Goal: Task Accomplishment & Management: Complete application form

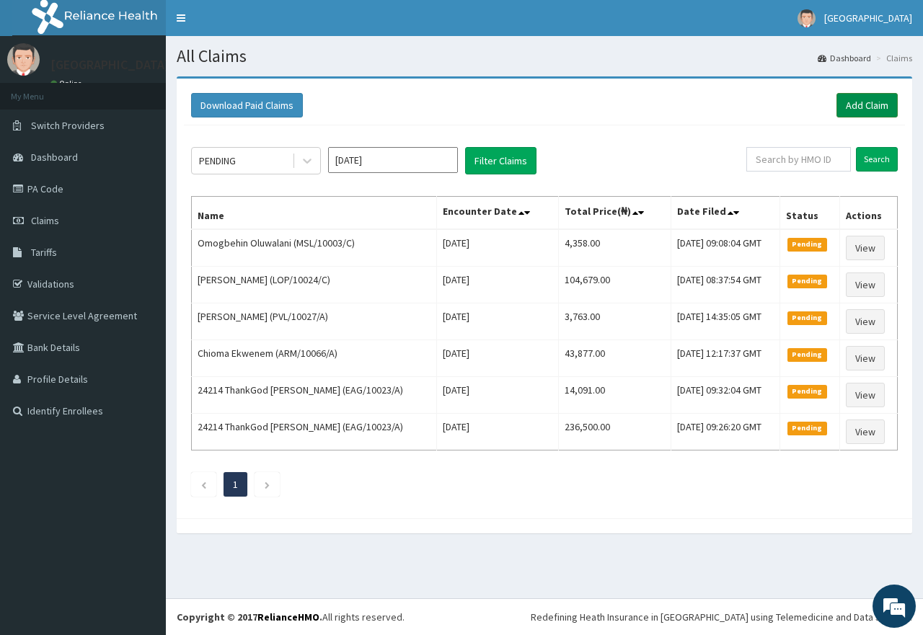
click at [850, 97] on link "Add Claim" at bounding box center [867, 105] width 61 height 25
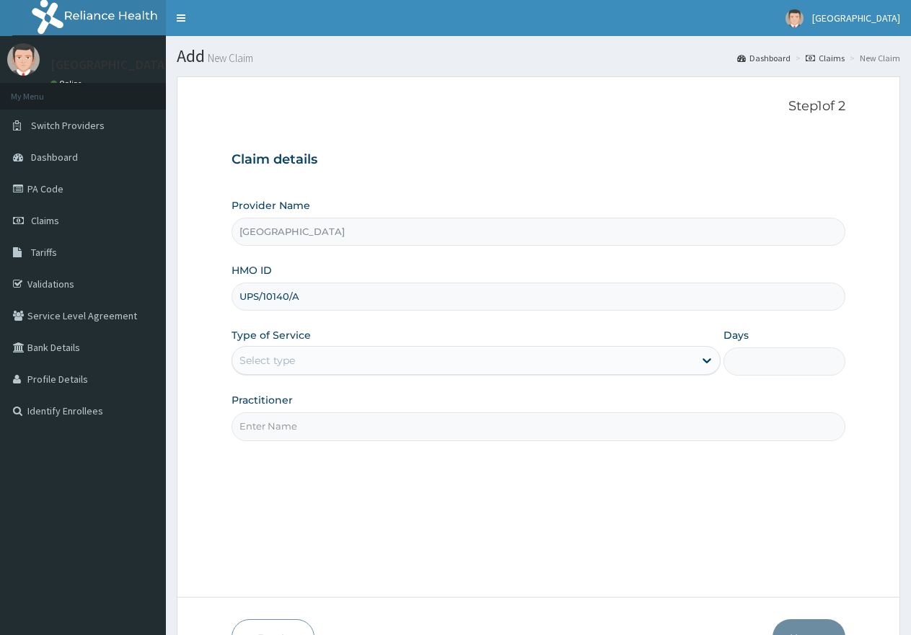
type input "UPS/10140/A"
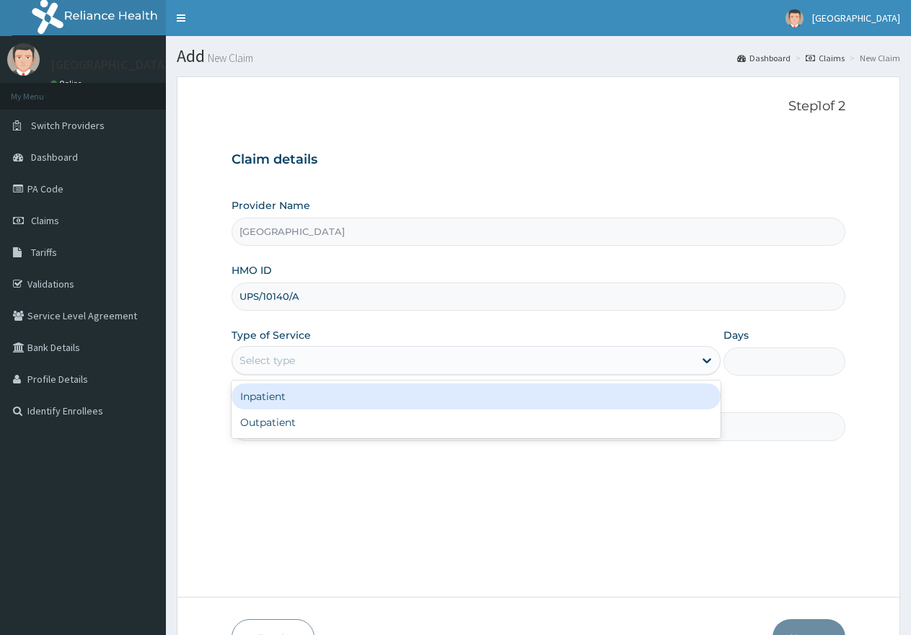
click at [273, 358] on div "Select type" at bounding box center [267, 360] width 56 height 14
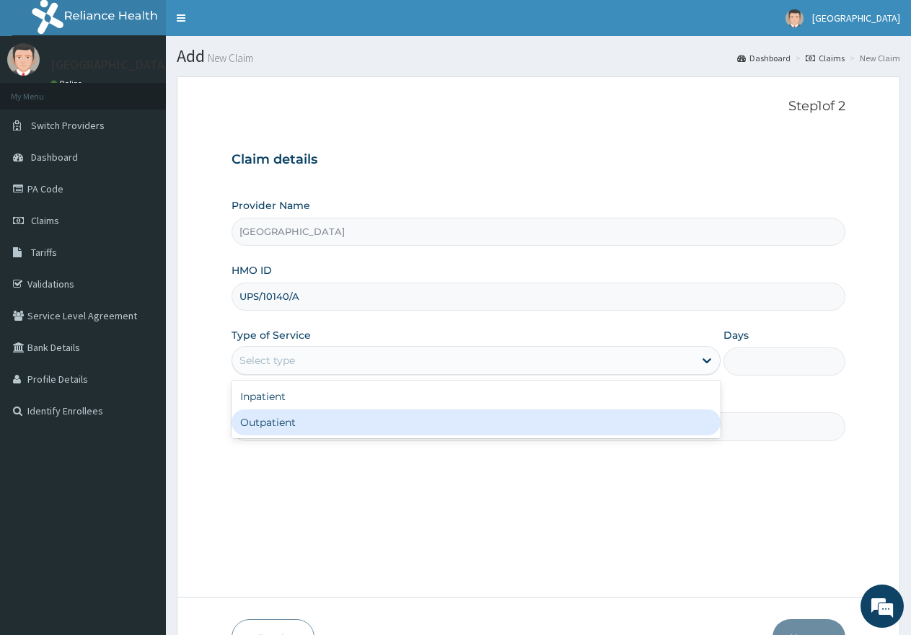
click at [259, 431] on div "Outpatient" at bounding box center [475, 423] width 488 height 26
type input "1"
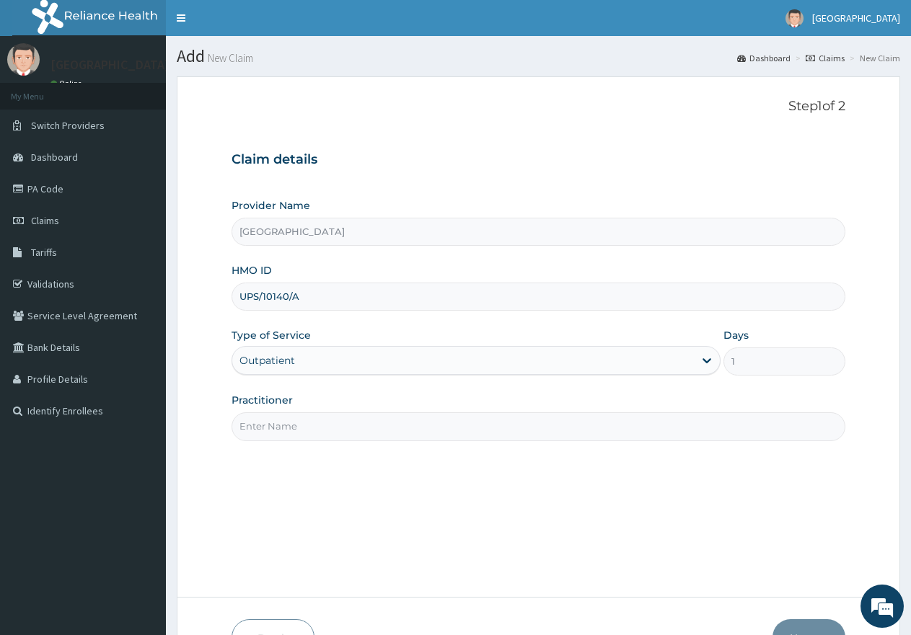
click at [270, 423] on input "Practitioner" at bounding box center [538, 426] width 614 height 28
type input "DR AJAYI"
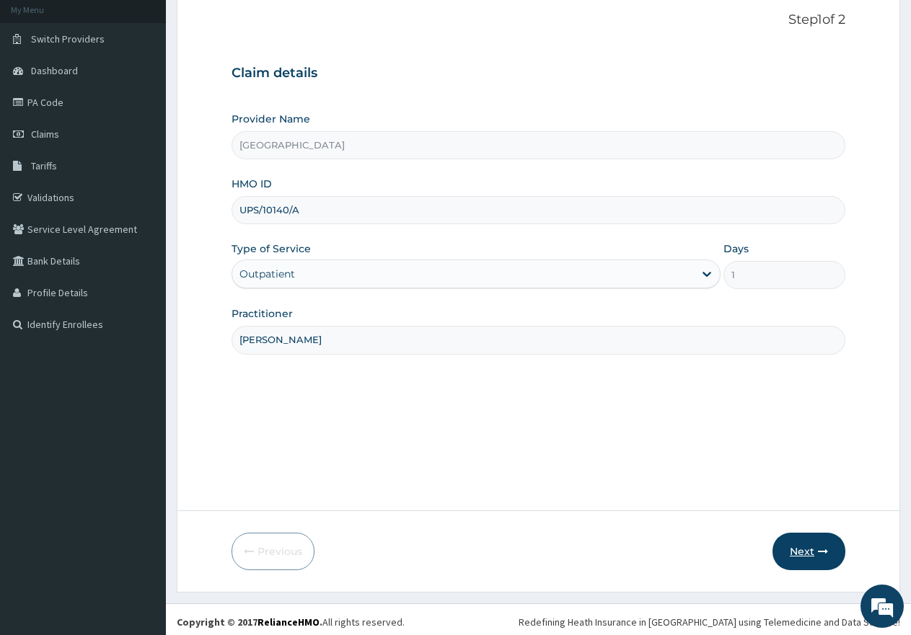
scroll to position [92, 0]
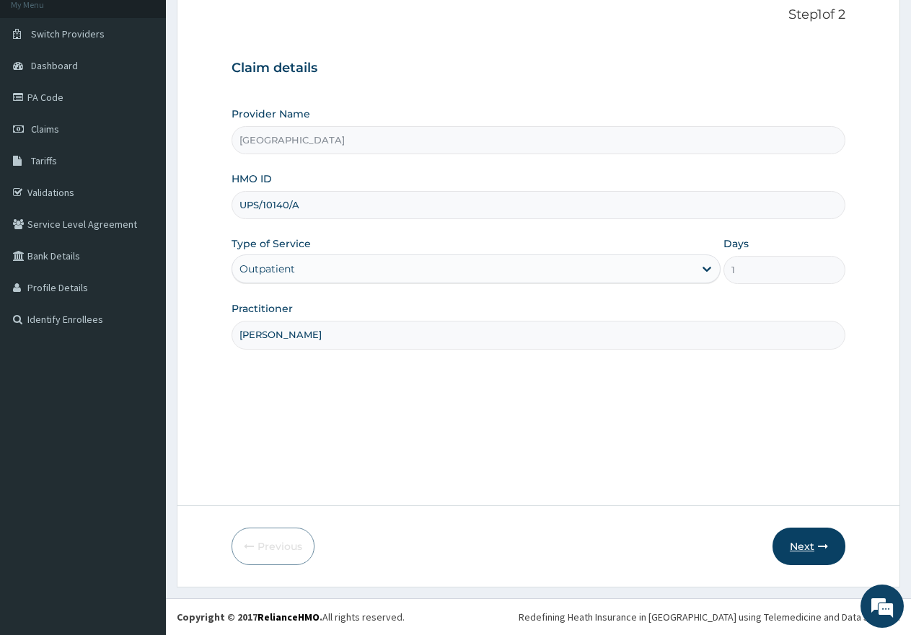
click at [814, 547] on button "Next" at bounding box center [808, 546] width 73 height 37
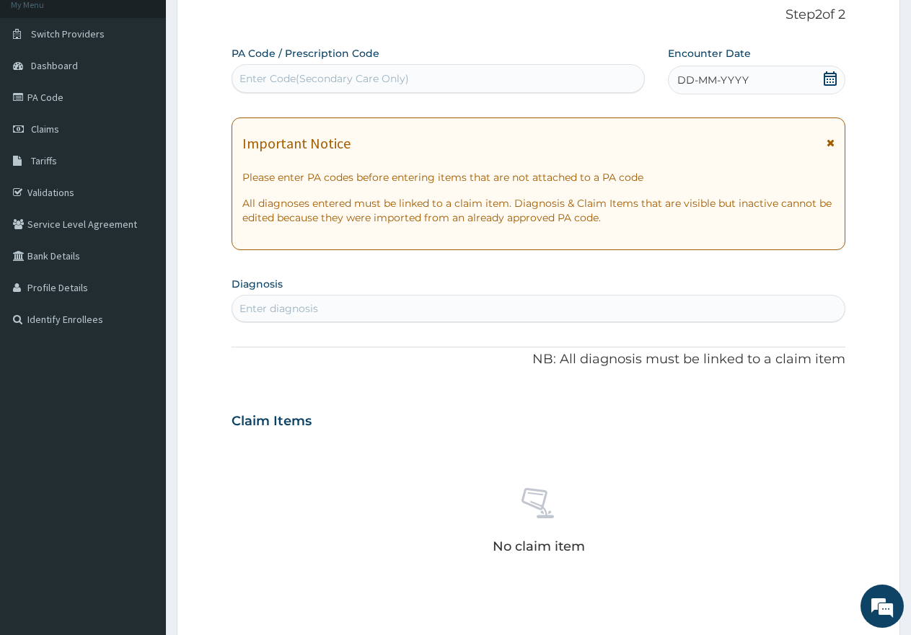
click at [708, 85] on span "DD-MM-YYYY" at bounding box center [712, 80] width 71 height 14
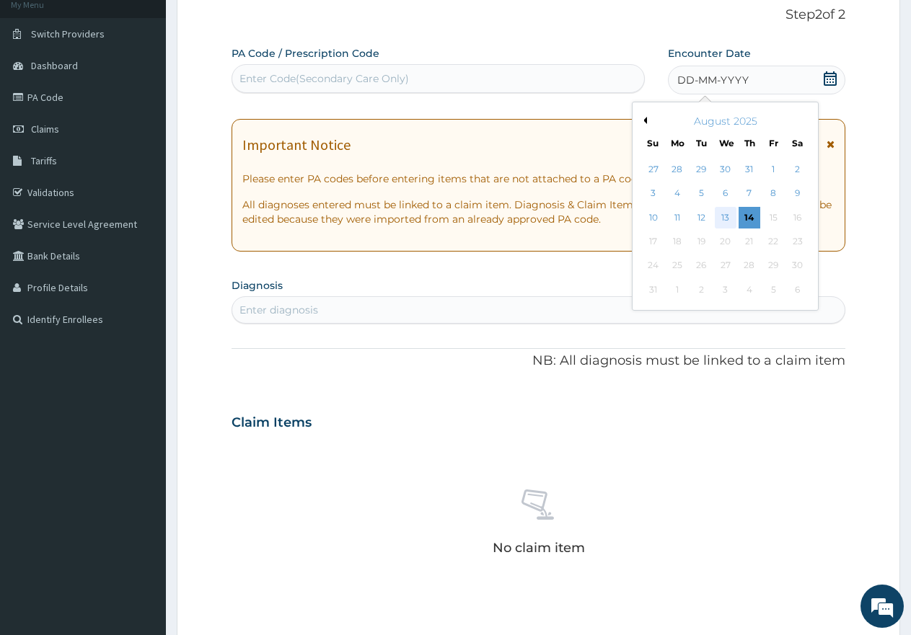
scroll to position [0, 0]
click at [721, 218] on div "13" at bounding box center [726, 218] width 22 height 22
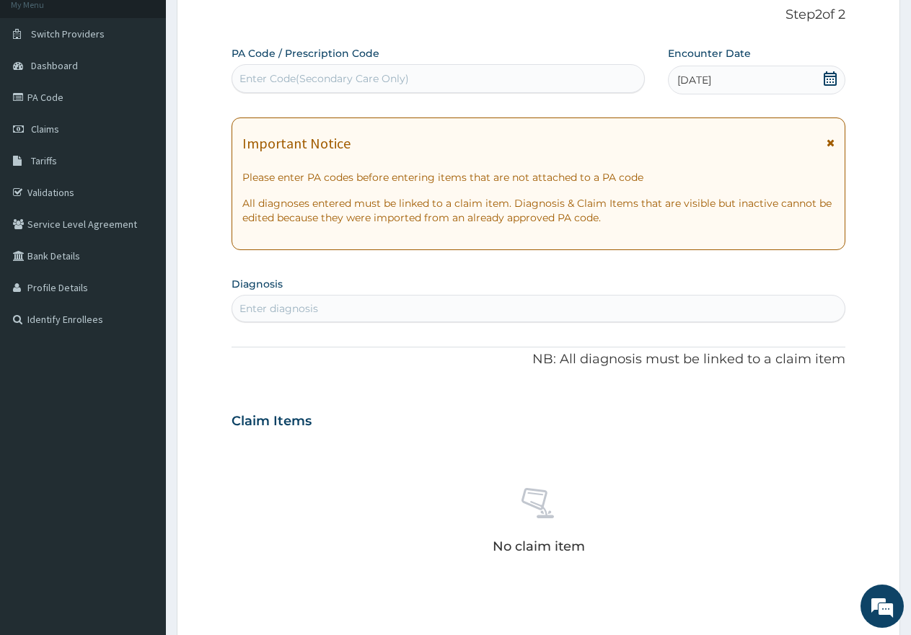
click at [283, 312] on div "Enter diagnosis" at bounding box center [278, 308] width 79 height 14
type input "UTI"
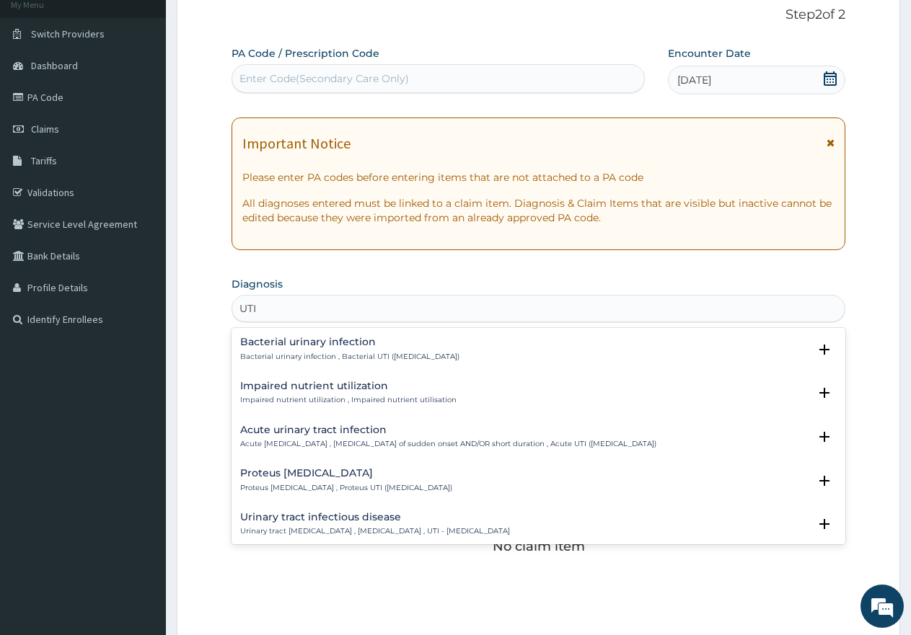
click at [313, 384] on h4 "Impaired nutrient utilization" at bounding box center [348, 386] width 216 height 11
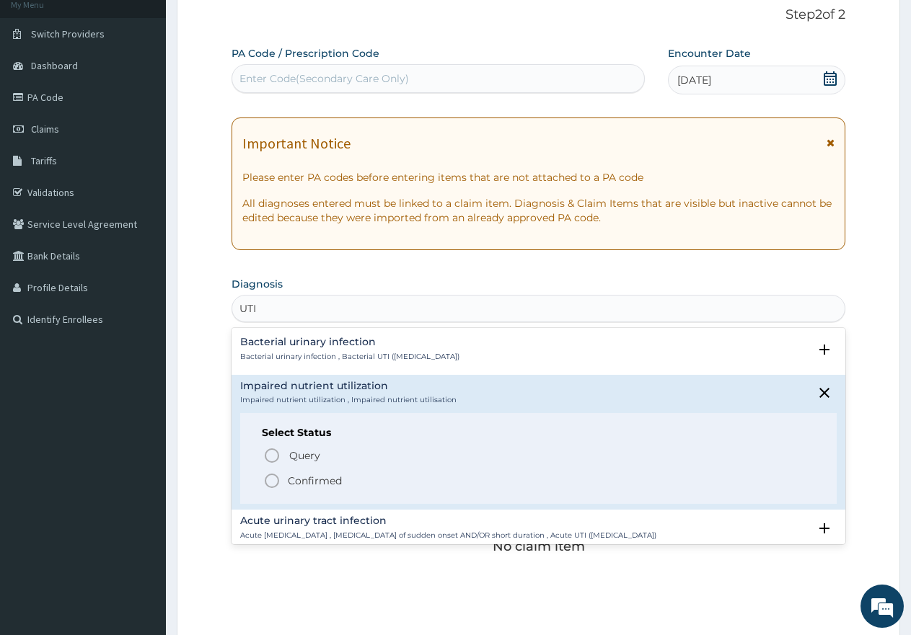
scroll to position [144, 0]
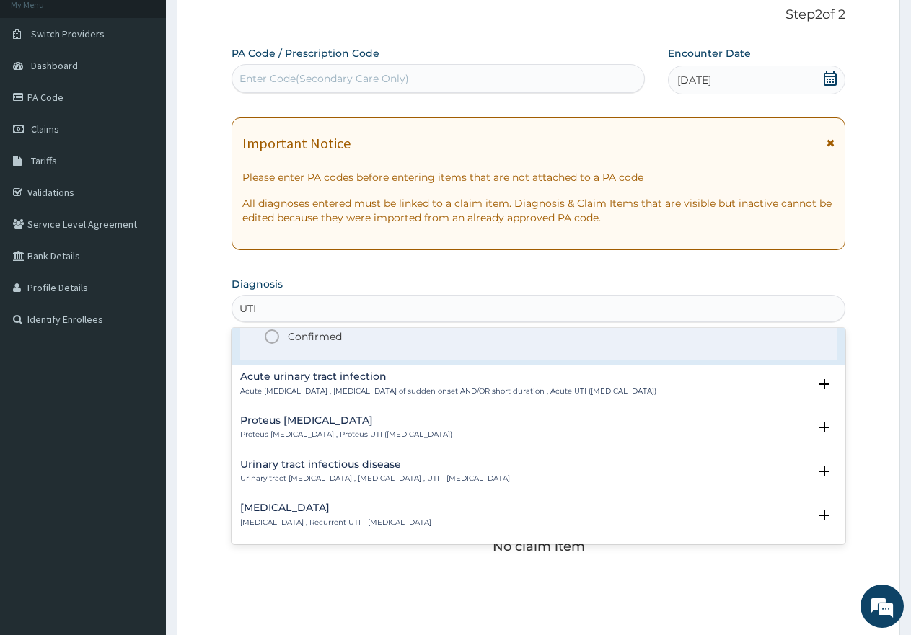
click at [356, 387] on p "Acute urinary tract infection , Urinary tract infection of sudden onset AND/OR …" at bounding box center [448, 392] width 416 height 10
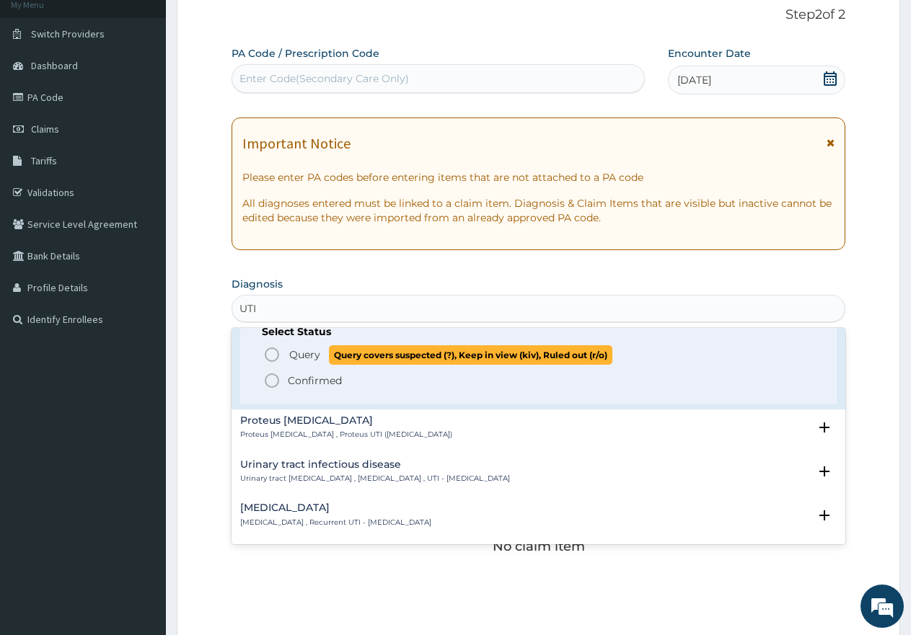
click at [291, 359] on span "Query" at bounding box center [304, 355] width 31 height 14
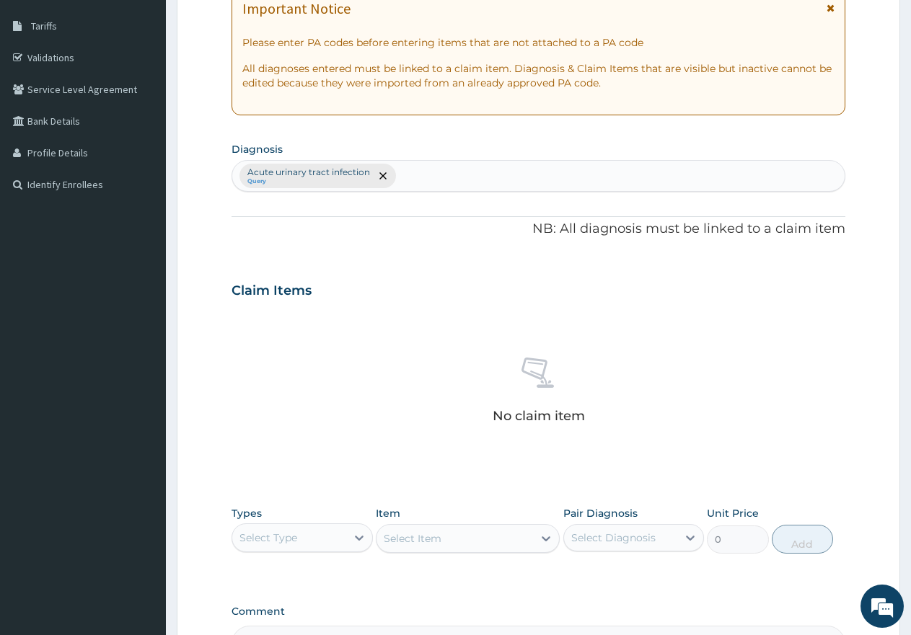
scroll to position [405, 0]
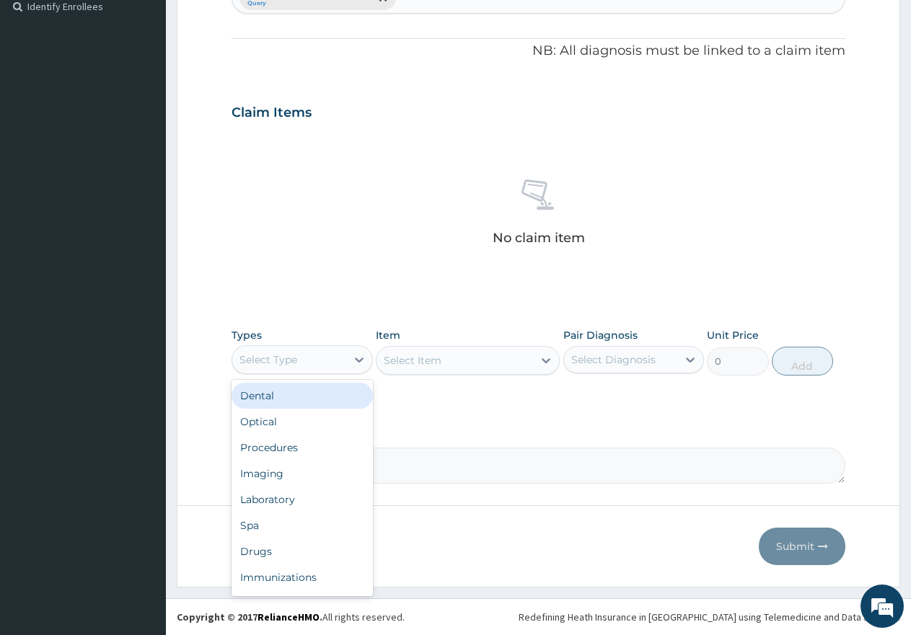
click at [291, 358] on div "Select Type" at bounding box center [268, 360] width 58 height 14
click at [290, 447] on div "Procedures" at bounding box center [301, 448] width 141 height 26
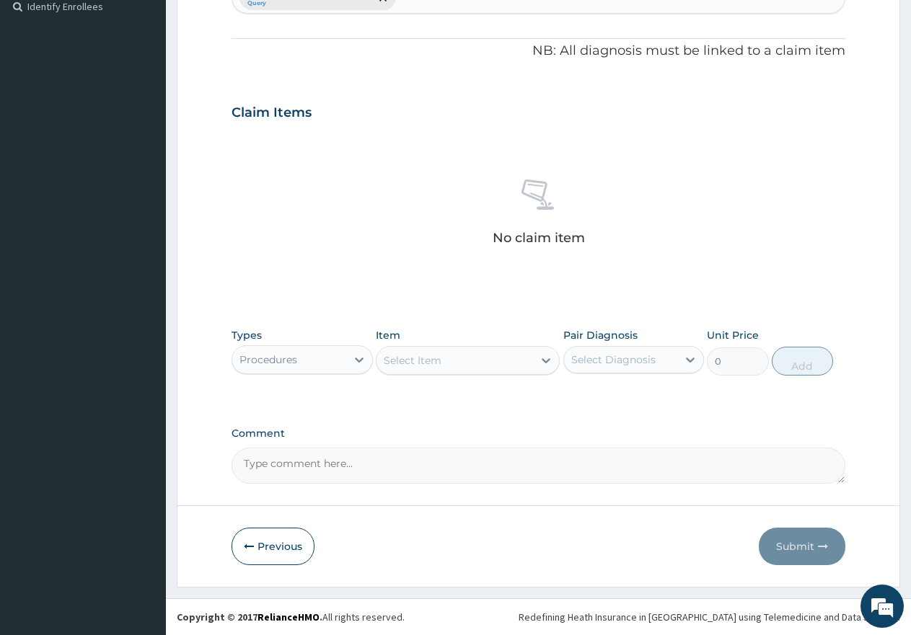
click at [429, 366] on div "Select Item" at bounding box center [413, 360] width 58 height 14
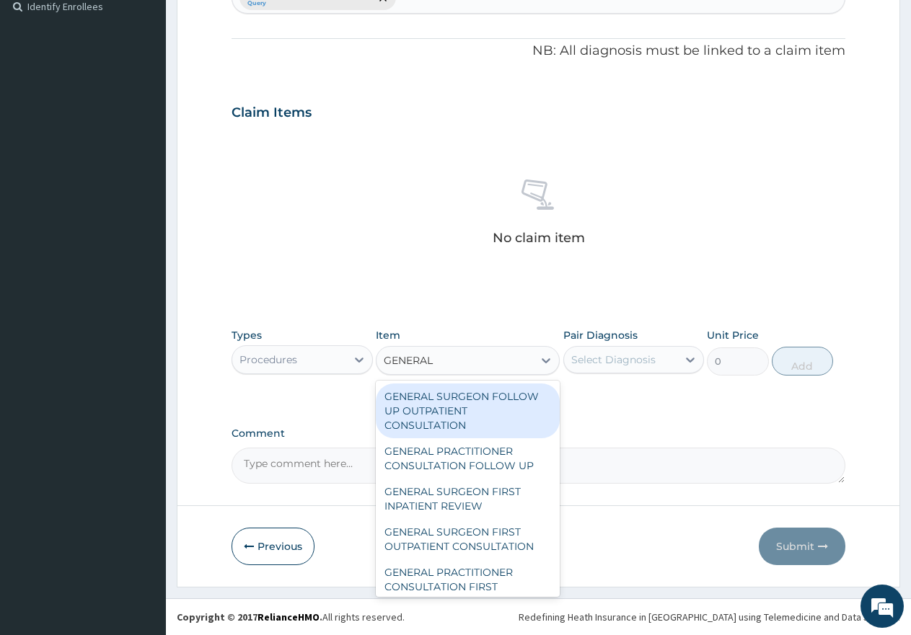
type input "GENERAL"
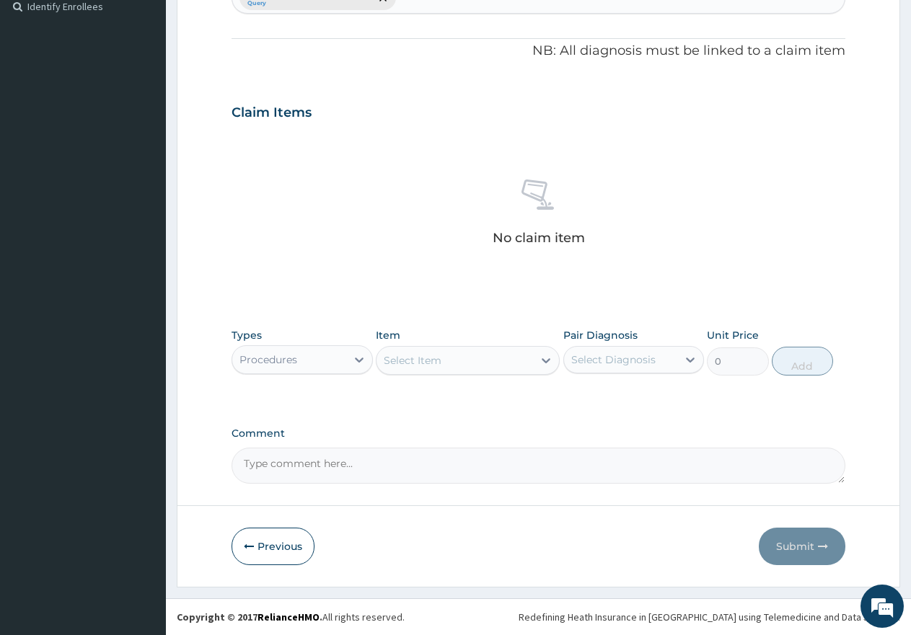
drag, startPoint x: 429, startPoint y: 361, endPoint x: 480, endPoint y: 330, distance: 59.5
click at [480, 330] on div "Item Select Item" at bounding box center [468, 352] width 184 height 48
click at [459, 353] on div "Select Item" at bounding box center [454, 360] width 156 height 23
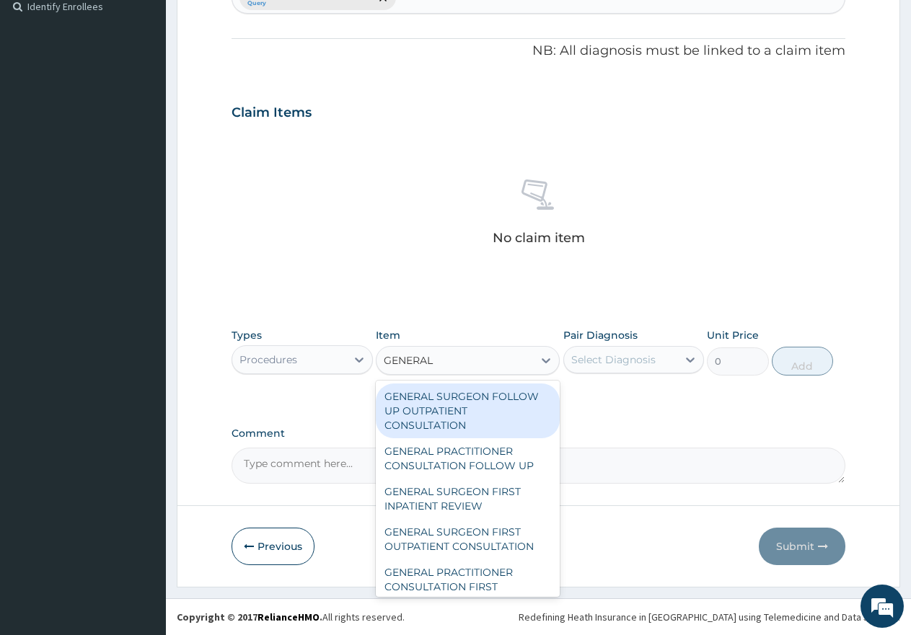
type input "GENERAL P"
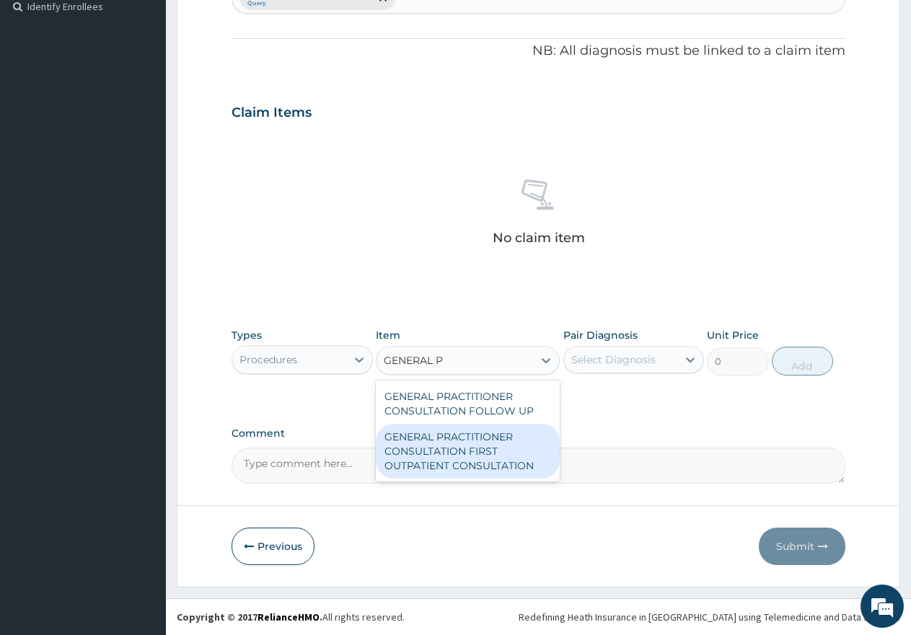
click at [446, 459] on div "GENERAL PRACTITIONER CONSULTATION FIRST OUTPATIENT CONSULTATION" at bounding box center [468, 451] width 184 height 55
type input "3548"
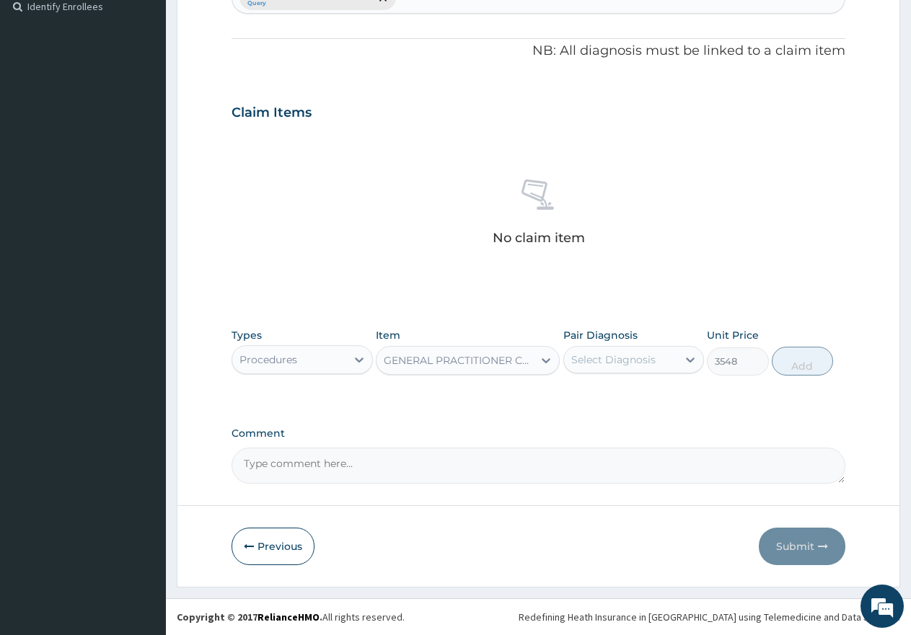
click at [608, 363] on div "Select Diagnosis" at bounding box center [613, 360] width 84 height 14
click at [601, 406] on label "Acute urinary tract infection" at bounding box center [641, 402] width 109 height 29
checkbox input "true"
click at [798, 368] on button "Add" at bounding box center [802, 361] width 61 height 29
type input "0"
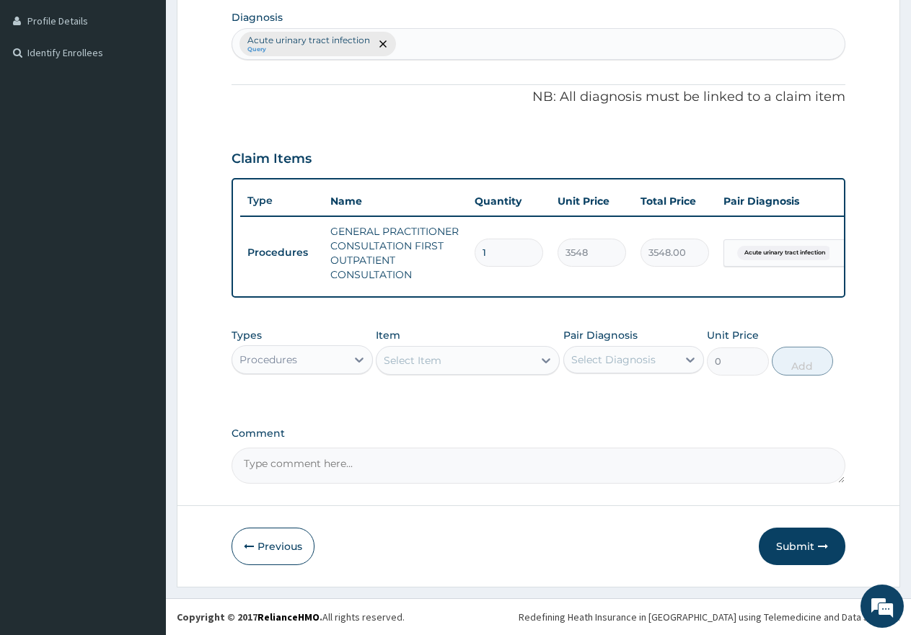
scroll to position [371, 0]
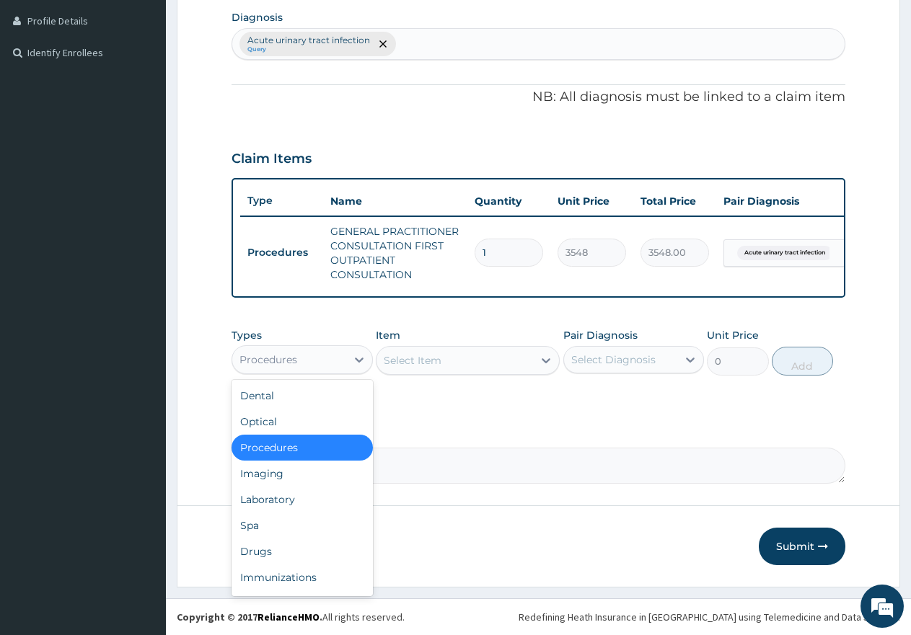
click at [325, 368] on div "Procedures" at bounding box center [289, 359] width 114 height 23
click at [270, 558] on div "Drugs" at bounding box center [301, 552] width 141 height 26
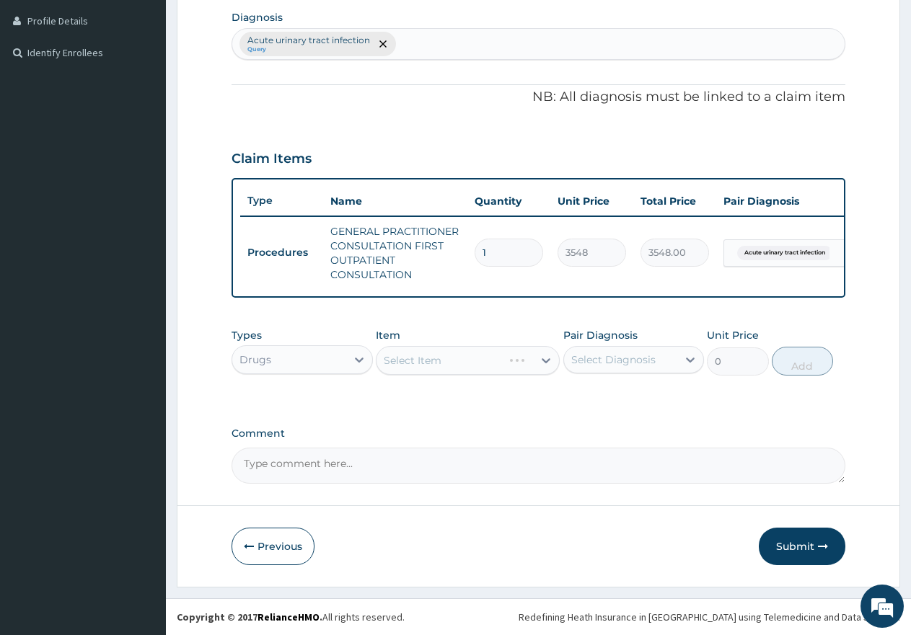
click at [445, 369] on div "Select Item" at bounding box center [468, 360] width 184 height 29
click at [446, 356] on div "Select Item" at bounding box center [468, 360] width 184 height 29
click at [632, 361] on div "Select Diagnosis" at bounding box center [613, 360] width 84 height 14
click at [601, 402] on label "Acute urinary tract infection" at bounding box center [641, 402] width 109 height 29
checkbox input "true"
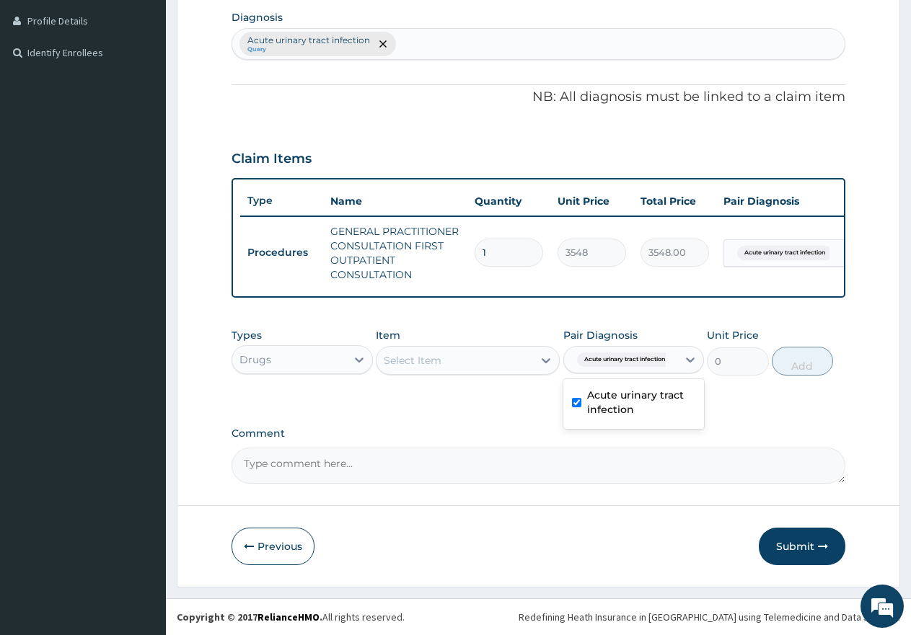
click at [475, 356] on div "Select Item" at bounding box center [454, 360] width 156 height 23
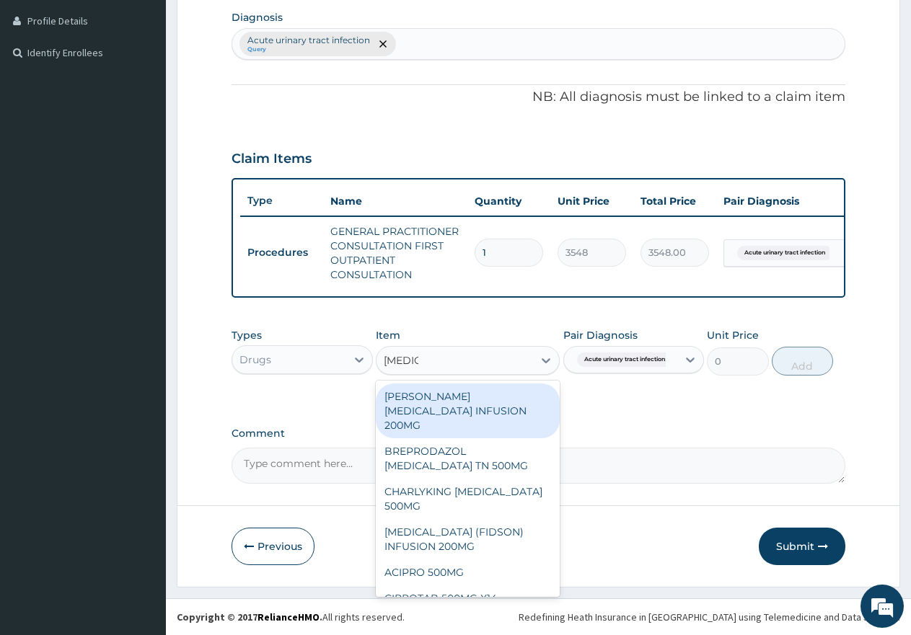
type input "CIPROF"
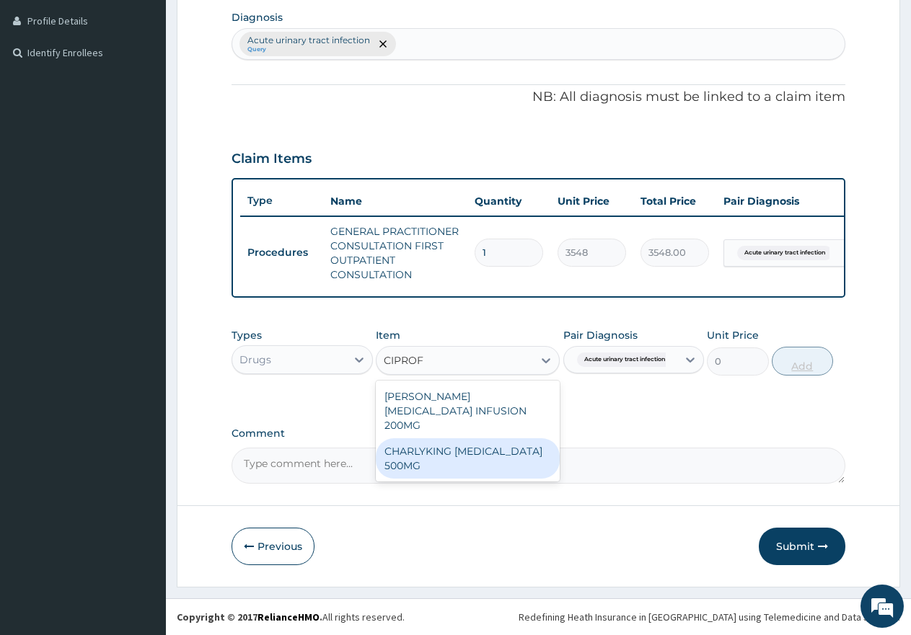
drag, startPoint x: 456, startPoint y: 439, endPoint x: 787, endPoint y: 368, distance: 337.9
click at [480, 438] on div "CHARLYKING CIPROFLOXACIN 500MG" at bounding box center [468, 458] width 184 height 40
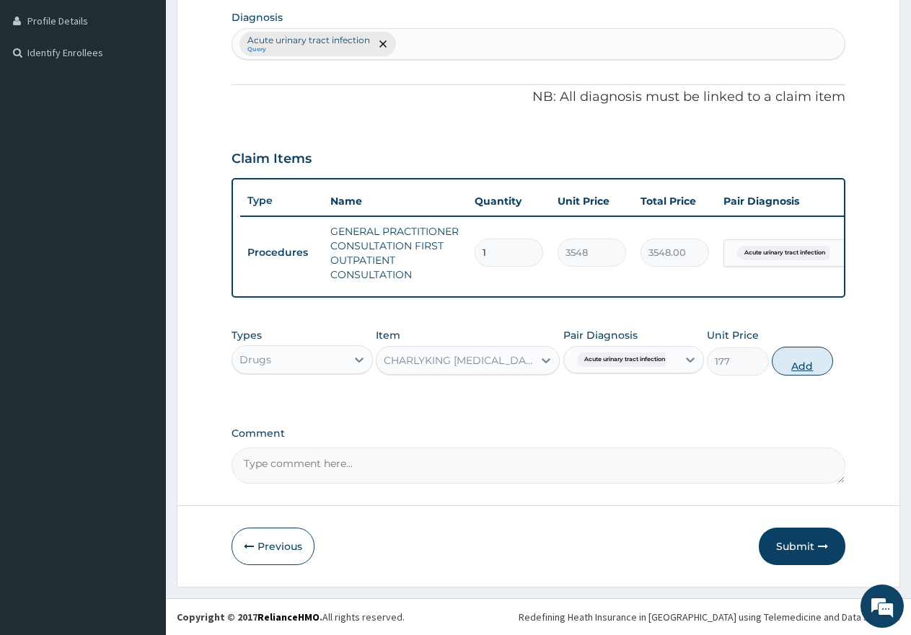
click at [782, 361] on button "Add" at bounding box center [802, 361] width 61 height 29
type input "0"
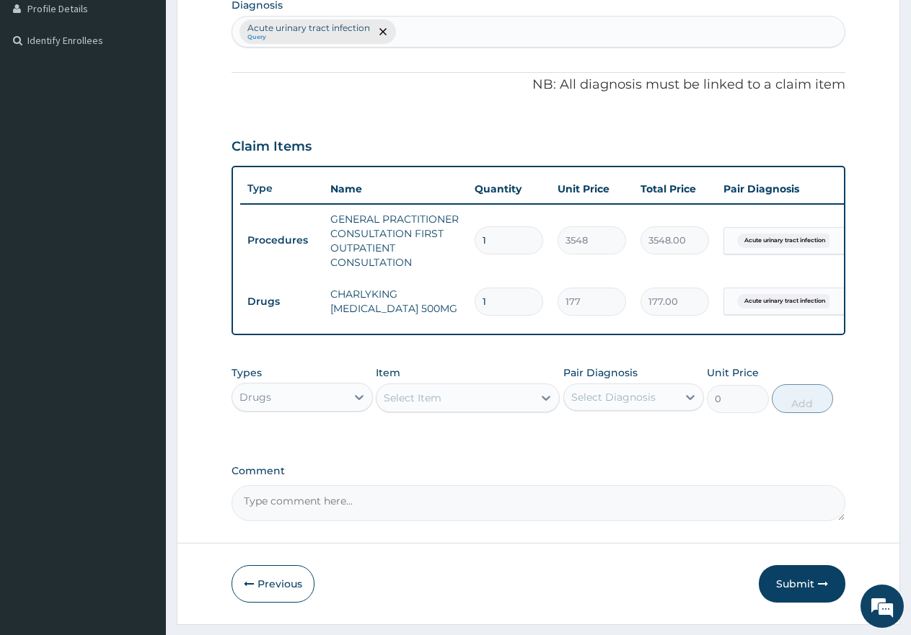
click at [460, 405] on div "Select Item" at bounding box center [454, 398] width 156 height 23
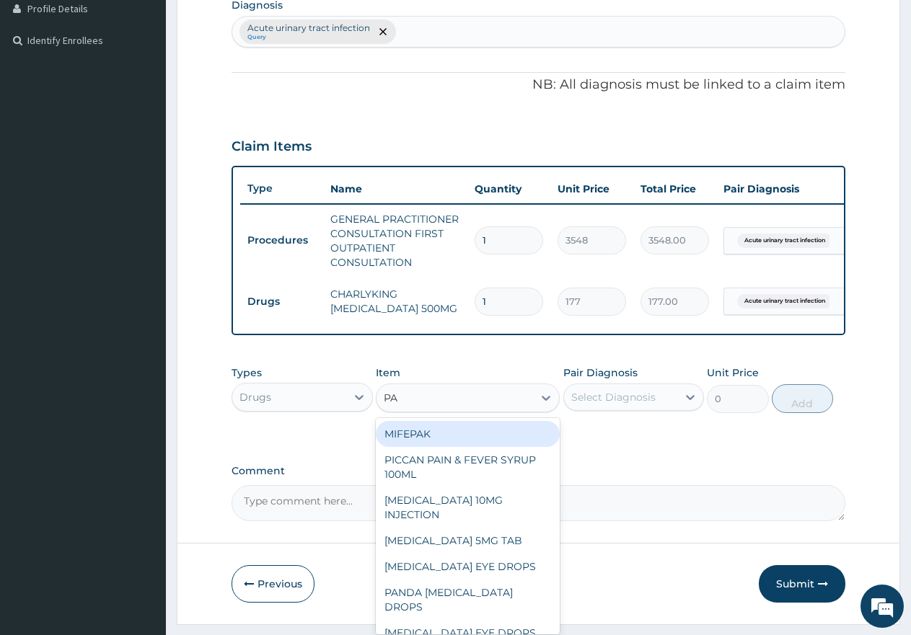
type input "P"
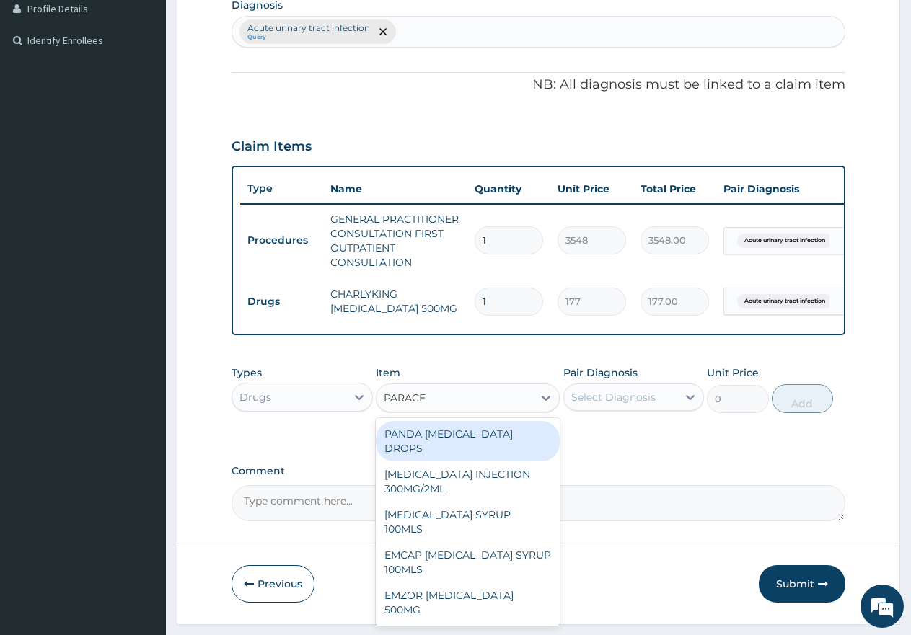
type input "PARACET"
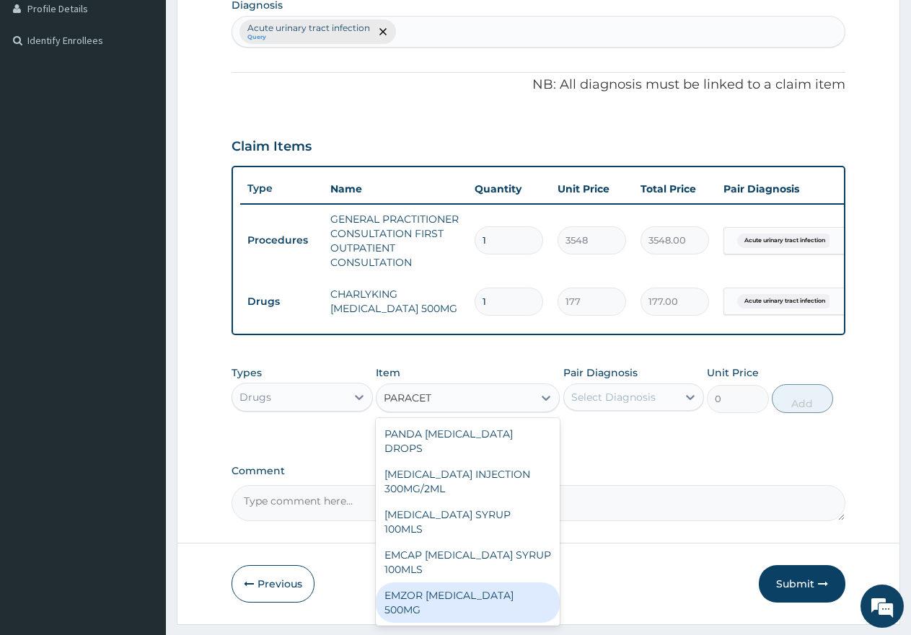
click at [472, 583] on div "EMZOR PARACETAMOL 500MG" at bounding box center [468, 603] width 184 height 40
type input "24"
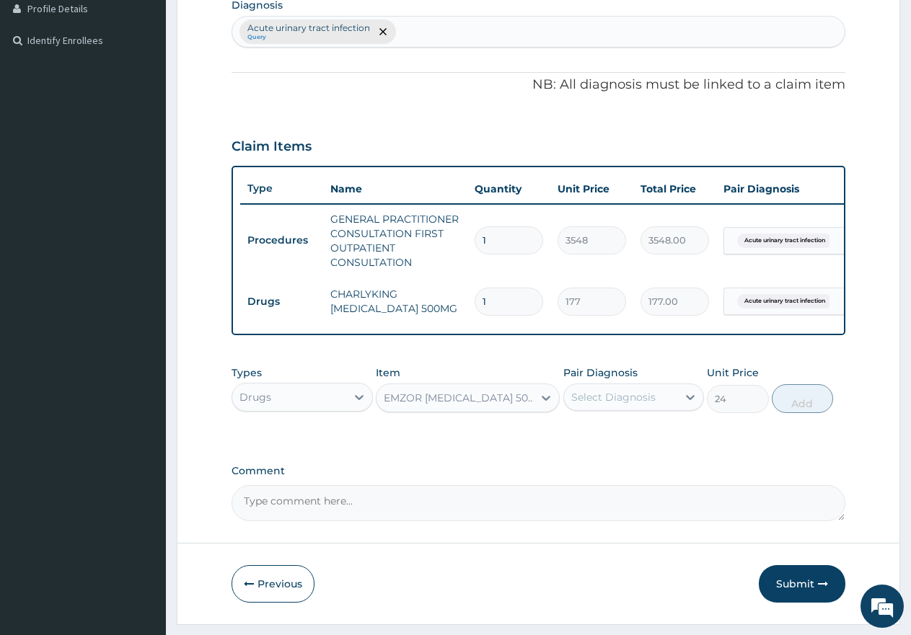
click at [656, 409] on div "Select Diagnosis" at bounding box center [621, 397] width 114 height 23
click at [622, 449] on label "Acute urinary tract infection" at bounding box center [641, 439] width 109 height 29
checkbox input "true"
click at [804, 413] on button "Add" at bounding box center [802, 398] width 61 height 29
type input "0"
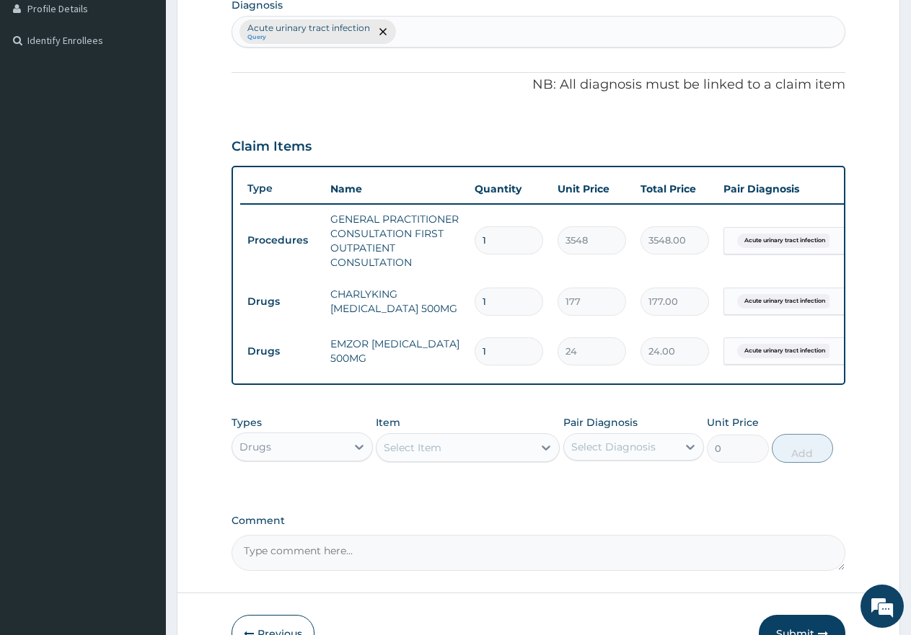
type input "0.00"
type input "3"
type input "72.00"
type input "30"
type input "720.00"
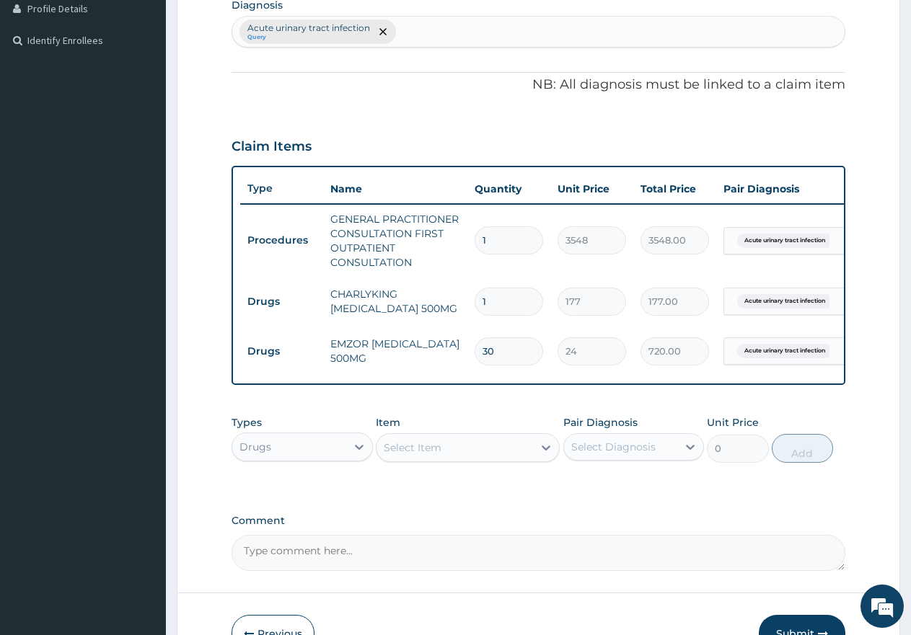
type input "30"
click at [531, 309] on input "1" at bounding box center [509, 302] width 69 height 28
type input "10"
type input "1770.00"
type input "10"
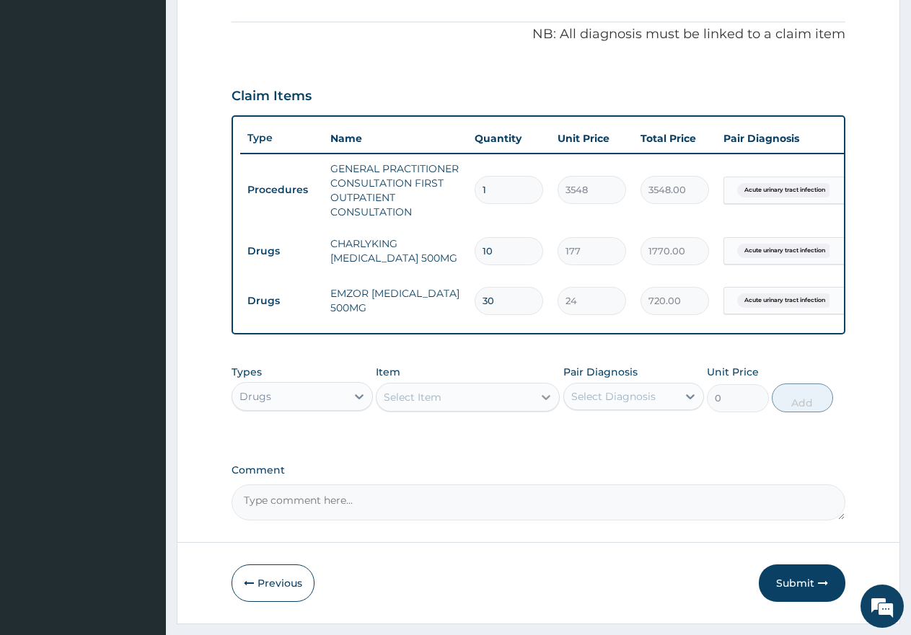
scroll to position [470, 0]
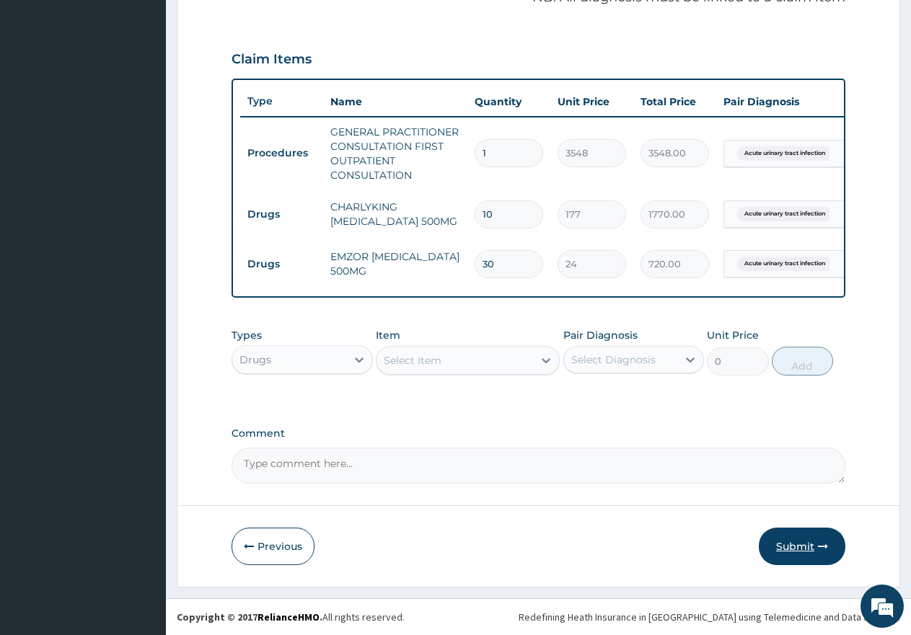
click at [801, 548] on button "Submit" at bounding box center [802, 546] width 87 height 37
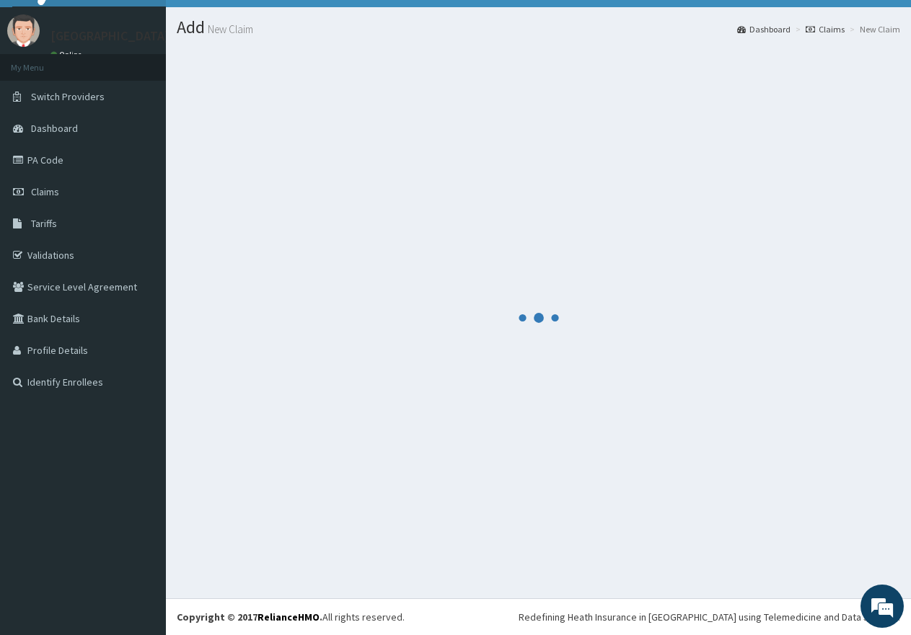
scroll to position [29, 0]
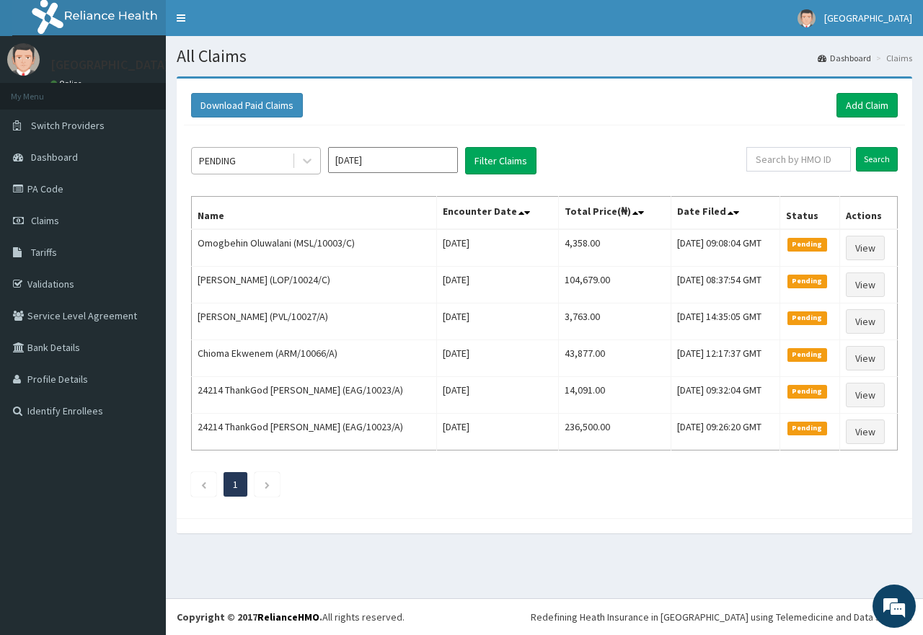
drag, startPoint x: 239, startPoint y: 156, endPoint x: 239, endPoint y: 168, distance: 11.5
click at [239, 156] on div "PENDING" at bounding box center [242, 160] width 100 height 23
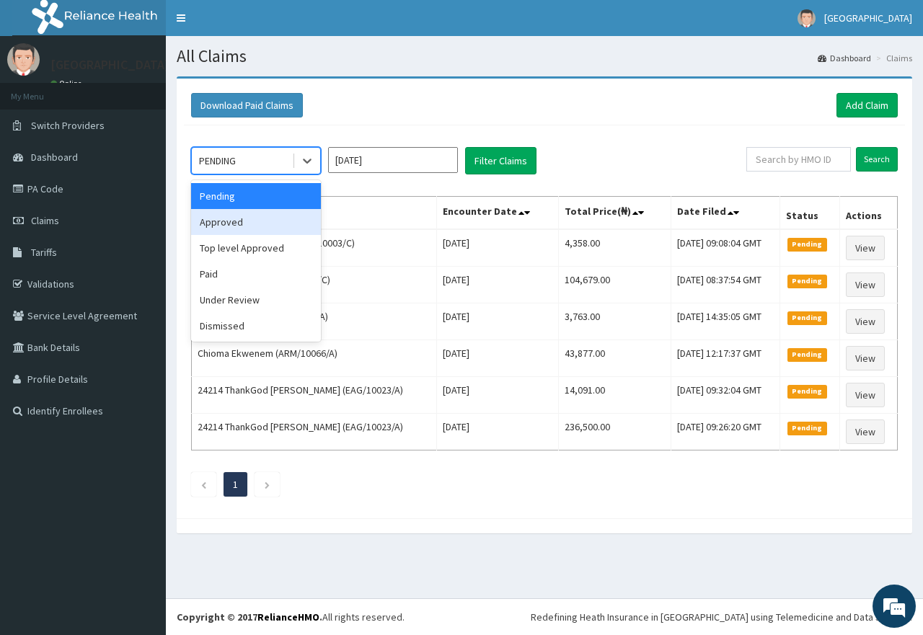
click at [220, 229] on div "Approved" at bounding box center [256, 222] width 130 height 26
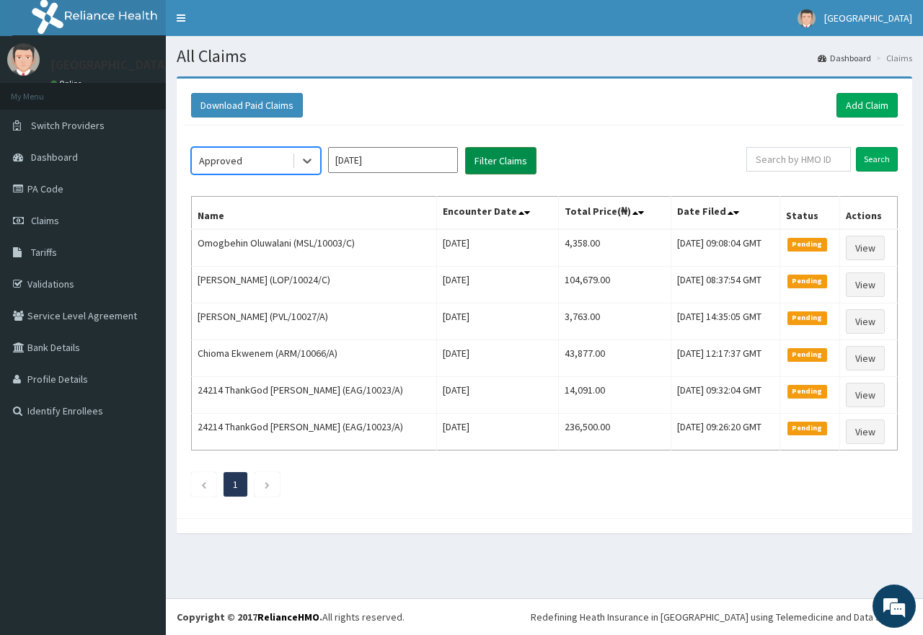
click at [487, 165] on button "Filter Claims" at bounding box center [500, 160] width 71 height 27
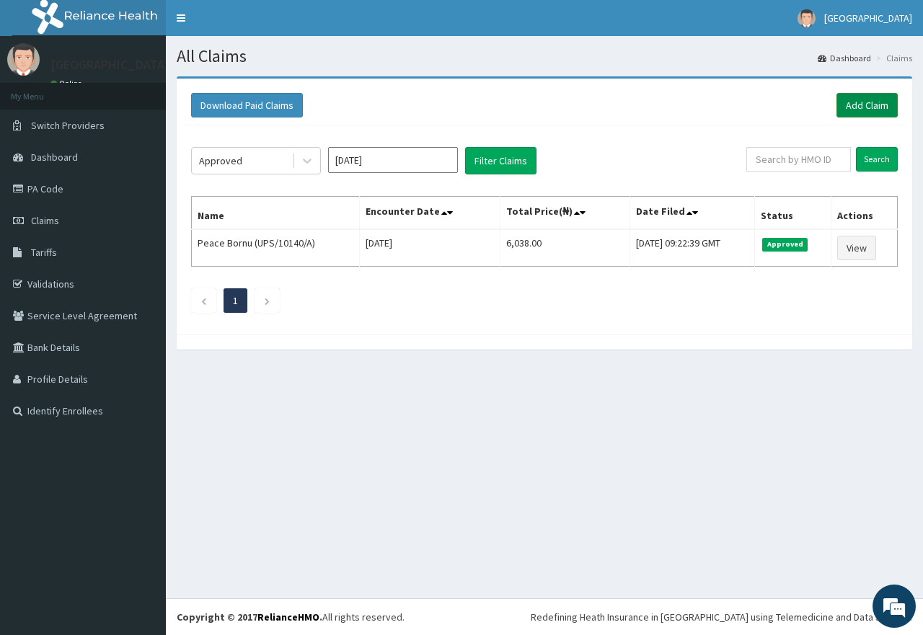
click at [856, 100] on link "Add Claim" at bounding box center [867, 105] width 61 height 25
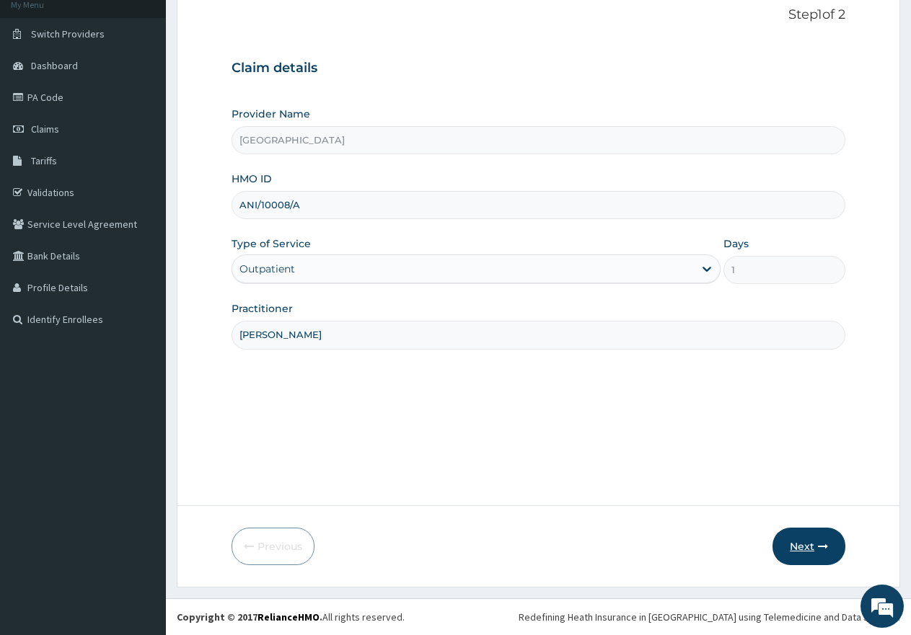
scroll to position [92, 0]
click at [813, 552] on button "Next" at bounding box center [808, 546] width 73 height 37
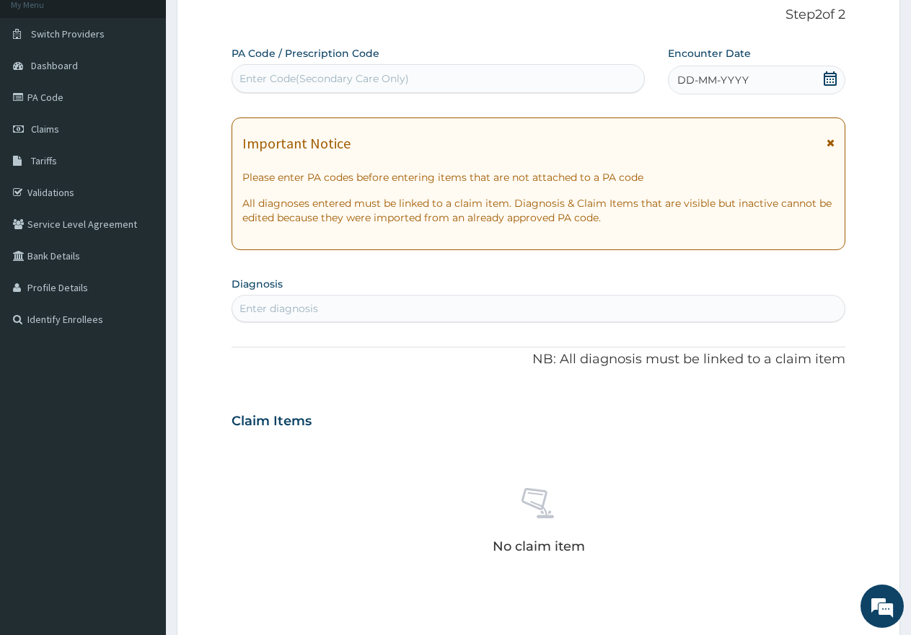
scroll to position [0, 0]
click at [722, 76] on span "DD-MM-YYYY" at bounding box center [712, 80] width 71 height 14
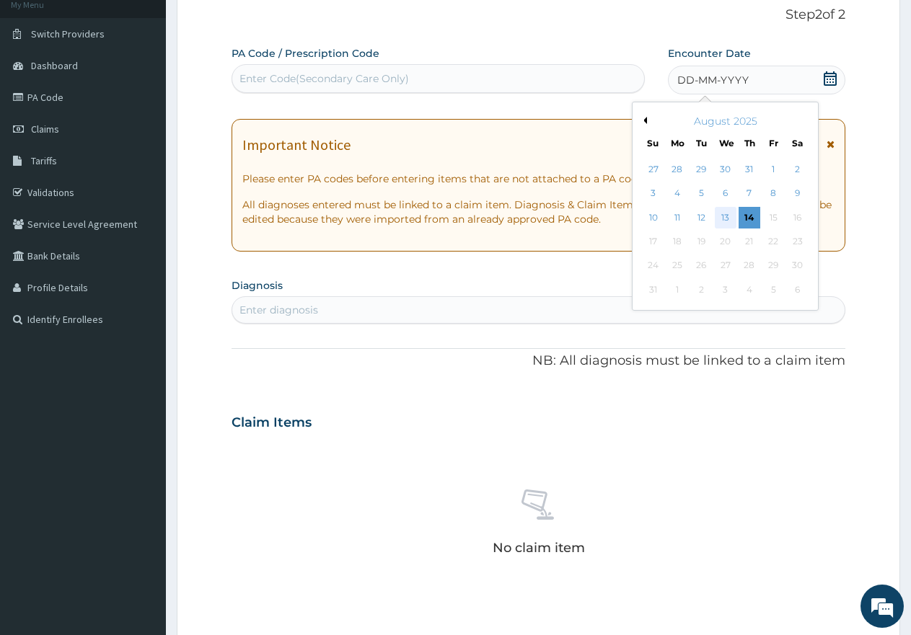
click at [727, 217] on div "13" at bounding box center [726, 218] width 22 height 22
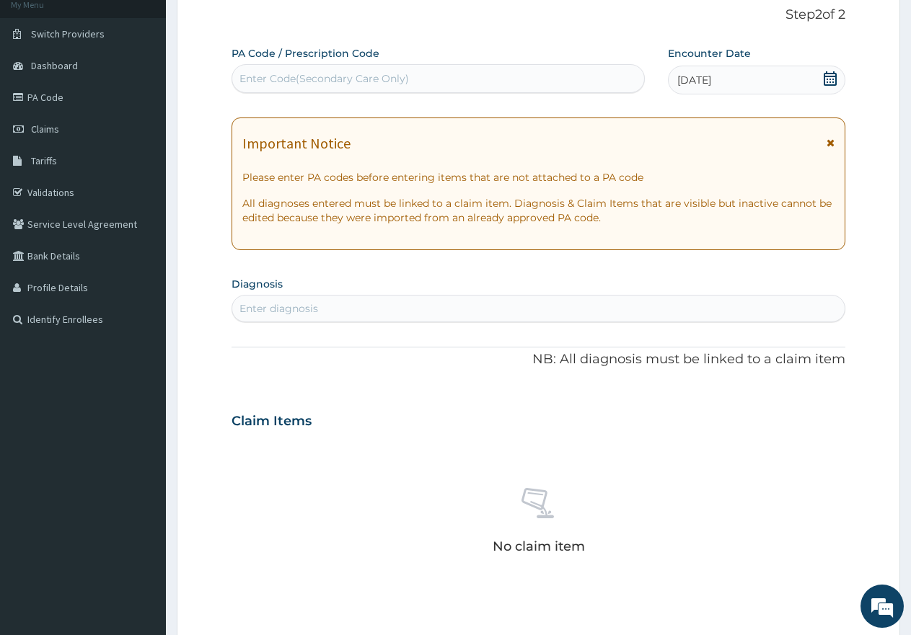
click at [289, 70] on div "Enter Code(Secondary Care Only)" at bounding box center [438, 78] width 412 height 23
type input "PA/E6F965"
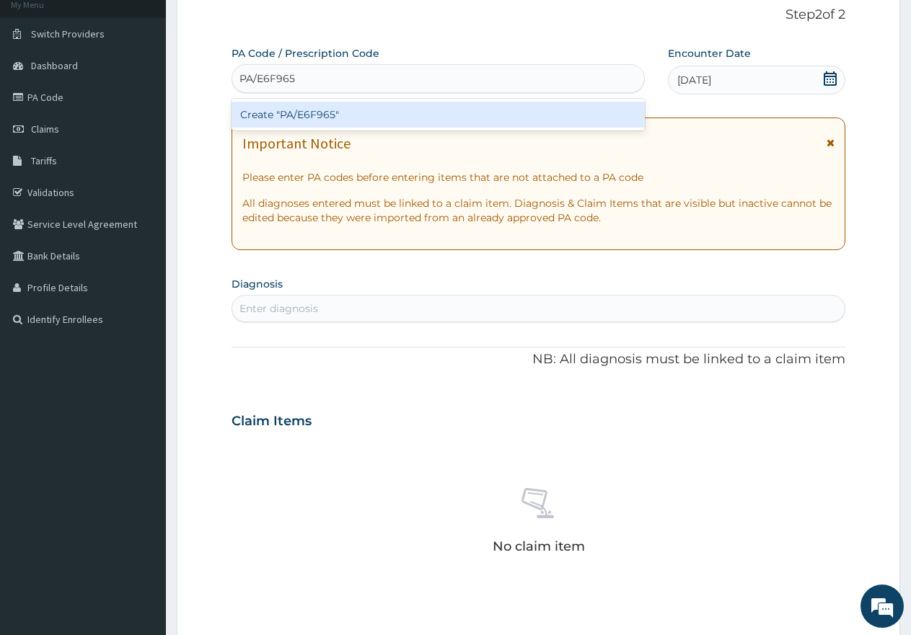
click at [301, 121] on div "Create "PA/E6F965"" at bounding box center [437, 115] width 413 height 26
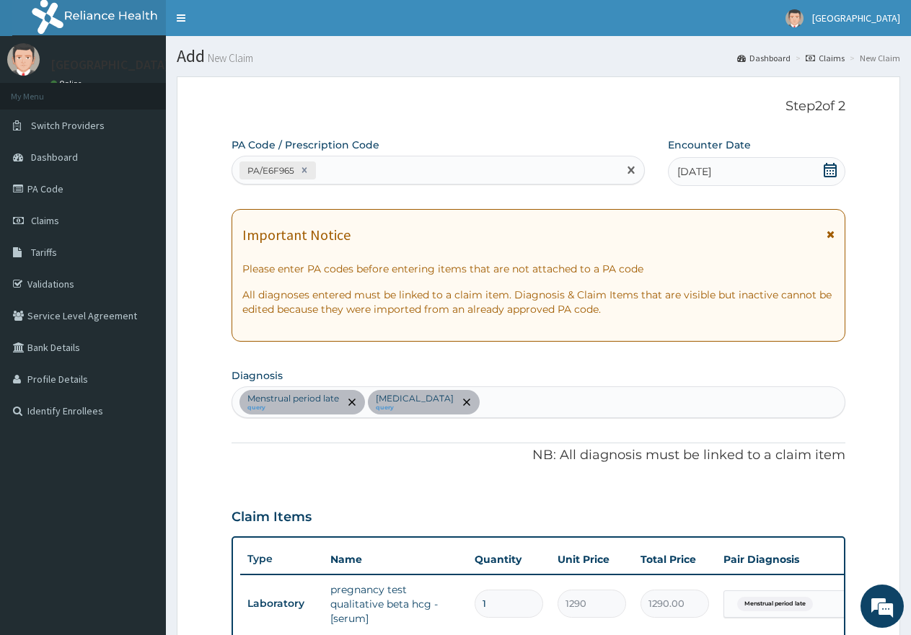
click at [349, 173] on div "PA/E6F965" at bounding box center [425, 171] width 386 height 24
type input "PA/1F6165"
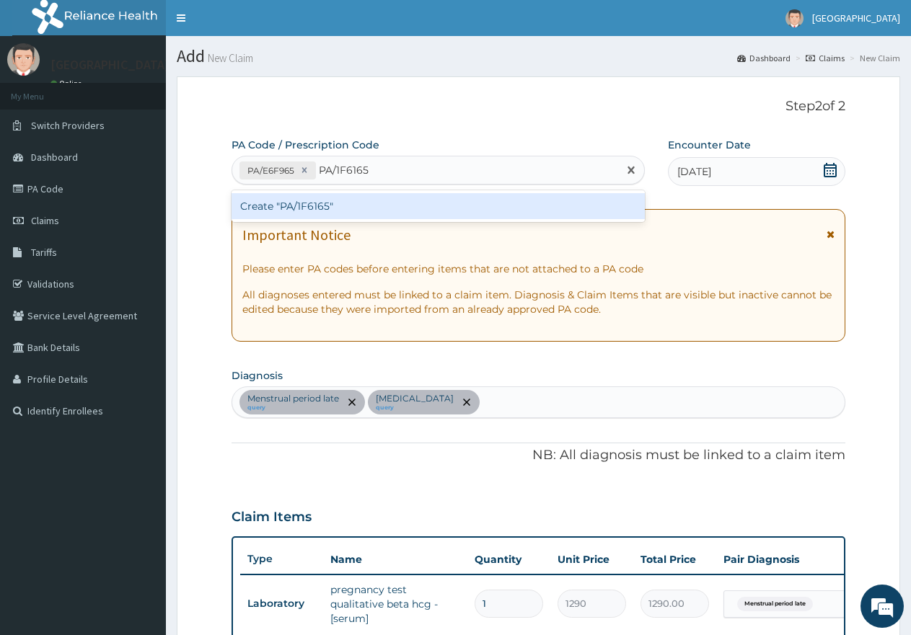
click at [295, 213] on div "Create "PA/1F6165"" at bounding box center [437, 206] width 413 height 26
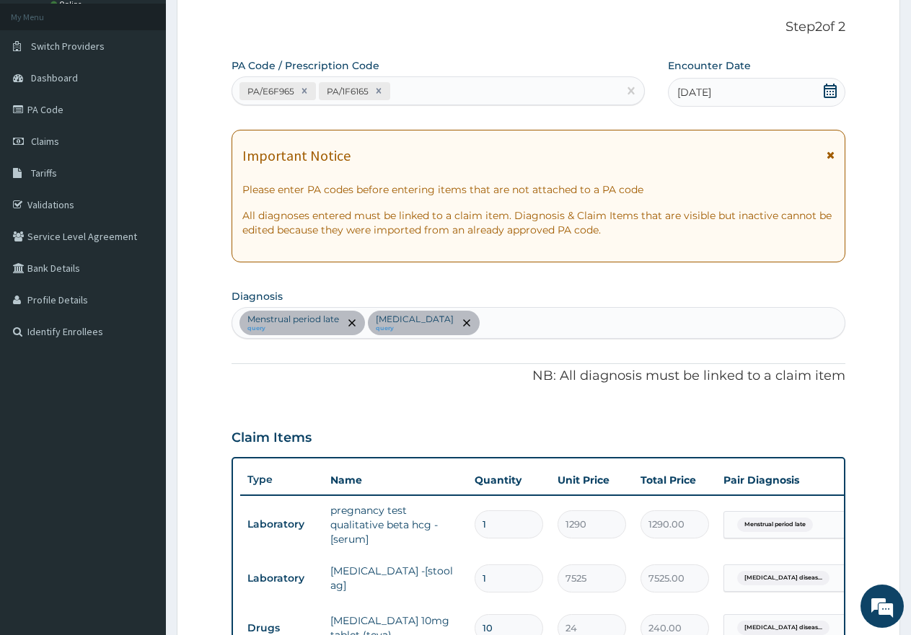
scroll to position [79, 0]
click at [420, 80] on div "PA/E6F965 PA/1F6165" at bounding box center [425, 92] width 386 height 24
type input "PA/964142"
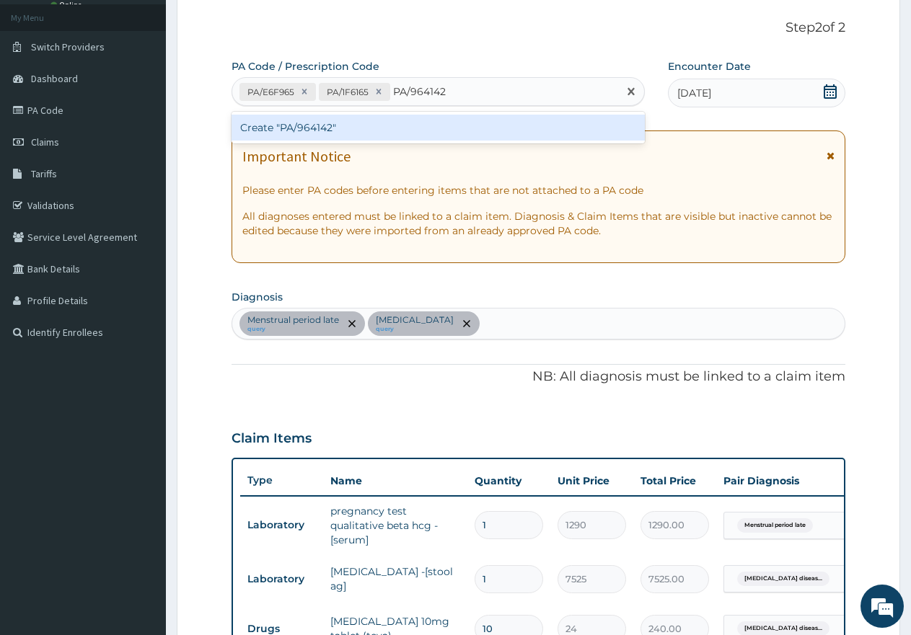
click at [313, 123] on div "Create "PA/964142"" at bounding box center [437, 128] width 413 height 26
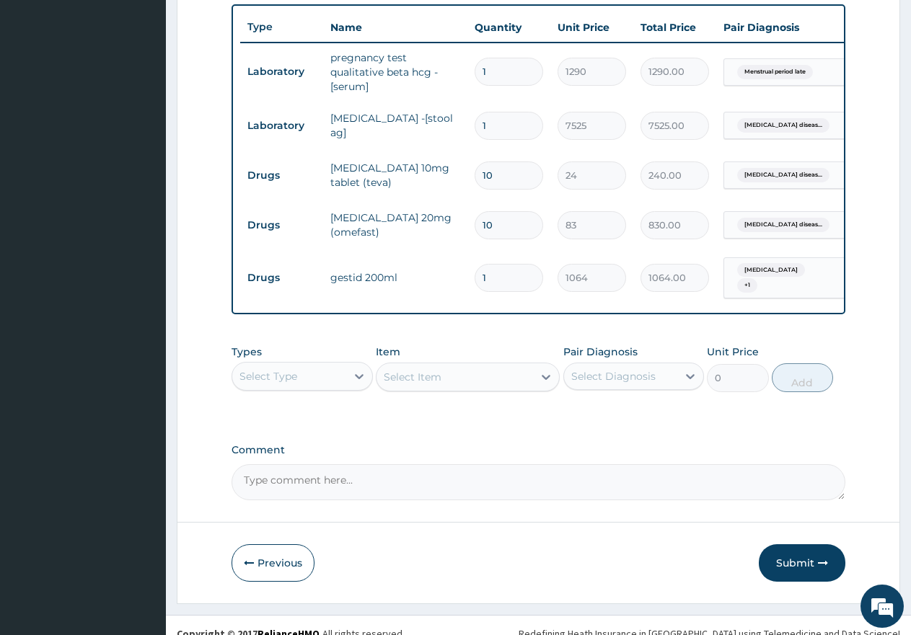
scroll to position [555, 0]
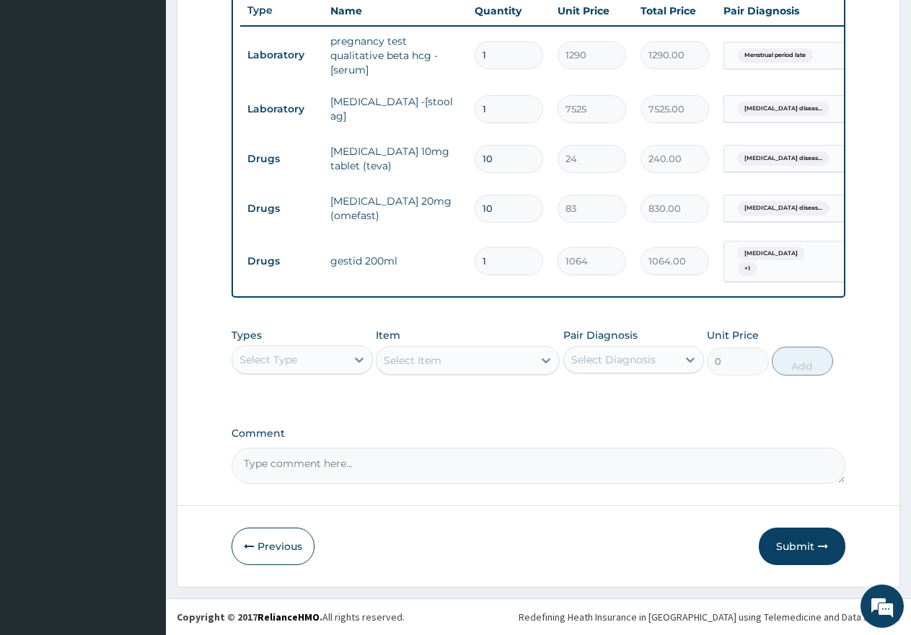
click at [273, 355] on div "Select Type" at bounding box center [268, 360] width 58 height 14
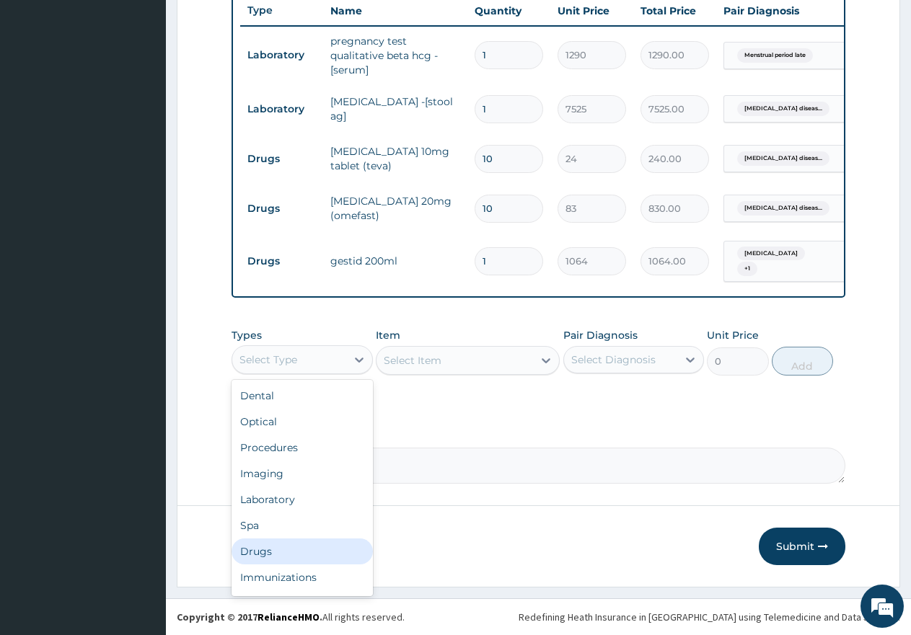
click at [270, 551] on div "Drugs" at bounding box center [301, 552] width 141 height 26
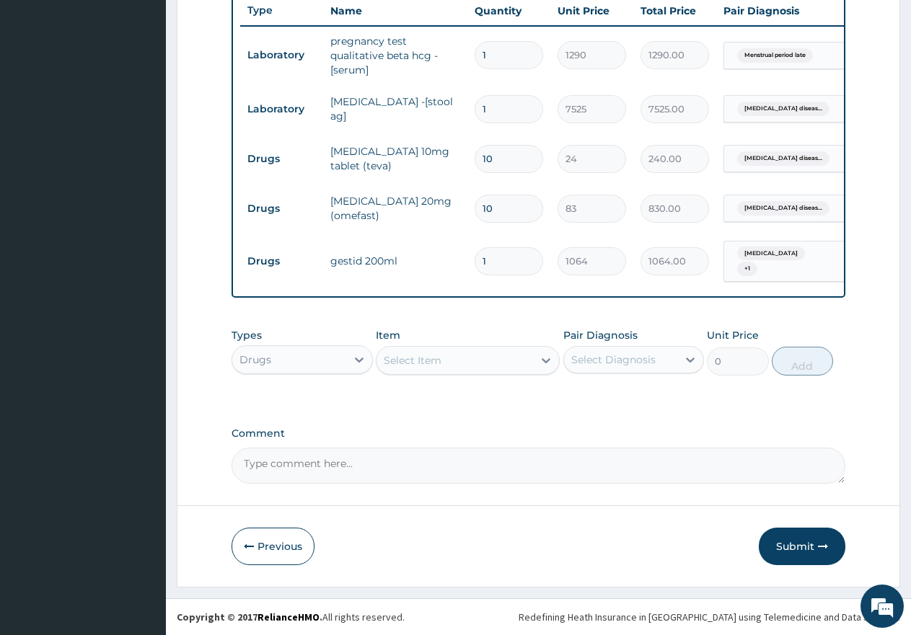
click at [412, 361] on div "Select Item" at bounding box center [413, 360] width 58 height 14
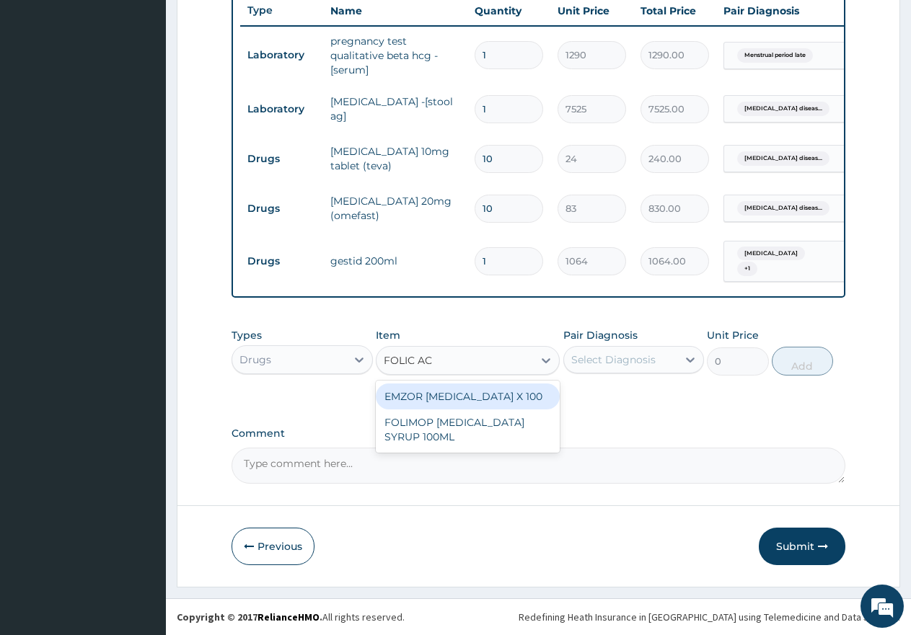
type input "FOLIC ACI"
drag, startPoint x: 461, startPoint y: 401, endPoint x: 579, endPoint y: 360, distance: 125.2
click at [480, 390] on div "EMZOR FOLIC ACID X 100" at bounding box center [468, 397] width 184 height 26
type input "24"
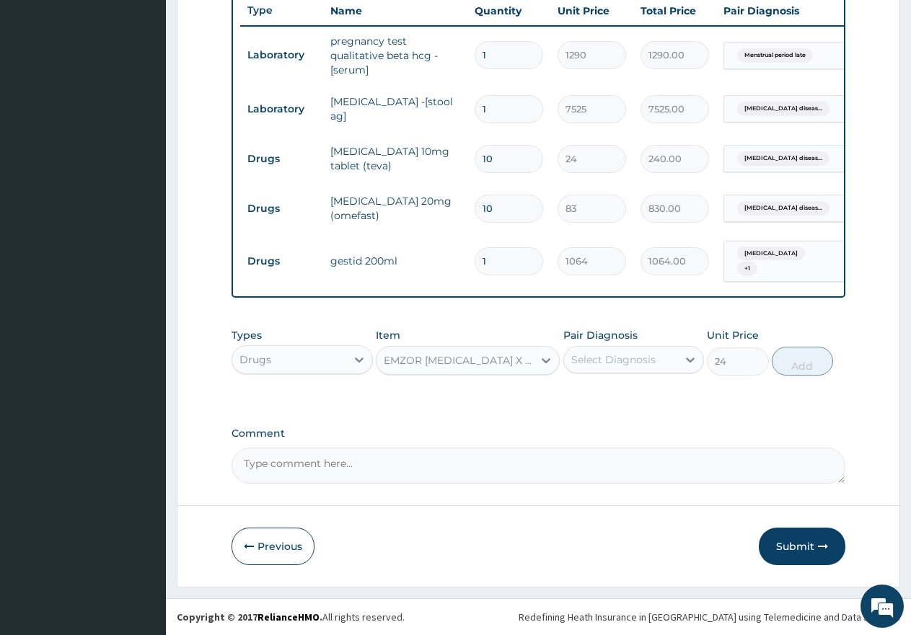
click at [617, 346] on div "Select Diagnosis" at bounding box center [633, 359] width 141 height 27
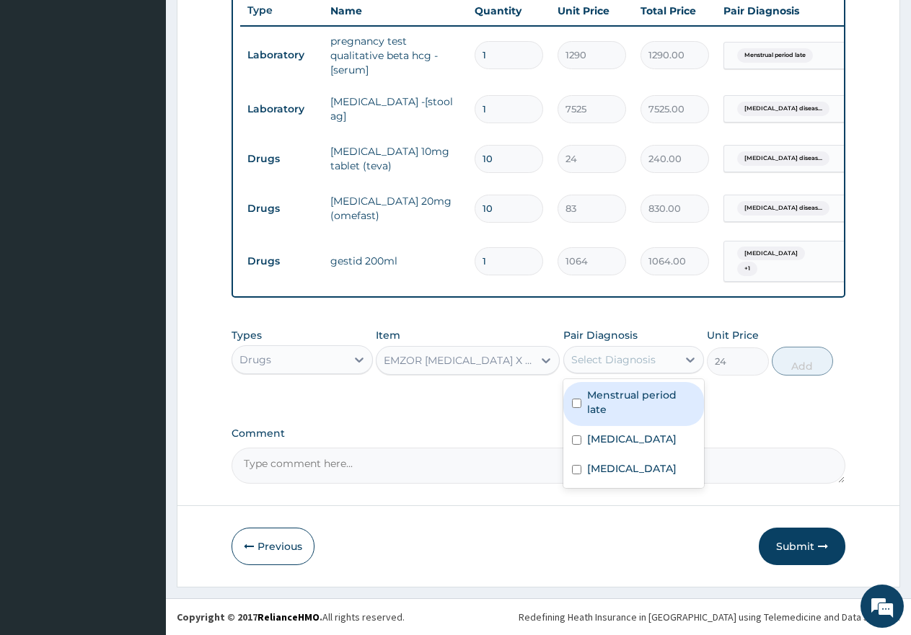
click at [611, 396] on label "Menstrual period late" at bounding box center [641, 402] width 109 height 29
checkbox input "true"
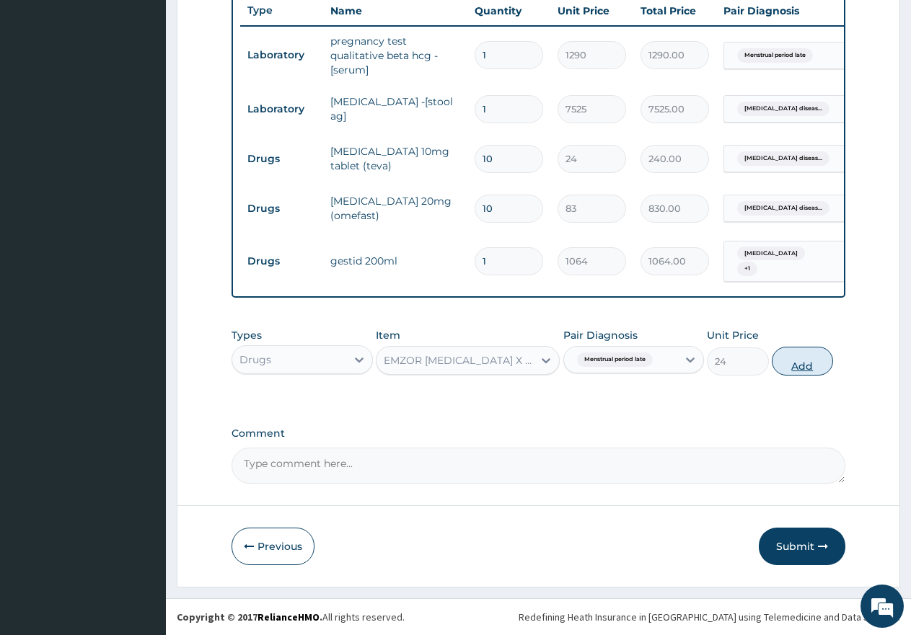
click at [818, 361] on button "Add" at bounding box center [802, 361] width 61 height 29
type input "0"
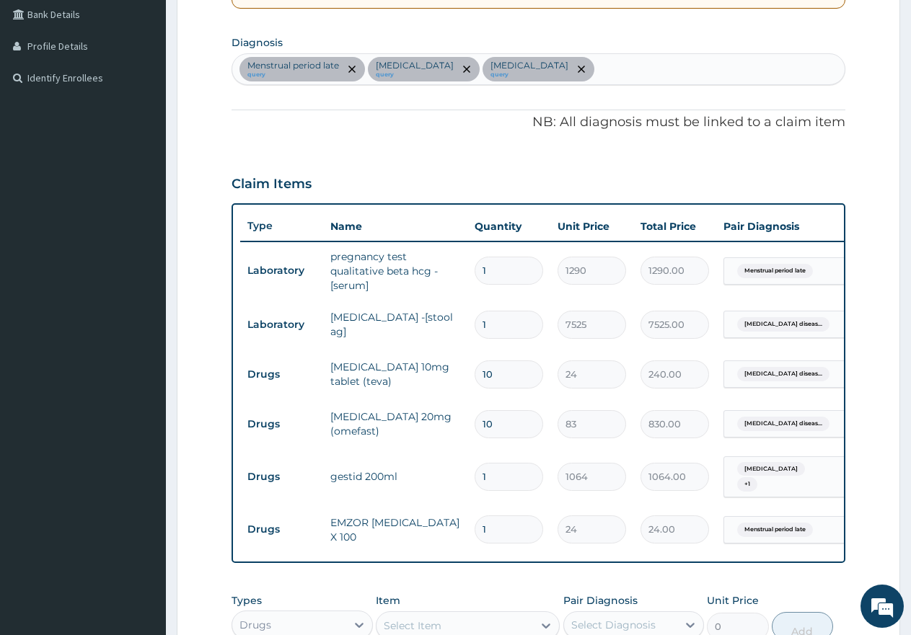
scroll to position [50, 0]
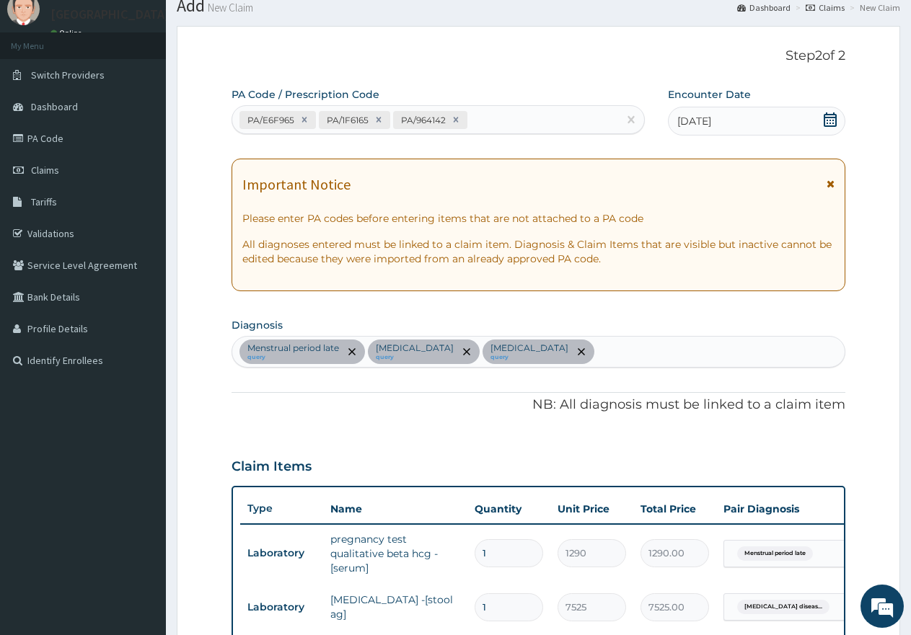
click at [647, 349] on div "Menstrual period late query Gastroesophageal reflux disease query Gastritis que…" at bounding box center [538, 352] width 612 height 30
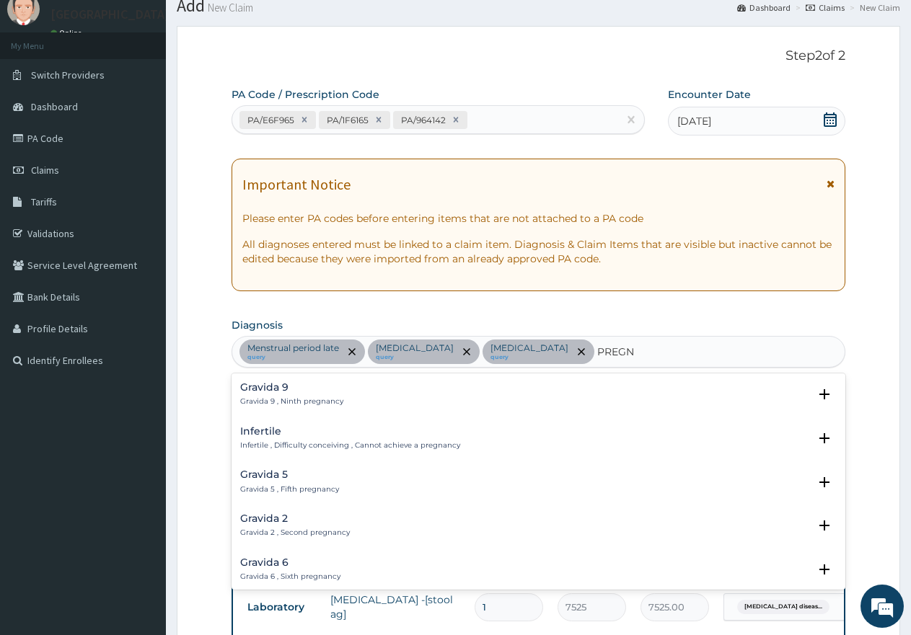
type input "PREGNA"
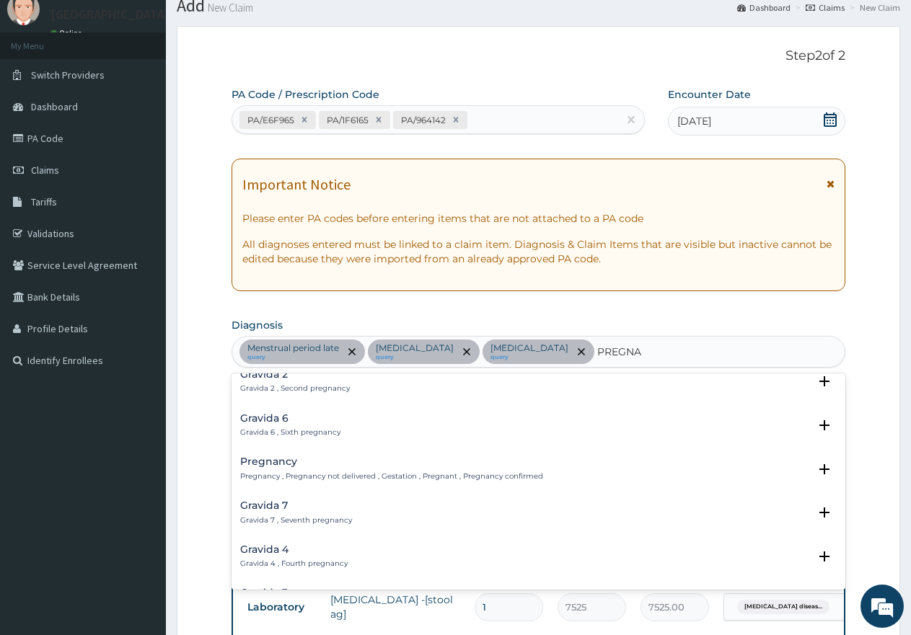
click at [288, 464] on h4 "Pregnancy" at bounding box center [391, 461] width 303 height 11
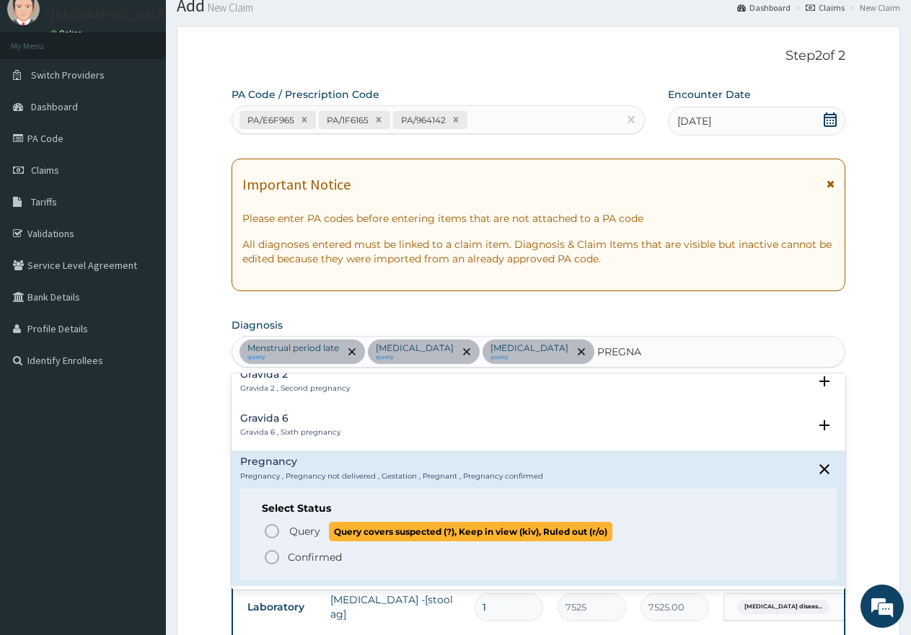
click at [312, 527] on span "Query" at bounding box center [304, 531] width 31 height 14
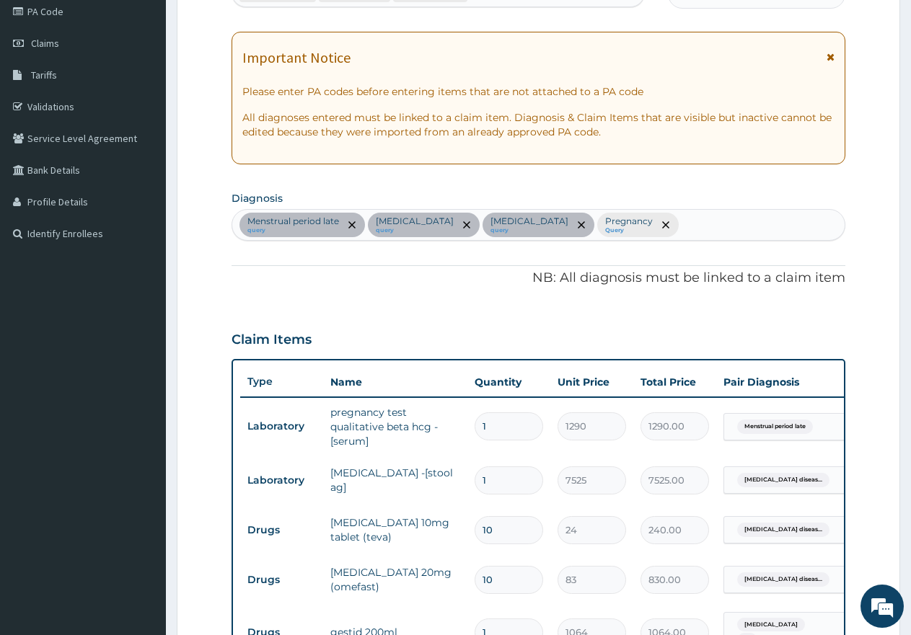
scroll to position [483, 0]
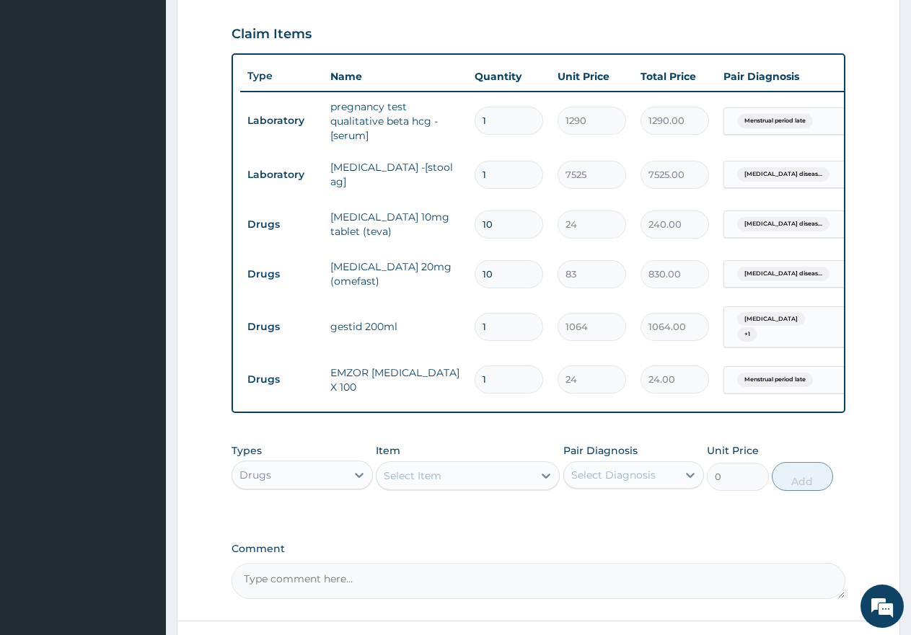
click at [764, 373] on span "Menstrual period late" at bounding box center [775, 380] width 76 height 14
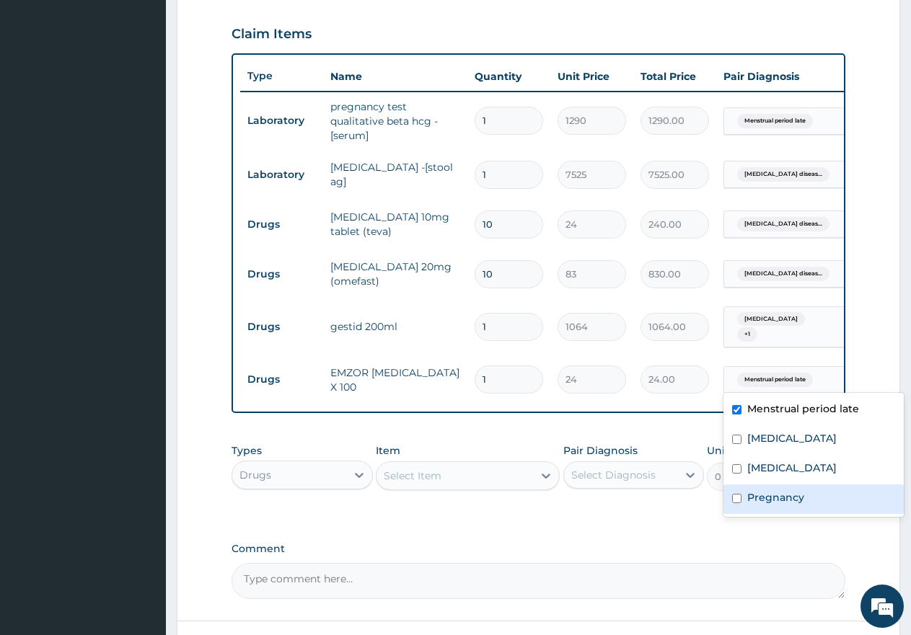
click at [768, 505] on label "Pregnancy" at bounding box center [775, 497] width 57 height 14
checkbox input "true"
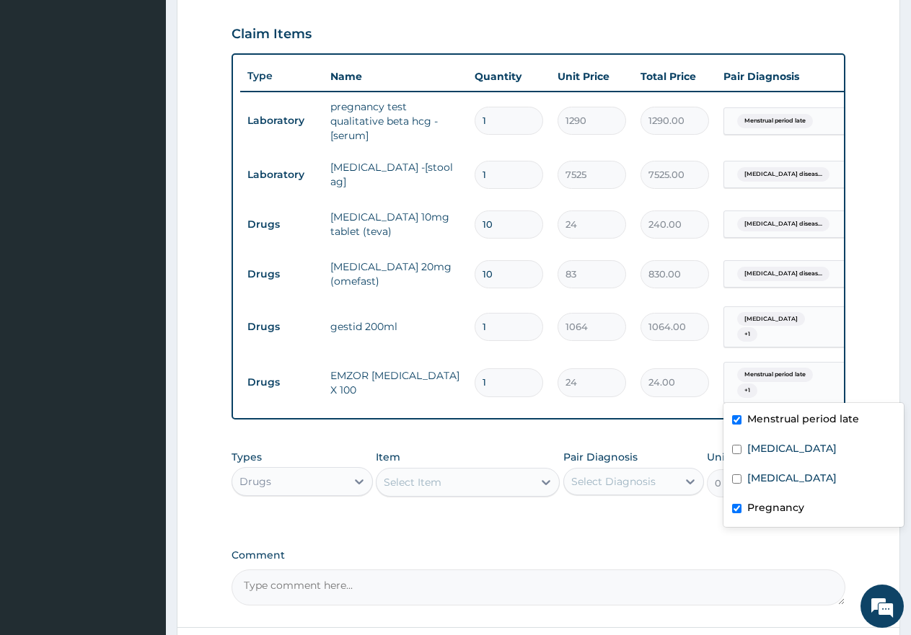
click at [762, 426] on label "Menstrual period late" at bounding box center [803, 419] width 112 height 14
checkbox input "false"
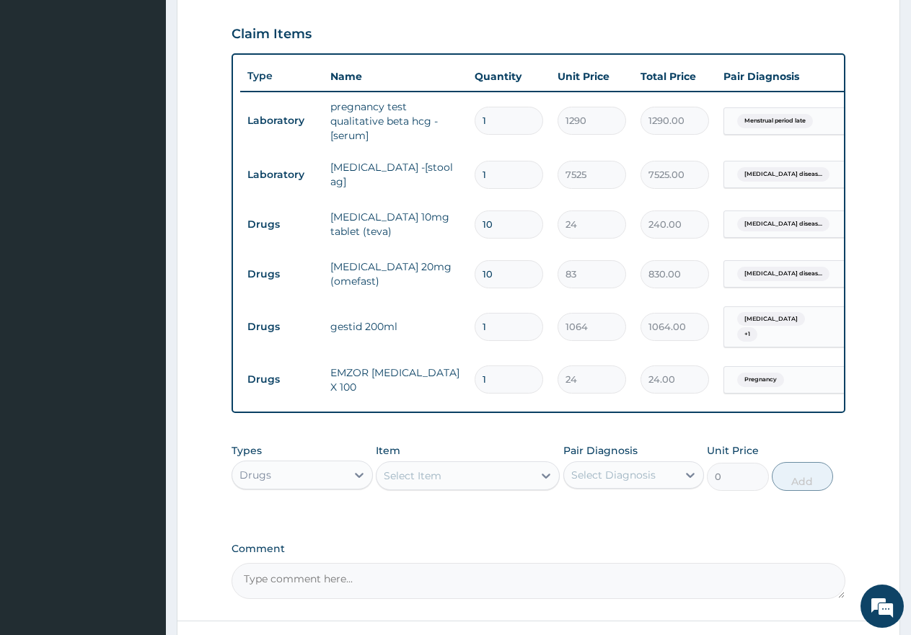
click at [491, 371] on input "1" at bounding box center [509, 380] width 69 height 28
type input "0.00"
type input "3"
type input "72.00"
type input "30"
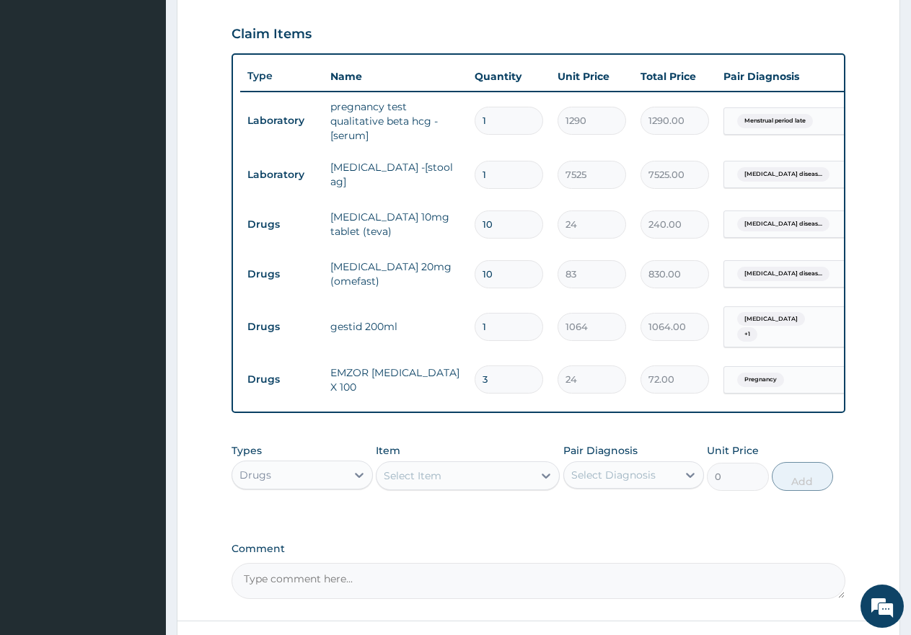
type input "720.00"
type input "30"
click at [256, 476] on div "Drugs" at bounding box center [255, 475] width 32 height 14
click at [292, 565] on div "Procedures" at bounding box center [301, 563] width 141 height 26
click at [439, 483] on div "Select Item" at bounding box center [413, 476] width 58 height 14
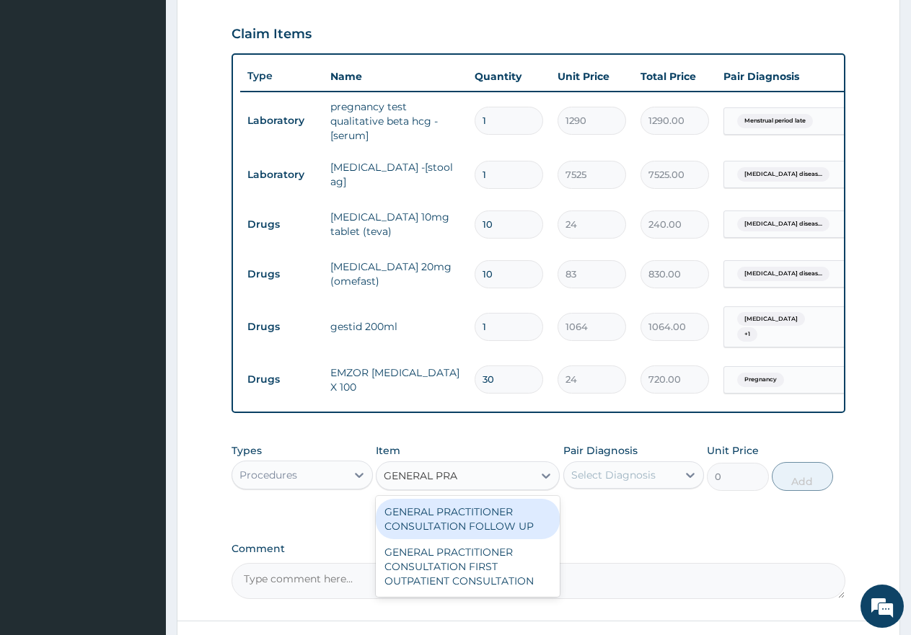
type input "GENERAL PRAC"
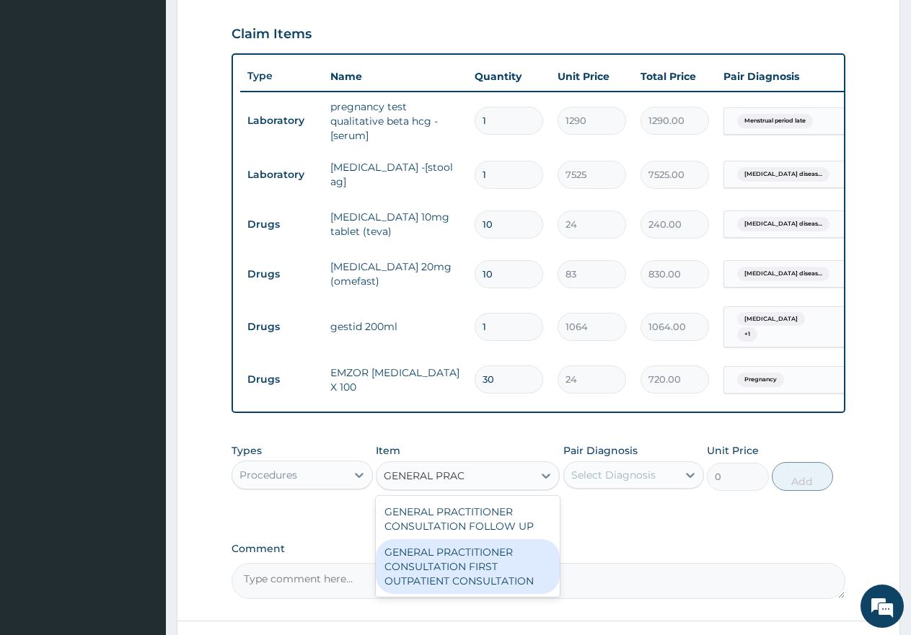
drag, startPoint x: 485, startPoint y: 573, endPoint x: 634, endPoint y: 465, distance: 184.3
click at [493, 560] on div "GENERAL PRACTITIONER CONSULTATION FIRST OUTPATIENT CONSULTATION" at bounding box center [468, 566] width 184 height 55
type input "3548"
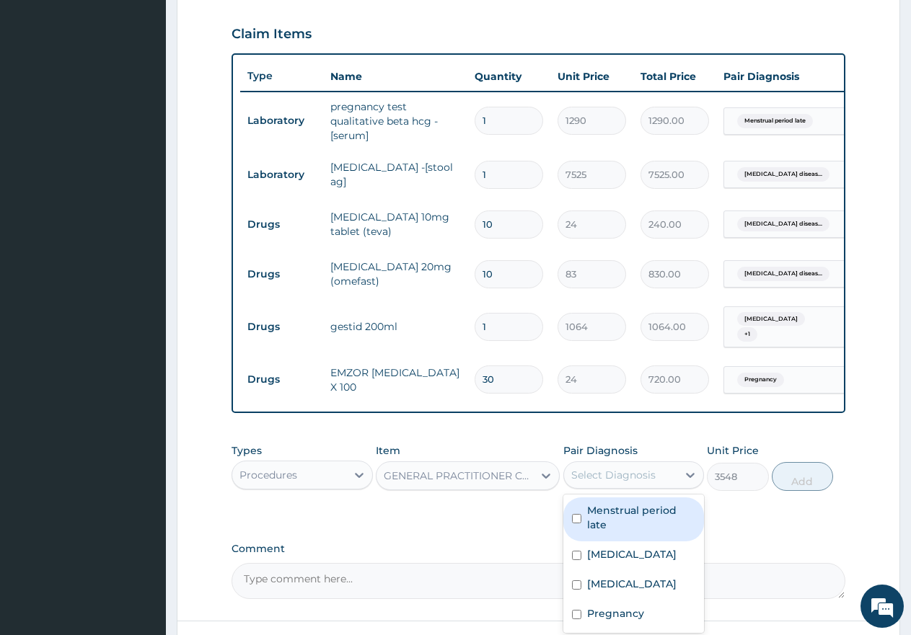
drag, startPoint x: 623, startPoint y: 479, endPoint x: 622, endPoint y: 508, distance: 29.6
click at [623, 480] on div "Select Diagnosis" at bounding box center [613, 475] width 84 height 14
drag, startPoint x: 615, startPoint y: 521, endPoint x: 627, endPoint y: 558, distance: 38.5
click at [615, 522] on label "Menstrual period late" at bounding box center [641, 517] width 109 height 29
checkbox input "true"
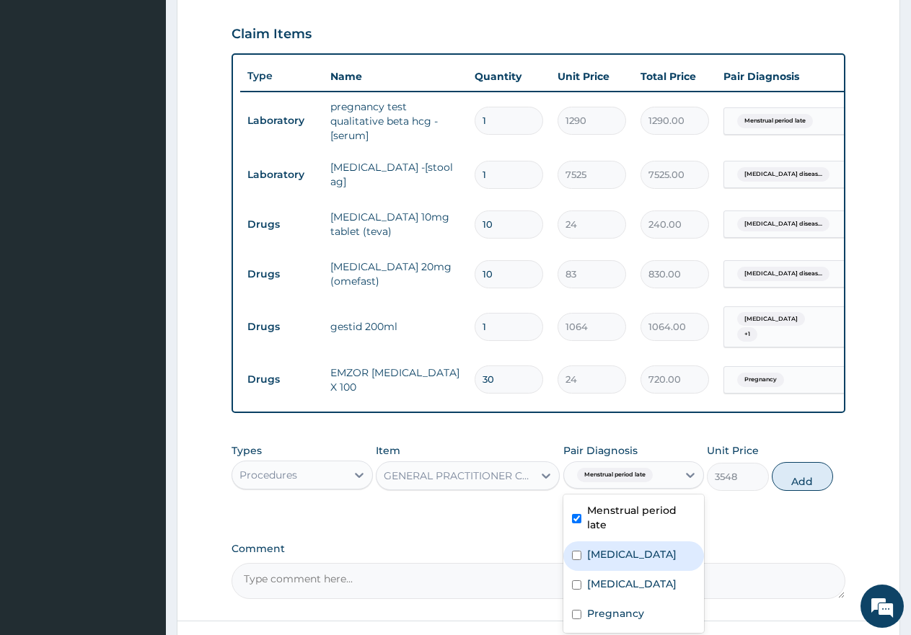
click at [626, 562] on label "Gastroesophageal reflux disease" at bounding box center [631, 554] width 89 height 14
checkbox input "true"
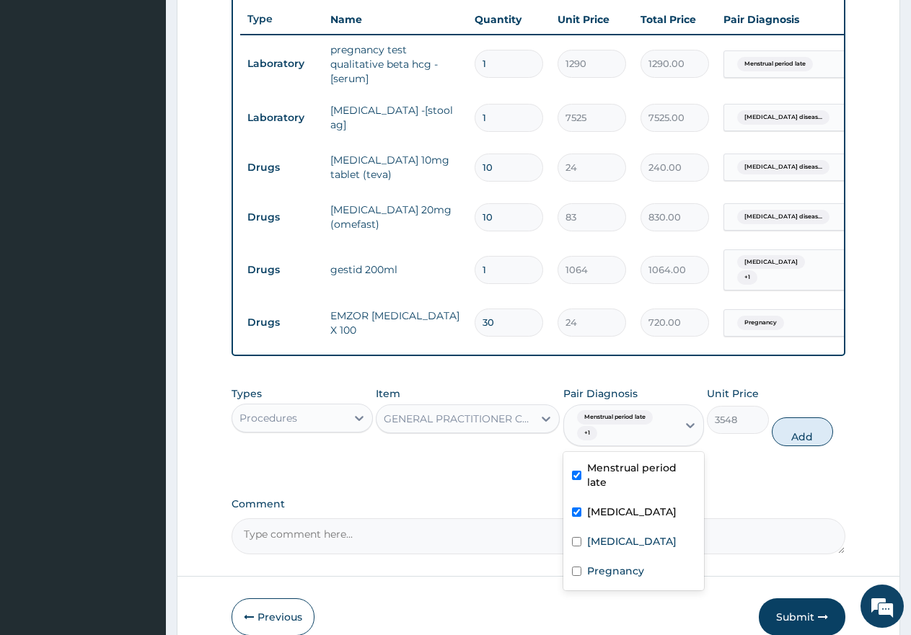
scroll to position [617, 0]
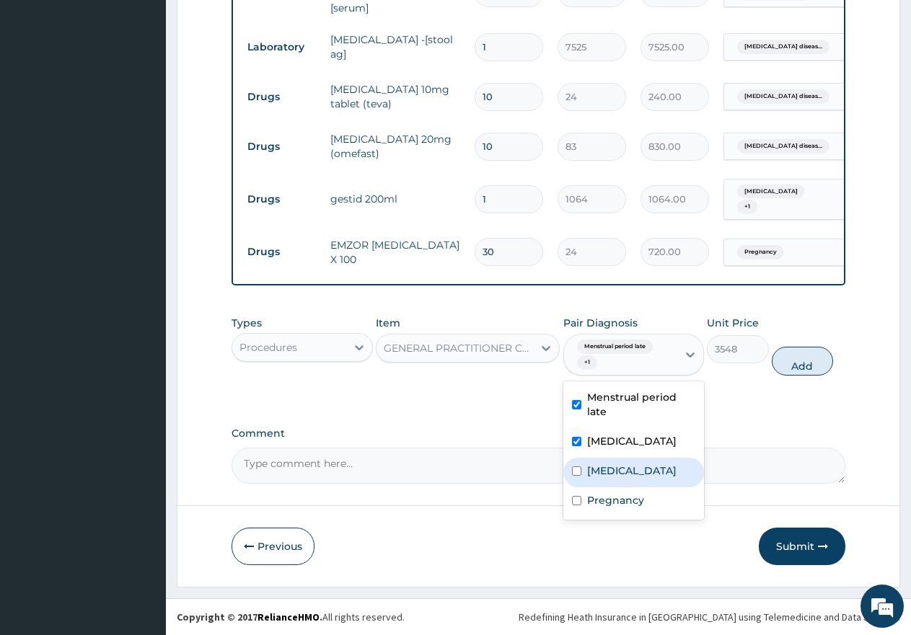
click at [614, 478] on label "Gastritis" at bounding box center [631, 471] width 89 height 14
checkbox input "true"
drag, startPoint x: 614, startPoint y: 517, endPoint x: 705, endPoint y: 459, distance: 107.0
click at [614, 508] on label "Pregnancy" at bounding box center [615, 500] width 57 height 14
checkbox input "true"
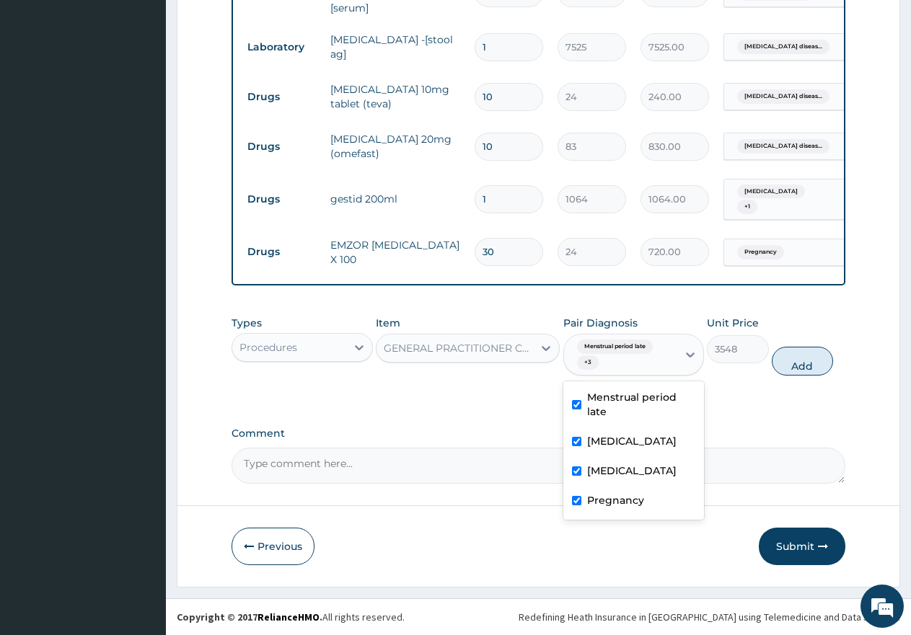
click at [787, 371] on button "Add" at bounding box center [802, 361] width 61 height 29
type input "0"
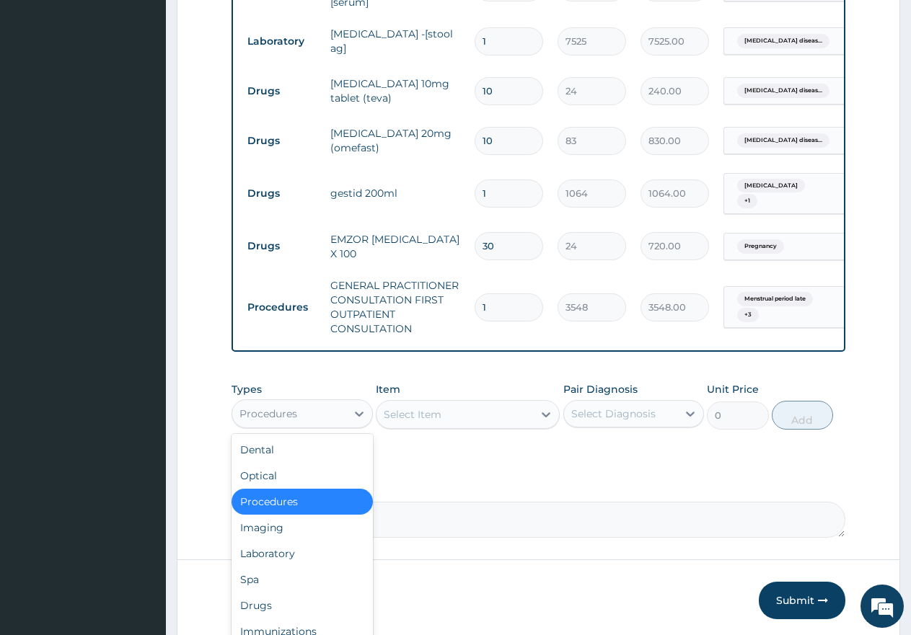
click at [257, 421] on div "Procedures" at bounding box center [268, 414] width 58 height 14
click at [300, 557] on div "Laboratory" at bounding box center [301, 554] width 141 height 26
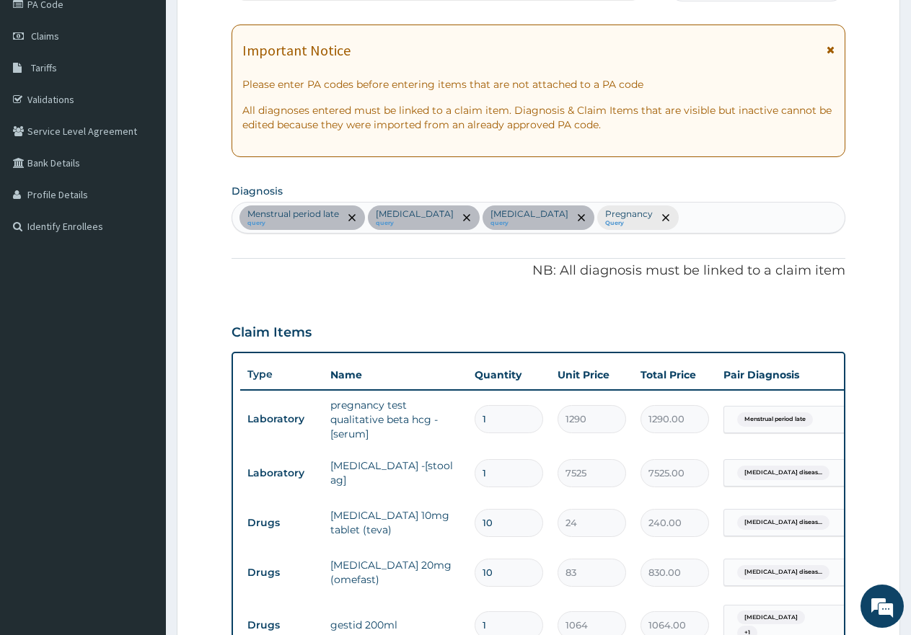
scroll to position [184, 0]
click at [708, 218] on div "Menstrual period late query Gastroesophageal reflux disease query Gastritis que…" at bounding box center [538, 218] width 612 height 30
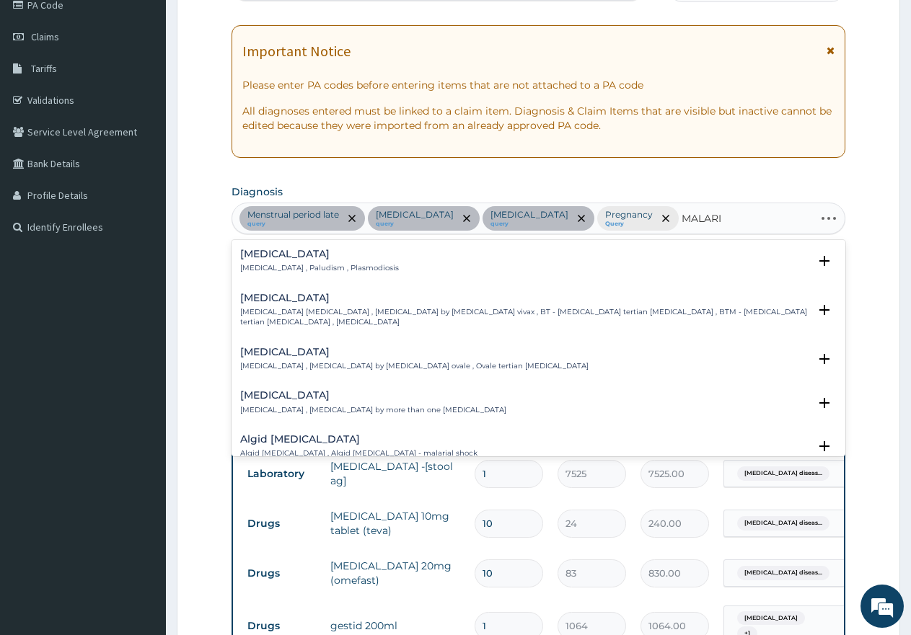
type input "MALARIA"
click at [299, 262] on div "Malaria Malaria , Paludism , Plasmodiosis" at bounding box center [319, 261] width 159 height 25
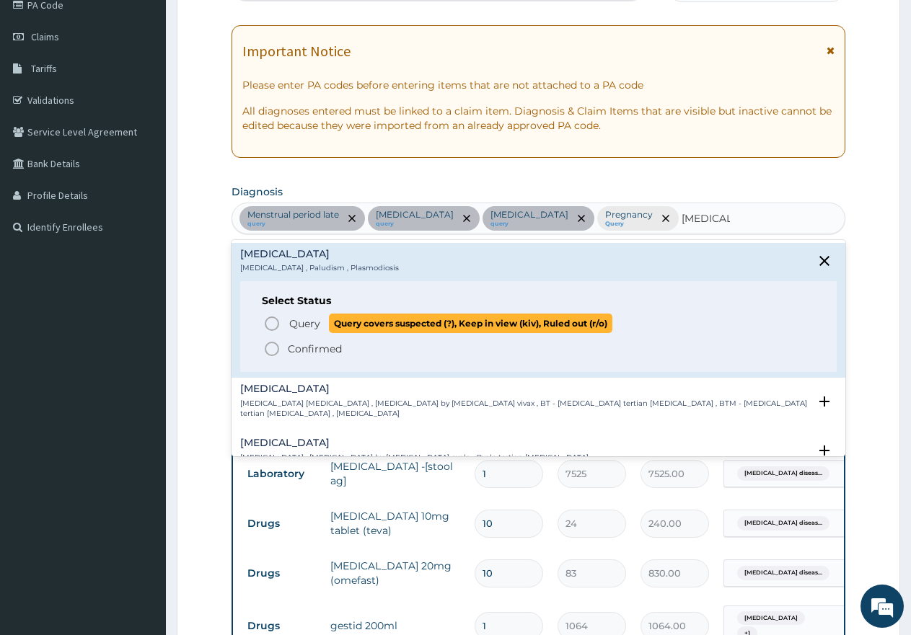
click at [309, 324] on span "Query" at bounding box center [304, 324] width 31 height 14
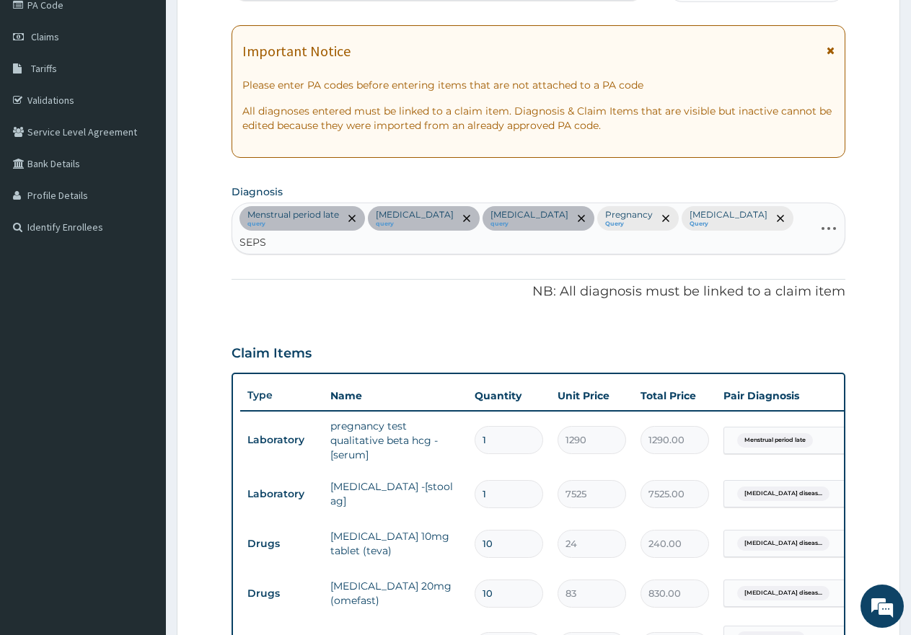
type input "SEPSI"
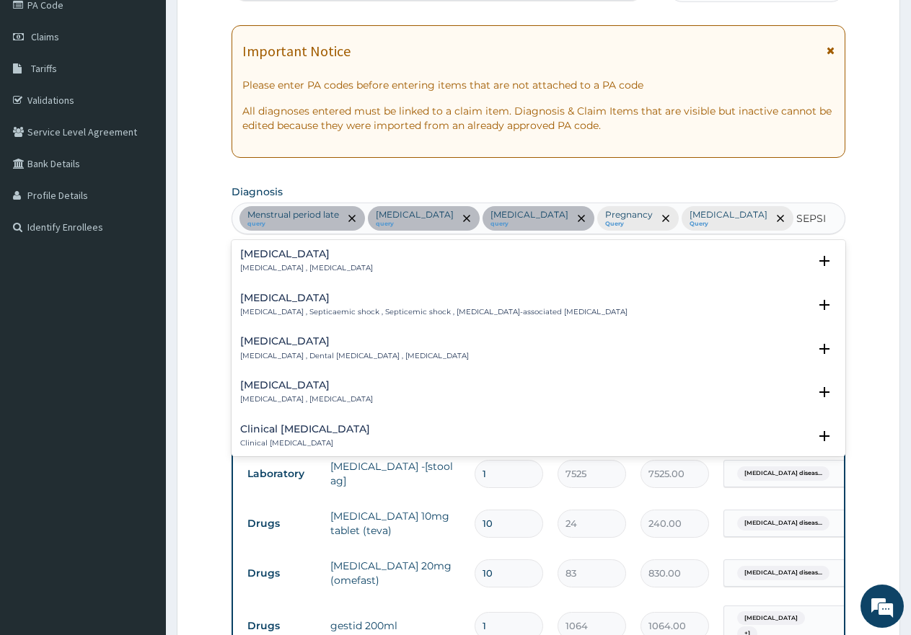
click at [264, 263] on p "[MEDICAL_DATA] , [MEDICAL_DATA]" at bounding box center [306, 268] width 133 height 10
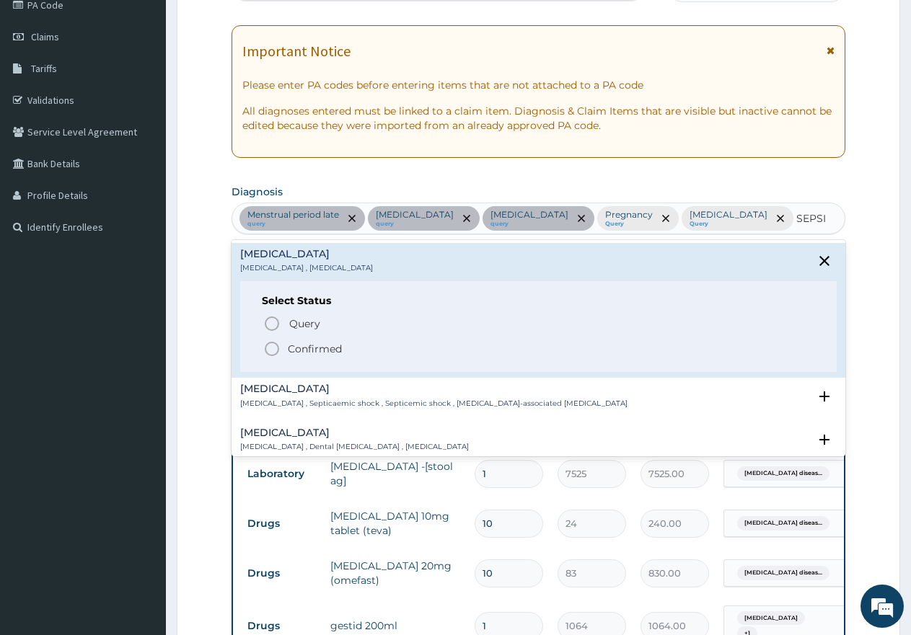
click at [312, 319] on span "Query" at bounding box center [304, 324] width 31 height 14
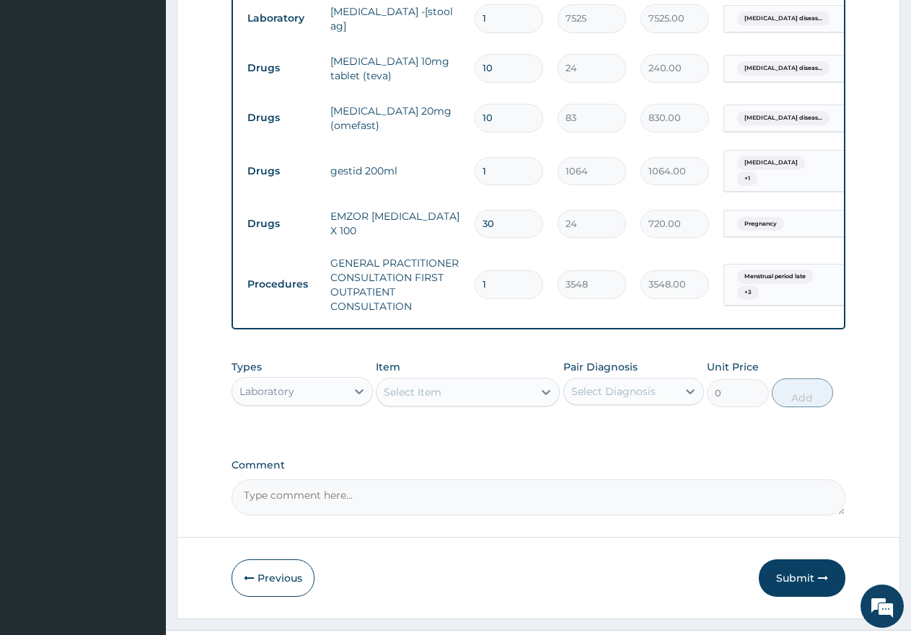
scroll to position [677, 0]
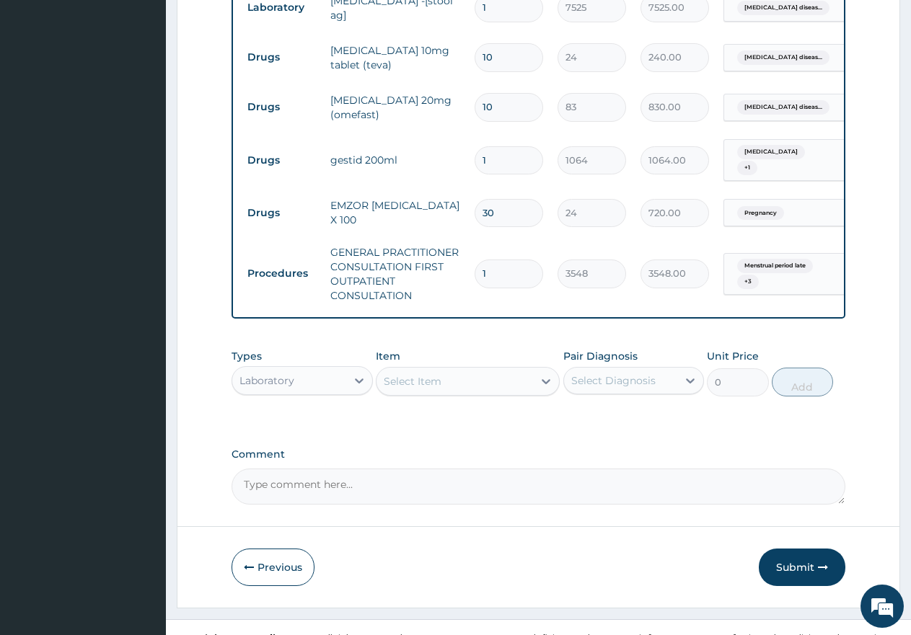
click at [423, 370] on div "Select Item" at bounding box center [454, 381] width 156 height 23
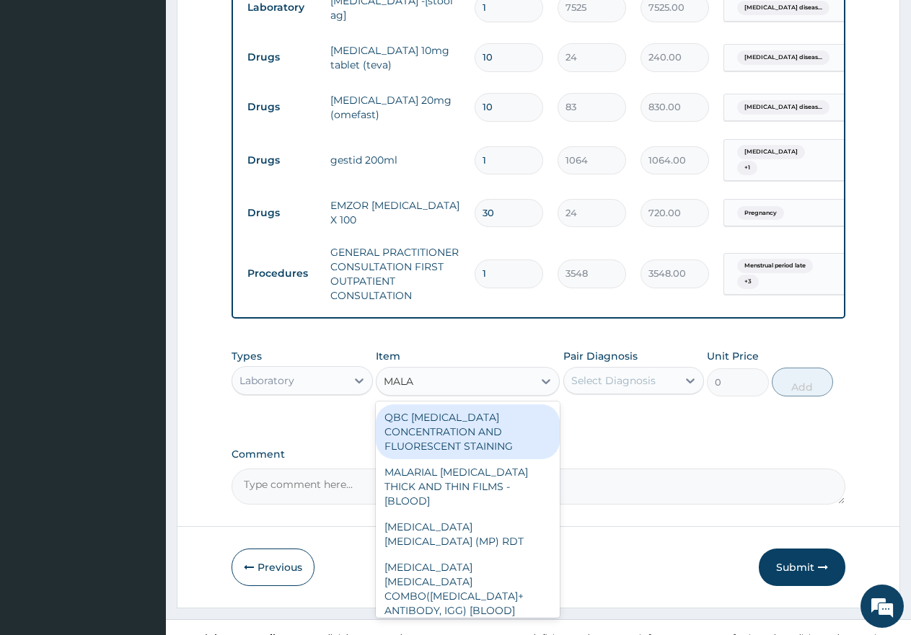
type input "MALAR"
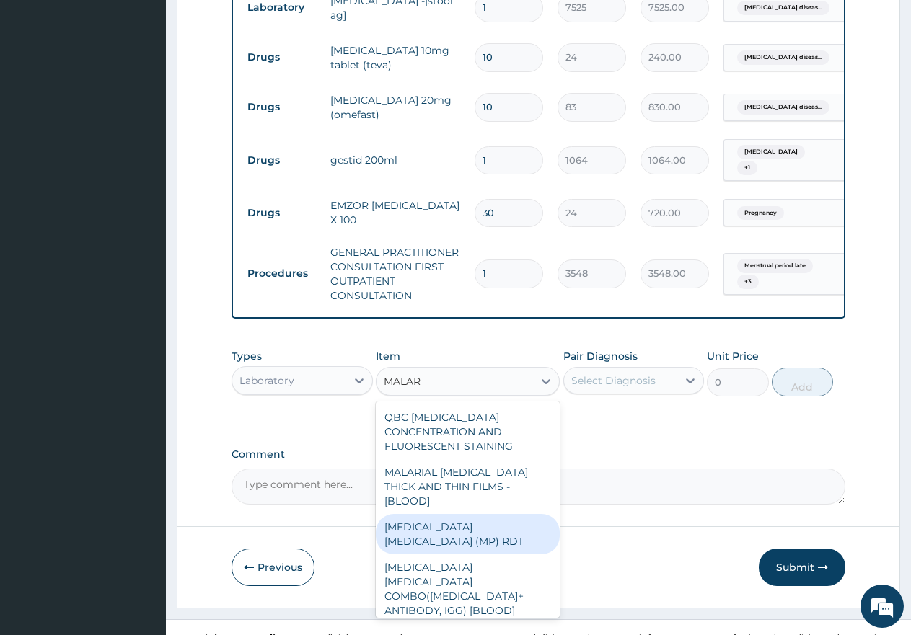
click at [486, 514] on div "[MEDICAL_DATA] [MEDICAL_DATA] (MP) RDT" at bounding box center [468, 534] width 184 height 40
type input "1613"
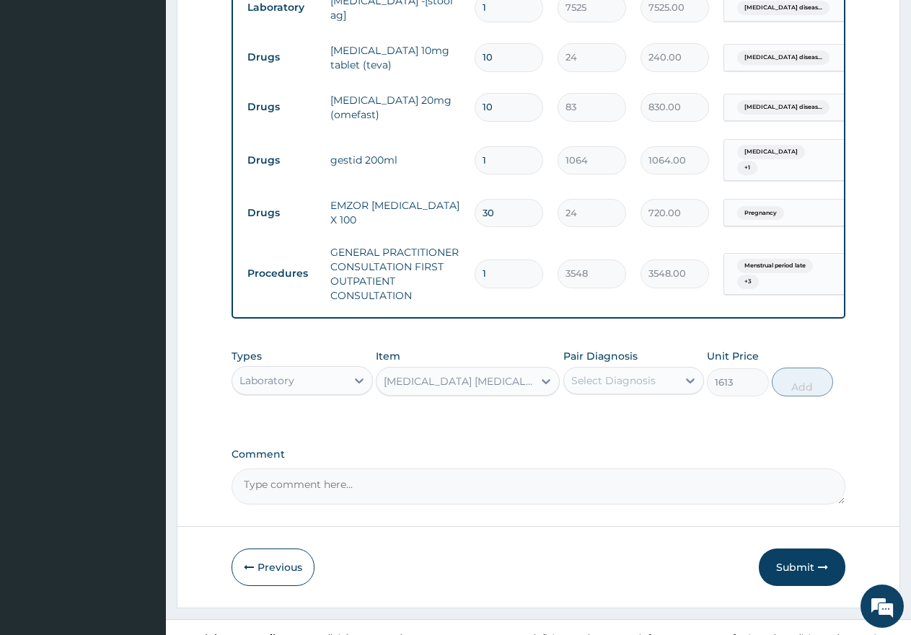
click at [634, 369] on div "Select Diagnosis" at bounding box center [621, 380] width 114 height 23
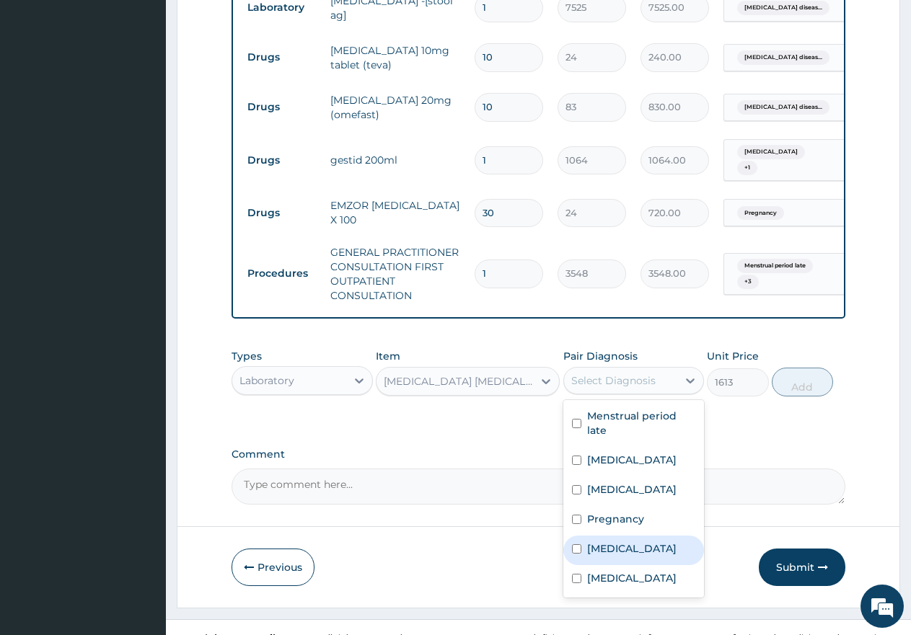
click at [621, 547] on label "[MEDICAL_DATA]" at bounding box center [631, 549] width 89 height 14
checkbox input "true"
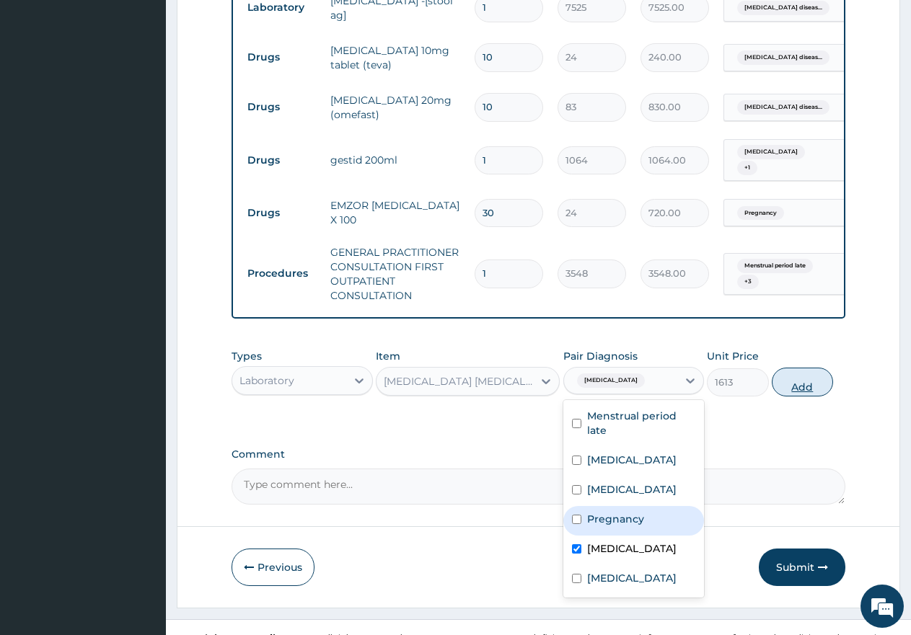
click at [802, 368] on button "Add" at bounding box center [802, 382] width 61 height 29
type input "0"
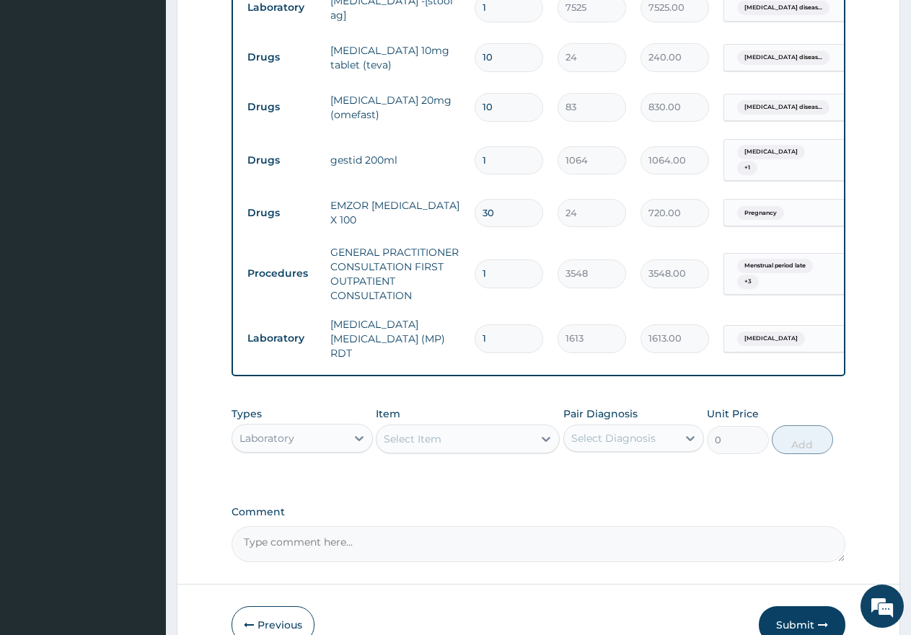
click at [454, 428] on div "Select Item" at bounding box center [454, 439] width 156 height 23
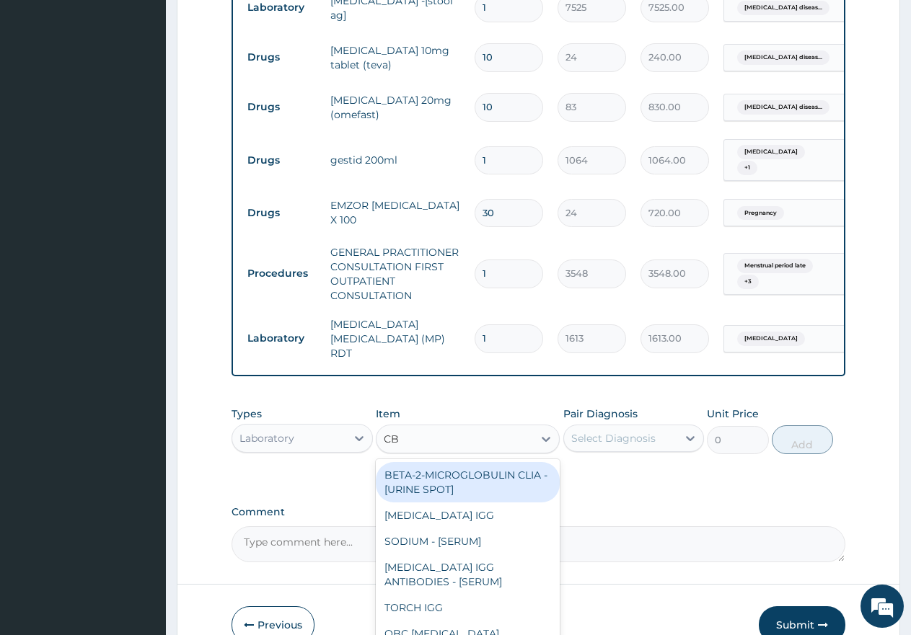
type input "CBC"
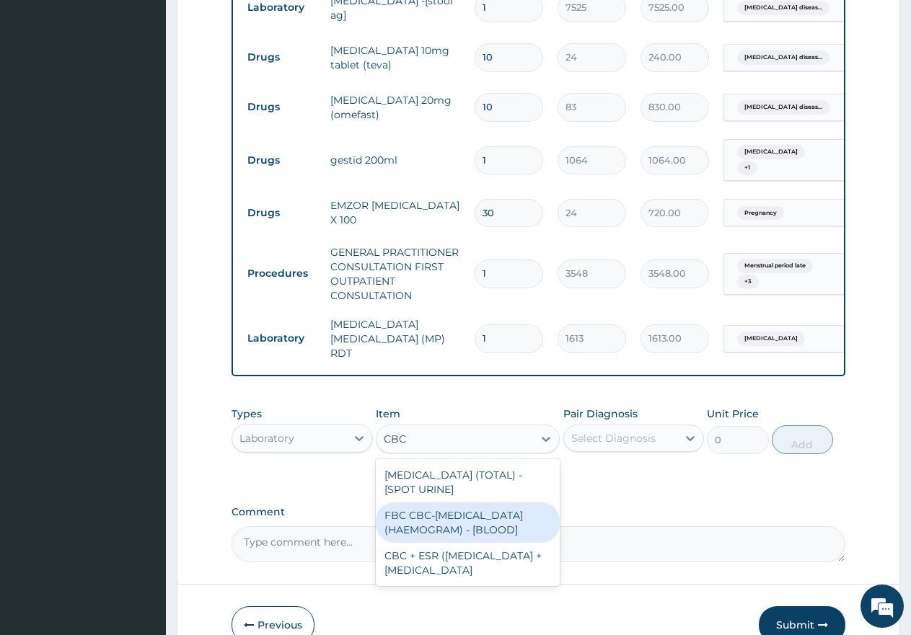
click at [488, 503] on div "FBC CBC-[MEDICAL_DATA] (HAEMOGRAM) - [BLOOD]" at bounding box center [468, 523] width 184 height 40
type input "4300"
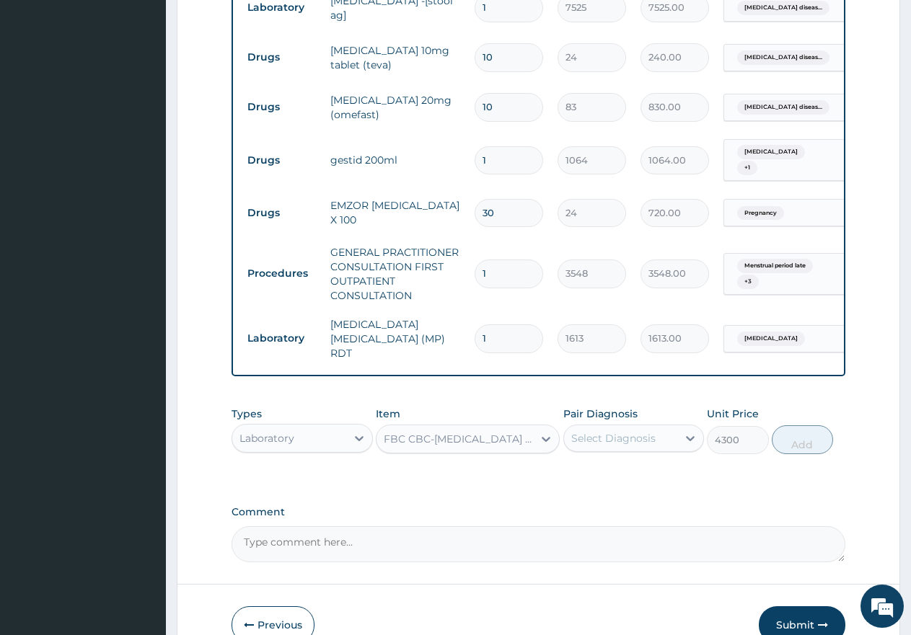
click at [630, 427] on div "Select Diagnosis" at bounding box center [621, 438] width 114 height 23
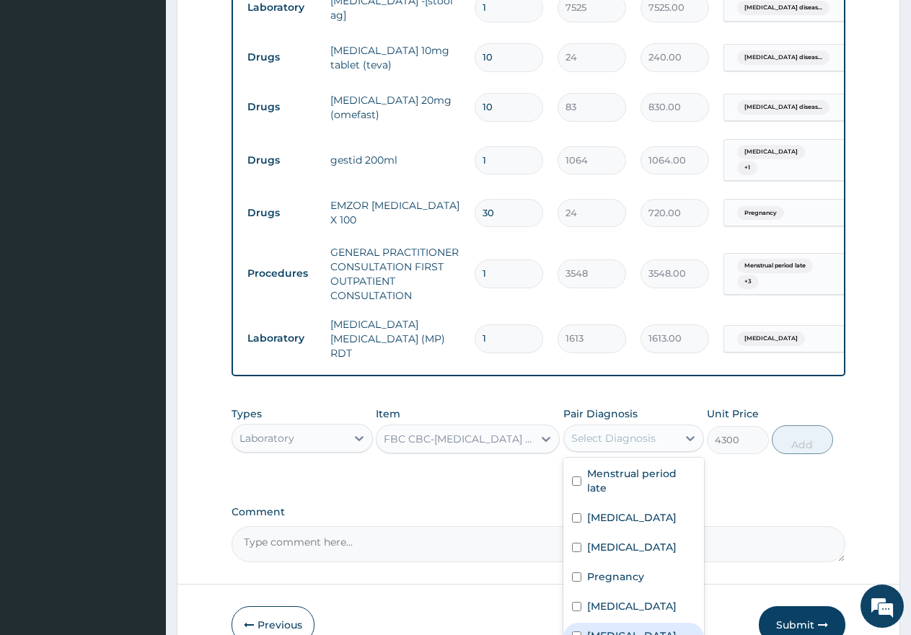
click at [606, 629] on label "[MEDICAL_DATA]" at bounding box center [631, 636] width 89 height 14
checkbox input "true"
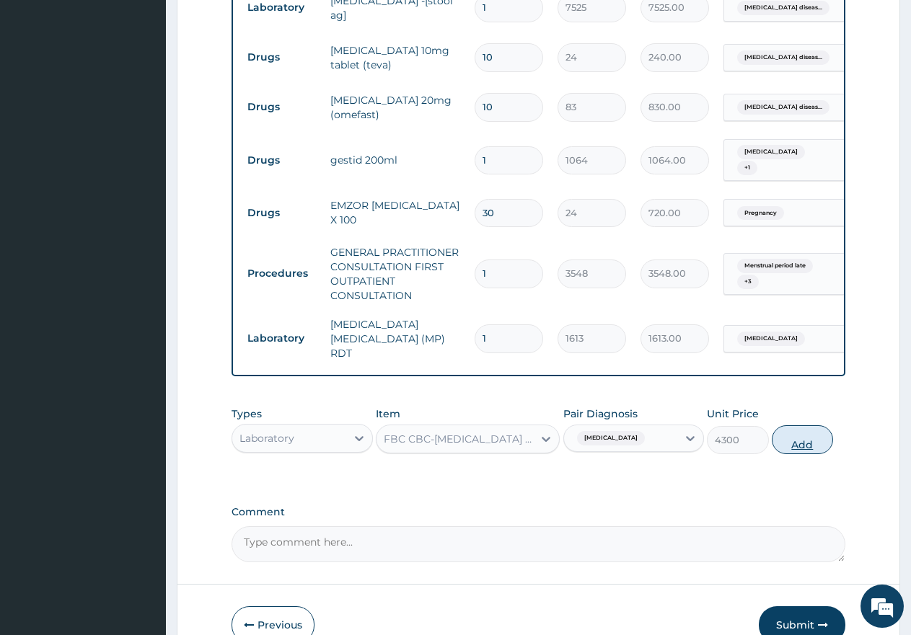
click at [817, 425] on button "Add" at bounding box center [802, 439] width 61 height 29
type input "0"
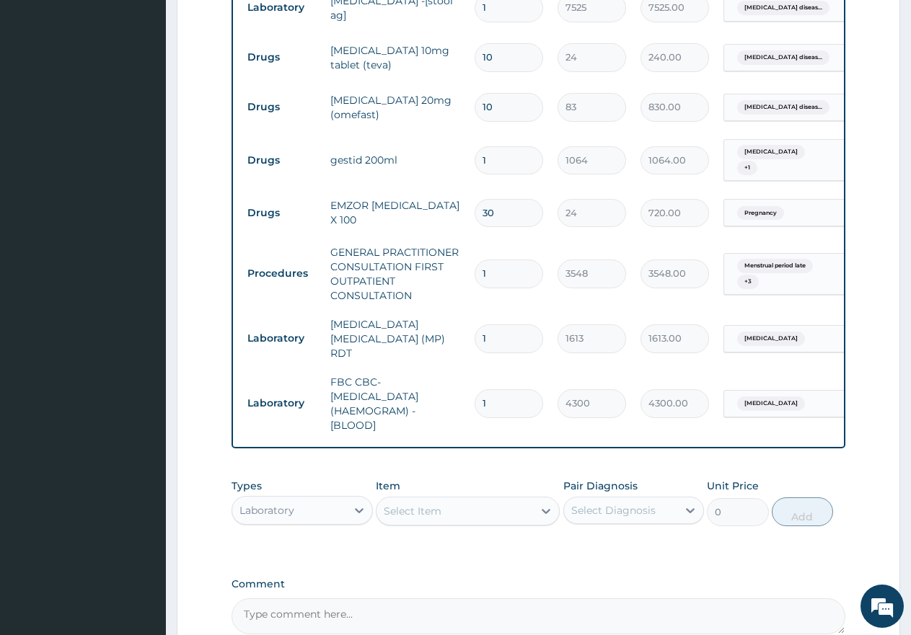
scroll to position [605, 0]
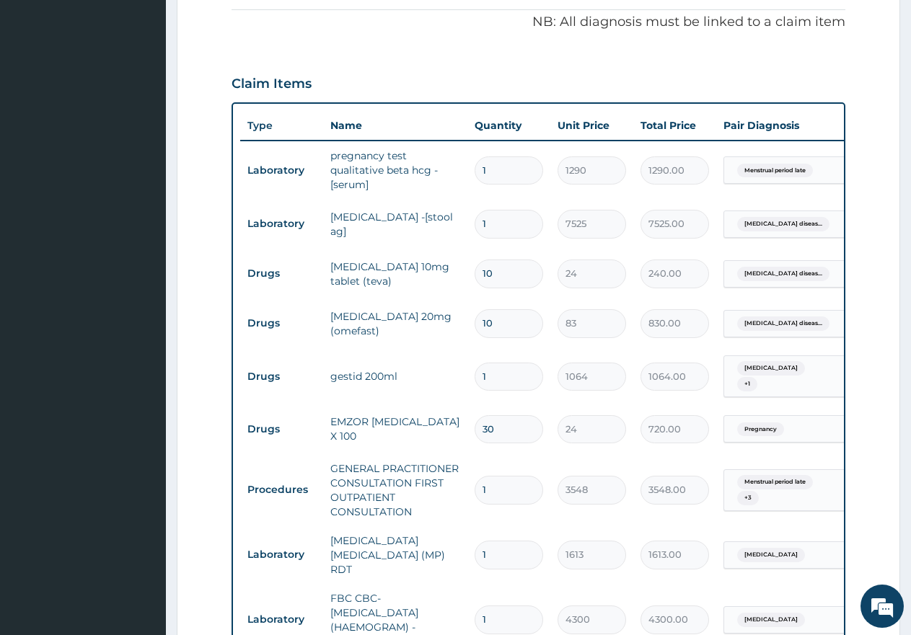
type input "2"
type input "8600.00"
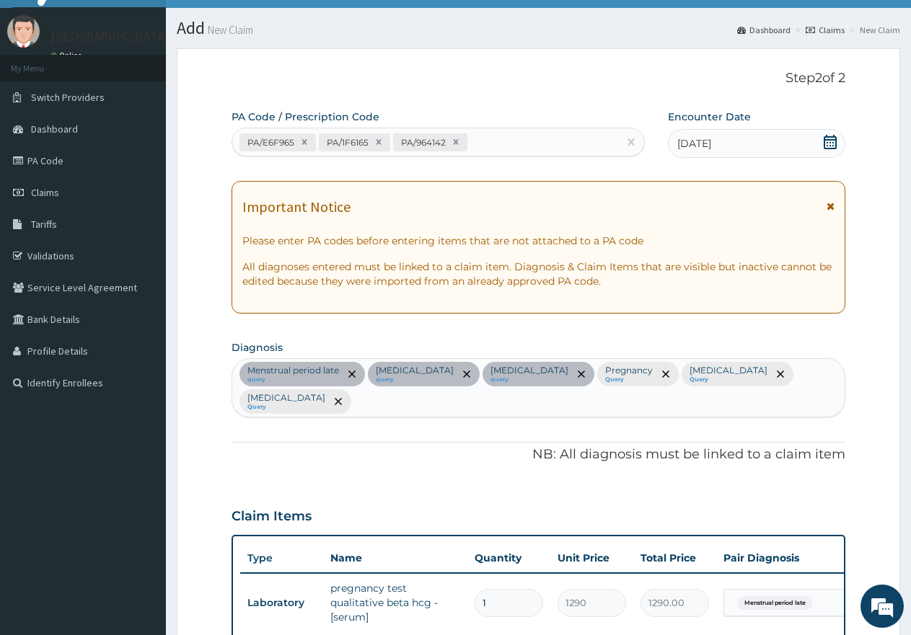
scroll to position [0, 0]
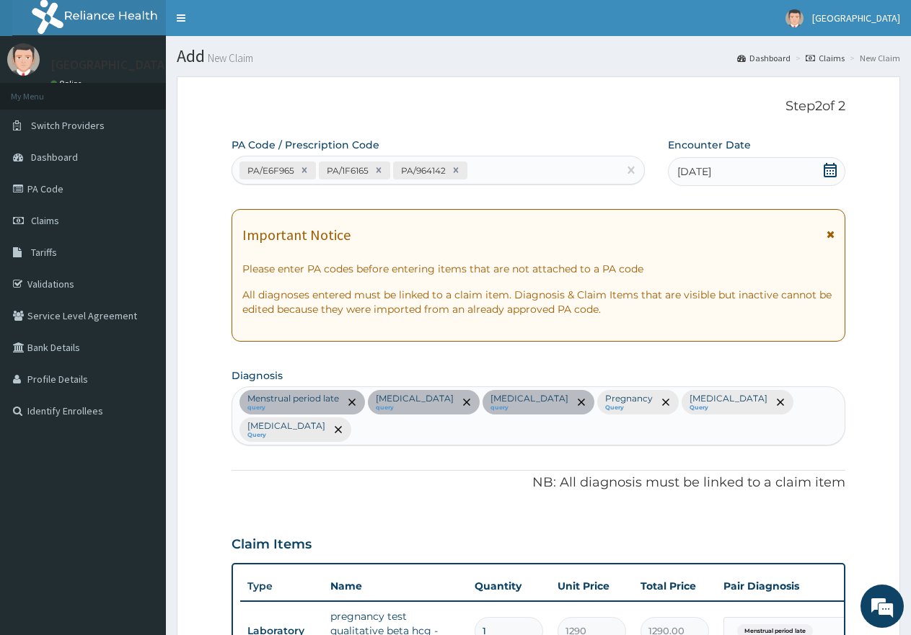
type input "2"
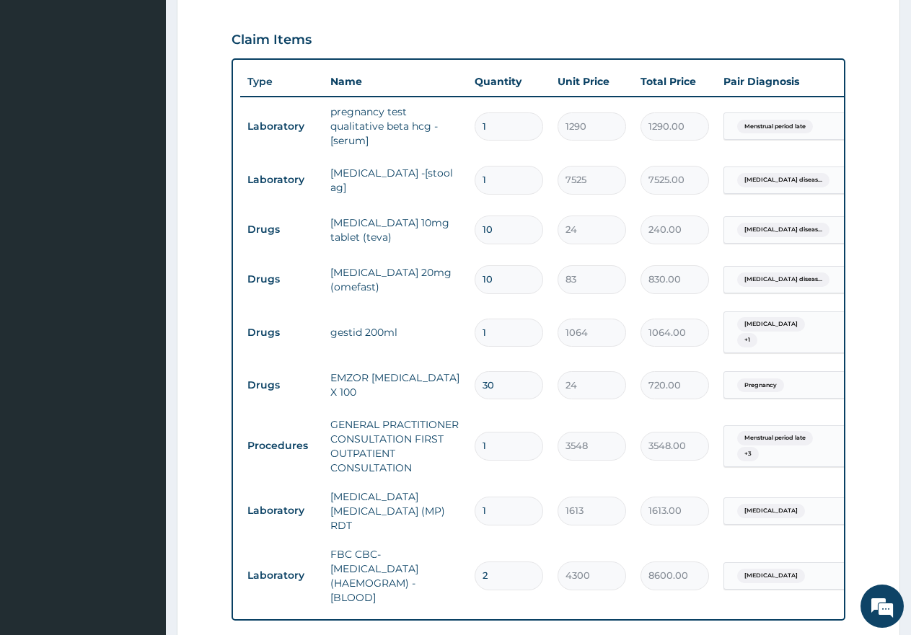
scroll to position [0, 110]
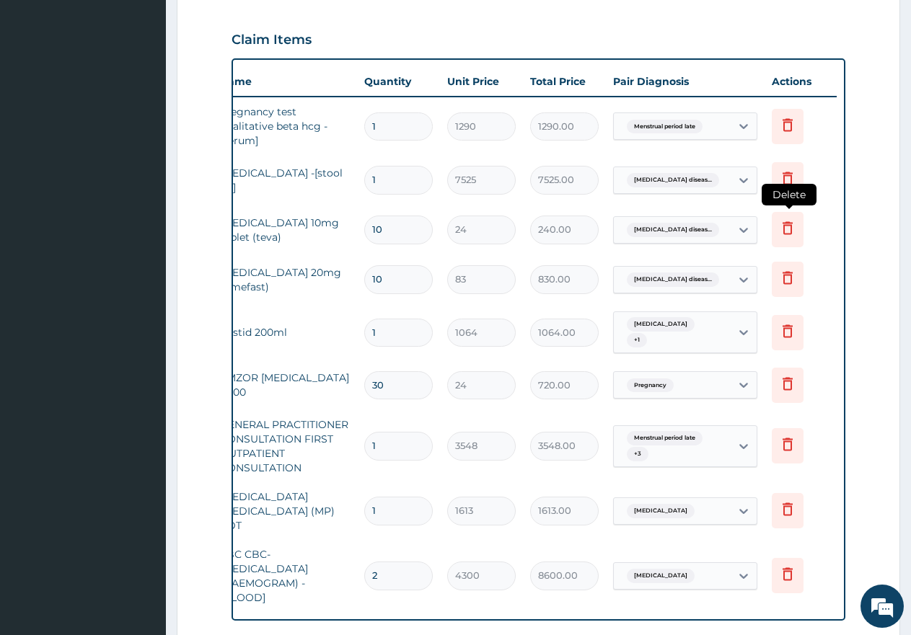
click at [793, 219] on icon at bounding box center [787, 227] width 17 height 17
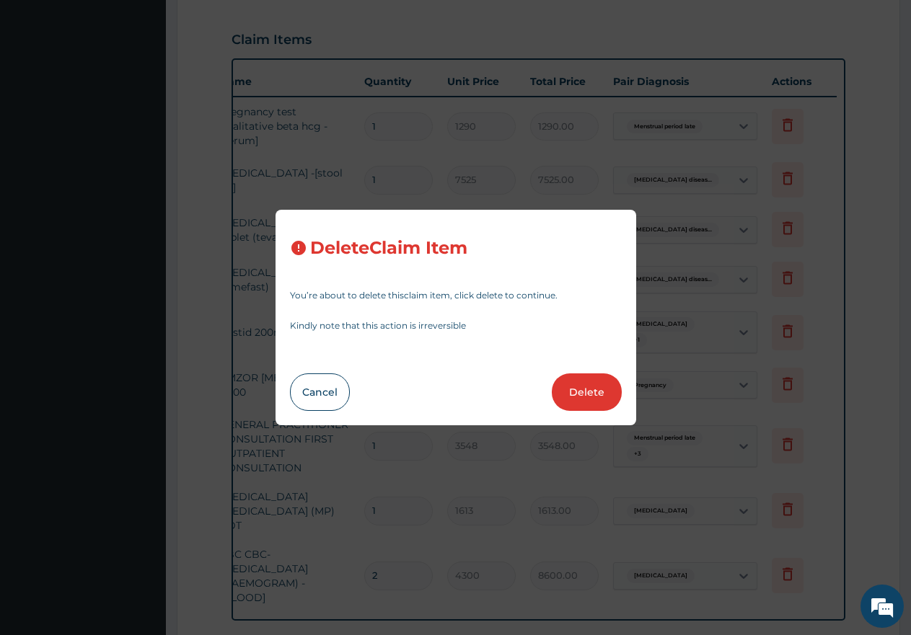
click at [596, 398] on button "Delete" at bounding box center [587, 392] width 70 height 37
type input "83"
type input "830.00"
type input "1"
type input "1064"
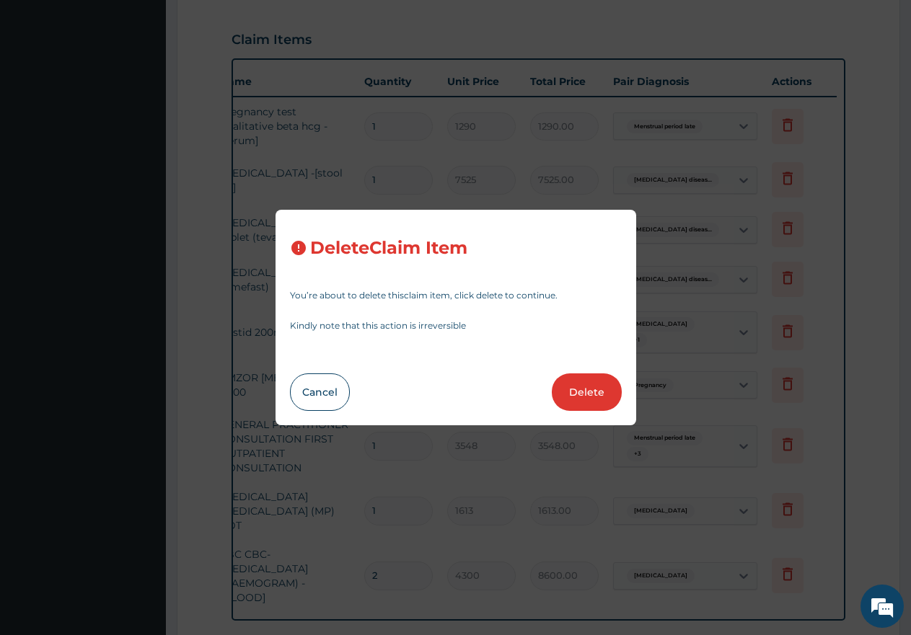
type input "1064.00"
type input "30"
type input "24"
type input "720.00"
type input "1"
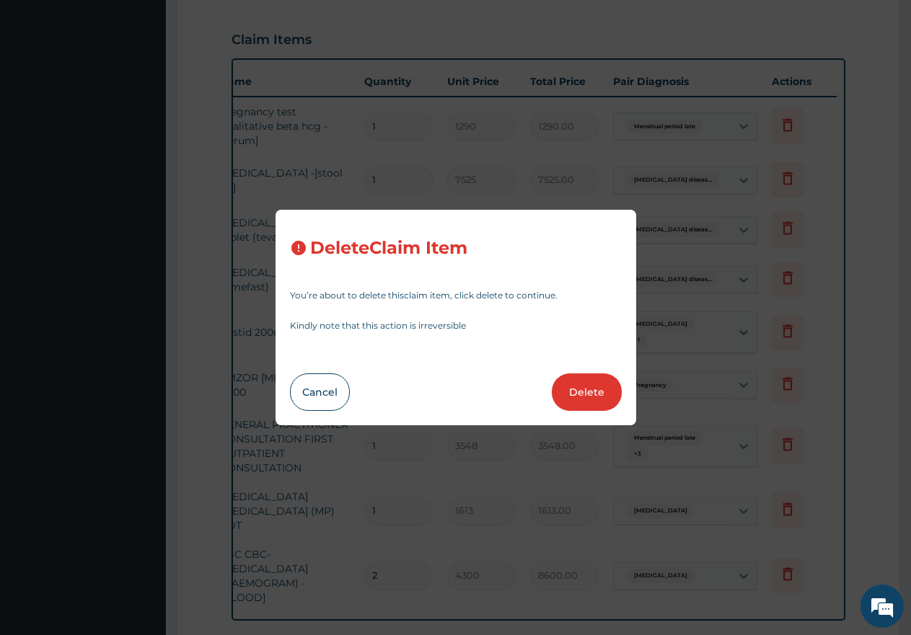
type input "3548"
type input "3548.00"
type input "1613"
type input "1613.00"
type input "2"
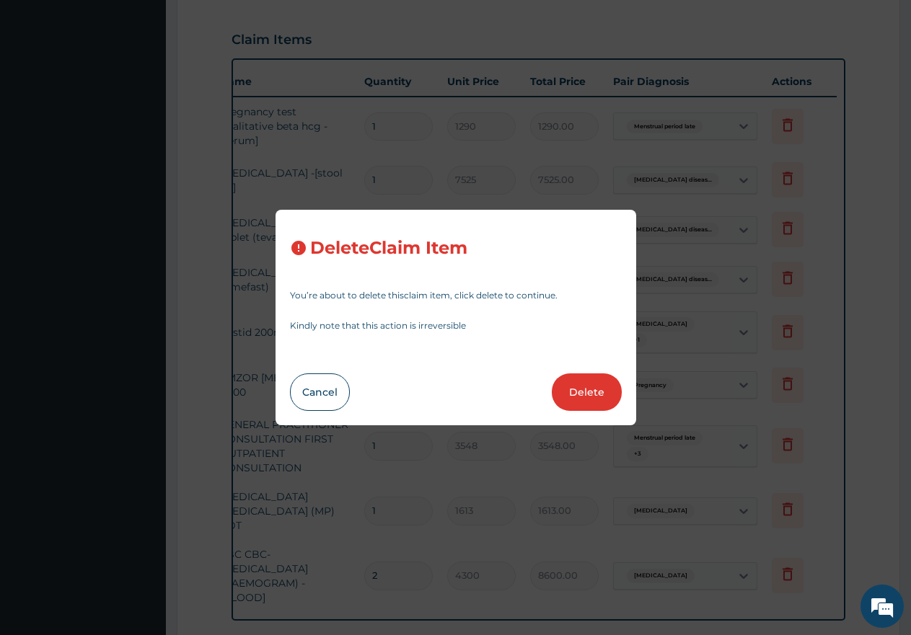
type input "4300"
type input "8600.00"
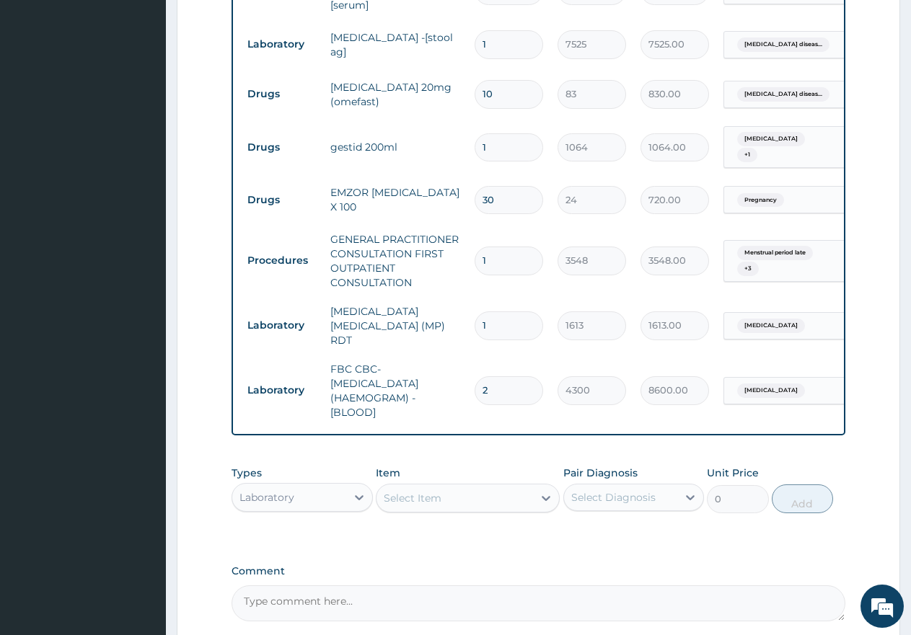
scroll to position [749, 0]
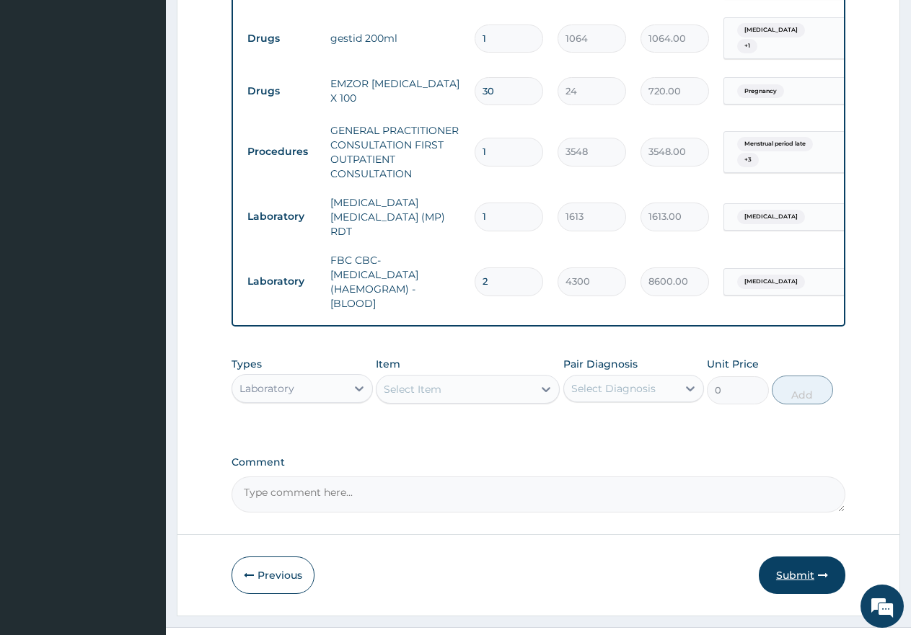
click at [787, 557] on button "Submit" at bounding box center [802, 575] width 87 height 37
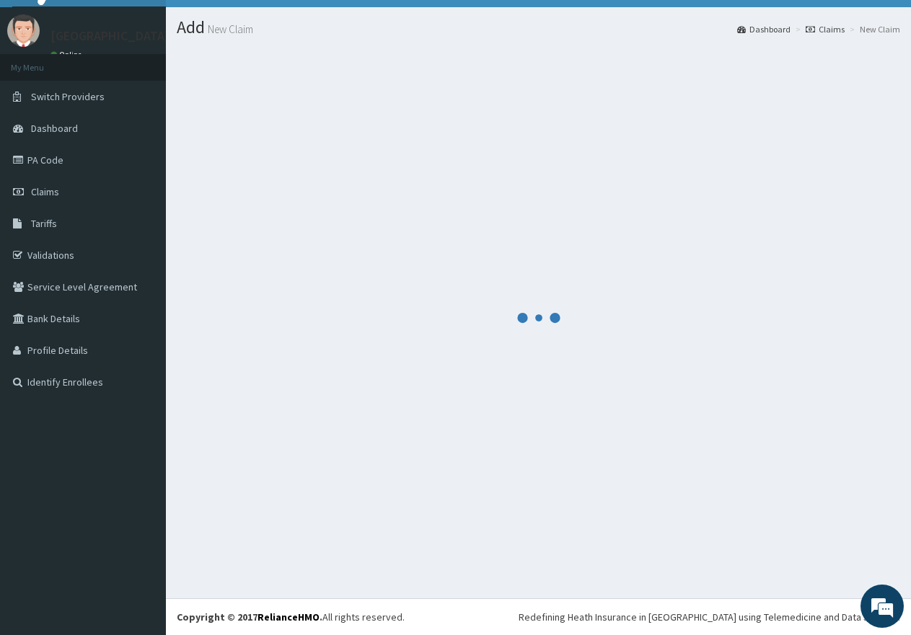
scroll to position [29, 0]
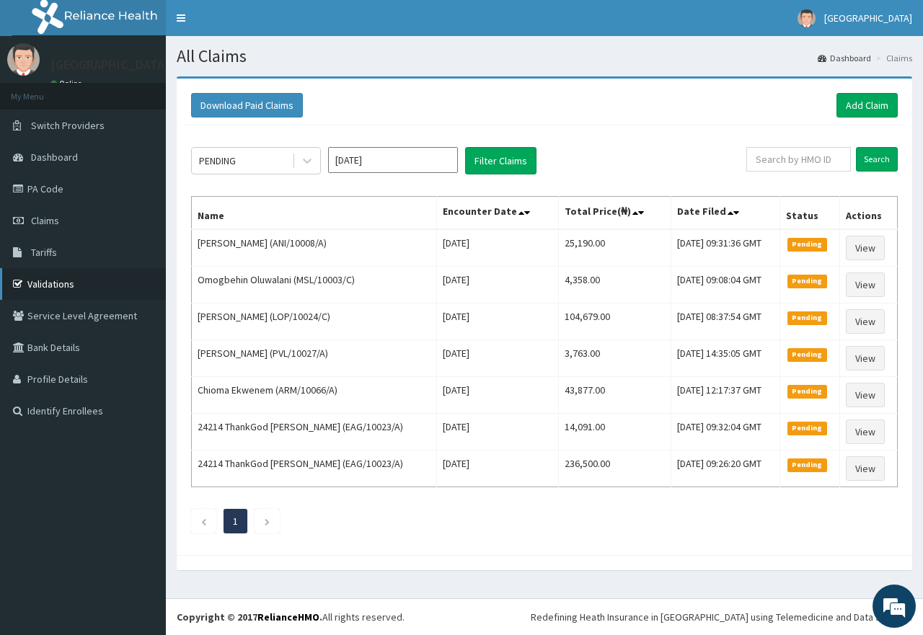
click at [47, 288] on link "Validations" at bounding box center [83, 284] width 166 height 32
click at [58, 192] on link "PA Code" at bounding box center [83, 189] width 166 height 32
click at [883, 98] on link "Add Claim" at bounding box center [867, 105] width 61 height 25
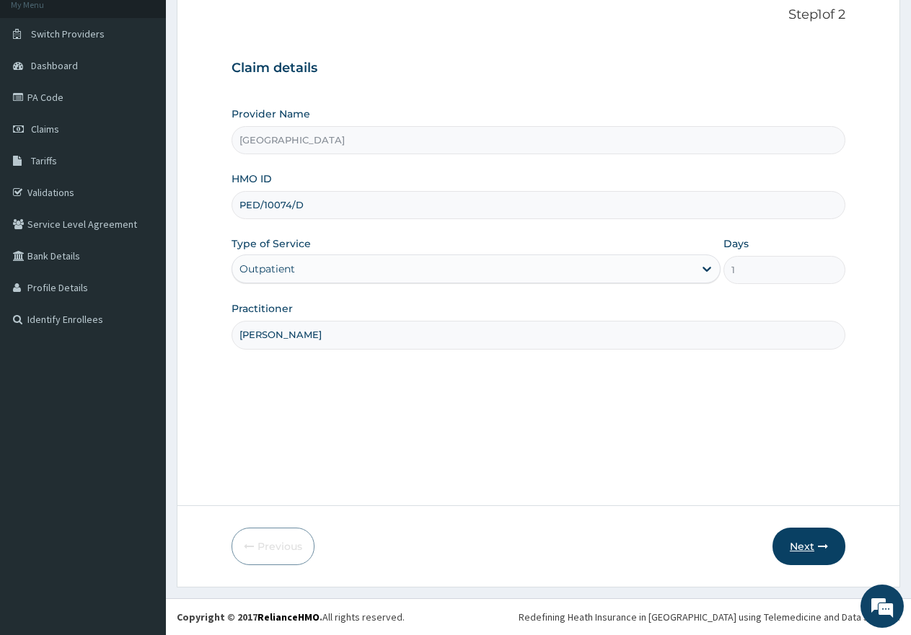
click at [803, 549] on button "Next" at bounding box center [808, 546] width 73 height 37
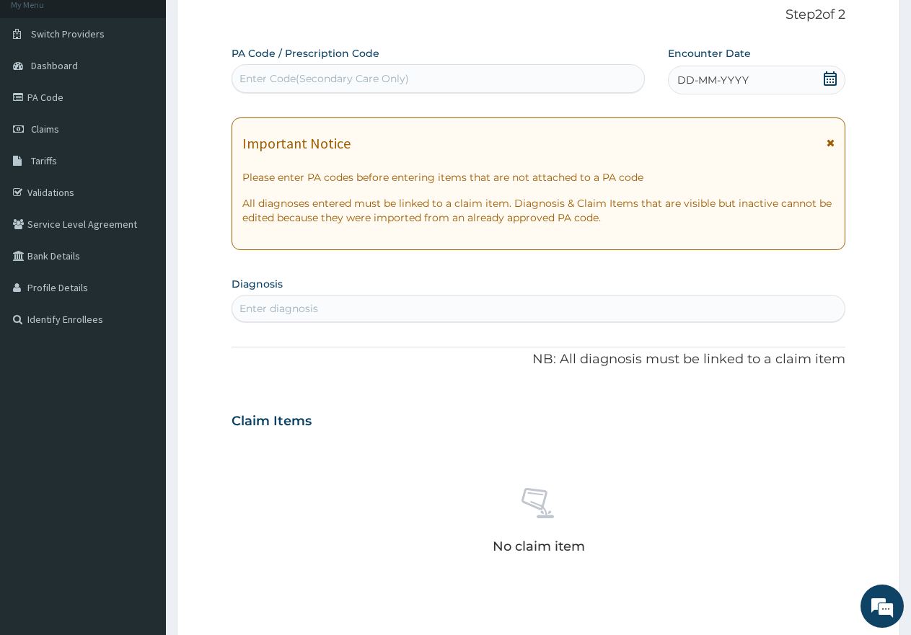
click at [727, 80] on span "DD-MM-YYYY" at bounding box center [712, 80] width 71 height 14
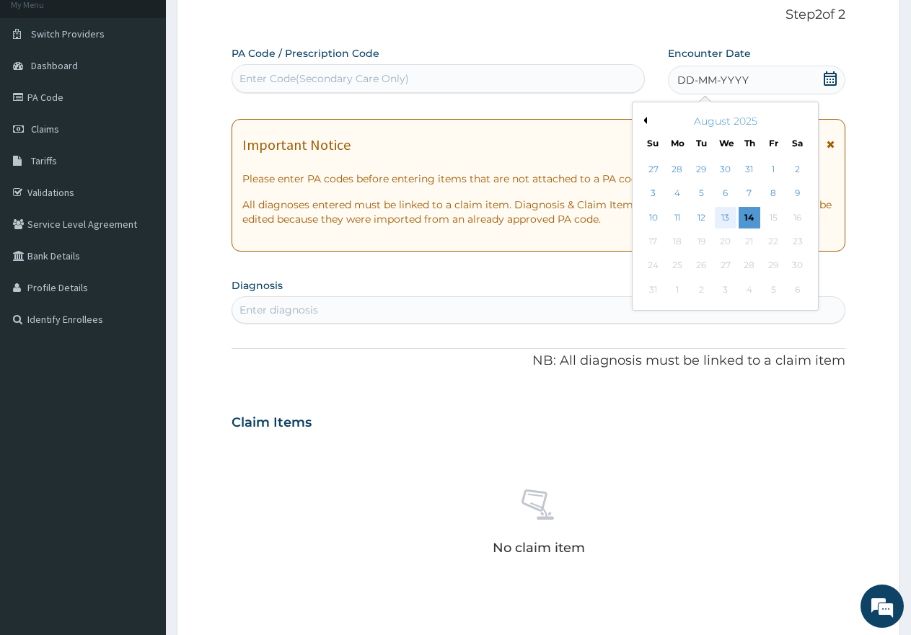
click at [733, 216] on div "13" at bounding box center [726, 218] width 22 height 22
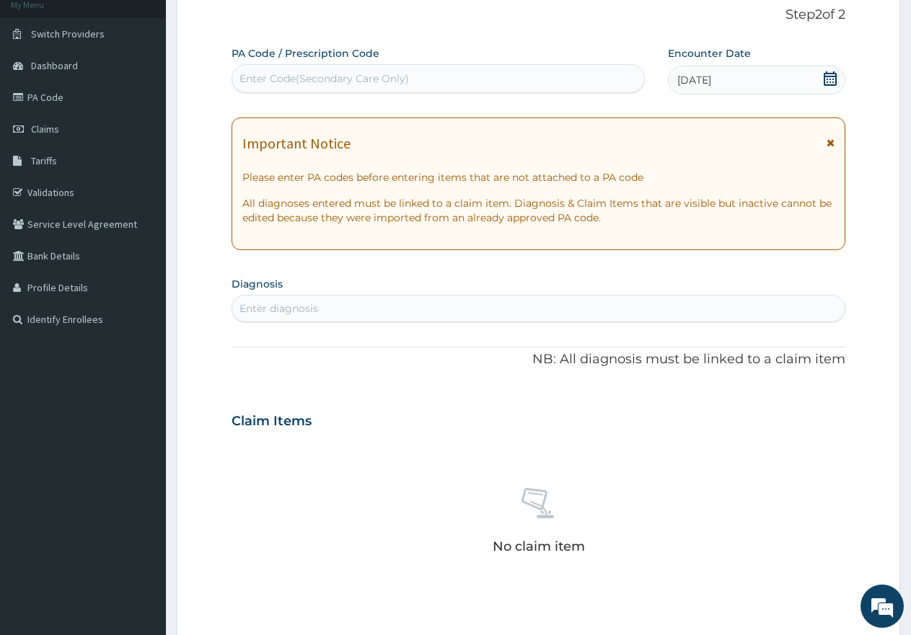
click at [419, 307] on div "Enter diagnosis" at bounding box center [538, 308] width 612 height 23
type input "malaria"
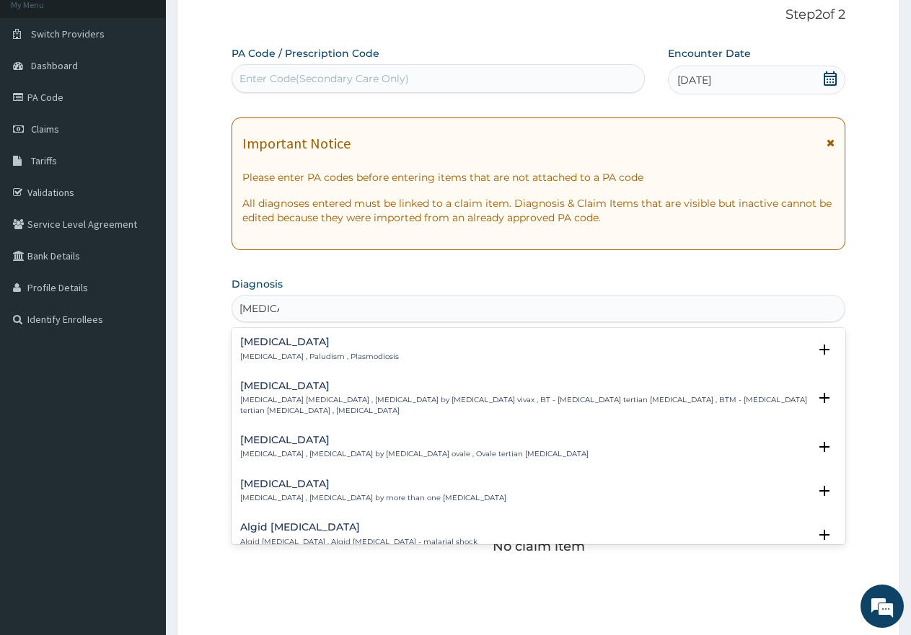
click at [296, 356] on p "[MEDICAL_DATA] , Paludism , Plasmodiosis" at bounding box center [319, 357] width 159 height 10
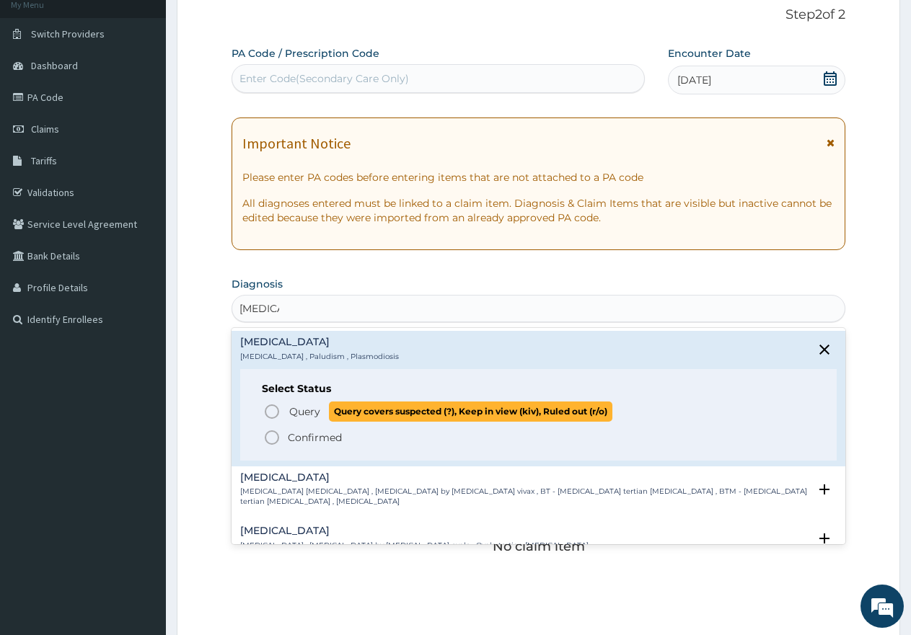
click at [301, 416] on span "Query" at bounding box center [304, 412] width 31 height 14
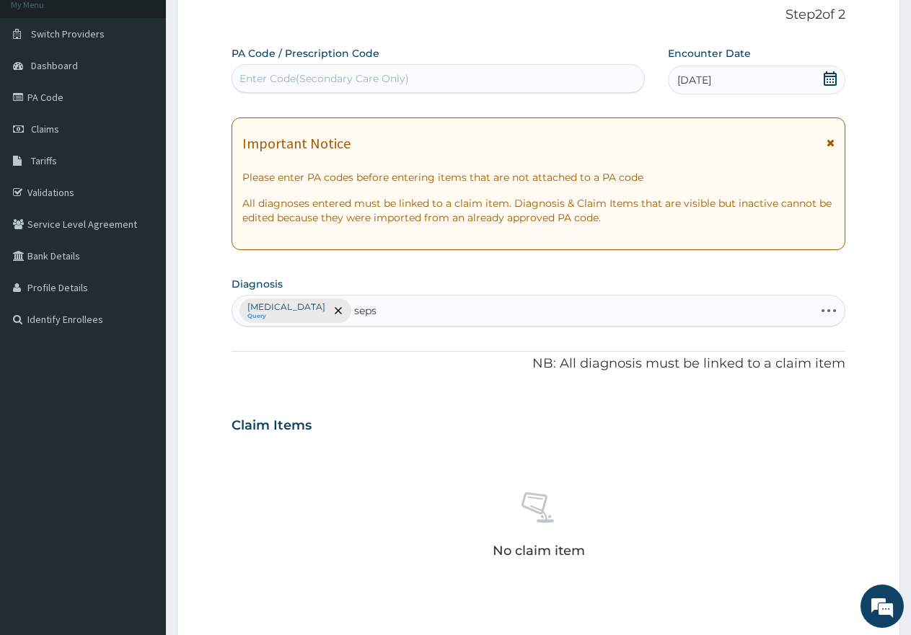
type input "sepsi"
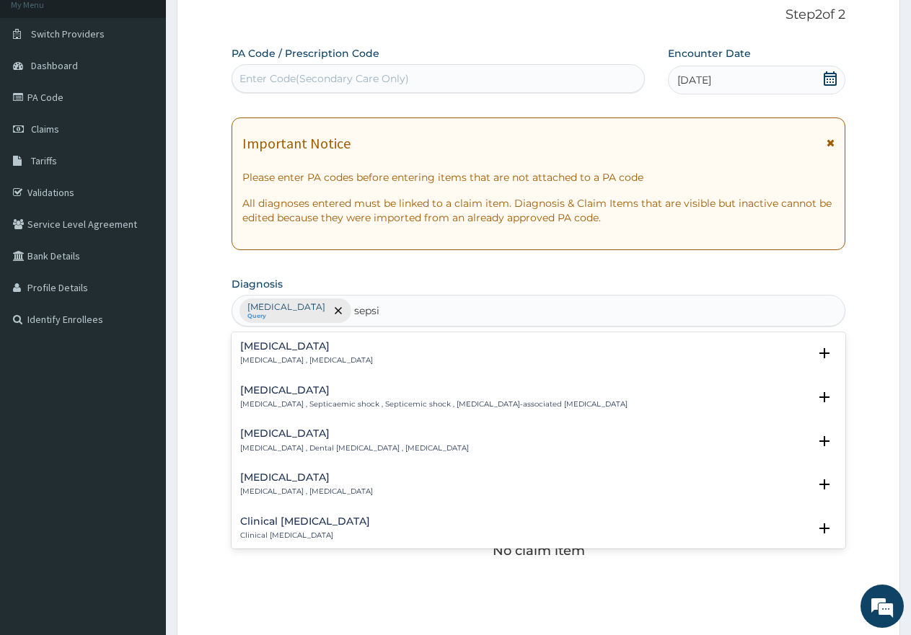
click at [275, 356] on p "[MEDICAL_DATA] , [MEDICAL_DATA]" at bounding box center [306, 361] width 133 height 10
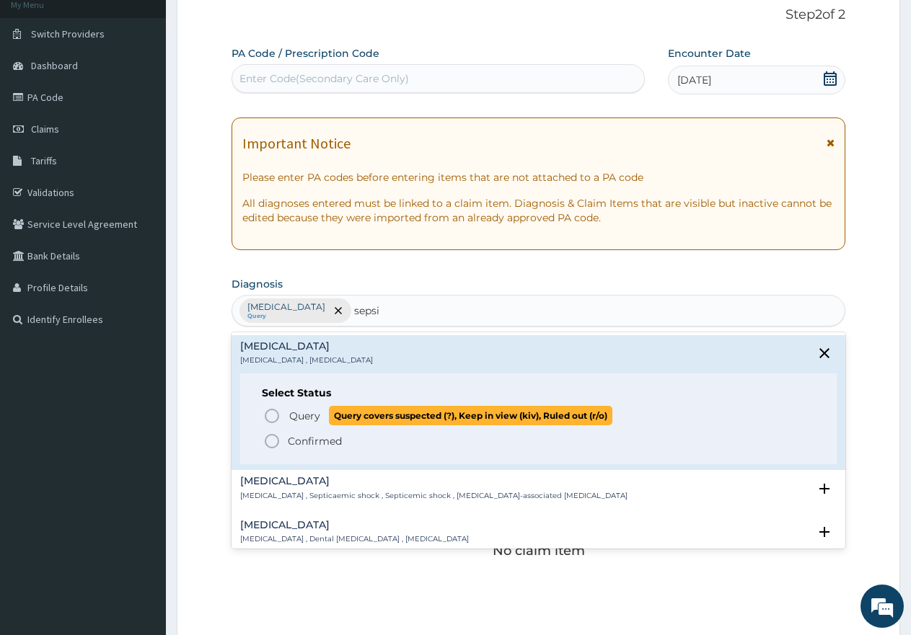
click at [294, 415] on span "Query" at bounding box center [304, 416] width 31 height 14
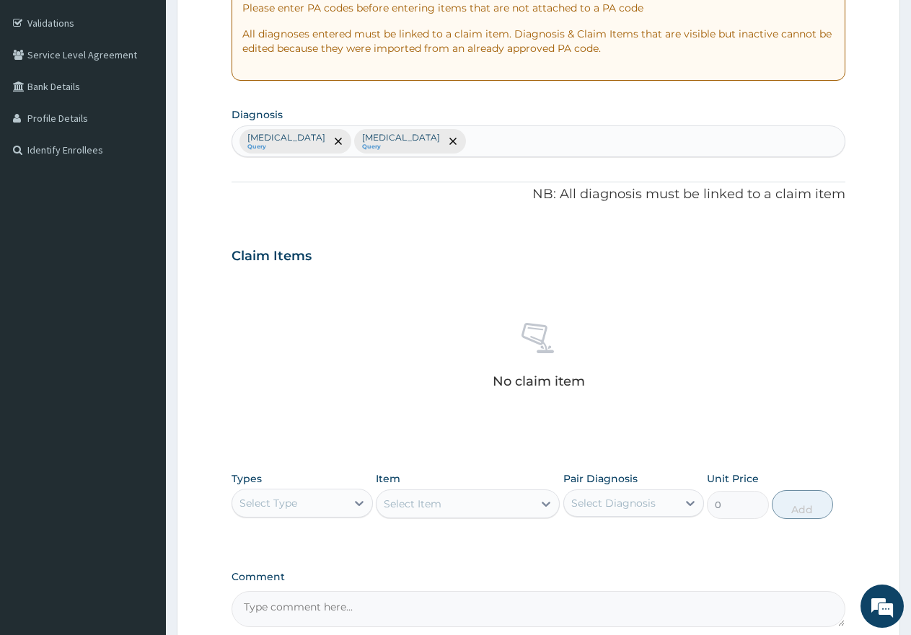
scroll to position [405, 0]
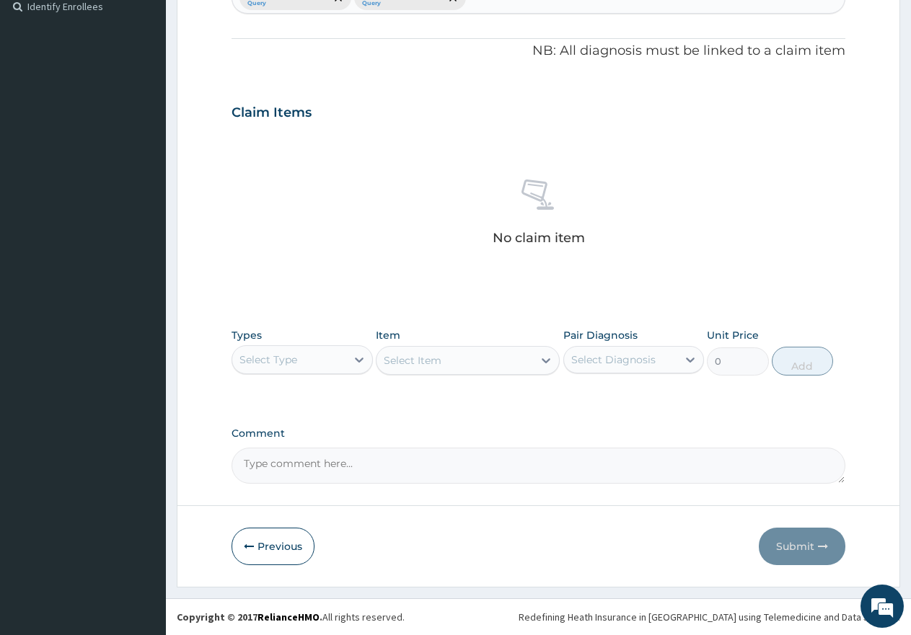
click at [281, 356] on div "Select Type" at bounding box center [268, 360] width 58 height 14
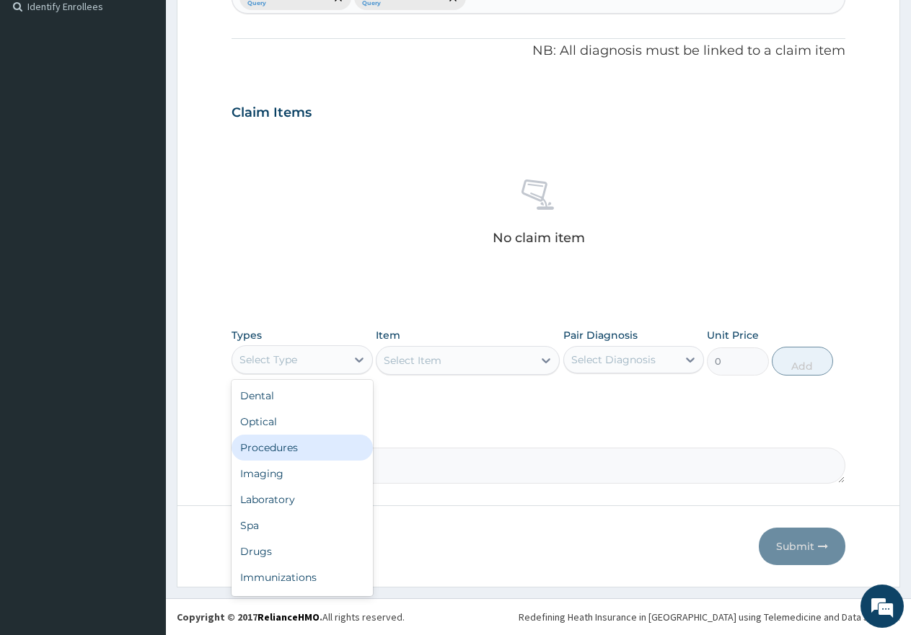
drag, startPoint x: 267, startPoint y: 454, endPoint x: 542, endPoint y: 379, distance: 285.0
click at [270, 451] on div "Procedures" at bounding box center [301, 448] width 141 height 26
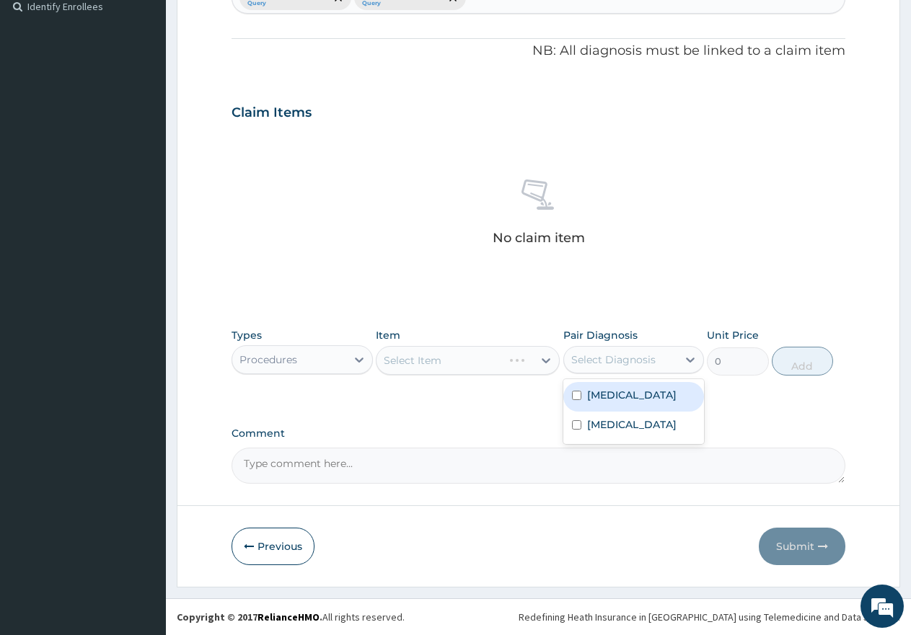
click at [650, 354] on div "Select Diagnosis" at bounding box center [613, 360] width 84 height 14
drag, startPoint x: 612, startPoint y: 389, endPoint x: 607, endPoint y: 431, distance: 42.0
click at [612, 391] on label "Malaria" at bounding box center [631, 395] width 89 height 14
checkbox input "true"
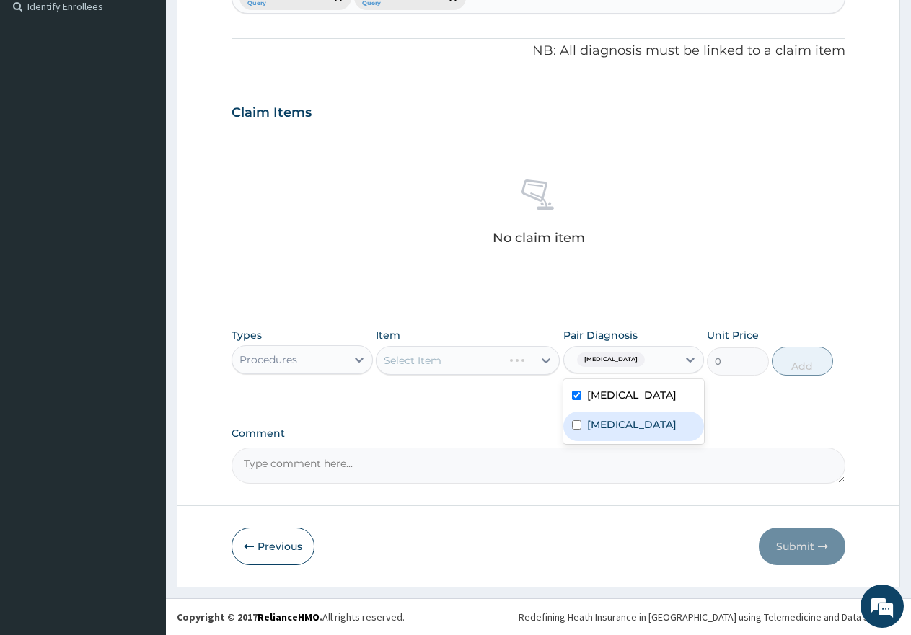
click at [605, 418] on label "Sepsis" at bounding box center [631, 425] width 89 height 14
checkbox input "true"
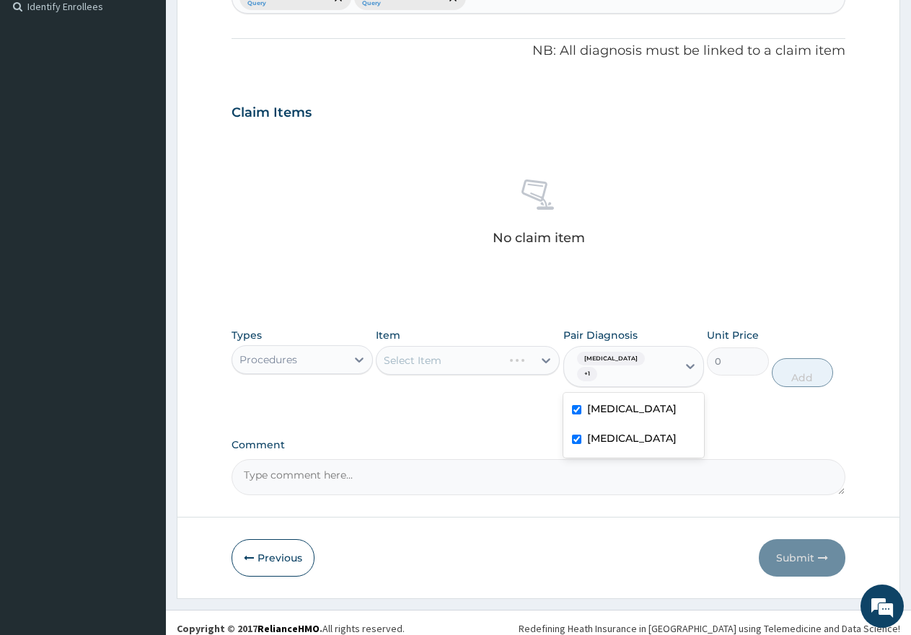
click at [418, 356] on div "Select Item" at bounding box center [468, 360] width 184 height 29
click at [419, 361] on div "Select Item" at bounding box center [413, 360] width 58 height 14
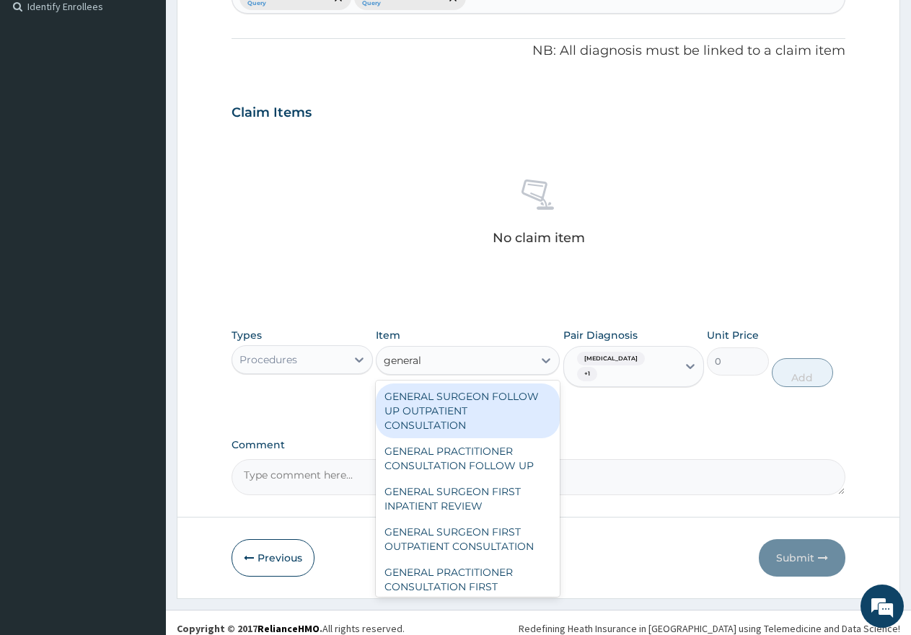
type input "general p"
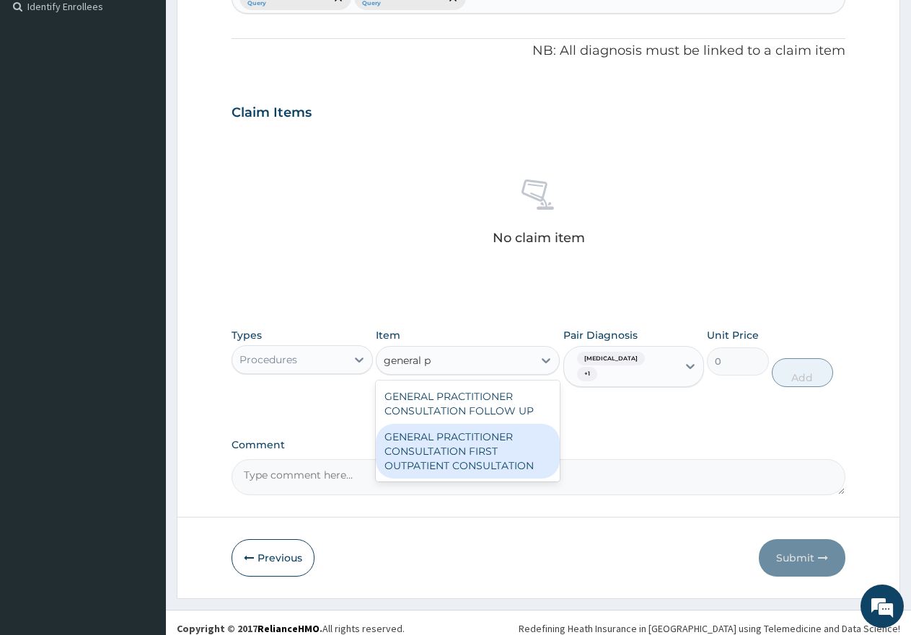
click at [448, 433] on div "GENERAL PRACTITIONER CONSULTATION FIRST OUTPATIENT CONSULTATION" at bounding box center [468, 451] width 184 height 55
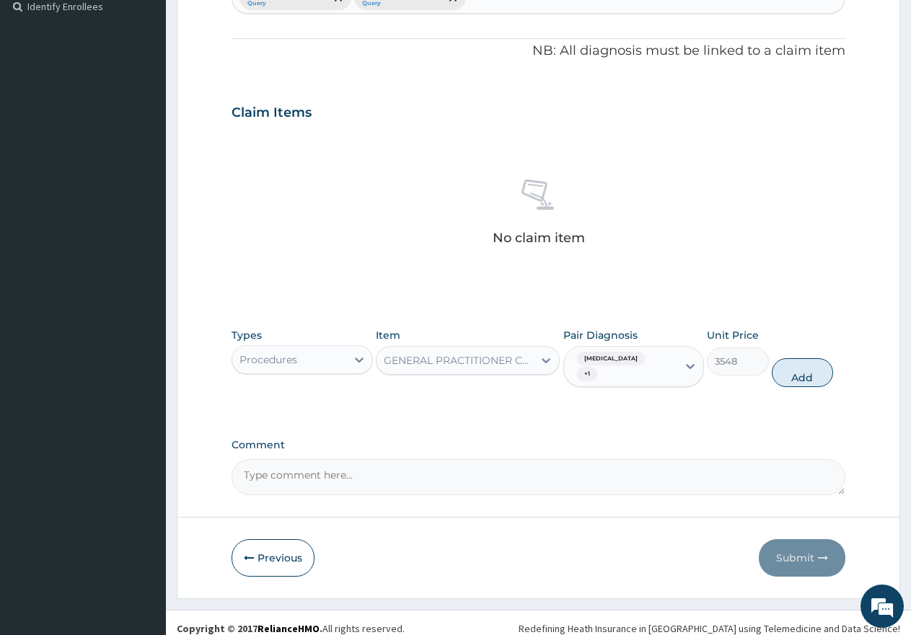
click at [786, 378] on div "Types Procedures Item GENERAL PRACTITIONER CONSULTATION FIRST OUTPATIENT CONSUL…" at bounding box center [538, 358] width 614 height 74
click at [808, 371] on button "Add" at bounding box center [802, 372] width 61 height 29
type input "0"
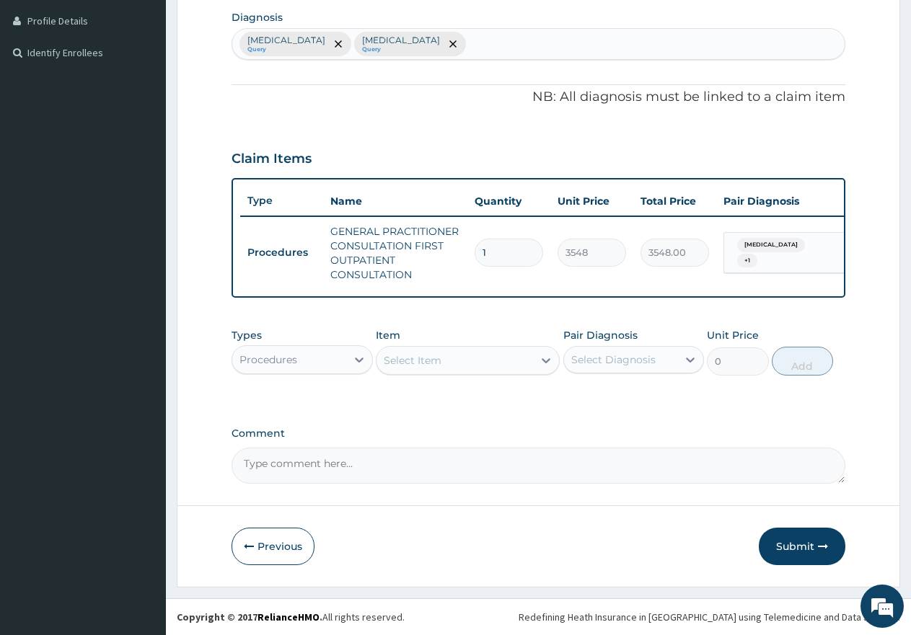
click at [288, 360] on div "Procedures" at bounding box center [268, 360] width 58 height 14
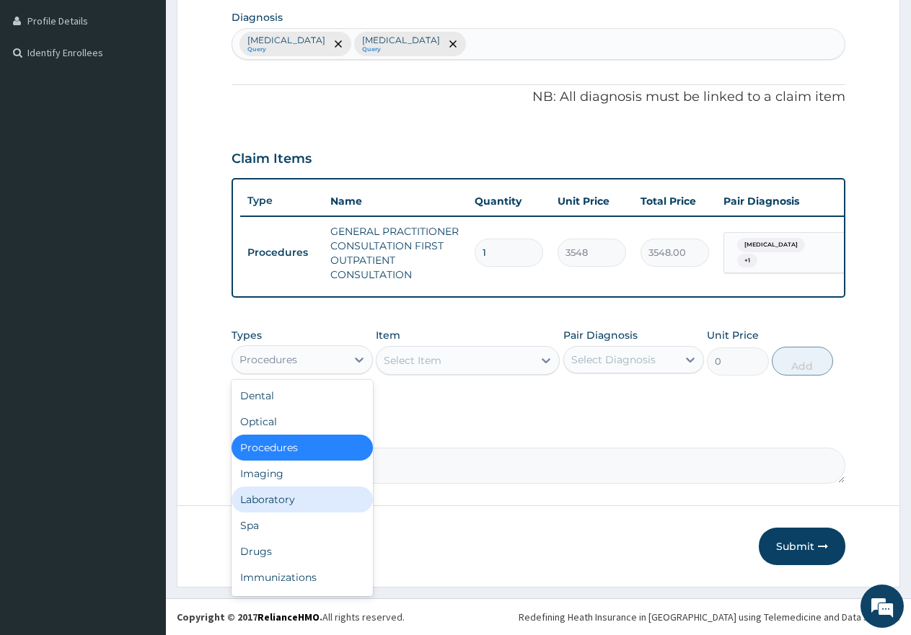
click at [279, 503] on div "Laboratory" at bounding box center [301, 500] width 141 height 26
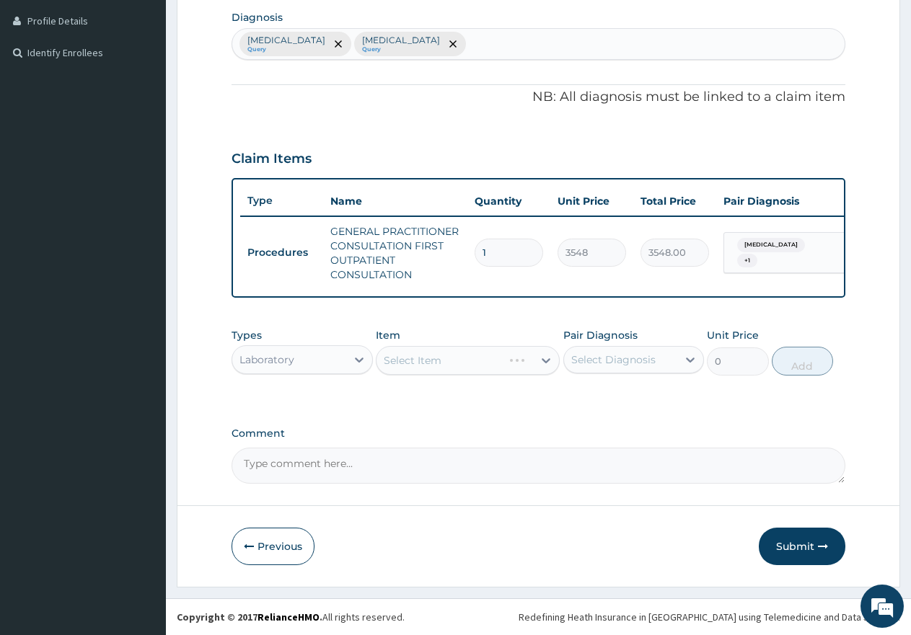
click at [581, 347] on div "Select Diagnosis" at bounding box center [633, 359] width 141 height 27
click at [591, 398] on label "Malaria" at bounding box center [631, 395] width 89 height 14
checkbox input "true"
click at [447, 366] on div "Select Item" at bounding box center [468, 360] width 184 height 29
click at [449, 364] on div "Select Item" at bounding box center [454, 360] width 156 height 23
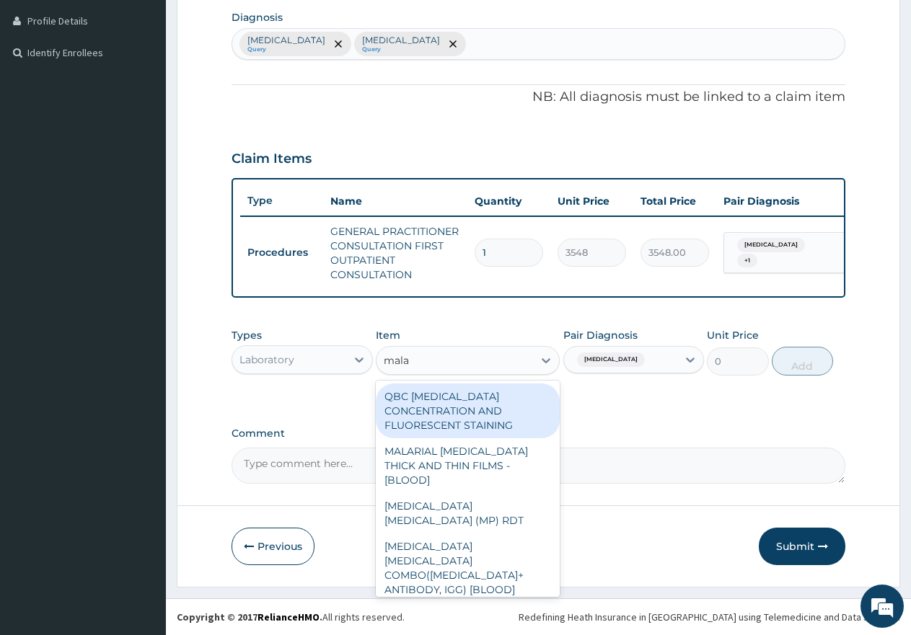
type input "malar"
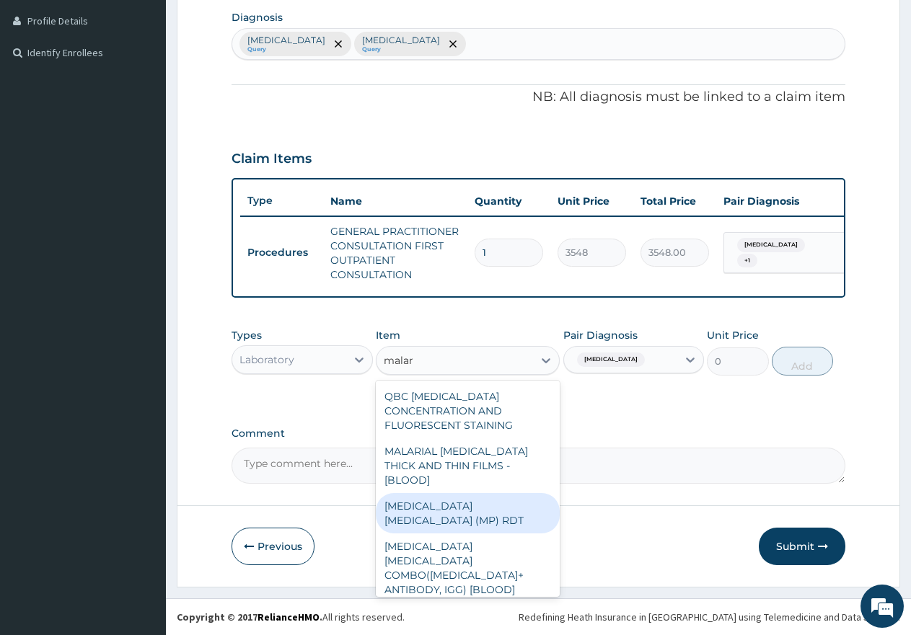
drag, startPoint x: 516, startPoint y: 477, endPoint x: 788, endPoint y: 394, distance: 284.0
click at [522, 493] on div "[MEDICAL_DATA] [MEDICAL_DATA] (MP) RDT" at bounding box center [468, 513] width 184 height 40
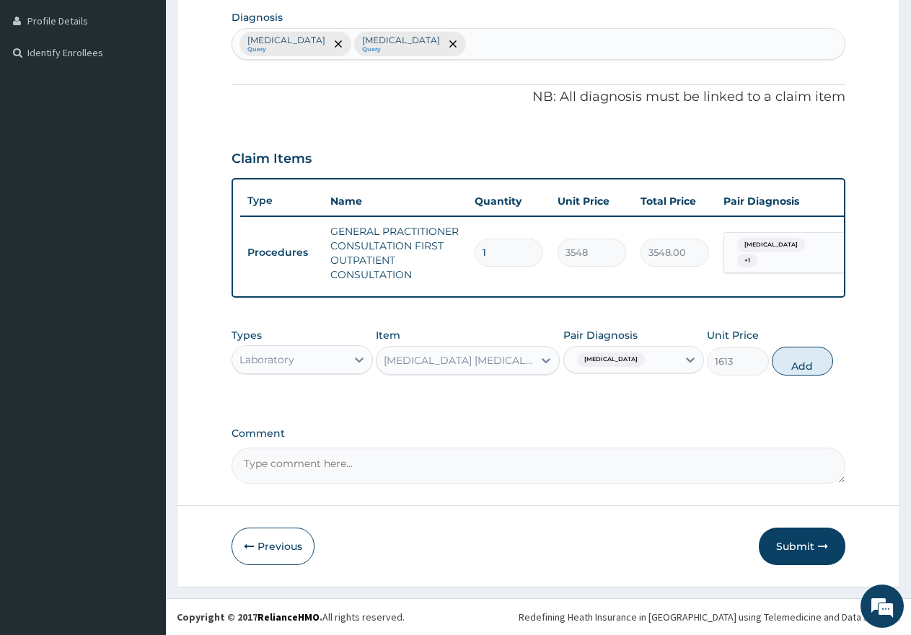
drag, startPoint x: 821, startPoint y: 372, endPoint x: 712, endPoint y: 361, distance: 109.5
click at [819, 369] on button "Add" at bounding box center [802, 361] width 61 height 29
type input "0"
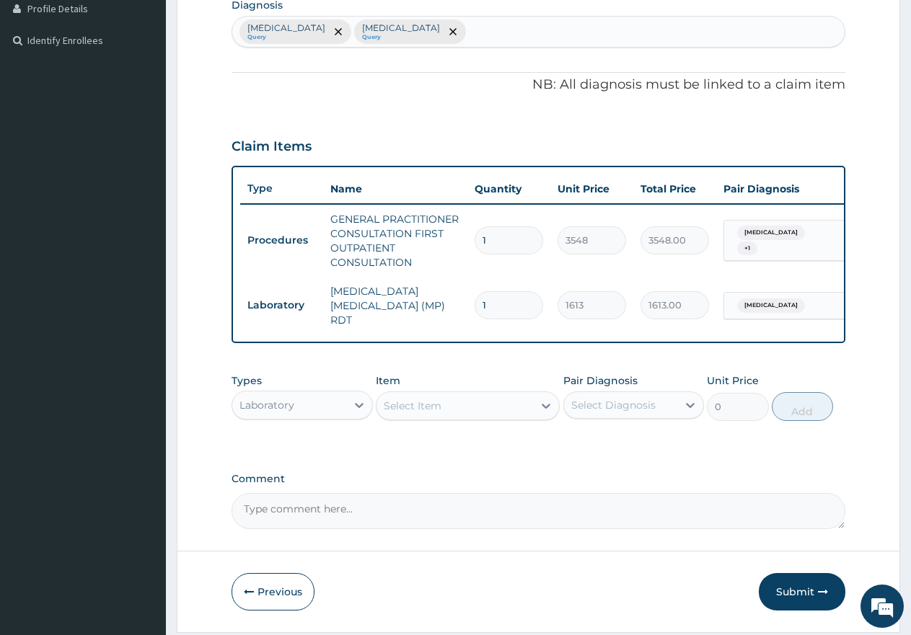
click at [487, 415] on div "Select Item" at bounding box center [454, 405] width 156 height 23
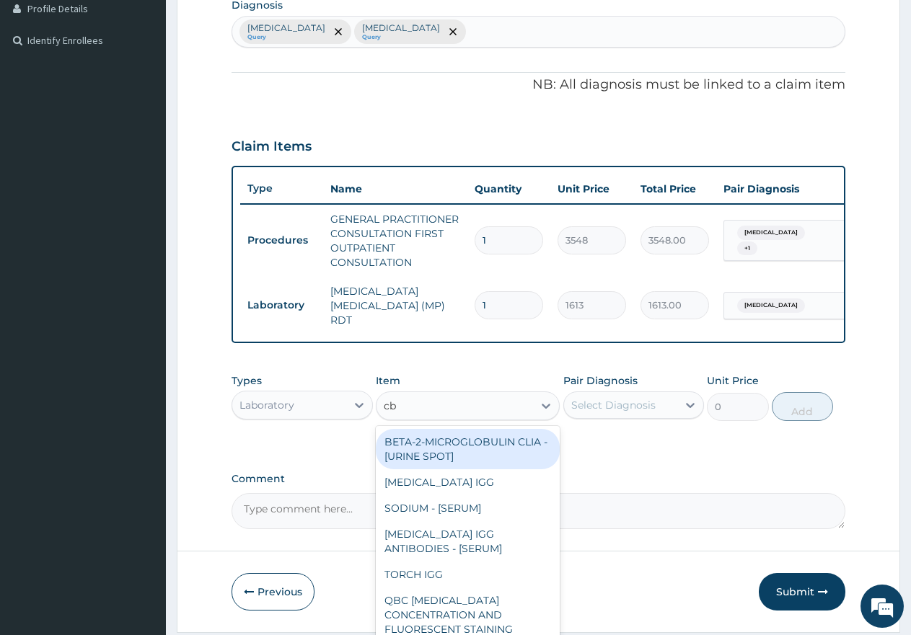
type input "cbc"
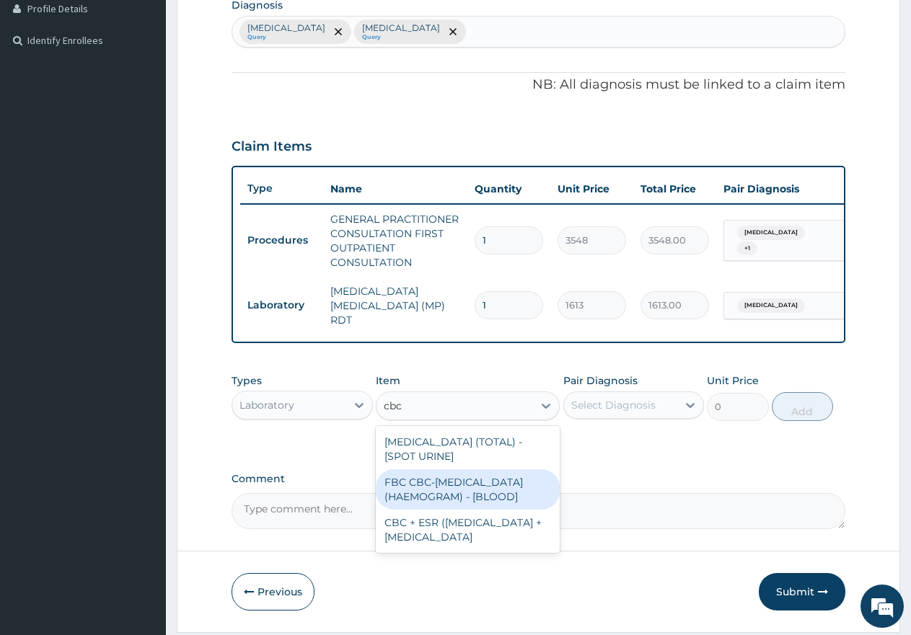
drag, startPoint x: 451, startPoint y: 499, endPoint x: 606, endPoint y: 453, distance: 161.8
click at [456, 498] on div "FBC CBC-COMPLETE BLOOD COUNT (HAEMOGRAM) - [BLOOD]" at bounding box center [468, 489] width 184 height 40
type input "4300"
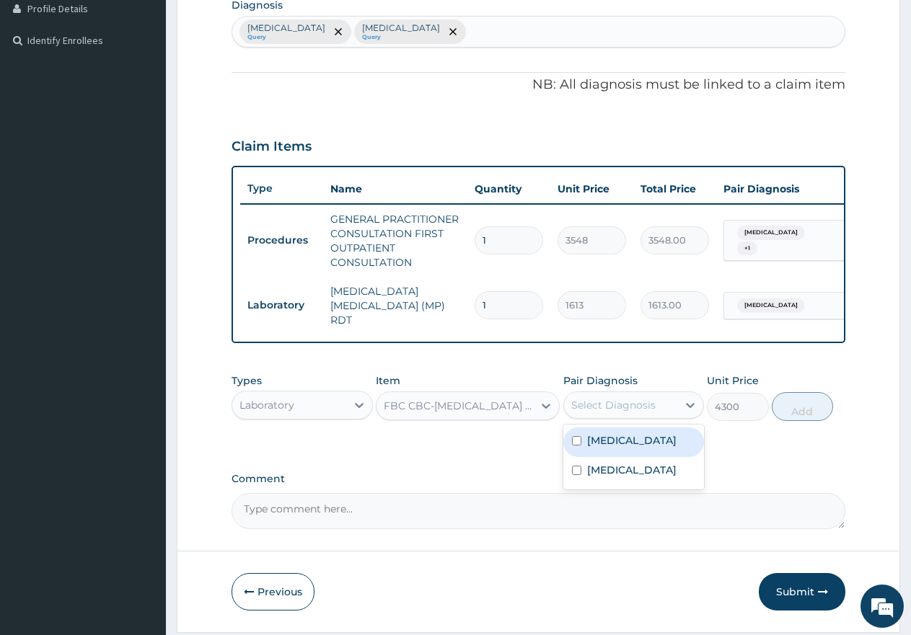
click at [617, 412] on div "Select Diagnosis" at bounding box center [613, 405] width 84 height 14
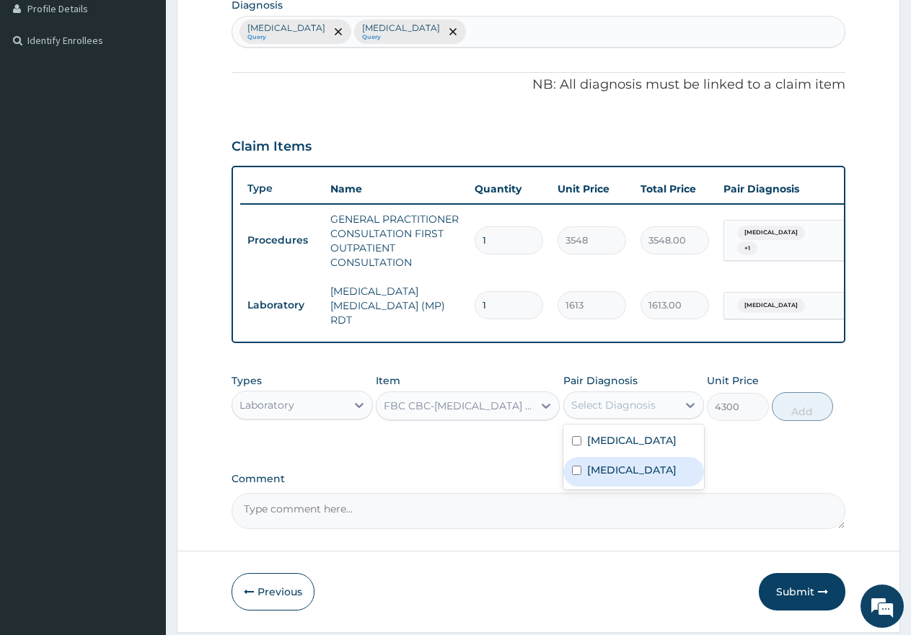
click at [599, 475] on label "Sepsis" at bounding box center [631, 470] width 89 height 14
checkbox input "true"
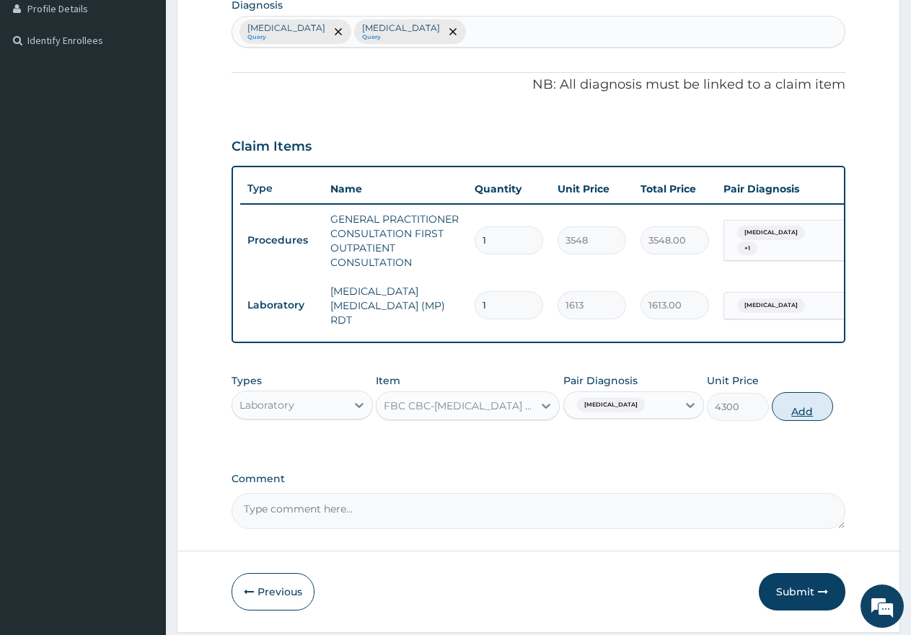
click at [804, 411] on button "Add" at bounding box center [802, 406] width 61 height 29
type input "0"
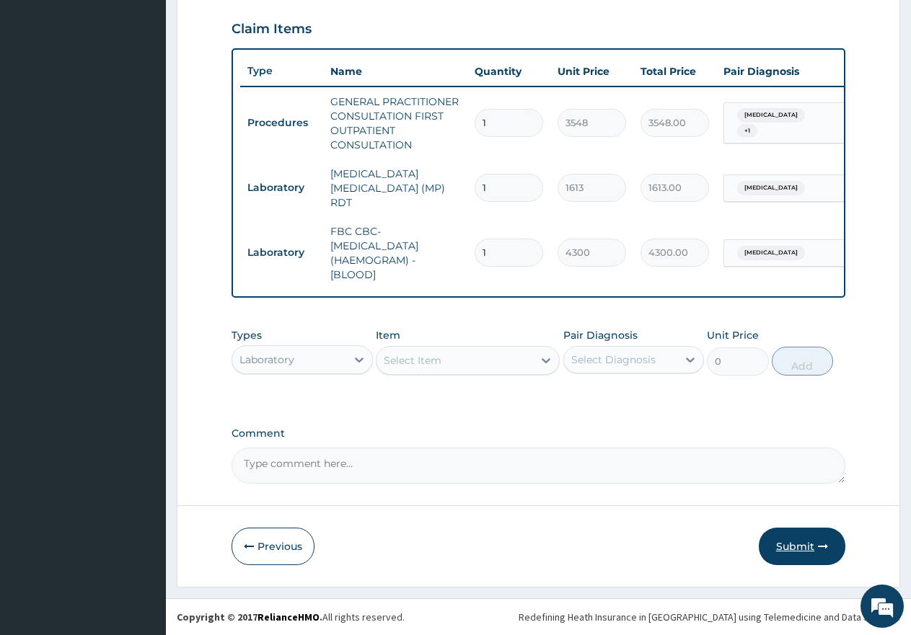
click at [818, 552] on button "Submit" at bounding box center [802, 546] width 87 height 37
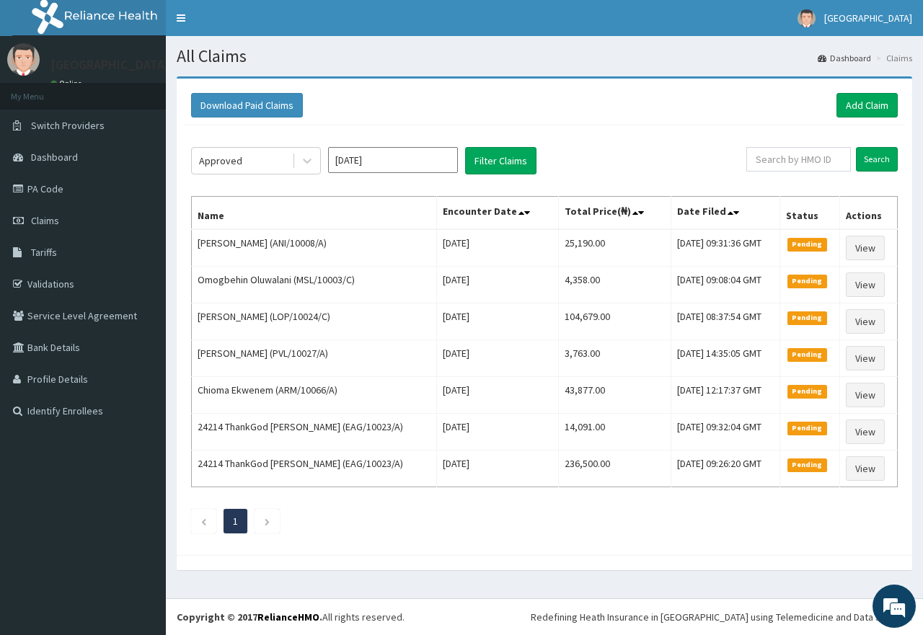
click at [490, 169] on button "Filter Claims" at bounding box center [500, 160] width 71 height 27
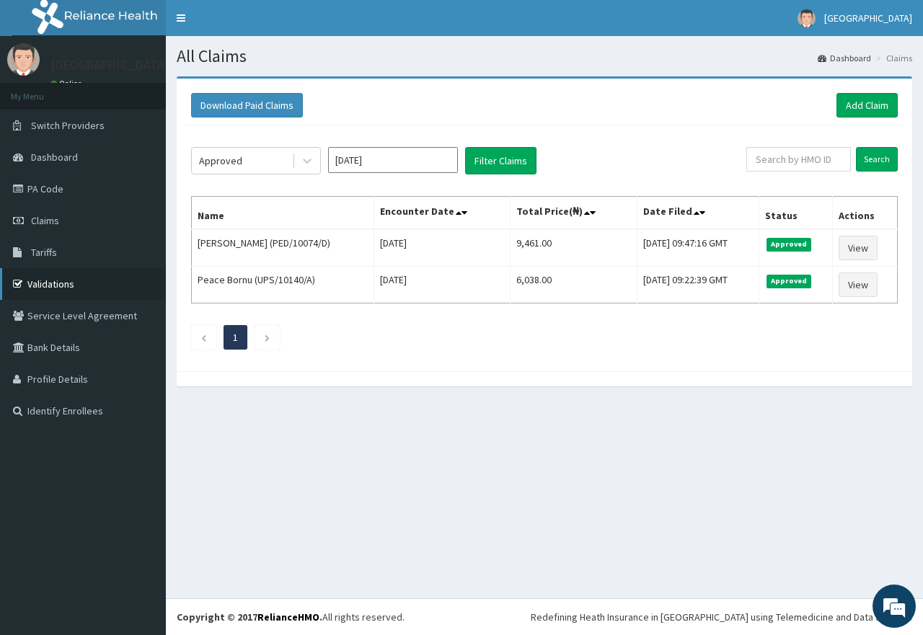
click at [46, 282] on link "Validations" at bounding box center [83, 284] width 166 height 32
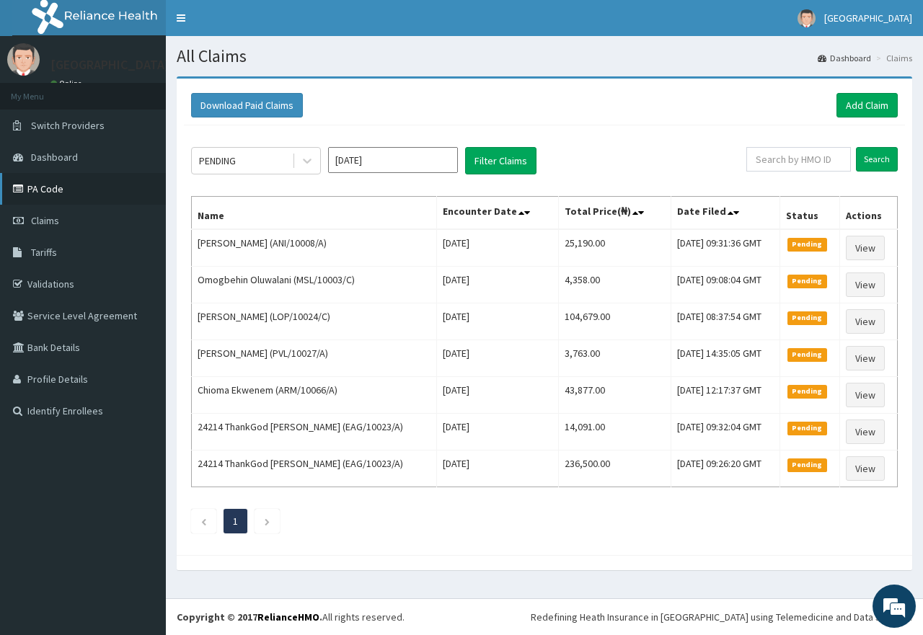
click at [69, 187] on link "PA Code" at bounding box center [83, 189] width 166 height 32
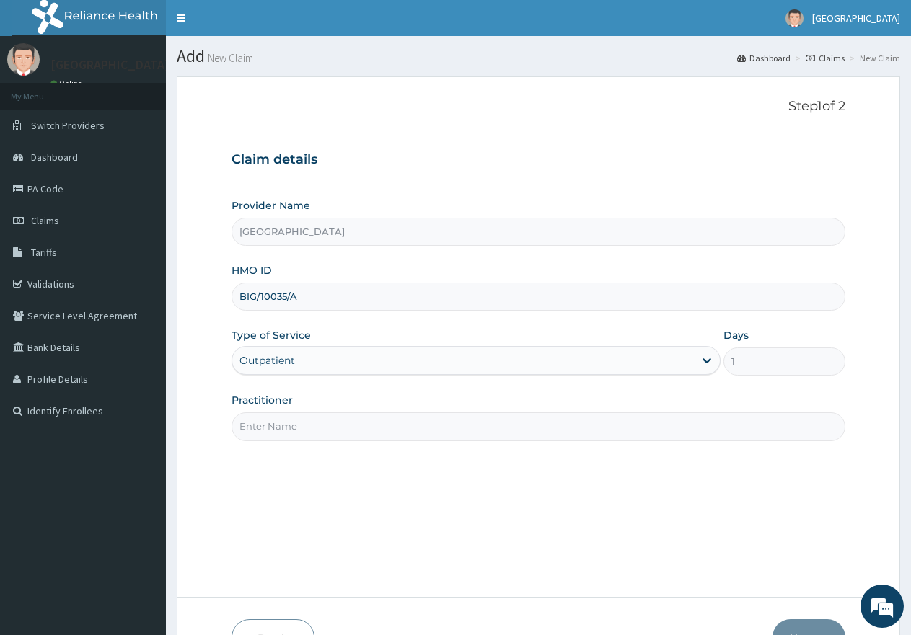
type input "[PERSON_NAME]"
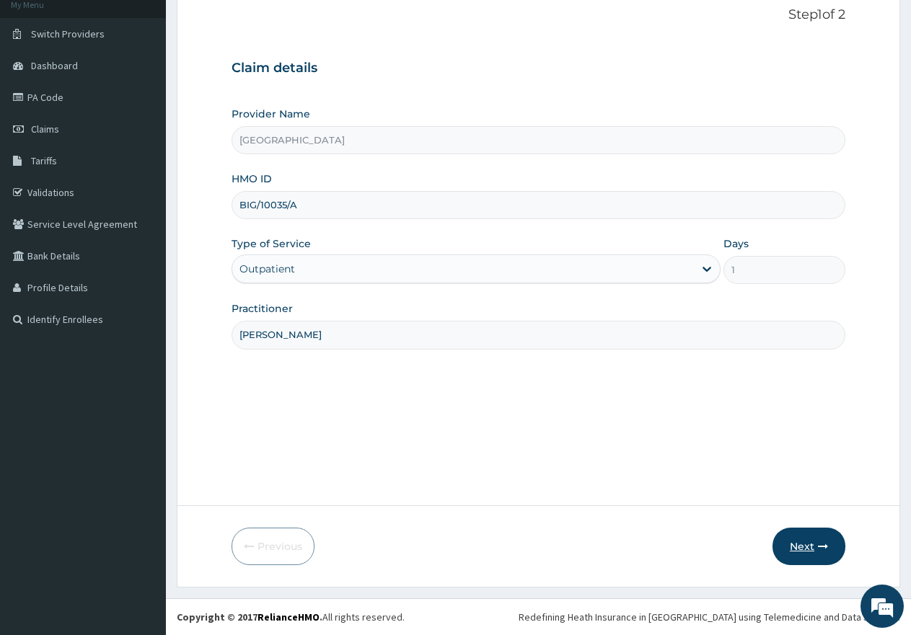
click at [806, 547] on button "Next" at bounding box center [808, 546] width 73 height 37
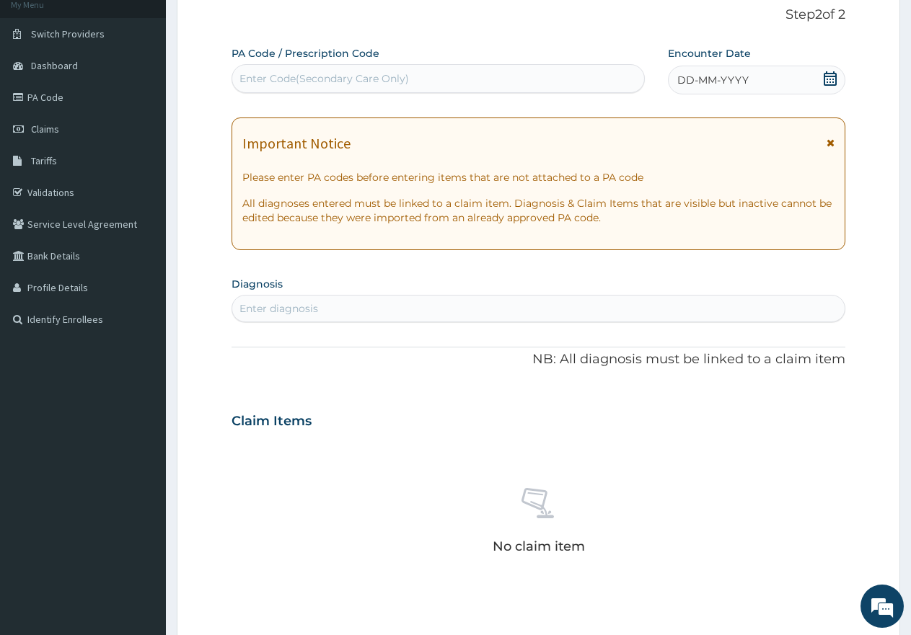
click at [386, 78] on div "Enter Code(Secondary Care Only)" at bounding box center [323, 78] width 169 height 14
type input "PA/414F9A"
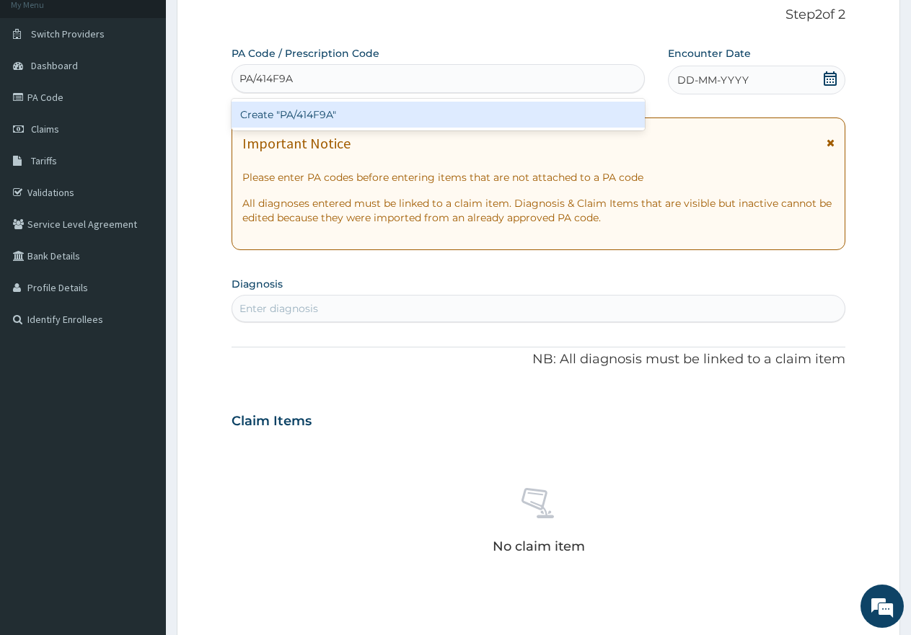
click at [356, 109] on div "Create "PA/414F9A"" at bounding box center [437, 115] width 413 height 26
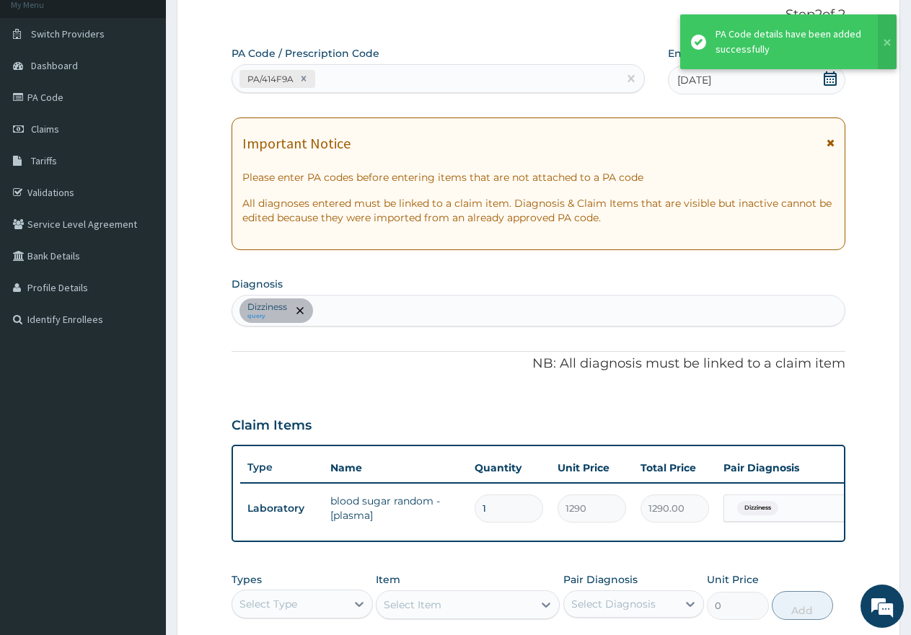
click at [359, 319] on div "Dizziness query" at bounding box center [538, 311] width 612 height 30
type input "[MEDICAL_DATA]"
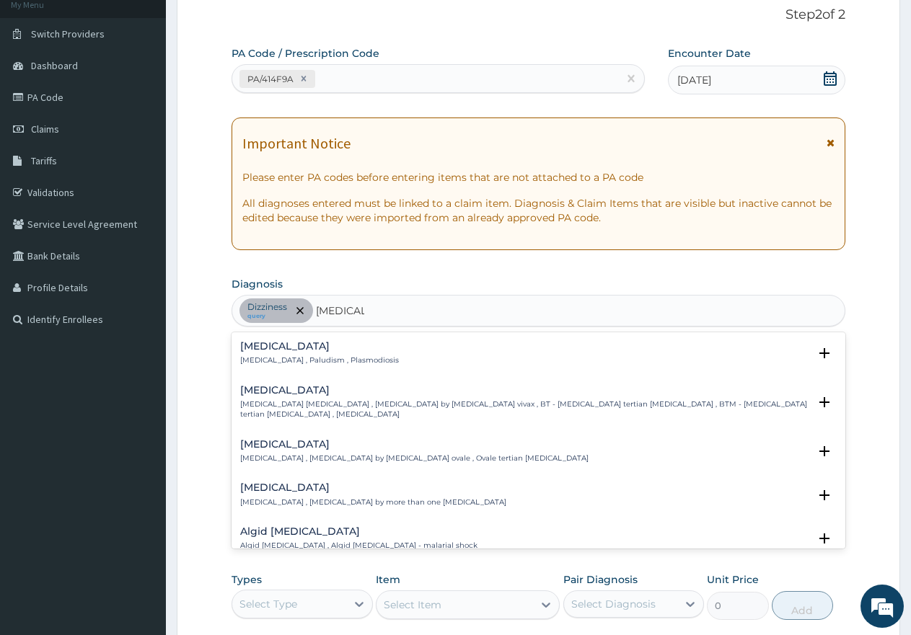
click at [257, 353] on div "[MEDICAL_DATA] [MEDICAL_DATA] , Paludism , Plasmodiosis" at bounding box center [319, 353] width 159 height 25
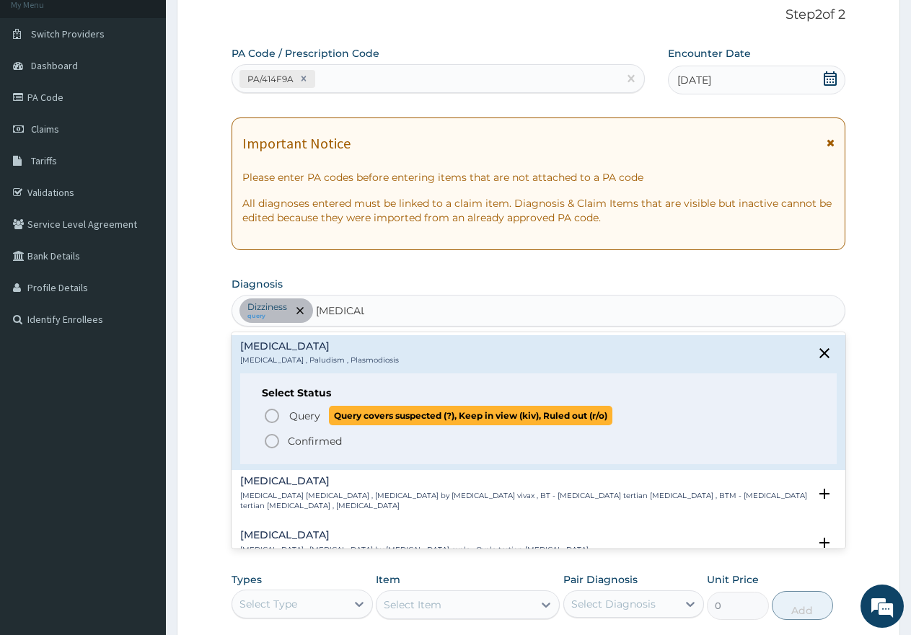
click at [295, 415] on span "Query" at bounding box center [304, 416] width 31 height 14
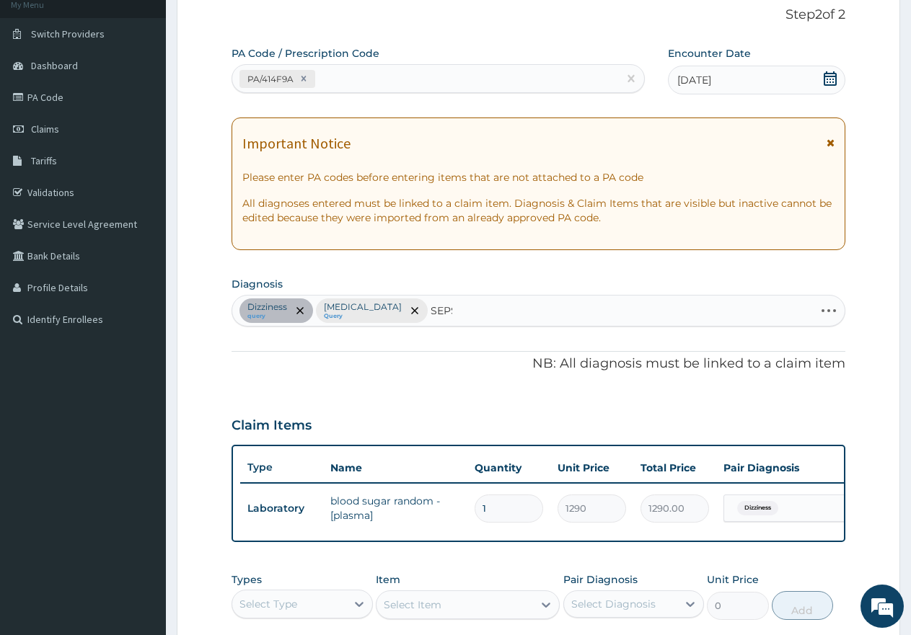
type input "SEPSI"
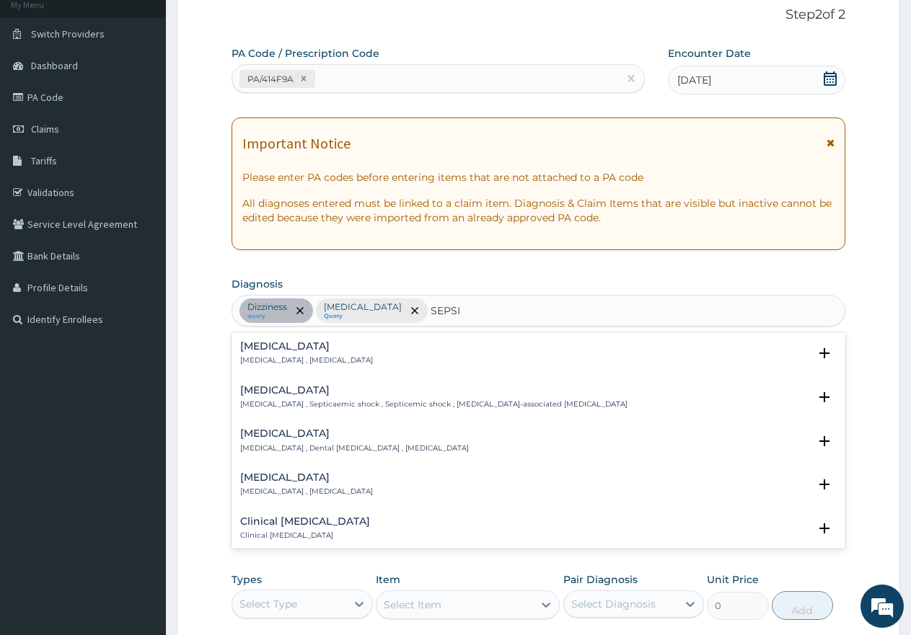
click at [265, 358] on p "[MEDICAL_DATA] , [MEDICAL_DATA]" at bounding box center [306, 361] width 133 height 10
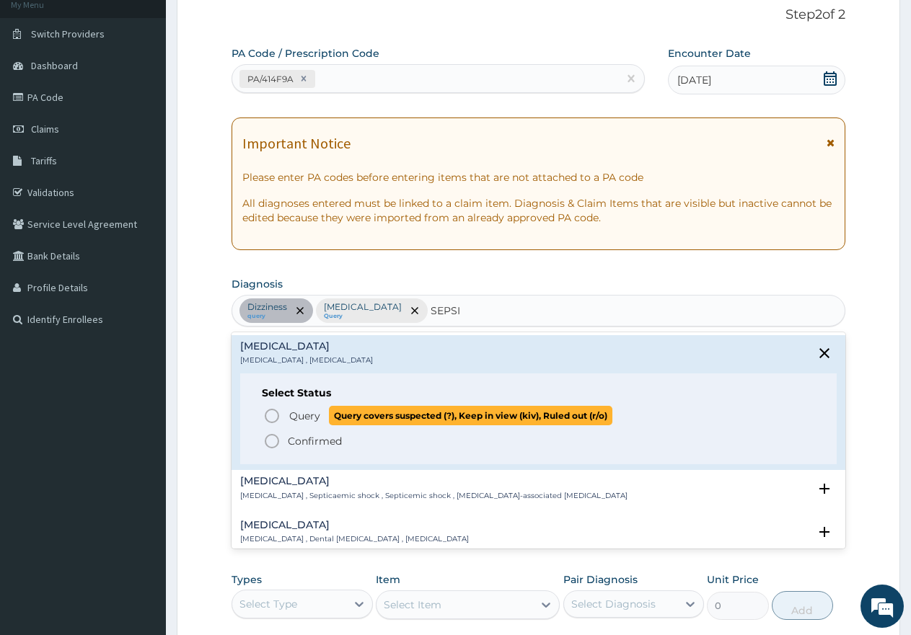
click at [302, 414] on span "Query" at bounding box center [304, 416] width 31 height 14
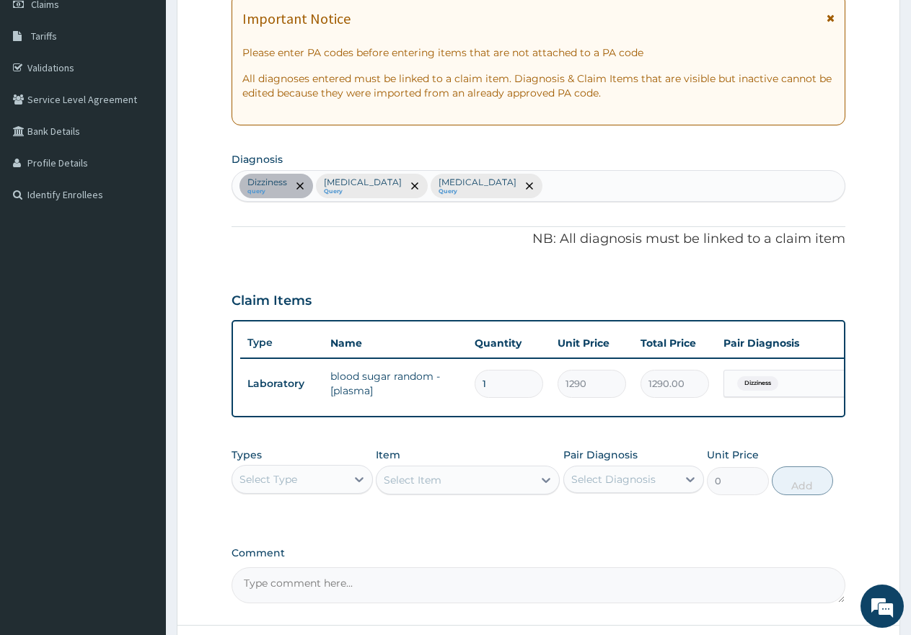
scroll to position [348, 0]
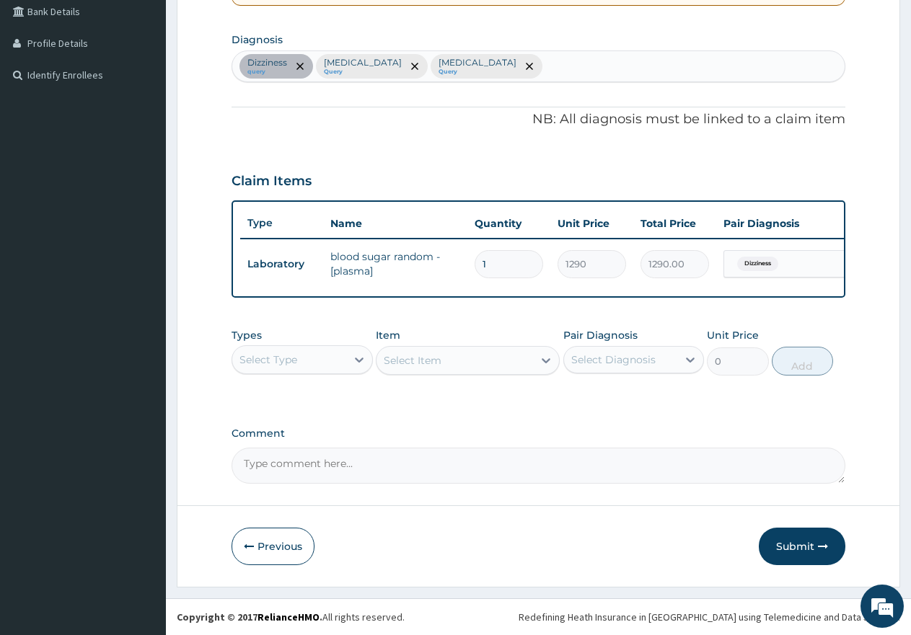
click at [244, 354] on div "Select Type" at bounding box center [268, 360] width 58 height 14
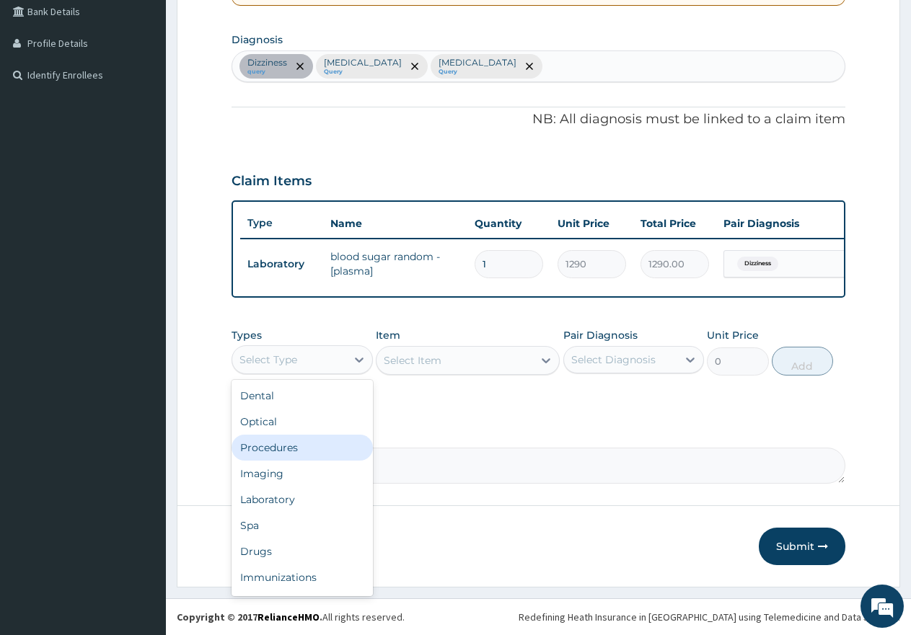
drag, startPoint x: 270, startPoint y: 454, endPoint x: 456, endPoint y: 345, distance: 216.2
click at [274, 450] on div "Procedures" at bounding box center [301, 448] width 141 height 26
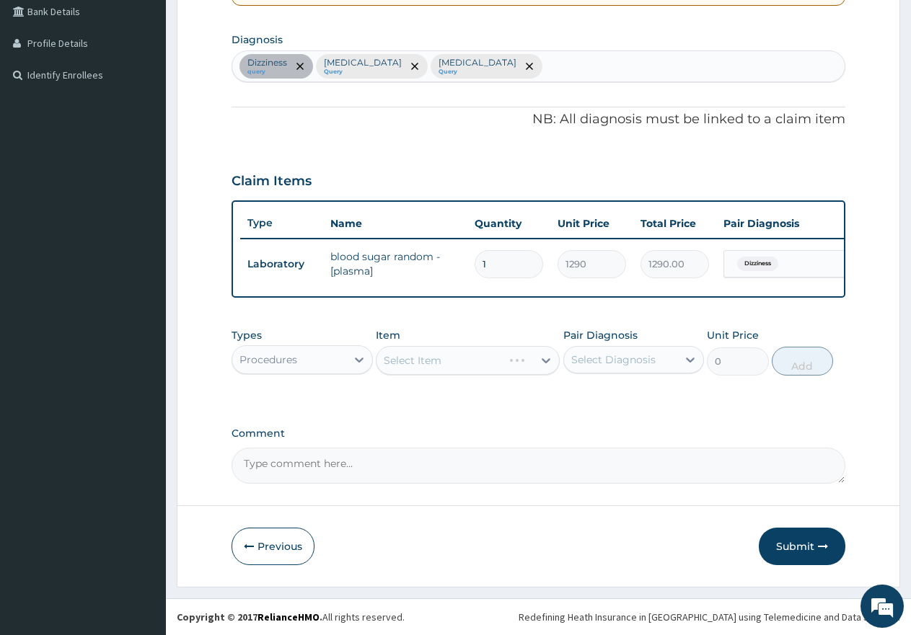
click at [585, 364] on div "Select Diagnosis" at bounding box center [613, 360] width 84 height 14
click at [591, 424] on label "Malaria" at bounding box center [631, 425] width 89 height 14
checkbox input "true"
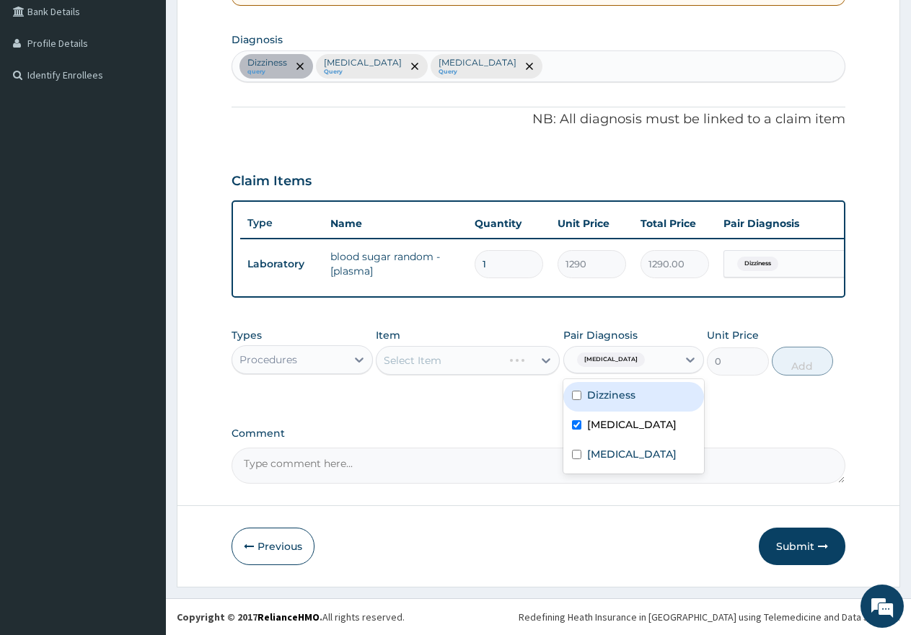
click at [601, 397] on label "Dizziness" at bounding box center [611, 395] width 48 height 14
checkbox input "true"
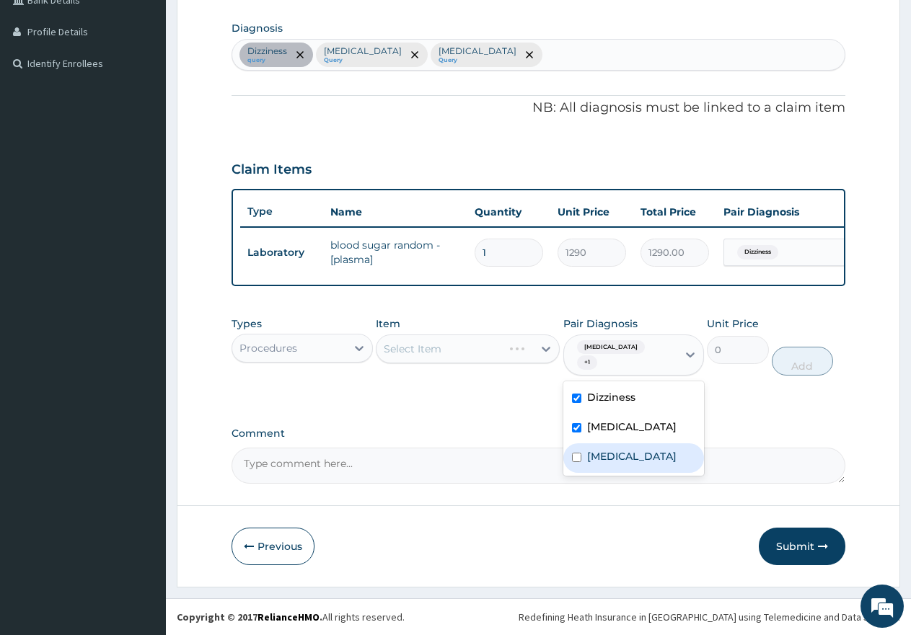
click at [604, 459] on label "Sepsis" at bounding box center [631, 456] width 89 height 14
checkbox input "true"
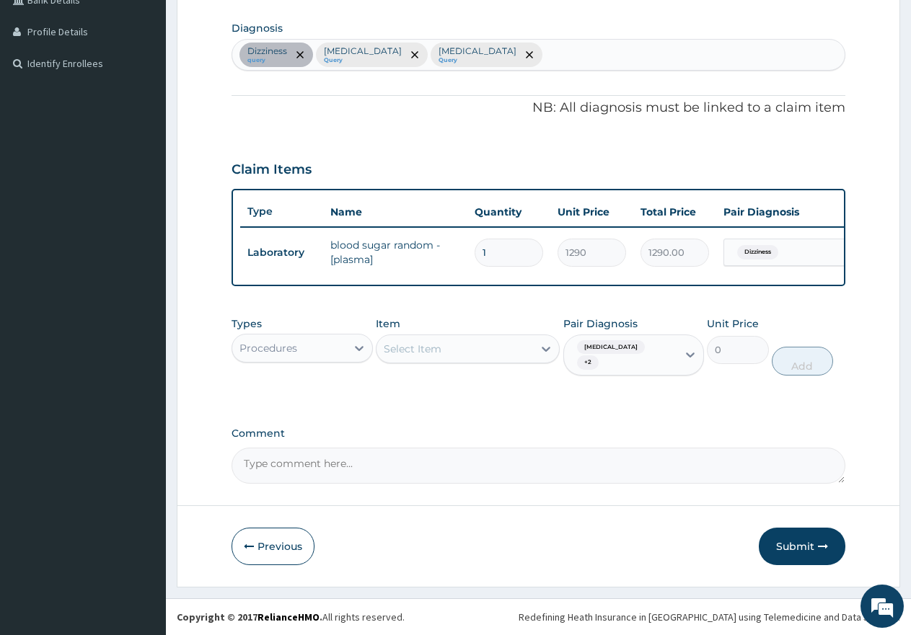
click at [417, 356] on div "Select Item" at bounding box center [413, 349] width 58 height 14
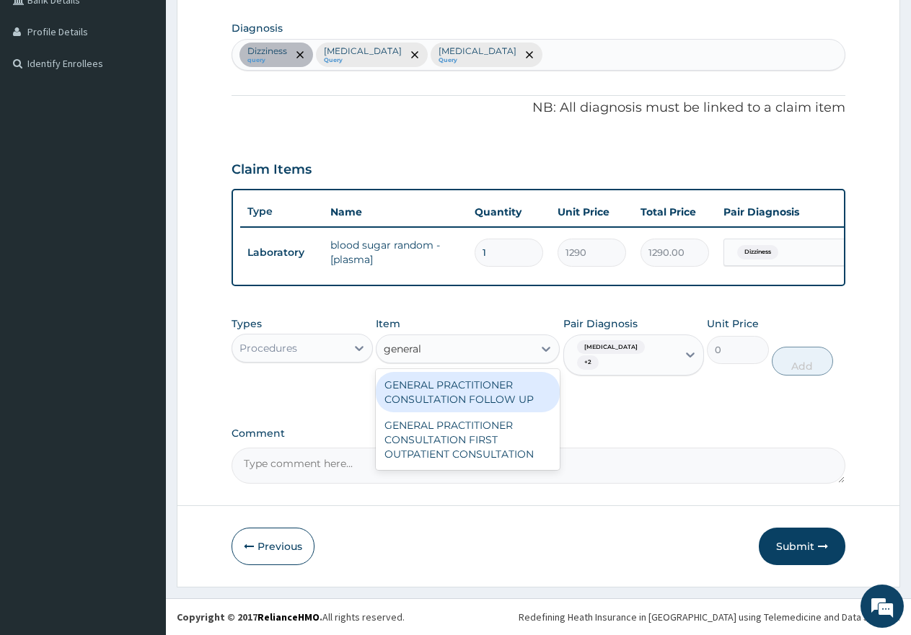
type input "general p"
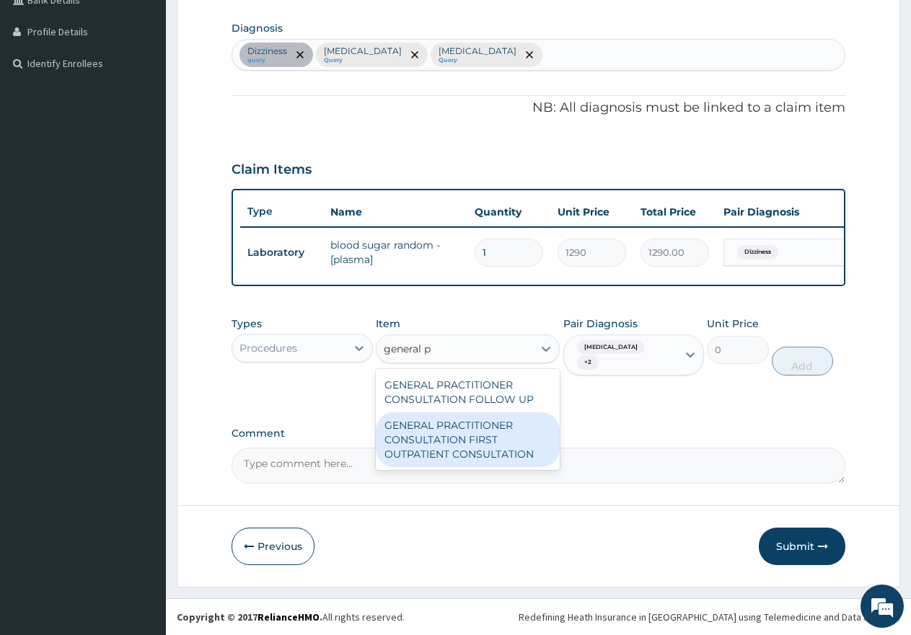
drag, startPoint x: 450, startPoint y: 452, endPoint x: 831, endPoint y: 378, distance: 387.9
click at [490, 441] on div "GENERAL PRACTITIONER CONSULTATION FIRST OUTPATIENT CONSULTATION" at bounding box center [468, 439] width 184 height 55
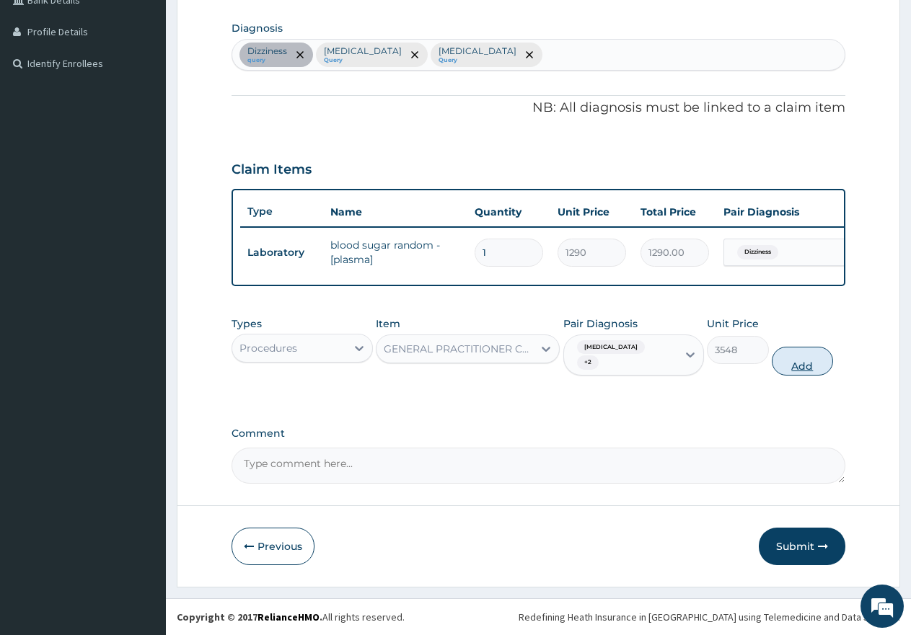
click at [800, 353] on button "Add" at bounding box center [802, 361] width 61 height 29
type input "0"
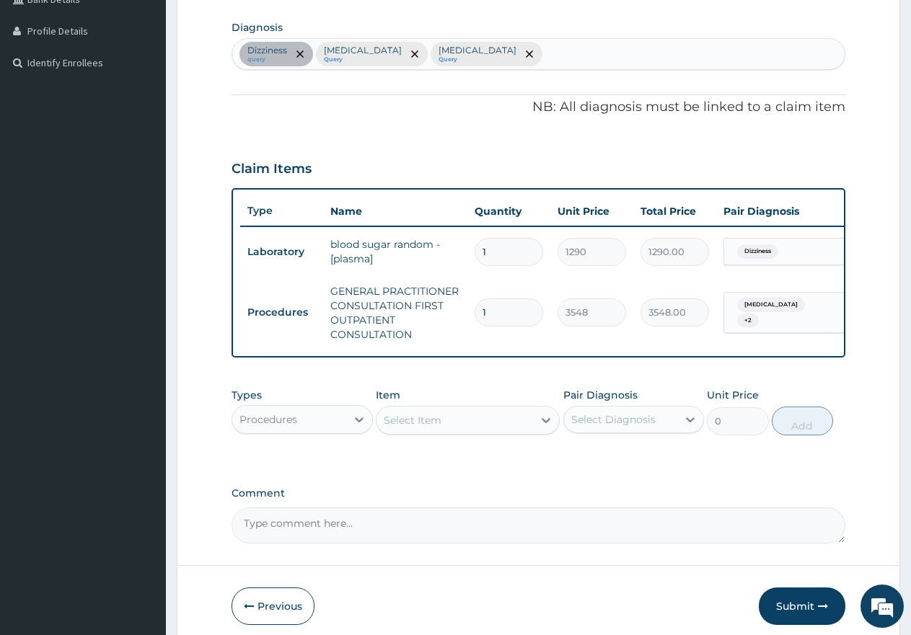
click at [417, 428] on div "Select Item" at bounding box center [413, 420] width 58 height 14
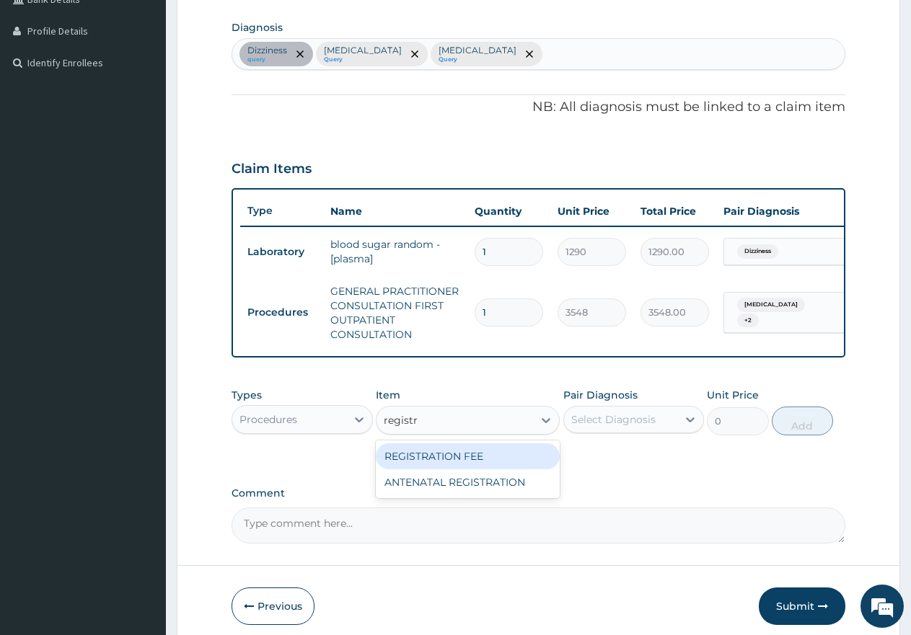
type input "registra"
click at [472, 467] on div "REGISTRATION FEE" at bounding box center [468, 456] width 184 height 26
type input "2150"
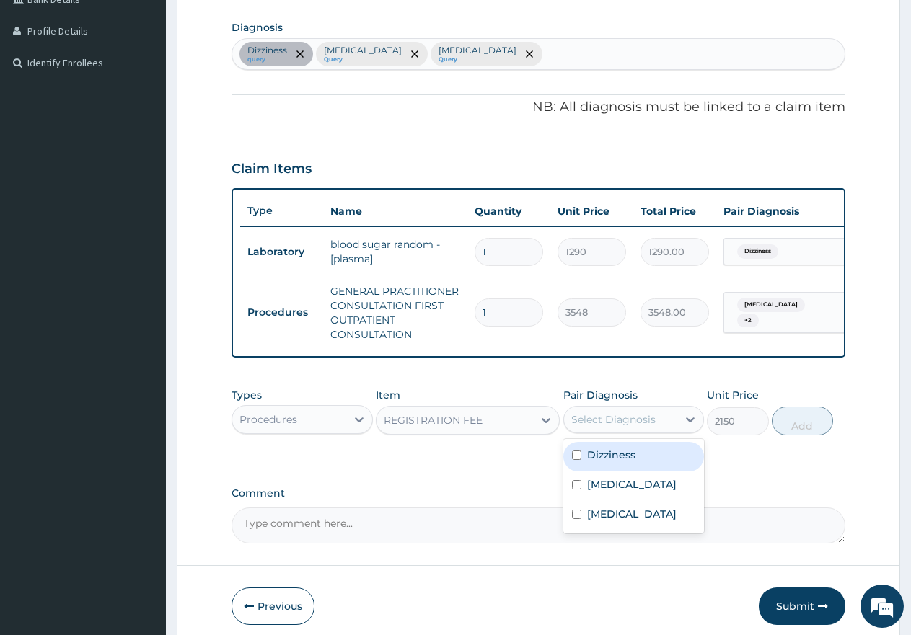
click at [625, 427] on div "Select Diagnosis" at bounding box center [613, 419] width 84 height 14
click at [618, 462] on label "Dizziness" at bounding box center [611, 455] width 48 height 14
checkbox input "true"
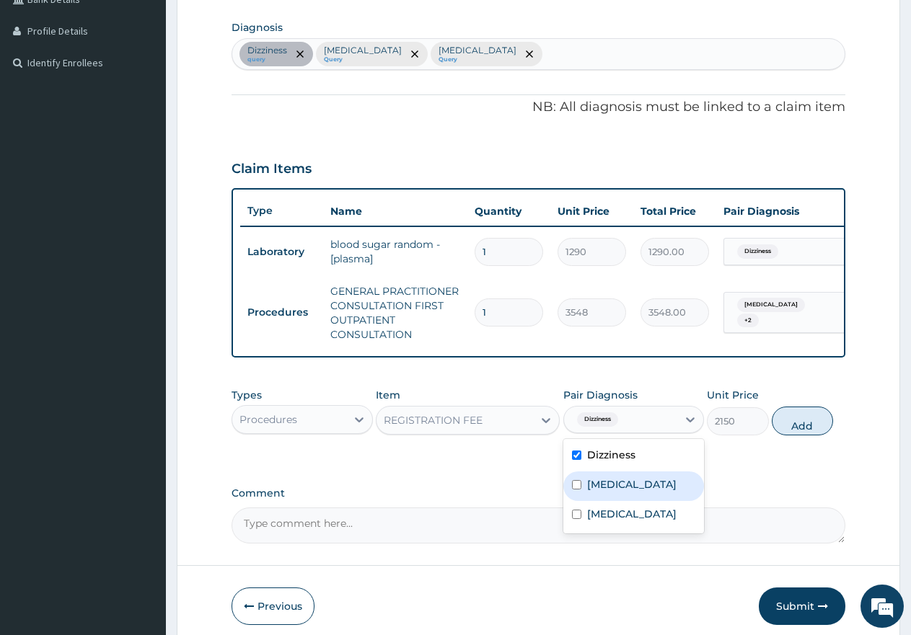
click at [610, 492] on label "Malaria" at bounding box center [631, 484] width 89 height 14
checkbox input "true"
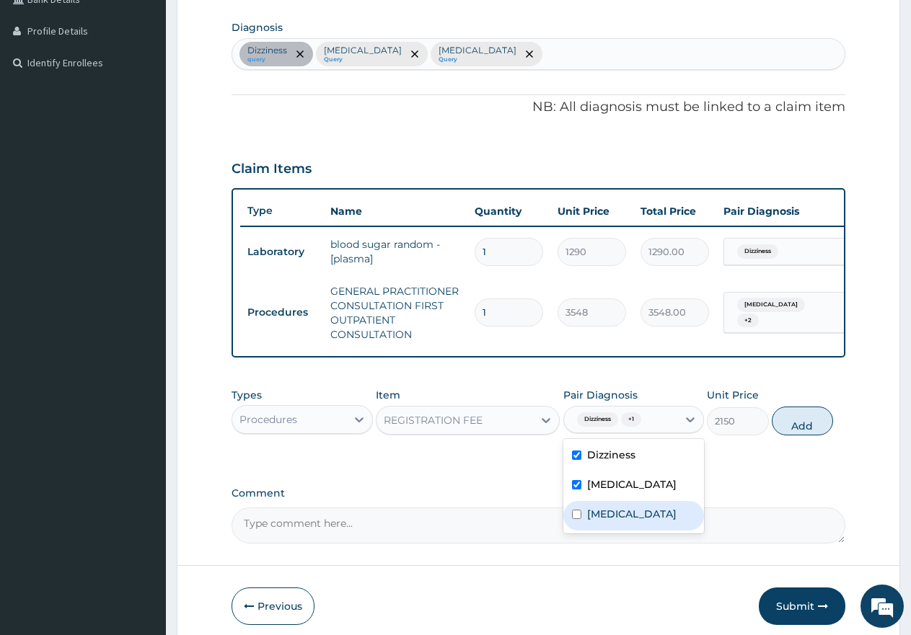
click at [614, 521] on label "Sepsis" at bounding box center [631, 514] width 89 height 14
checkbox input "true"
drag, startPoint x: 787, startPoint y: 444, endPoint x: 717, endPoint y: 443, distance: 70.0
click at [787, 436] on button "Add" at bounding box center [802, 421] width 61 height 29
type input "0"
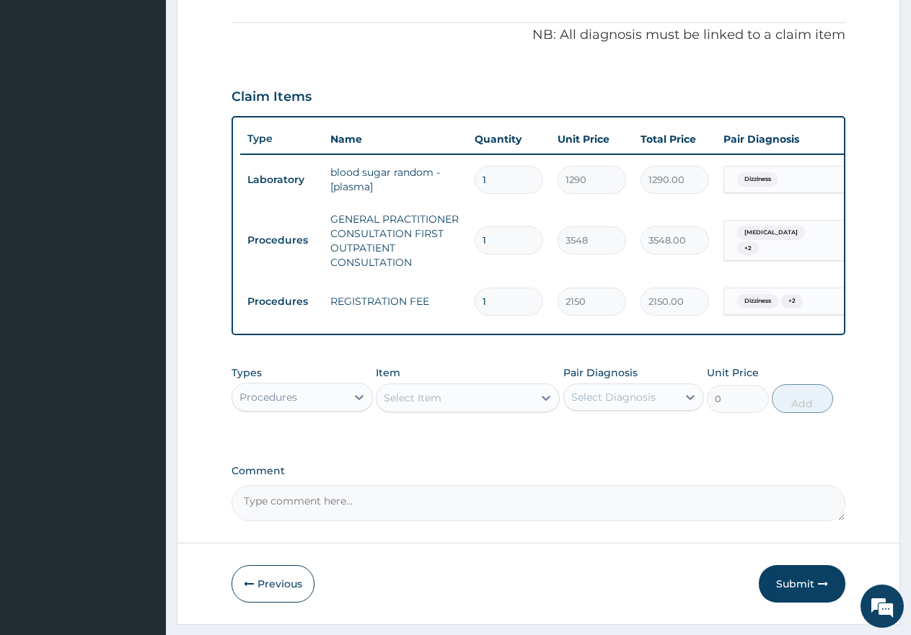
scroll to position [470, 0]
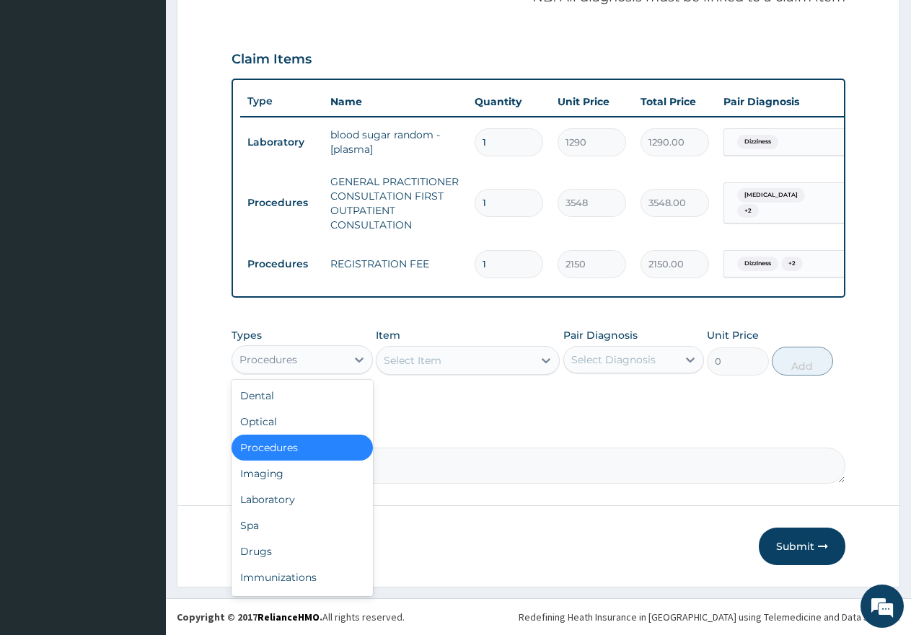
click at [241, 361] on div "Procedures" at bounding box center [289, 359] width 114 height 23
click at [275, 507] on div "Laboratory" at bounding box center [301, 500] width 141 height 26
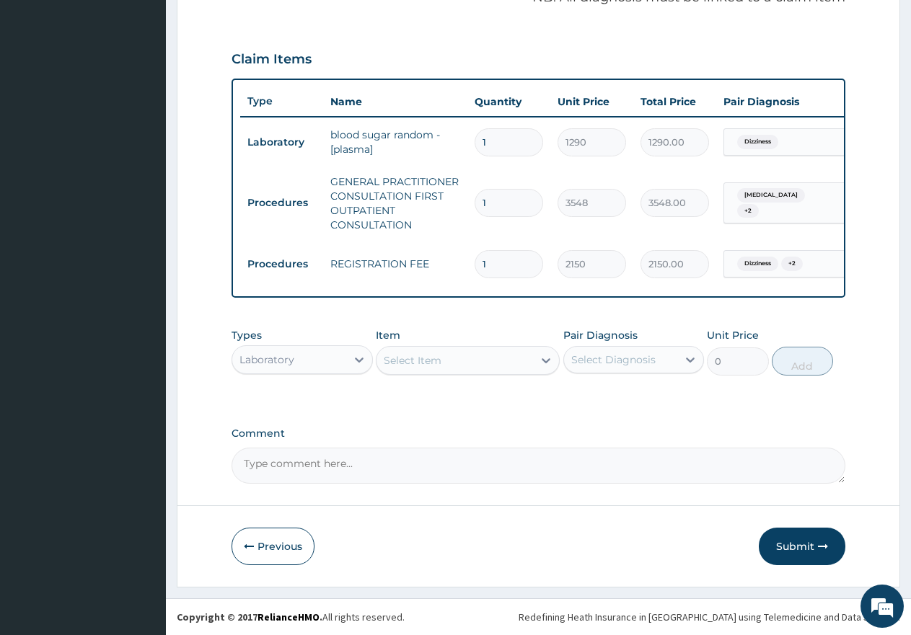
click at [446, 353] on div "Select Item" at bounding box center [454, 360] width 156 height 23
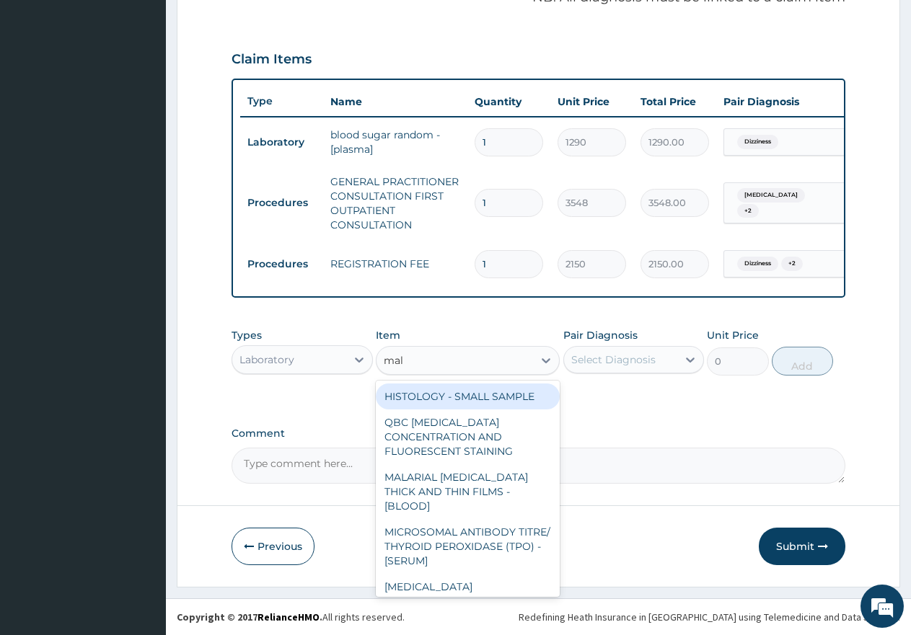
type input "mala"
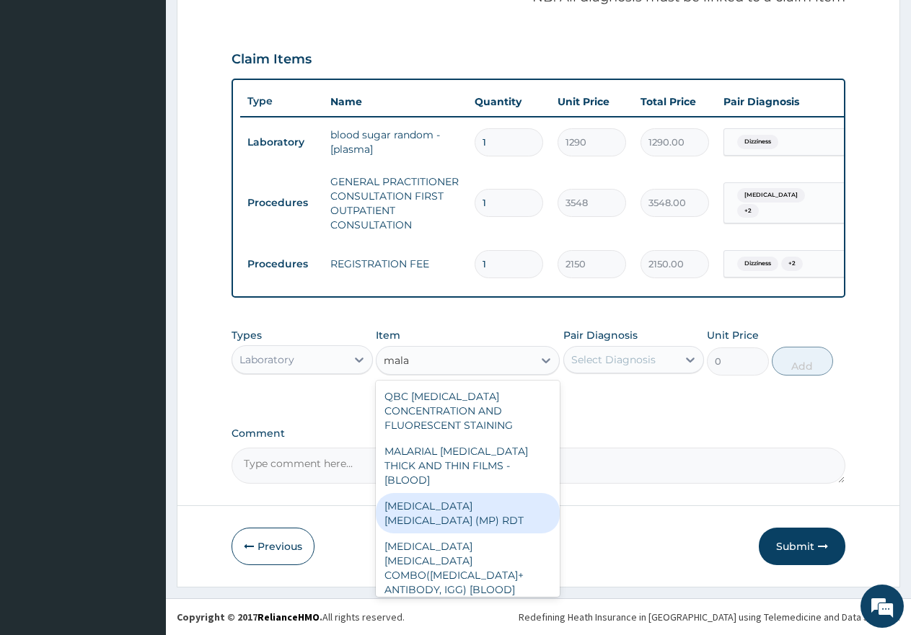
drag, startPoint x: 492, startPoint y: 475, endPoint x: 632, endPoint y: 387, distance: 165.9
click at [500, 493] on div "MALARIA PARASITE (MP) RDT" at bounding box center [468, 513] width 184 height 40
type input "1613"
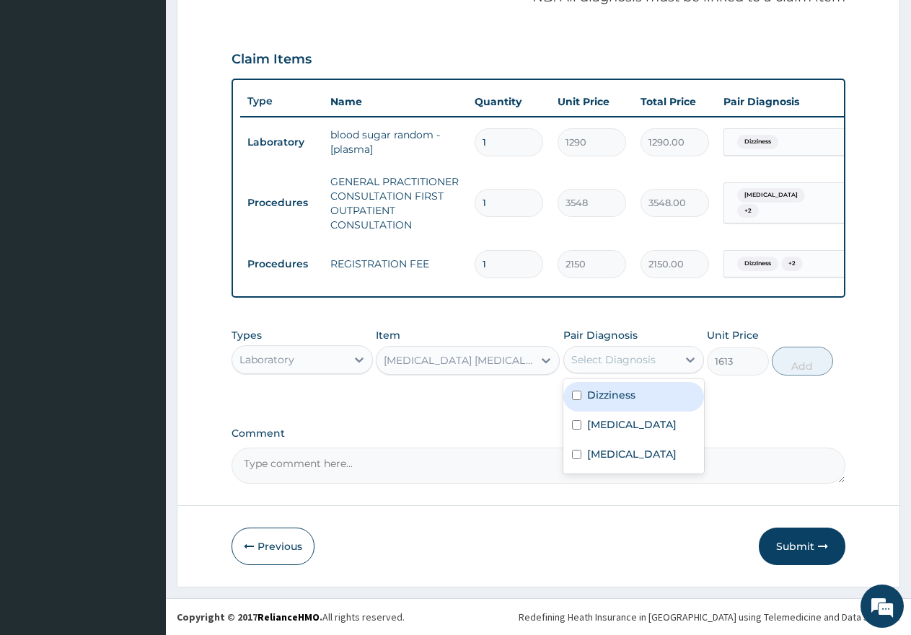
click at [619, 357] on div "Select Diagnosis" at bounding box center [613, 360] width 84 height 14
click at [617, 391] on label "Dizziness" at bounding box center [611, 395] width 48 height 14
checkbox input "true"
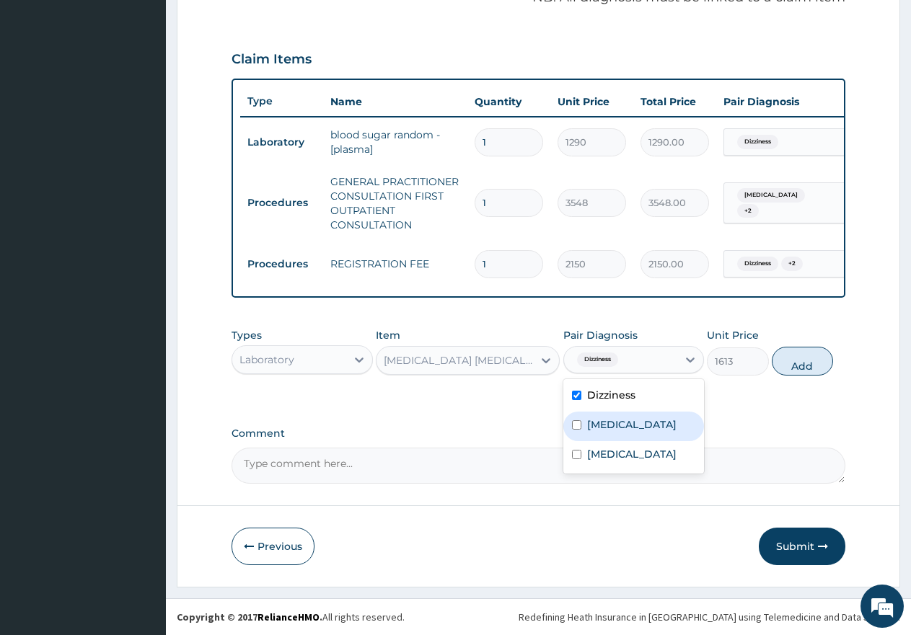
click at [604, 433] on div "Malaria" at bounding box center [633, 427] width 141 height 30
checkbox input "true"
drag, startPoint x: 635, startPoint y: 394, endPoint x: 767, endPoint y: 389, distance: 131.3
click at [635, 394] on div "Dizziness" at bounding box center [633, 397] width 141 height 30
checkbox input "false"
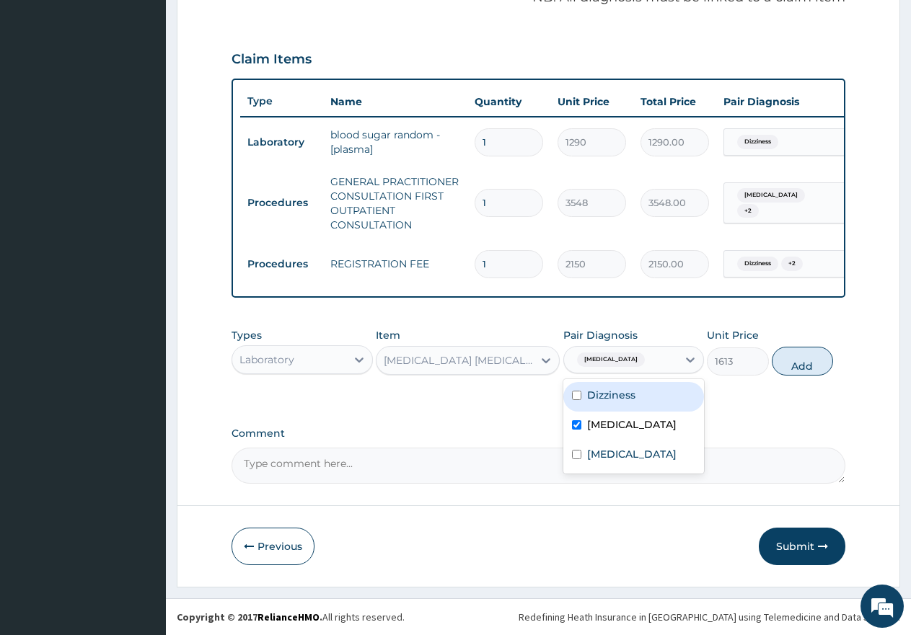
drag, startPoint x: 800, startPoint y: 367, endPoint x: 394, endPoint y: 351, distance: 407.0
click at [798, 362] on button "Add" at bounding box center [802, 361] width 61 height 29
type input "0"
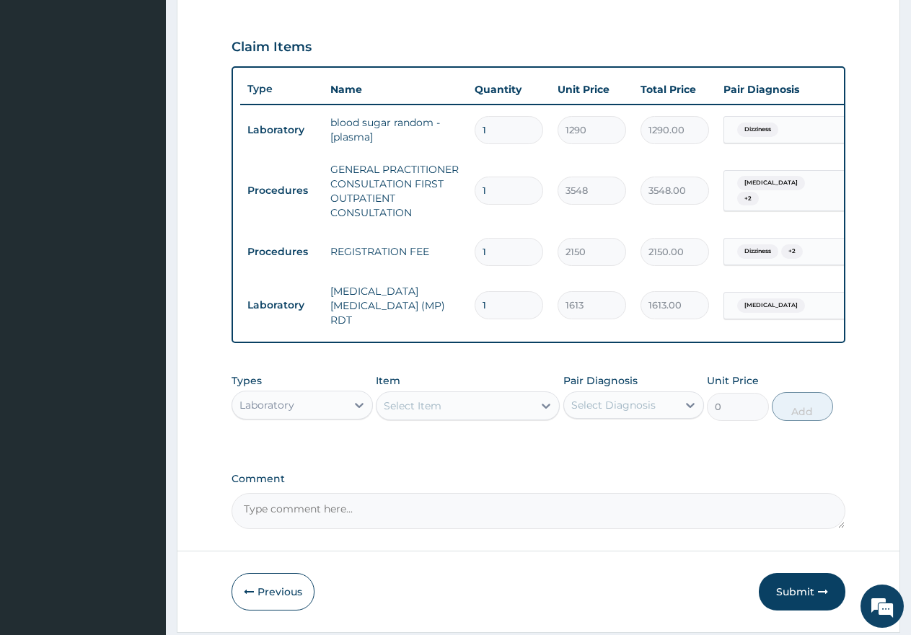
click at [408, 425] on div "Types Laboratory Item Select Item Pair Diagnosis Select Diagnosis Unit Price 0 …" at bounding box center [538, 397] width 614 height 62
click at [442, 412] on div "Select Item" at bounding box center [454, 405] width 156 height 23
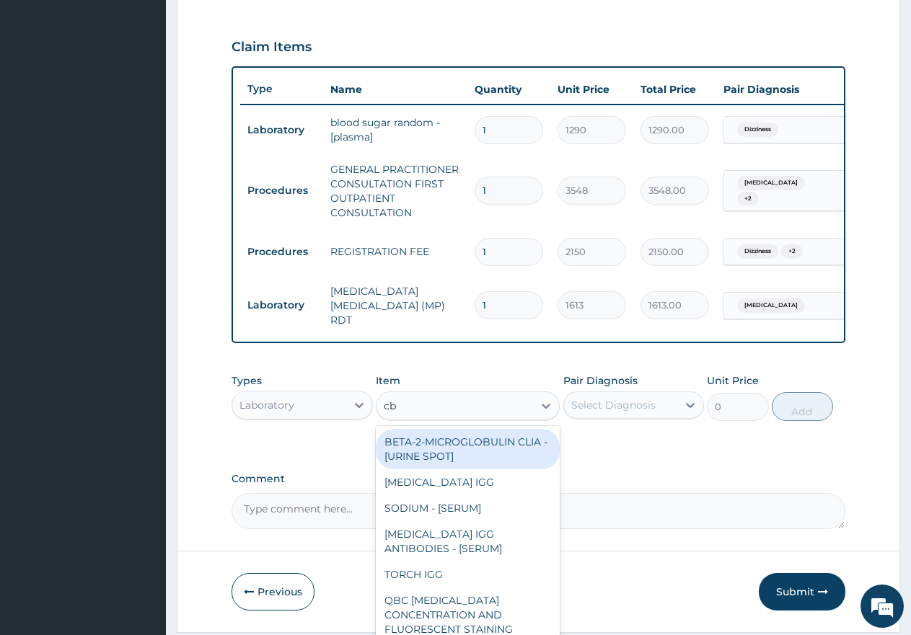
type input "cbc"
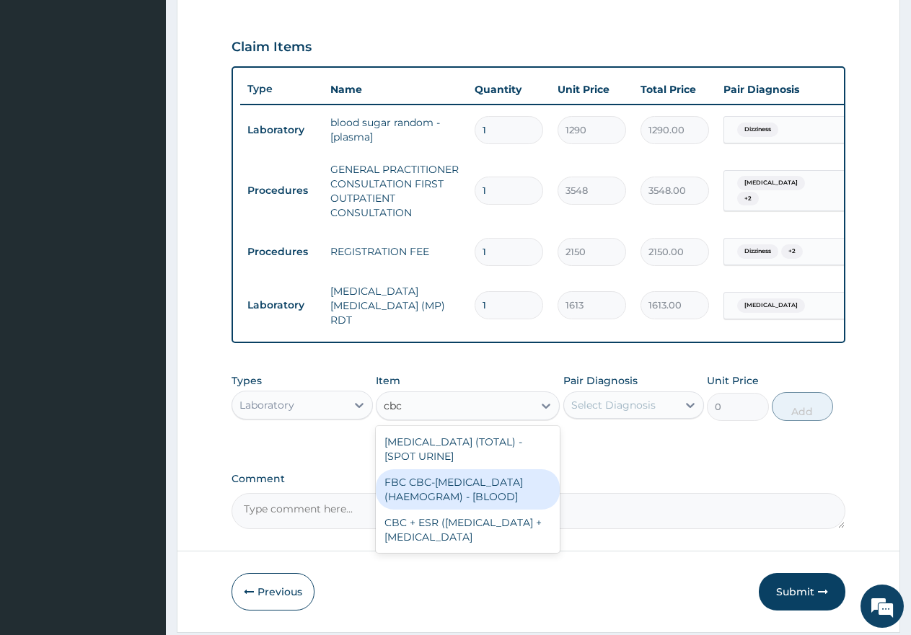
drag, startPoint x: 446, startPoint y: 485, endPoint x: 723, endPoint y: 415, distance: 284.9
click at [459, 484] on div "FBC CBC-COMPLETE BLOOD COUNT (HAEMOGRAM) - [BLOOD]" at bounding box center [468, 489] width 184 height 40
type input "4300"
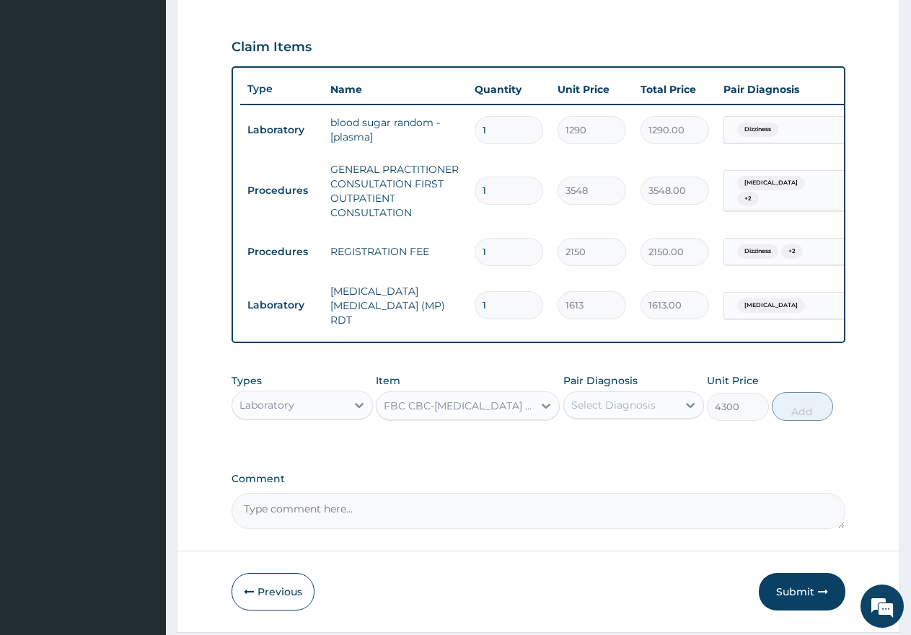
click at [640, 412] on div "Select Diagnosis" at bounding box center [613, 405] width 84 height 14
drag, startPoint x: 606, startPoint y: 499, endPoint x: 758, endPoint y: 449, distance: 160.3
click at [606, 497] on label "[MEDICAL_DATA]" at bounding box center [631, 500] width 89 height 14
checkbox input "true"
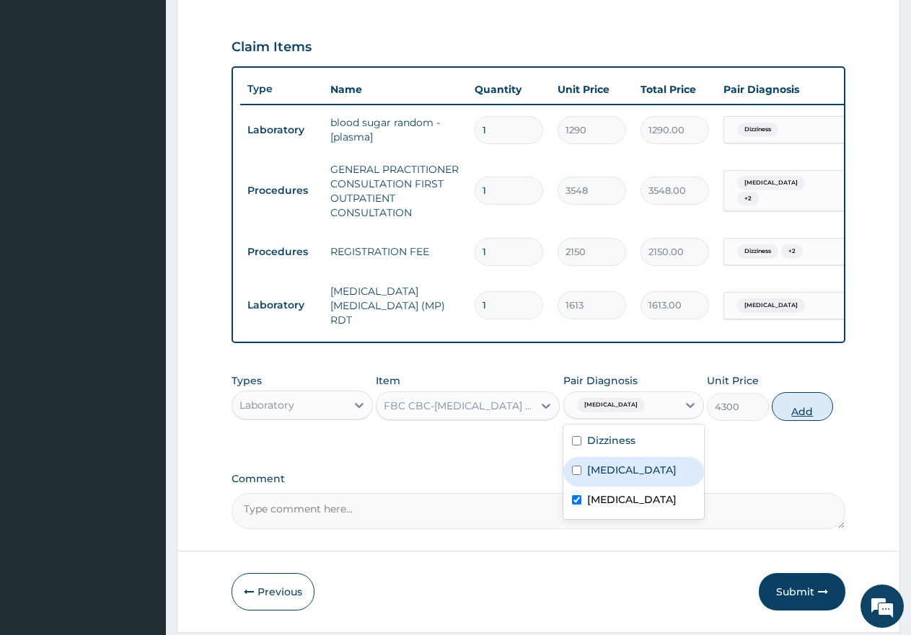
click at [811, 396] on button "Add" at bounding box center [802, 406] width 61 height 29
type input "0"
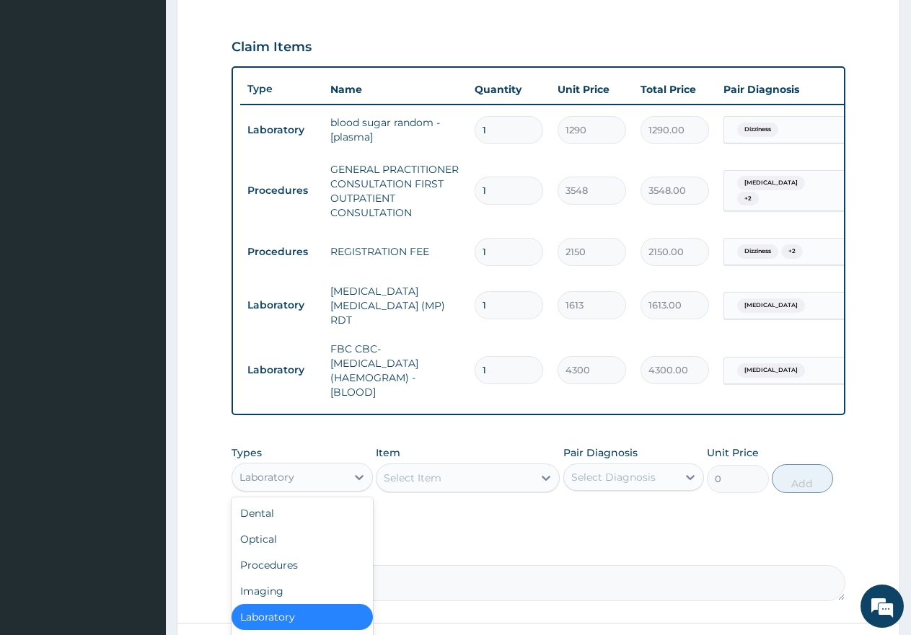
drag, startPoint x: 259, startPoint y: 487, endPoint x: 350, endPoint y: 368, distance: 150.7
click at [260, 485] on div "Laboratory" at bounding box center [266, 477] width 55 height 14
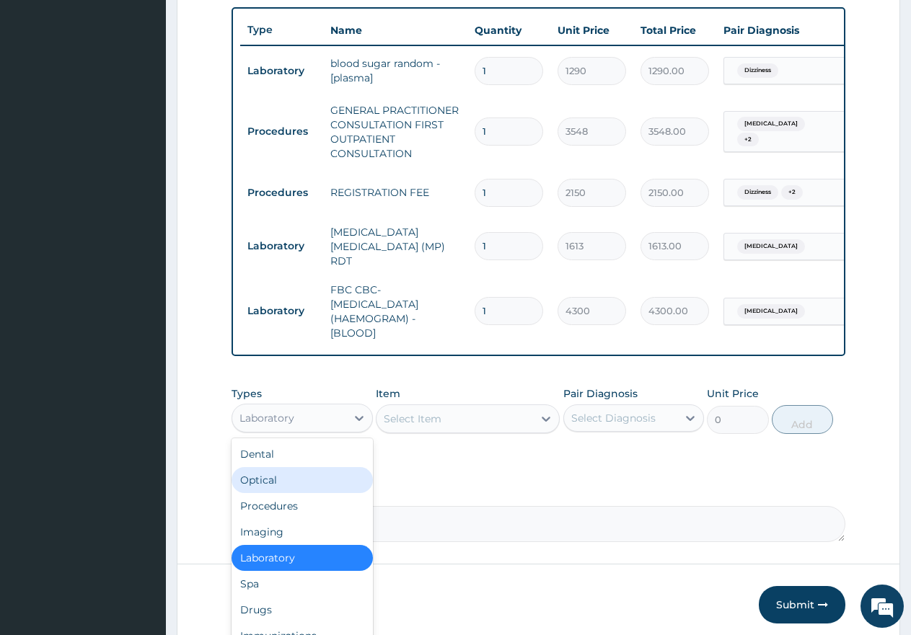
scroll to position [592, 0]
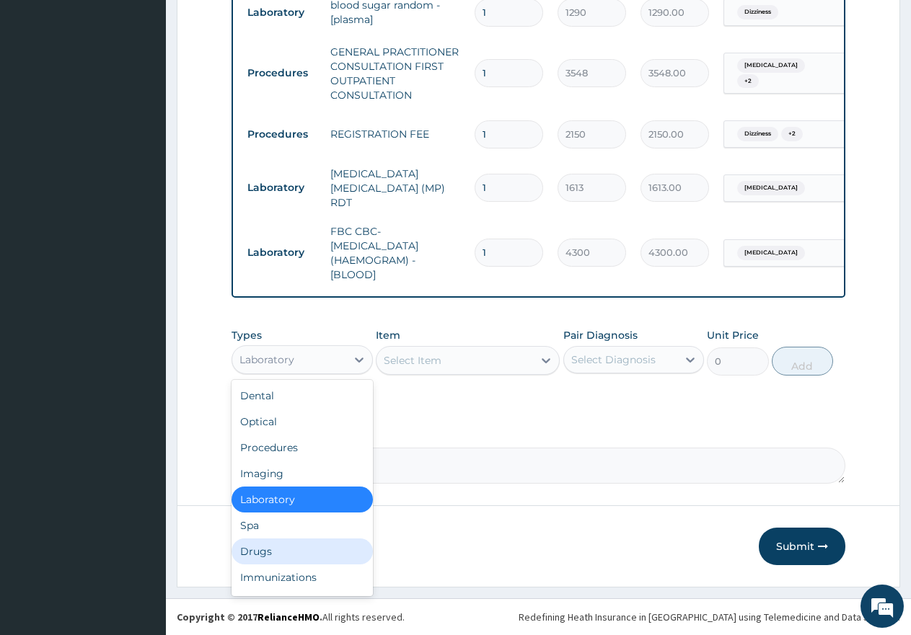
click at [259, 550] on div "Drugs" at bounding box center [301, 552] width 141 height 26
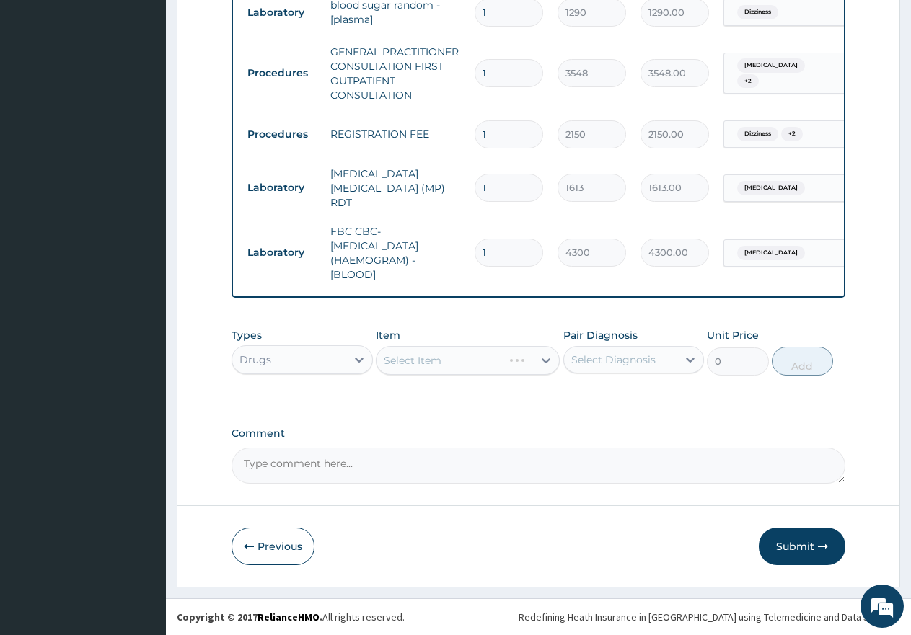
click at [610, 366] on div "Select Diagnosis" at bounding box center [613, 360] width 84 height 14
click at [599, 421] on label "[MEDICAL_DATA]" at bounding box center [631, 425] width 89 height 14
checkbox input "true"
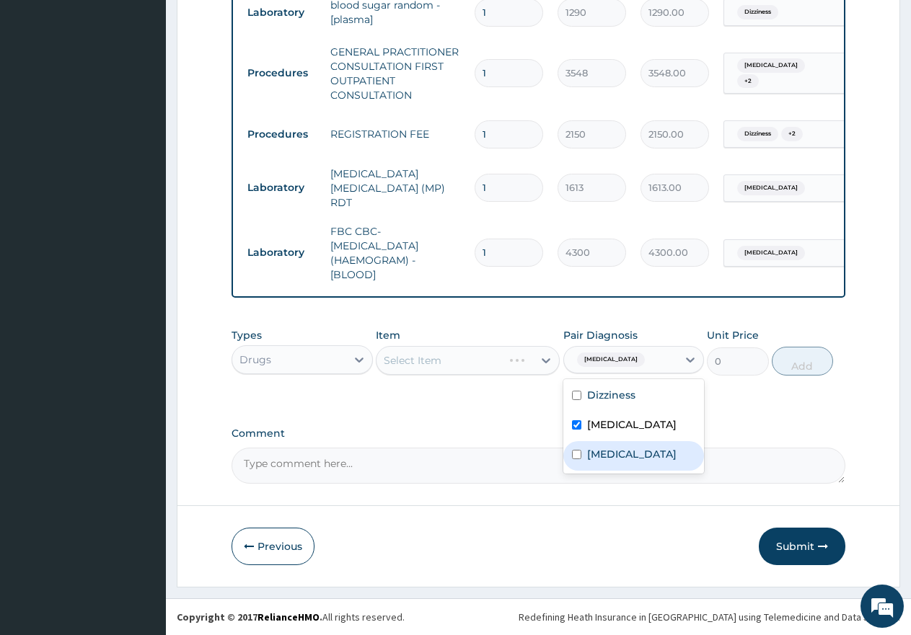
click at [596, 457] on label "[MEDICAL_DATA]" at bounding box center [631, 454] width 89 height 14
checkbox input "true"
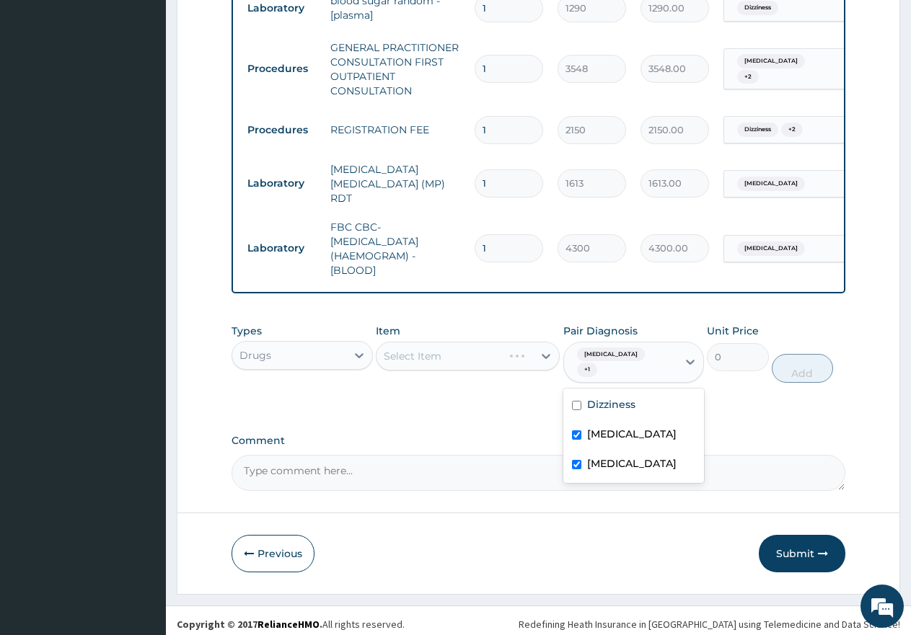
click at [441, 363] on div "Select Item" at bounding box center [468, 356] width 184 height 29
click at [441, 363] on div "Select Item" at bounding box center [439, 356] width 126 height 23
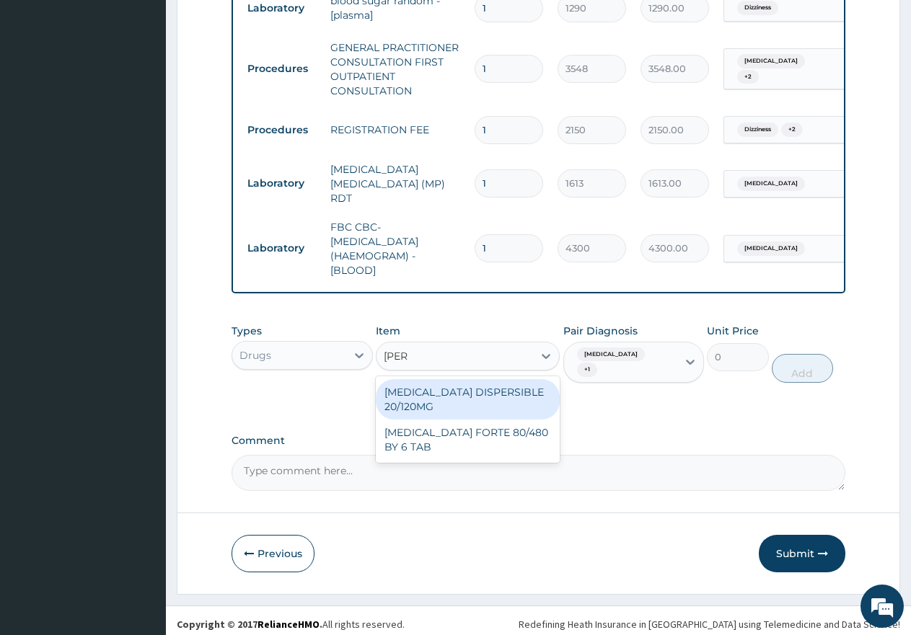
type input "coart"
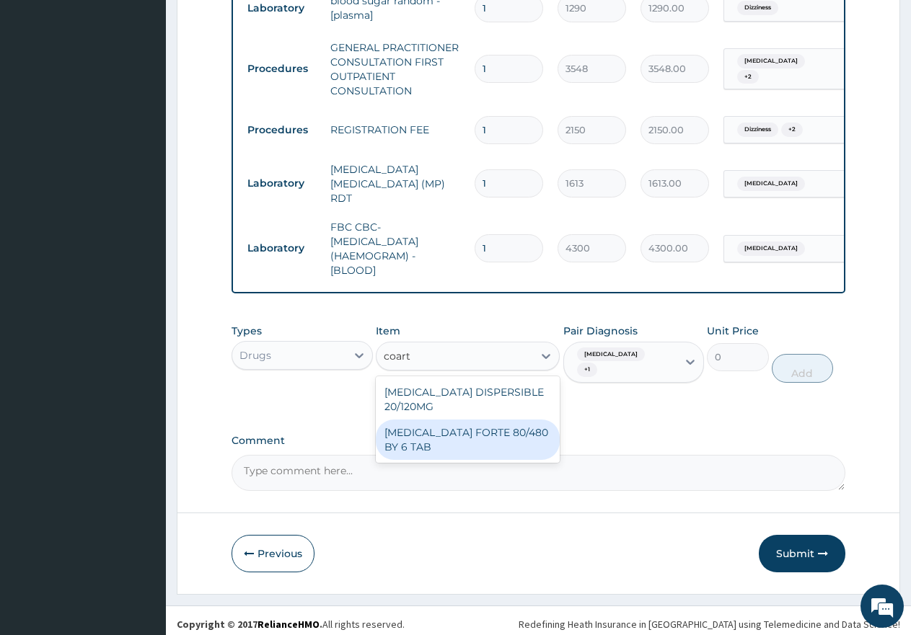
click at [456, 446] on div "[MEDICAL_DATA] FORTE 80/480 BY 6 TAB" at bounding box center [468, 440] width 184 height 40
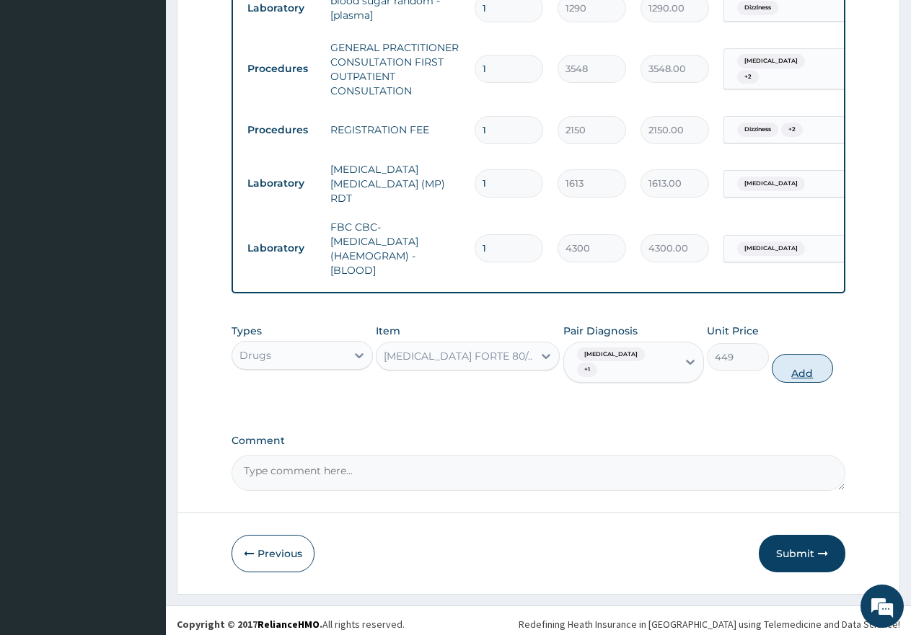
click at [810, 361] on button "Add" at bounding box center [802, 368] width 61 height 29
type input "0"
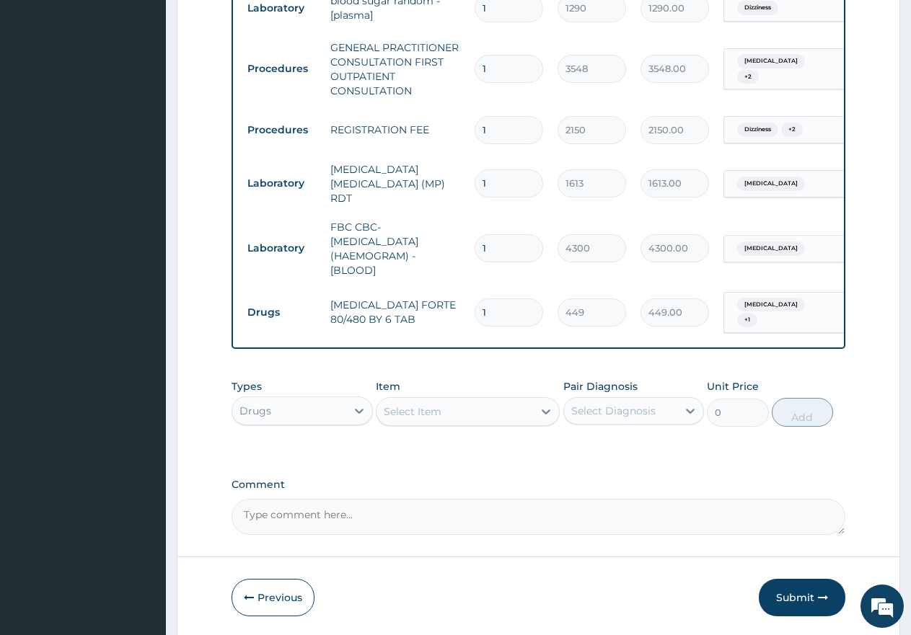
click at [408, 414] on div "Select Item" at bounding box center [413, 412] width 58 height 14
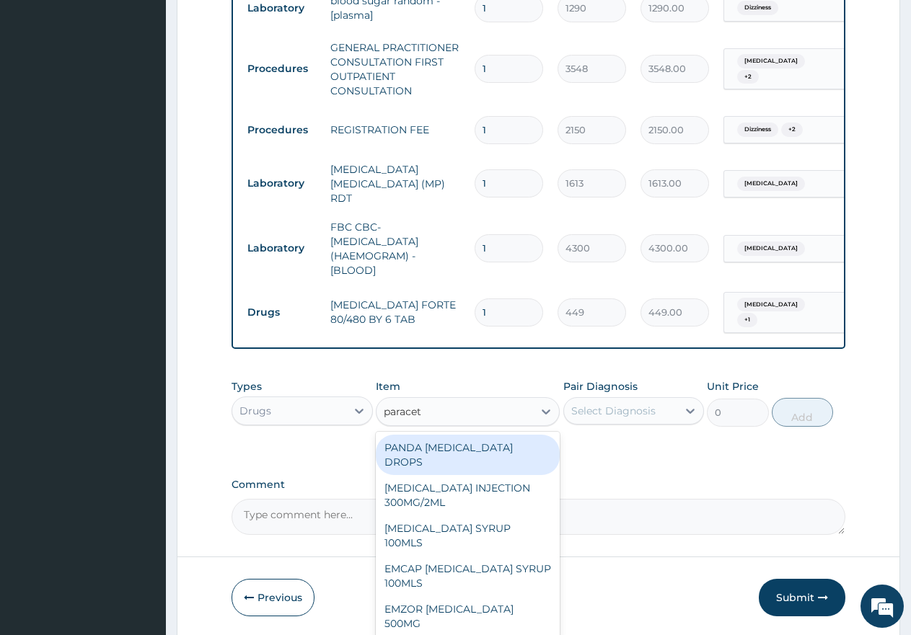
type input "paraceta"
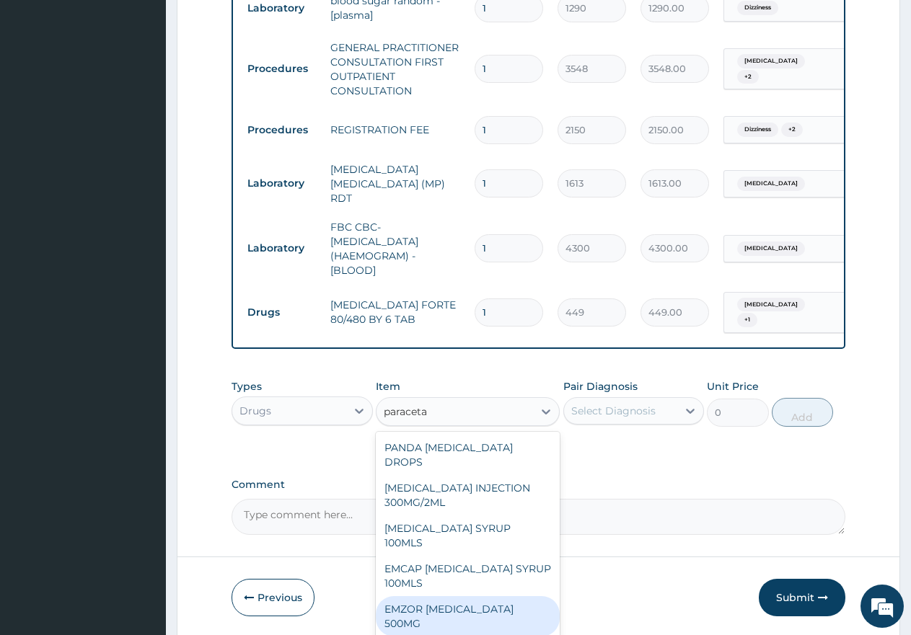
click at [506, 596] on div "EMZOR [MEDICAL_DATA] 500MG" at bounding box center [468, 616] width 184 height 40
type input "24"
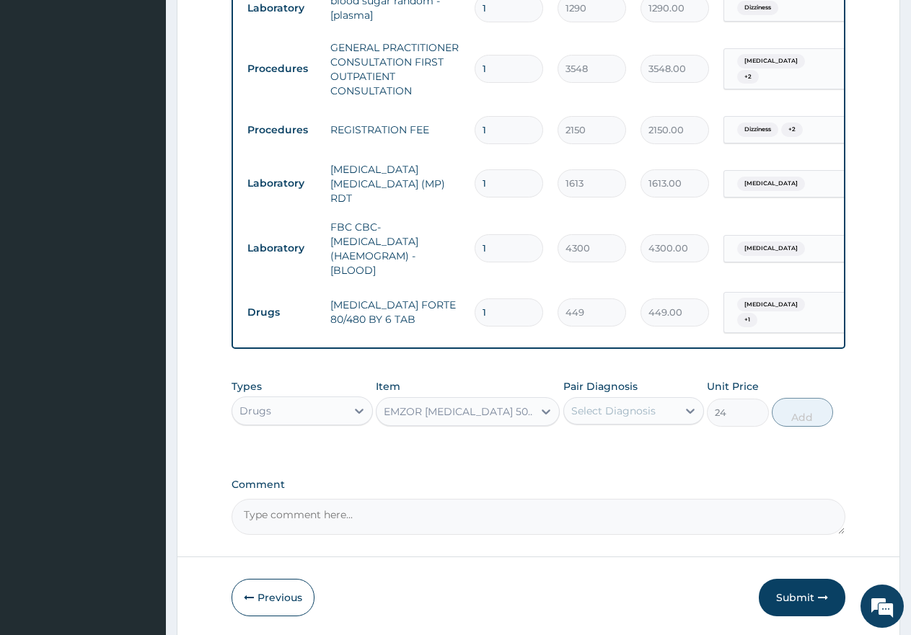
click at [610, 397] on div "Select Diagnosis" at bounding box center [633, 410] width 141 height 27
click at [598, 475] on label "[MEDICAL_DATA]" at bounding box center [631, 476] width 89 height 14
checkbox input "true"
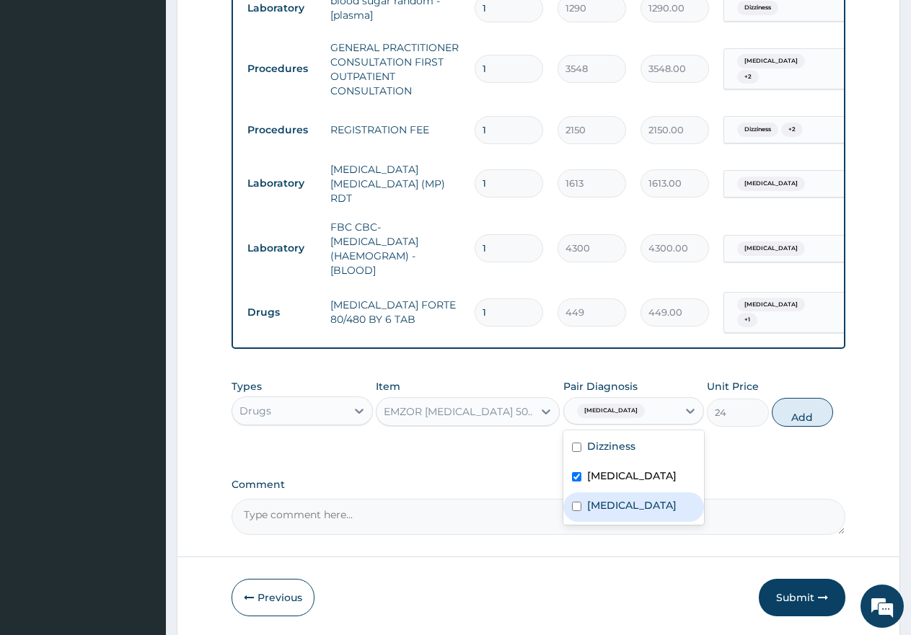
click at [611, 502] on label "[MEDICAL_DATA]" at bounding box center [631, 505] width 89 height 14
checkbox input "true"
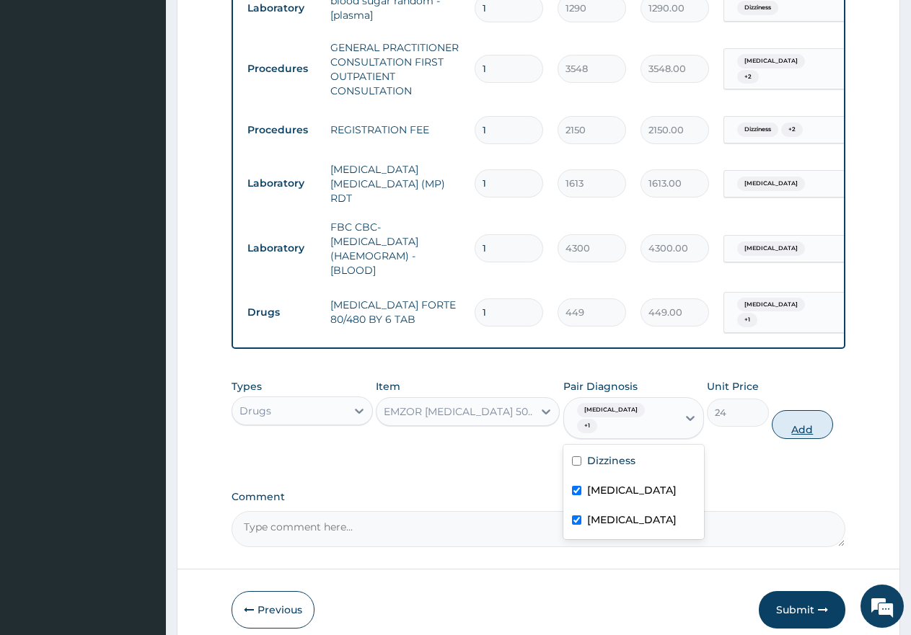
click at [790, 412] on button "Add" at bounding box center [802, 424] width 61 height 29
type input "0"
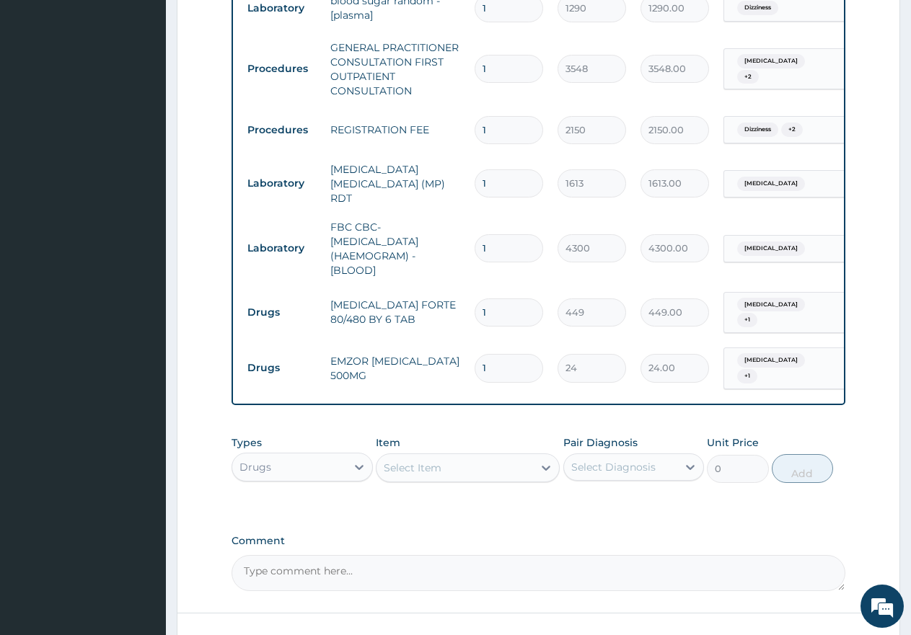
type input "18"
type input "432.00"
type input "18"
click at [499, 302] on input "1" at bounding box center [509, 313] width 69 height 28
type input "0.00"
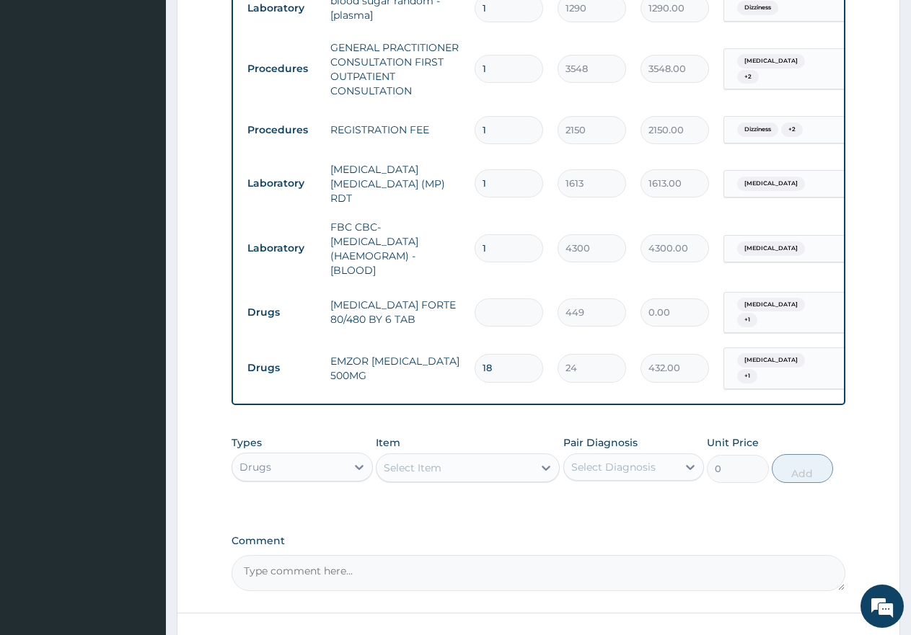
type input "6"
type input "2694.00"
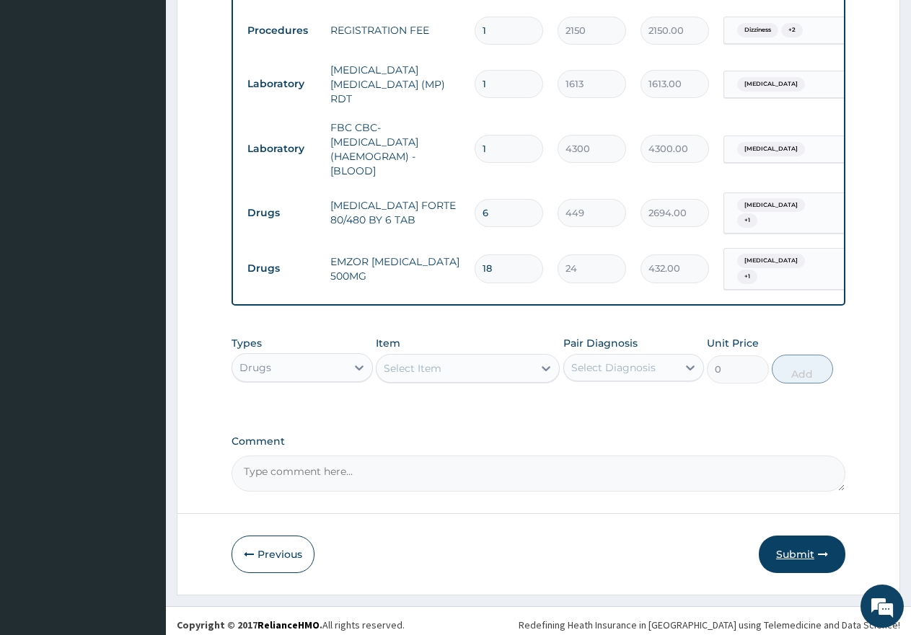
type input "6"
click at [808, 544] on button "Submit" at bounding box center [802, 554] width 87 height 37
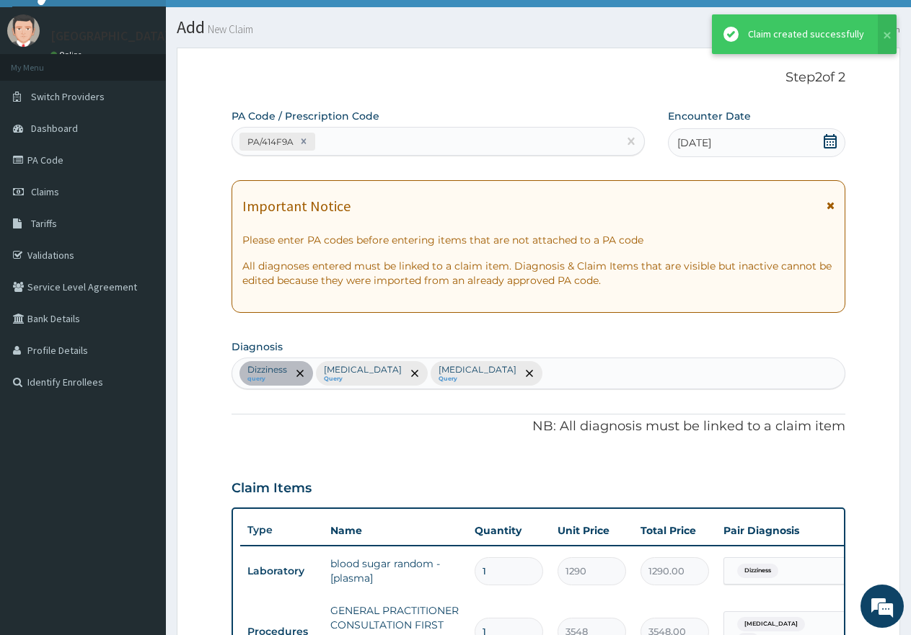
scroll to position [692, 0]
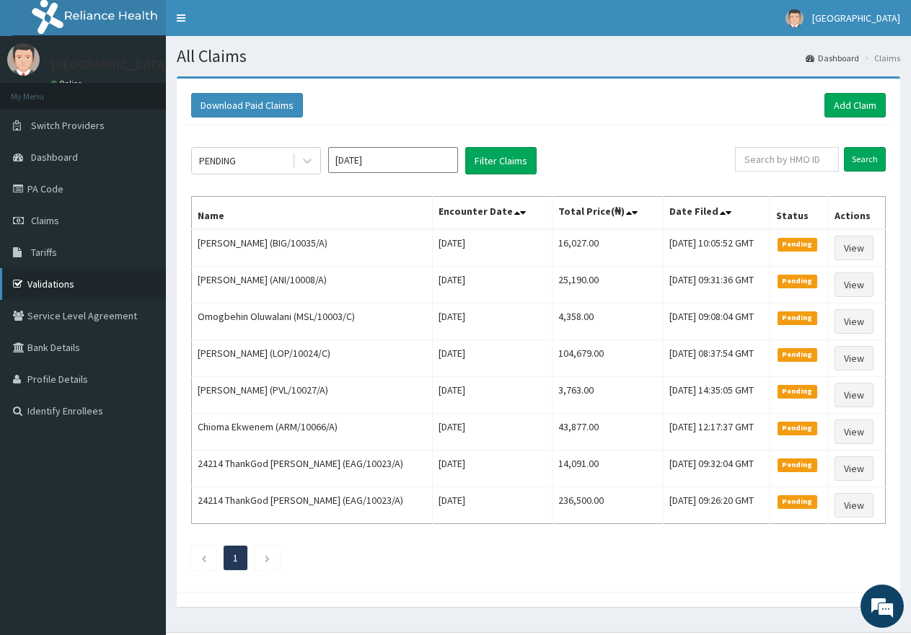
click at [76, 287] on link "Validations" at bounding box center [83, 284] width 166 height 32
click at [859, 112] on link "Add Claim" at bounding box center [854, 105] width 61 height 25
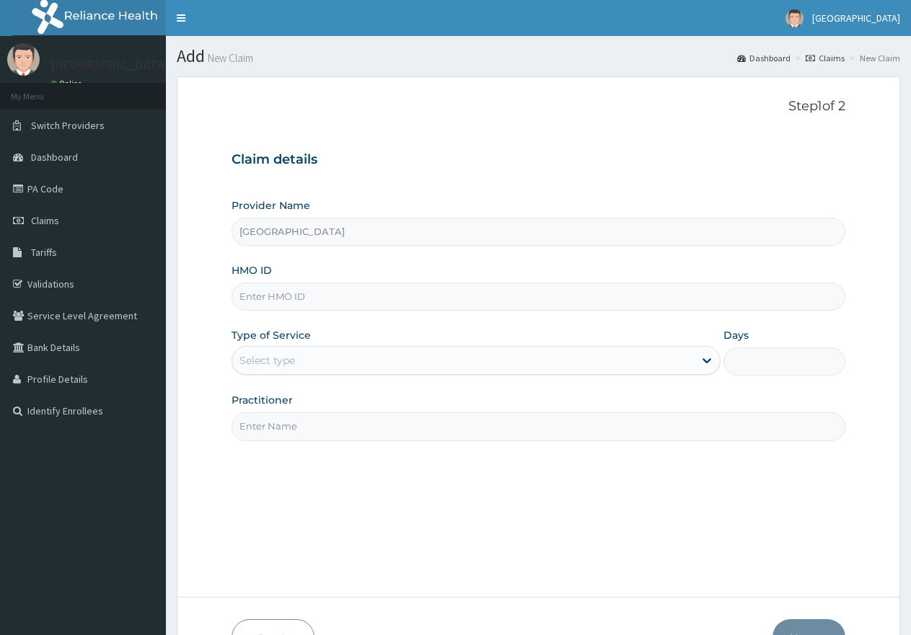
drag, startPoint x: 306, startPoint y: 303, endPoint x: 320, endPoint y: 291, distance: 18.4
click at [306, 303] on input "HMO ID" at bounding box center [538, 297] width 614 height 28
paste input "PWH/10001/A"
type input "PWH/10001/A"
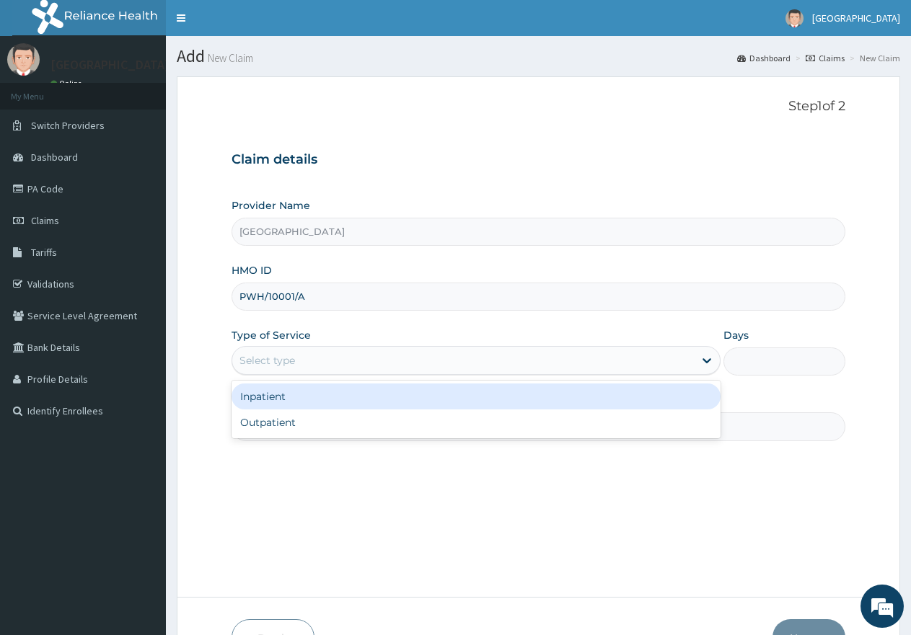
click at [263, 359] on div "Select type" at bounding box center [267, 360] width 56 height 14
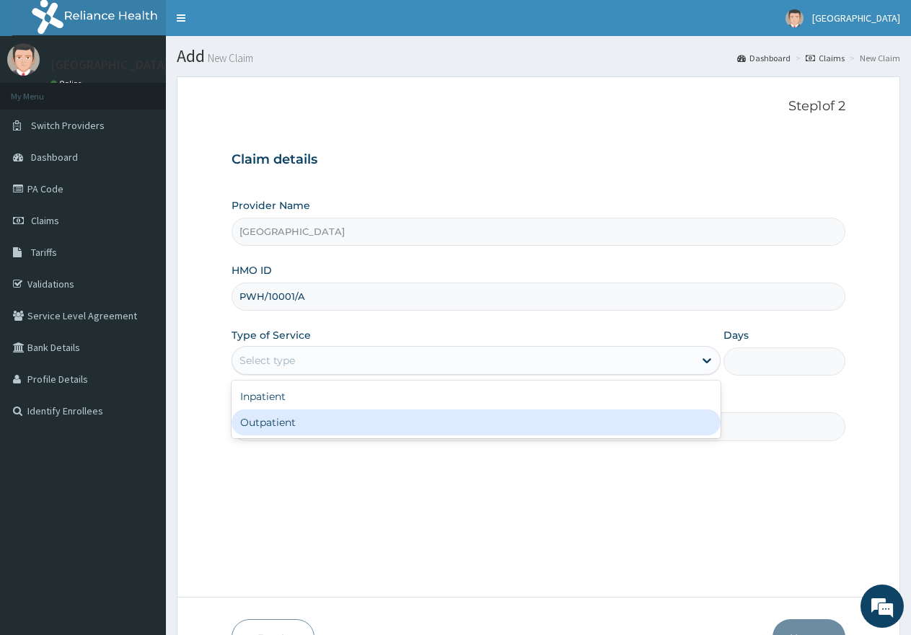
click at [257, 423] on div "Outpatient" at bounding box center [475, 423] width 488 height 26
type input "1"
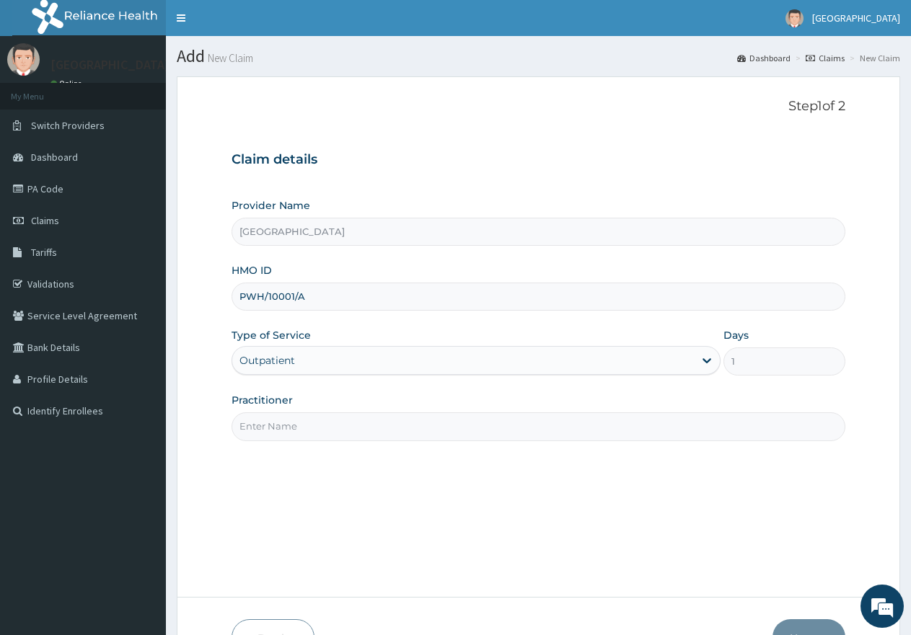
click at [278, 423] on input "Practitioner" at bounding box center [538, 426] width 614 height 28
type input "DR AJAYI"
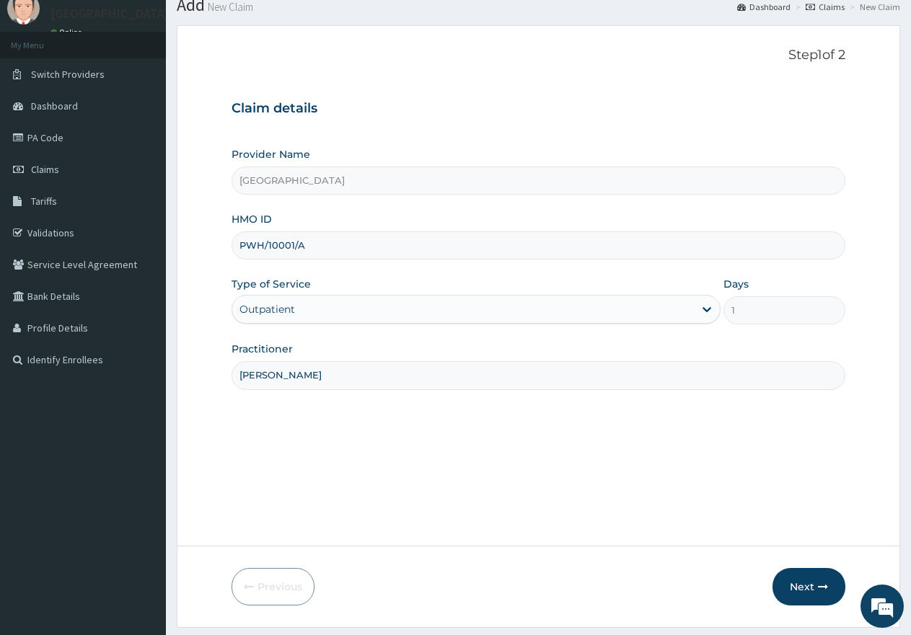
scroll to position [92, 0]
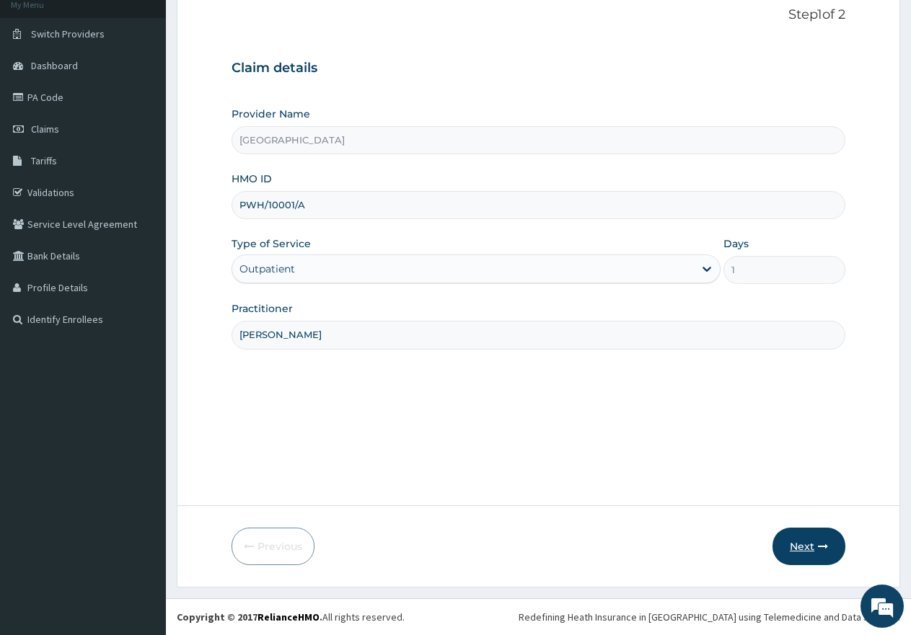
click at [811, 550] on button "Next" at bounding box center [808, 546] width 73 height 37
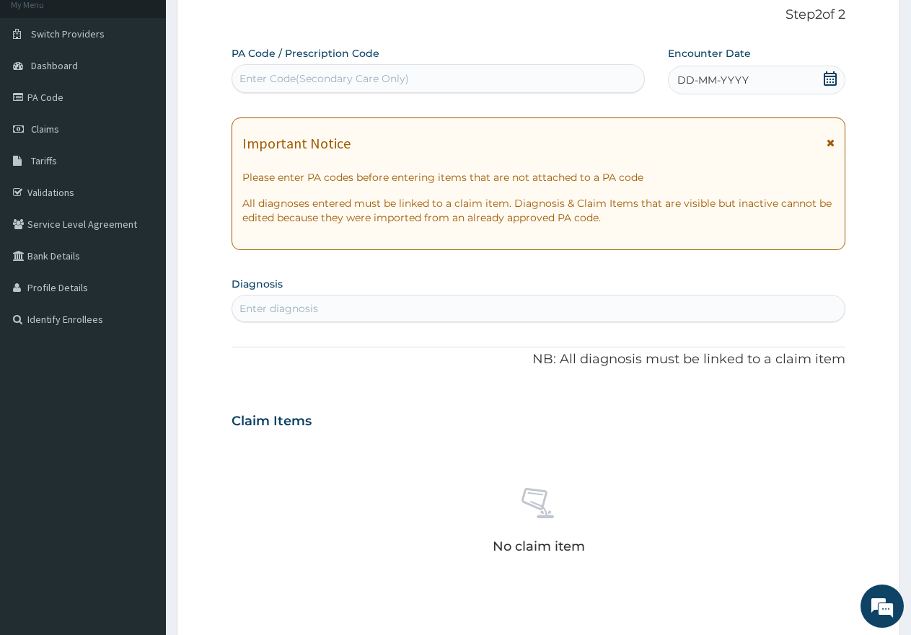
scroll to position [0, 0]
click at [741, 77] on span "DD-MM-YYYY" at bounding box center [712, 80] width 71 height 14
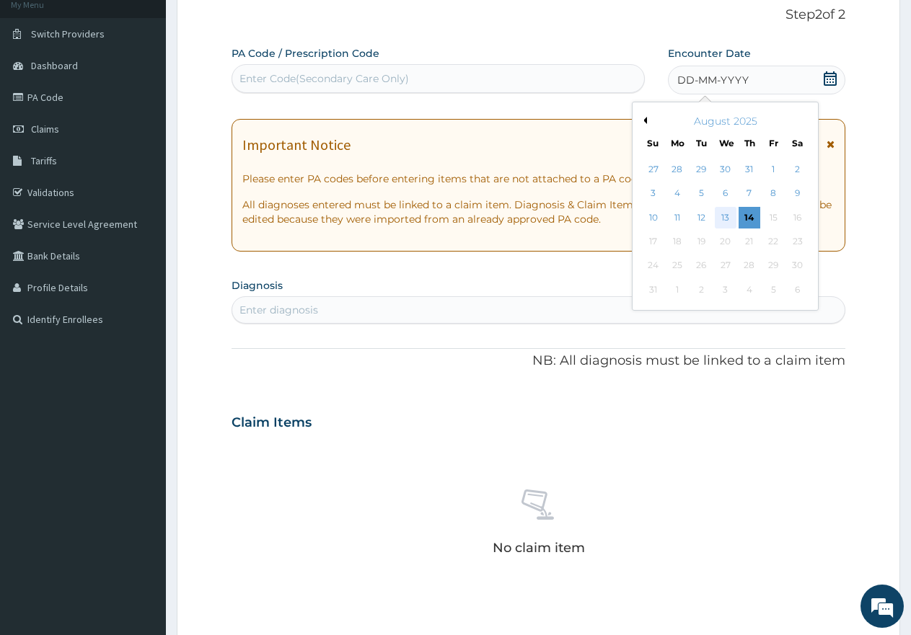
click at [728, 222] on div "13" at bounding box center [726, 218] width 22 height 22
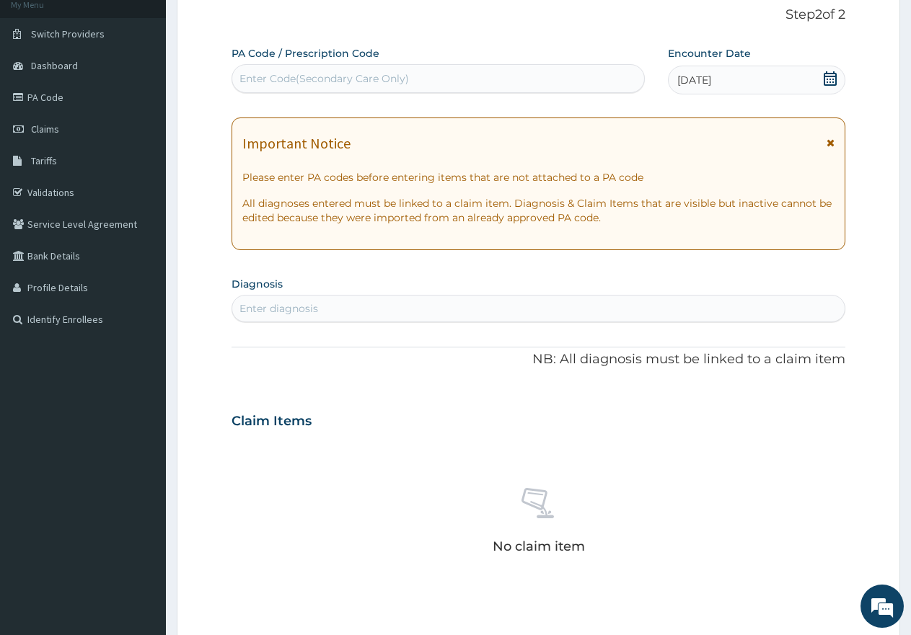
click at [313, 306] on div "Enter diagnosis" at bounding box center [278, 308] width 79 height 14
type input "[MEDICAL_DATA]"
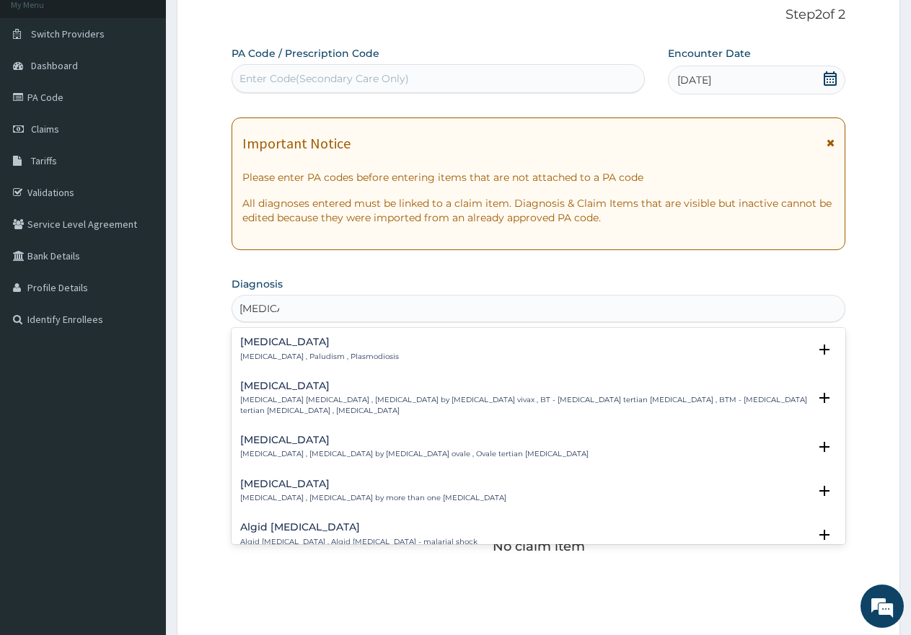
click at [269, 352] on p "[MEDICAL_DATA] , Paludism , Plasmodiosis" at bounding box center [319, 357] width 159 height 10
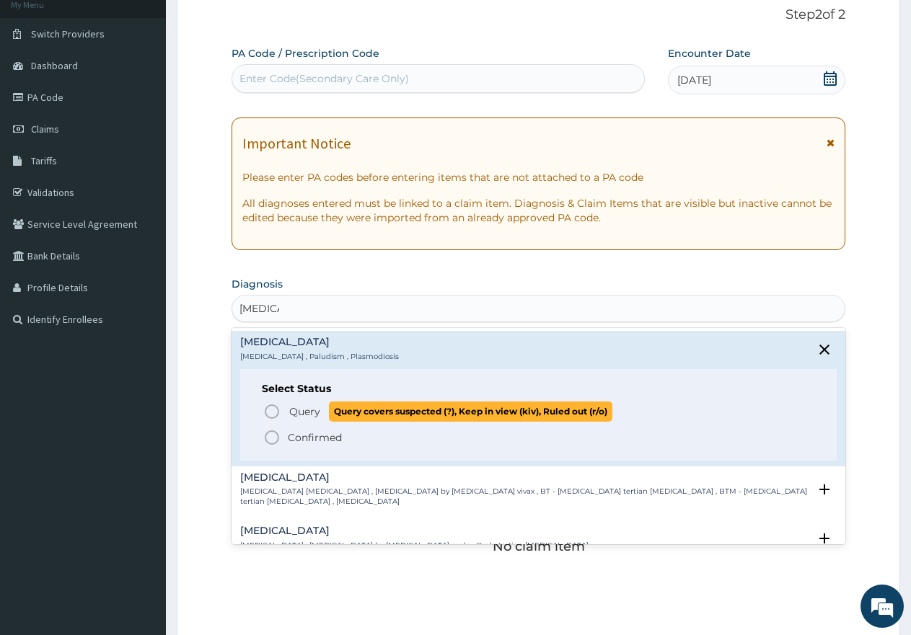
click at [298, 412] on span "Query" at bounding box center [304, 412] width 31 height 14
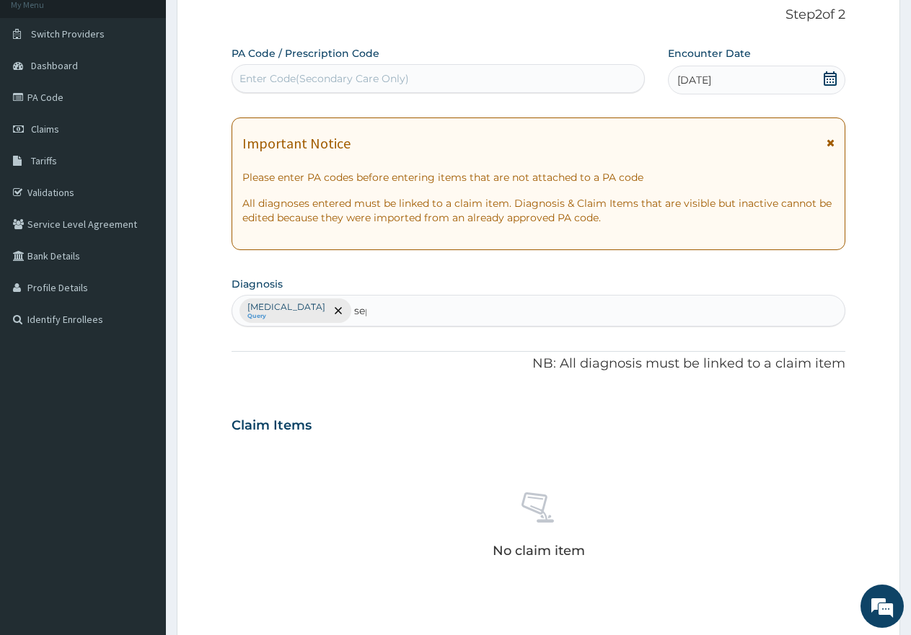
type input "sepsi"
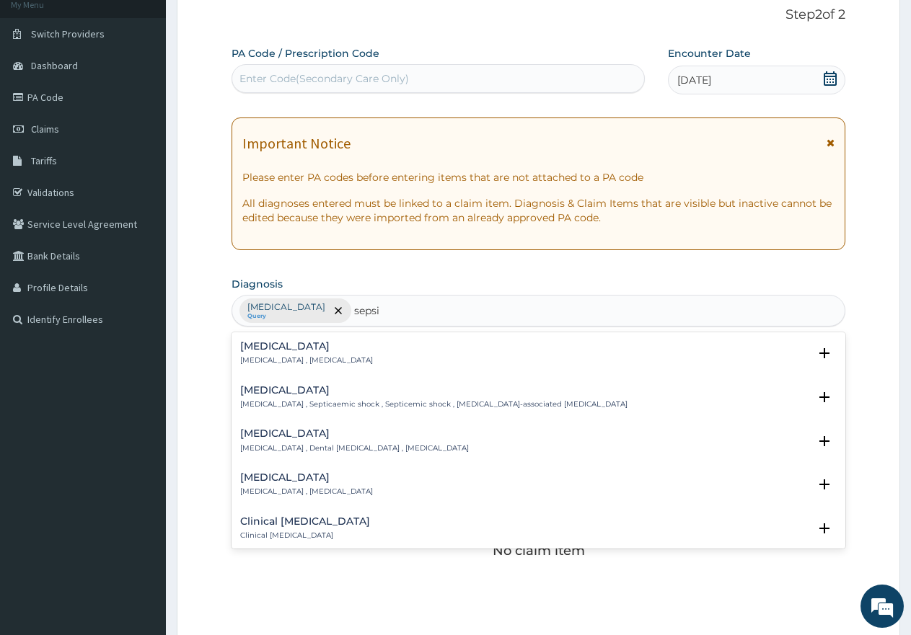
click at [268, 342] on h4 "Sepsis" at bounding box center [306, 346] width 133 height 11
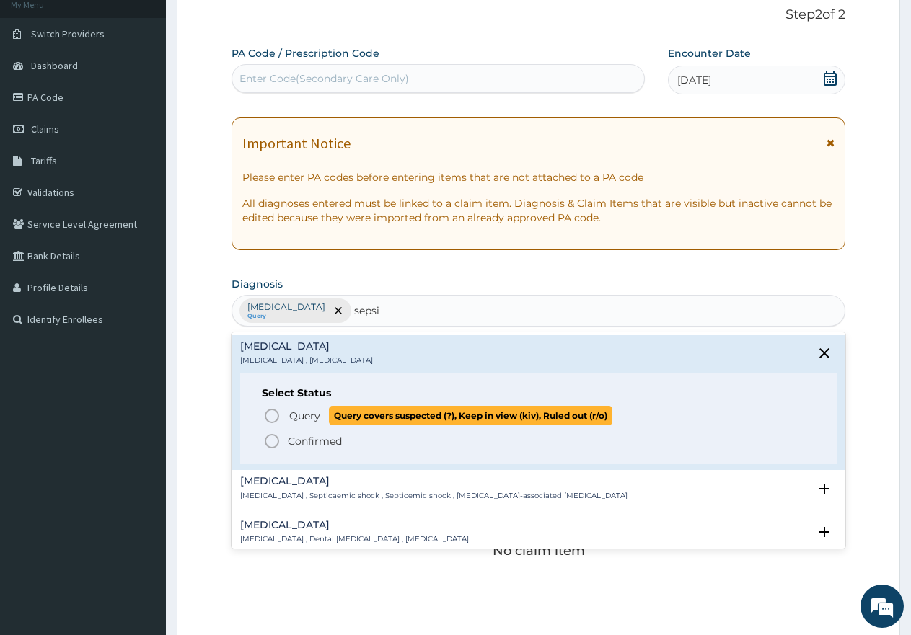
click at [305, 416] on span "Query" at bounding box center [304, 416] width 31 height 14
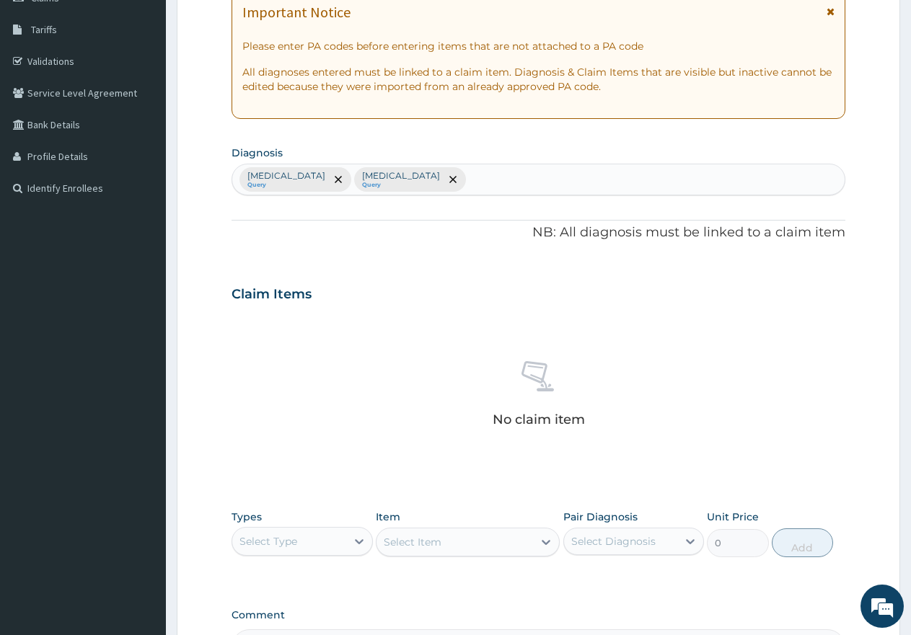
scroll to position [405, 0]
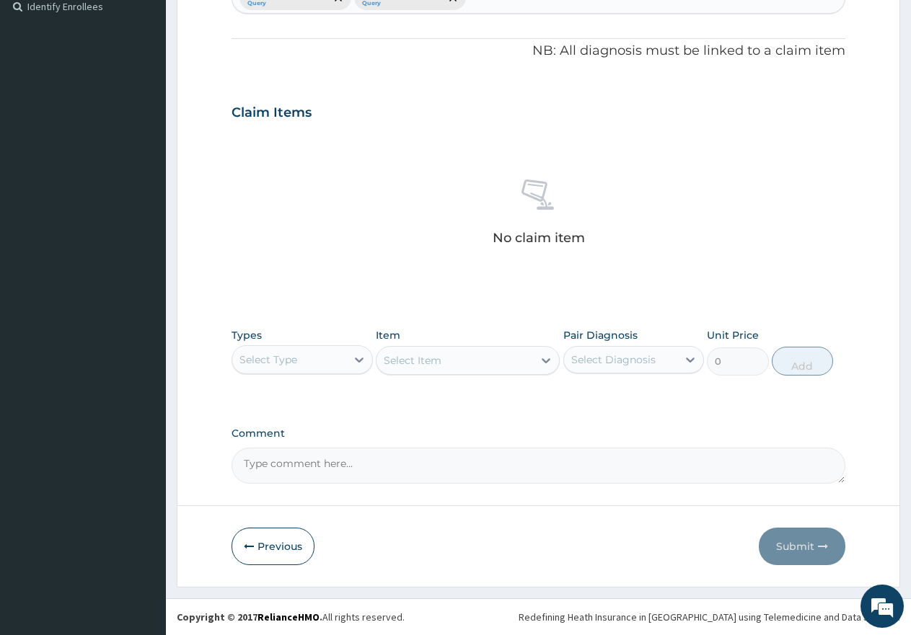
click at [285, 351] on div "Select Type" at bounding box center [289, 359] width 114 height 23
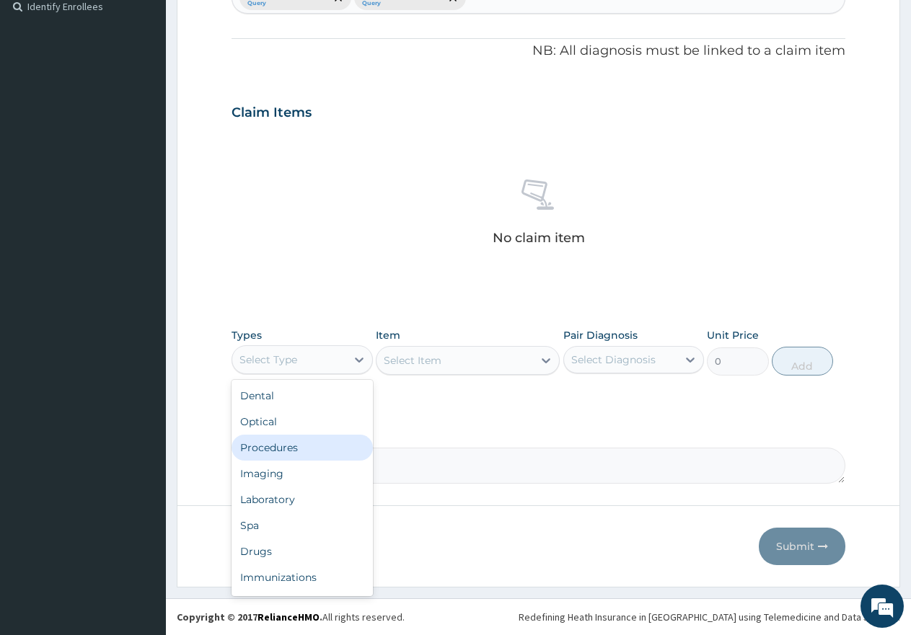
click at [292, 443] on div "Procedures" at bounding box center [301, 448] width 141 height 26
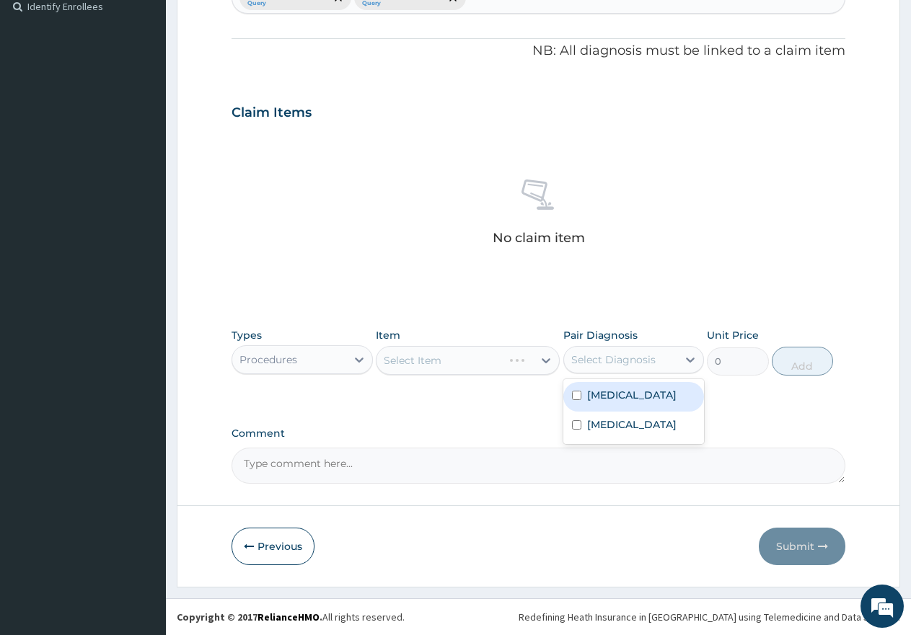
click at [588, 355] on div "Select Diagnosis" at bounding box center [613, 360] width 84 height 14
click at [598, 398] on label "[MEDICAL_DATA]" at bounding box center [631, 395] width 89 height 14
checkbox input "true"
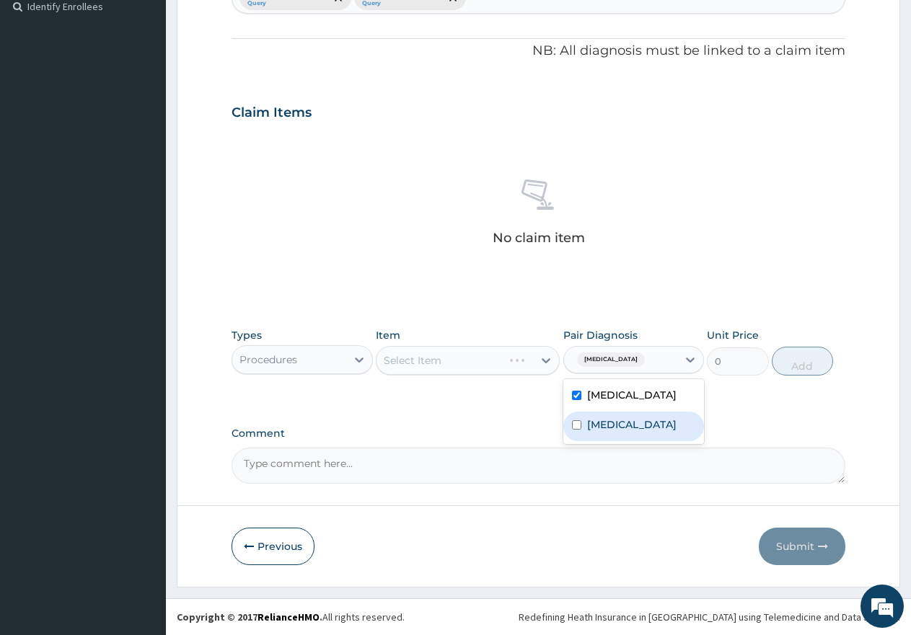
click at [599, 423] on label "[MEDICAL_DATA]" at bounding box center [631, 425] width 89 height 14
checkbox input "true"
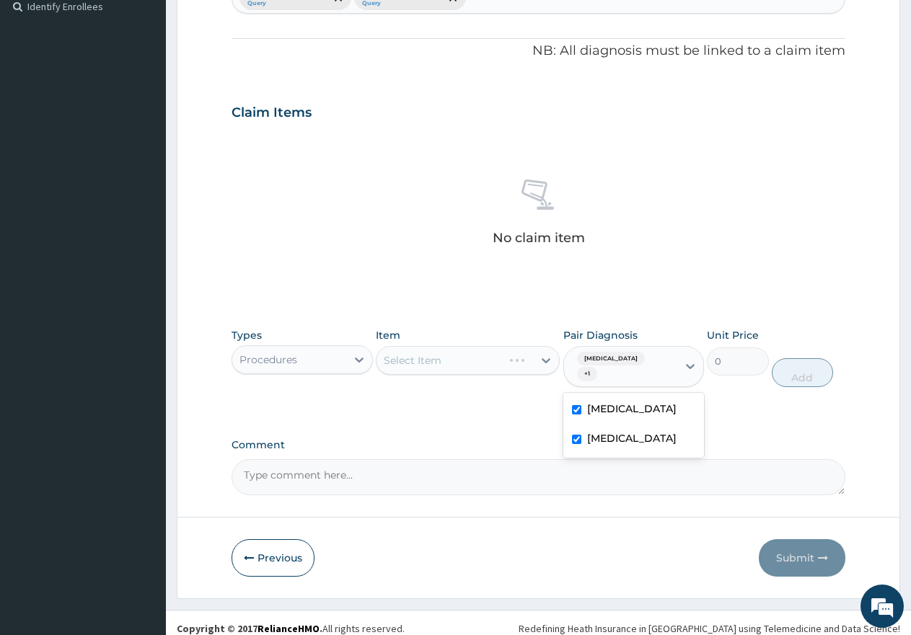
click at [422, 374] on div "Select Item" at bounding box center [468, 360] width 184 height 29
click at [424, 364] on div "Select Item" at bounding box center [468, 360] width 184 height 29
click at [405, 361] on div "Select Item" at bounding box center [468, 360] width 184 height 29
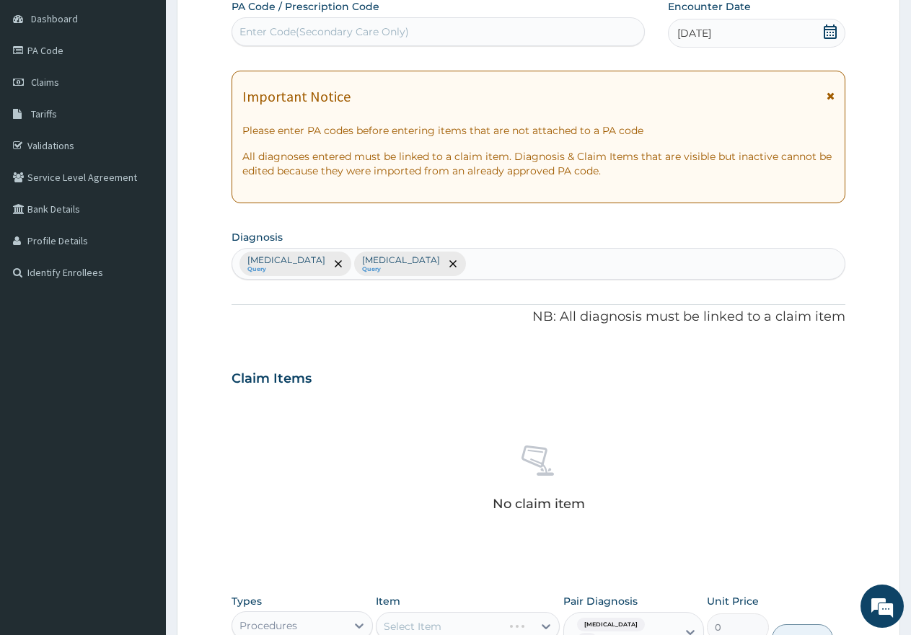
scroll to position [0, 0]
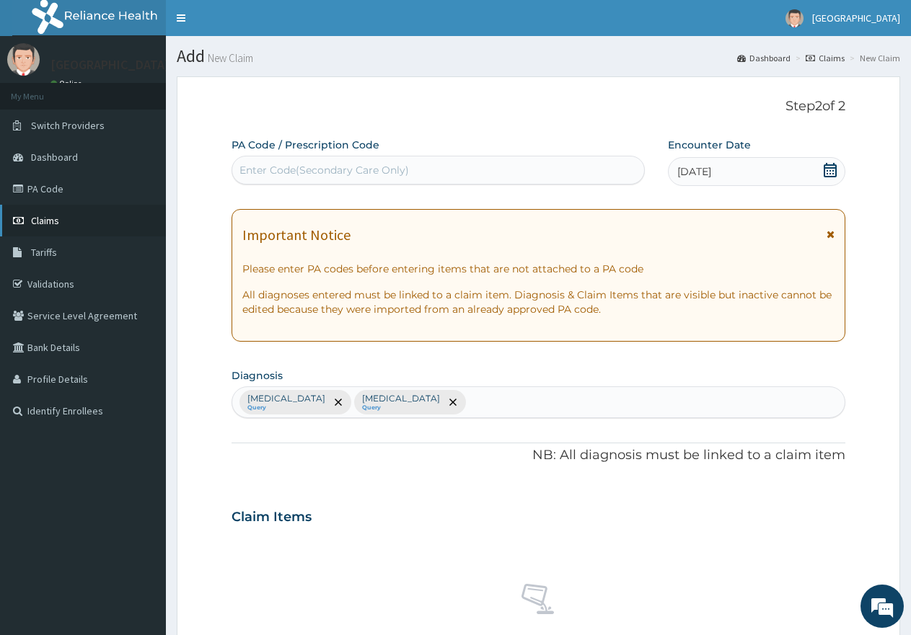
click at [60, 226] on link "Claims" at bounding box center [83, 221] width 166 height 32
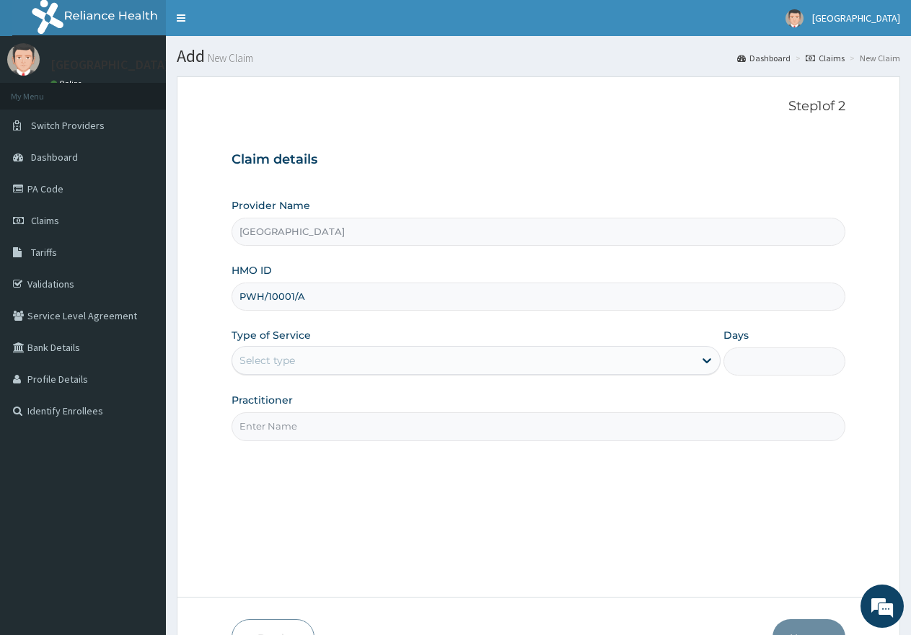
type input "PWH/10001/A"
click at [262, 363] on div "Select type" at bounding box center [267, 360] width 56 height 14
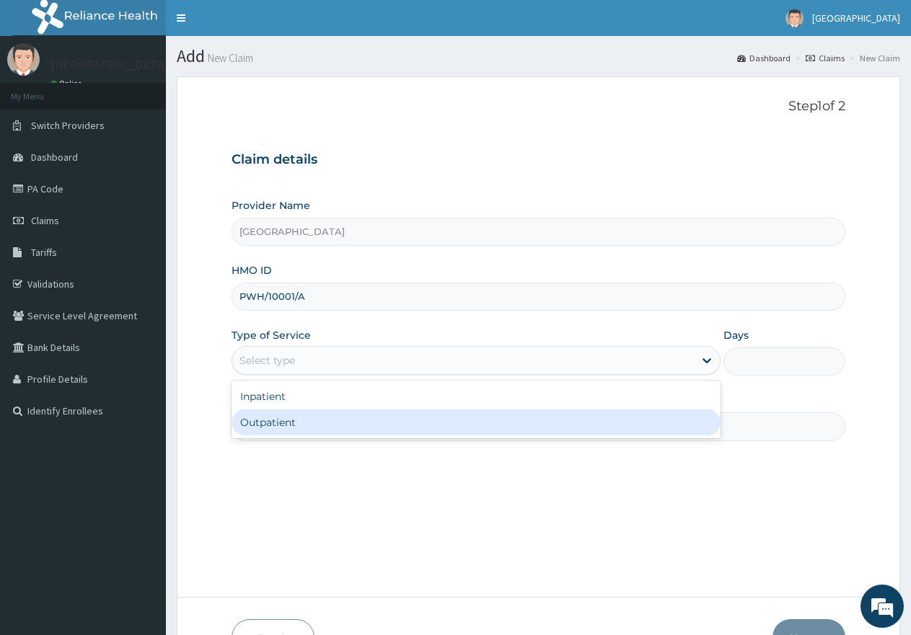
click at [270, 425] on div "Outpatient" at bounding box center [475, 423] width 488 height 26
type input "1"
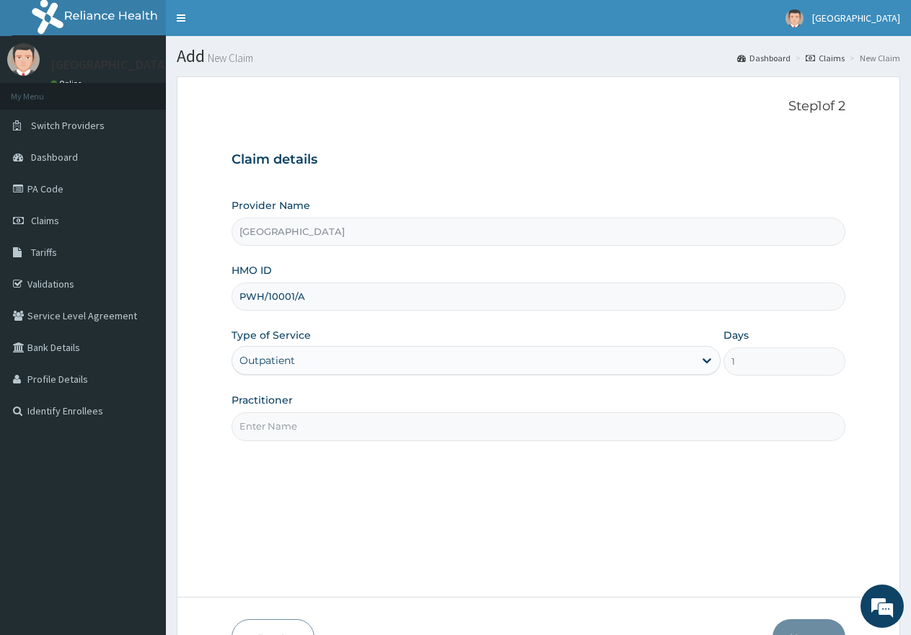
drag, startPoint x: 281, startPoint y: 421, endPoint x: 298, endPoint y: 443, distance: 28.3
click at [281, 421] on input "Practitioner" at bounding box center [538, 426] width 614 height 28
type input "DR AJAYI"
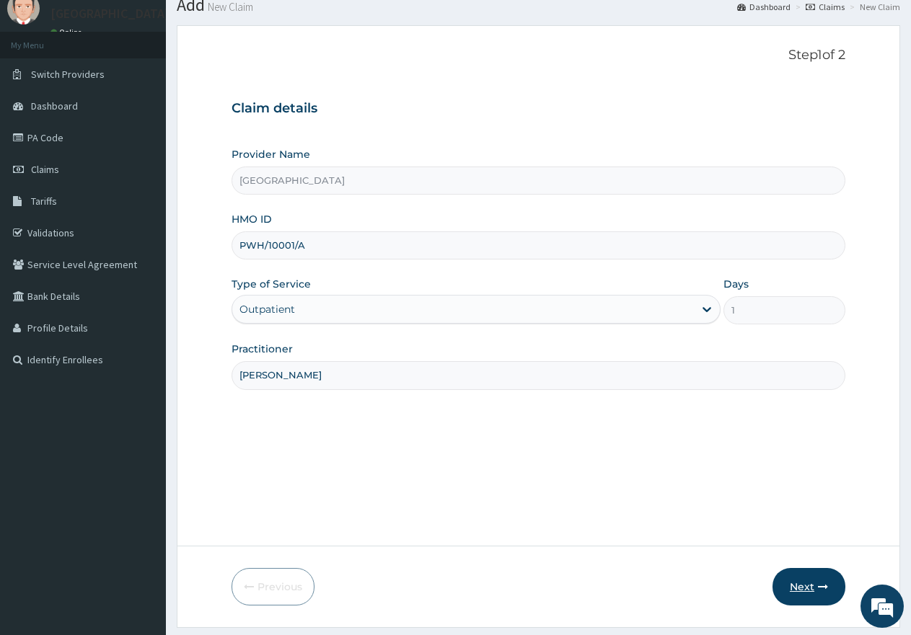
scroll to position [92, 0]
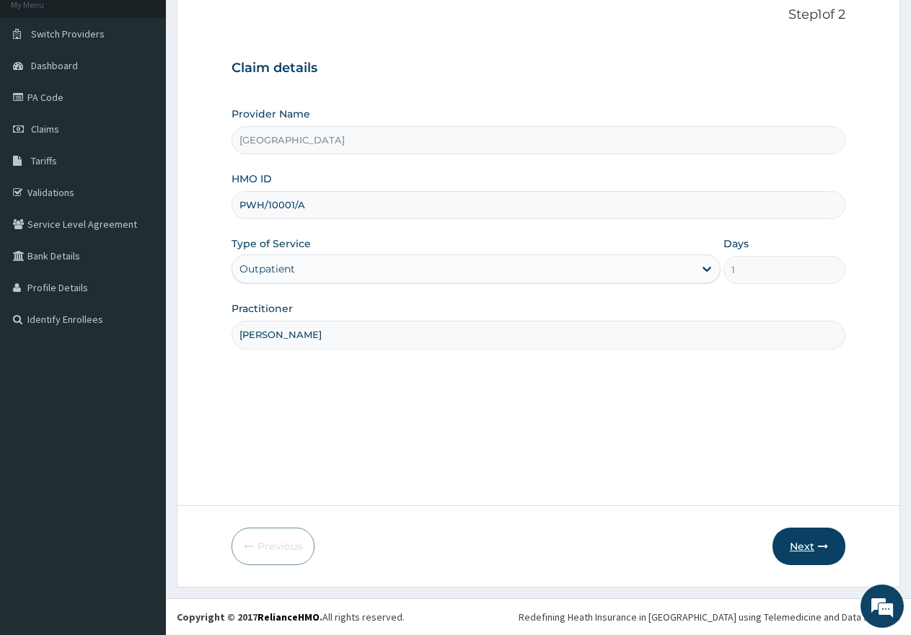
click at [798, 553] on button "Next" at bounding box center [808, 546] width 73 height 37
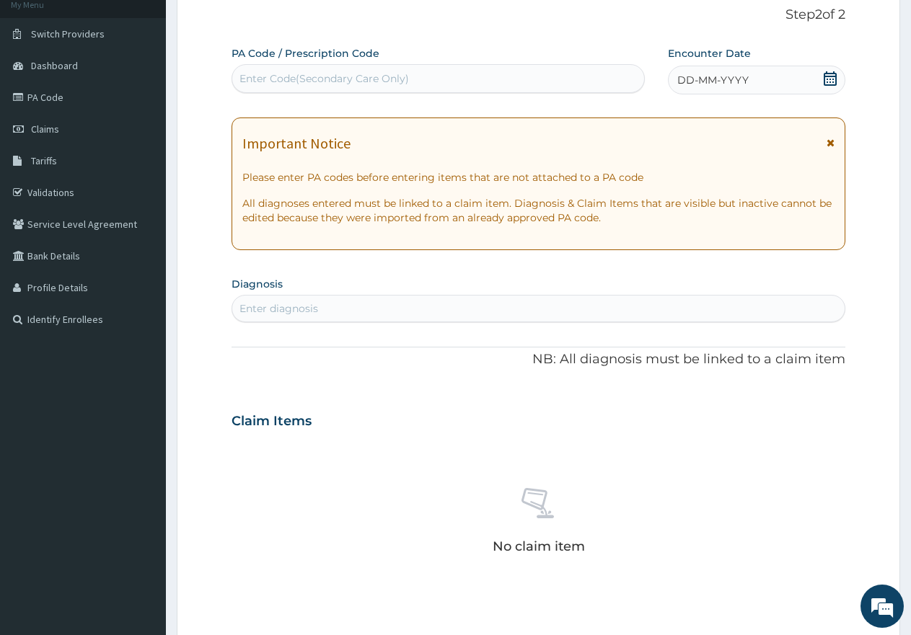
click at [356, 316] on div "Enter diagnosis" at bounding box center [538, 308] width 612 height 23
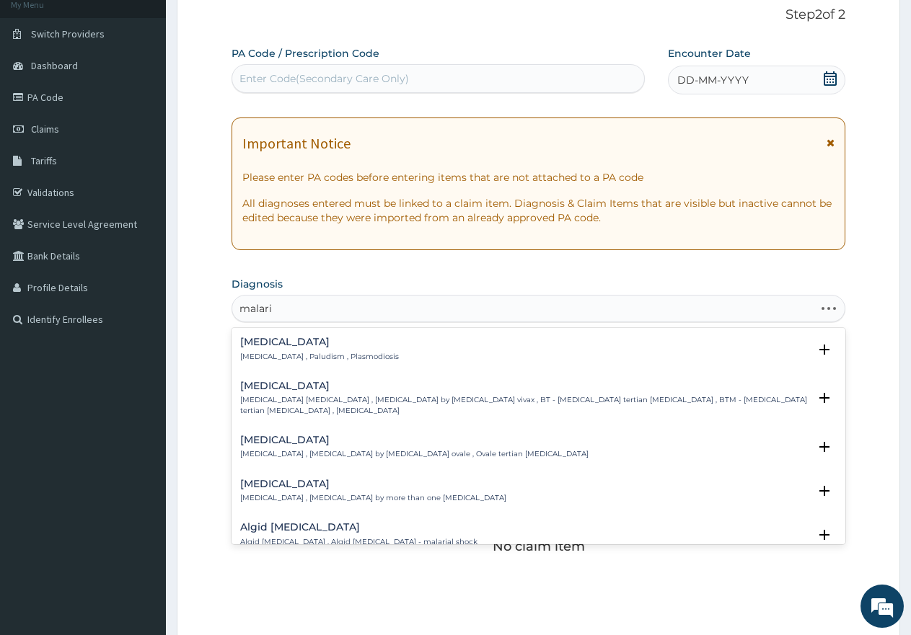
type input "malaria"
click at [264, 356] on p "Malaria , Paludism , Plasmodiosis" at bounding box center [319, 357] width 159 height 10
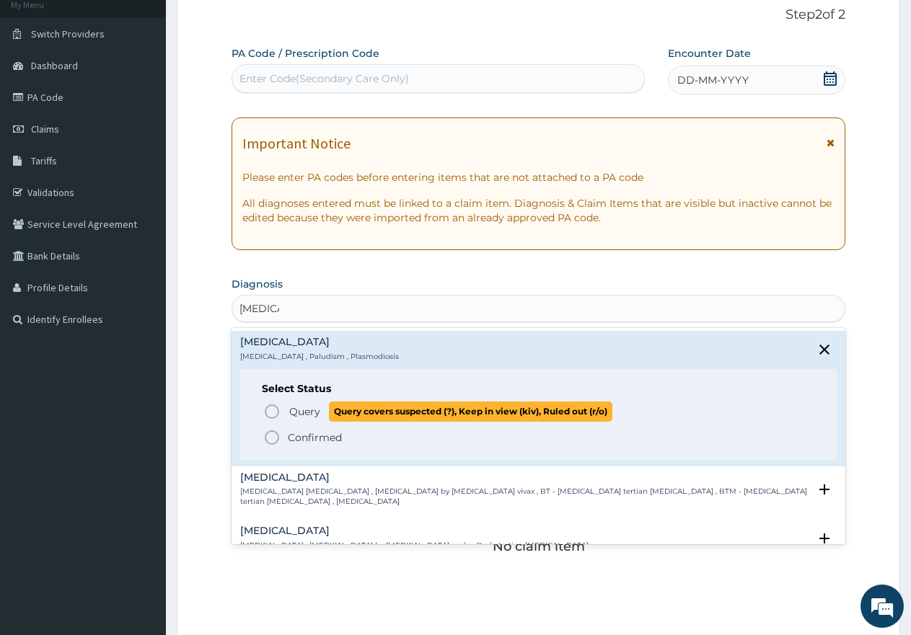
click at [301, 413] on span "Query" at bounding box center [304, 412] width 31 height 14
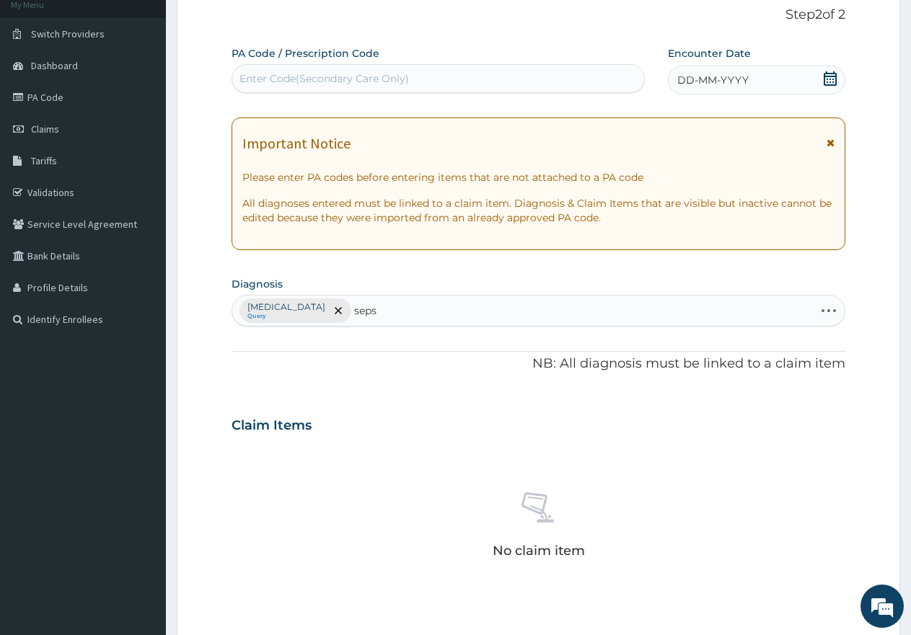
type input "sepsi"
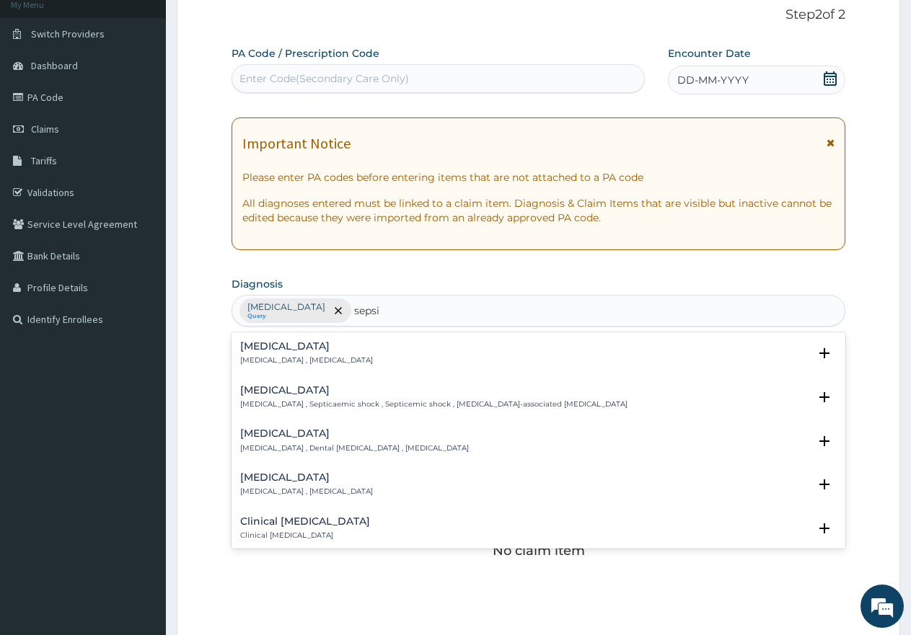
click at [268, 337] on div "Sepsis Systemic infection , Sepsis Select Status Query Query covers suspected (…" at bounding box center [538, 357] width 614 height 44
click at [273, 348] on h4 "Sepsis" at bounding box center [306, 346] width 133 height 11
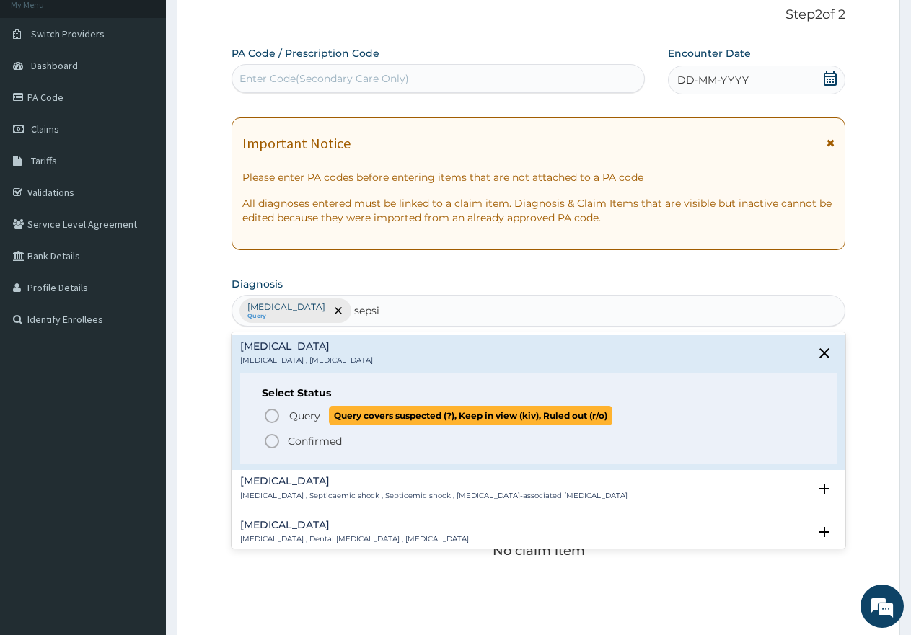
click at [317, 420] on span "Query" at bounding box center [304, 416] width 31 height 14
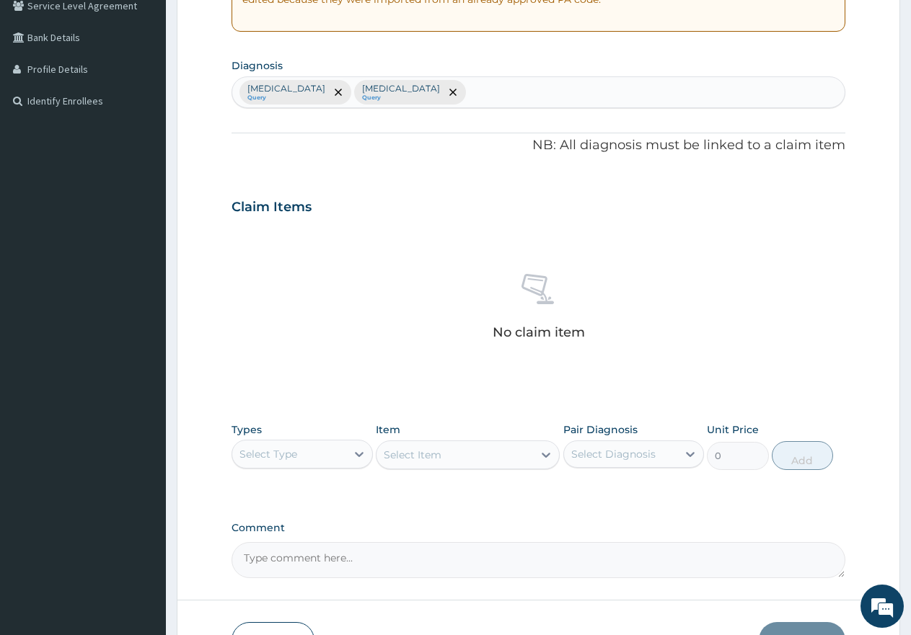
scroll to position [405, 0]
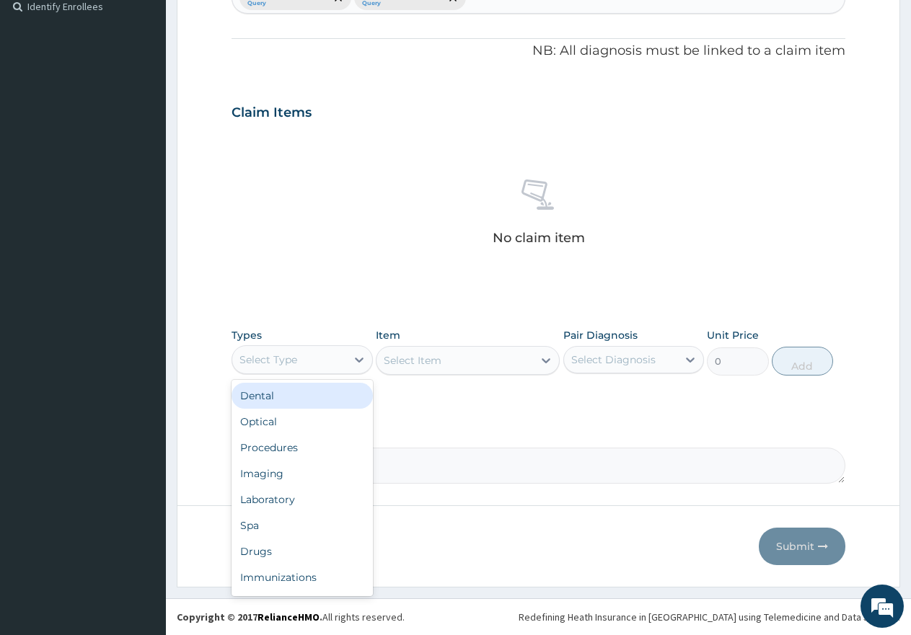
click at [288, 354] on div "Select Type" at bounding box center [268, 360] width 58 height 14
drag, startPoint x: 275, startPoint y: 450, endPoint x: 396, endPoint y: 390, distance: 134.5
click at [276, 450] on div "Procedures" at bounding box center [301, 448] width 141 height 26
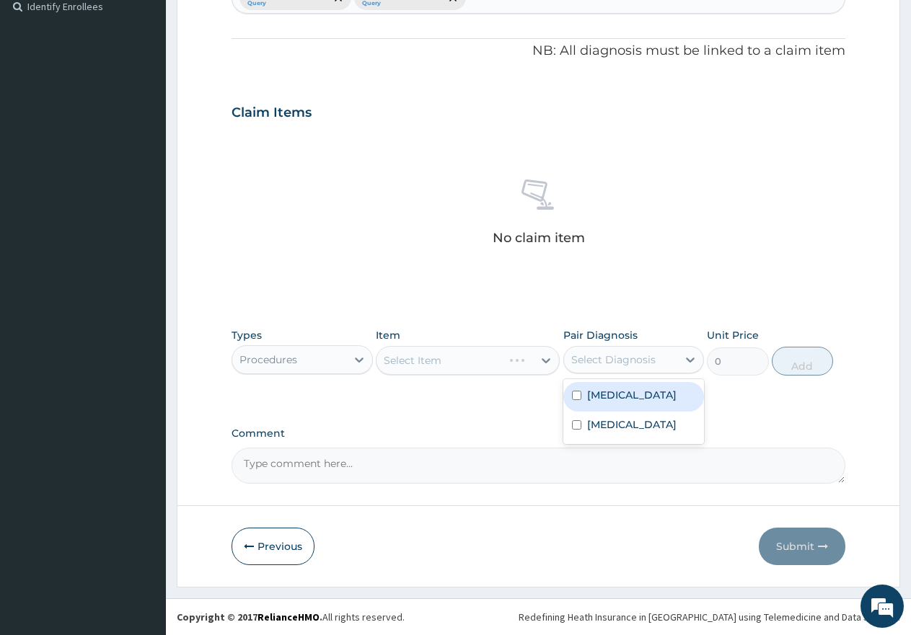
click at [600, 365] on div "Select Diagnosis" at bounding box center [613, 360] width 84 height 14
click at [601, 394] on label "Malaria" at bounding box center [631, 395] width 89 height 14
checkbox input "true"
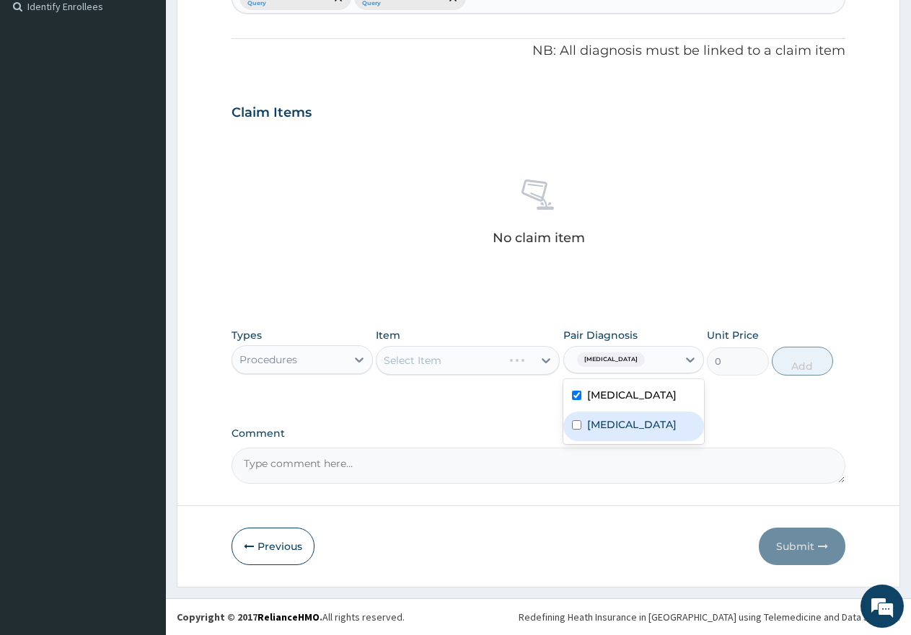
click at [609, 424] on label "Sepsis" at bounding box center [631, 425] width 89 height 14
checkbox input "true"
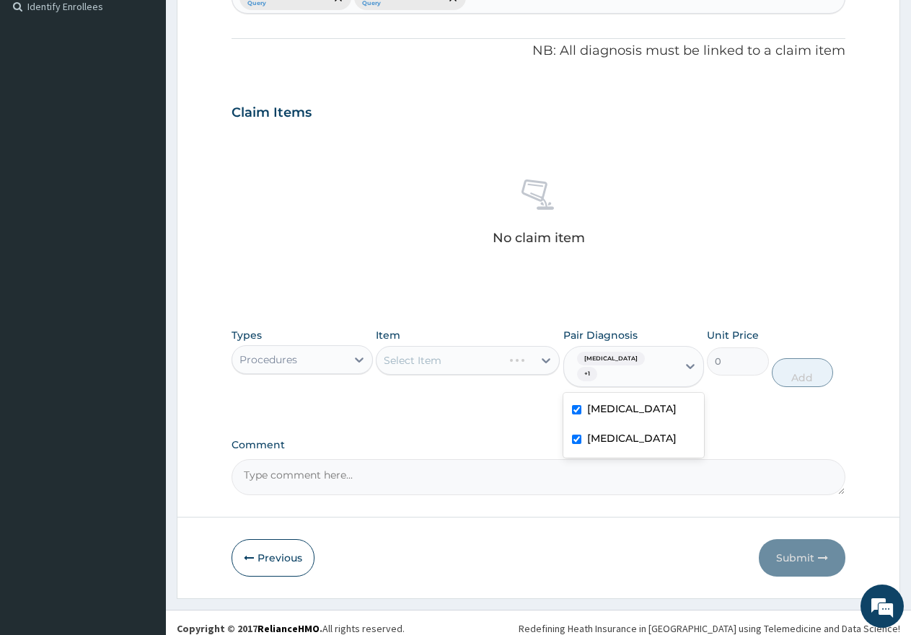
click at [436, 361] on div "Select Item" at bounding box center [468, 360] width 184 height 29
click at [489, 355] on div "Select Item" at bounding box center [454, 360] width 156 height 23
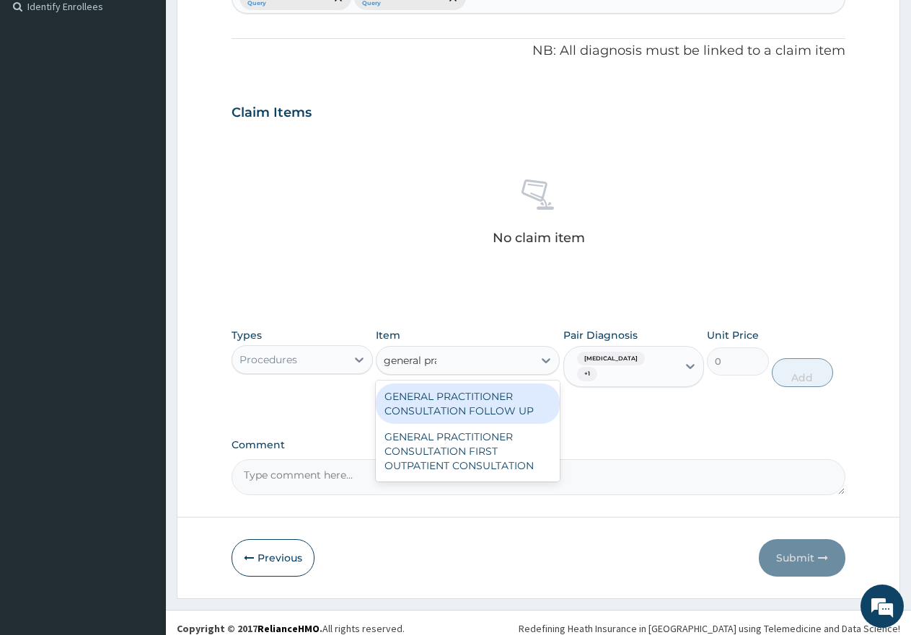
type input "general prac"
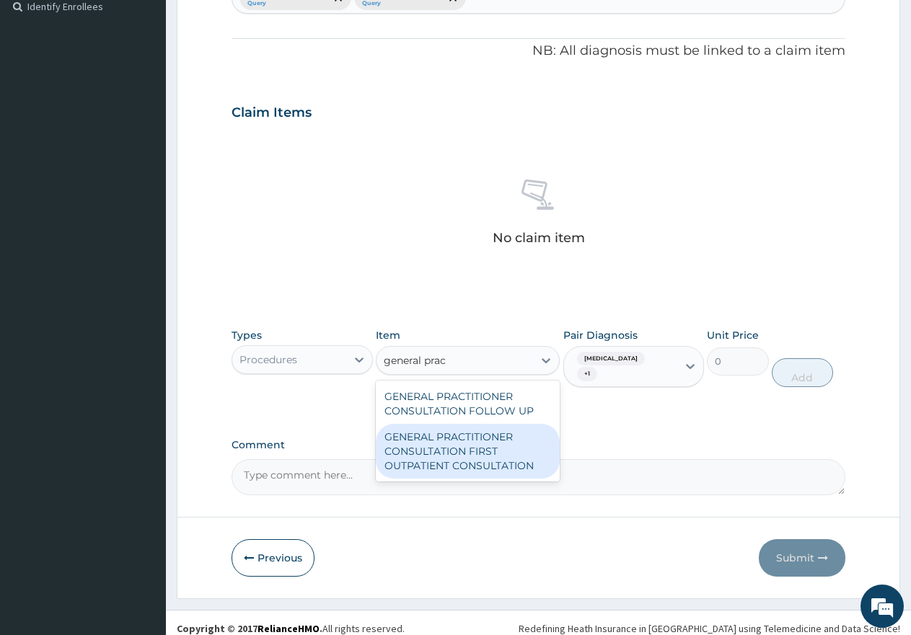
click at [428, 443] on div "GENERAL PRACTITIONER CONSULTATION FIRST OUTPATIENT CONSULTATION" at bounding box center [468, 451] width 184 height 55
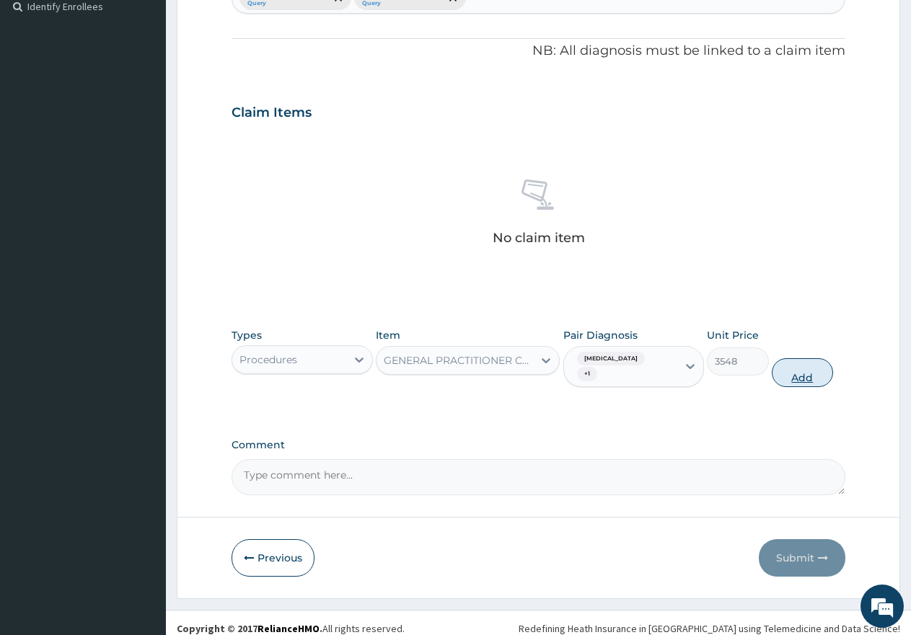
click at [803, 369] on button "Add" at bounding box center [802, 372] width 61 height 29
type input "0"
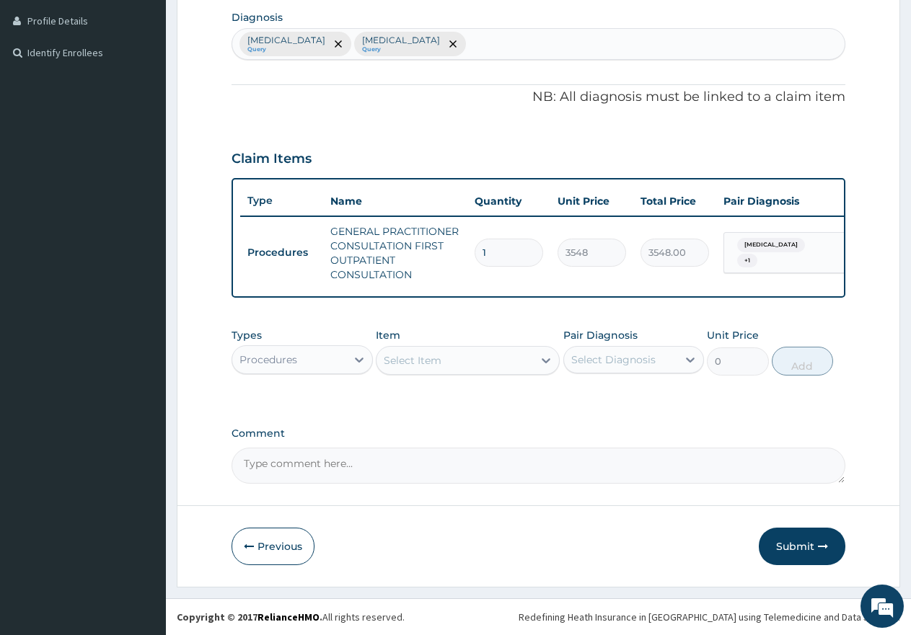
scroll to position [371, 0]
click at [254, 356] on div "Procedures" at bounding box center [268, 360] width 58 height 14
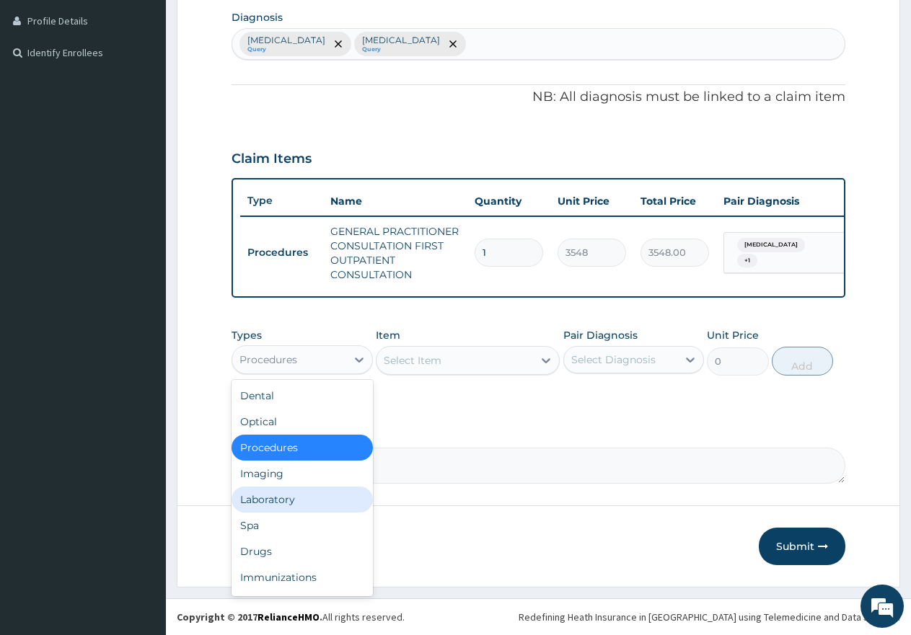
click at [272, 509] on div "Laboratory" at bounding box center [301, 500] width 141 height 26
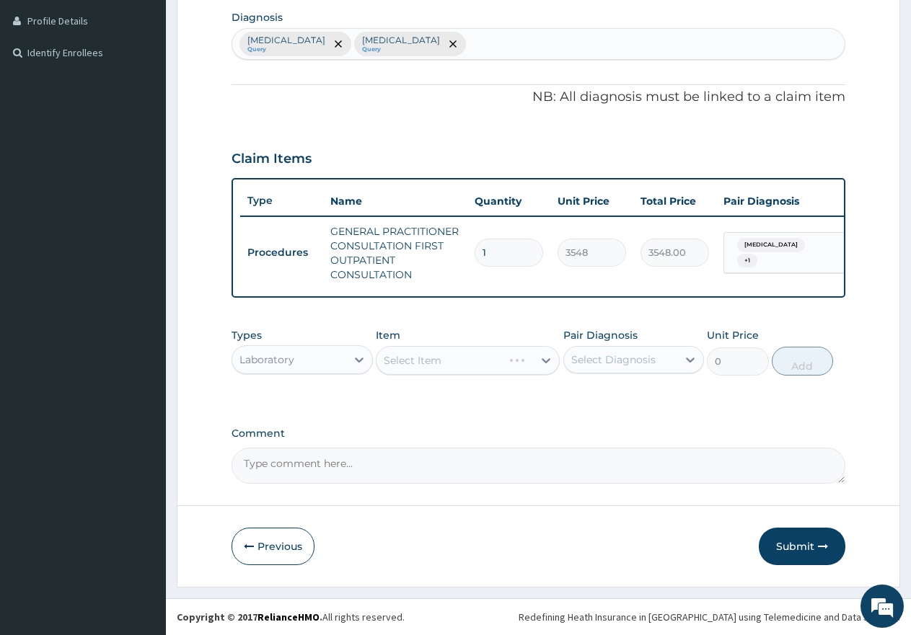
click at [656, 366] on div "Select Diagnosis" at bounding box center [621, 359] width 114 height 23
click at [618, 393] on label "[MEDICAL_DATA]" at bounding box center [631, 395] width 89 height 14
checkbox input "true"
click at [606, 431] on label "[MEDICAL_DATA]" at bounding box center [631, 425] width 89 height 14
checkbox input "true"
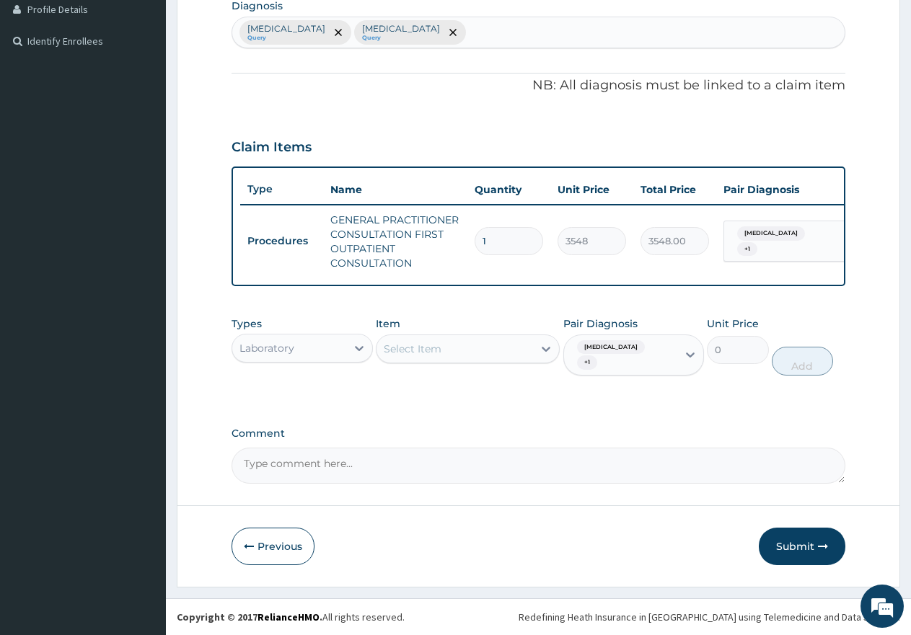
click at [450, 361] on div "Select Item" at bounding box center [454, 348] width 156 height 23
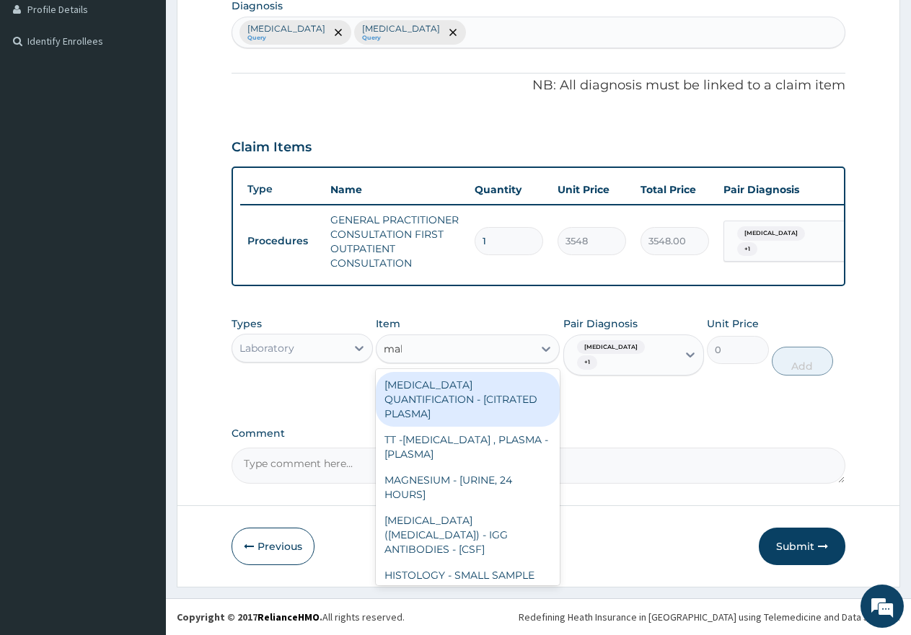
type input "mala"
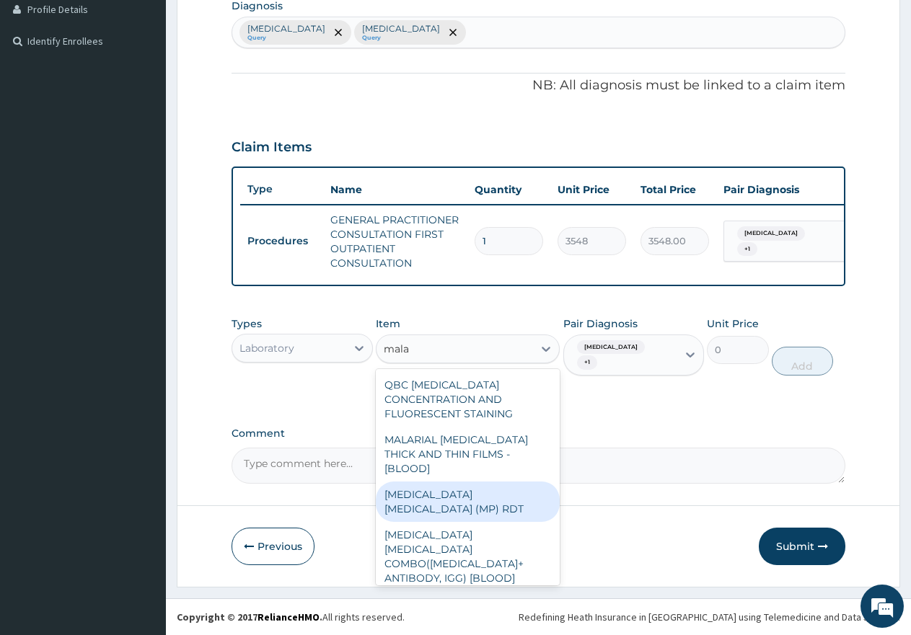
drag, startPoint x: 517, startPoint y: 472, endPoint x: 555, endPoint y: 441, distance: 48.7
click at [534, 454] on div "QBC MALARIA CONCENTRATION AND FLUORESCENT STAINING MALARIAL PARASITE THICK AND …" at bounding box center [468, 477] width 184 height 216
click at [496, 485] on div "MALARIA PARASITE (MP) RDT" at bounding box center [468, 502] width 184 height 40
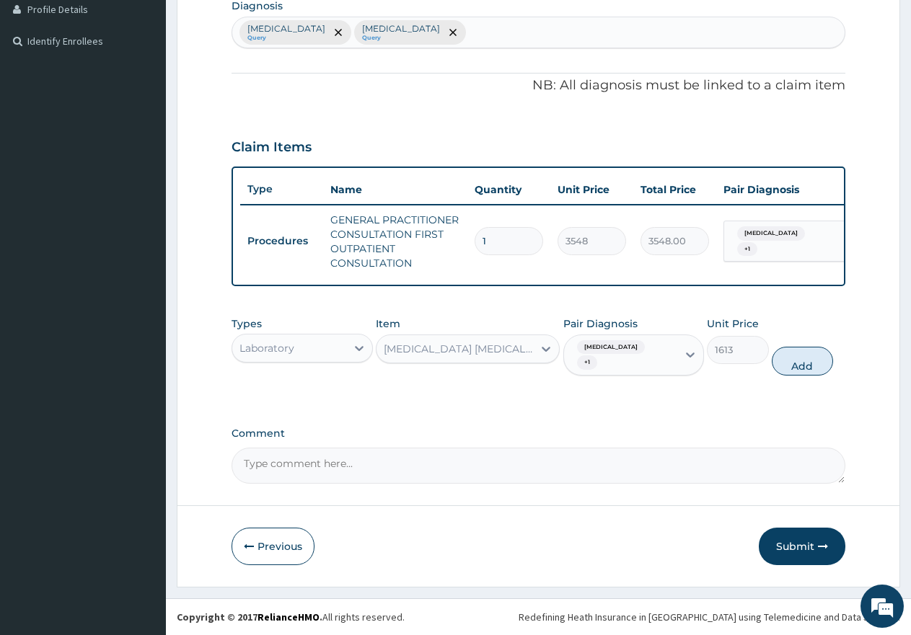
drag, startPoint x: 807, startPoint y: 369, endPoint x: 549, endPoint y: 363, distance: 258.2
click at [806, 369] on button "Add" at bounding box center [802, 361] width 61 height 29
type input "0"
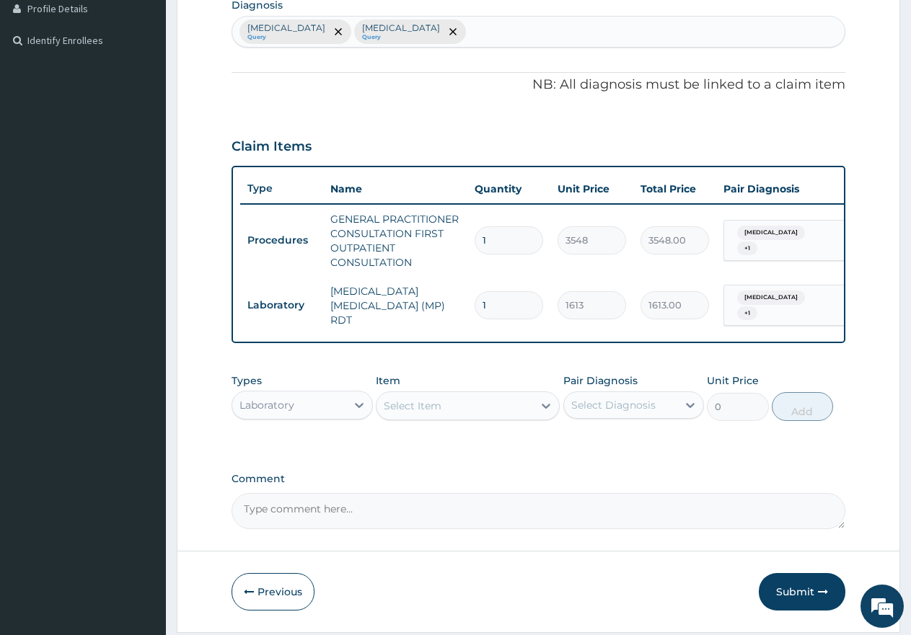
click at [425, 410] on div "Select Item" at bounding box center [413, 406] width 58 height 14
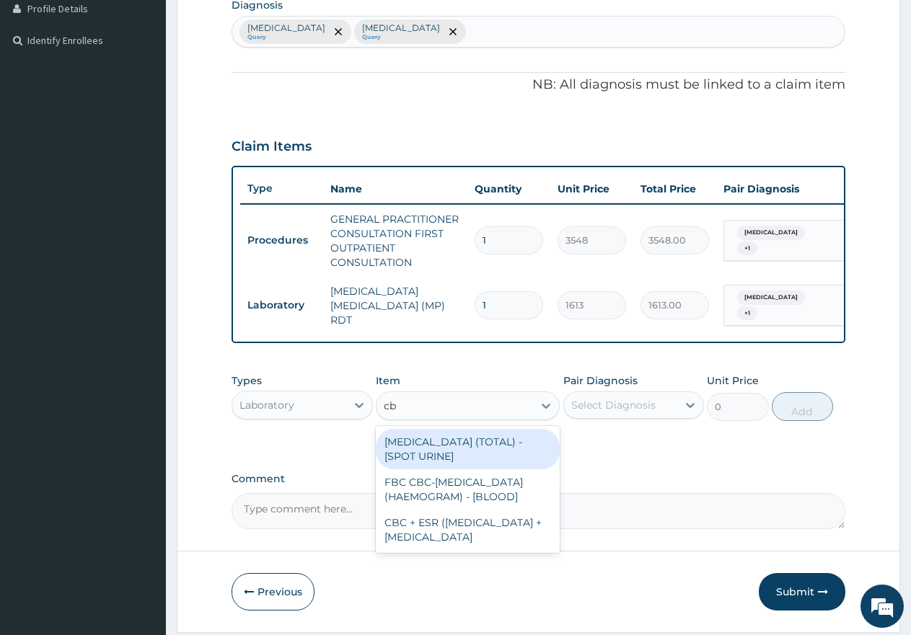
type input "cbc"
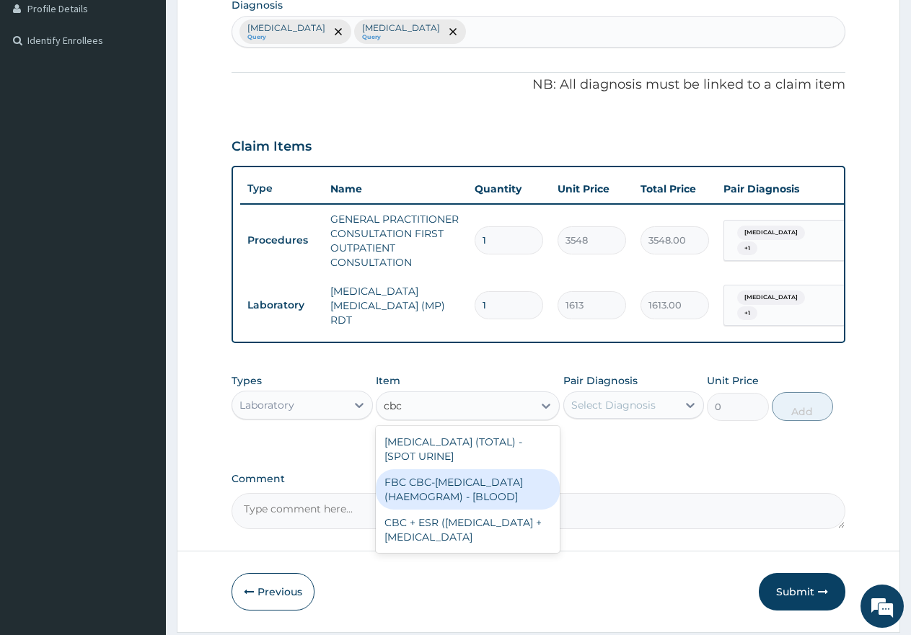
drag, startPoint x: 433, startPoint y: 496, endPoint x: 511, endPoint y: 440, distance: 95.5
click at [438, 493] on div "FBC CBC-COMPLETE BLOOD COUNT (HAEMOGRAM) - [BLOOD]" at bounding box center [468, 489] width 184 height 40
type input "4300"
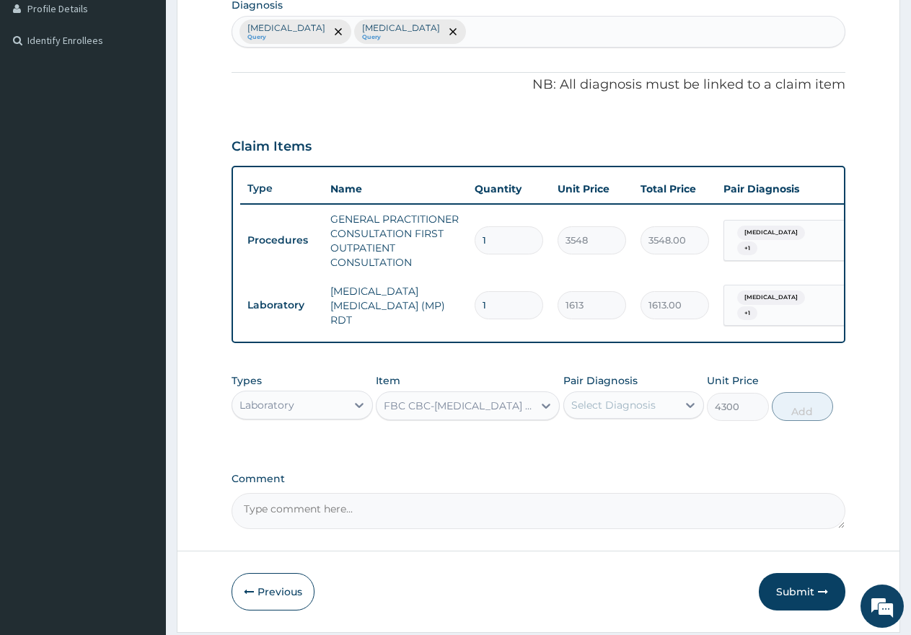
click at [634, 410] on div "Select Diagnosis" at bounding box center [613, 405] width 84 height 14
click at [599, 475] on label "[MEDICAL_DATA]" at bounding box center [631, 470] width 89 height 14
checkbox input "true"
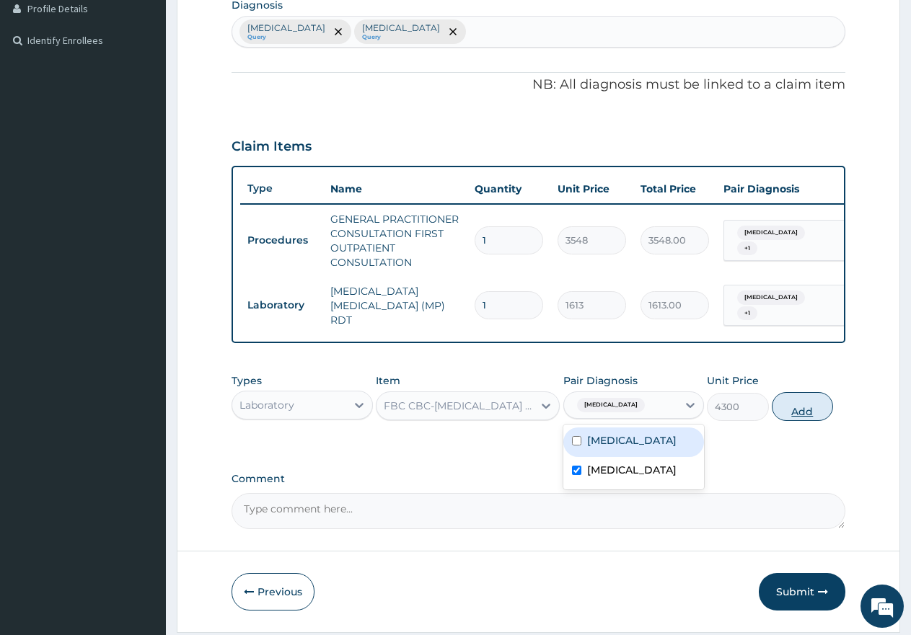
click at [816, 415] on button "Add" at bounding box center [802, 406] width 61 height 29
type input "0"
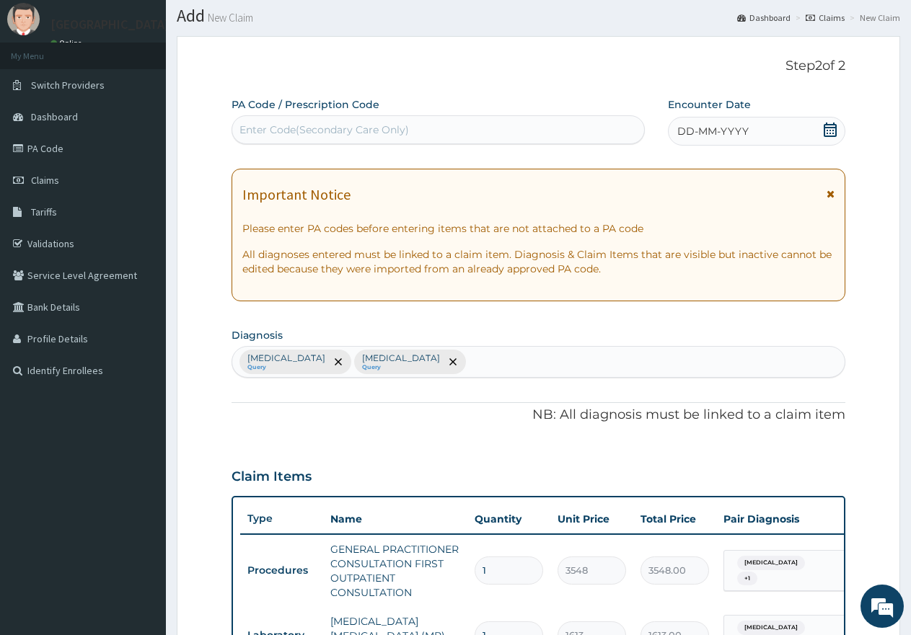
scroll to position [0, 0]
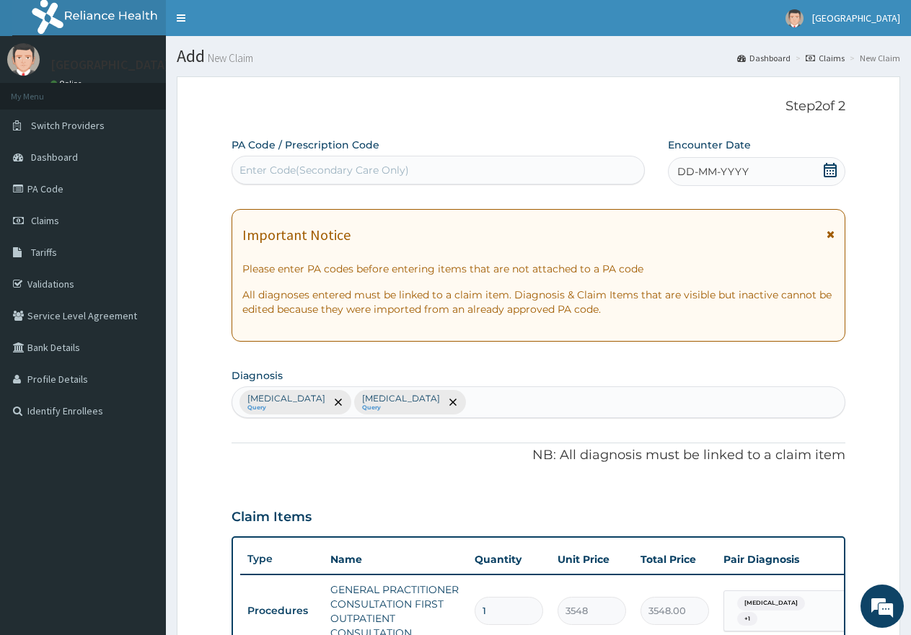
click at [367, 160] on div "Enter Code(Secondary Care Only)" at bounding box center [438, 170] width 412 height 23
type input "PA/80AFCB"
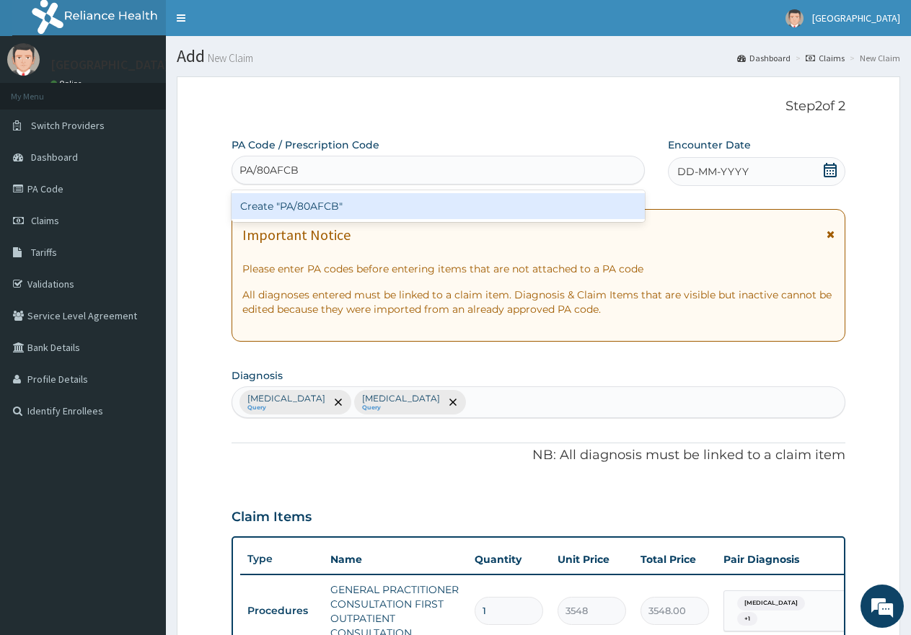
click at [323, 209] on div "Create "PA/80AFCB"" at bounding box center [437, 206] width 413 height 26
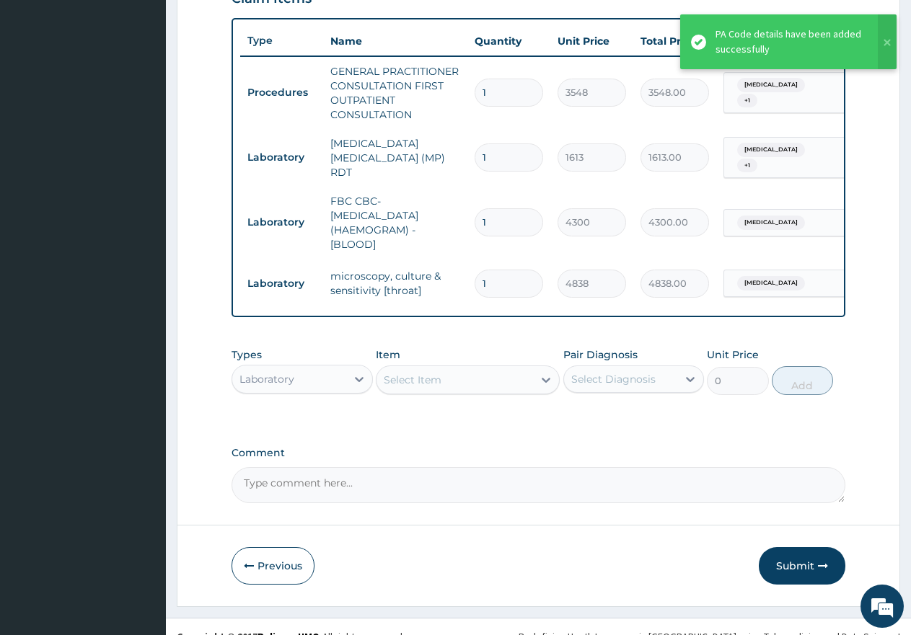
scroll to position [542, 0]
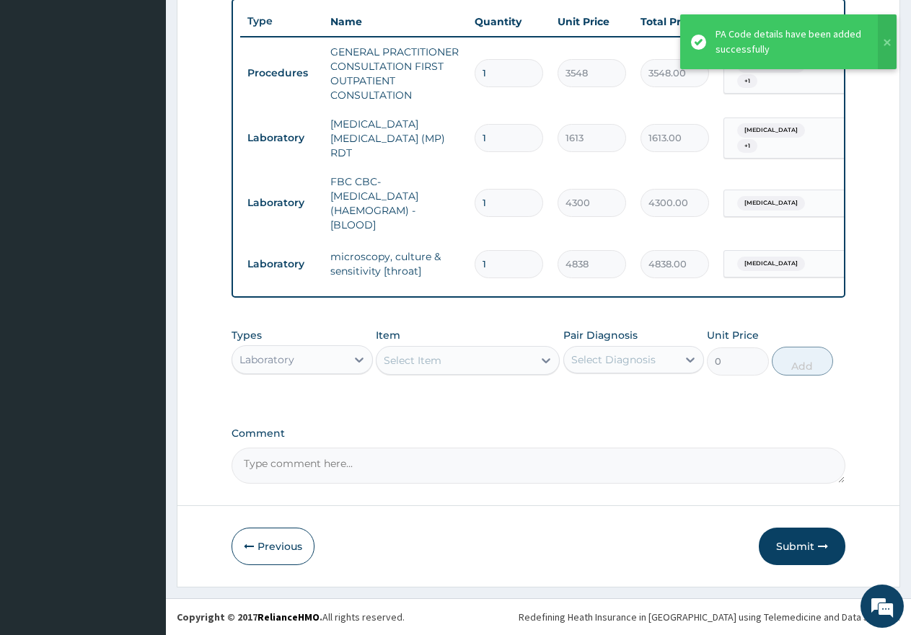
click at [247, 363] on div "Laboratory" at bounding box center [266, 360] width 55 height 14
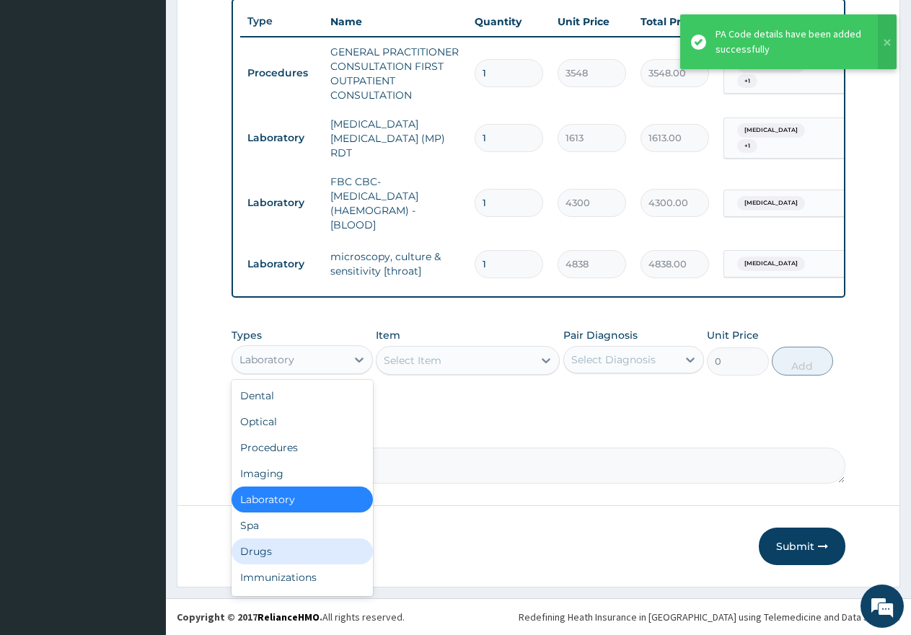
click at [265, 545] on div "Drugs" at bounding box center [301, 552] width 141 height 26
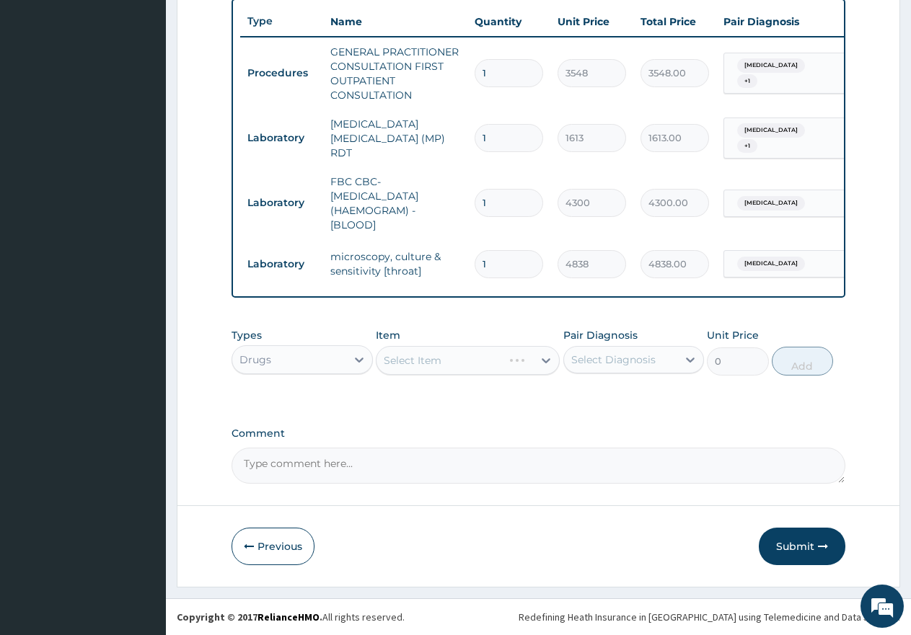
click at [431, 364] on div "Select Item" at bounding box center [468, 360] width 184 height 29
click at [431, 364] on div "Select Item" at bounding box center [413, 360] width 58 height 14
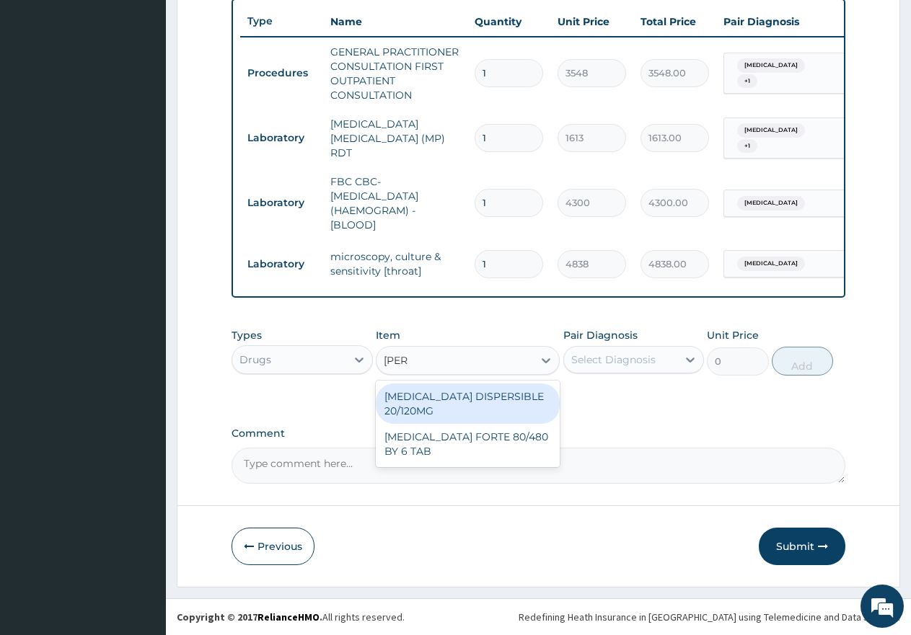
type input "coart"
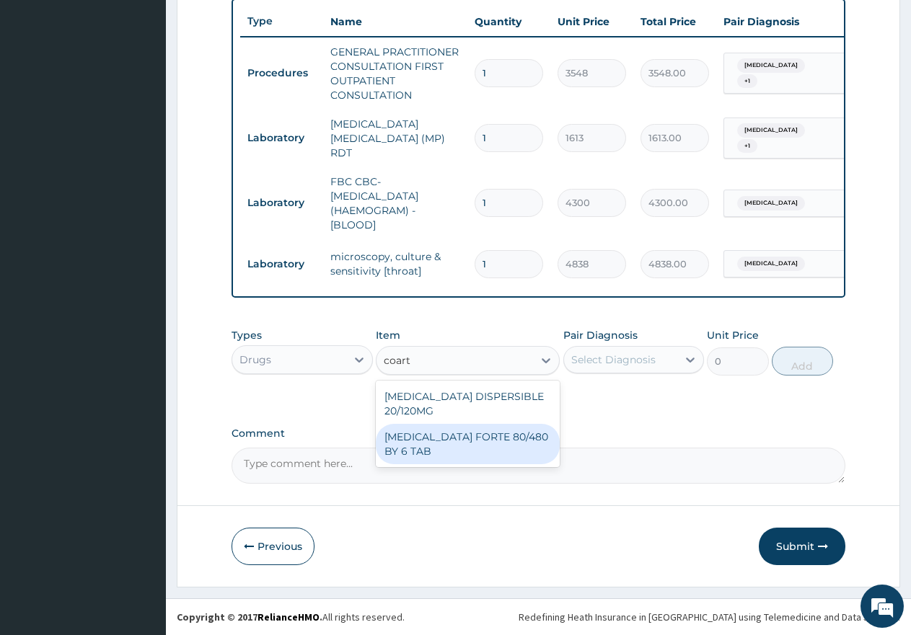
click at [447, 428] on div "[MEDICAL_DATA] FORTE 80/480 BY 6 TAB" at bounding box center [468, 444] width 184 height 40
type input "449"
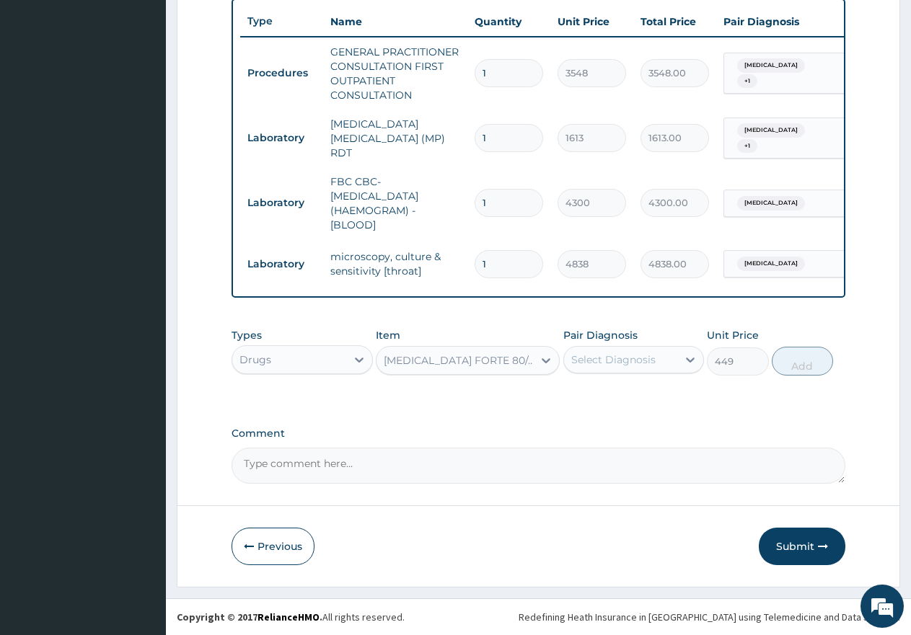
click at [589, 357] on div "Select Diagnosis" at bounding box center [613, 360] width 84 height 14
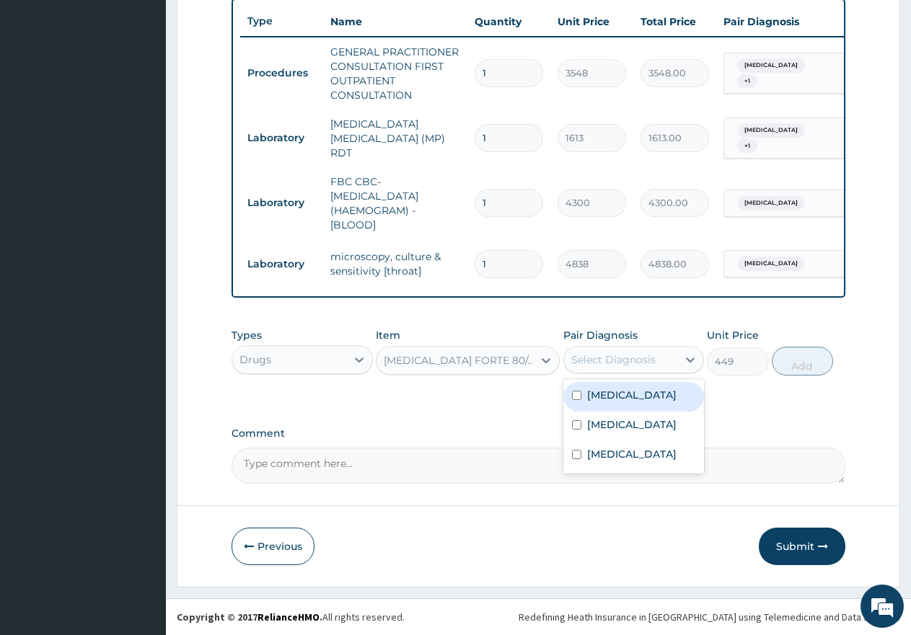
click at [606, 400] on div "[MEDICAL_DATA]" at bounding box center [633, 397] width 141 height 30
checkbox input "true"
click at [808, 358] on button "Add" at bounding box center [802, 361] width 61 height 29
type input "0"
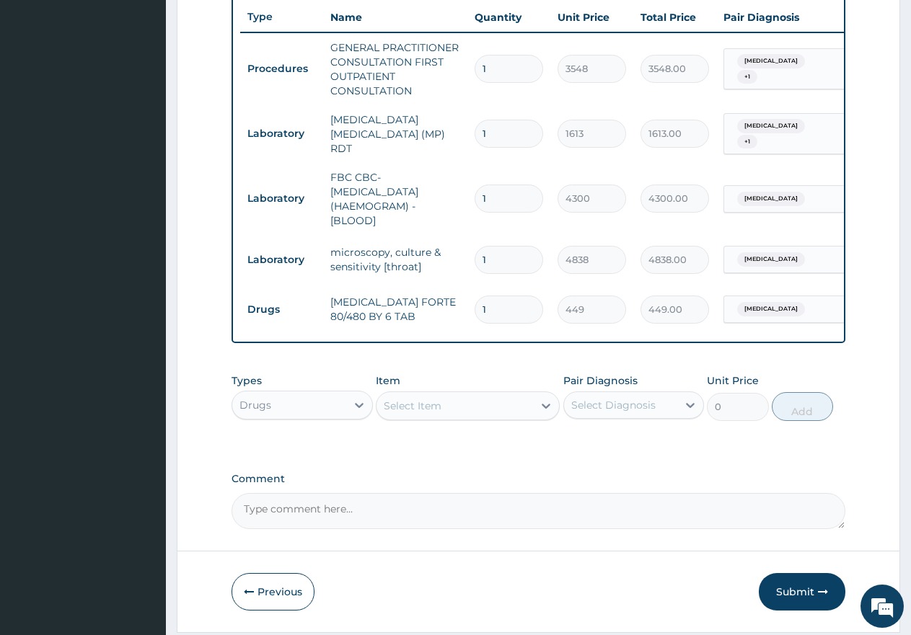
click at [439, 412] on div "Select Item" at bounding box center [413, 406] width 58 height 14
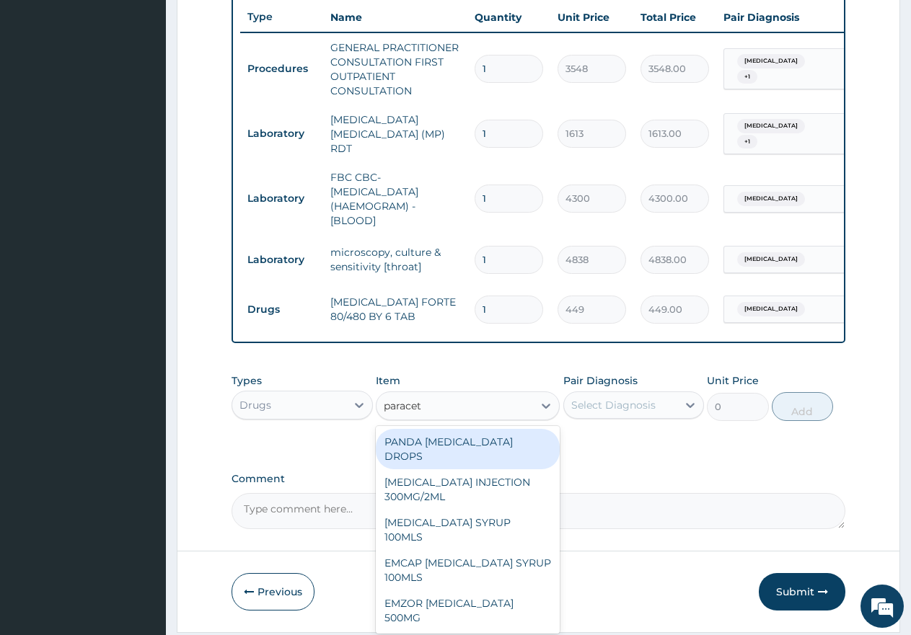
type input "paraceta"
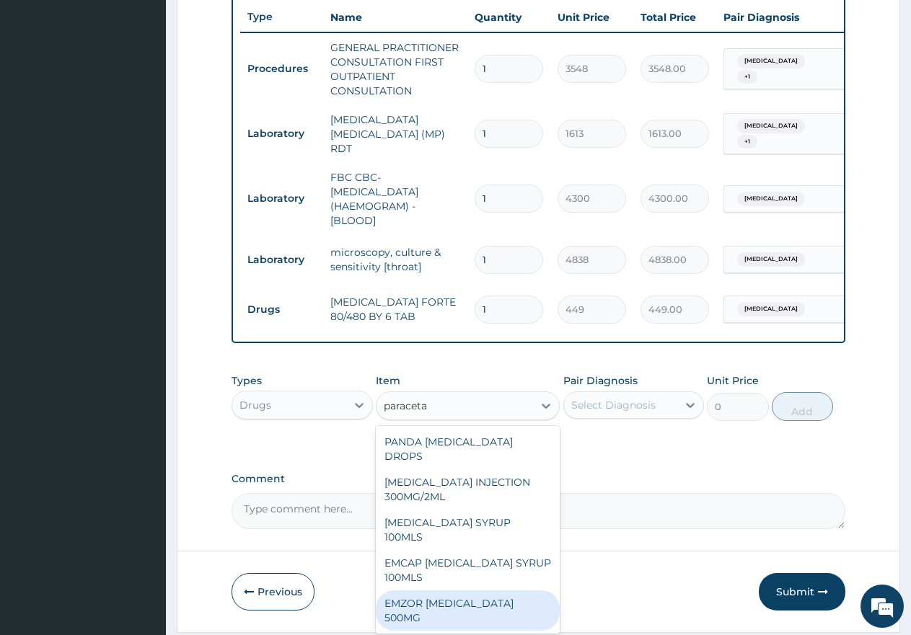
click at [493, 591] on div "EMZOR [MEDICAL_DATA] 500MG" at bounding box center [468, 611] width 184 height 40
type input "24"
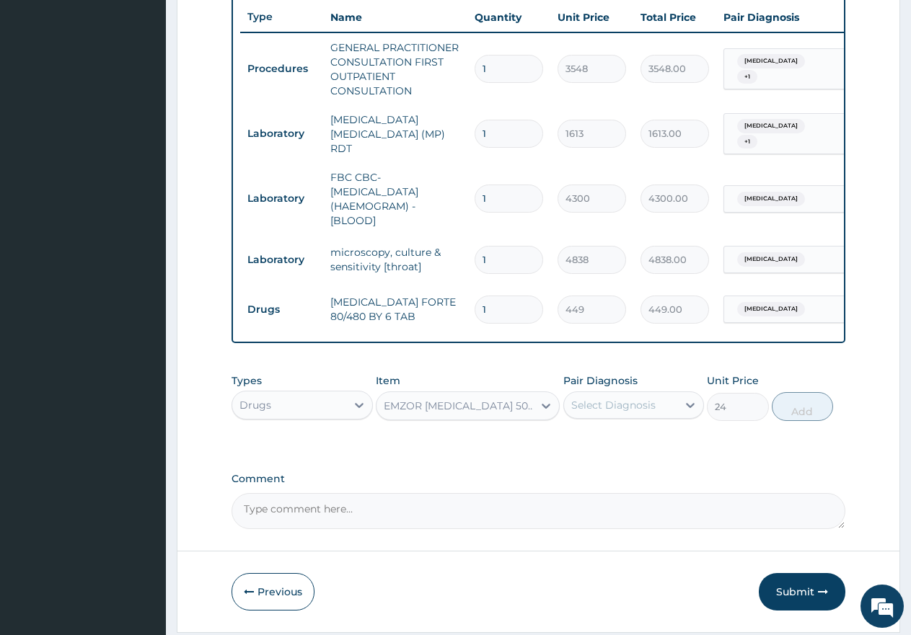
click at [602, 404] on div "Select Diagnosis" at bounding box center [613, 405] width 84 height 14
click at [614, 439] on label "[MEDICAL_DATA]" at bounding box center [631, 440] width 89 height 14
checkbox input "true"
click at [792, 410] on button "Add" at bounding box center [802, 406] width 61 height 29
type input "0"
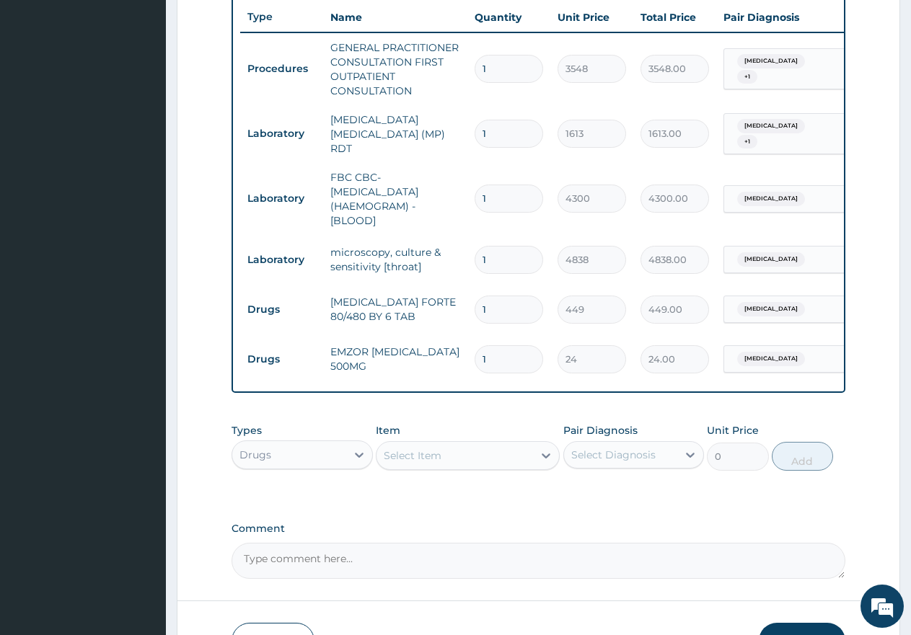
click at [422, 456] on div "Select Item" at bounding box center [413, 456] width 58 height 14
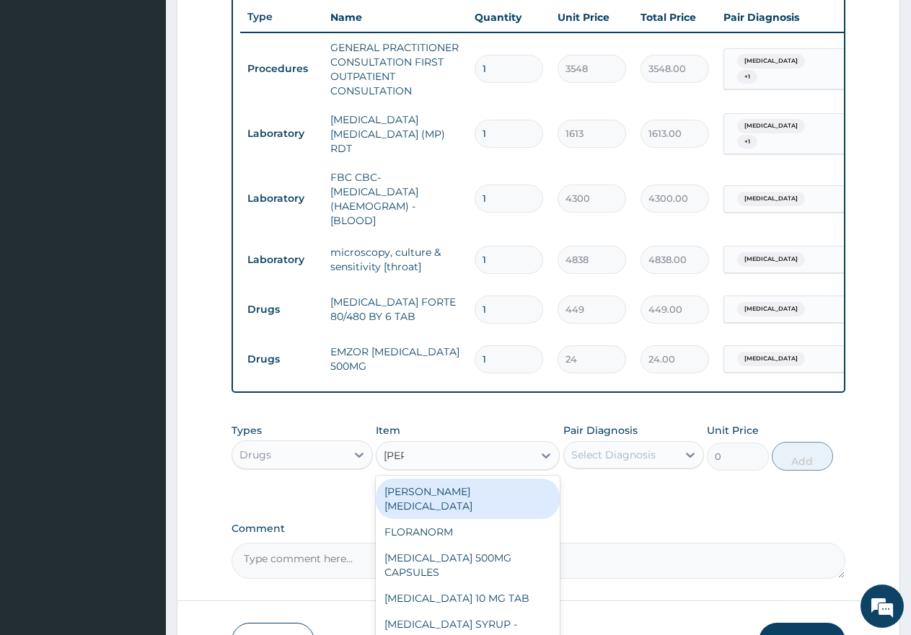
type input "lorat"
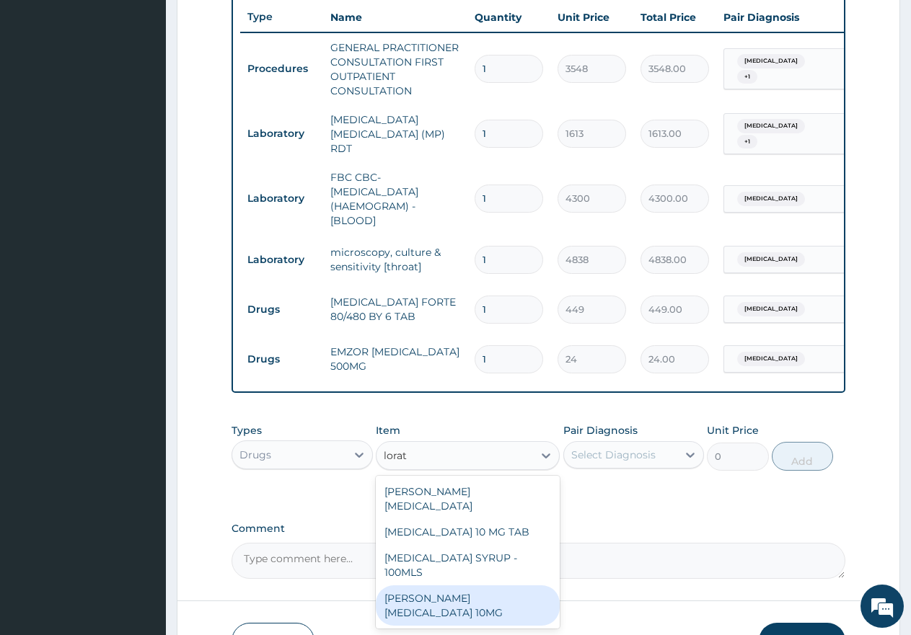
click at [503, 586] on div "LORATYN LORATADINE 10MG" at bounding box center [468, 606] width 184 height 40
type input "89"
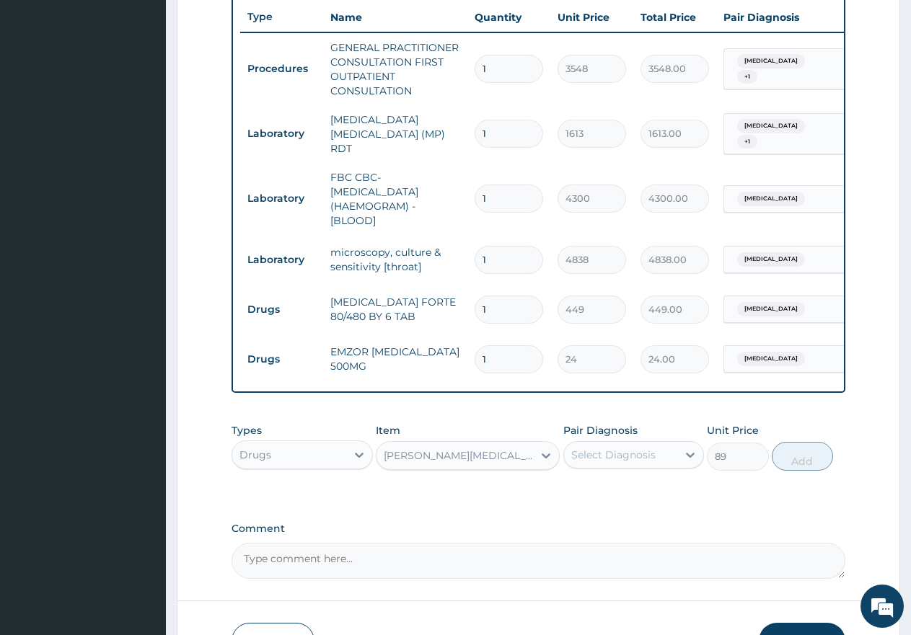
drag, startPoint x: 626, startPoint y: 460, endPoint x: 625, endPoint y: 472, distance: 12.3
click at [625, 459] on div "Select Diagnosis" at bounding box center [613, 455] width 84 height 14
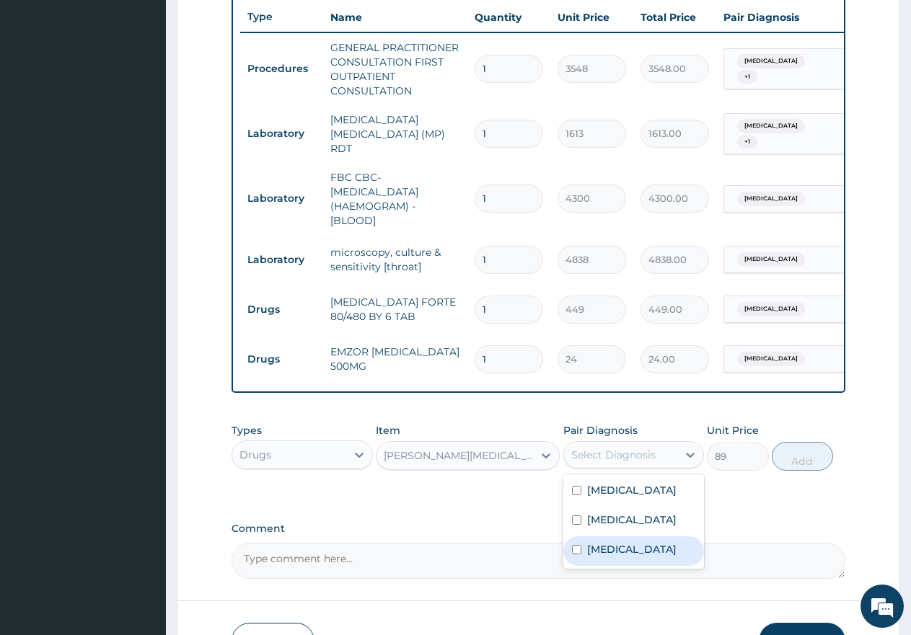
click at [629, 547] on label "Acute tonsillitis" at bounding box center [631, 549] width 89 height 14
checkbox input "true"
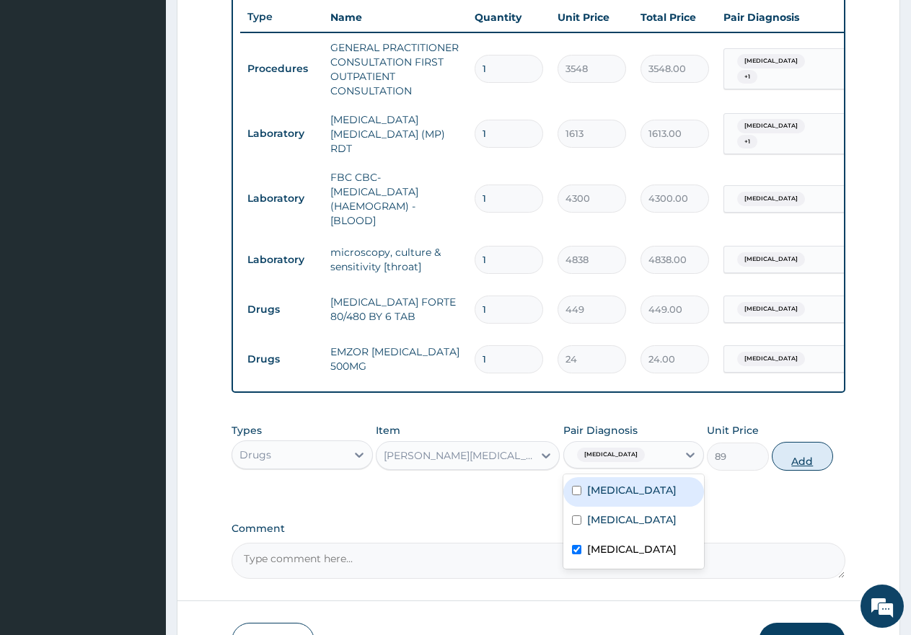
click at [793, 463] on button "Add" at bounding box center [802, 456] width 61 height 29
type input "0"
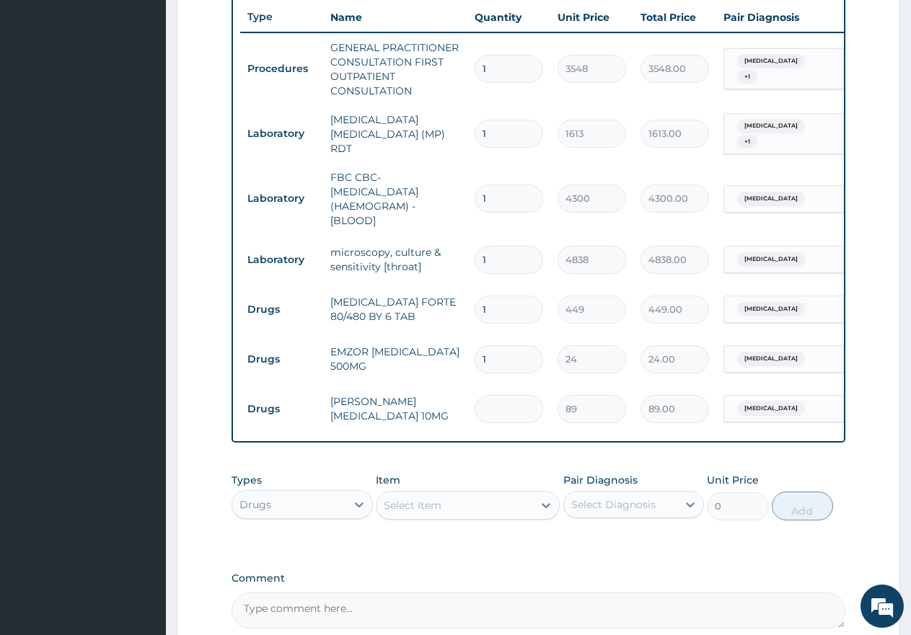
type input "0.00"
type input "5"
type input "445.00"
type input "5"
click at [506, 345] on input "1" at bounding box center [509, 359] width 69 height 28
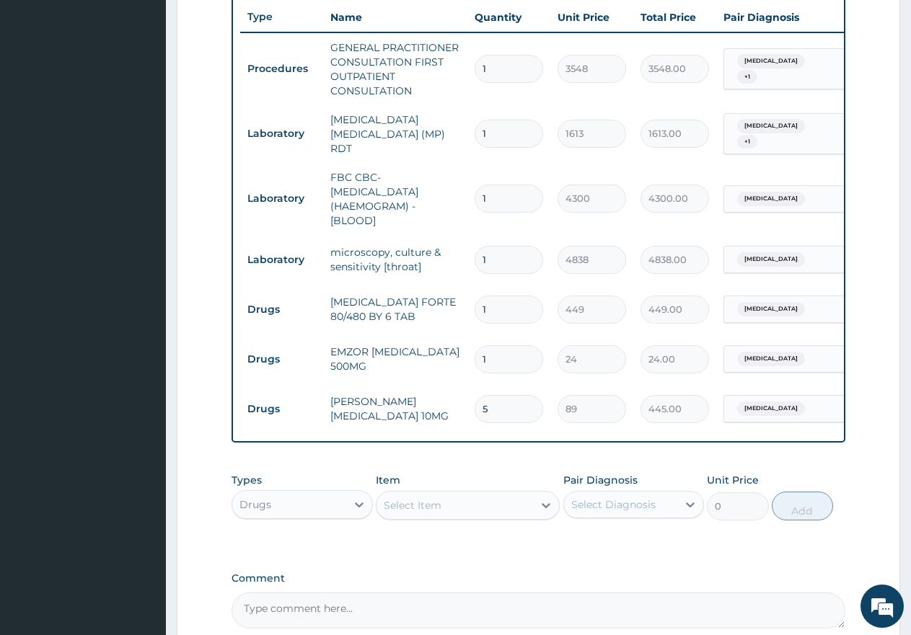
type input "18"
type input "432.00"
type input "18"
click at [492, 299] on input "1" at bounding box center [509, 310] width 69 height 28
type input "0.00"
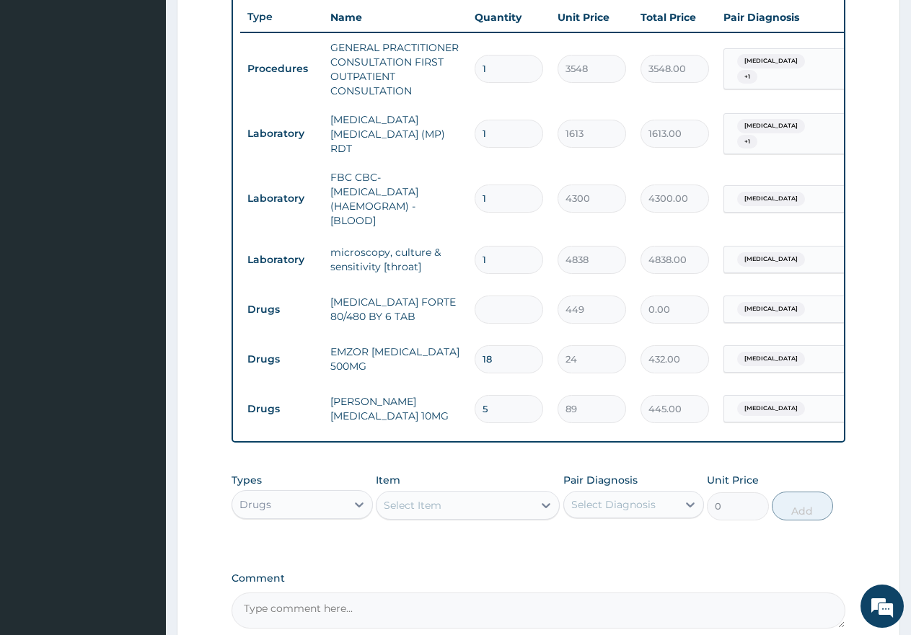
type input "6"
type input "2694.00"
type input "6"
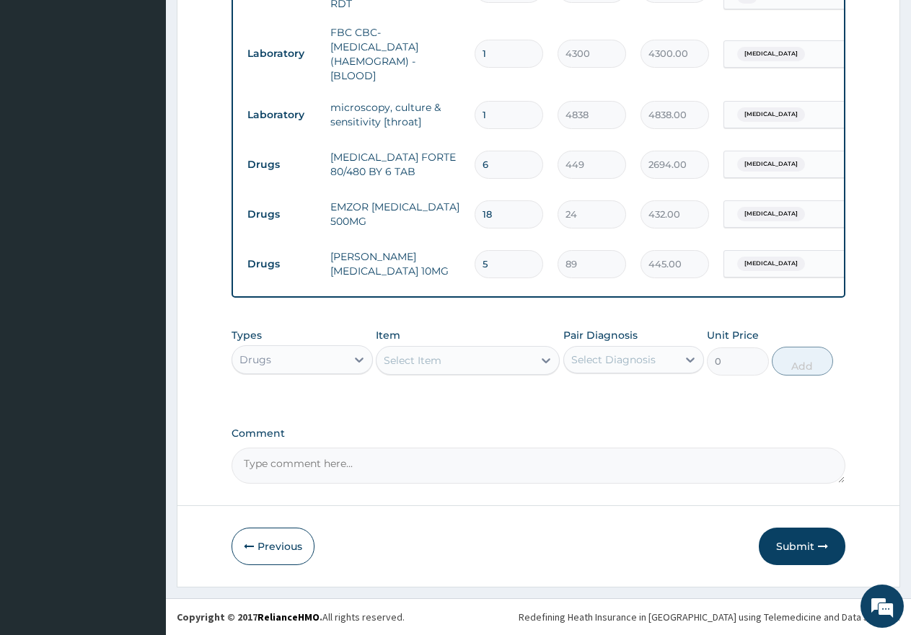
scroll to position [692, 0]
click at [781, 543] on button "Submit" at bounding box center [802, 546] width 87 height 37
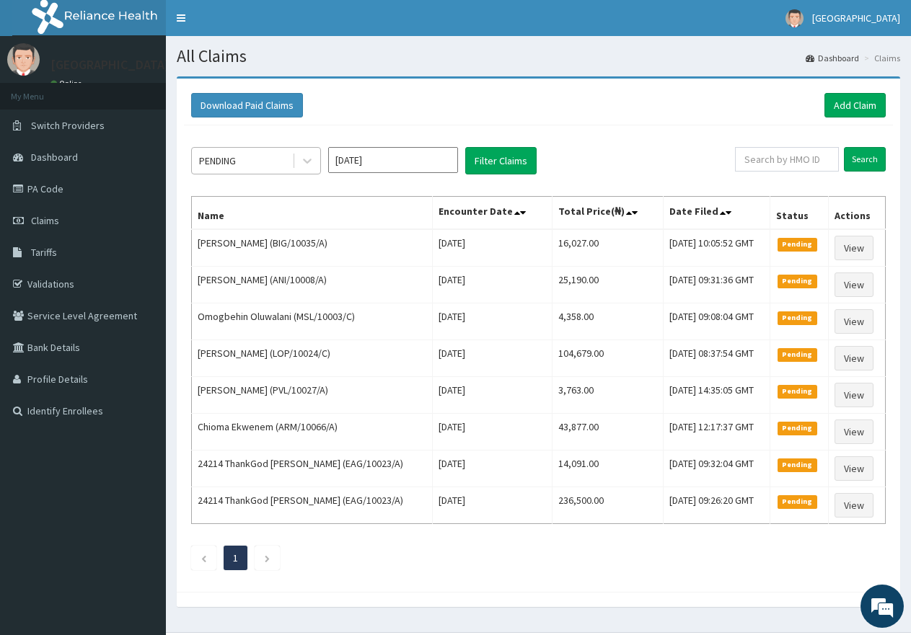
click at [230, 154] on div "PENDING" at bounding box center [217, 161] width 37 height 14
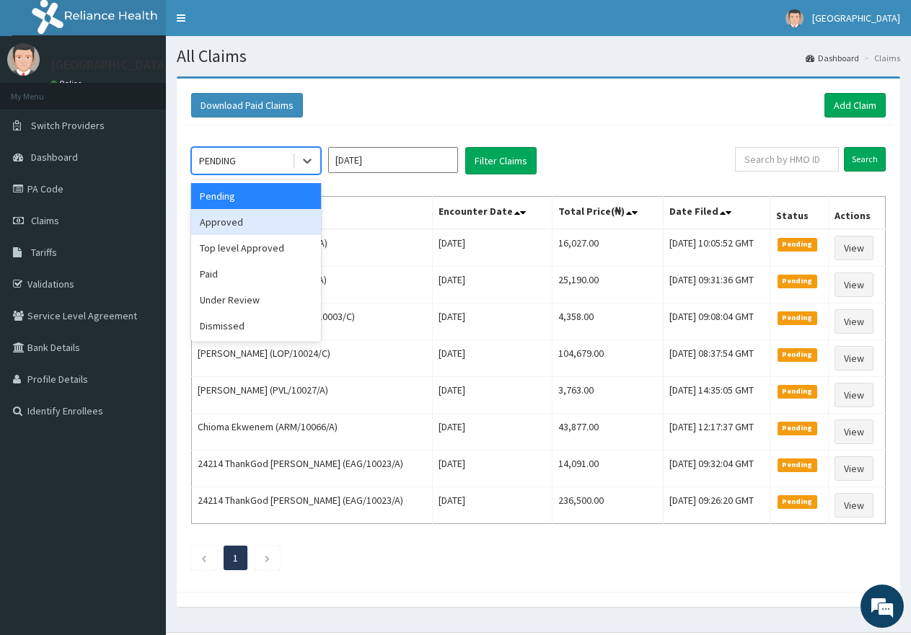
click at [224, 219] on div "Approved" at bounding box center [256, 222] width 130 height 26
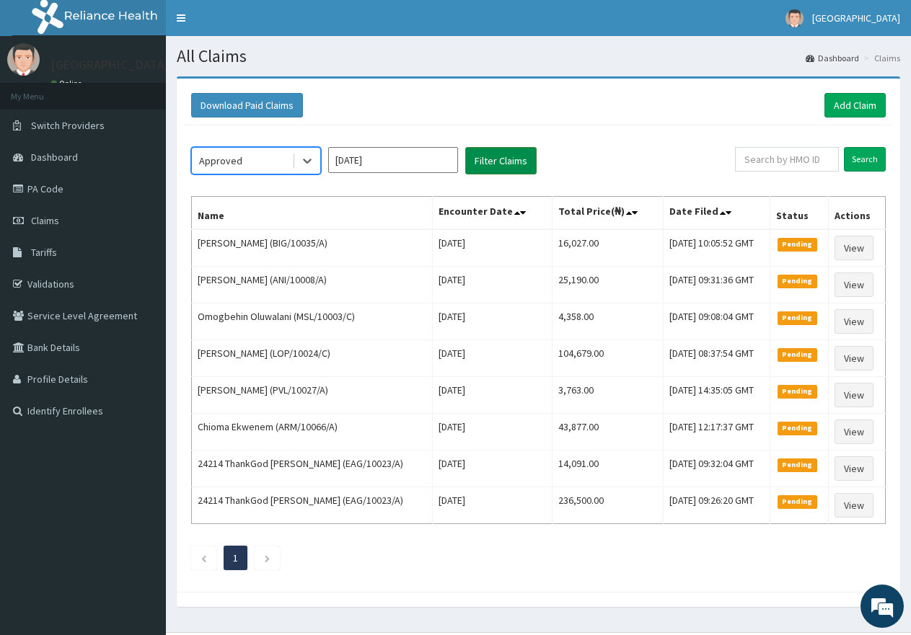
click at [478, 157] on button "Filter Claims" at bounding box center [500, 160] width 71 height 27
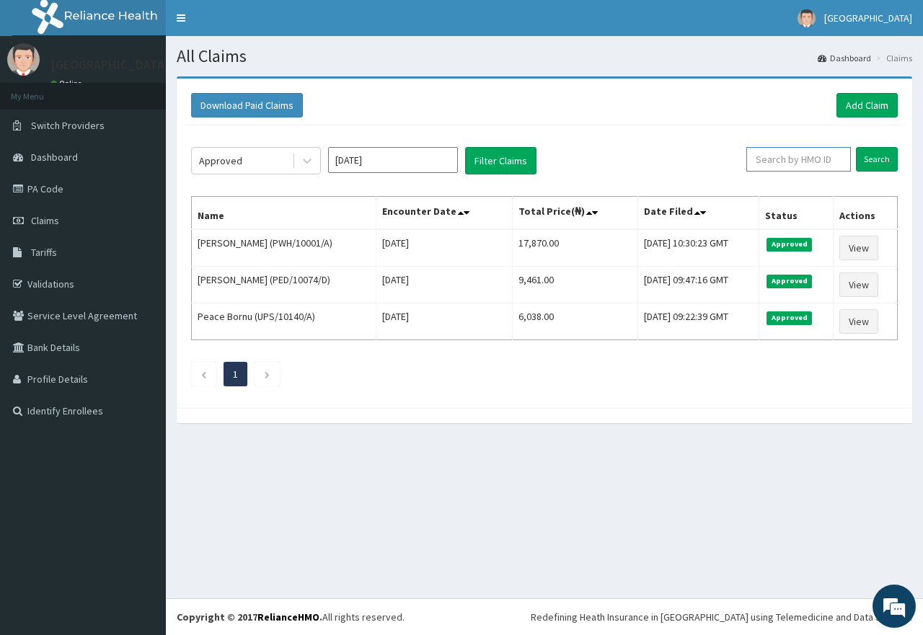
click at [808, 162] on input "text" at bounding box center [798, 159] width 105 height 25
paste input "MSL/10013/A"
type input "MSL/10013/A"
click at [881, 159] on input "Search" at bounding box center [877, 159] width 42 height 25
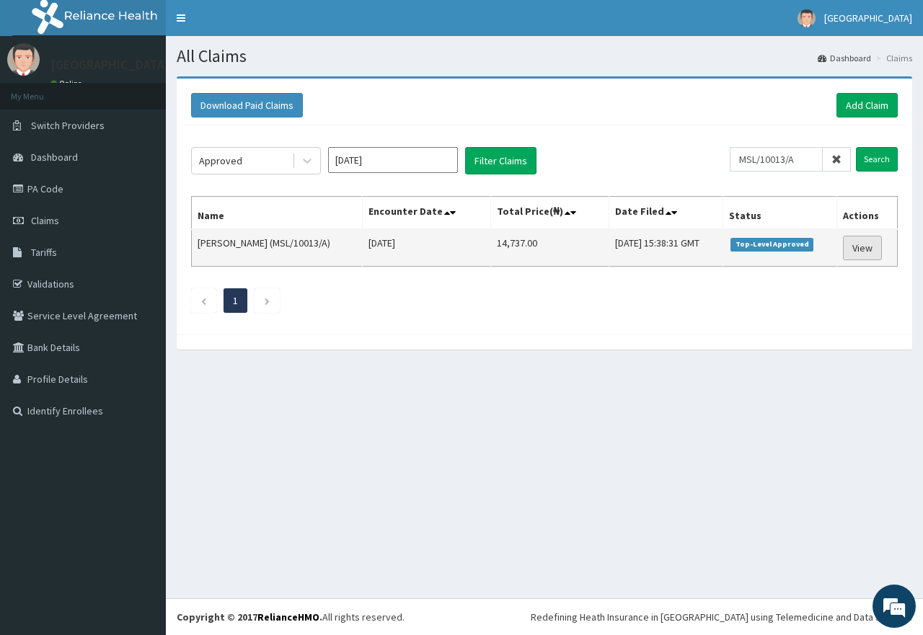
click at [865, 254] on link "View" at bounding box center [862, 248] width 39 height 25
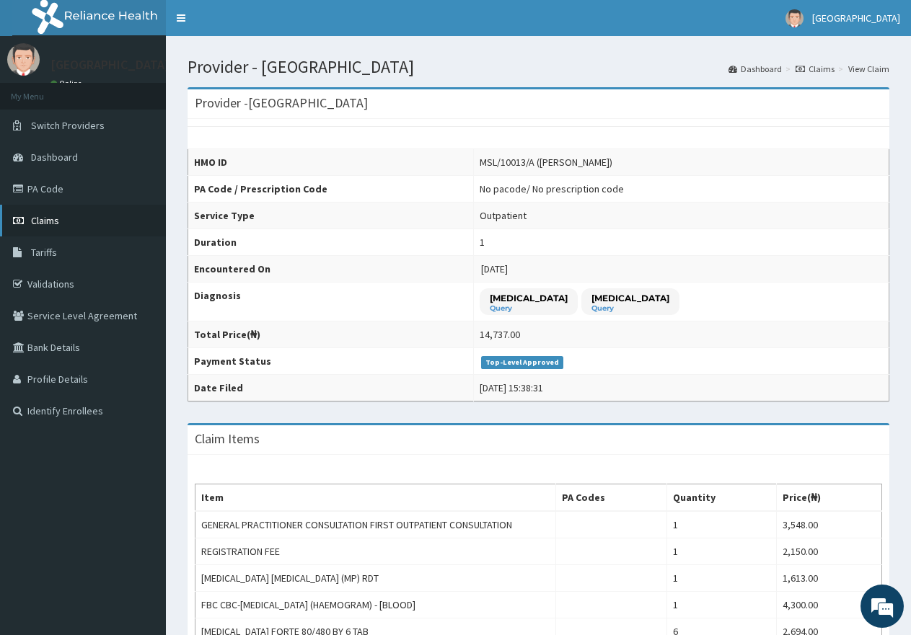
click at [35, 225] on span "Claims" at bounding box center [45, 220] width 28 height 13
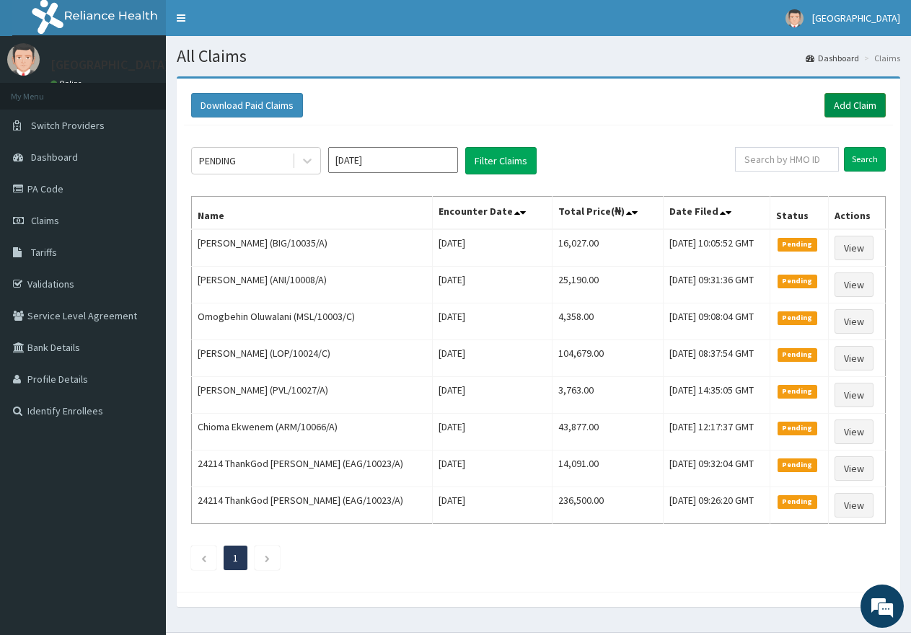
click at [839, 109] on link "Add Claim" at bounding box center [854, 105] width 61 height 25
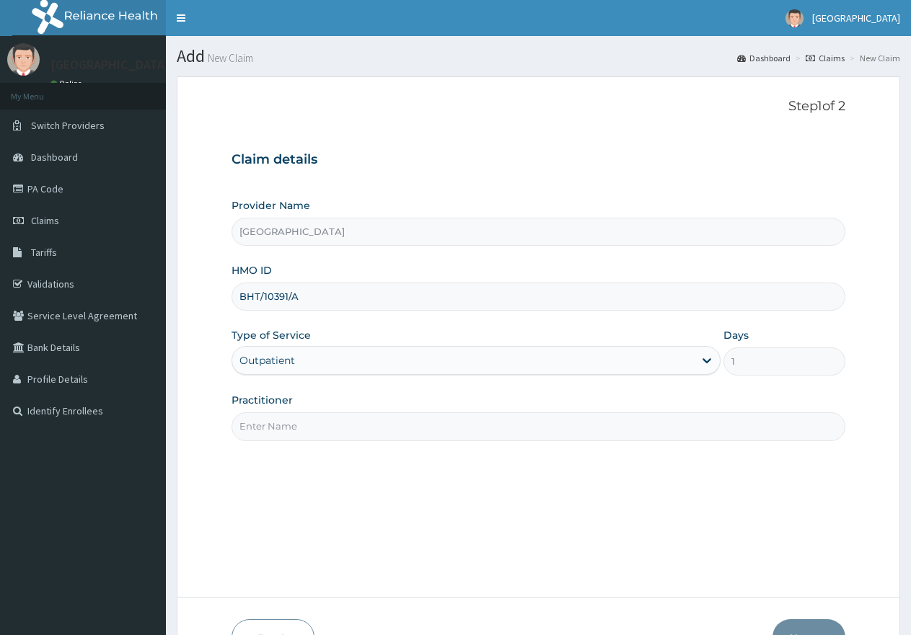
drag, startPoint x: 0, startPoint y: 0, endPoint x: 282, endPoint y: 433, distance: 517.0
click at [273, 428] on input "Practitioner" at bounding box center [538, 426] width 614 height 28
type input "[PERSON_NAME]"
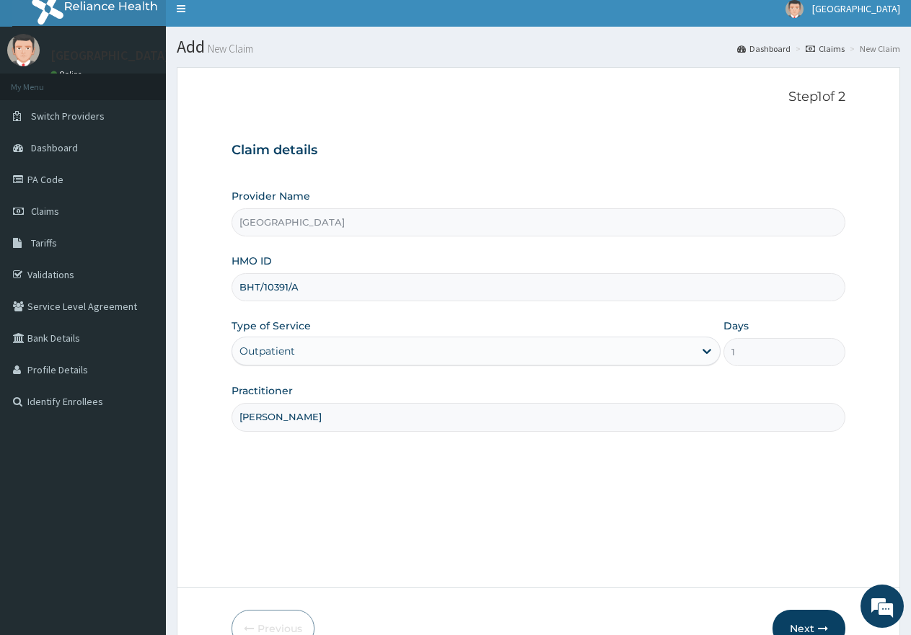
scroll to position [92, 0]
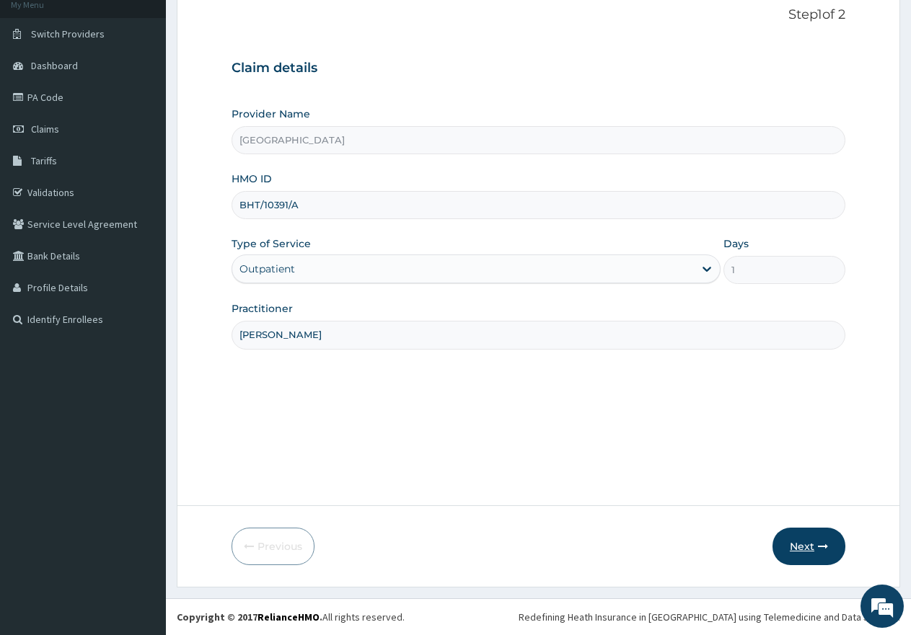
click at [816, 549] on button "Next" at bounding box center [808, 546] width 73 height 37
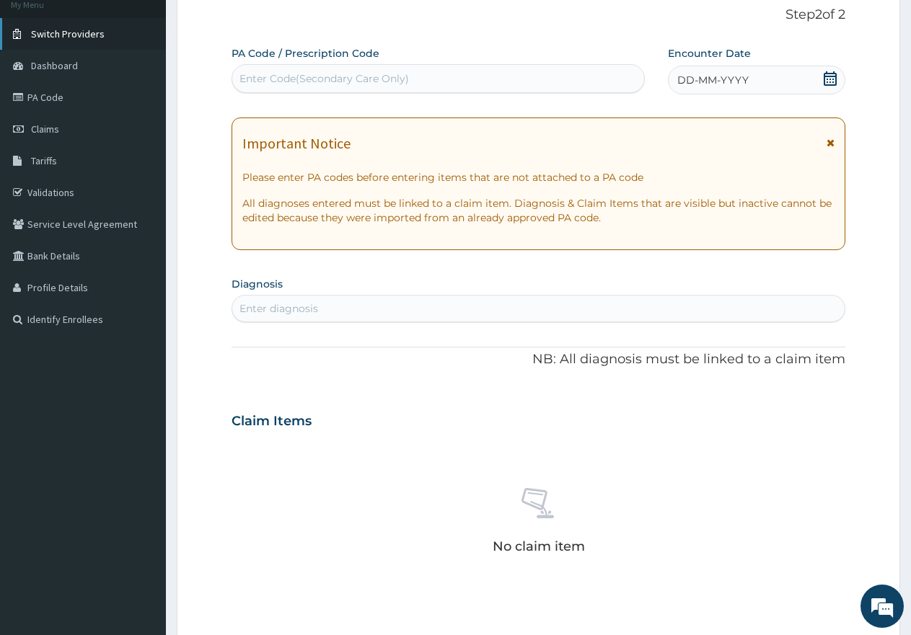
scroll to position [0, 0]
click at [736, 72] on div "DD-MM-YYYY" at bounding box center [756, 80] width 177 height 29
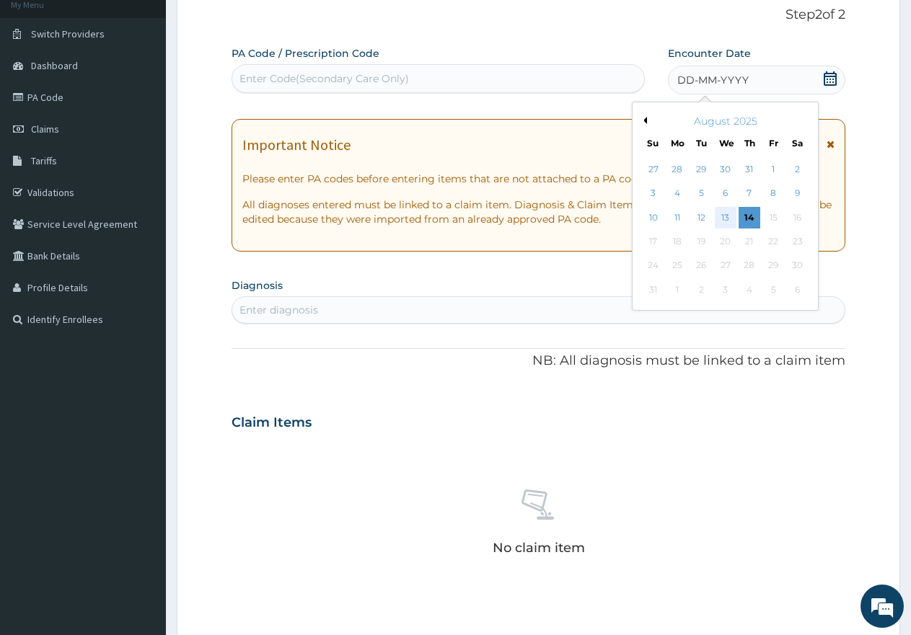
click at [724, 216] on div "13" at bounding box center [726, 218] width 22 height 22
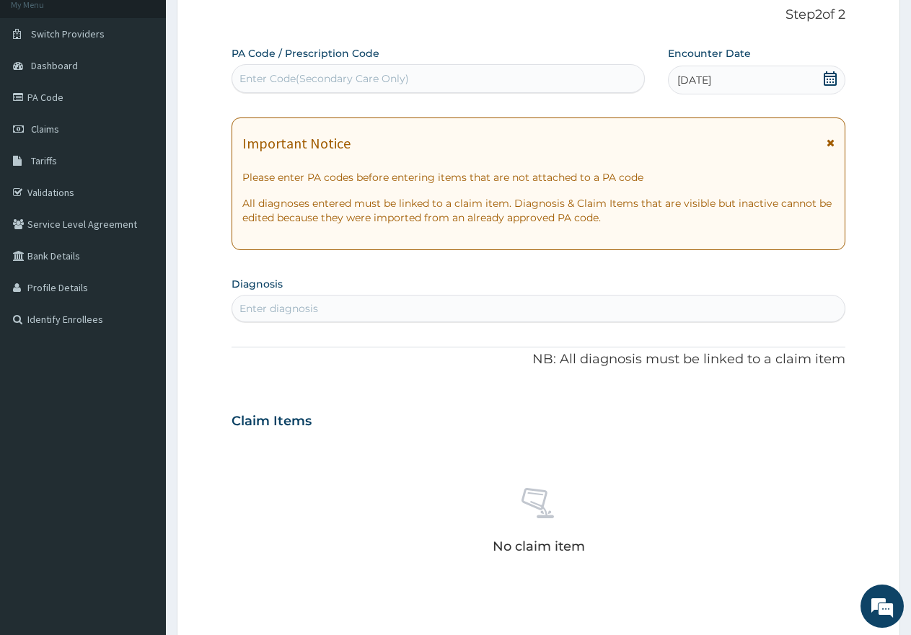
click at [368, 313] on div "Enter diagnosis" at bounding box center [538, 308] width 612 height 23
type input "malaria"
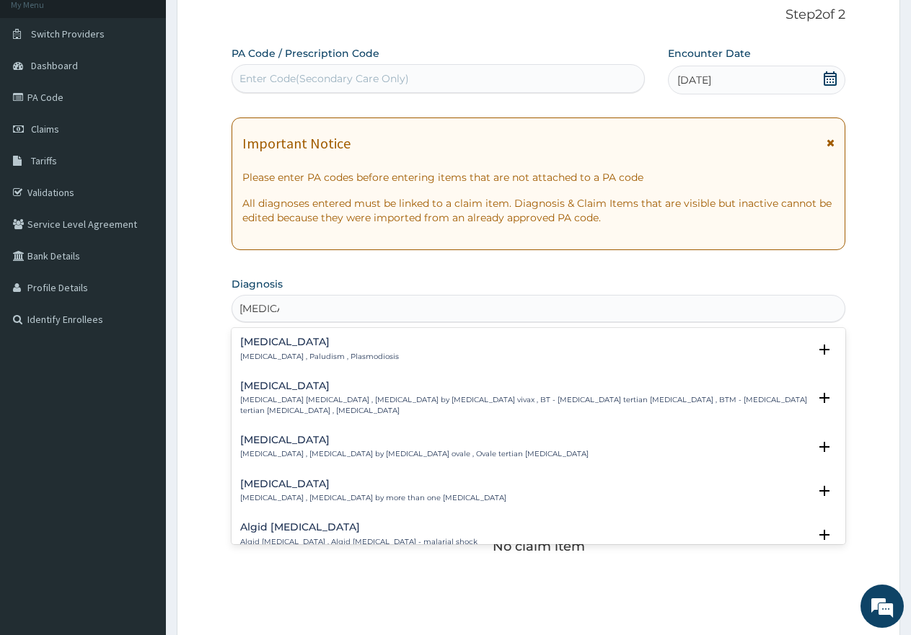
click at [278, 354] on p "Malaria , Paludism , Plasmodiosis" at bounding box center [319, 357] width 159 height 10
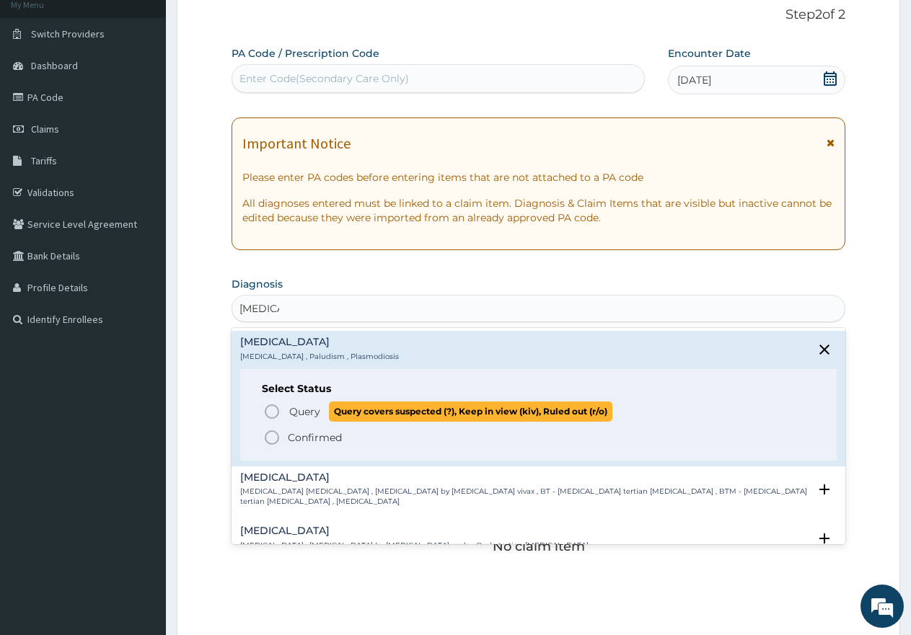
click at [292, 415] on span "Query" at bounding box center [304, 412] width 31 height 14
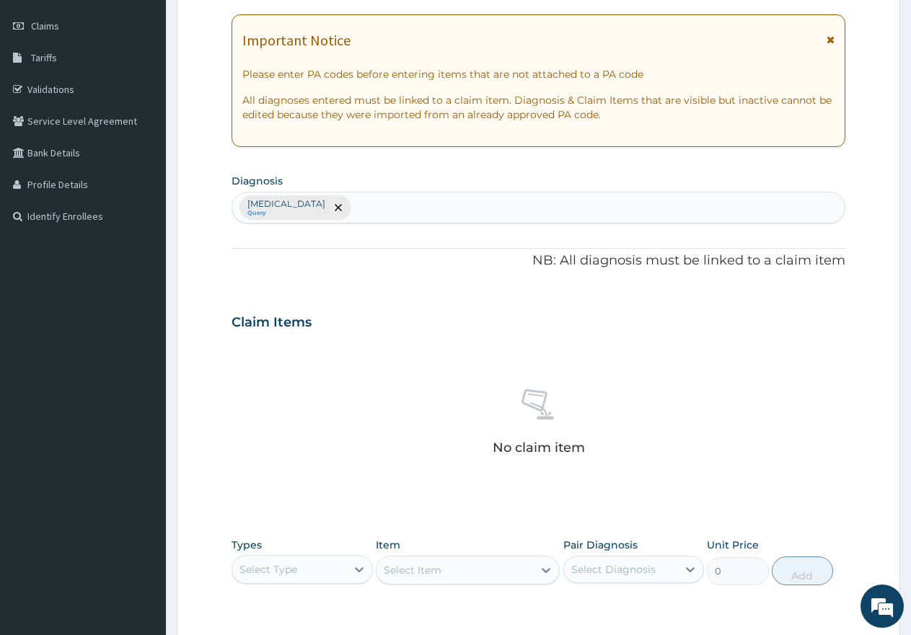
scroll to position [308, 0]
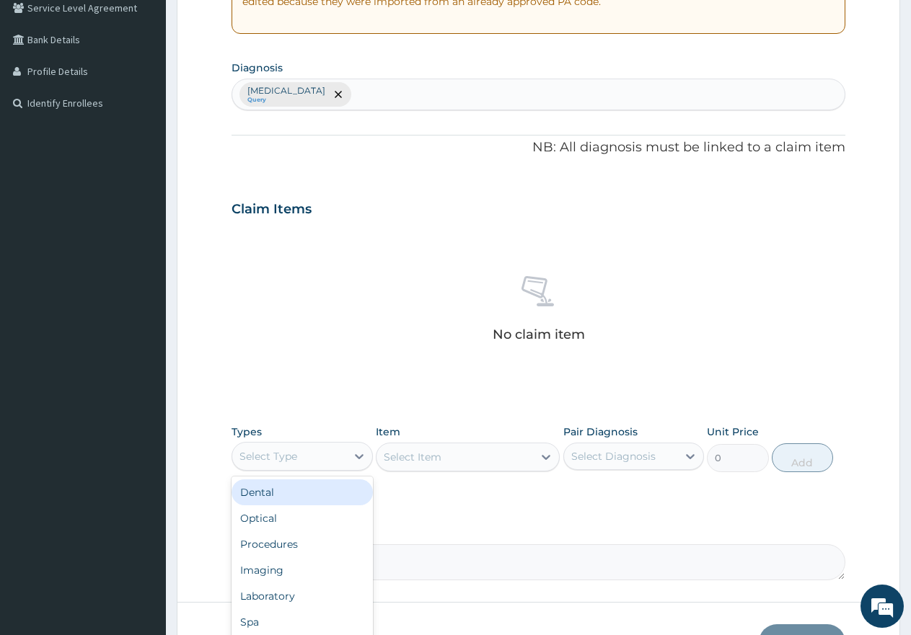
click at [271, 456] on div "Select Type" at bounding box center [268, 456] width 58 height 14
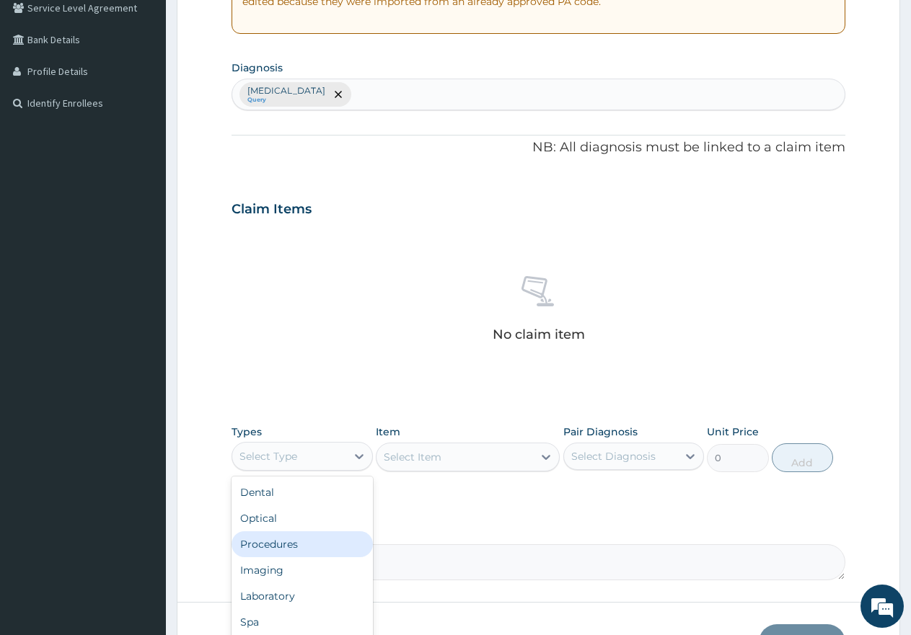
click at [280, 548] on div "Procedures" at bounding box center [301, 544] width 141 height 26
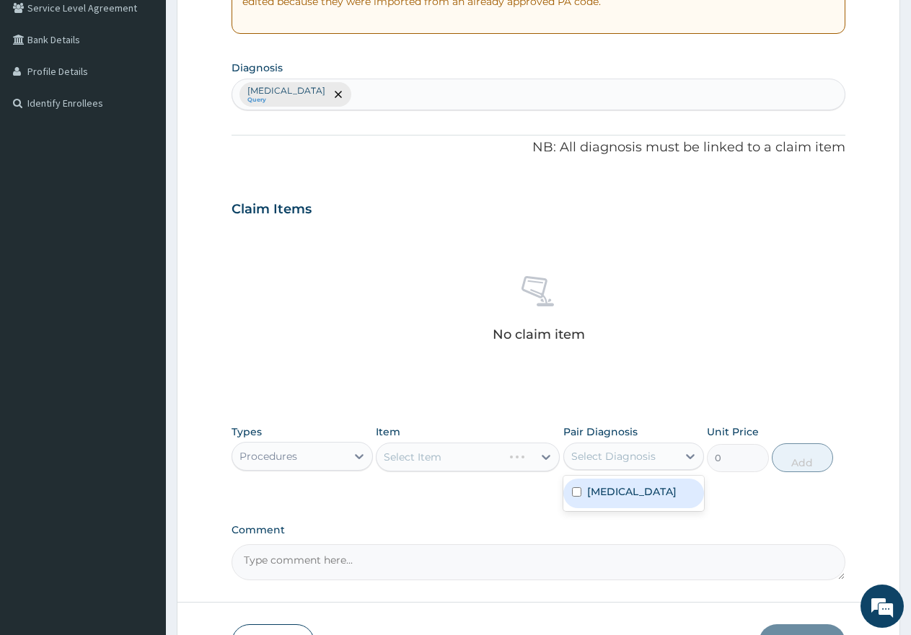
click at [617, 455] on div "Select Diagnosis" at bounding box center [613, 456] width 84 height 14
click at [607, 492] on label "[MEDICAL_DATA]" at bounding box center [631, 492] width 89 height 14
checkbox input "true"
click at [415, 462] on div "Select Item" at bounding box center [468, 457] width 184 height 29
click at [415, 462] on div "Select Item" at bounding box center [413, 457] width 58 height 14
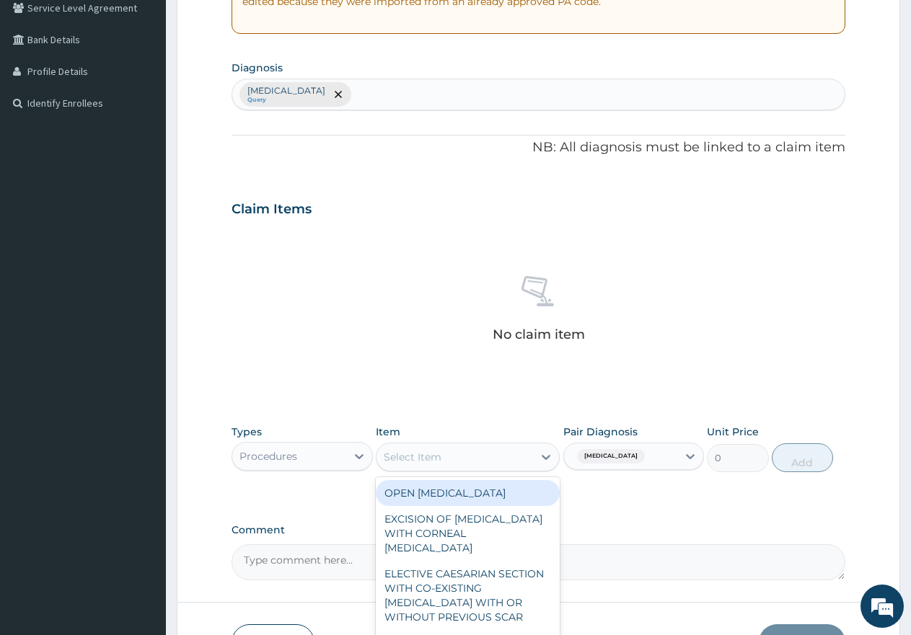
type input "f"
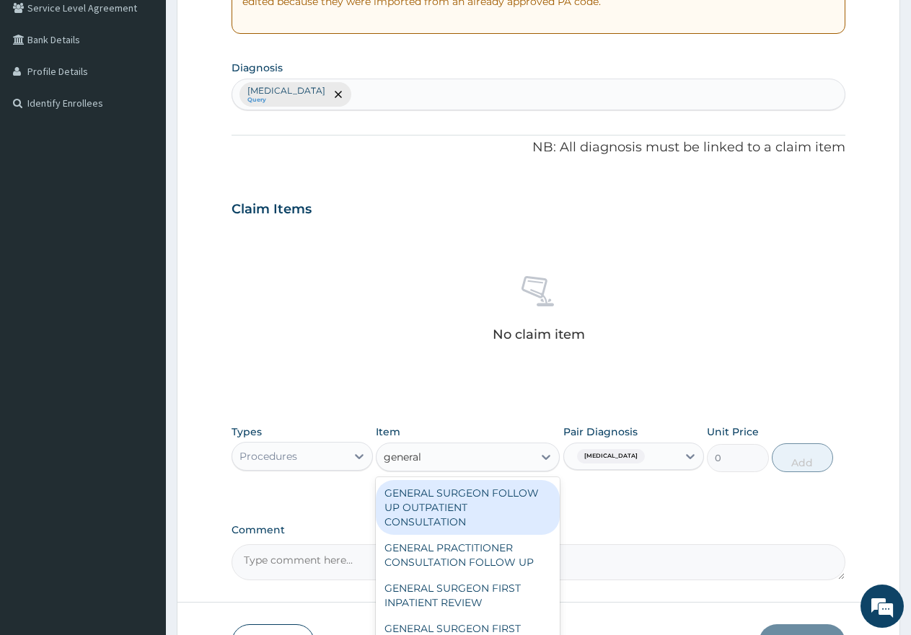
type input "general p"
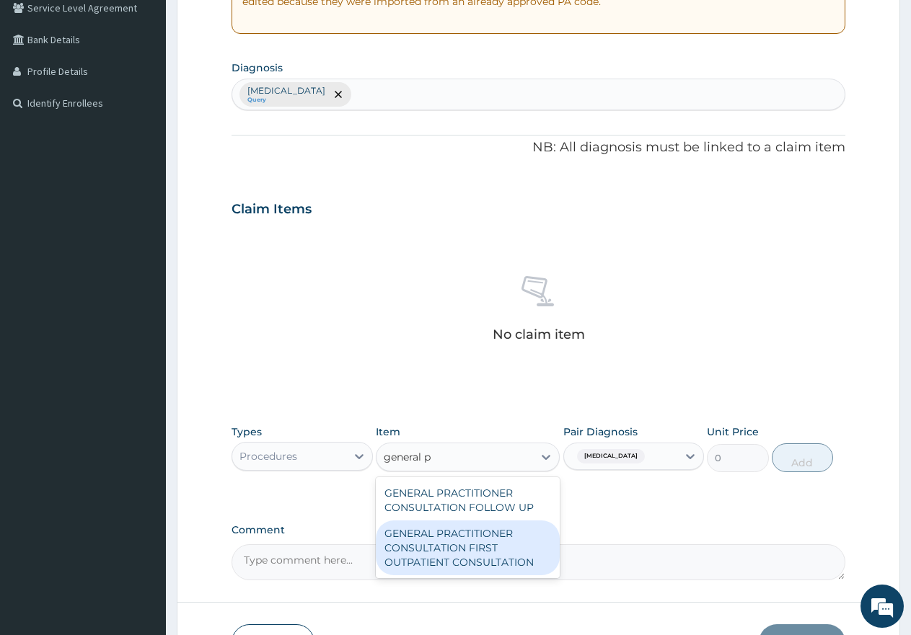
click at [451, 552] on div "GENERAL PRACTITIONER CONSULTATION FIRST OUTPATIENT CONSULTATION" at bounding box center [468, 548] width 184 height 55
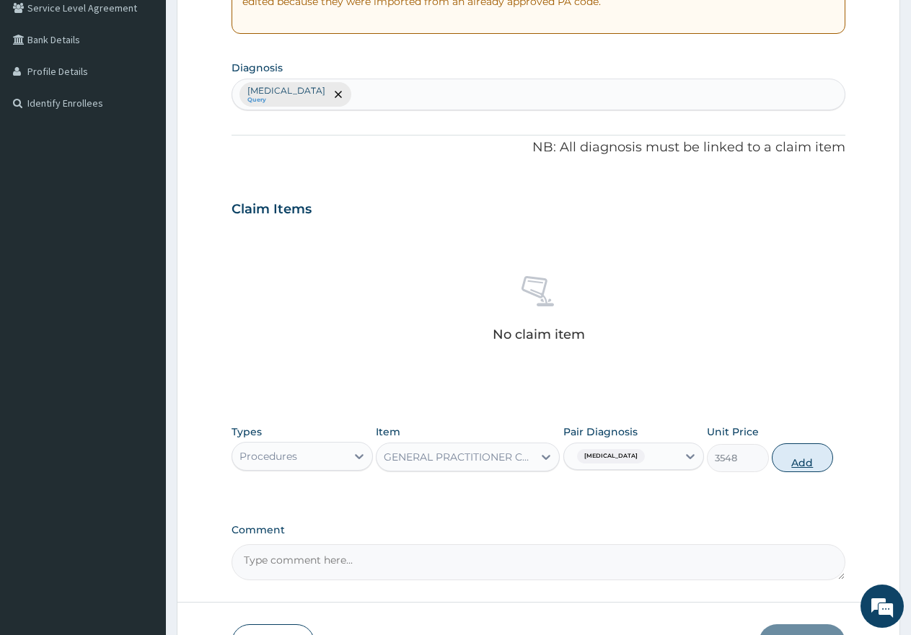
click at [806, 466] on button "Add" at bounding box center [802, 457] width 61 height 29
type input "0"
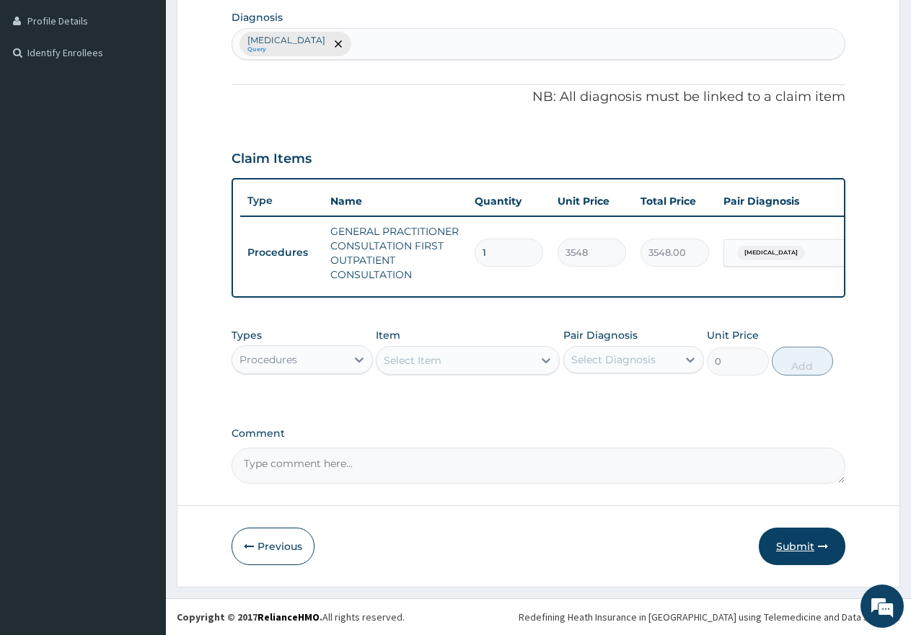
drag, startPoint x: 798, startPoint y: 550, endPoint x: 347, endPoint y: 491, distance: 455.3
click at [796, 547] on button "Submit" at bounding box center [802, 546] width 87 height 37
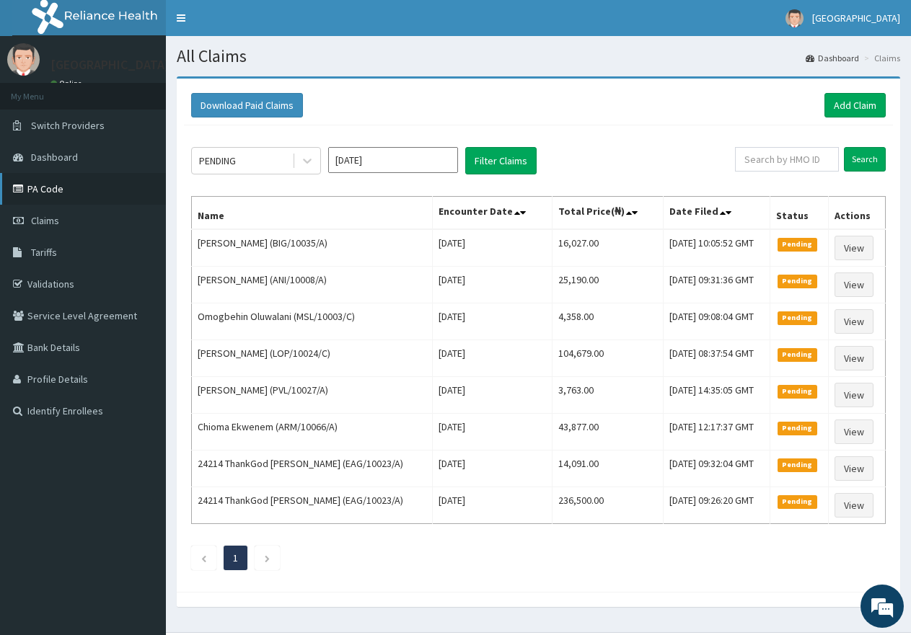
click at [51, 187] on link "PA Code" at bounding box center [83, 189] width 166 height 32
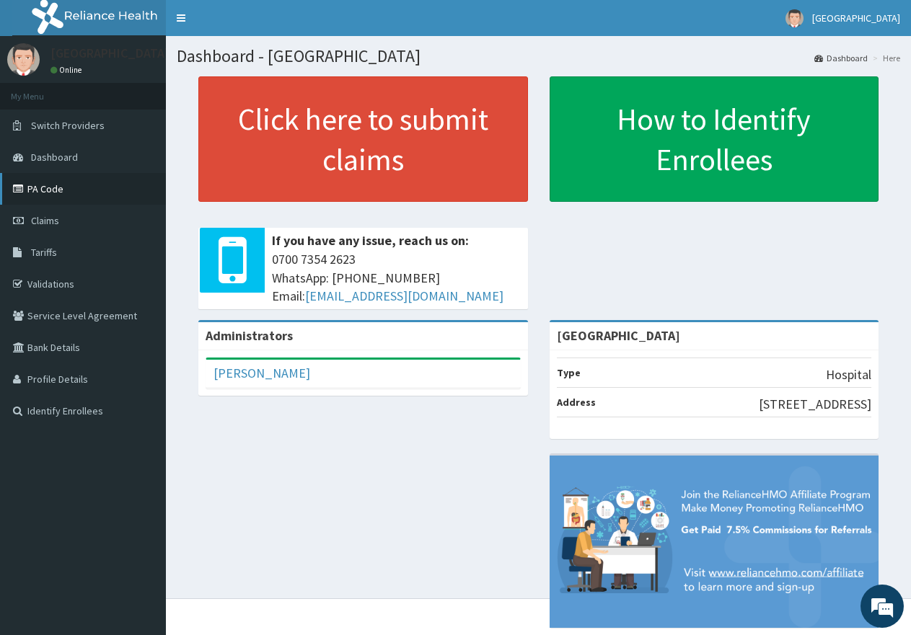
click at [48, 196] on link "PA Code" at bounding box center [83, 189] width 166 height 32
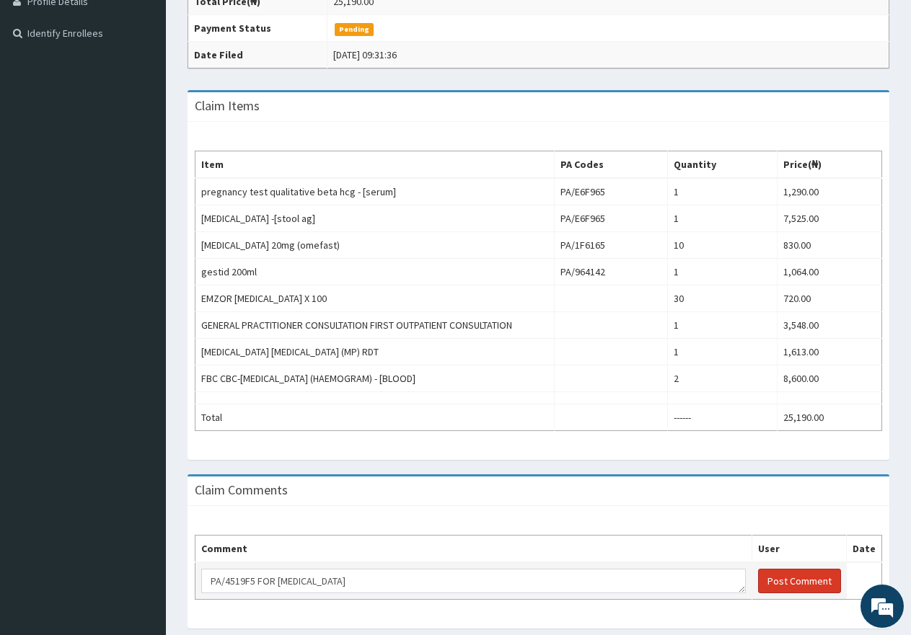
type textarea "PA/4519F5 FOR [MEDICAL_DATA]"
click at [768, 569] on button "Post Comment" at bounding box center [799, 581] width 83 height 25
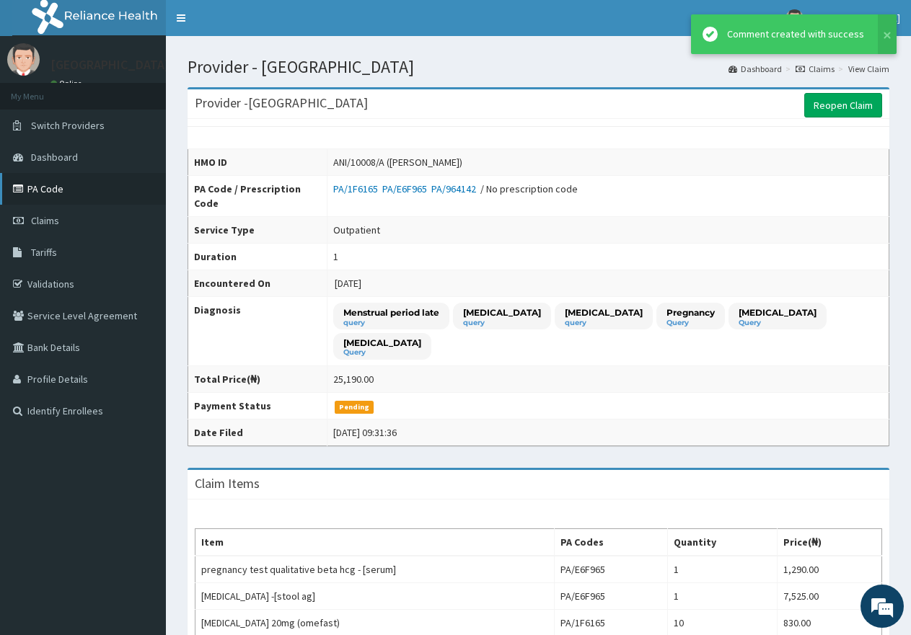
click at [40, 196] on link "PA Code" at bounding box center [83, 189] width 166 height 32
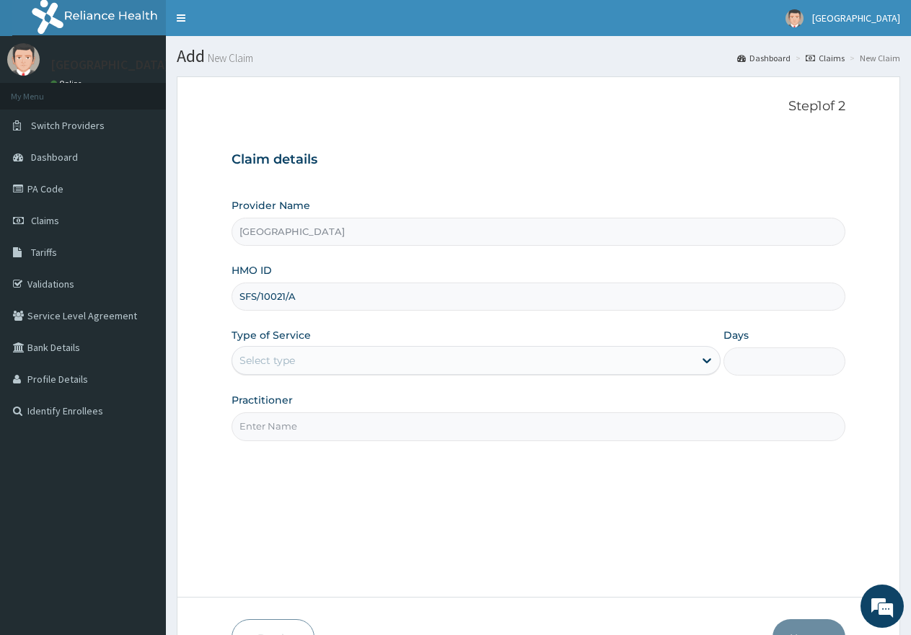
type input "SFS/10021/A"
click at [262, 357] on div "Select type" at bounding box center [267, 360] width 56 height 14
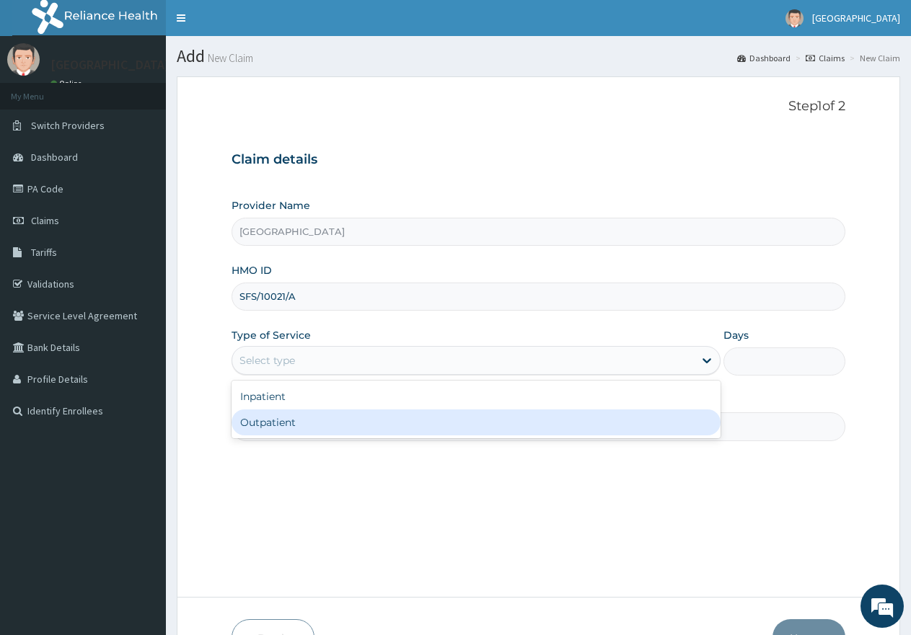
click at [263, 422] on div "Outpatient" at bounding box center [475, 423] width 488 height 26
type input "1"
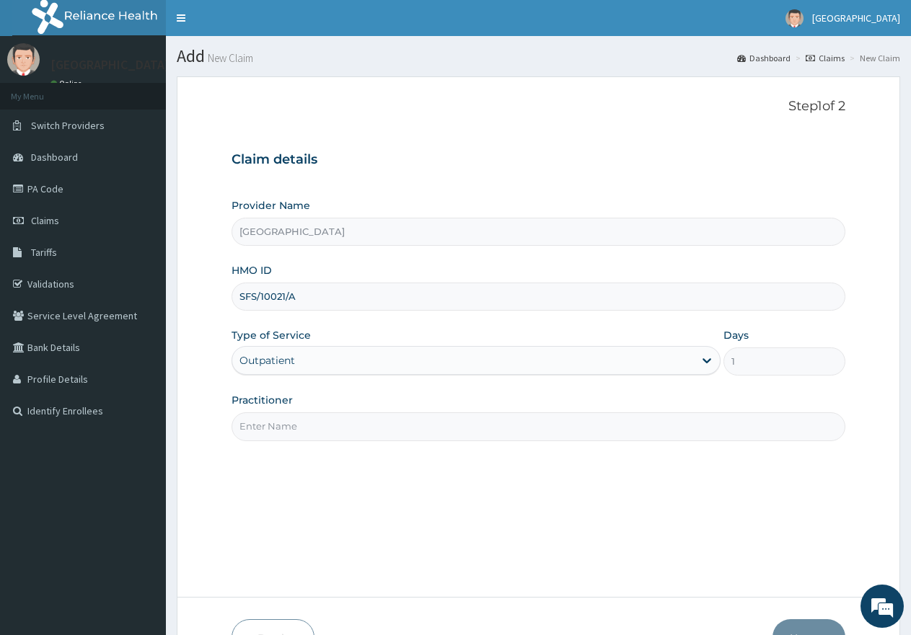
click at [268, 424] on input "Practitioner" at bounding box center [538, 426] width 614 height 28
type input "DR AJAYI"
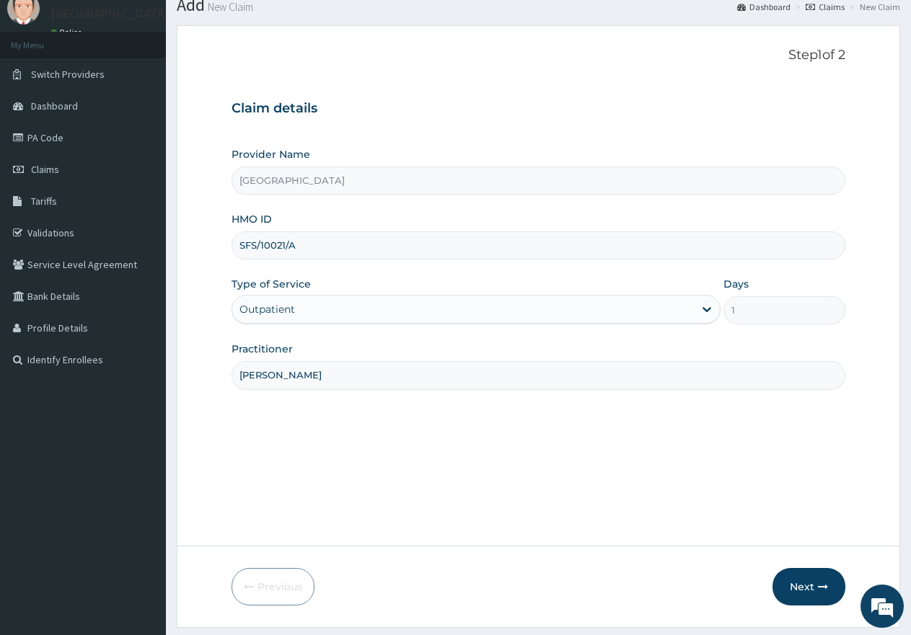
scroll to position [92, 0]
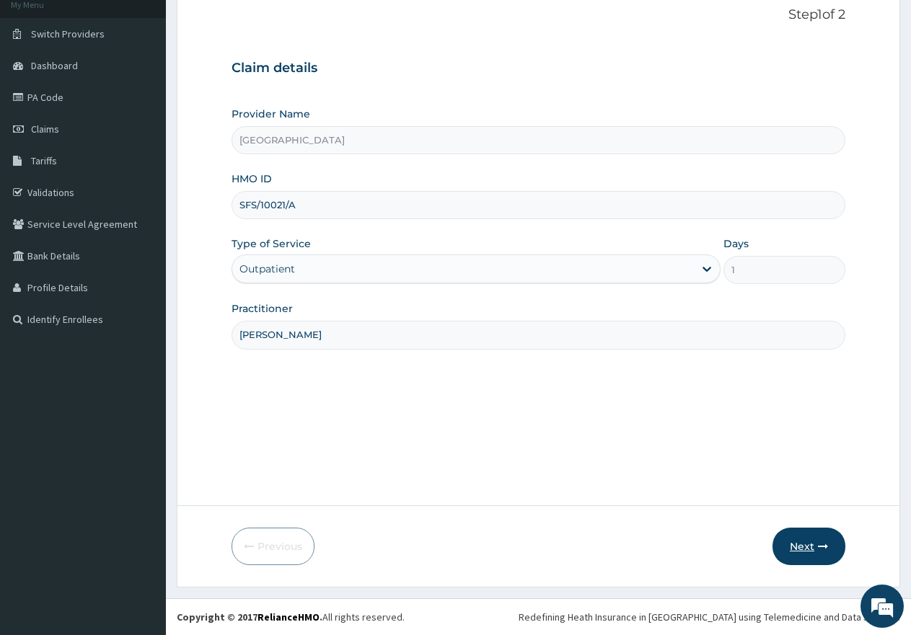
click at [818, 547] on icon "button" at bounding box center [823, 547] width 10 height 10
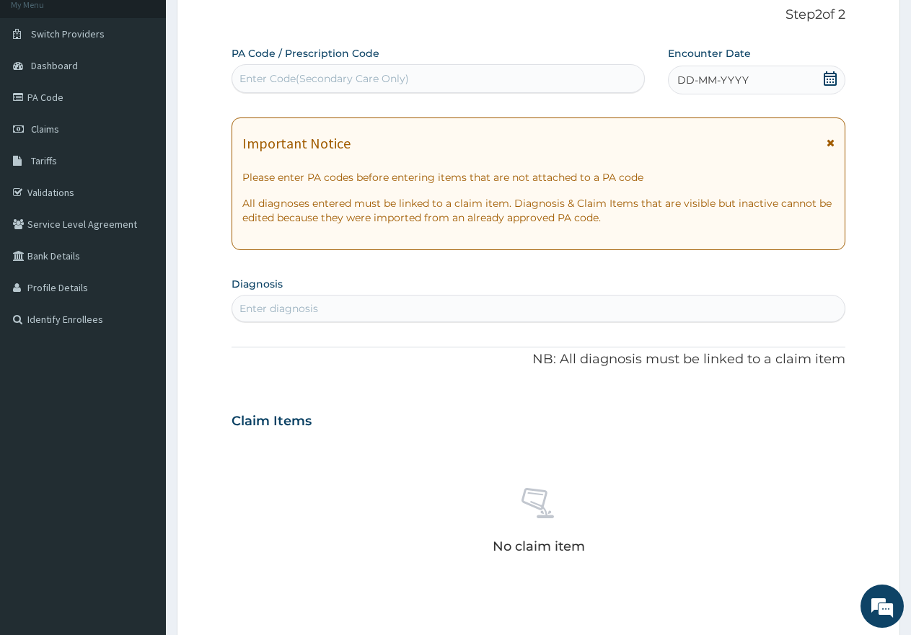
click at [726, 78] on span "DD-MM-YYYY" at bounding box center [712, 80] width 71 height 14
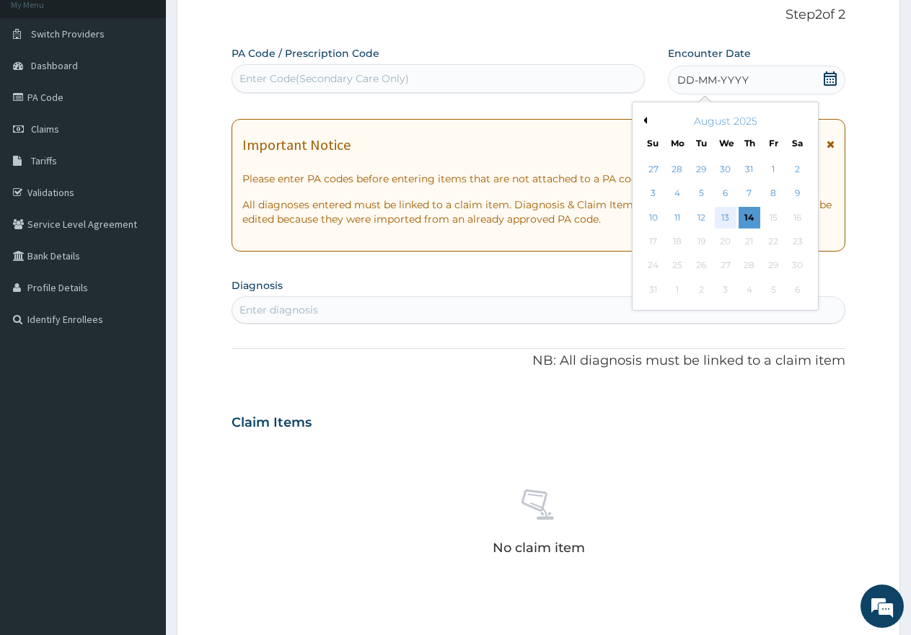
click at [725, 216] on div "13" at bounding box center [726, 218] width 22 height 22
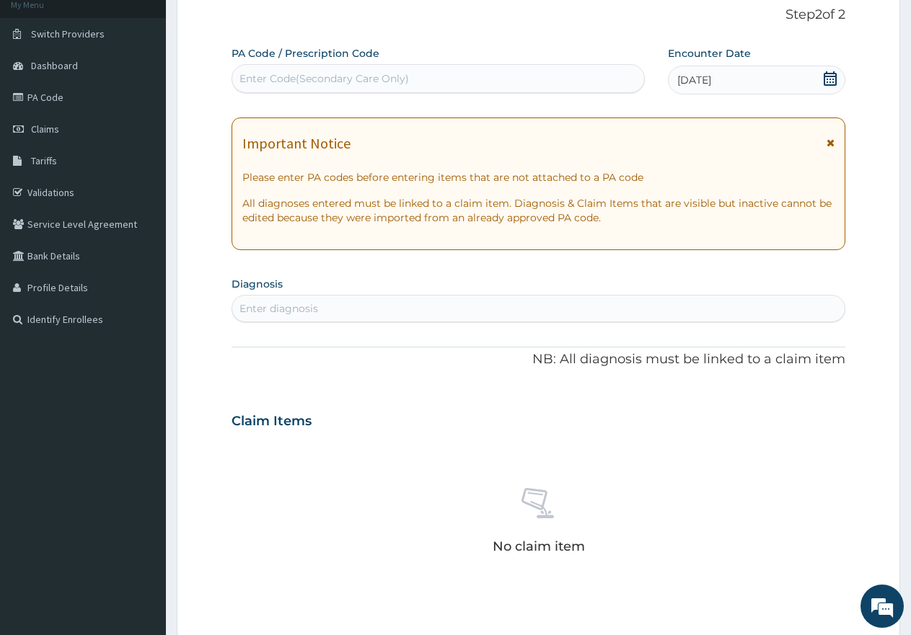
click at [441, 283] on section "Diagnosis Enter diagnosis" at bounding box center [538, 297] width 614 height 49
click at [428, 309] on div "Enter diagnosis" at bounding box center [538, 308] width 612 height 23
type input "MALARIA"
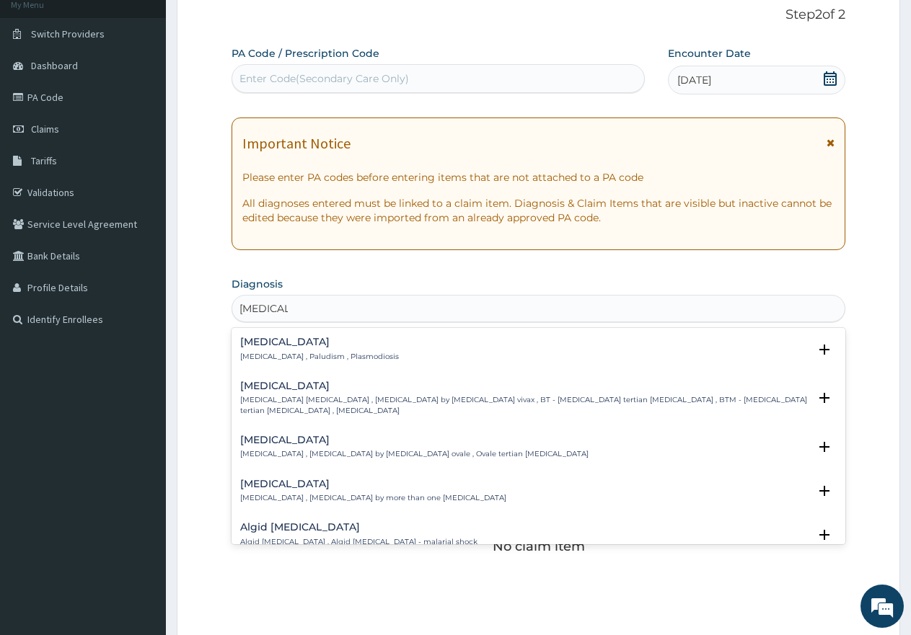
click at [299, 352] on p "Malaria , Paludism , Plasmodiosis" at bounding box center [319, 357] width 159 height 10
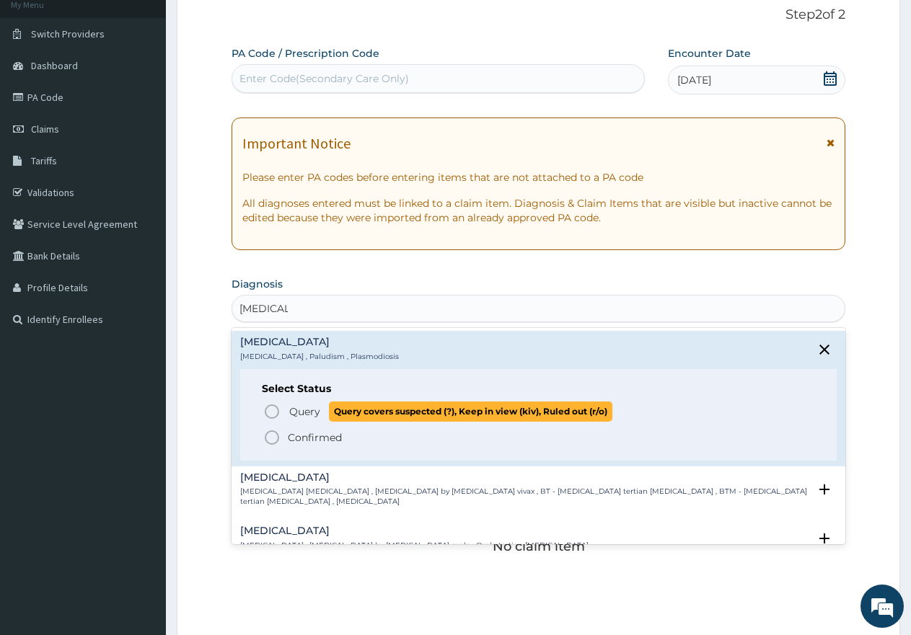
scroll to position [0, 0]
click at [283, 412] on span "Query Query covers suspected (?), Keep in view (kiv), Ruled out (r/o)" at bounding box center [539, 411] width 552 height 19
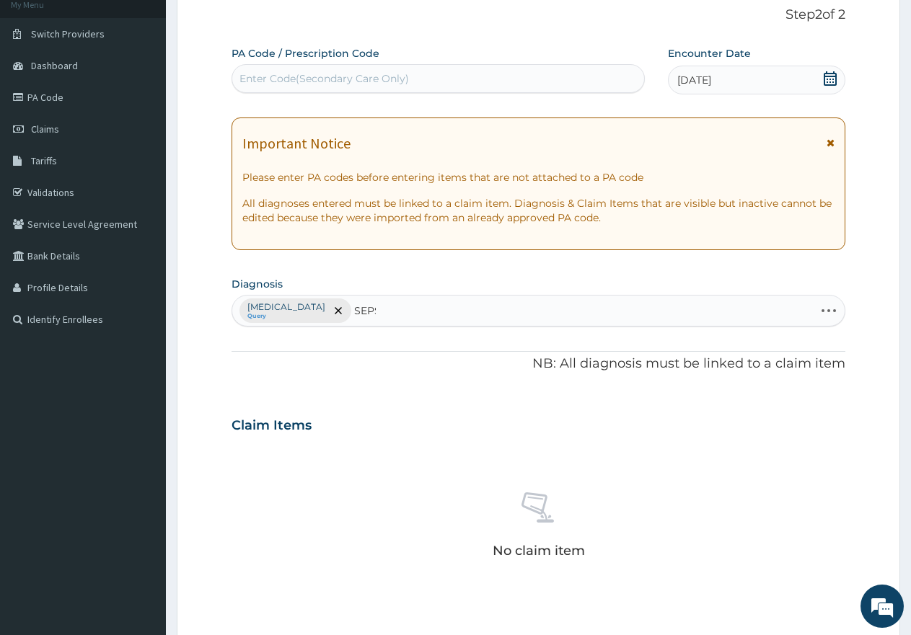
type input "SEPSI"
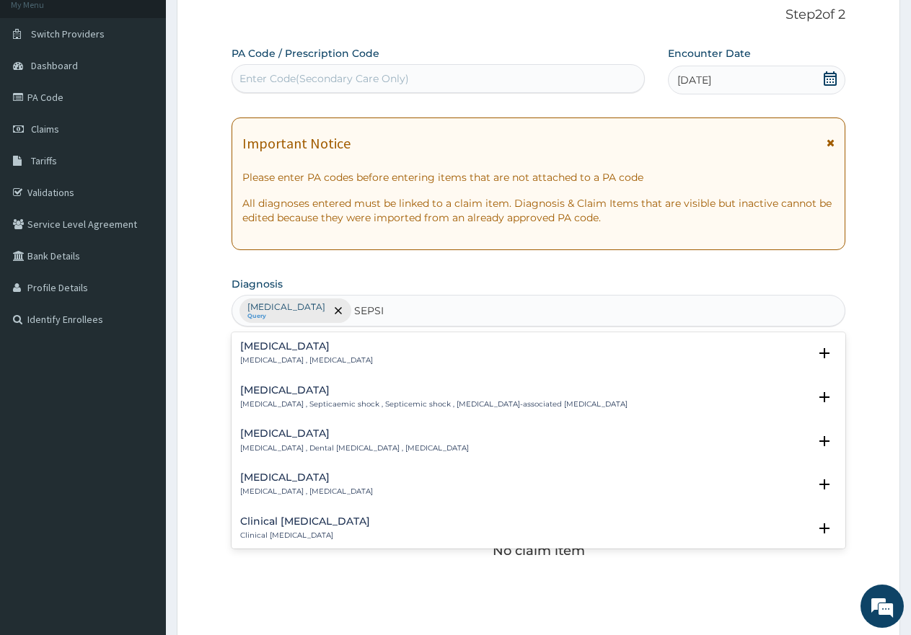
click at [282, 352] on h4 "Sepsis" at bounding box center [306, 346] width 133 height 11
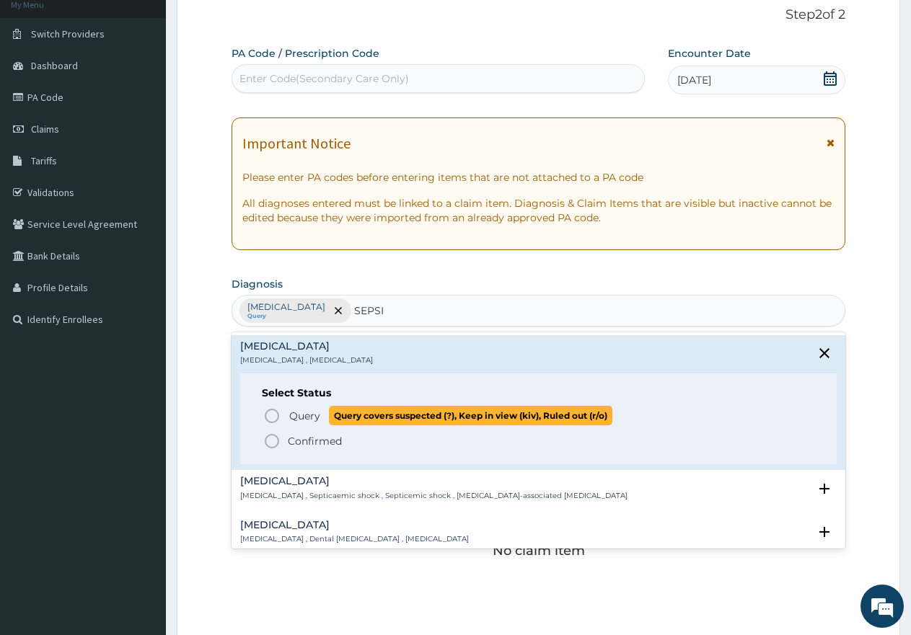
click at [310, 416] on span "Query" at bounding box center [304, 416] width 31 height 14
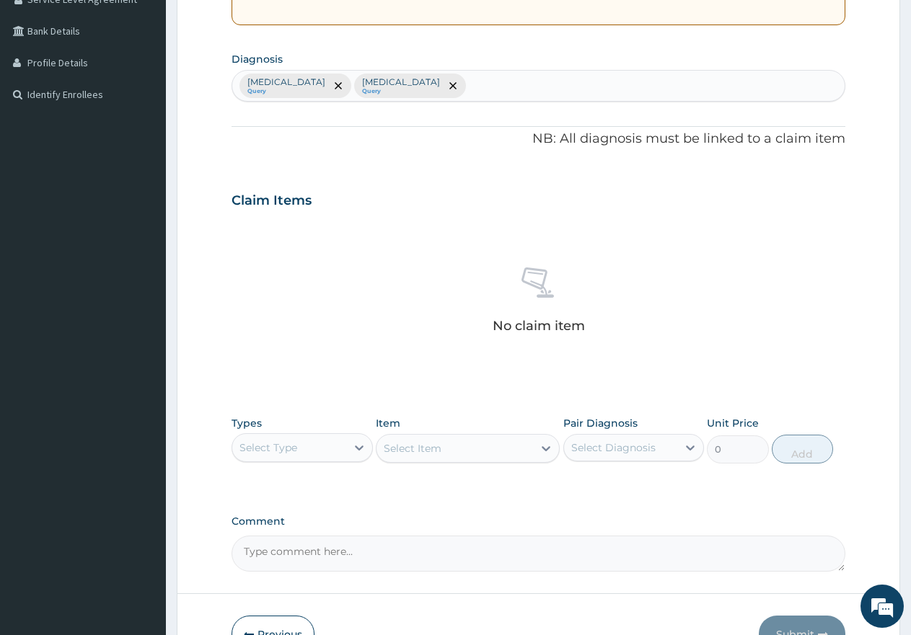
scroll to position [405, 0]
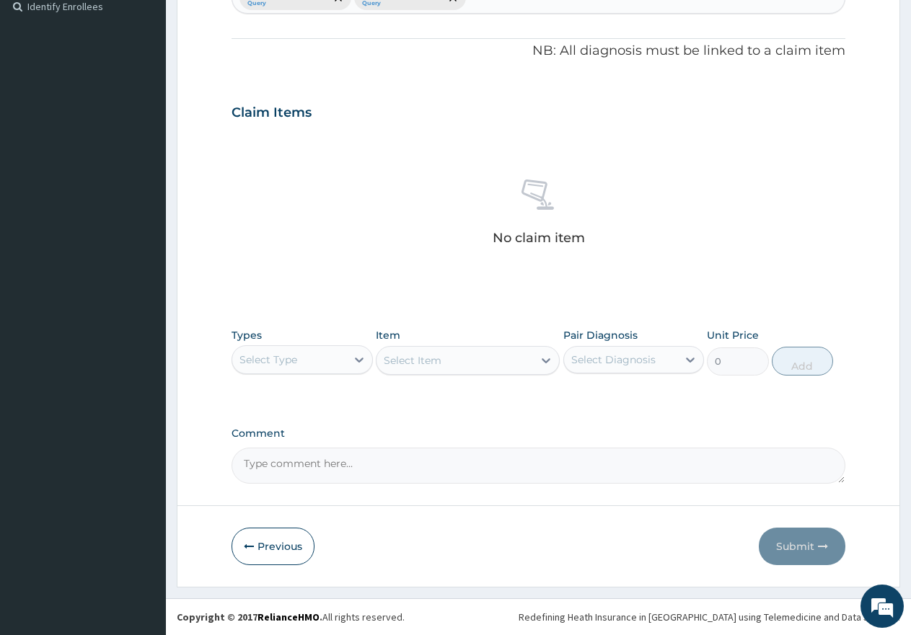
click at [275, 367] on div "Select Type" at bounding box center [289, 359] width 114 height 23
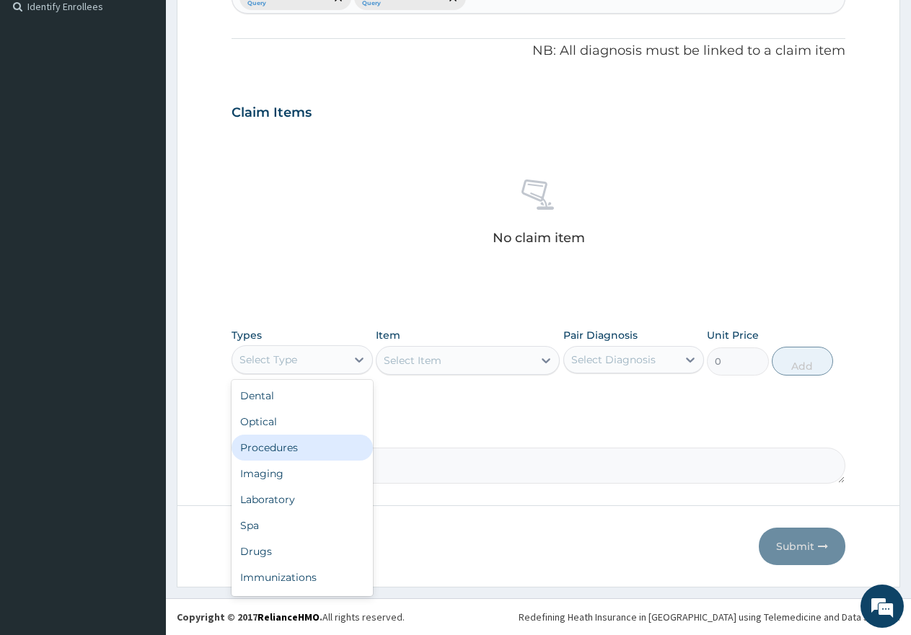
drag, startPoint x: 283, startPoint y: 450, endPoint x: 436, endPoint y: 366, distance: 173.6
click at [288, 443] on div "Procedures" at bounding box center [301, 448] width 141 height 26
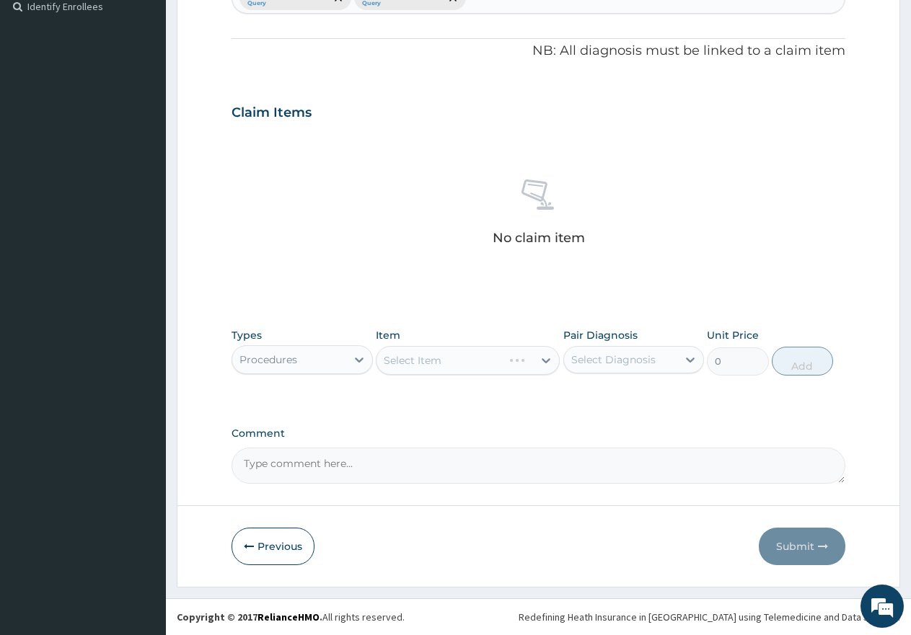
click at [616, 359] on div "Select Diagnosis" at bounding box center [613, 360] width 84 height 14
click at [606, 398] on label "[MEDICAL_DATA]" at bounding box center [631, 395] width 89 height 14
checkbox input "true"
click at [593, 437] on div "[MEDICAL_DATA]" at bounding box center [633, 427] width 141 height 30
checkbox input "true"
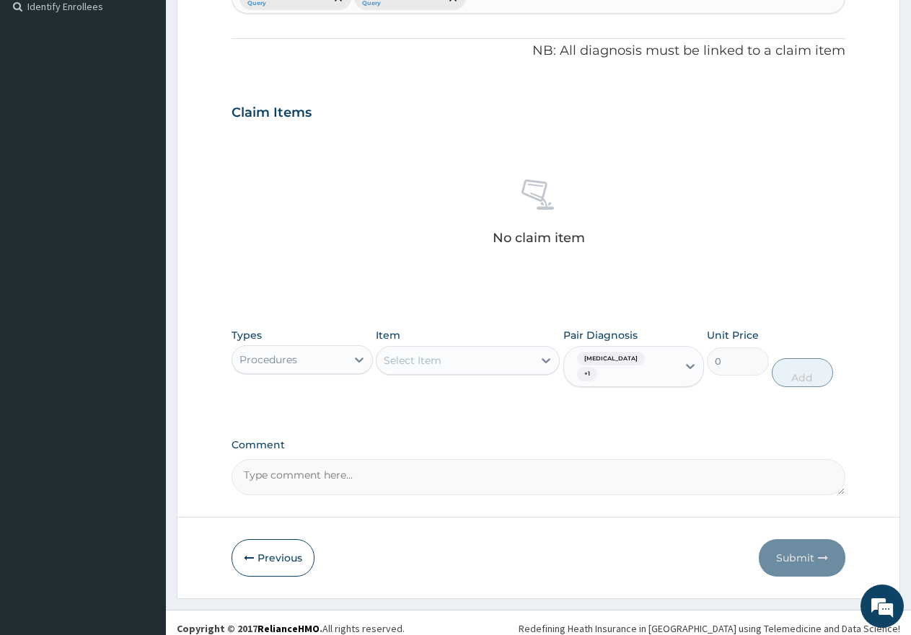
click at [432, 357] on div "Select Item" at bounding box center [413, 360] width 58 height 14
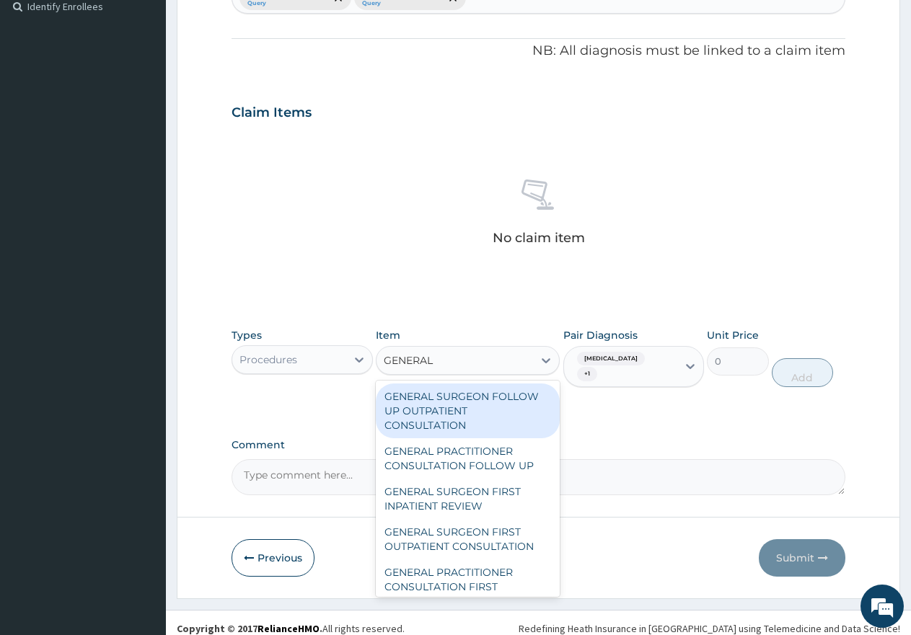
type input "GENERAL P"
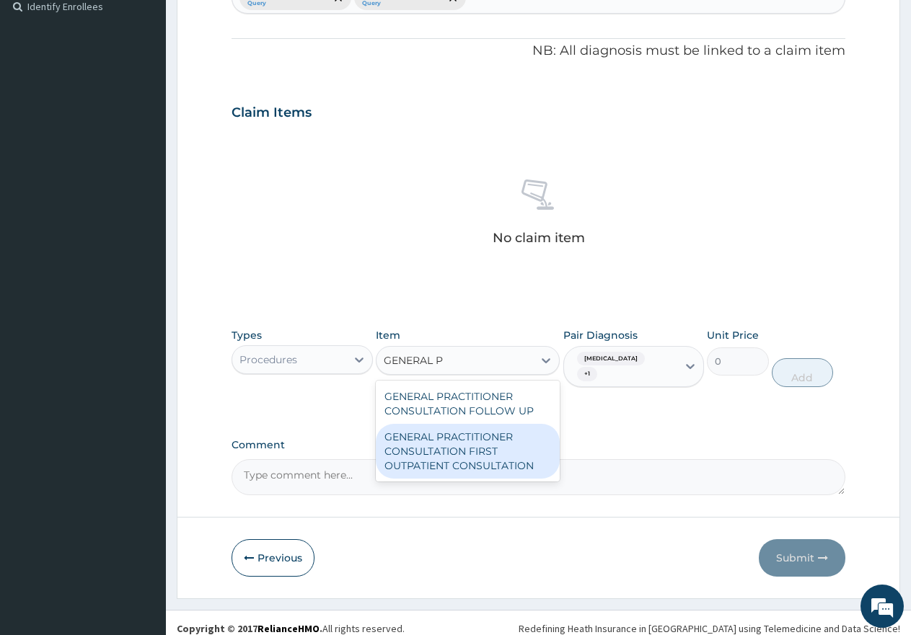
drag, startPoint x: 493, startPoint y: 464, endPoint x: 695, endPoint y: 390, distance: 215.6
click at [492, 463] on div "GENERAL PRACTITIONER CONSULTATION FIRST OUTPATIENT CONSULTATION" at bounding box center [468, 451] width 184 height 55
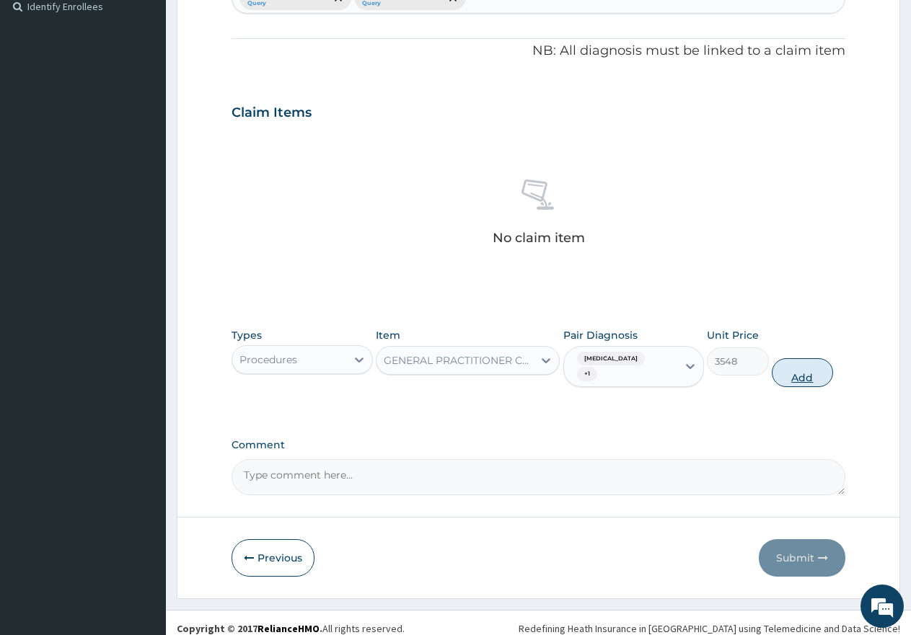
click at [783, 361] on button "Add" at bounding box center [802, 372] width 61 height 29
type input "0"
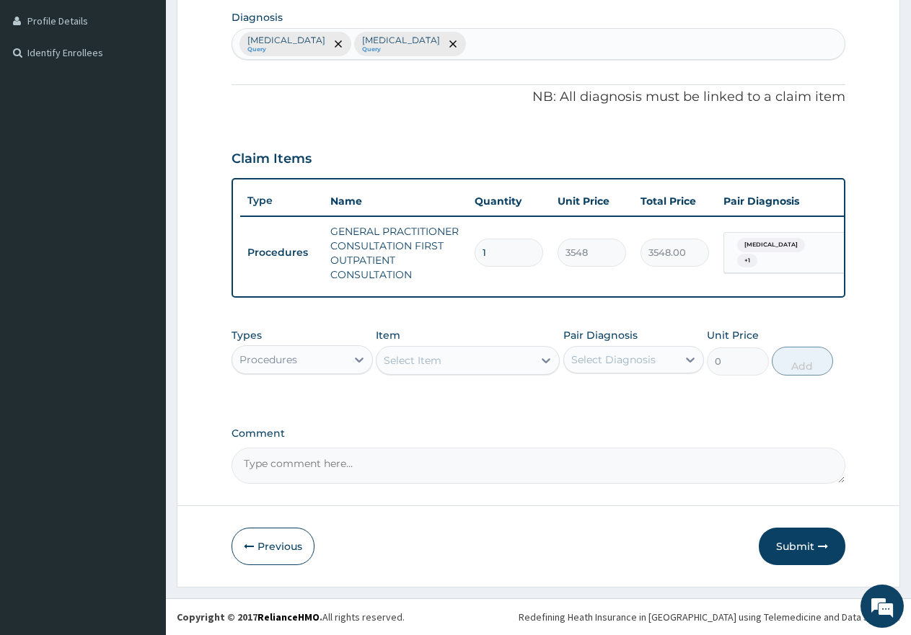
scroll to position [371, 0]
click at [309, 354] on div "Procedures" at bounding box center [289, 359] width 114 height 23
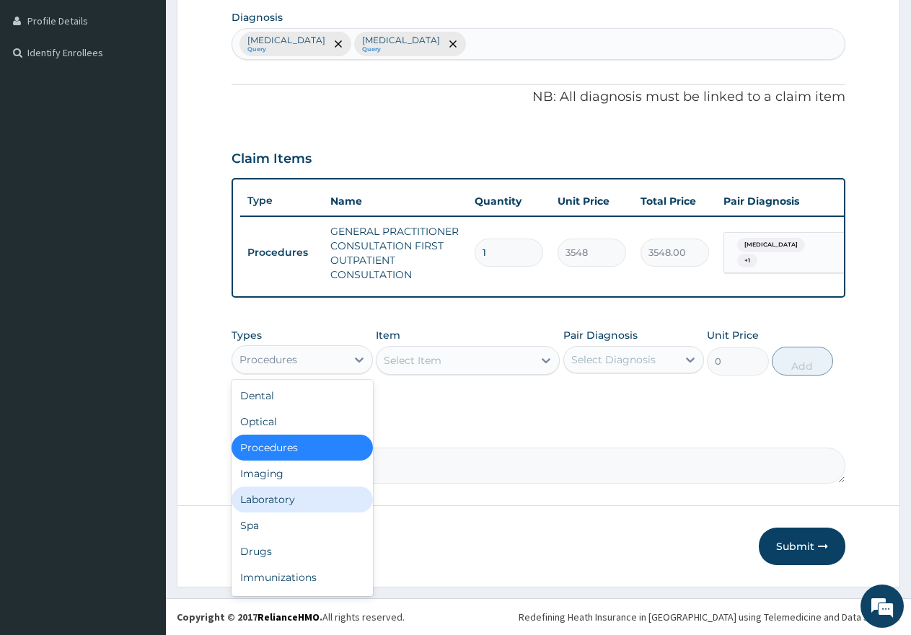
click at [274, 499] on div "Laboratory" at bounding box center [301, 500] width 141 height 26
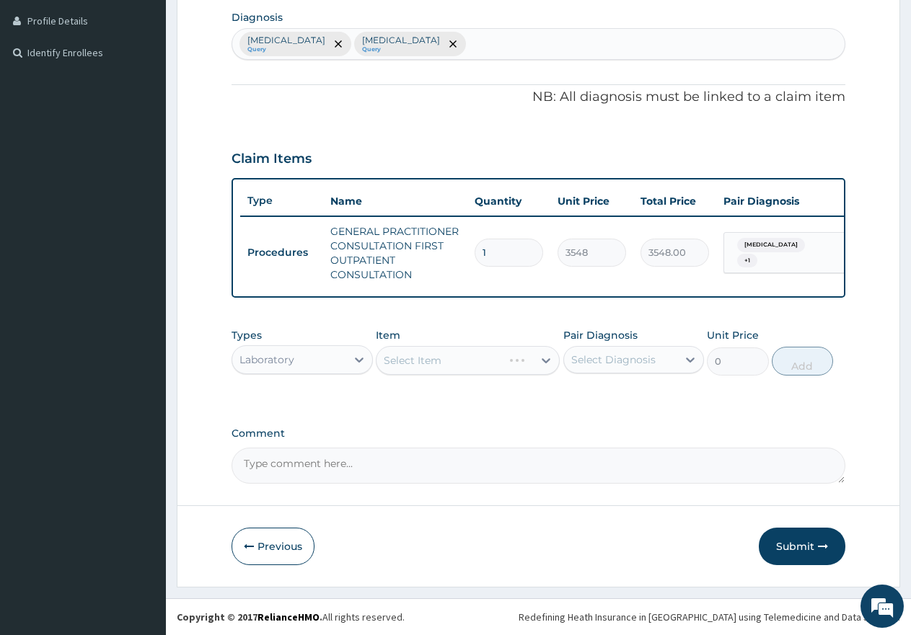
click at [657, 363] on div "Select Diagnosis" at bounding box center [621, 359] width 114 height 23
click at [612, 397] on label "Malaria" at bounding box center [631, 395] width 89 height 14
checkbox input "true"
click at [416, 353] on div "Select Item" at bounding box center [413, 360] width 58 height 14
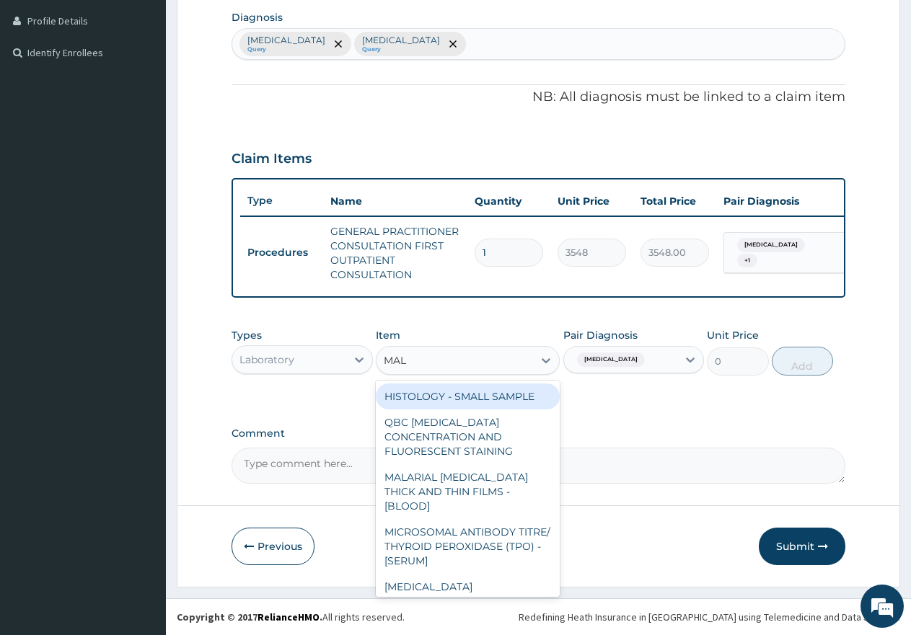
type input "MALA"
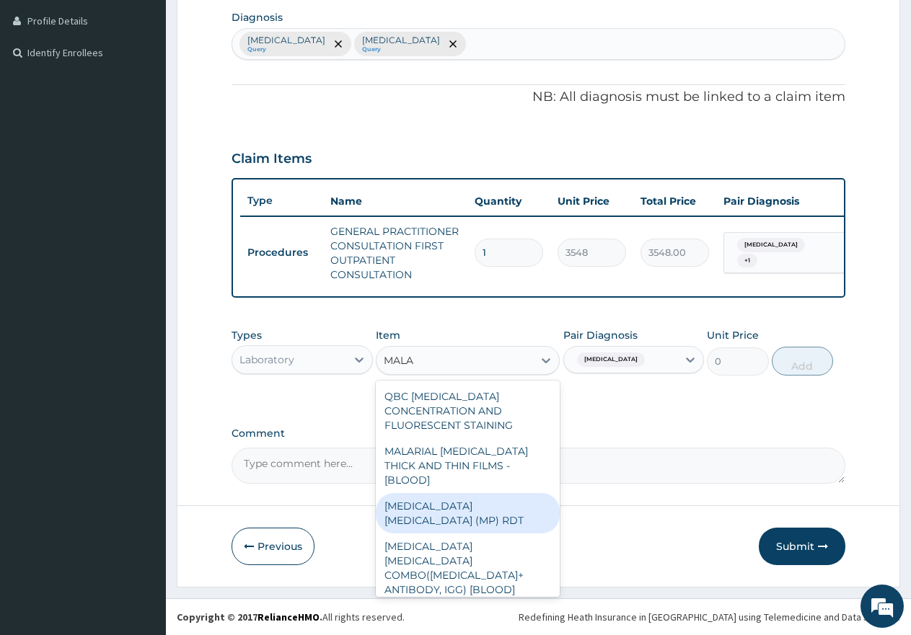
click at [506, 493] on div "MALARIA PARASITE (MP) RDT" at bounding box center [468, 513] width 184 height 40
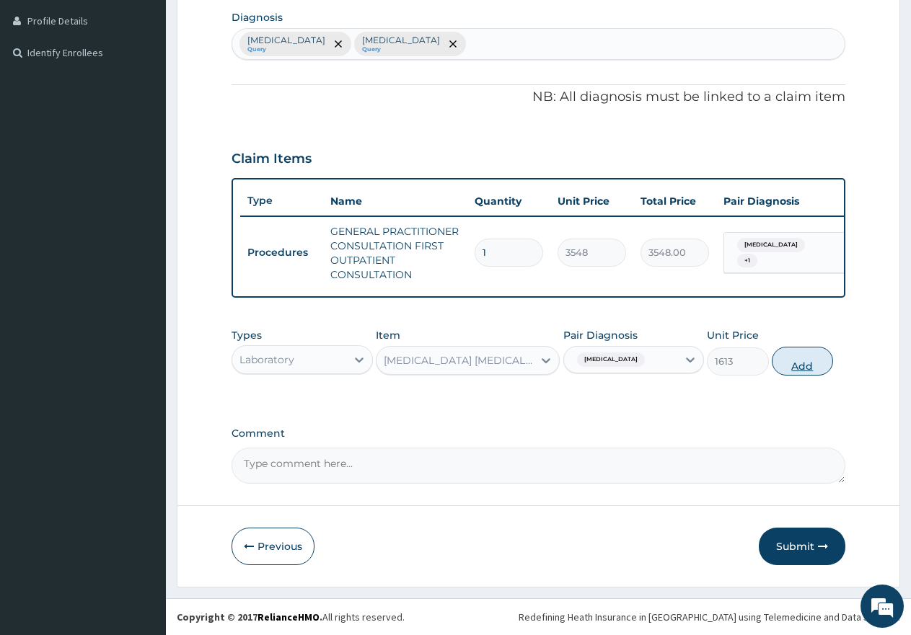
click at [787, 363] on button "Add" at bounding box center [802, 361] width 61 height 29
type input "0"
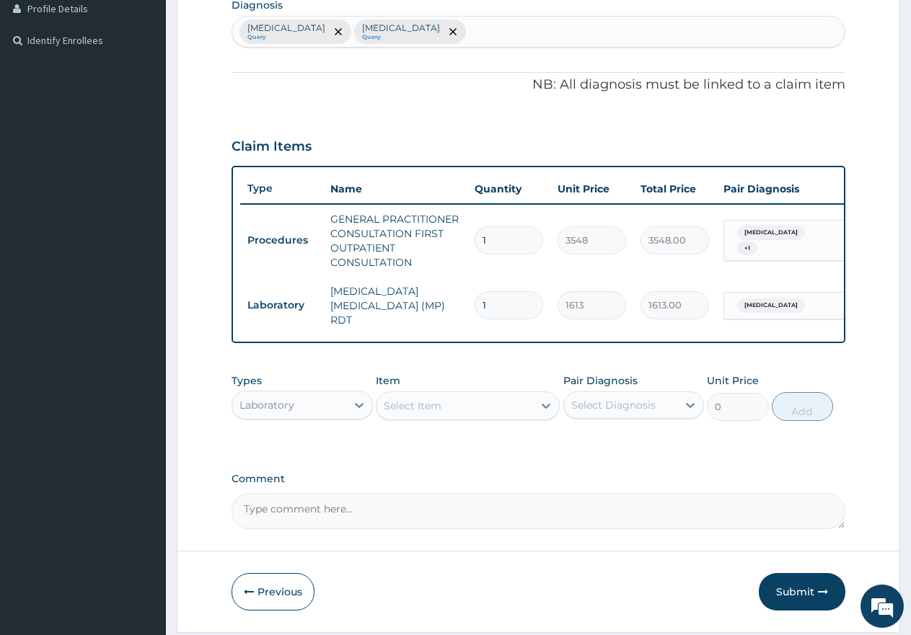
click at [432, 412] on div "Select Item" at bounding box center [413, 406] width 58 height 14
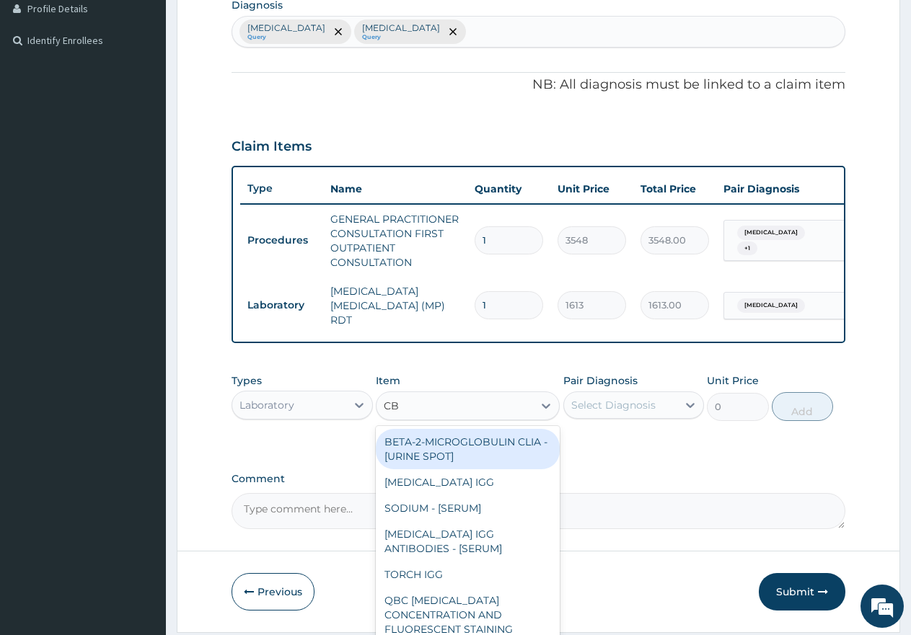
type input "CBC"
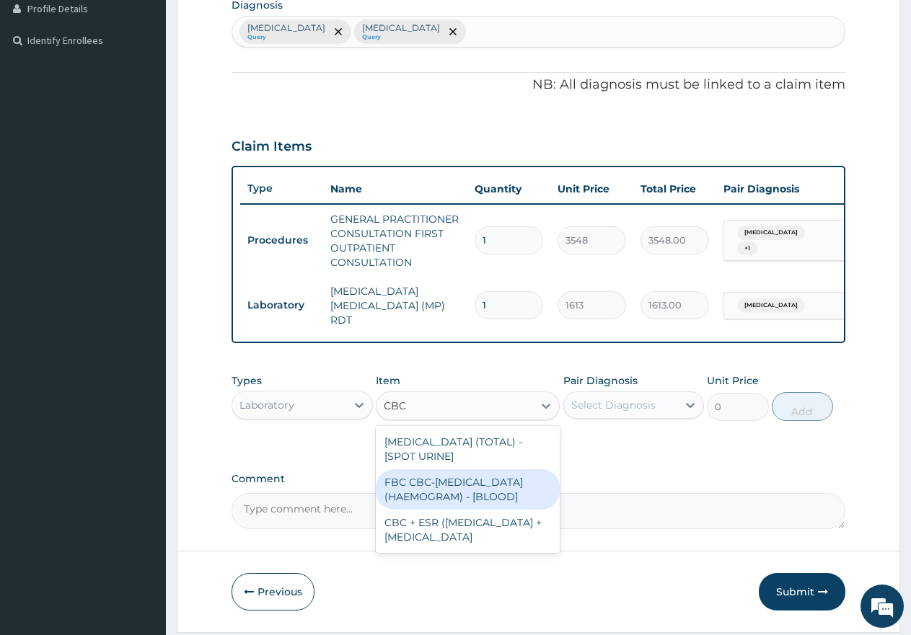
click at [464, 503] on div "FBC CBC-COMPLETE BLOOD COUNT (HAEMOGRAM) - [BLOOD]" at bounding box center [468, 489] width 184 height 40
type input "4300"
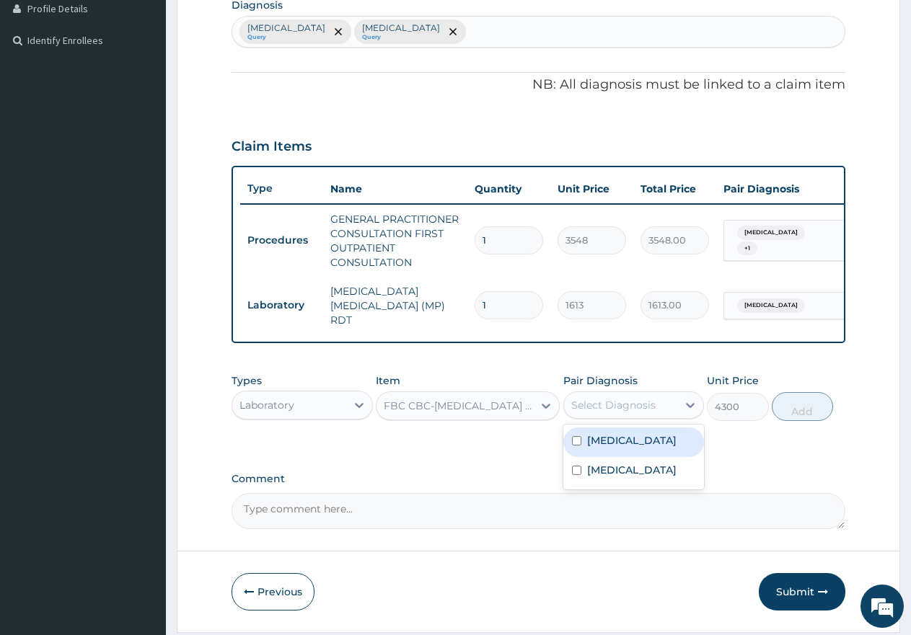
click at [621, 400] on div "Select Diagnosis" at bounding box center [621, 405] width 114 height 23
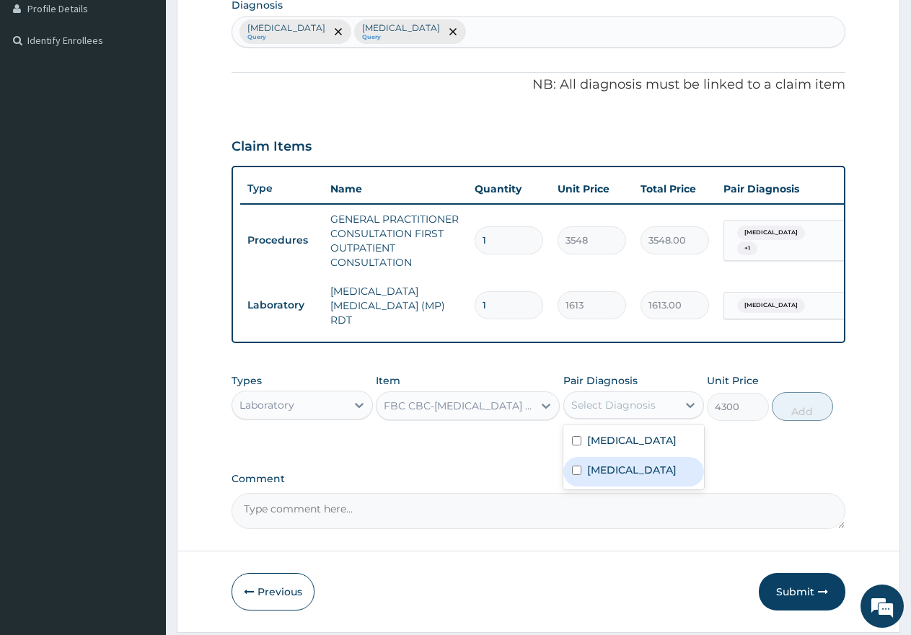
click at [599, 466] on div "Sepsis" at bounding box center [633, 472] width 141 height 30
checkbox input "true"
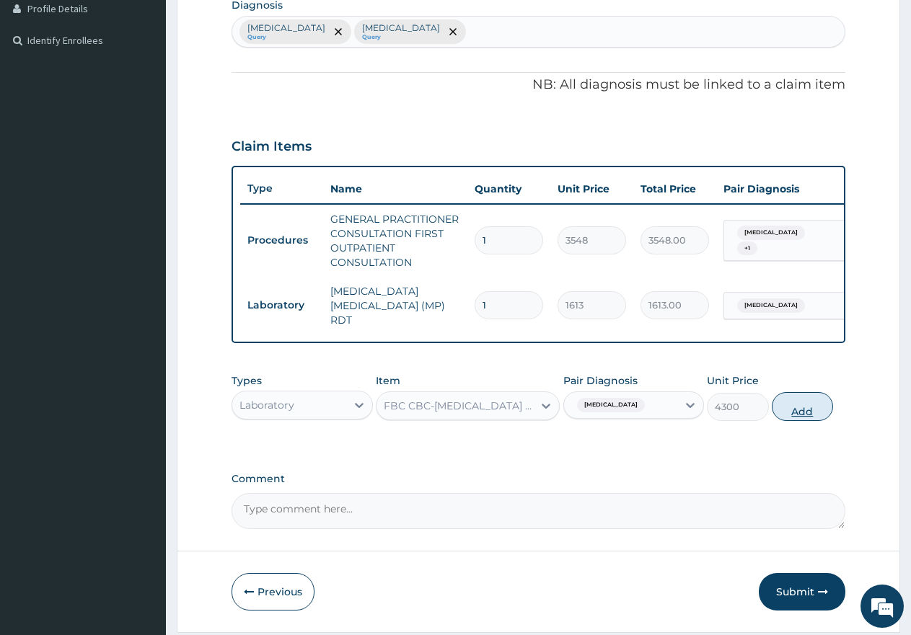
click at [782, 415] on button "Add" at bounding box center [802, 406] width 61 height 29
type input "0"
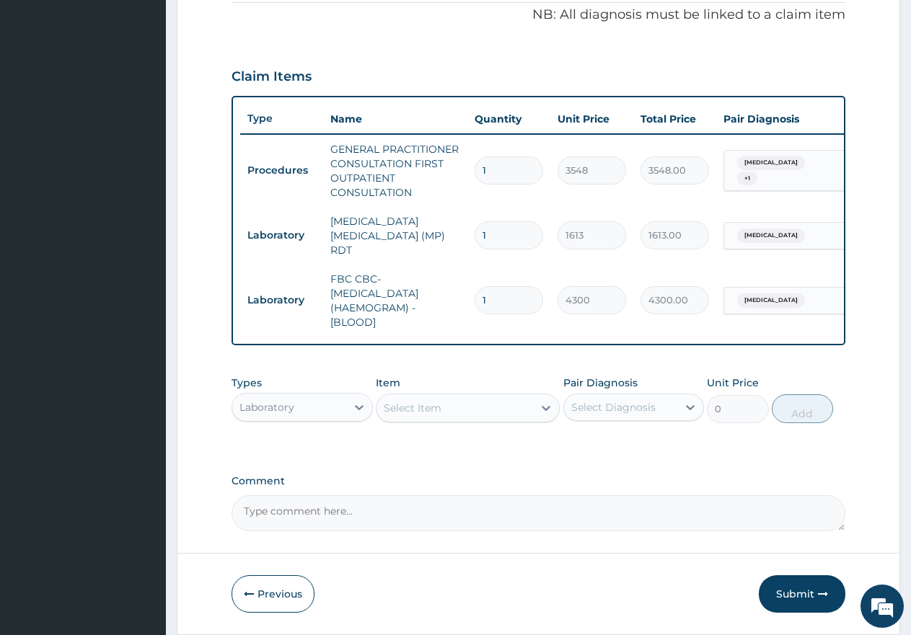
scroll to position [493, 0]
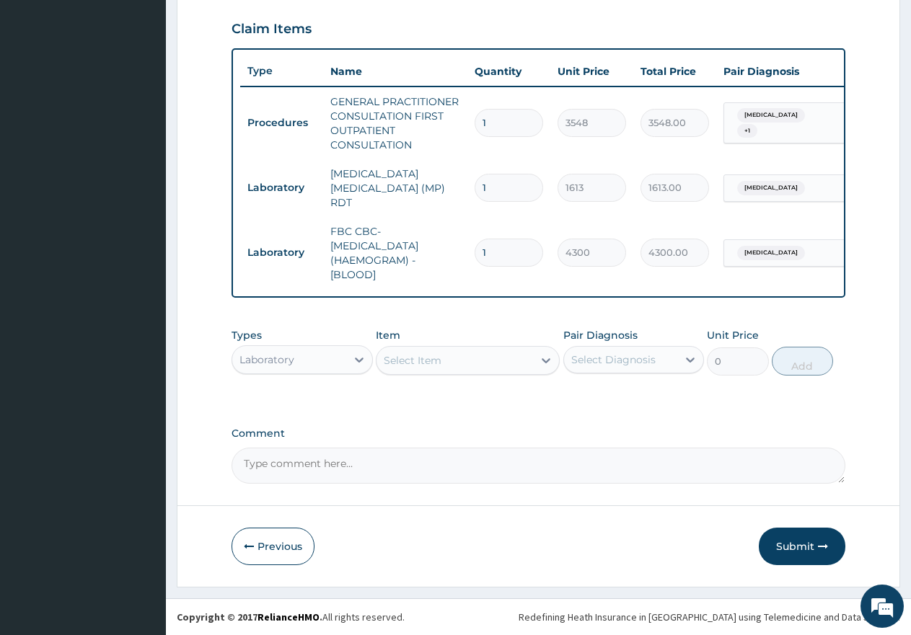
click at [255, 366] on div "Laboratory" at bounding box center [266, 360] width 55 height 14
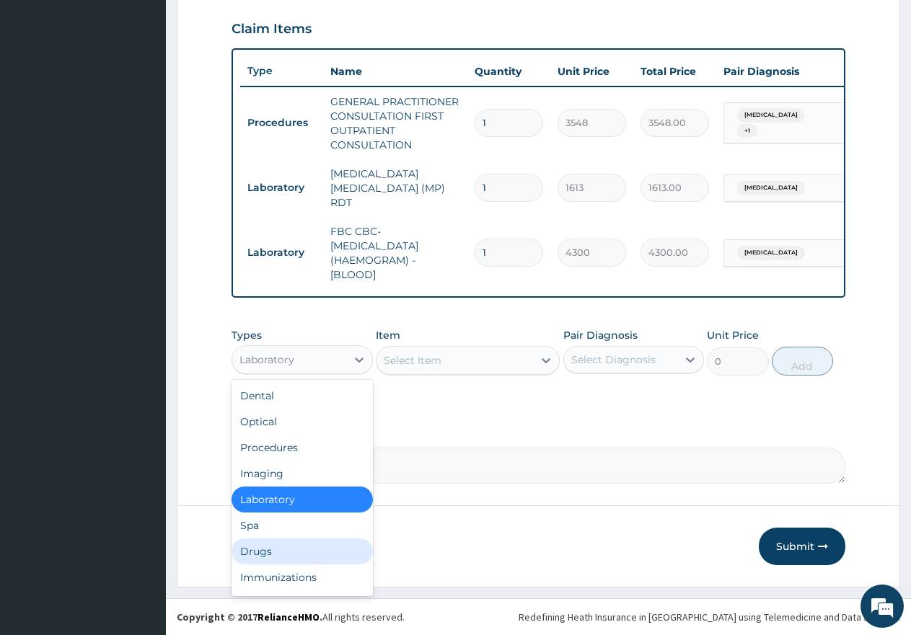
click at [260, 555] on div "Drugs" at bounding box center [301, 552] width 141 height 26
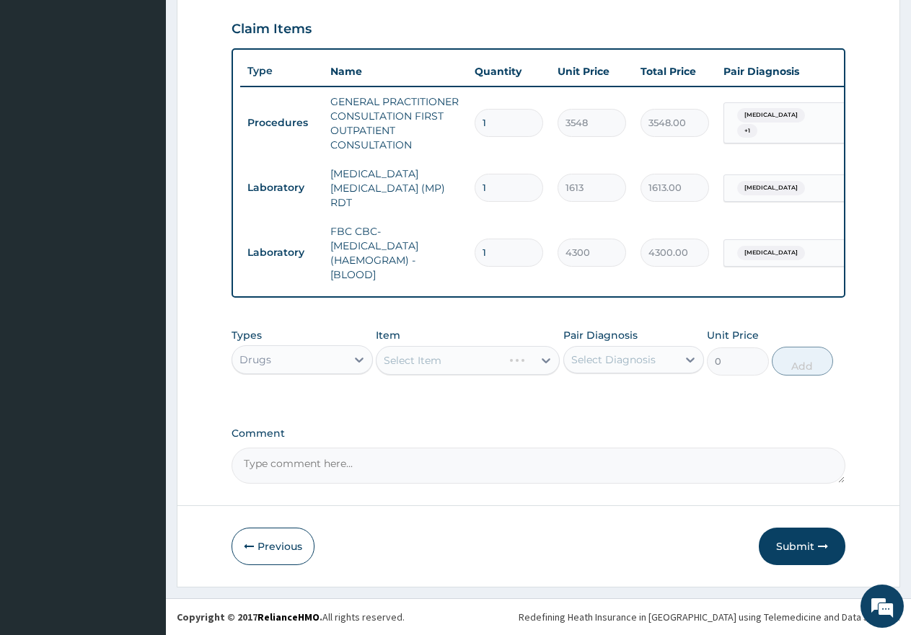
click at [625, 343] on div "Pair Diagnosis Select Diagnosis" at bounding box center [633, 352] width 141 height 48
click at [614, 368] on div "Select Diagnosis" at bounding box center [621, 359] width 114 height 23
click at [602, 394] on label "Malaria" at bounding box center [631, 395] width 89 height 14
checkbox input "true"
click at [597, 421] on label "Sepsis" at bounding box center [631, 425] width 89 height 14
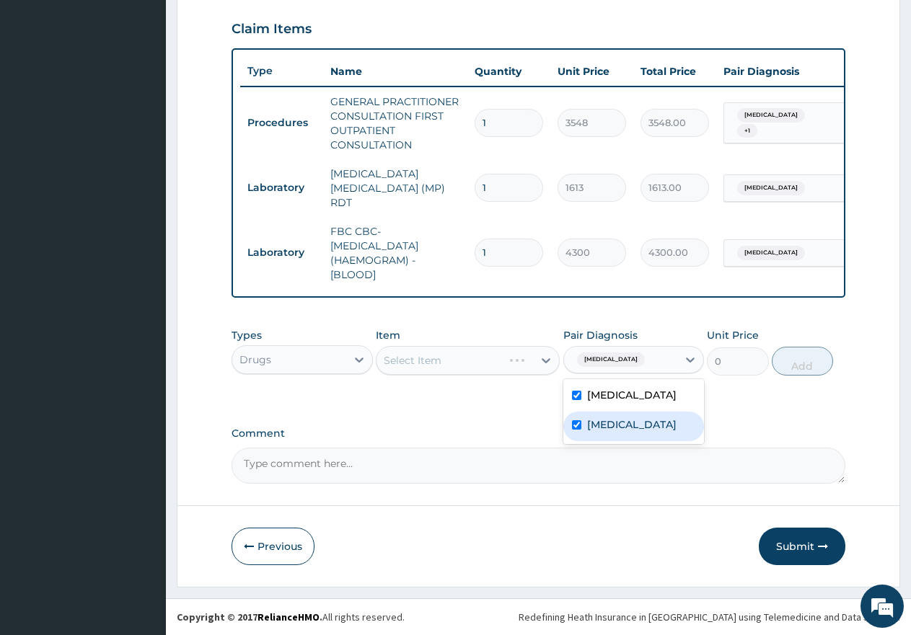
checkbox input "true"
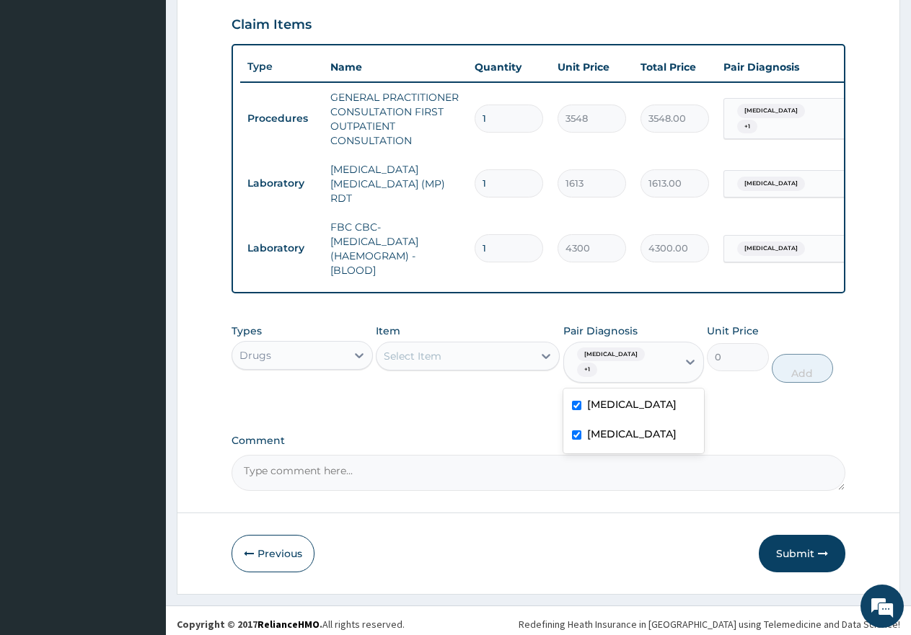
click at [449, 361] on div "Select Item" at bounding box center [454, 356] width 156 height 23
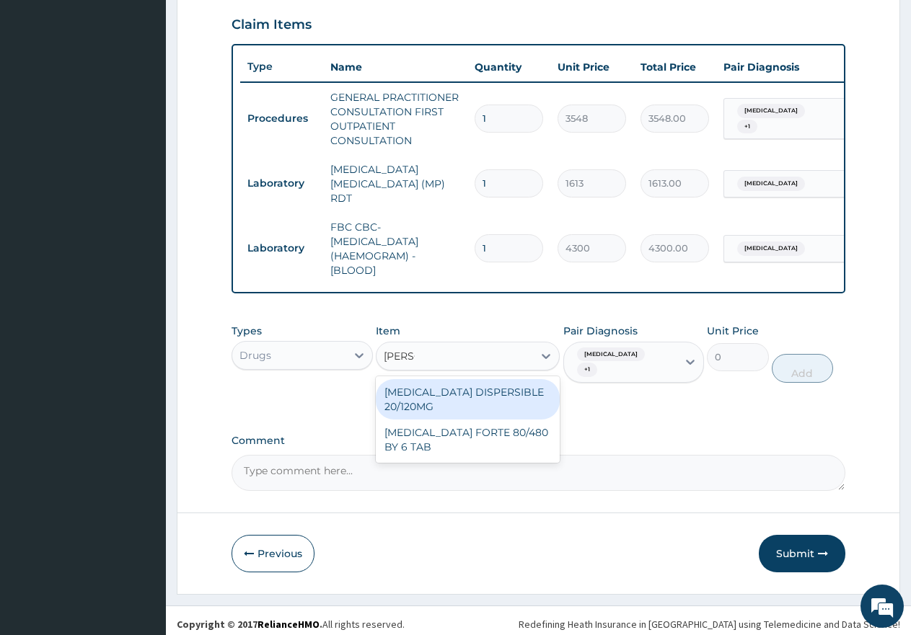
type input "COART"
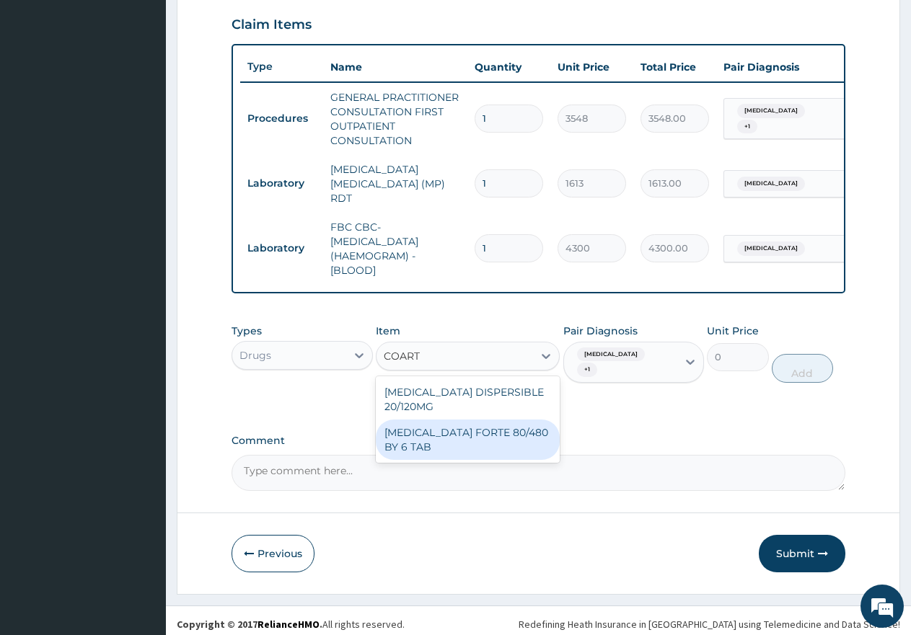
click at [468, 448] on div "COARTEM FORTE 80/480 BY 6 TAB" at bounding box center [468, 440] width 184 height 40
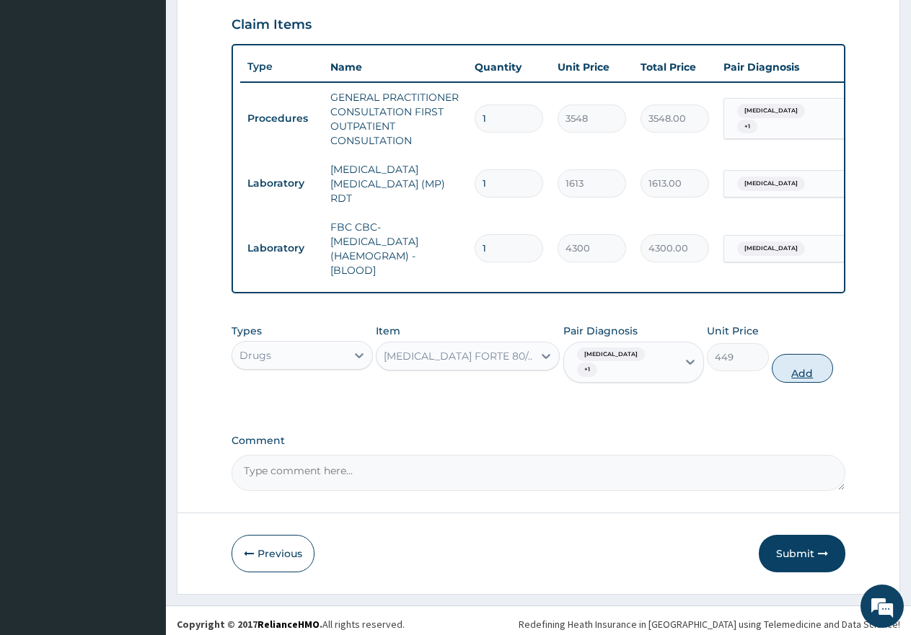
click at [806, 366] on button "Add" at bounding box center [802, 368] width 61 height 29
type input "0"
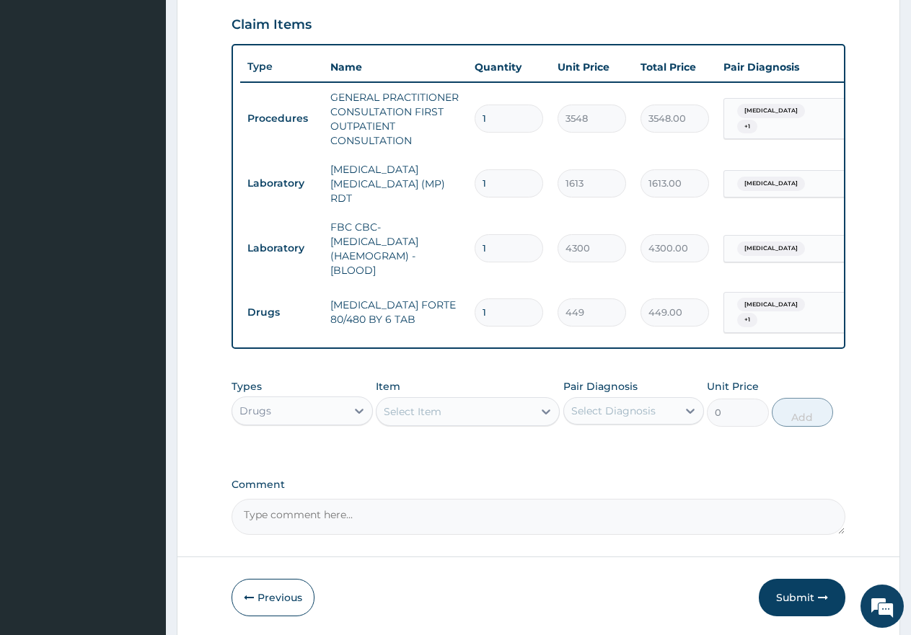
click at [462, 414] on div "Select Item" at bounding box center [454, 411] width 156 height 23
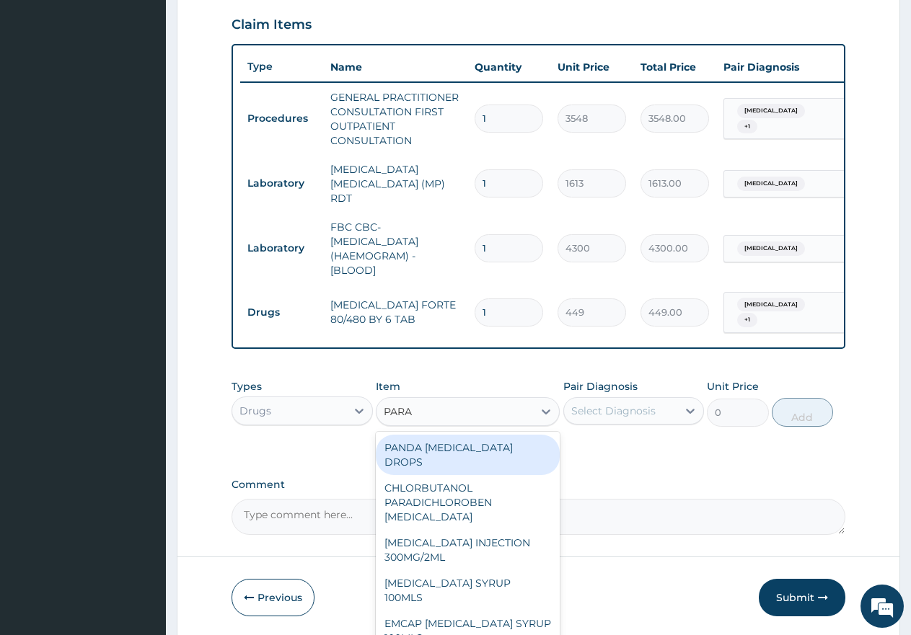
type input "PARAC"
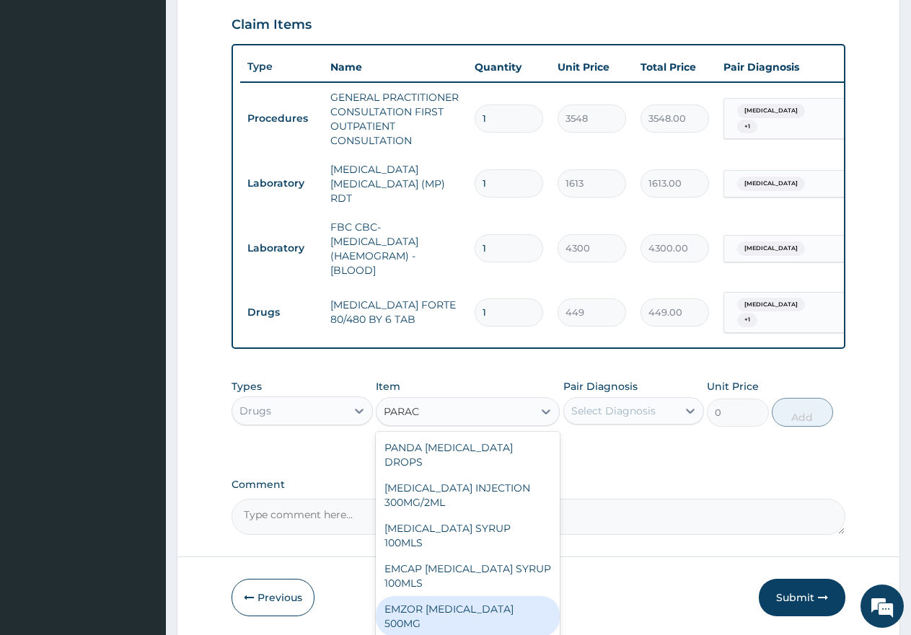
drag, startPoint x: 471, startPoint y: 582, endPoint x: 604, endPoint y: 487, distance: 163.9
click at [477, 596] on div "EMZOR PARACETAMOL 500MG" at bounding box center [468, 616] width 184 height 40
type input "24"
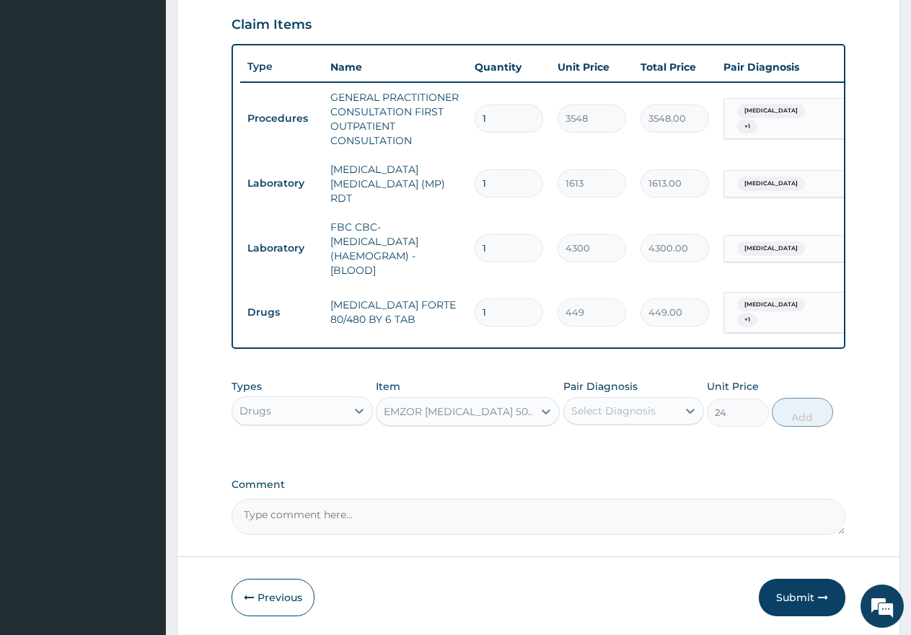
click at [616, 410] on div "Select Diagnosis" at bounding box center [613, 411] width 84 height 14
click at [612, 445] on label "Malaria" at bounding box center [631, 446] width 89 height 14
checkbox input "true"
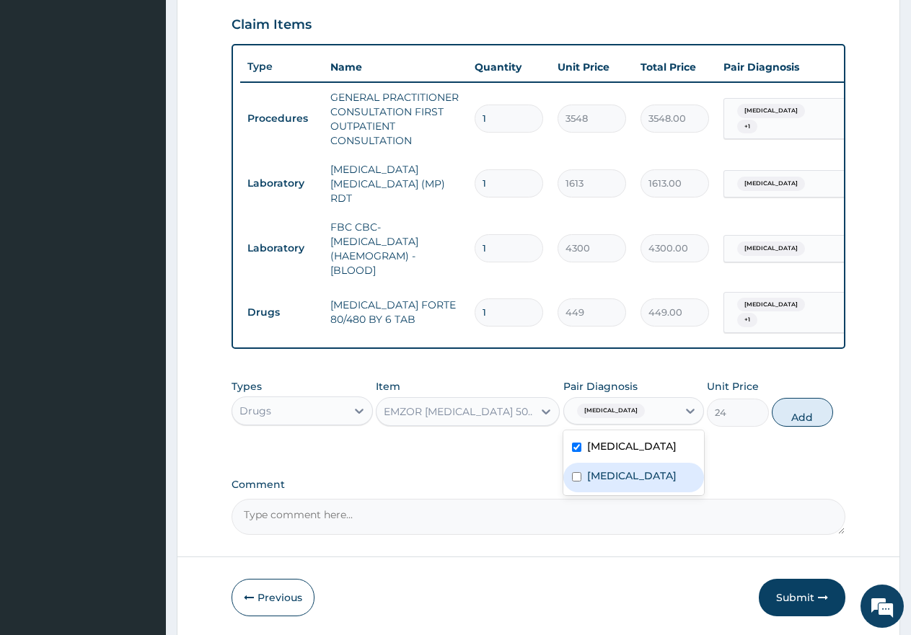
click at [605, 474] on label "Sepsis" at bounding box center [631, 476] width 89 height 14
checkbox input "true"
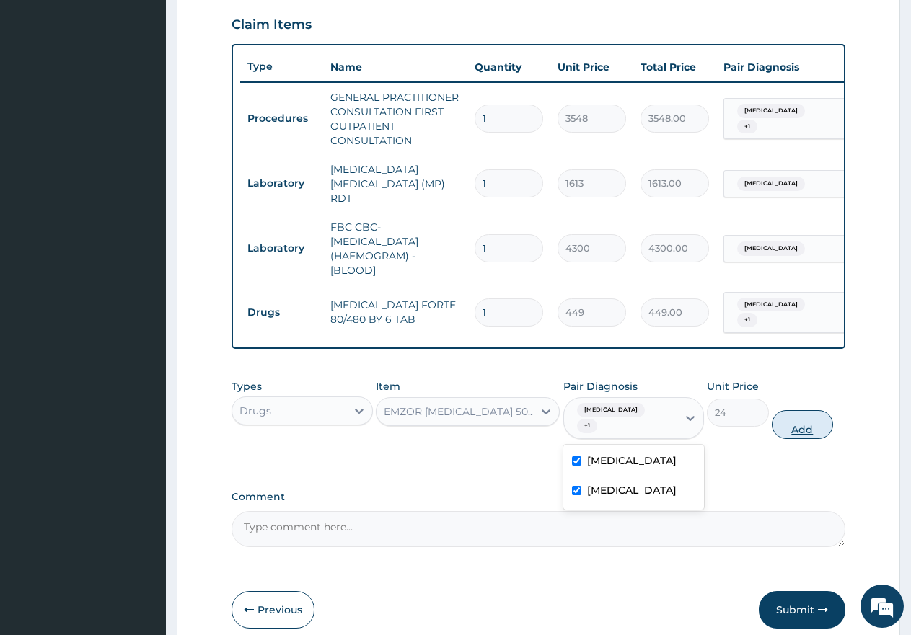
click at [790, 416] on button "Add" at bounding box center [802, 424] width 61 height 29
type input "0"
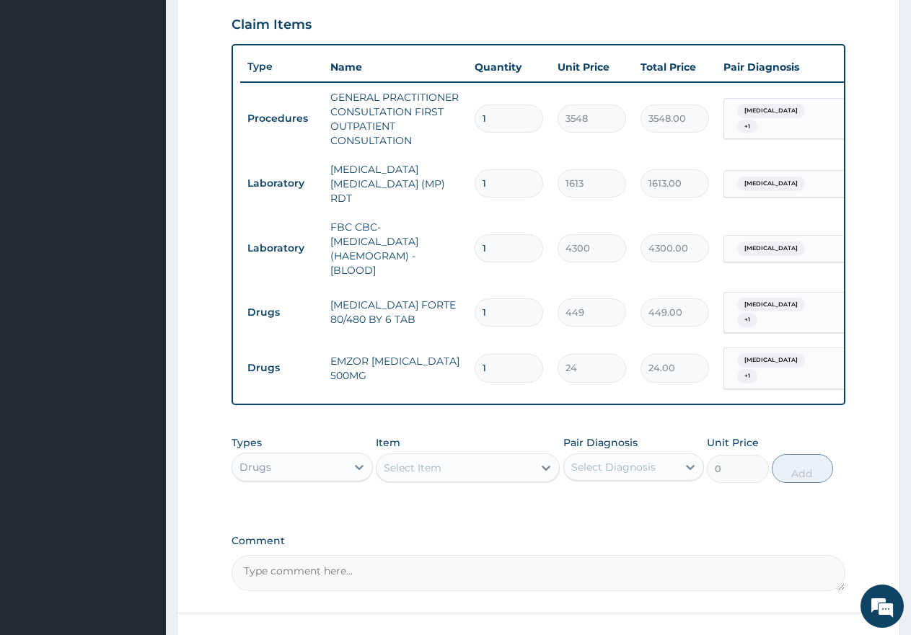
type input "18"
type input "432.00"
type input "18"
click at [501, 304] on input "1" at bounding box center [509, 313] width 69 height 28
type input "0.00"
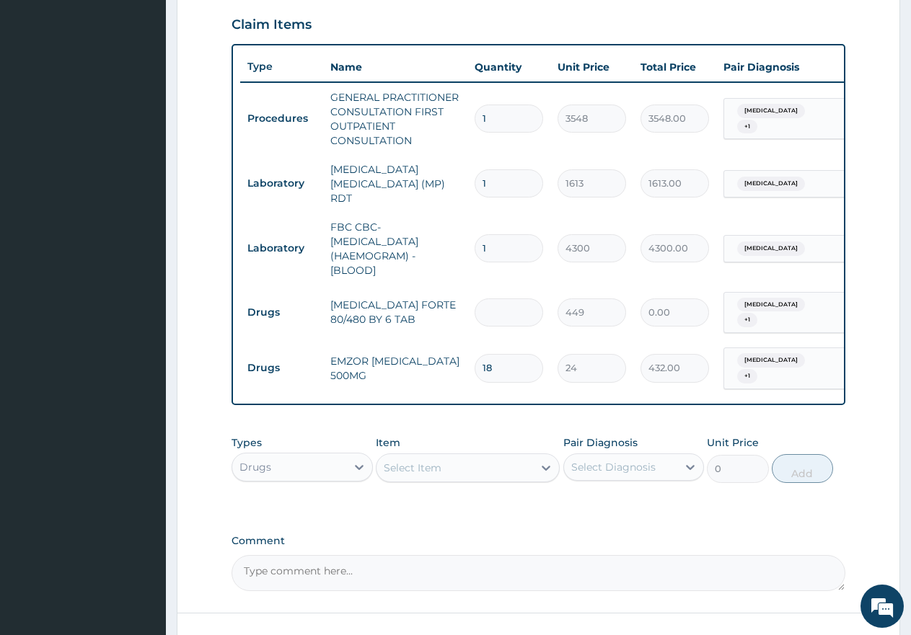
type input "6"
type input "2694.00"
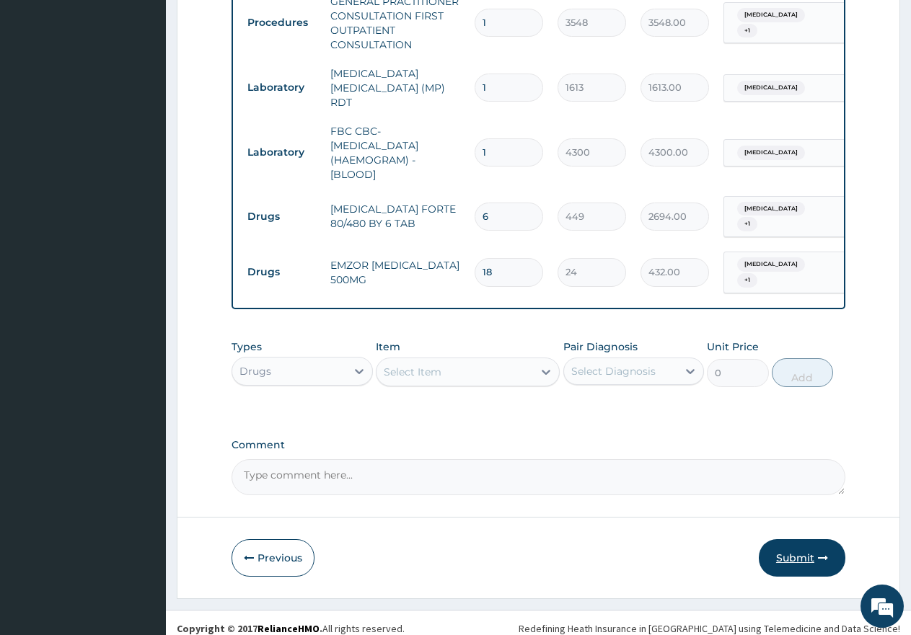
scroll to position [592, 0]
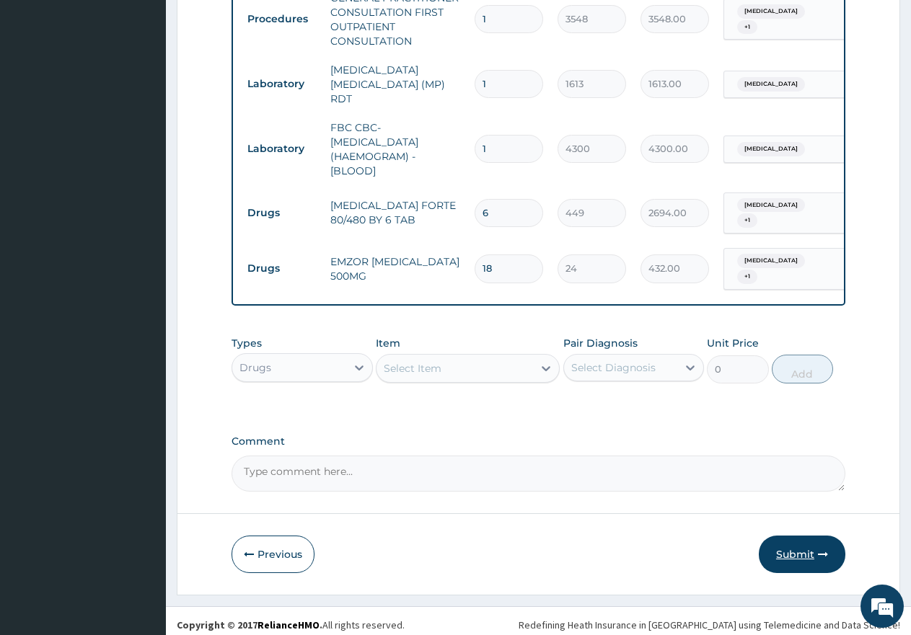
type input "6"
click at [800, 550] on button "Submit" at bounding box center [802, 554] width 87 height 37
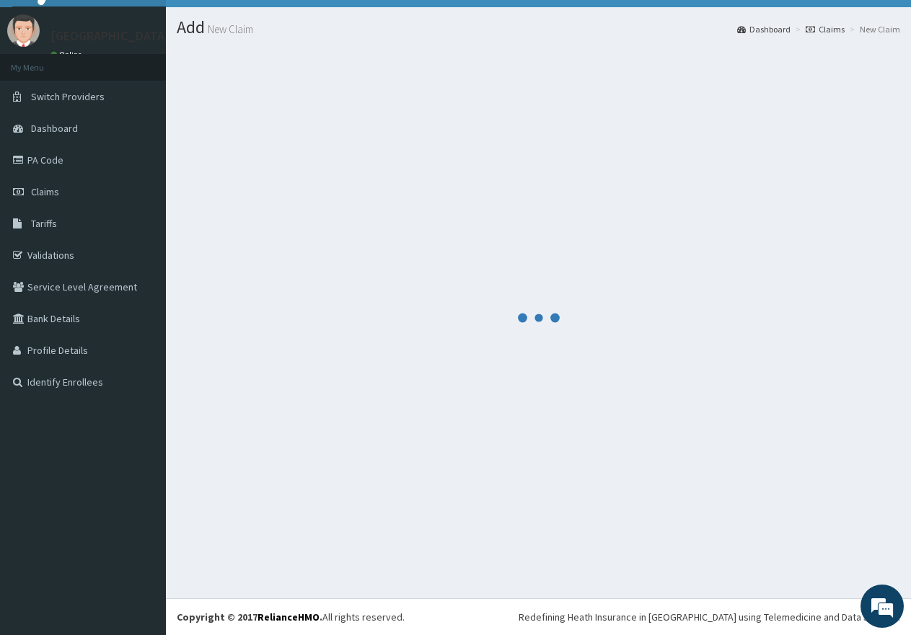
scroll to position [29, 0]
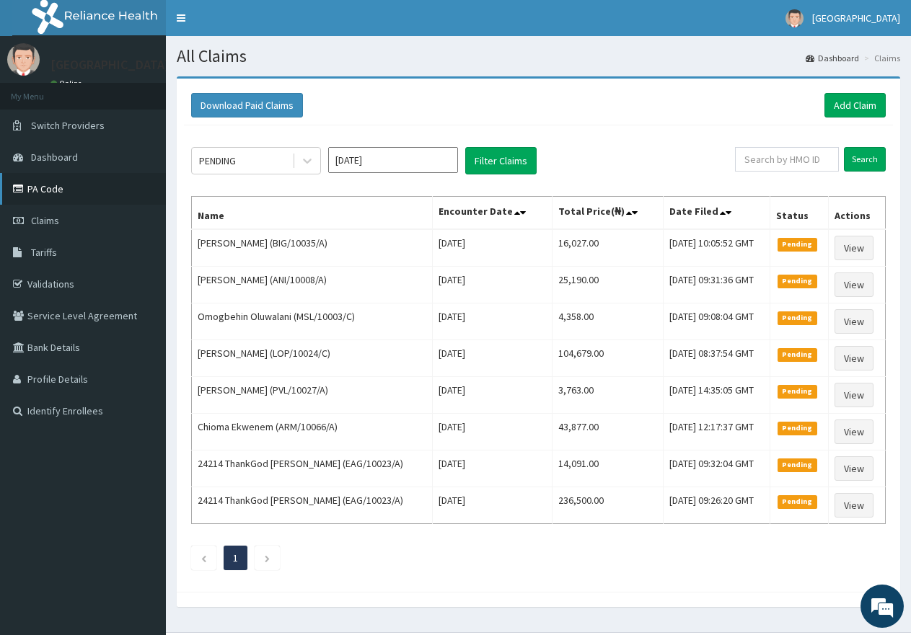
click at [74, 191] on link "PA Code" at bounding box center [83, 189] width 166 height 32
click at [53, 193] on link "PA Code" at bounding box center [83, 189] width 166 height 32
click at [213, 163] on div "PENDING" at bounding box center [217, 161] width 37 height 14
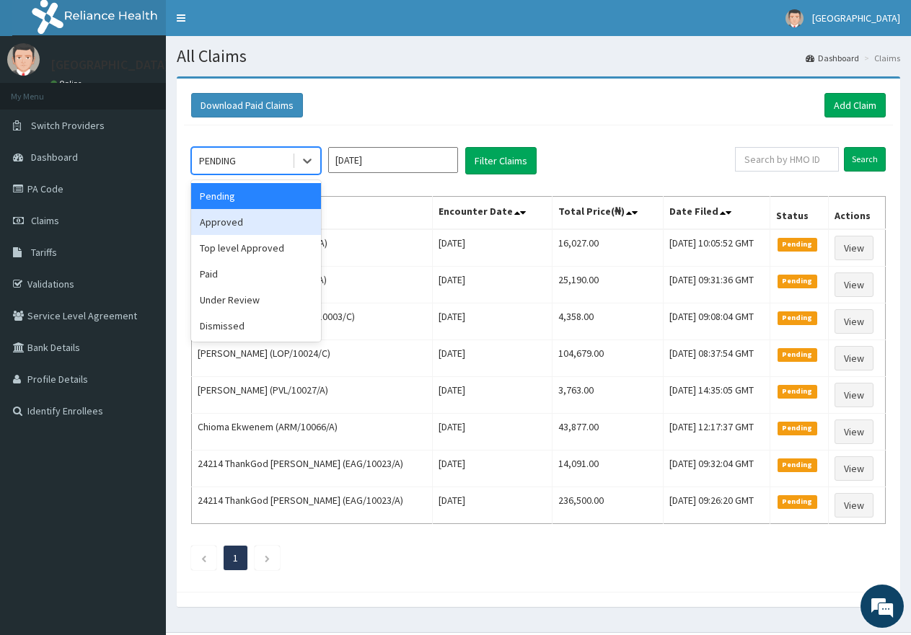
click at [226, 221] on div "Approved" at bounding box center [256, 222] width 130 height 26
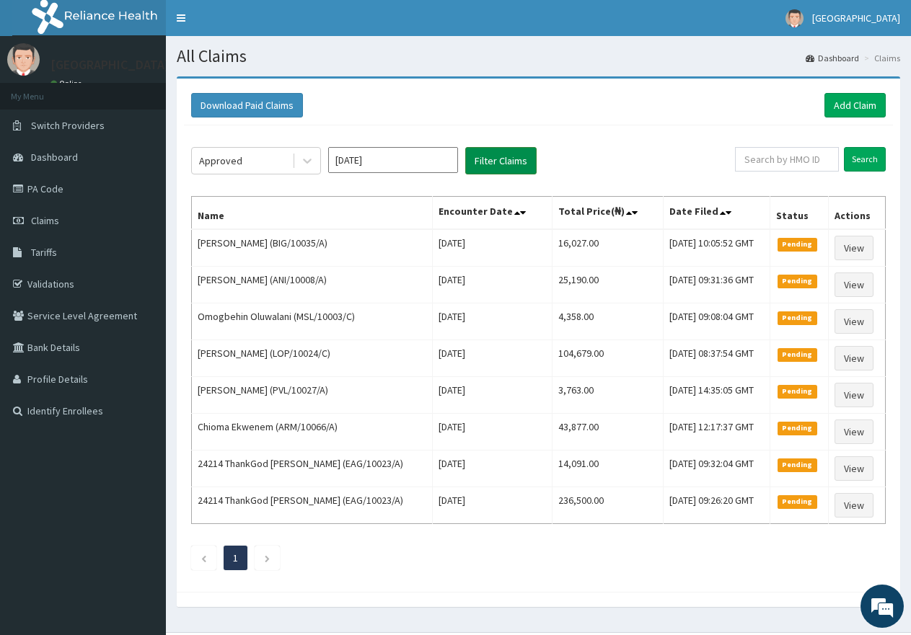
click at [490, 160] on button "Filter Claims" at bounding box center [500, 160] width 71 height 27
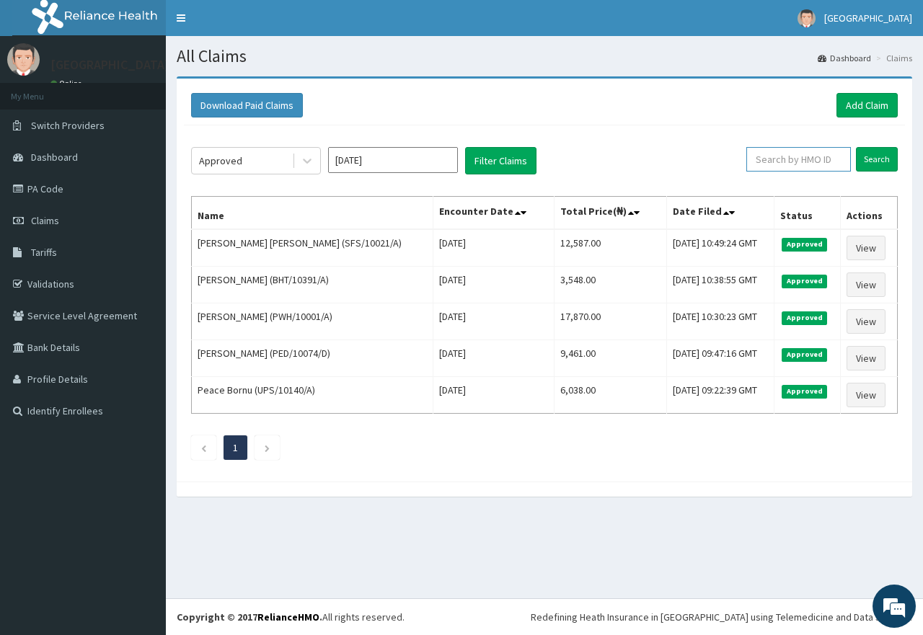
click at [774, 165] on input "text" at bounding box center [798, 159] width 105 height 25
paste input "MSL/10023/B"
type input "MSL/10023/B"
click at [887, 160] on input "Search" at bounding box center [877, 159] width 42 height 25
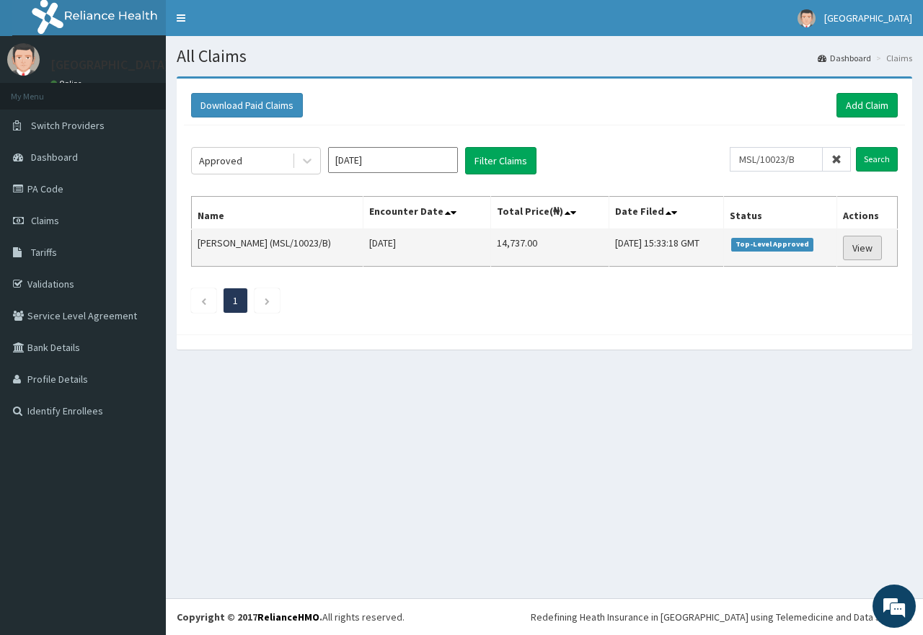
click at [867, 250] on link "View" at bounding box center [862, 248] width 39 height 25
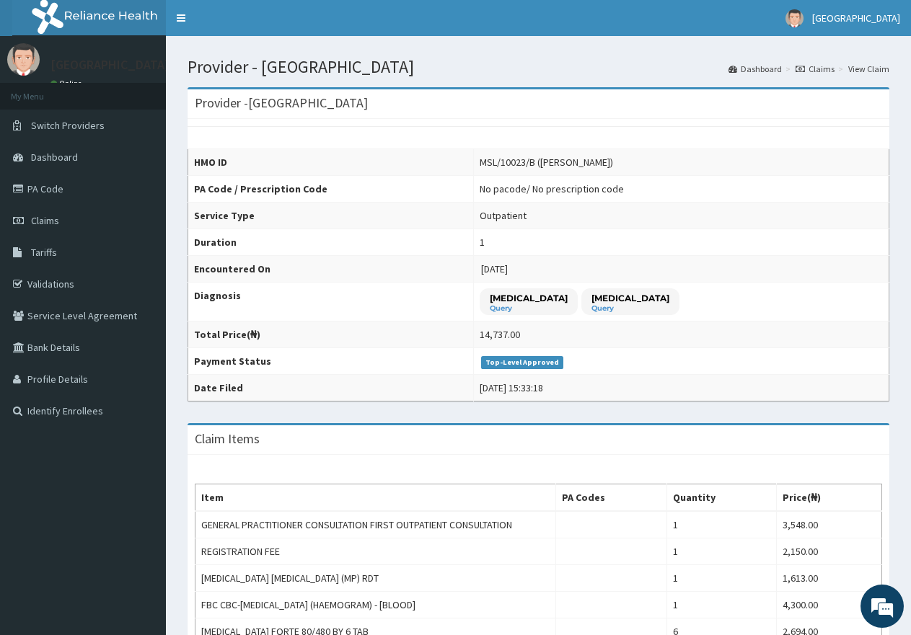
click at [51, 218] on span "Claims" at bounding box center [45, 220] width 28 height 13
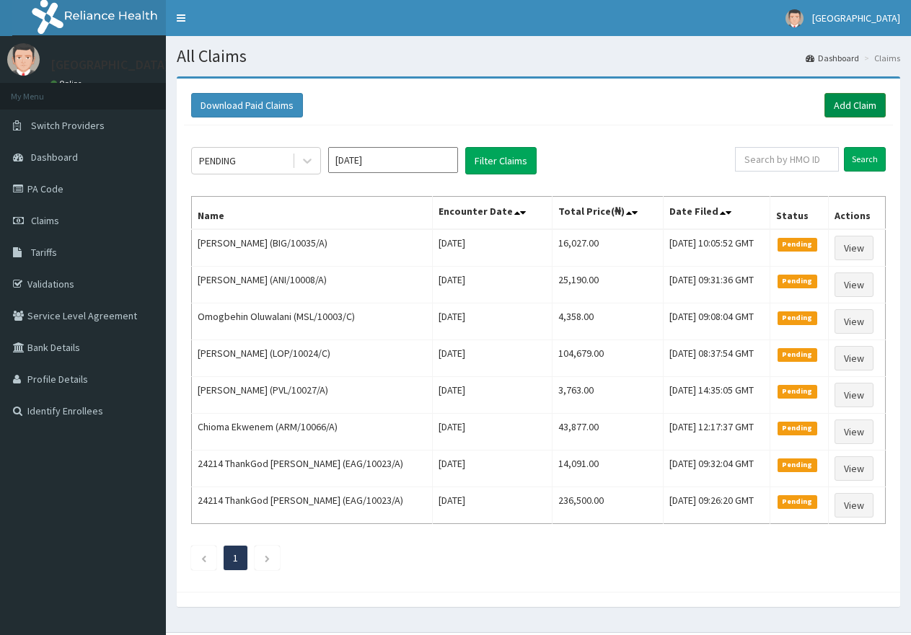
click at [866, 109] on link "Add Claim" at bounding box center [854, 105] width 61 height 25
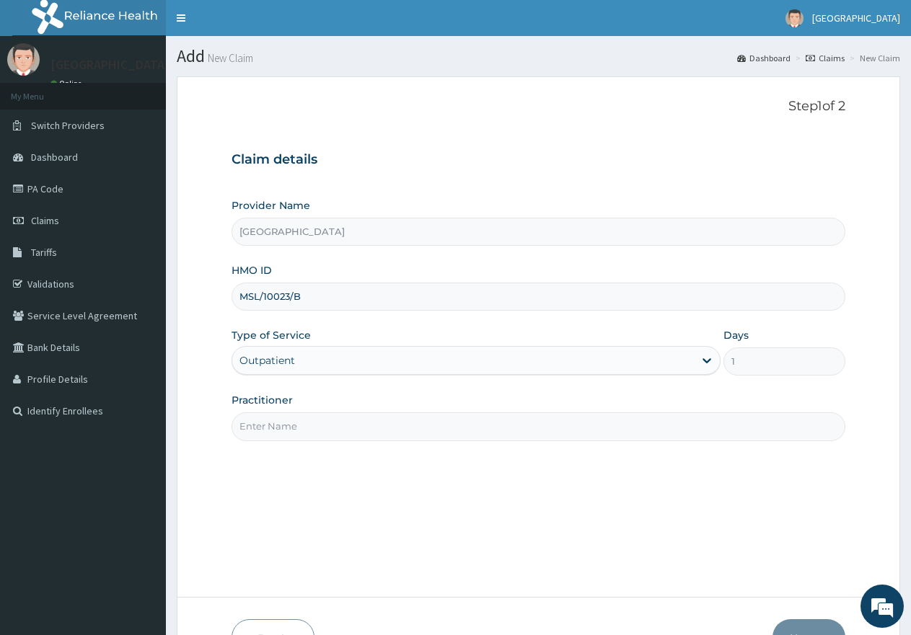
type input "[PERSON_NAME]"
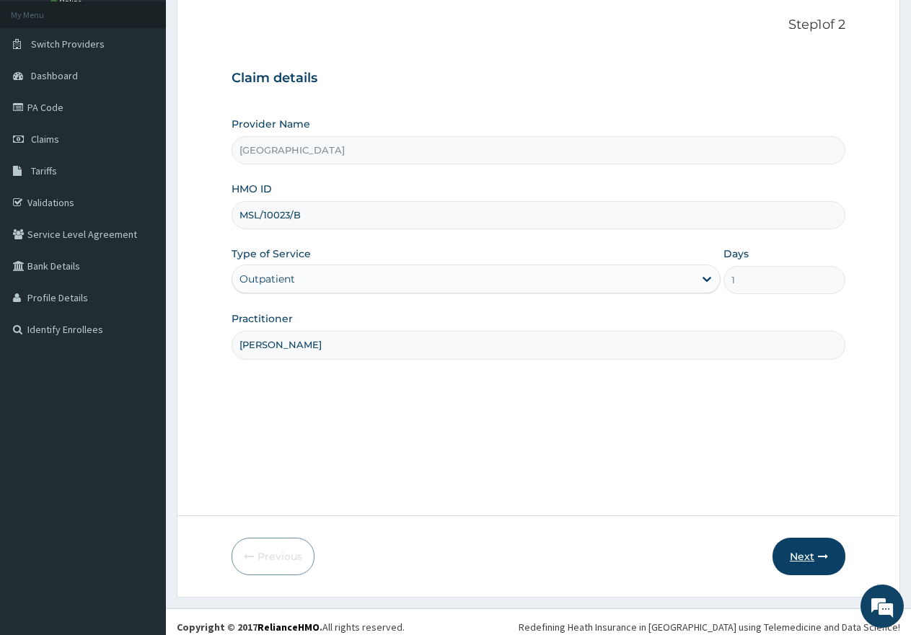
scroll to position [92, 0]
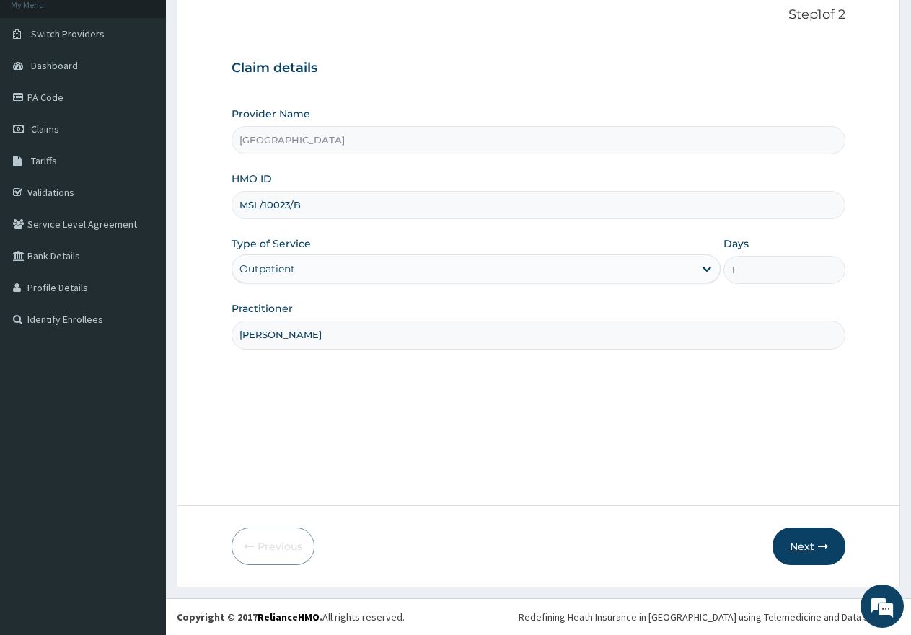
click at [820, 539] on button "Next" at bounding box center [808, 546] width 73 height 37
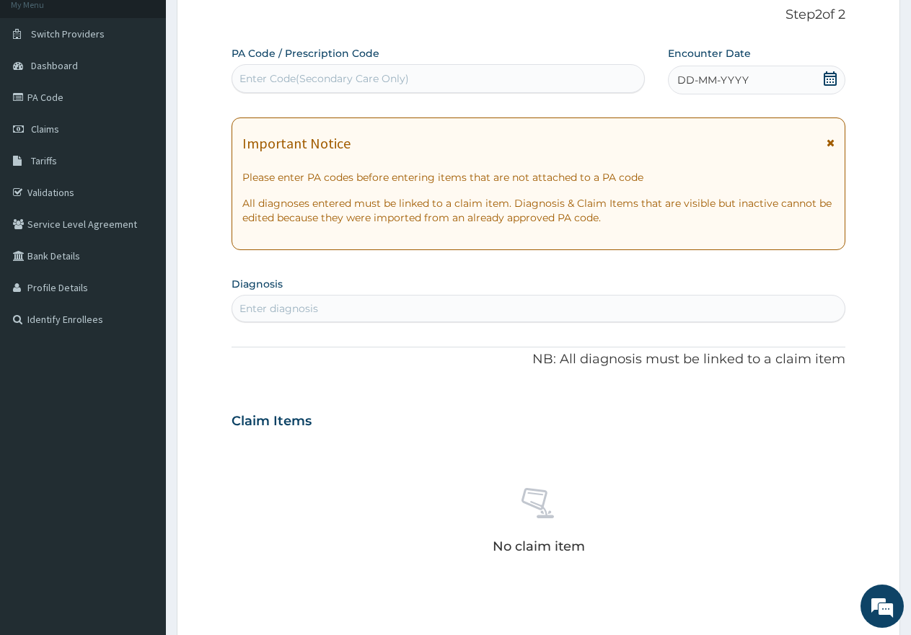
click at [700, 78] on span "DD-MM-YYYY" at bounding box center [712, 80] width 71 height 14
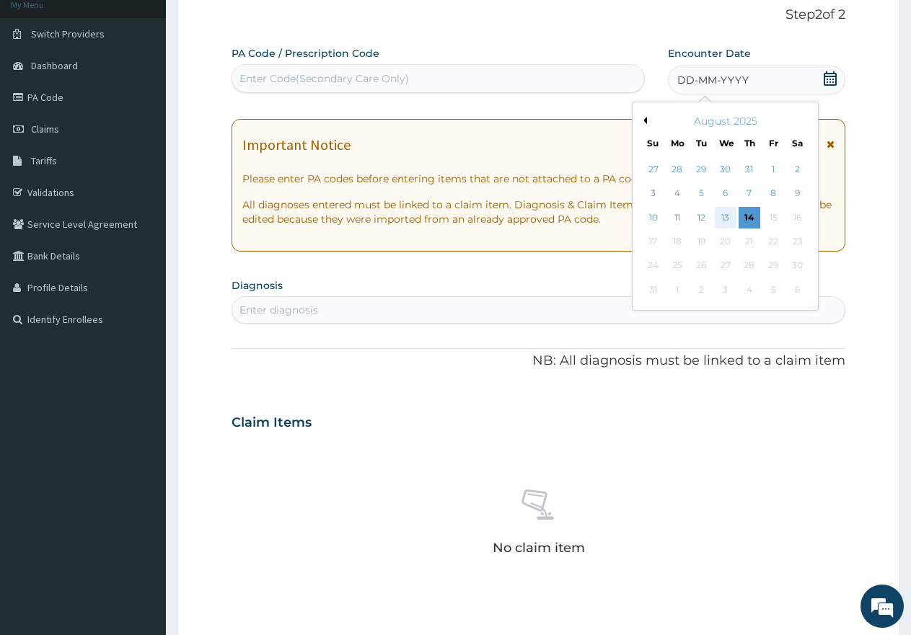
click at [726, 218] on div "13" at bounding box center [726, 218] width 22 height 22
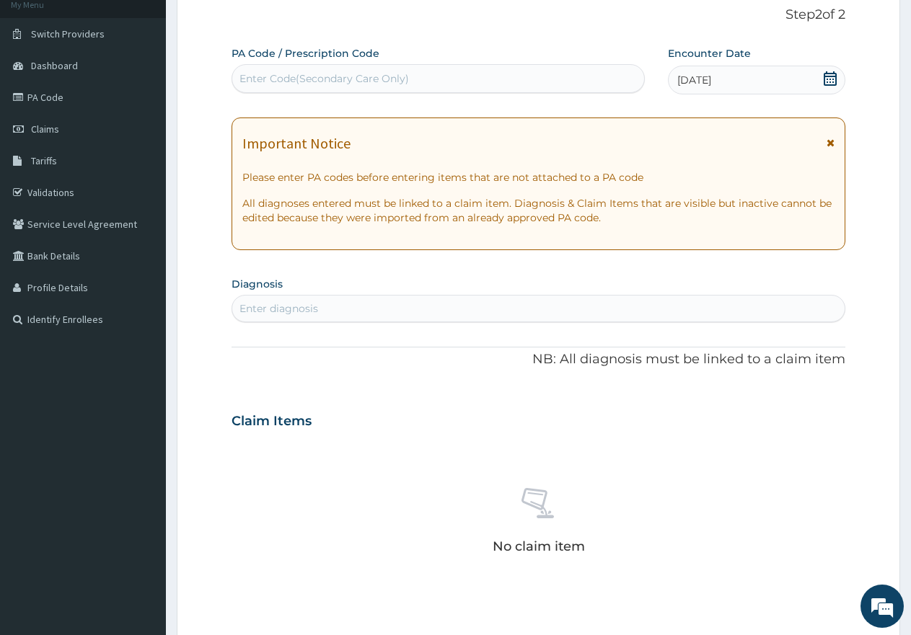
click at [317, 313] on div "Enter diagnosis" at bounding box center [278, 308] width 79 height 14
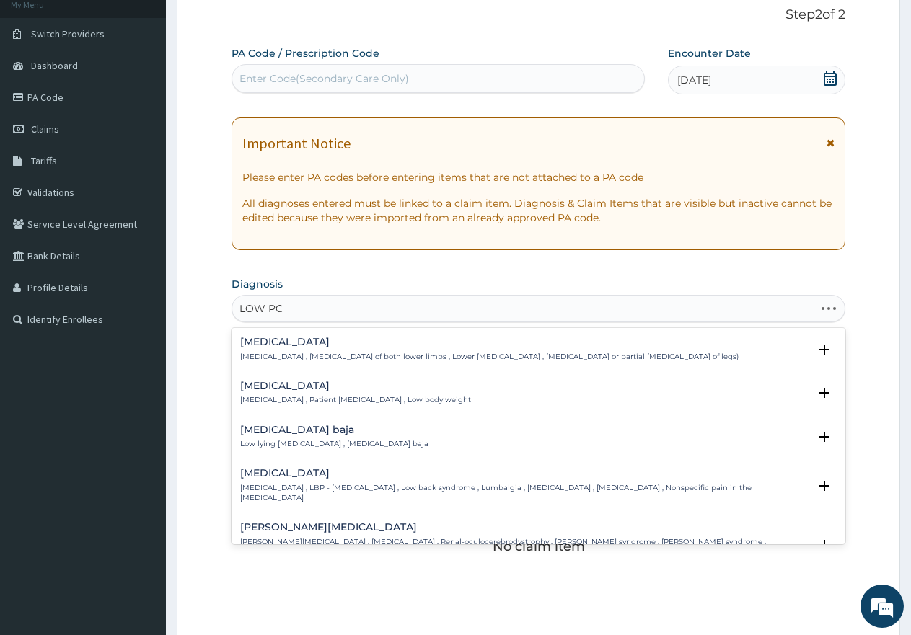
type input "LOW PCV"
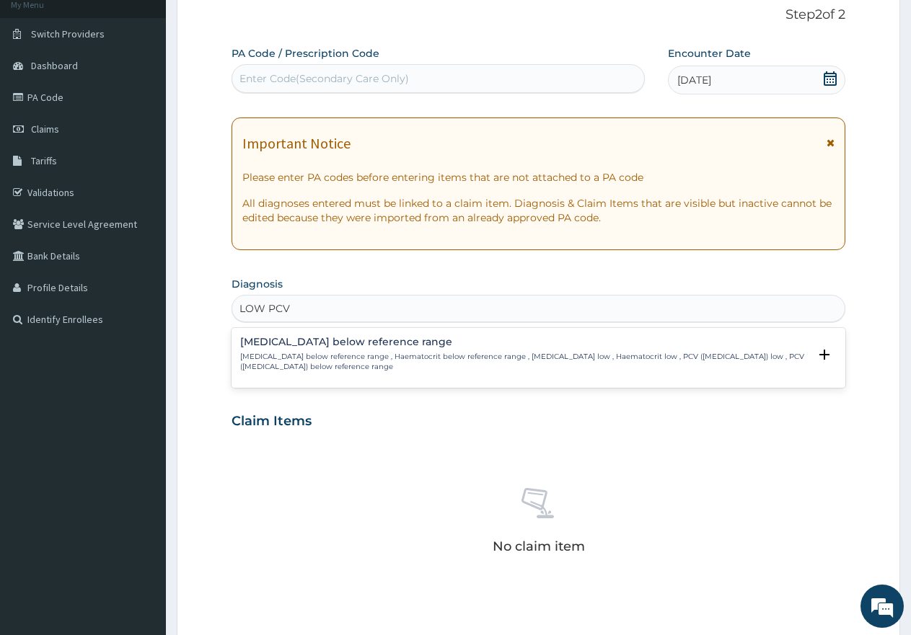
scroll to position [0, 0]
click at [309, 358] on p "[MEDICAL_DATA] below reference range , Haematocrit below reference range , [MED…" at bounding box center [524, 362] width 568 height 21
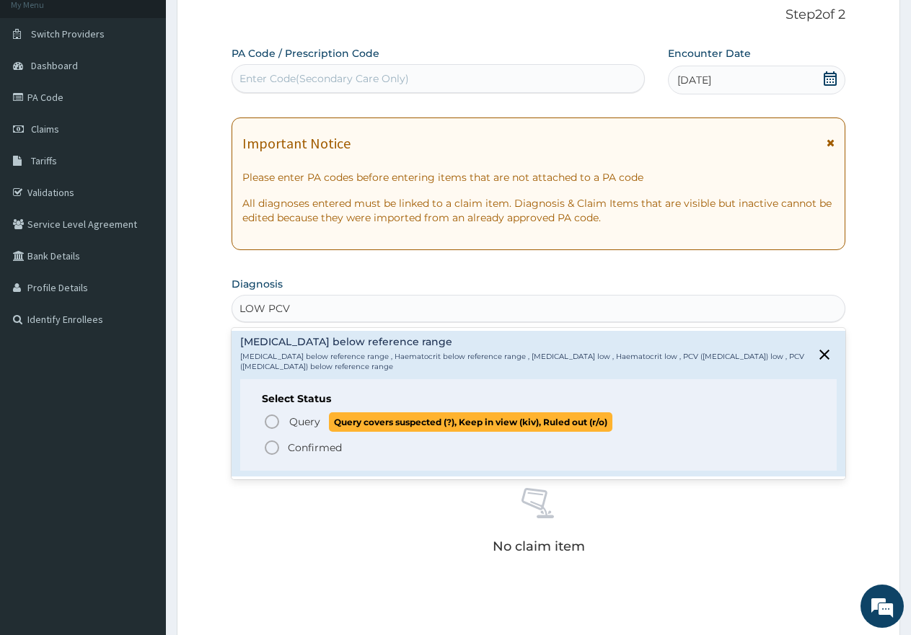
click at [305, 421] on span "Query" at bounding box center [304, 422] width 31 height 14
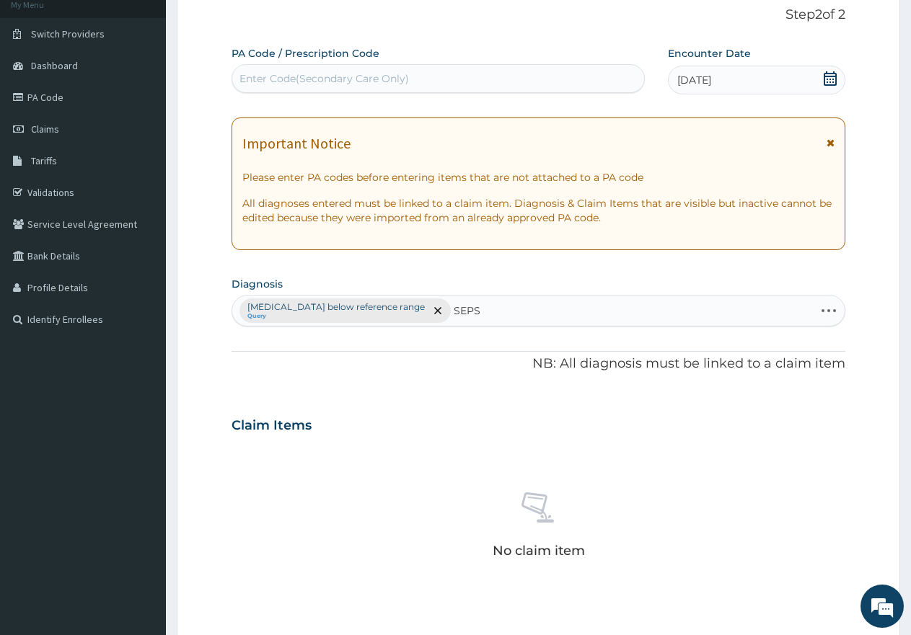
type input "SEPSI"
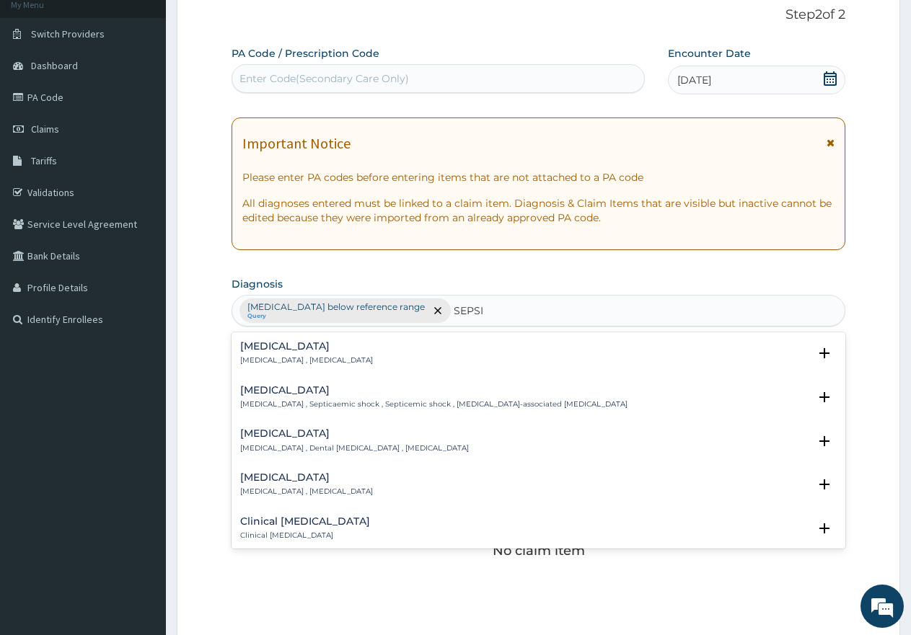
click at [272, 358] on p "Systemic infection , Sepsis" at bounding box center [306, 361] width 133 height 10
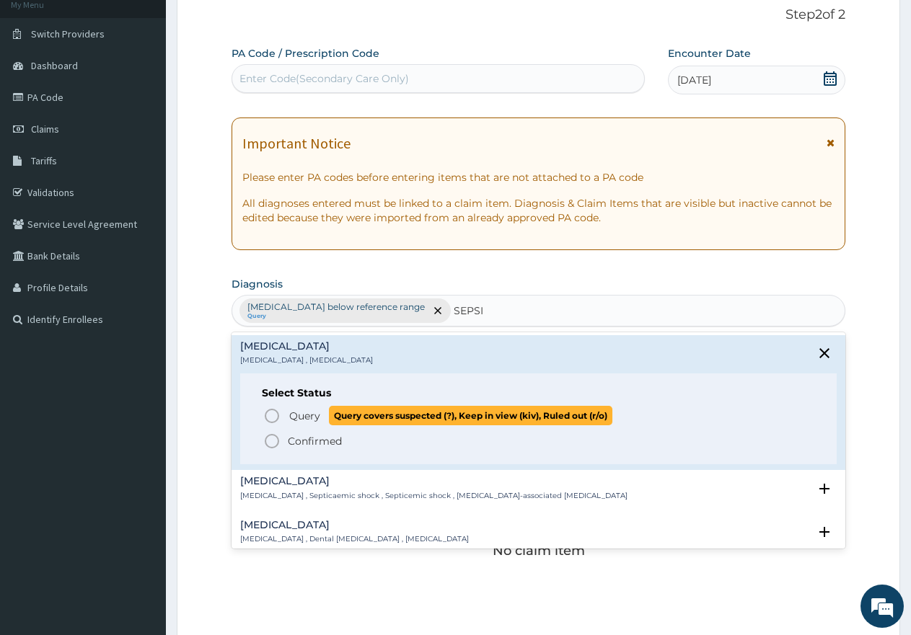
click at [299, 412] on span "Query" at bounding box center [304, 416] width 31 height 14
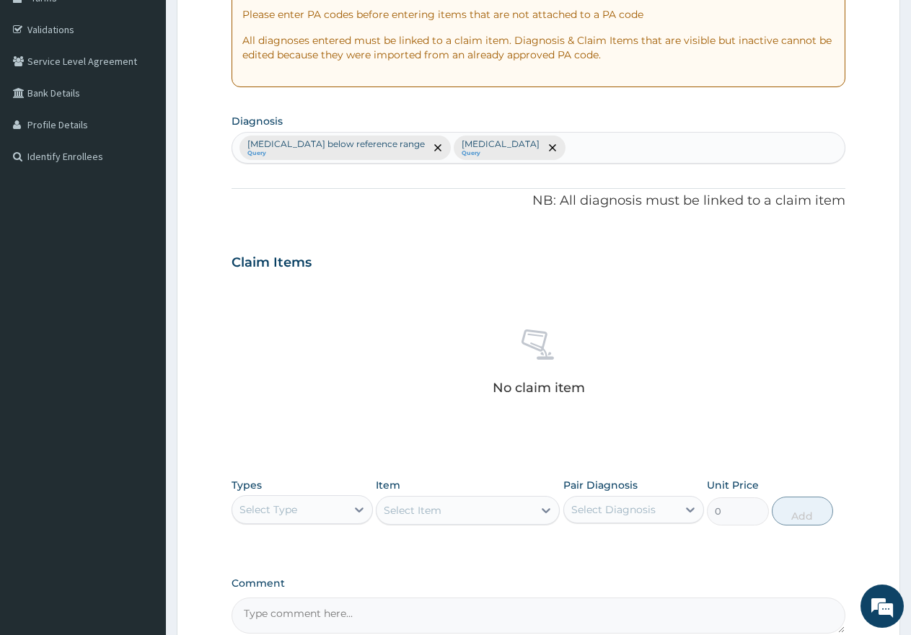
scroll to position [405, 0]
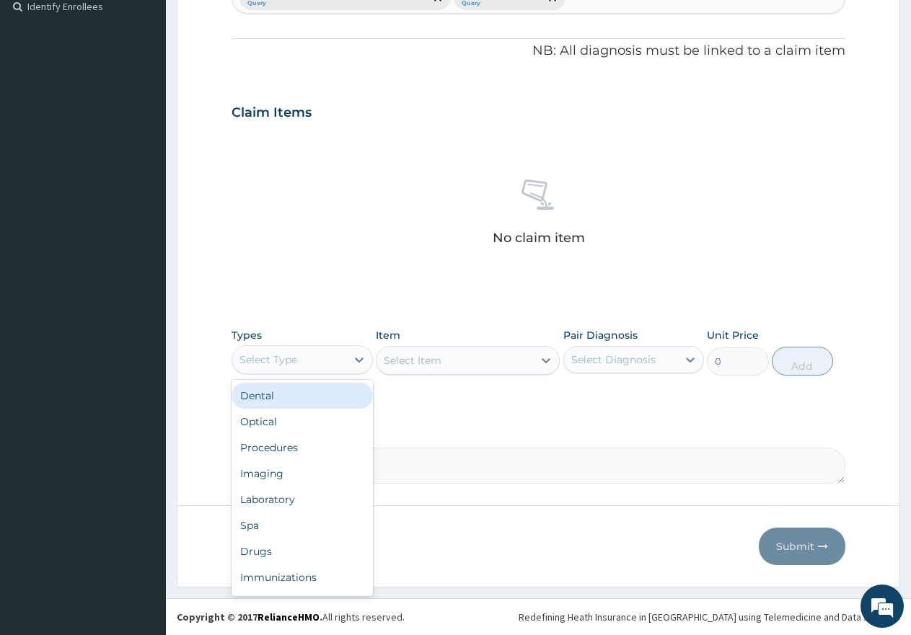
click at [298, 358] on div "Select Type" at bounding box center [289, 359] width 114 height 23
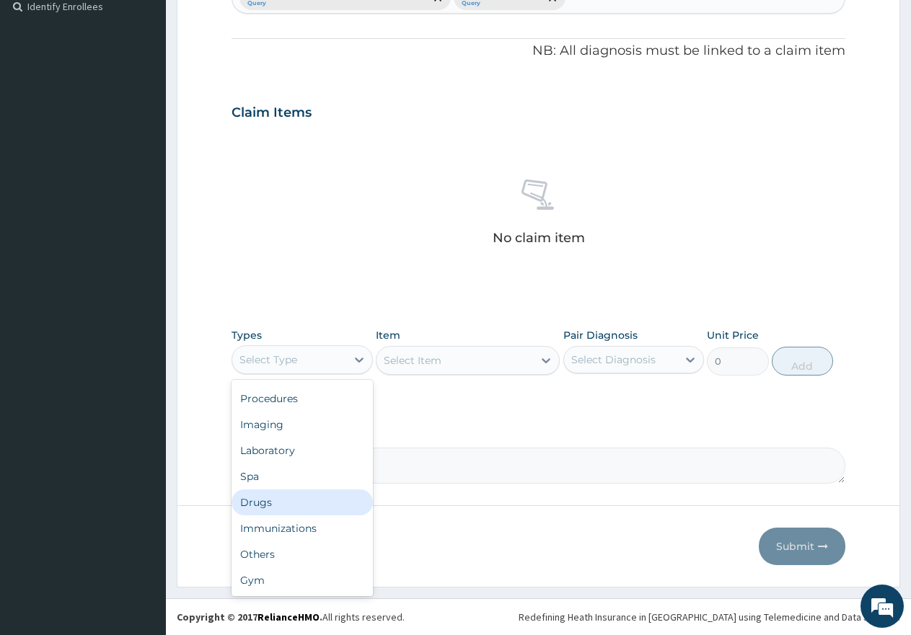
click at [275, 506] on div "Drugs" at bounding box center [301, 503] width 141 height 26
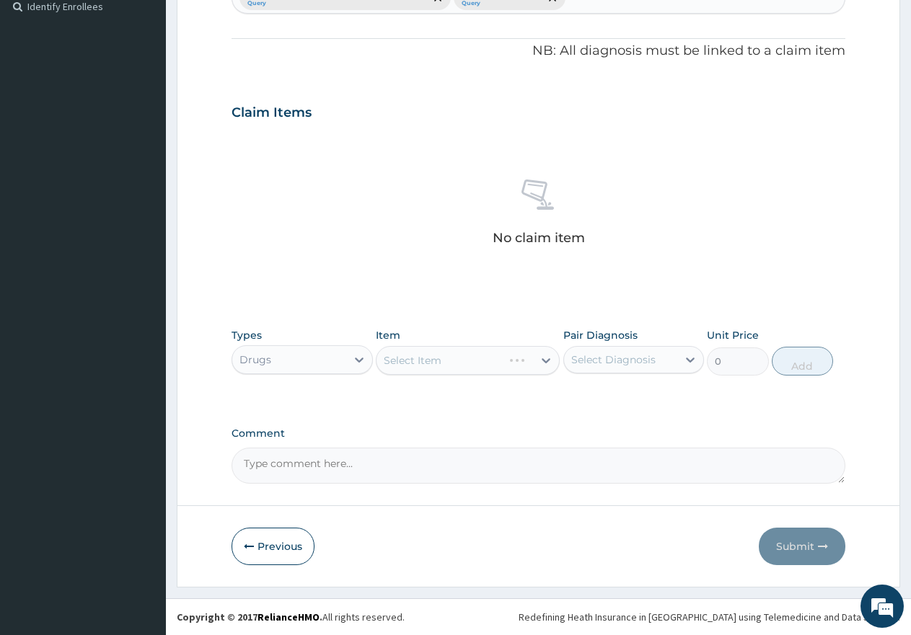
click at [624, 361] on div "Select Diagnosis" at bounding box center [613, 360] width 84 height 14
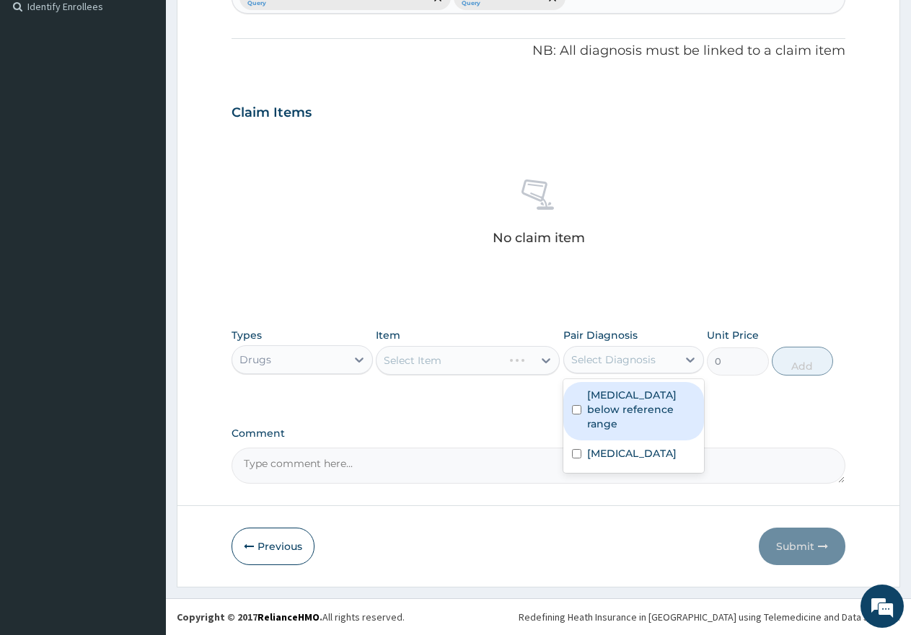
click at [604, 401] on label "Hematocrit below reference range" at bounding box center [641, 409] width 109 height 43
checkbox input "true"
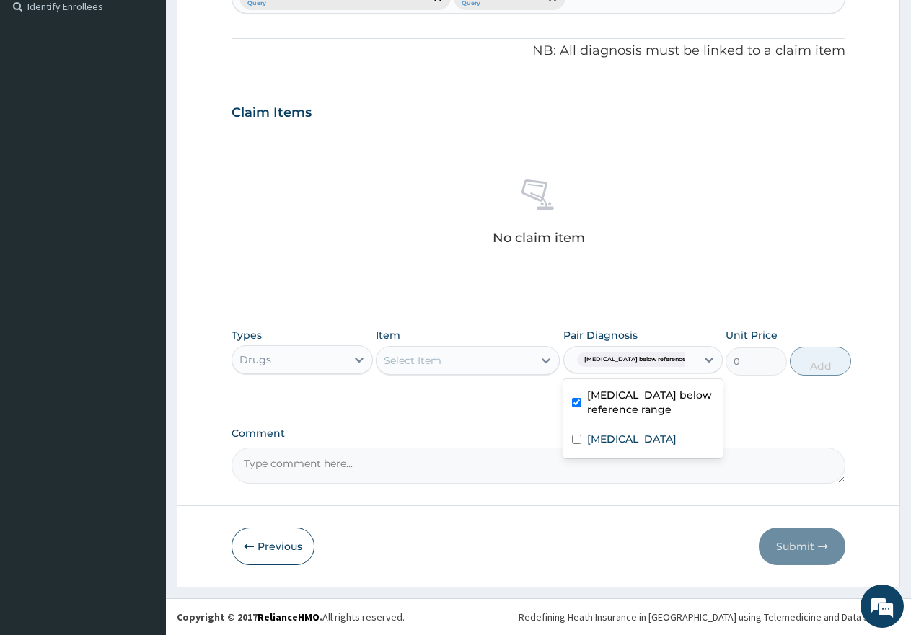
click at [449, 362] on div "Select Item" at bounding box center [454, 360] width 156 height 23
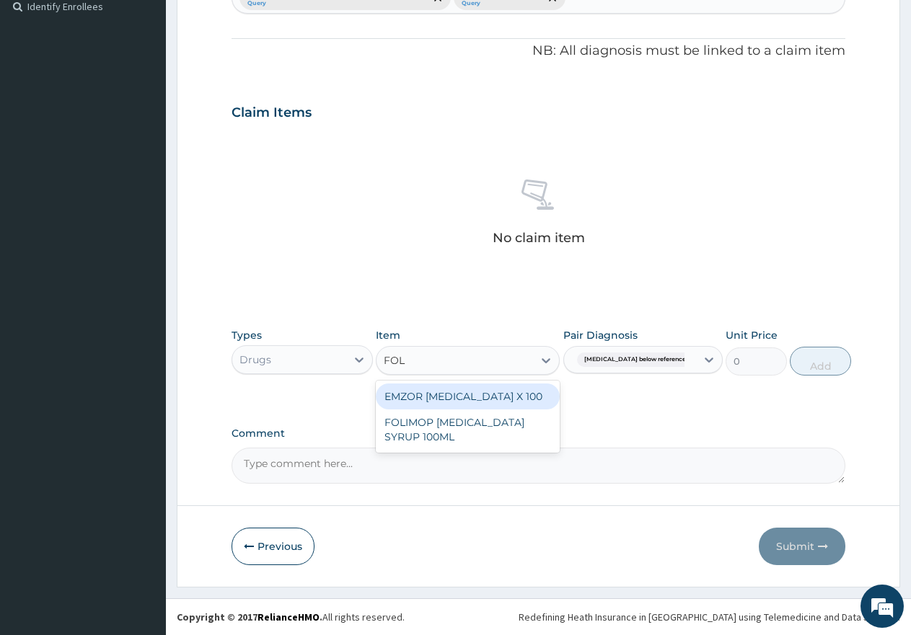
type input "FOLI"
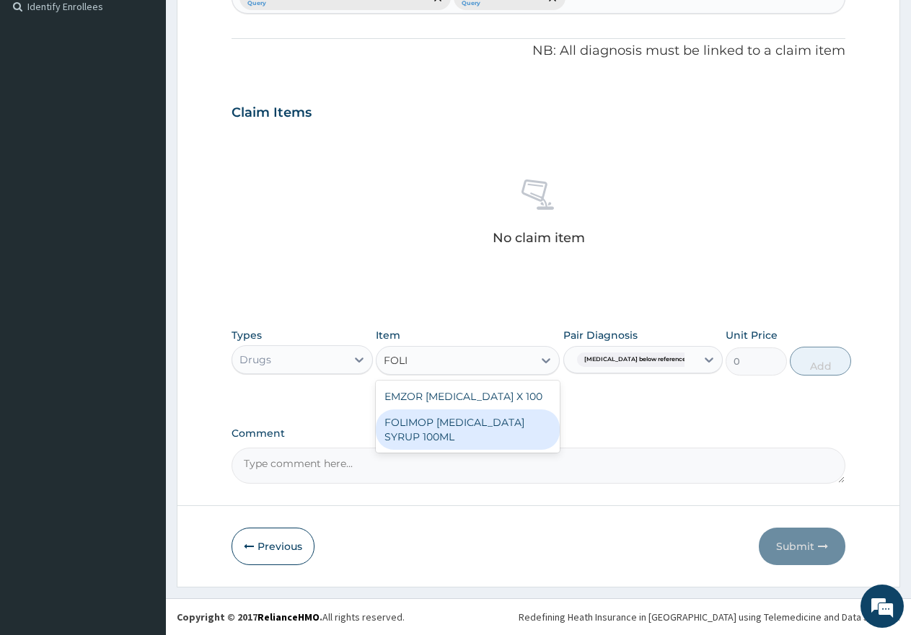
drag, startPoint x: 473, startPoint y: 412, endPoint x: 583, endPoint y: 407, distance: 109.7
click at [475, 412] on div "FOLIMOP FOLIC ACID SYRUP 100ML" at bounding box center [468, 430] width 184 height 40
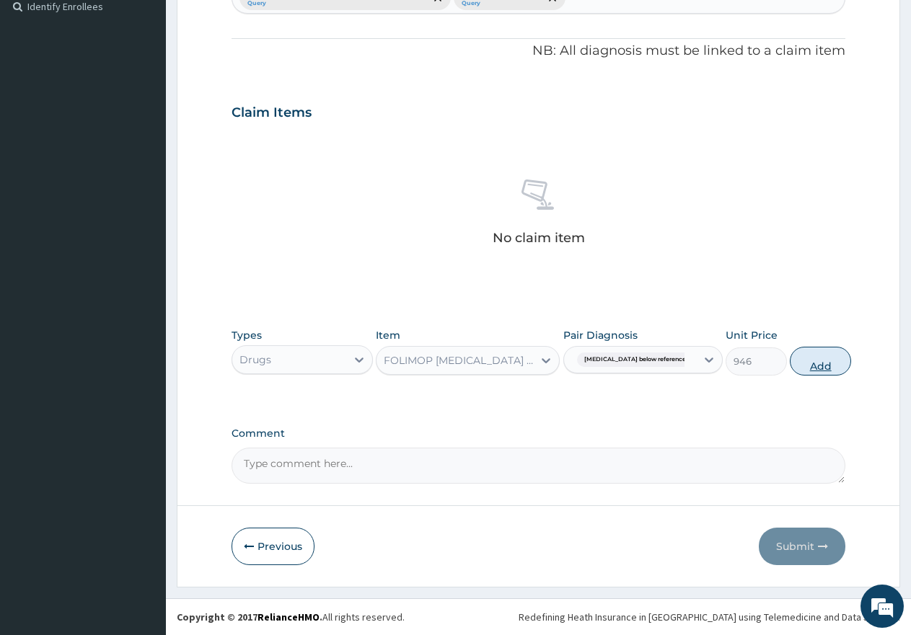
click at [790, 359] on button "Add" at bounding box center [820, 361] width 61 height 29
type input "0"
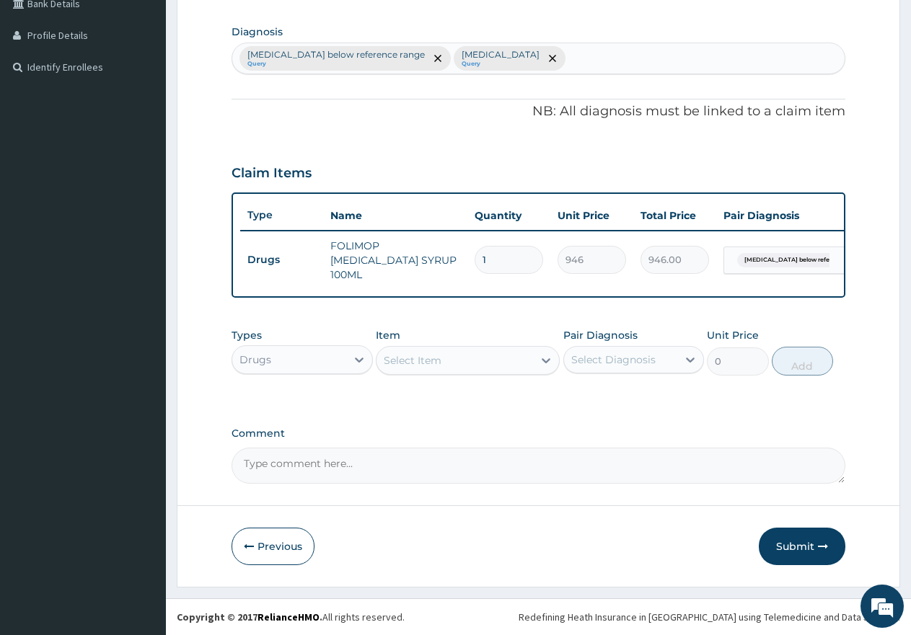
scroll to position [348, 0]
click at [414, 365] on div "Select Item" at bounding box center [413, 360] width 58 height 14
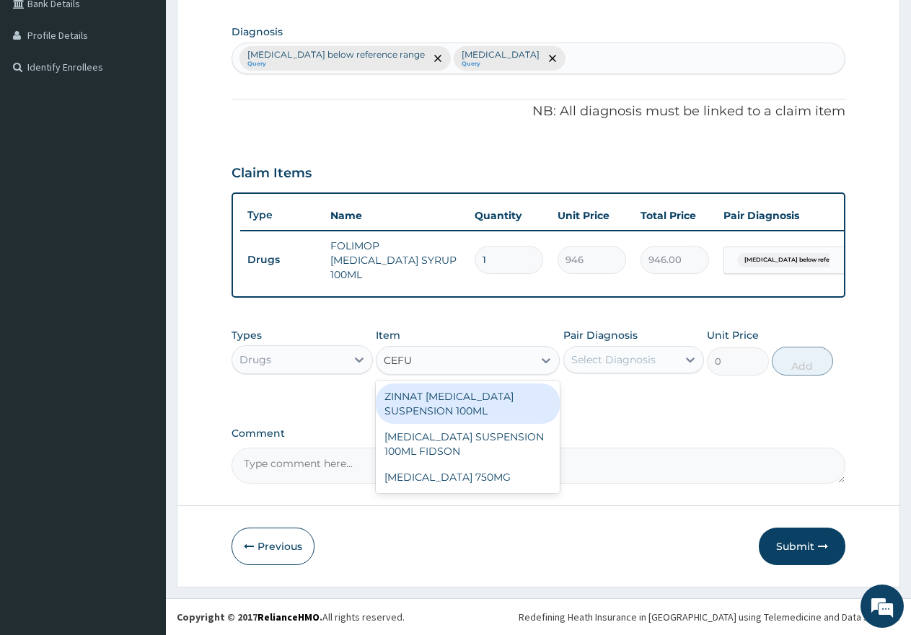
type input "CEFUR"
click at [465, 407] on div "ZINNAT [MEDICAL_DATA] SUSPENSION 100ML" at bounding box center [468, 404] width 184 height 40
type input "8869"
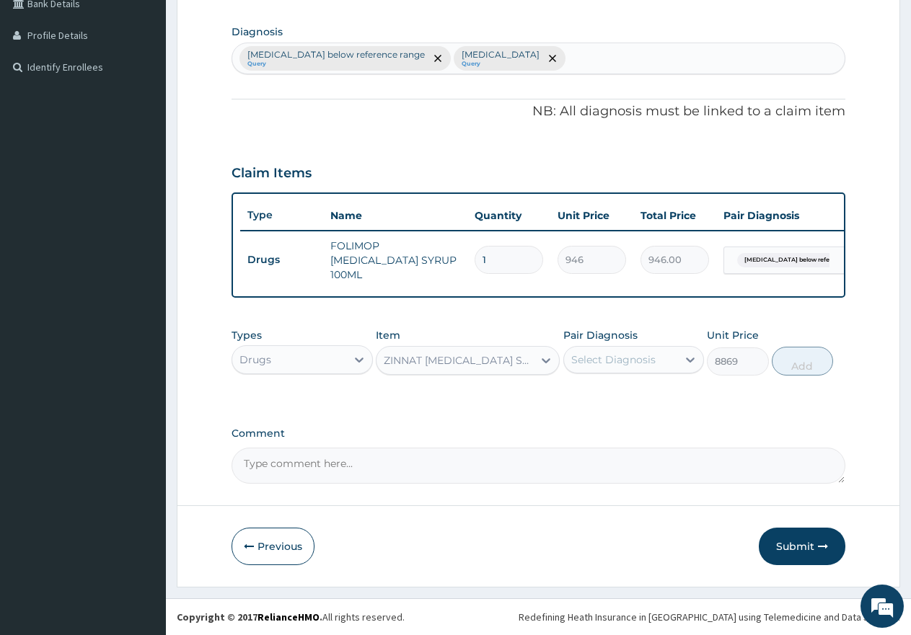
click at [605, 365] on div "Select Diagnosis" at bounding box center [613, 360] width 84 height 14
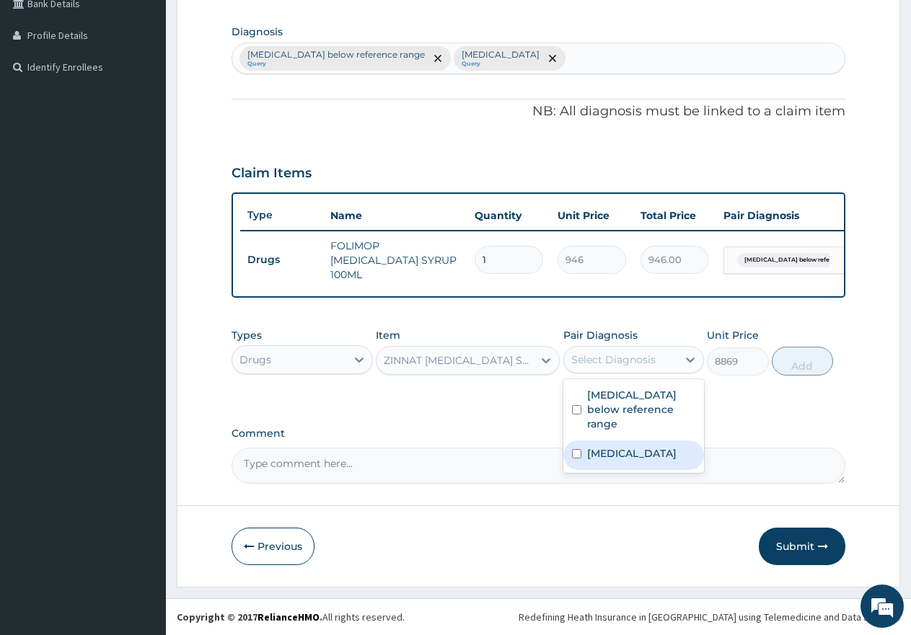
click at [609, 446] on label "[MEDICAL_DATA]" at bounding box center [631, 453] width 89 height 14
checkbox input "true"
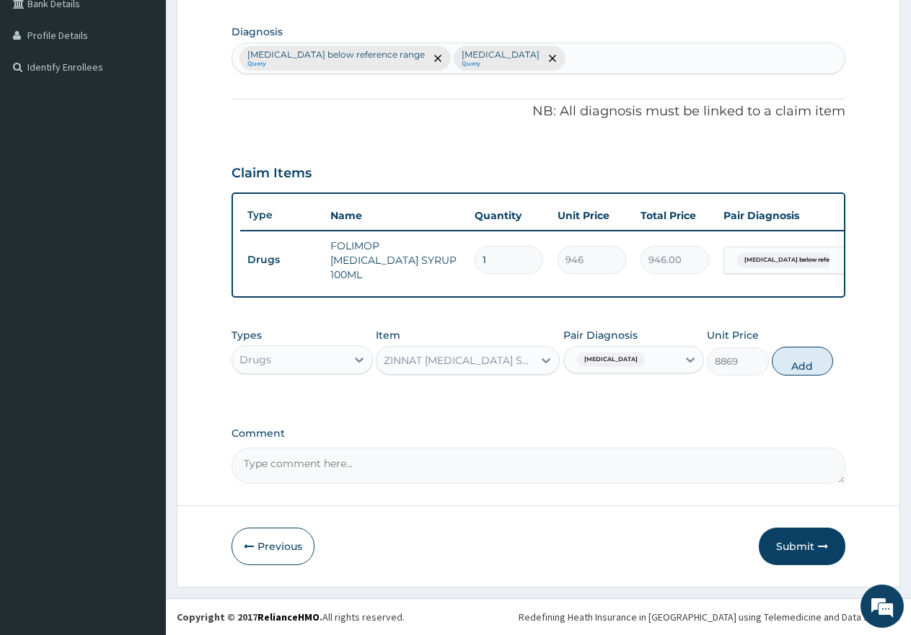
drag, startPoint x: 824, startPoint y: 363, endPoint x: 660, endPoint y: 356, distance: 164.6
click at [818, 363] on button "Add" at bounding box center [802, 361] width 61 height 29
type input "0"
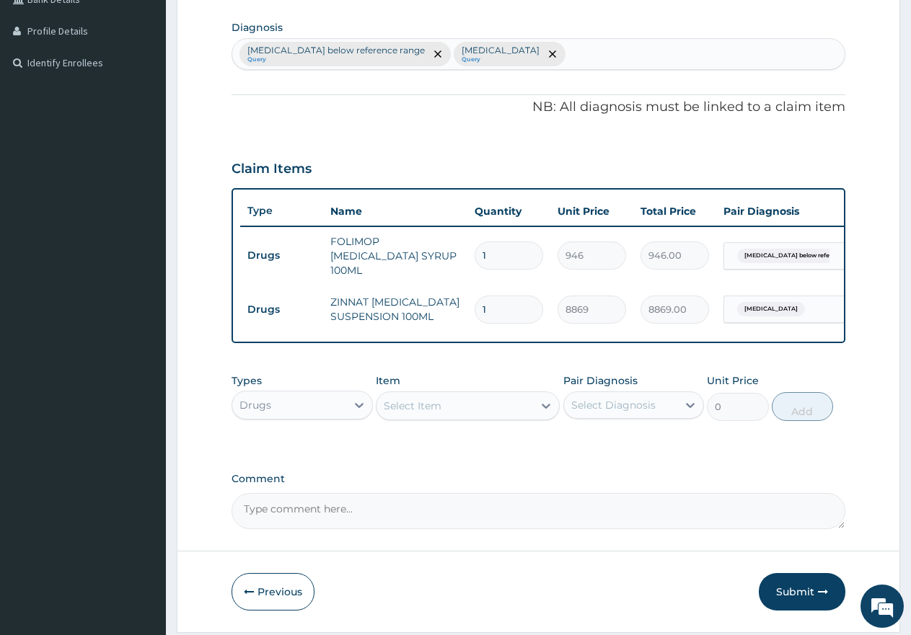
click at [433, 410] on div "Select Item" at bounding box center [413, 406] width 58 height 14
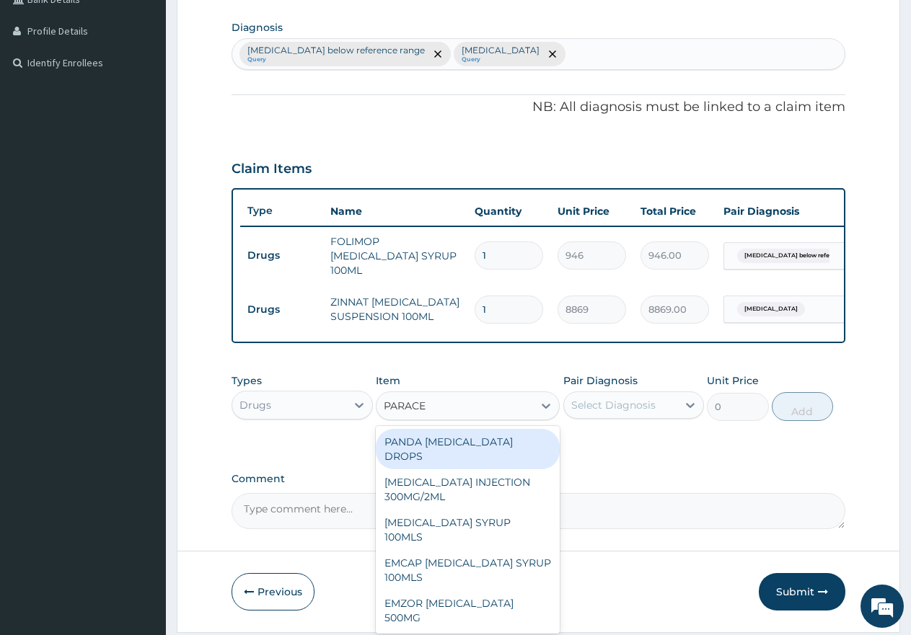
type input "PARACET"
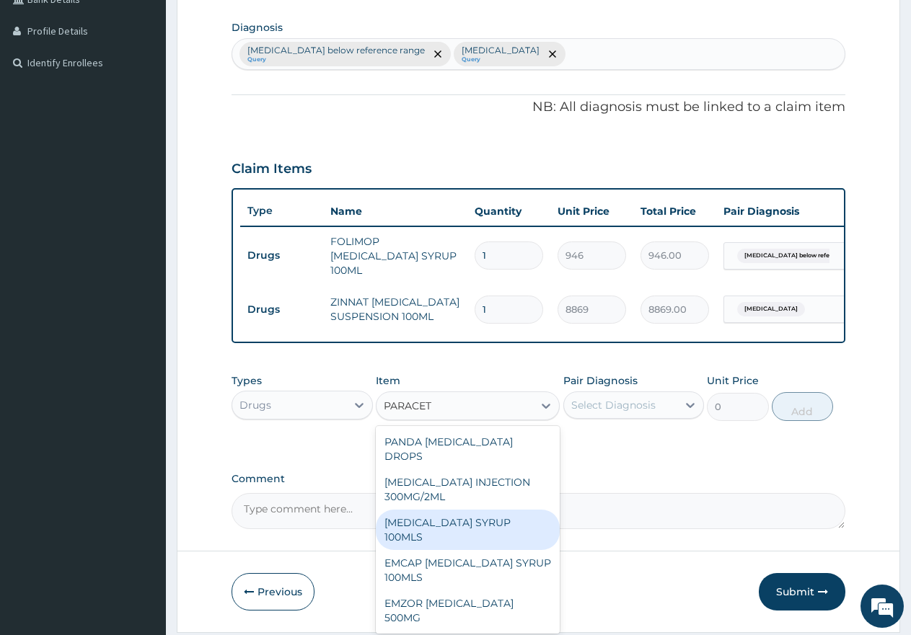
click at [474, 513] on div "[MEDICAL_DATA] SYRUP 100MLS" at bounding box center [468, 530] width 184 height 40
type input "710"
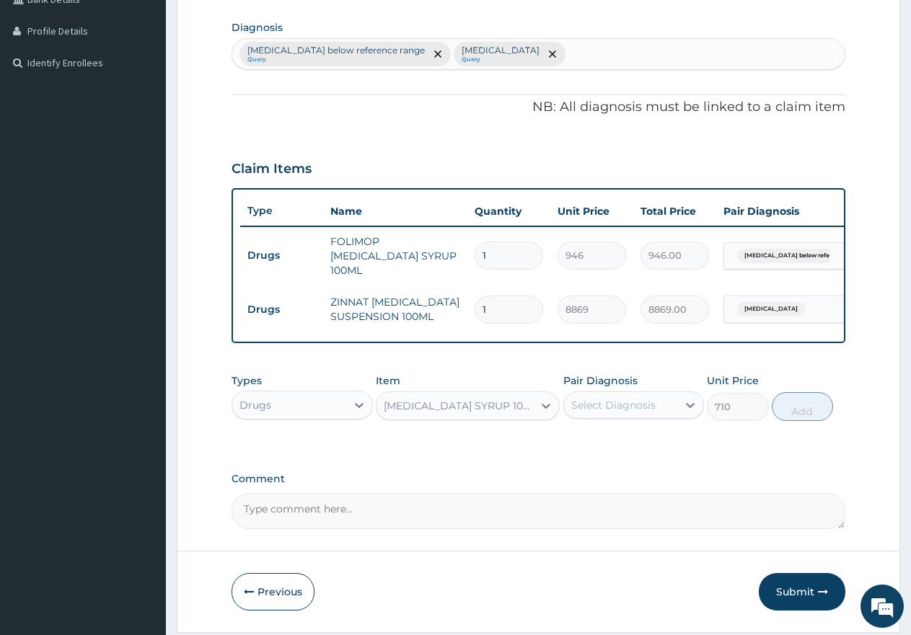
click at [614, 392] on div "Pair Diagnosis Select Diagnosis" at bounding box center [633, 398] width 141 height 48
click at [606, 409] on div "Select Diagnosis" at bounding box center [613, 405] width 84 height 14
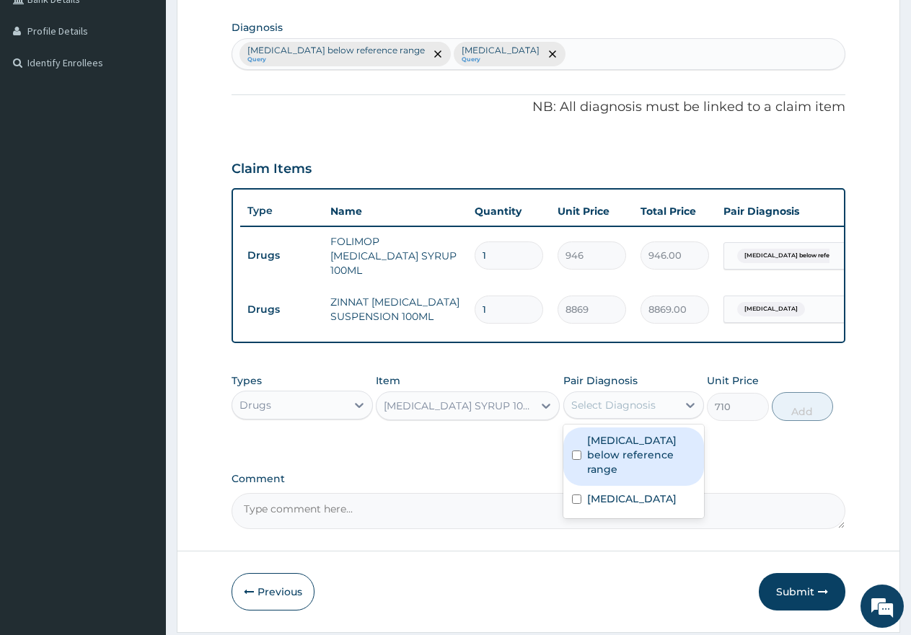
click at [603, 445] on label "Hematocrit below reference range" at bounding box center [641, 454] width 109 height 43
checkbox input "true"
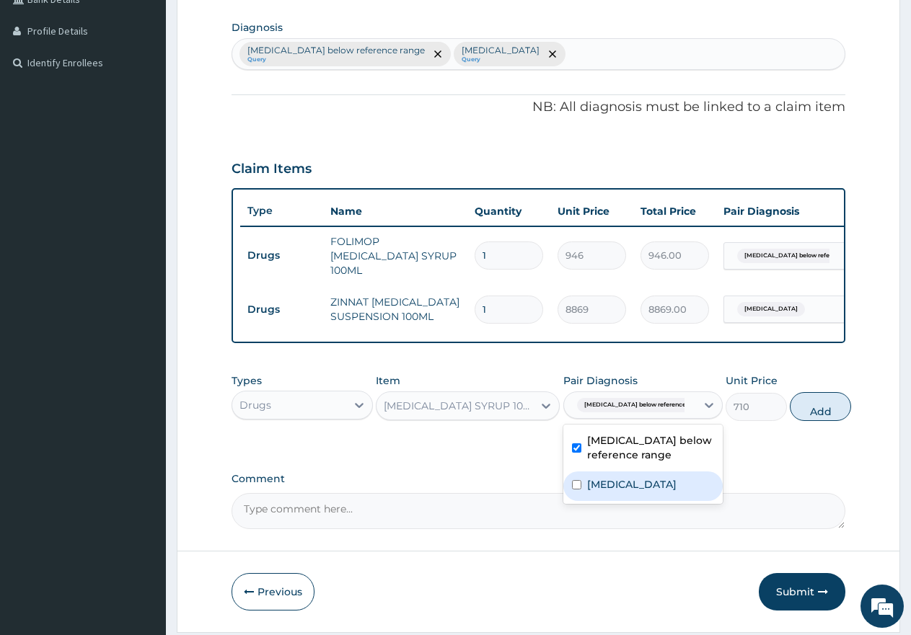
click at [604, 481] on label "[MEDICAL_DATA]" at bounding box center [631, 484] width 89 height 14
checkbox input "true"
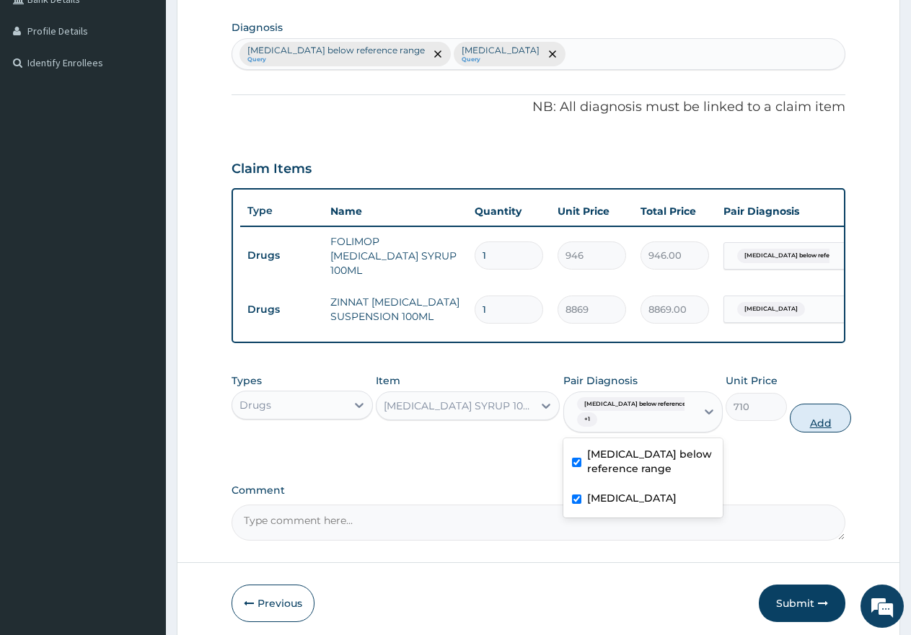
click at [819, 418] on button "Add" at bounding box center [820, 418] width 61 height 29
type input "0"
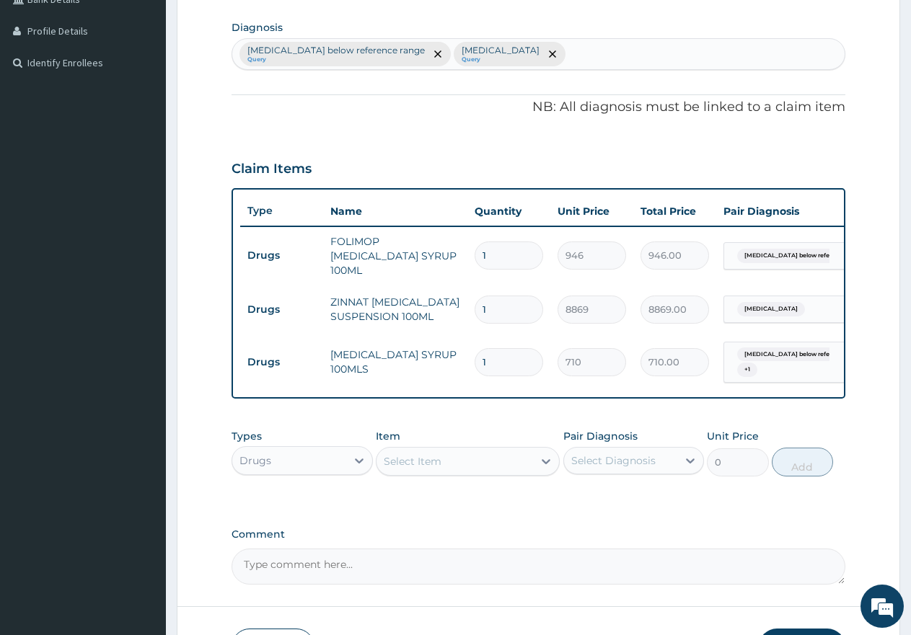
scroll to position [0, 110]
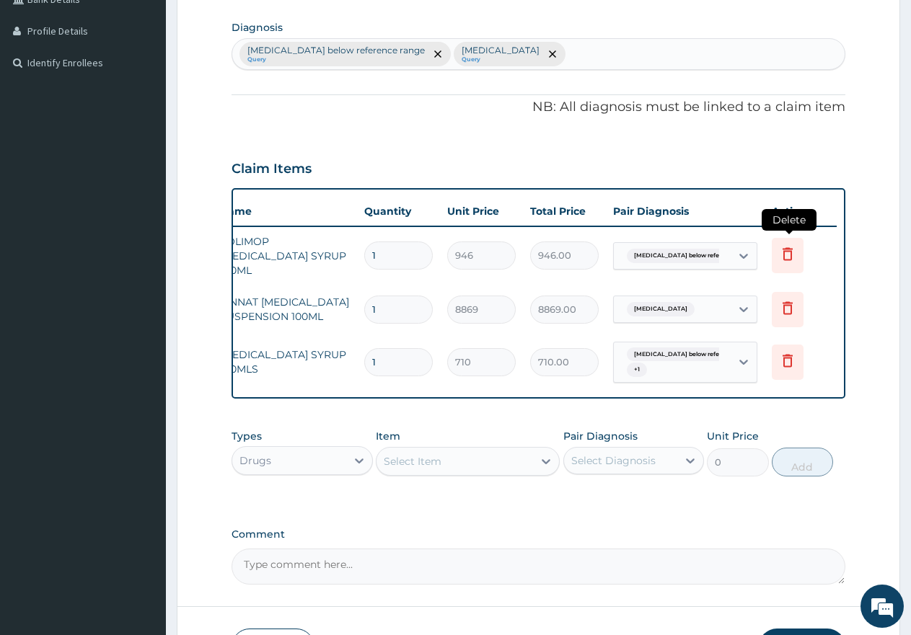
click at [787, 245] on icon at bounding box center [787, 253] width 17 height 17
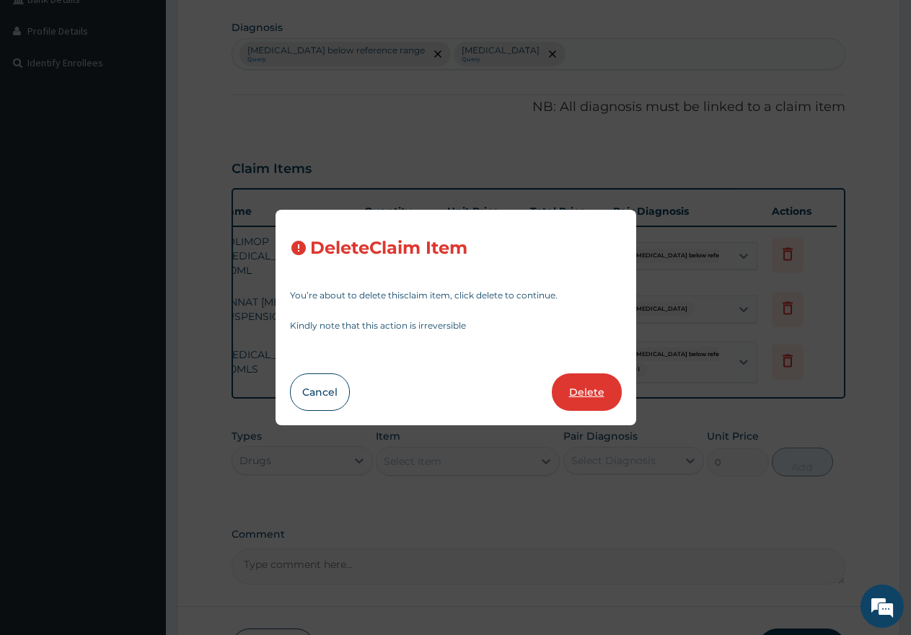
click at [583, 392] on button "Delete" at bounding box center [587, 392] width 70 height 37
type input "8869"
type input "8869.00"
type input "710"
type input "710.00"
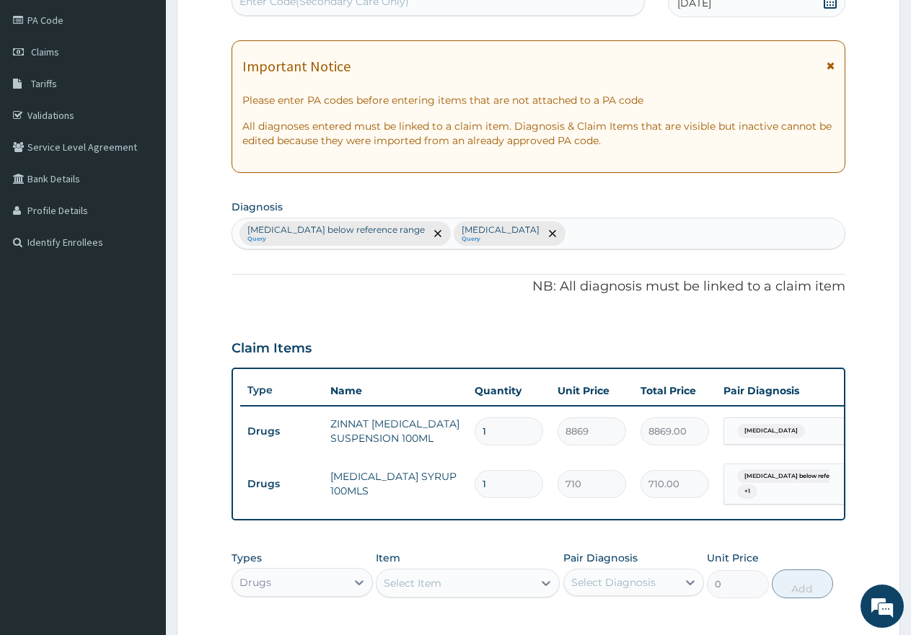
scroll to position [404, 0]
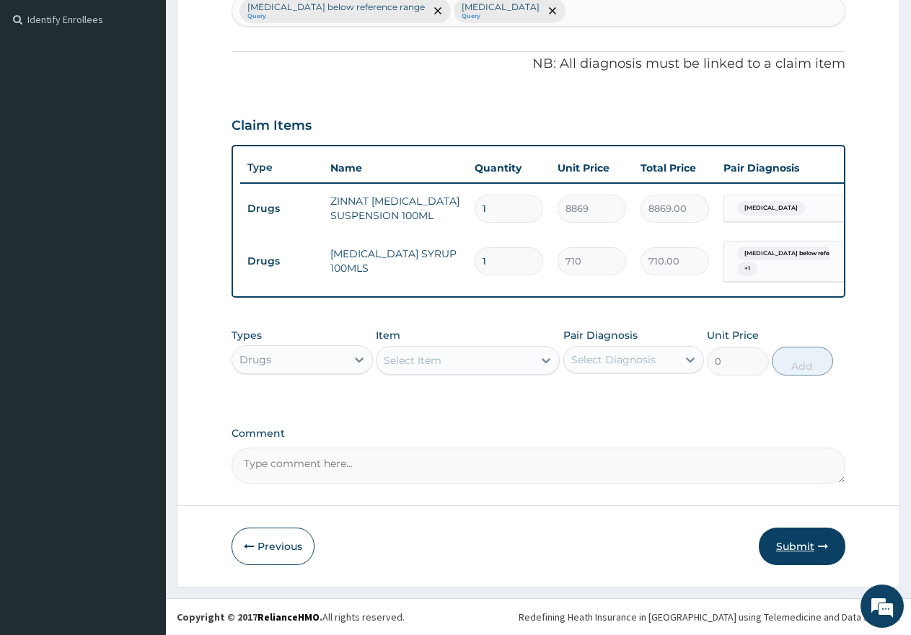
click at [795, 545] on button "Submit" at bounding box center [802, 546] width 87 height 37
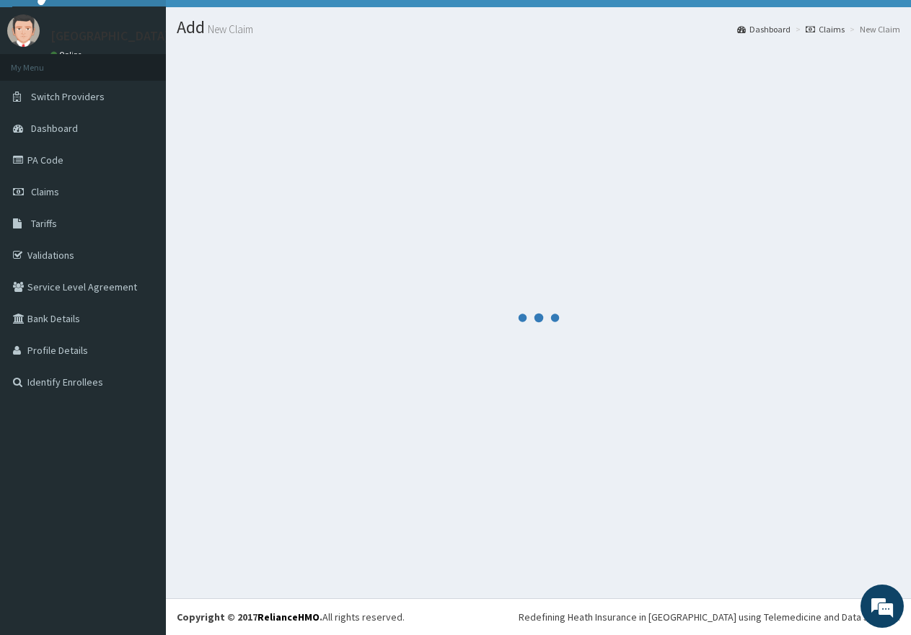
scroll to position [29, 0]
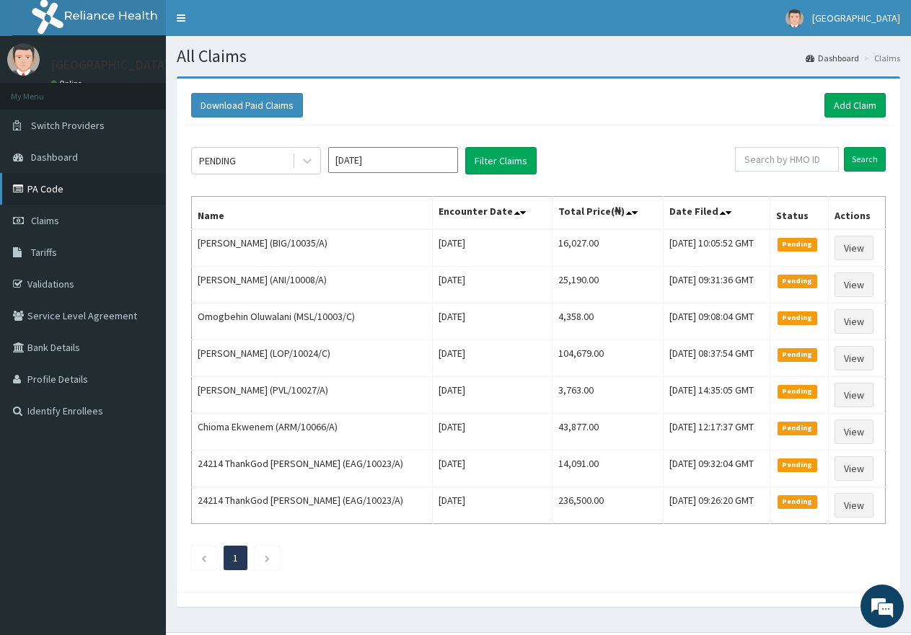
click at [59, 199] on link "PA Code" at bounding box center [83, 189] width 166 height 32
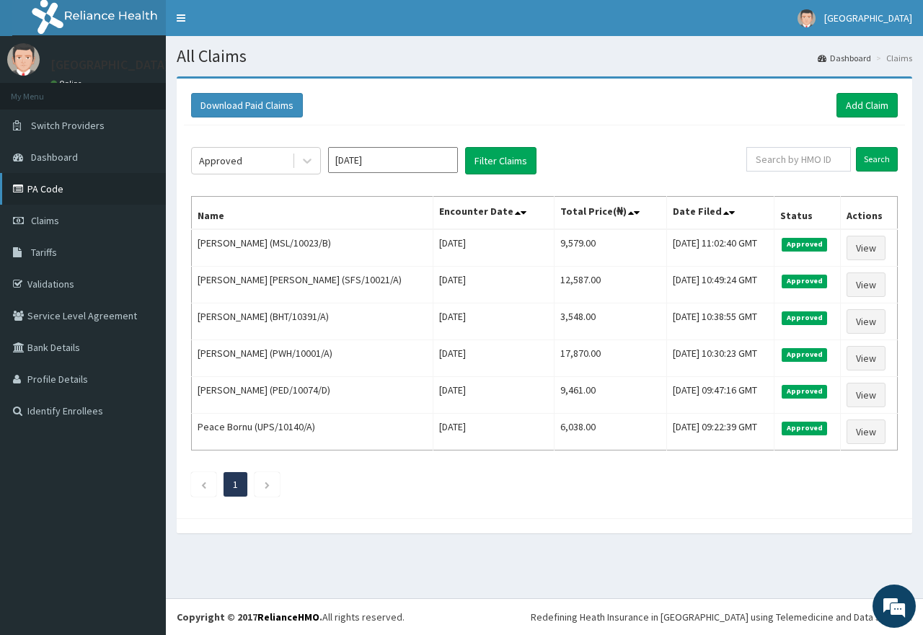
click at [56, 183] on link "PA Code" at bounding box center [83, 189] width 166 height 32
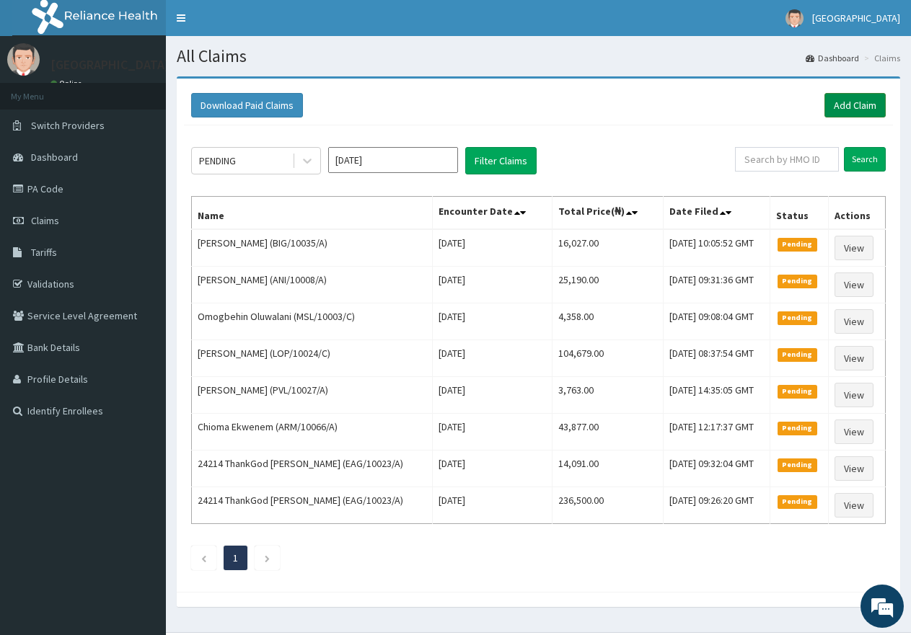
click at [843, 115] on link "Add Claim" at bounding box center [854, 105] width 61 height 25
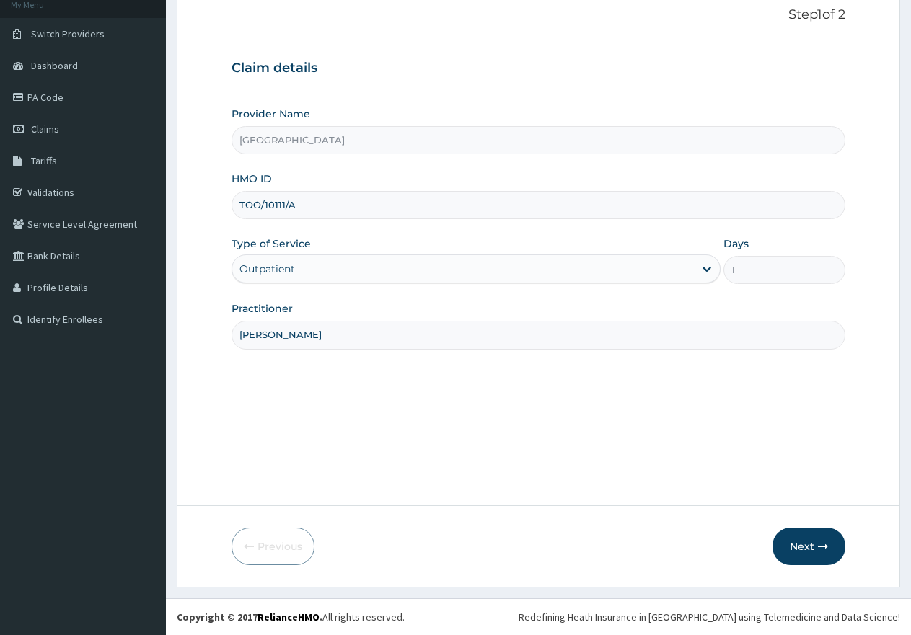
click at [813, 555] on button "Next" at bounding box center [808, 546] width 73 height 37
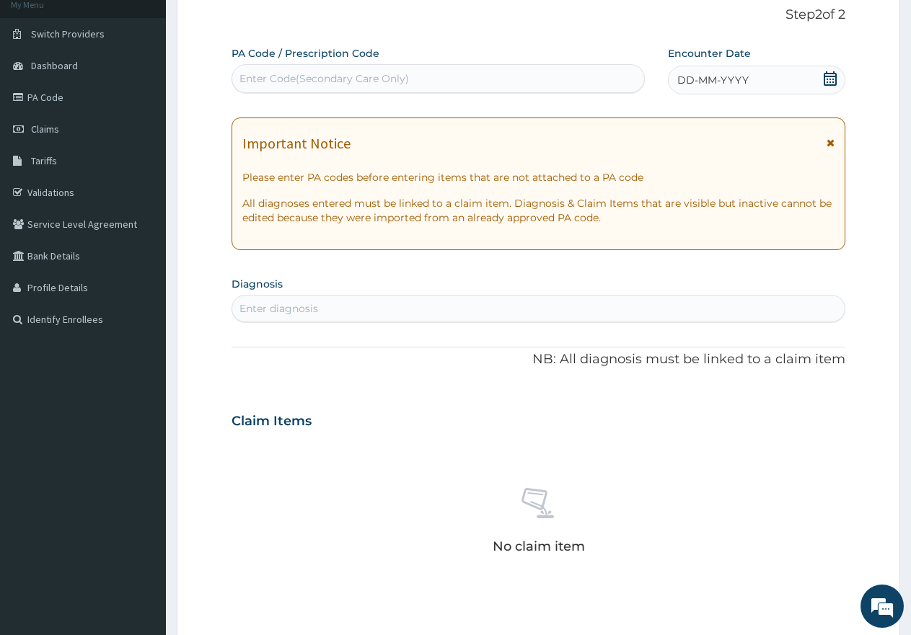
click at [693, 73] on span "DD-MM-YYYY" at bounding box center [712, 80] width 71 height 14
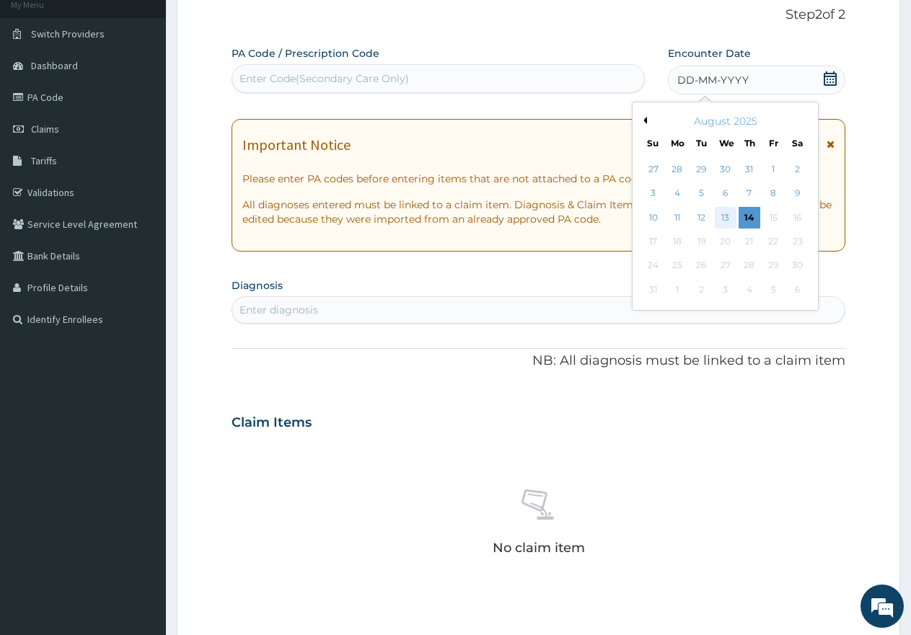
click at [726, 219] on div "13" at bounding box center [726, 218] width 22 height 22
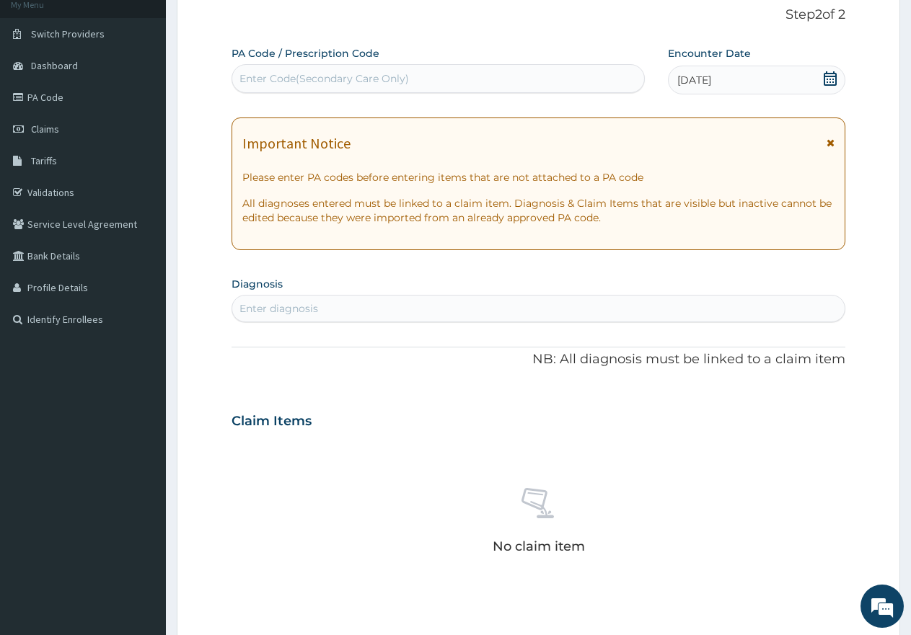
click at [437, 296] on div "Enter diagnosis" at bounding box center [538, 308] width 614 height 27
type input "[MEDICAL_DATA]"
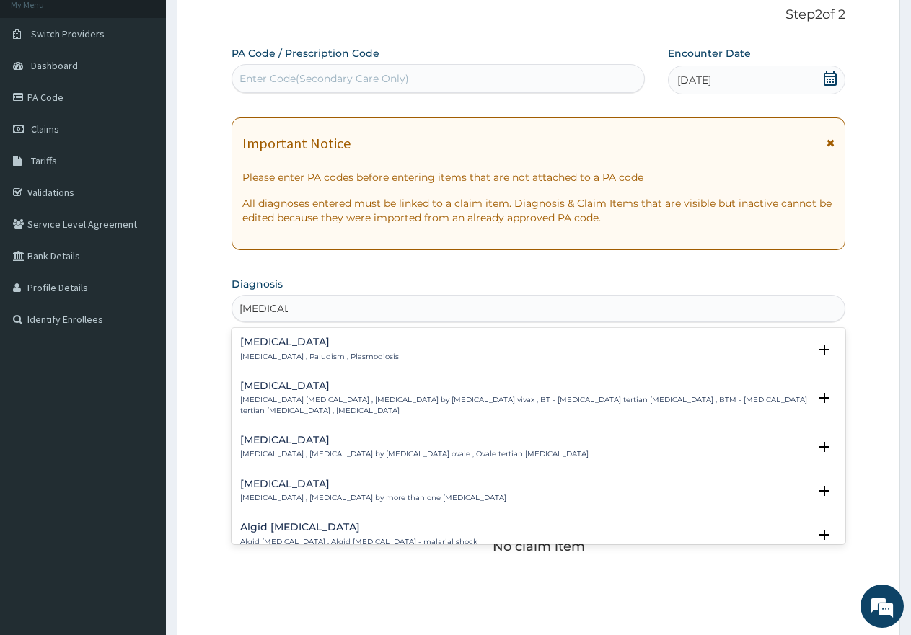
click at [280, 356] on p "[MEDICAL_DATA] , Paludism , Plasmodiosis" at bounding box center [319, 357] width 159 height 10
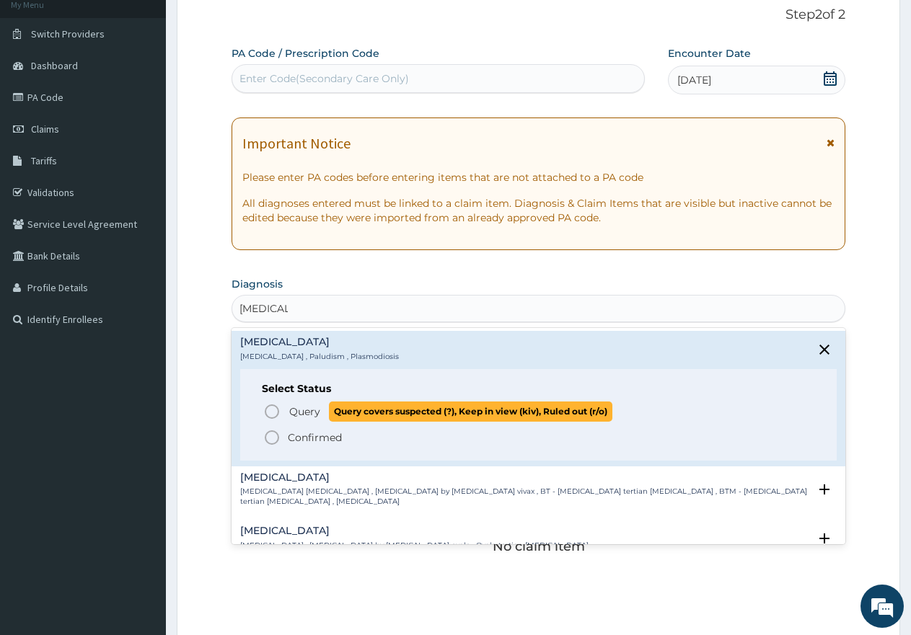
click at [291, 411] on span "Query" at bounding box center [304, 412] width 31 height 14
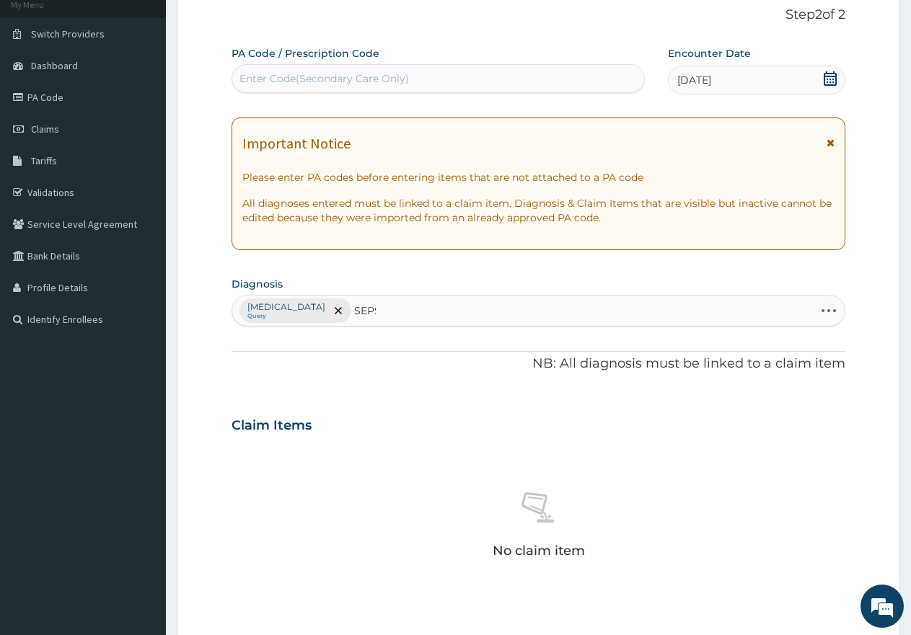
type input "SEPSI"
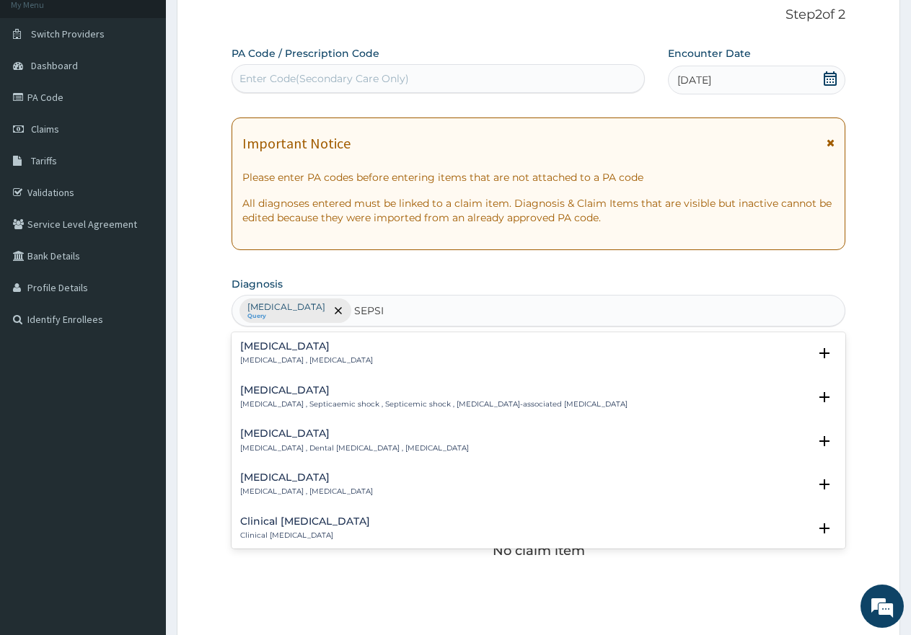
click at [272, 358] on p "[MEDICAL_DATA] , [MEDICAL_DATA]" at bounding box center [306, 361] width 133 height 10
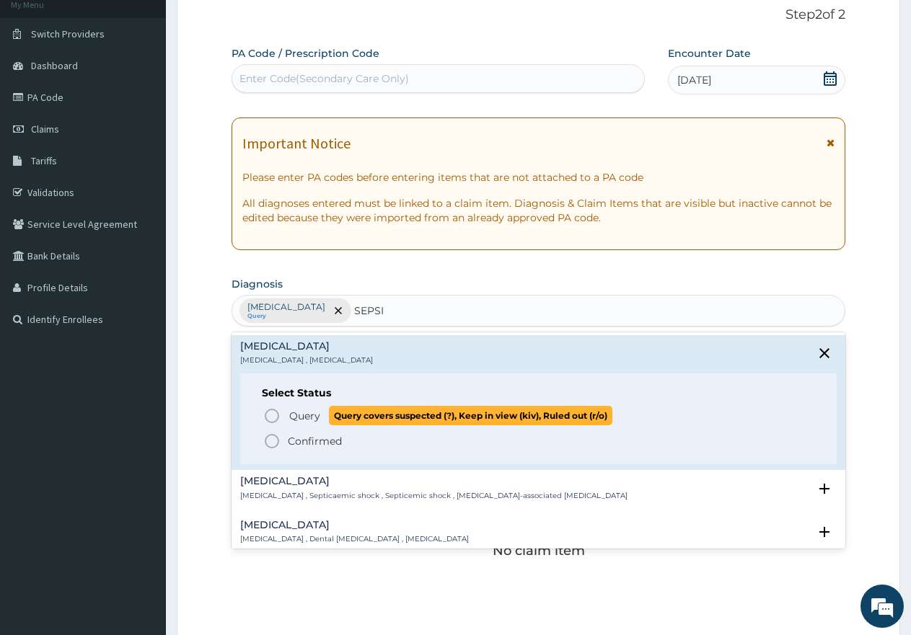
click at [299, 412] on span "Query" at bounding box center [304, 416] width 31 height 14
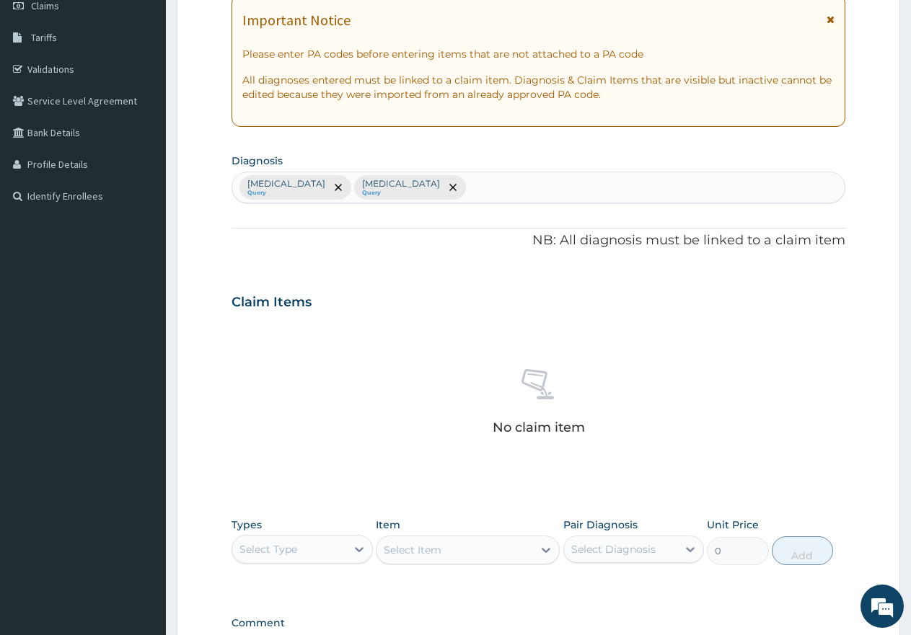
scroll to position [308, 0]
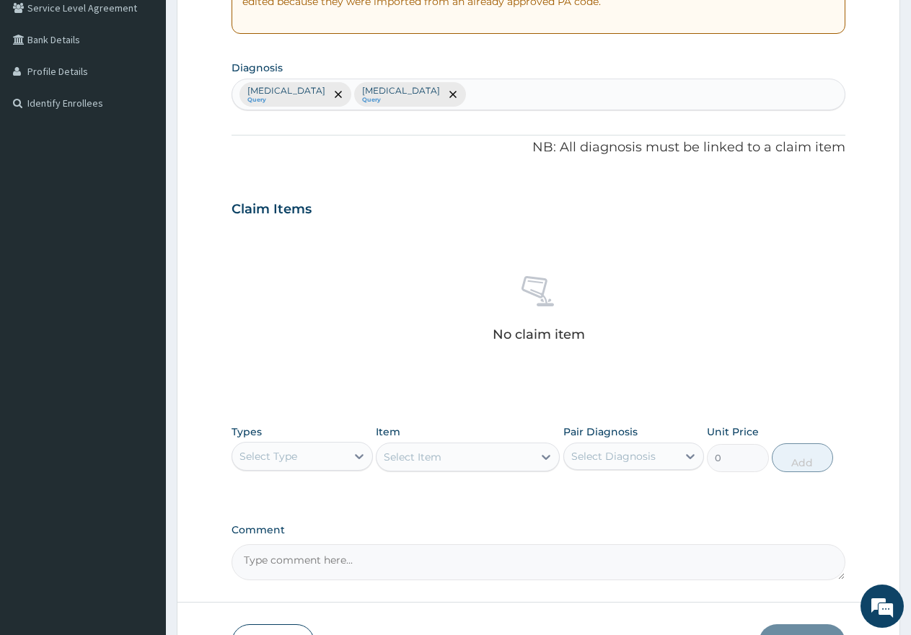
click at [271, 454] on div "Select Type" at bounding box center [268, 456] width 58 height 14
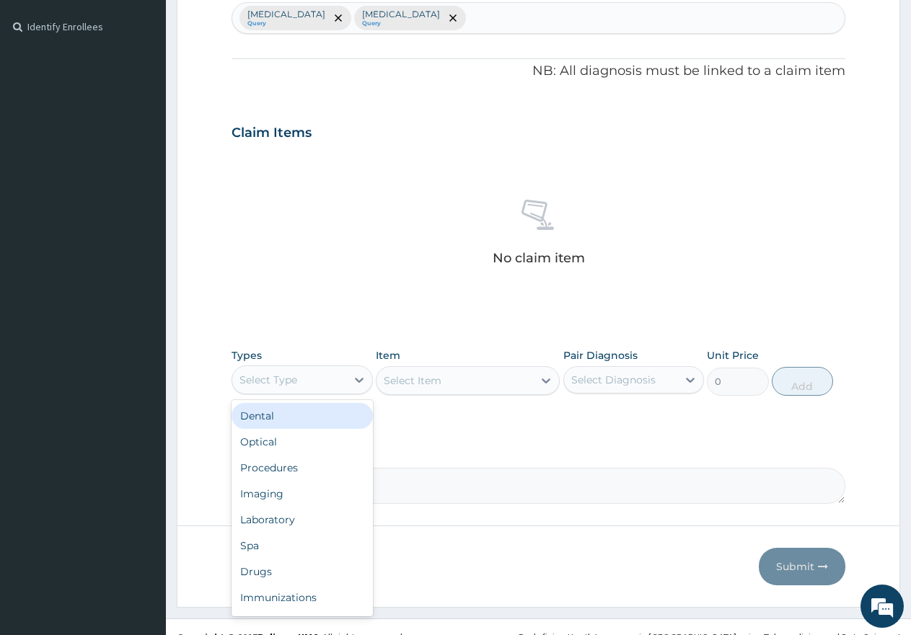
scroll to position [405, 0]
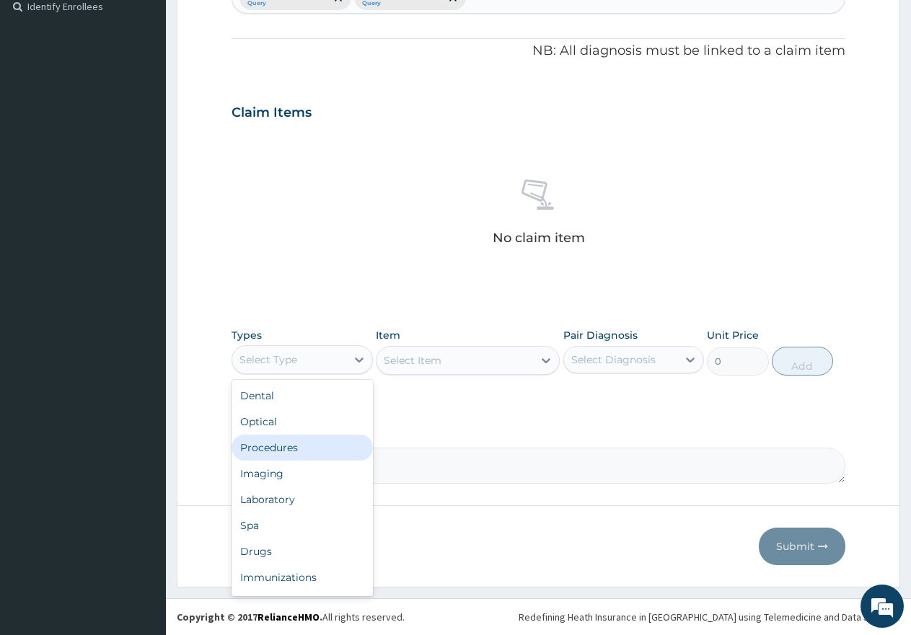
click at [277, 442] on div "Procedures" at bounding box center [301, 448] width 141 height 26
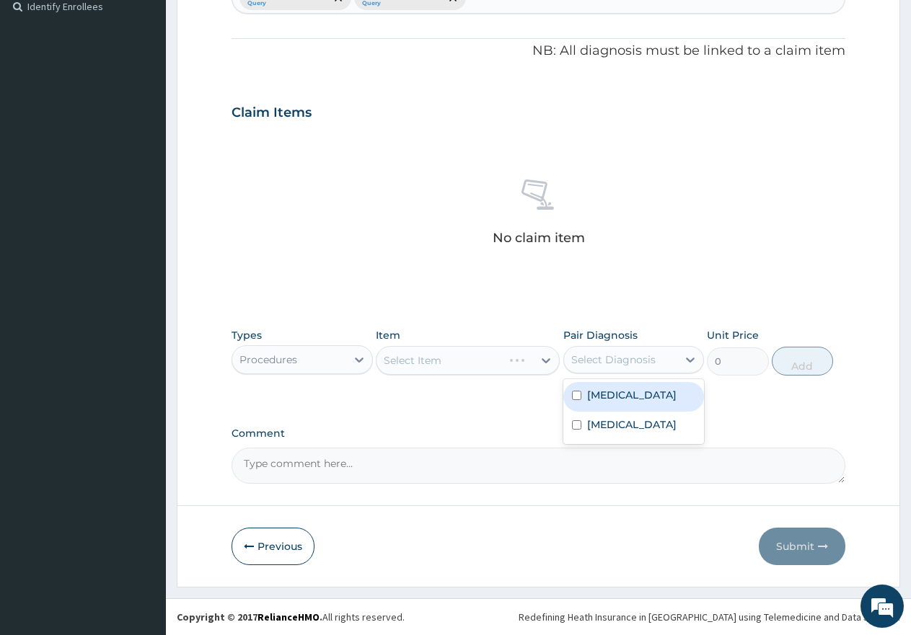
click at [618, 359] on div "Select Diagnosis" at bounding box center [613, 360] width 84 height 14
click at [593, 399] on label "[MEDICAL_DATA]" at bounding box center [631, 395] width 89 height 14
checkbox input "true"
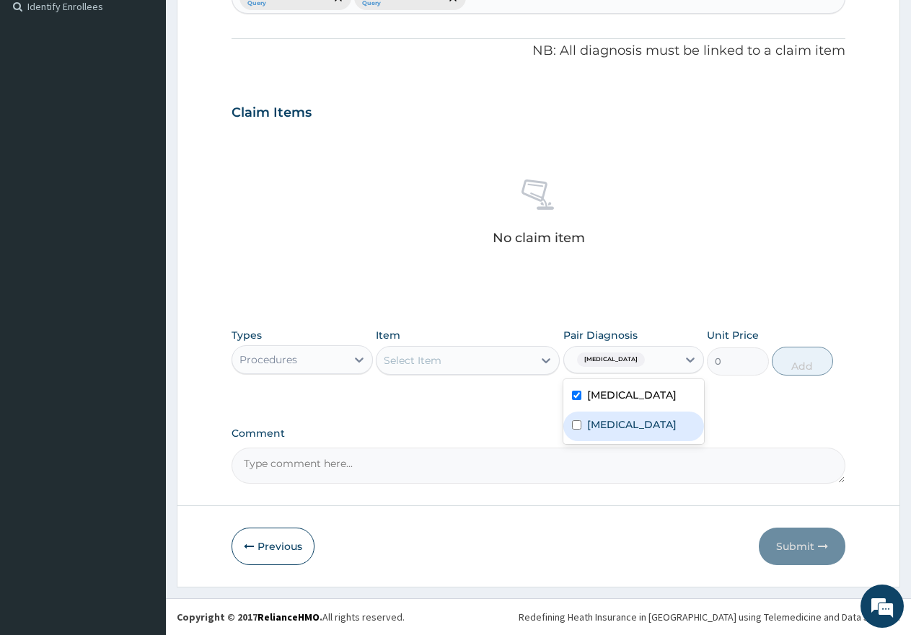
click at [625, 420] on div "[MEDICAL_DATA]" at bounding box center [633, 427] width 141 height 30
checkbox input "true"
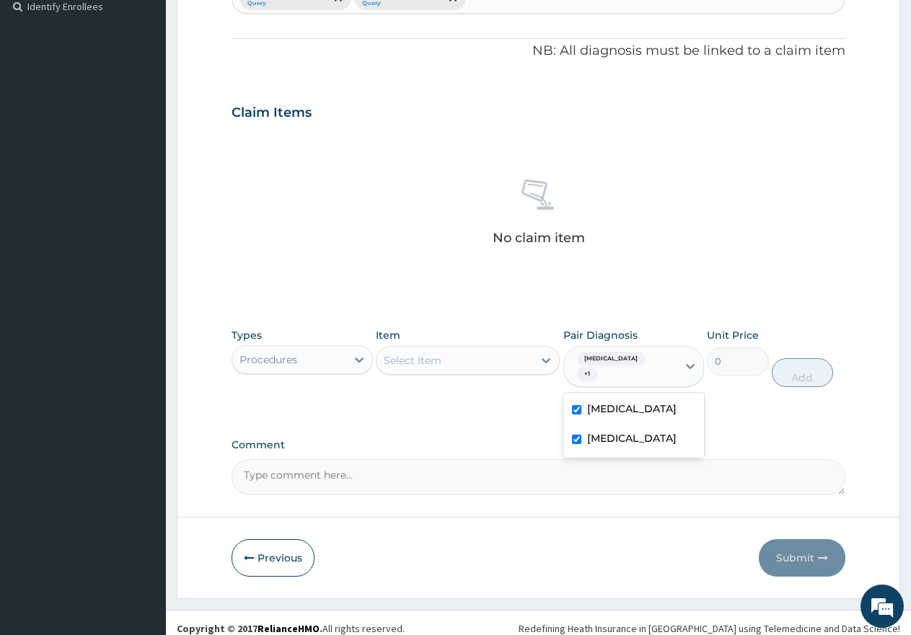
click at [451, 366] on div "Select Item" at bounding box center [454, 360] width 156 height 23
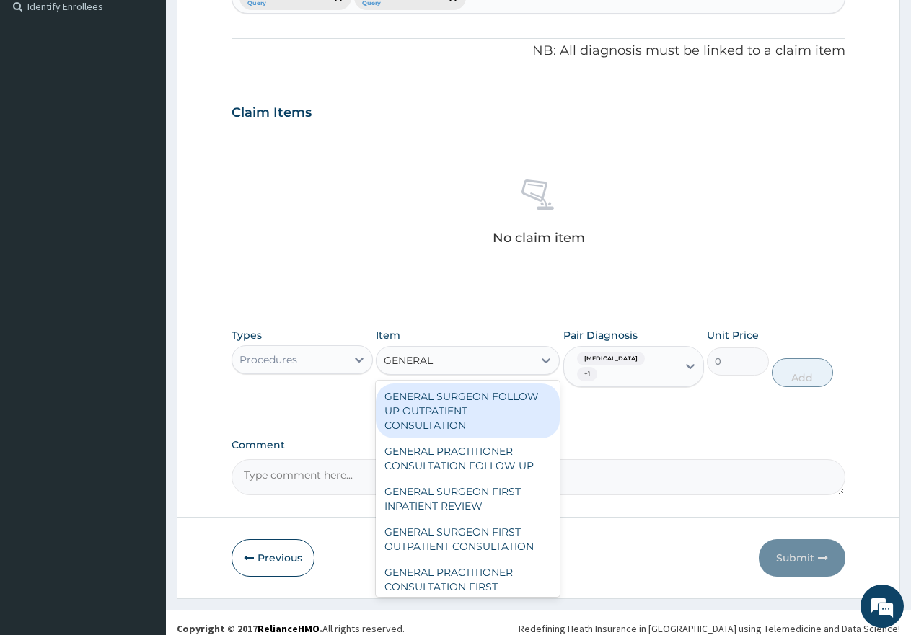
type input "GENERAL P"
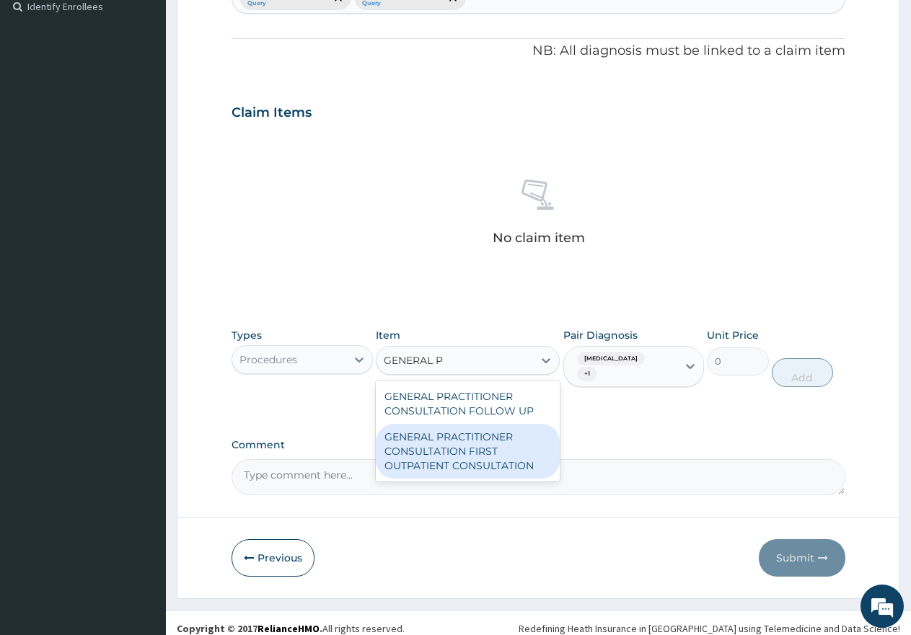
drag, startPoint x: 472, startPoint y: 441, endPoint x: 656, endPoint y: 383, distance: 192.7
click at [474, 441] on div "GENERAL PRACTITIONER CONSULTATION FIRST OUTPATIENT CONSULTATION" at bounding box center [468, 451] width 184 height 55
click at [786, 358] on button "Add" at bounding box center [802, 372] width 61 height 29
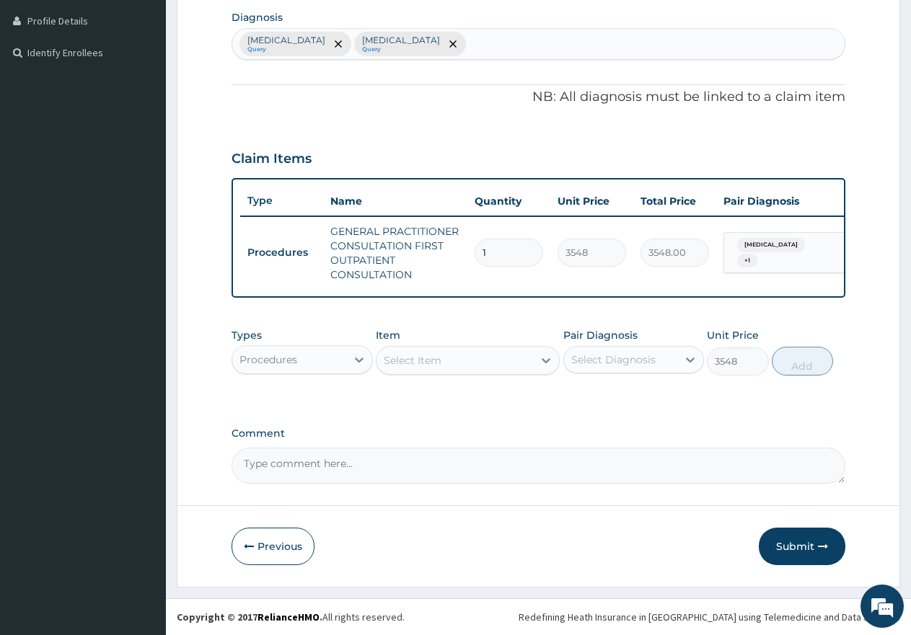
type input "0"
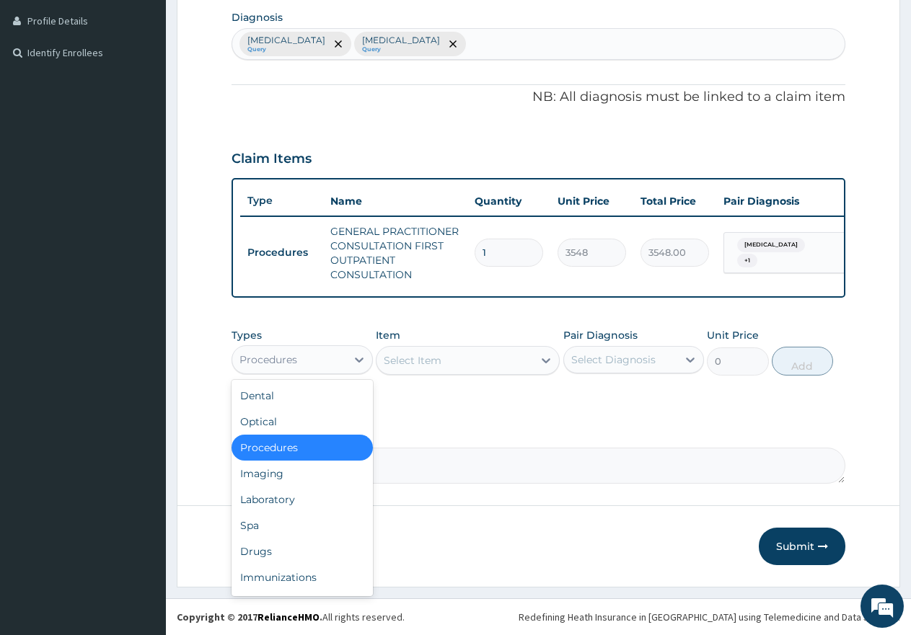
click at [270, 363] on div "Procedures" at bounding box center [268, 360] width 58 height 14
click at [299, 498] on div "Laboratory" at bounding box center [301, 500] width 141 height 26
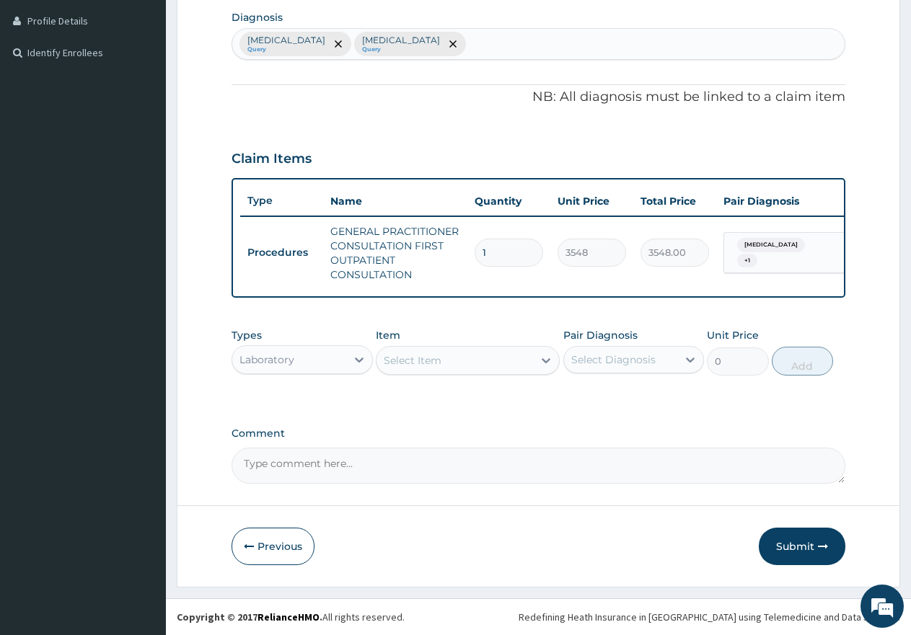
click at [424, 360] on div "Select Item" at bounding box center [413, 360] width 58 height 14
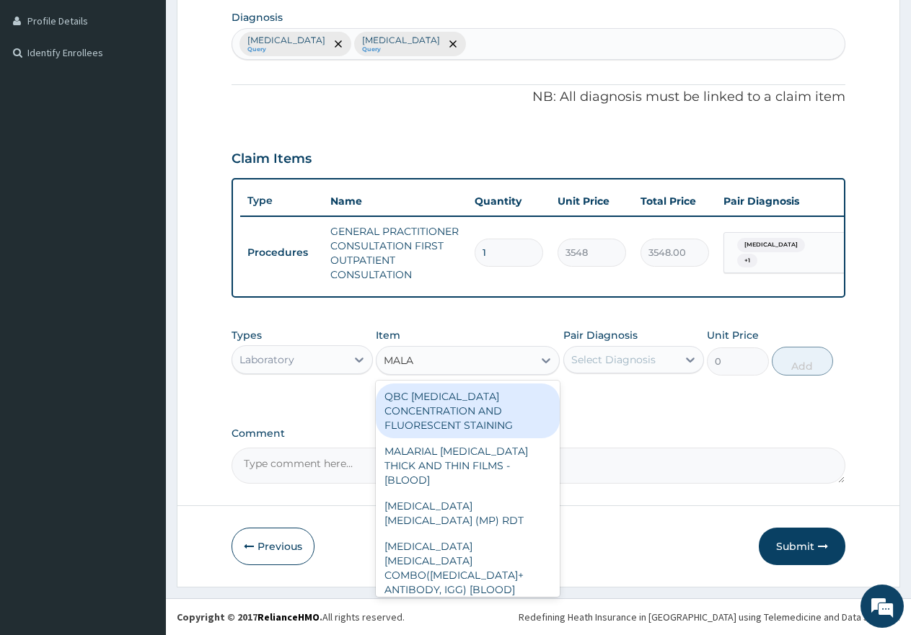
type input "MALAR"
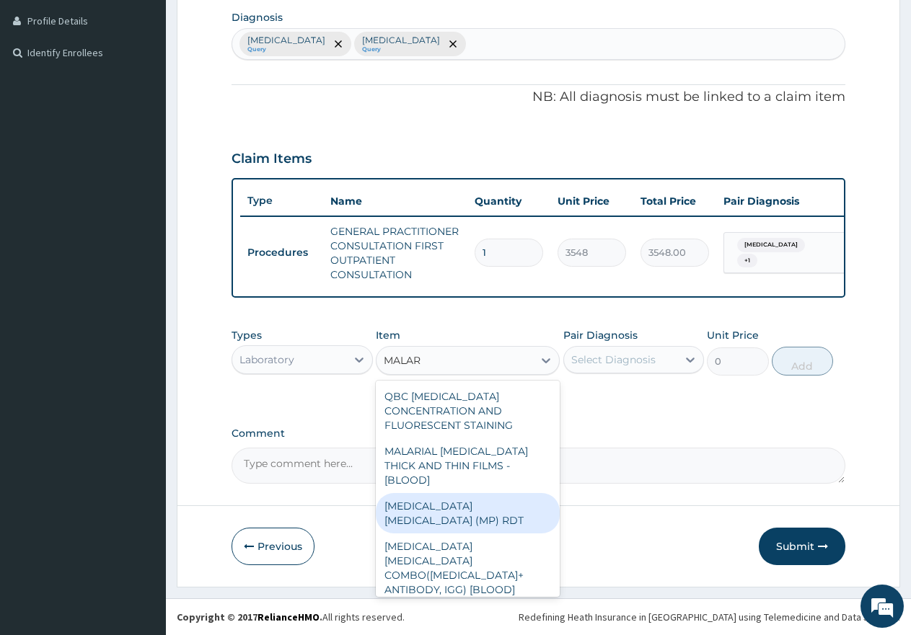
click at [471, 493] on div "[MEDICAL_DATA] [MEDICAL_DATA] (MP) RDT" at bounding box center [468, 513] width 184 height 40
type input "1613"
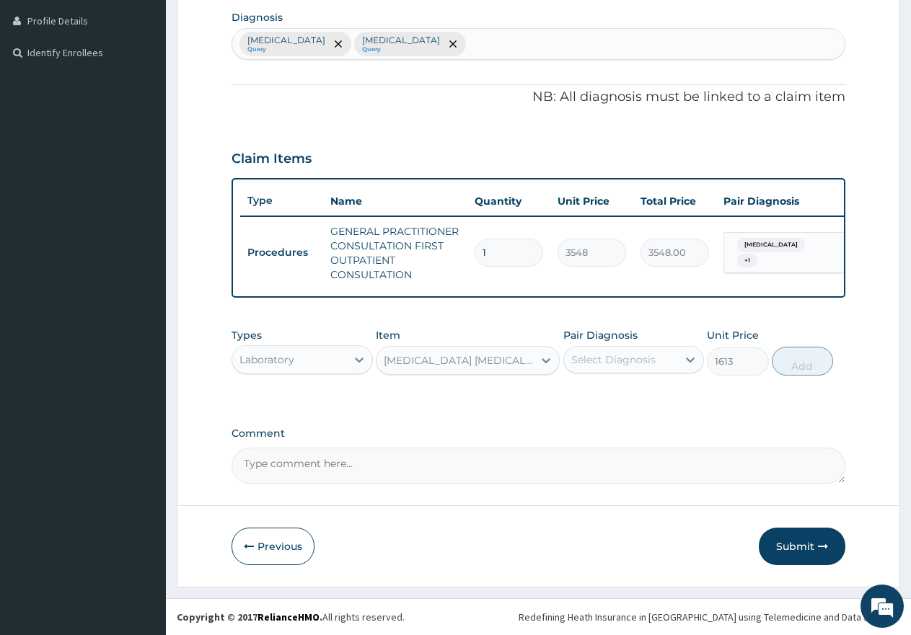
click at [635, 365] on div "Select Diagnosis" at bounding box center [613, 360] width 84 height 14
click at [610, 392] on label "[MEDICAL_DATA]" at bounding box center [631, 395] width 89 height 14
checkbox input "true"
click at [824, 353] on button "Add" at bounding box center [802, 361] width 61 height 29
type input "0"
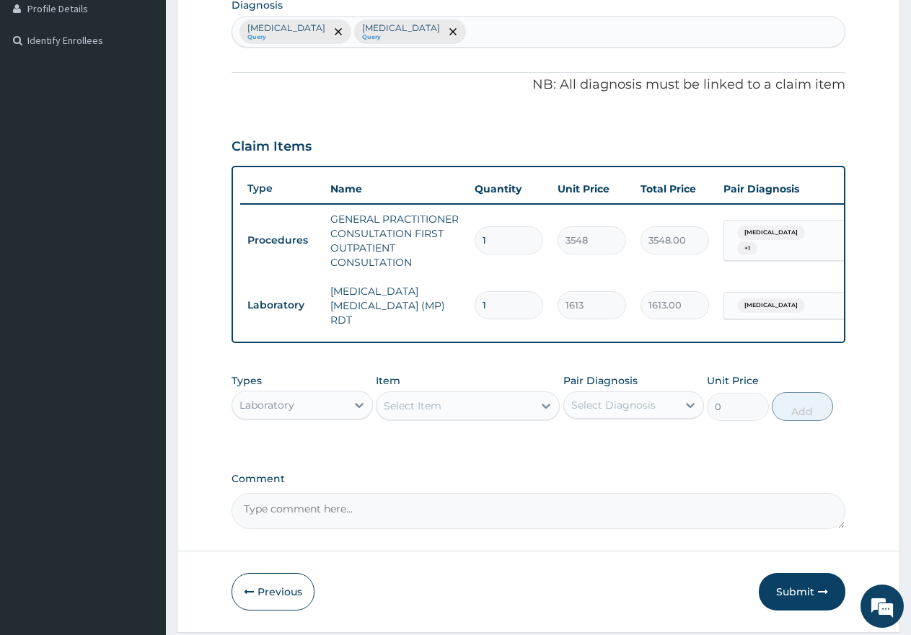
click at [451, 418] on div "Select Item" at bounding box center [454, 405] width 156 height 23
type input "S"
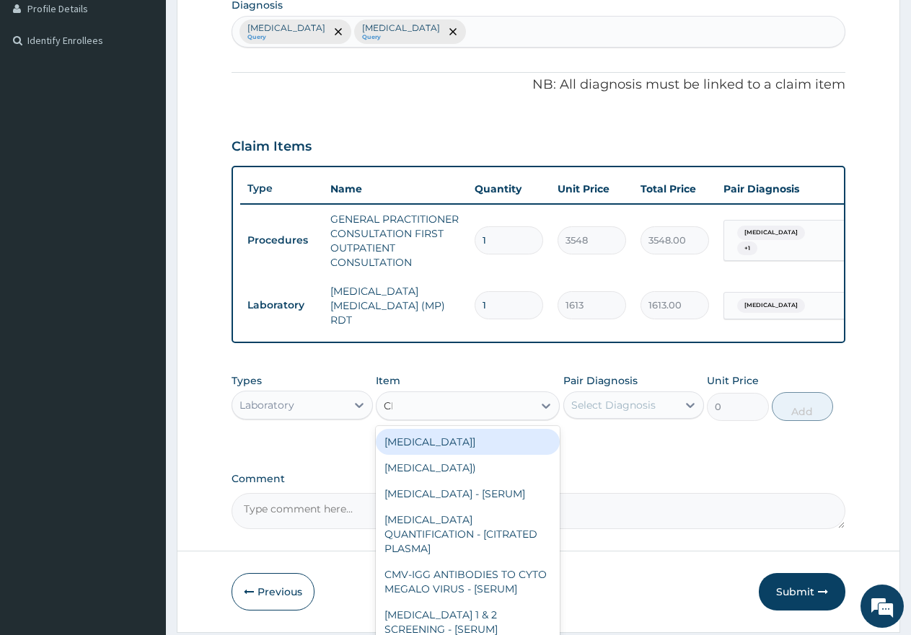
type input "CBC"
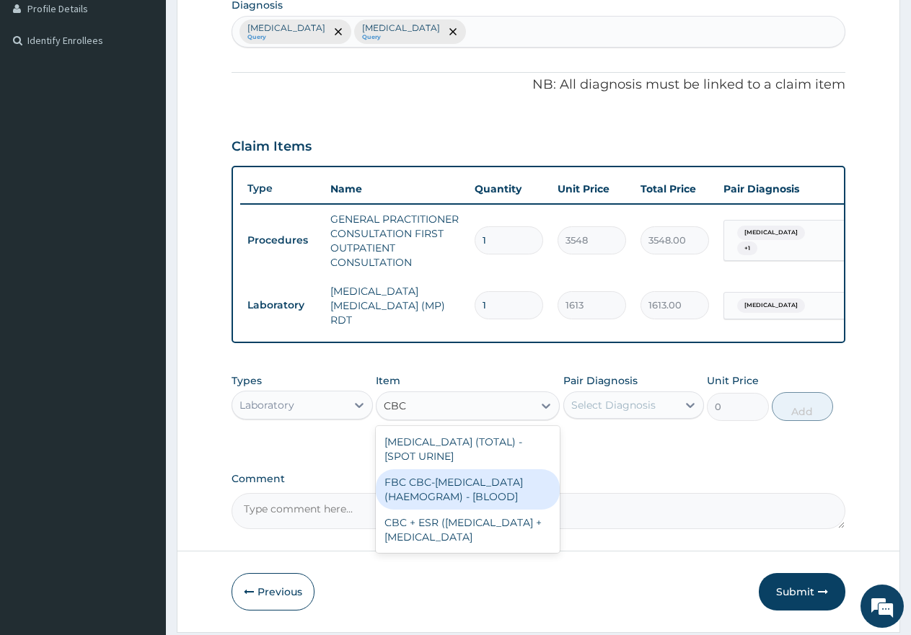
click at [469, 498] on div "FBC CBC-[MEDICAL_DATA] (HAEMOGRAM) - [BLOOD]" at bounding box center [468, 489] width 184 height 40
type input "4300"
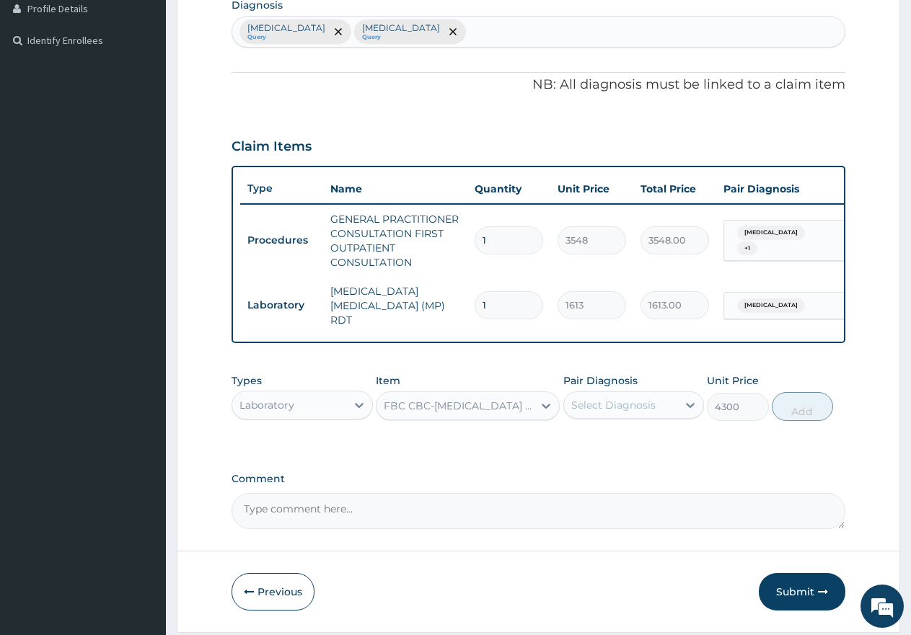
click at [602, 421] on div "Pair Diagnosis Select Diagnosis" at bounding box center [633, 398] width 141 height 48
click at [606, 404] on div "Select Diagnosis" at bounding box center [613, 405] width 84 height 14
click at [611, 477] on label "[MEDICAL_DATA]" at bounding box center [631, 470] width 89 height 14
checkbox input "true"
click at [796, 415] on button "Add" at bounding box center [802, 406] width 61 height 29
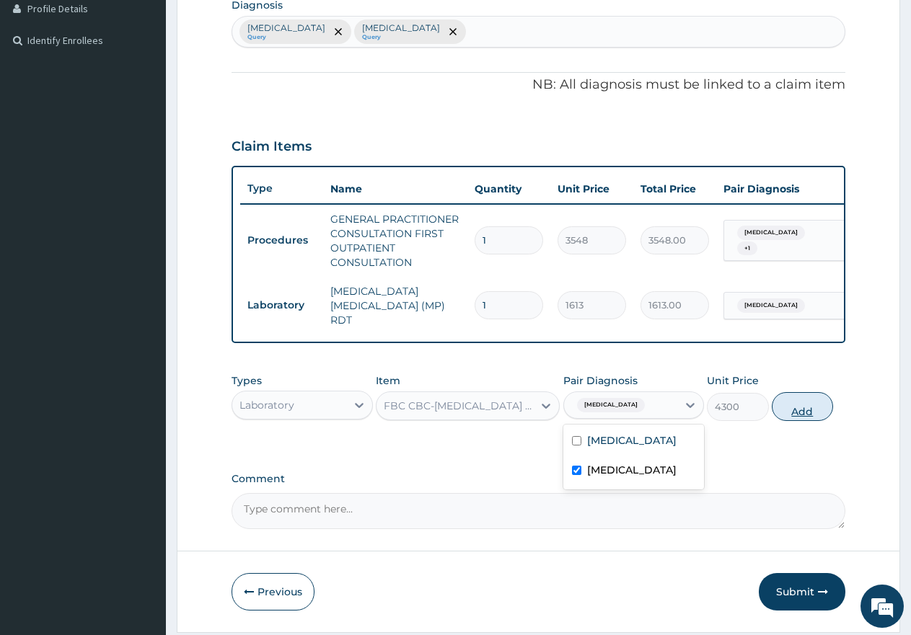
type input "0"
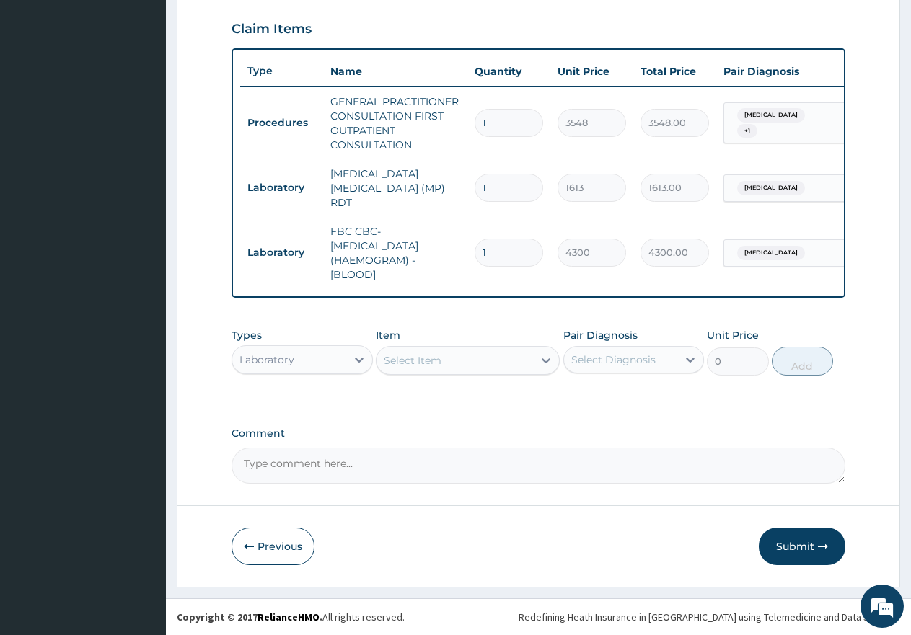
scroll to position [348, 0]
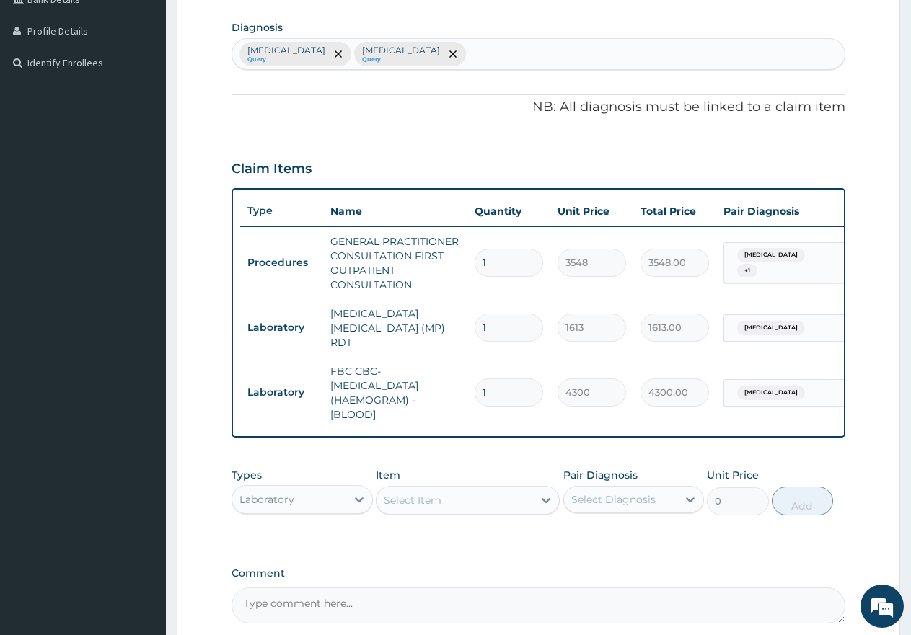
click at [416, 58] on div "[MEDICAL_DATA] Query [MEDICAL_DATA] Query" at bounding box center [538, 54] width 612 height 30
type input "UPPER RESPI"
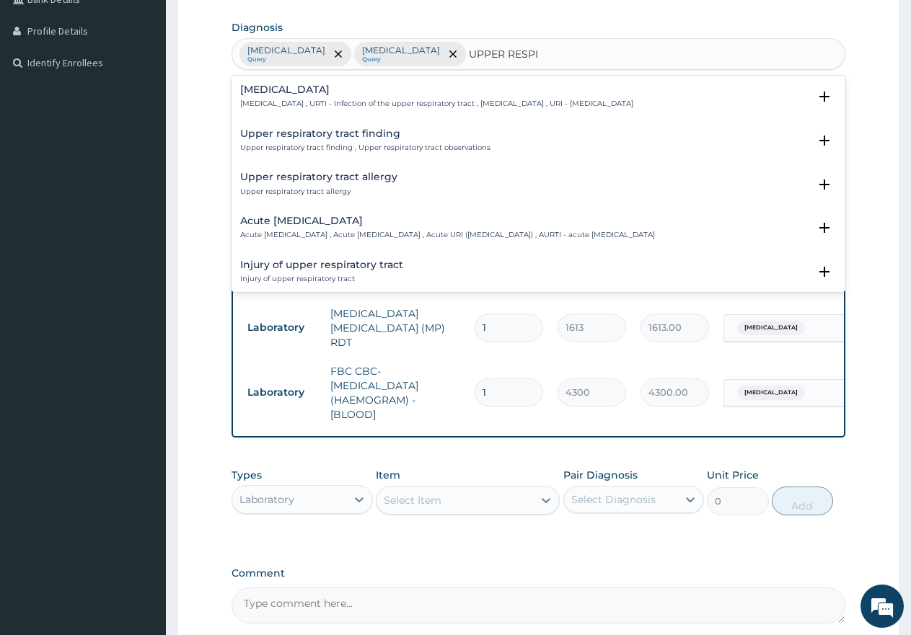
click at [317, 84] on h4 "[MEDICAL_DATA]" at bounding box center [436, 89] width 393 height 11
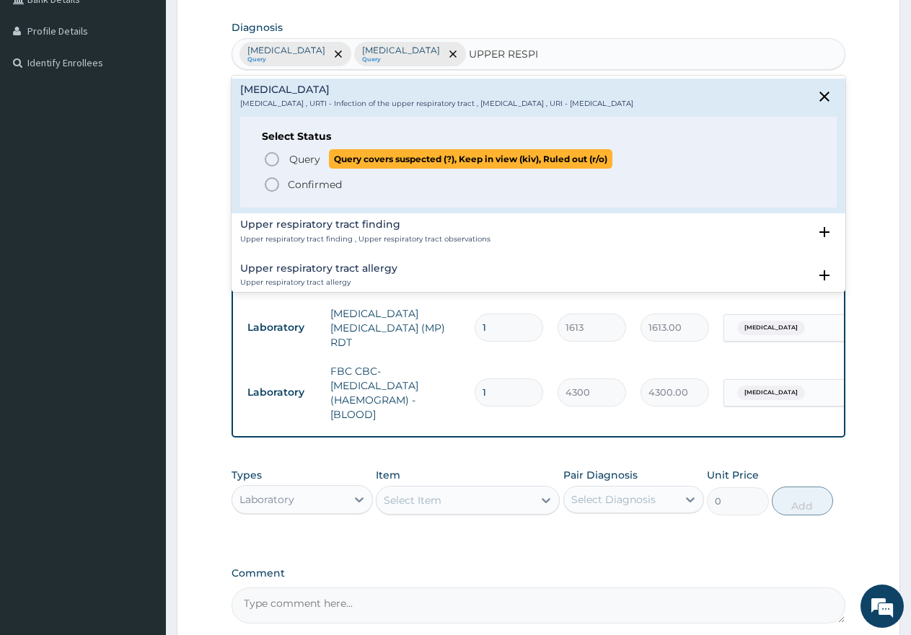
click at [321, 159] on p "Query Query covers suspected (?), Keep in view (kiv), Ruled out (r/o)" at bounding box center [450, 158] width 325 height 19
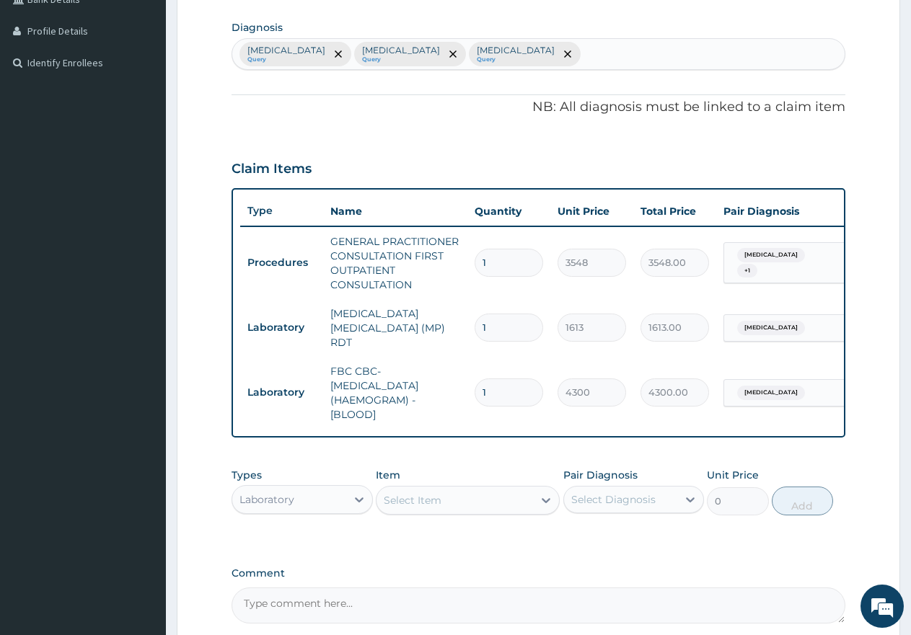
click at [302, 503] on div "Laboratory" at bounding box center [289, 499] width 114 height 23
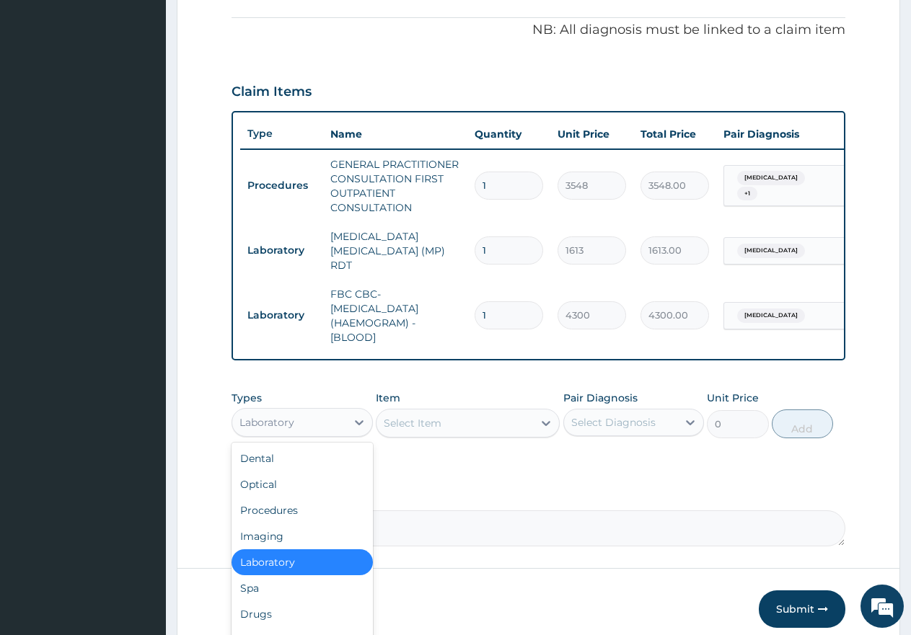
scroll to position [493, 0]
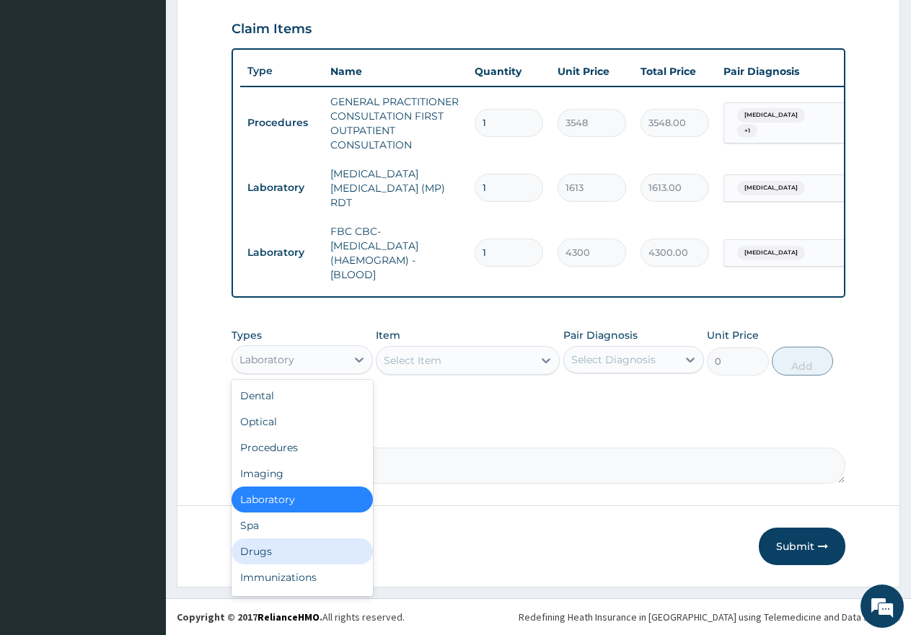
click at [258, 554] on div "Drugs" at bounding box center [301, 552] width 141 height 26
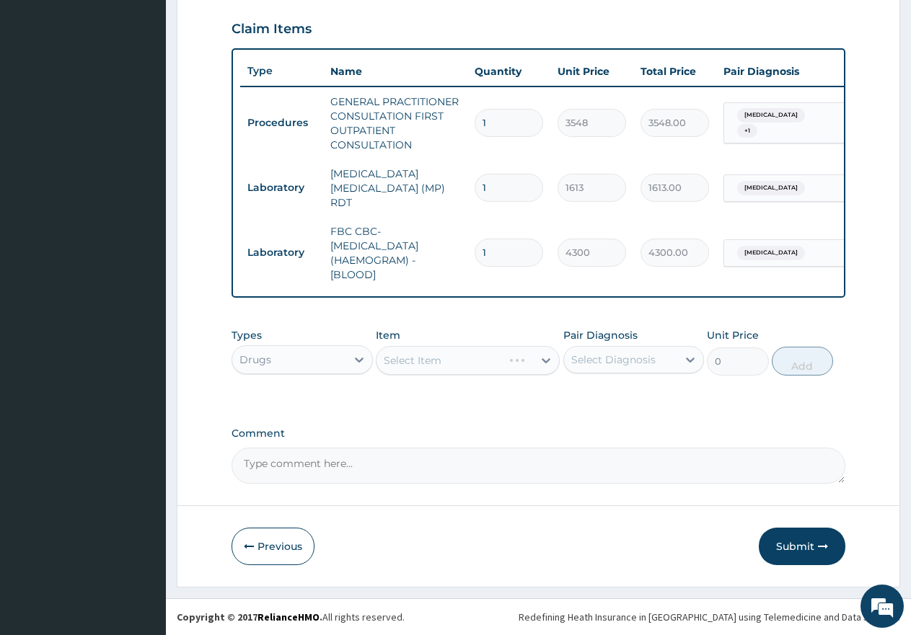
click at [622, 348] on div "Select Diagnosis" at bounding box center [621, 359] width 114 height 23
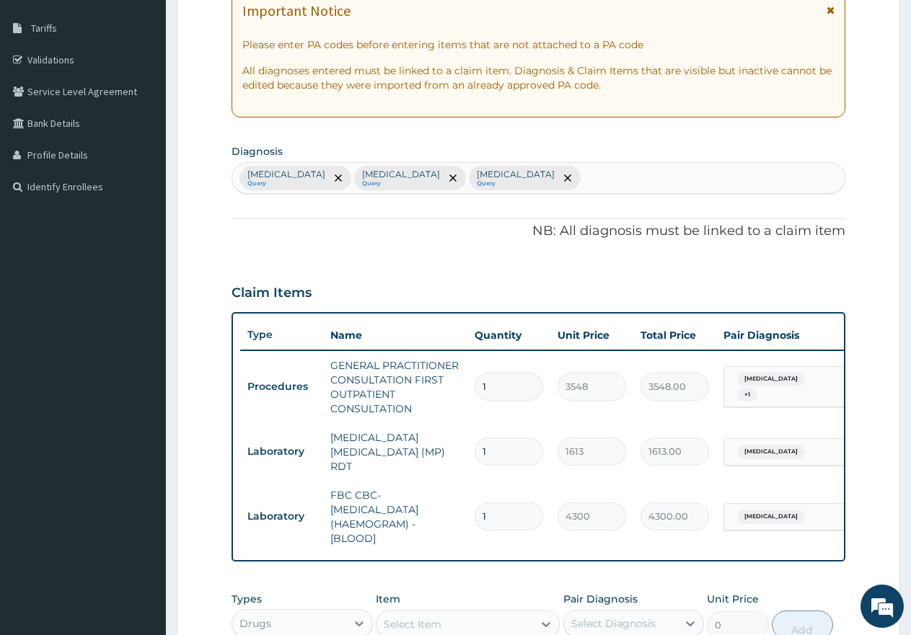
scroll to position [204, 0]
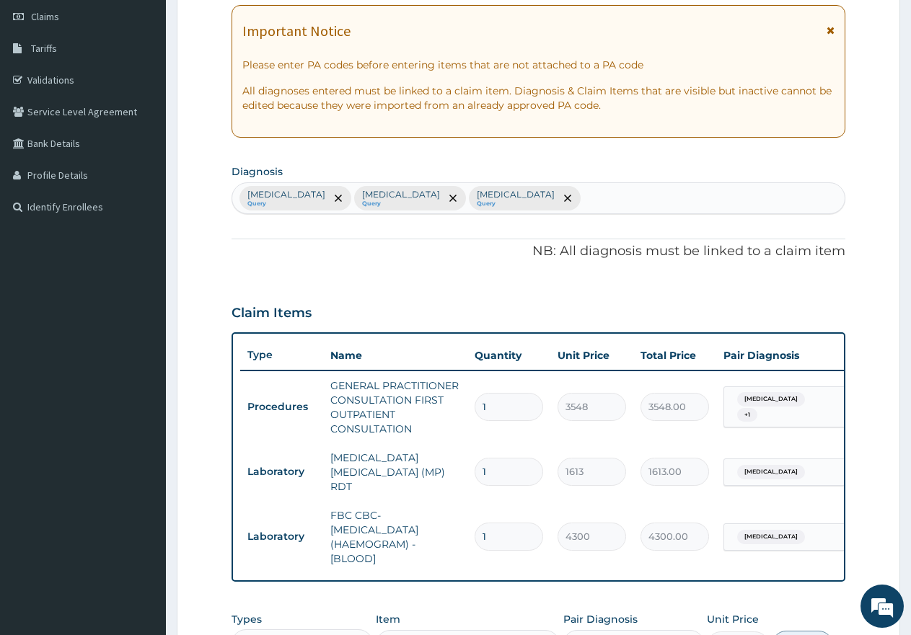
click at [548, 204] on div "[MEDICAL_DATA] Query [MEDICAL_DATA] Query [MEDICAL_DATA] Query" at bounding box center [538, 198] width 612 height 30
type input "NECK"
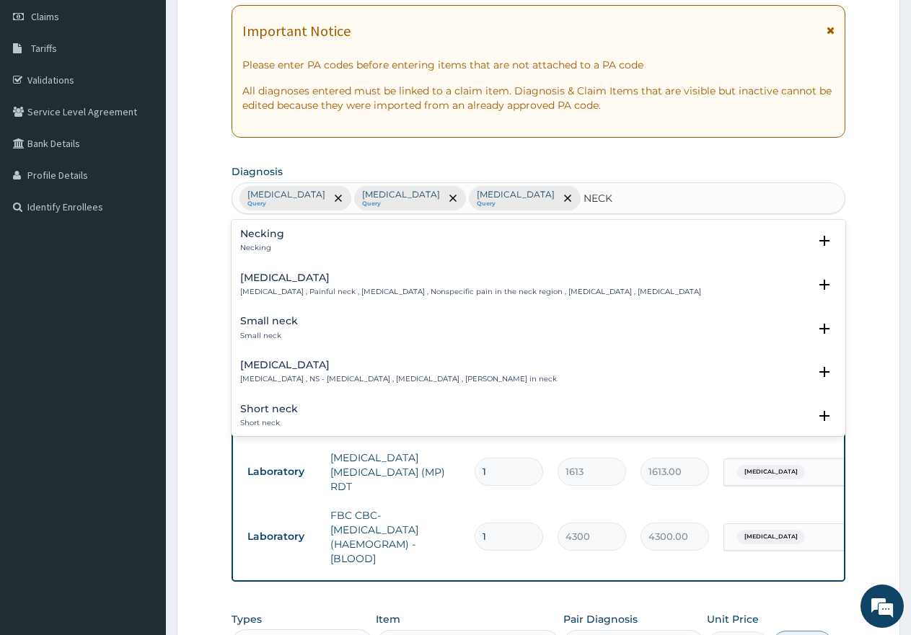
click at [273, 281] on h4 "[MEDICAL_DATA]" at bounding box center [470, 278] width 461 height 11
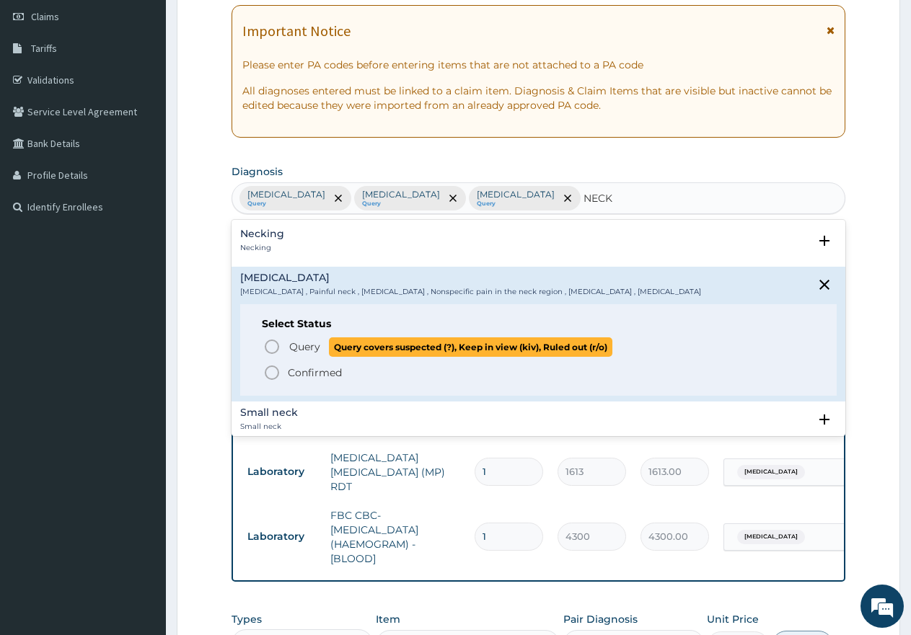
click at [299, 351] on span "Query" at bounding box center [304, 347] width 31 height 14
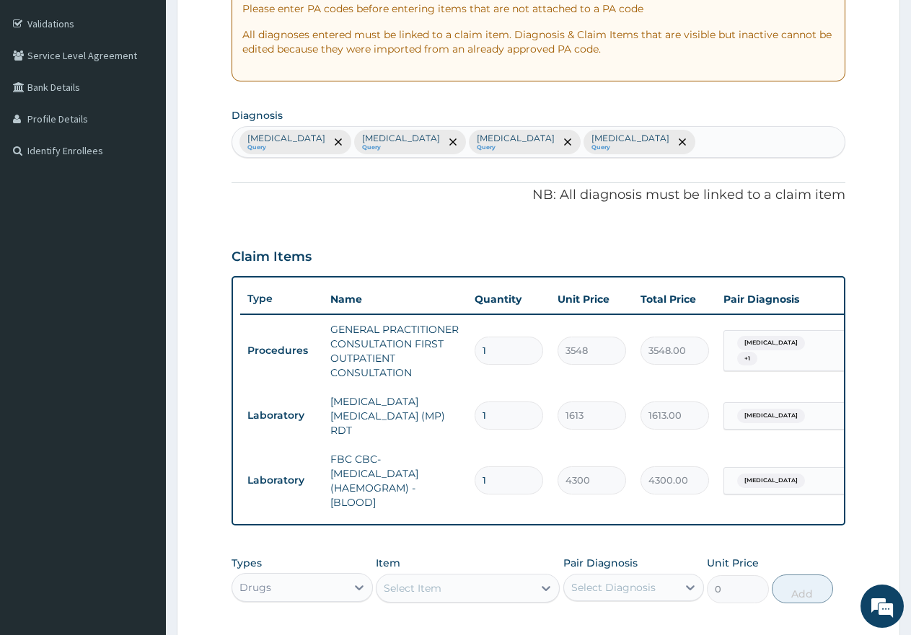
scroll to position [348, 0]
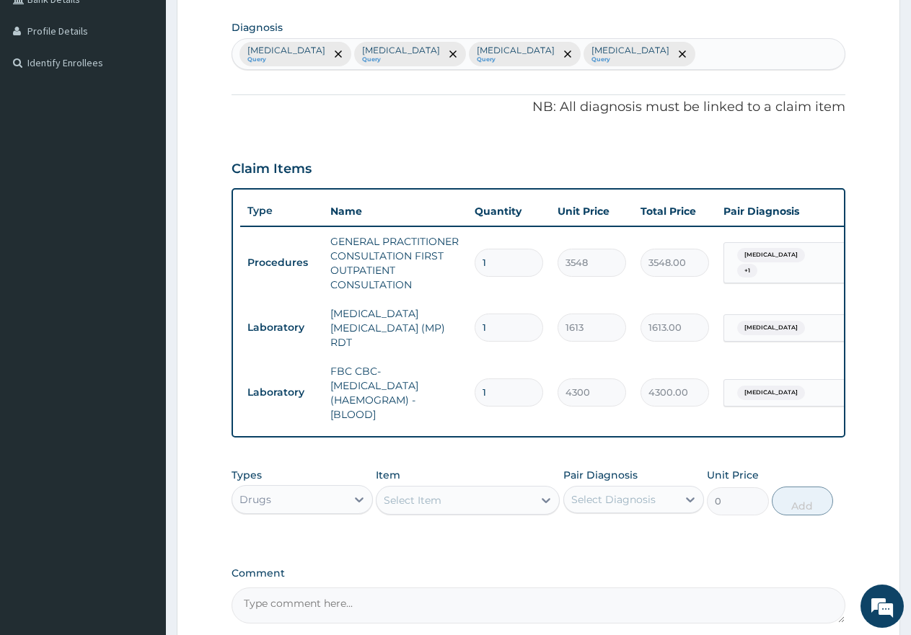
click at [436, 506] on div "Select Item" at bounding box center [413, 500] width 58 height 14
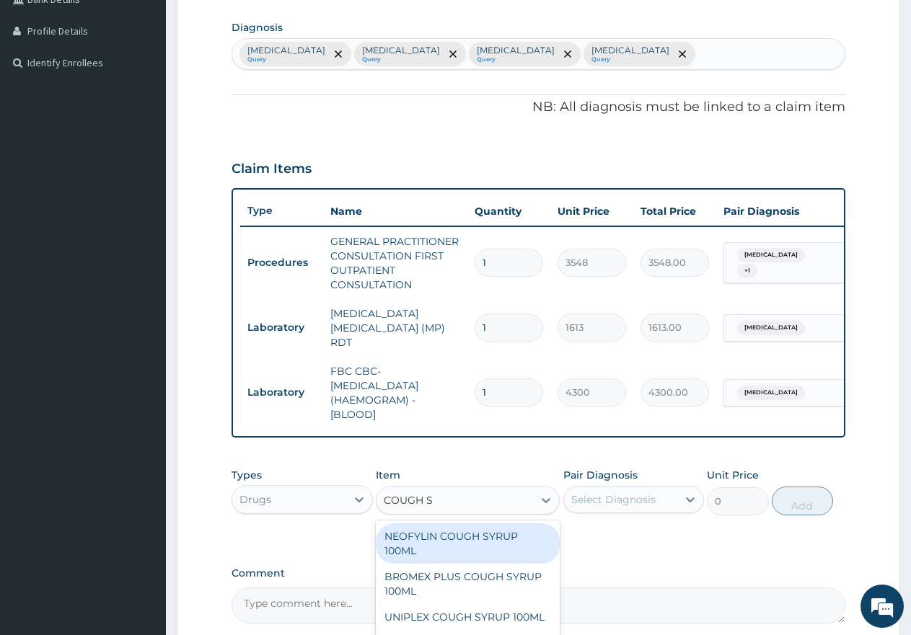
type input "COUGH SY"
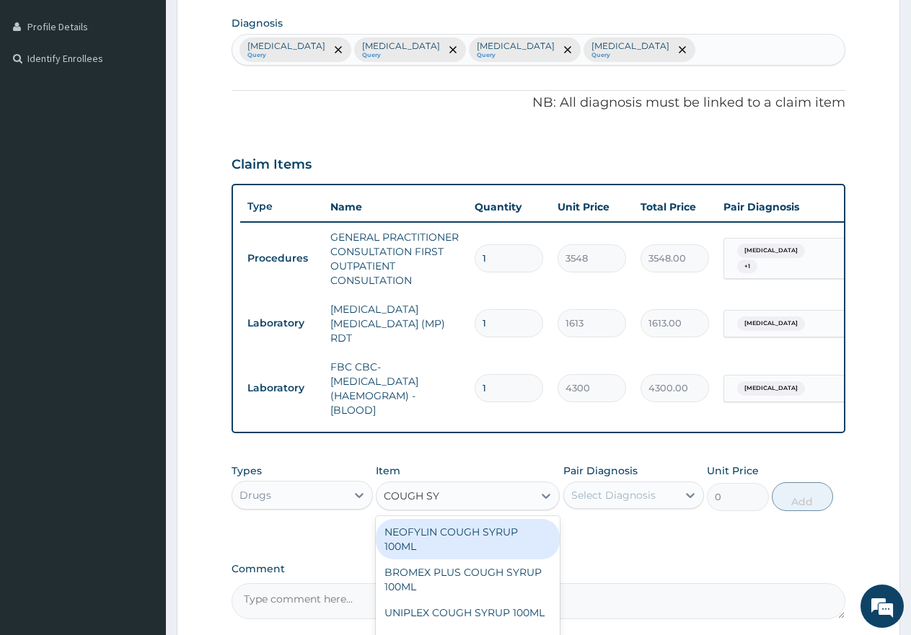
scroll to position [493, 0]
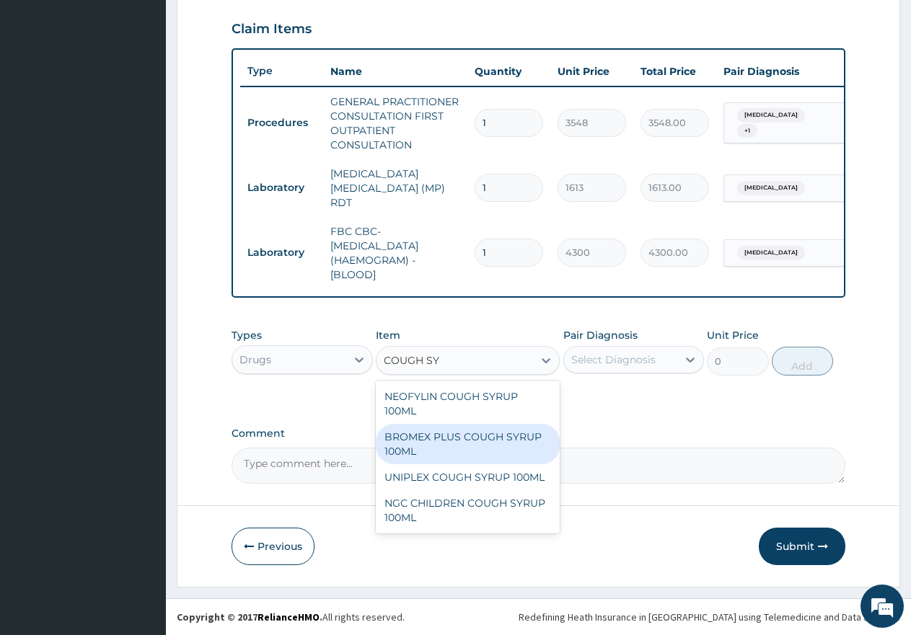
click at [493, 439] on div "BROMEX PLUS COUGH SYRUP 100ML" at bounding box center [468, 444] width 184 height 40
type input "1774"
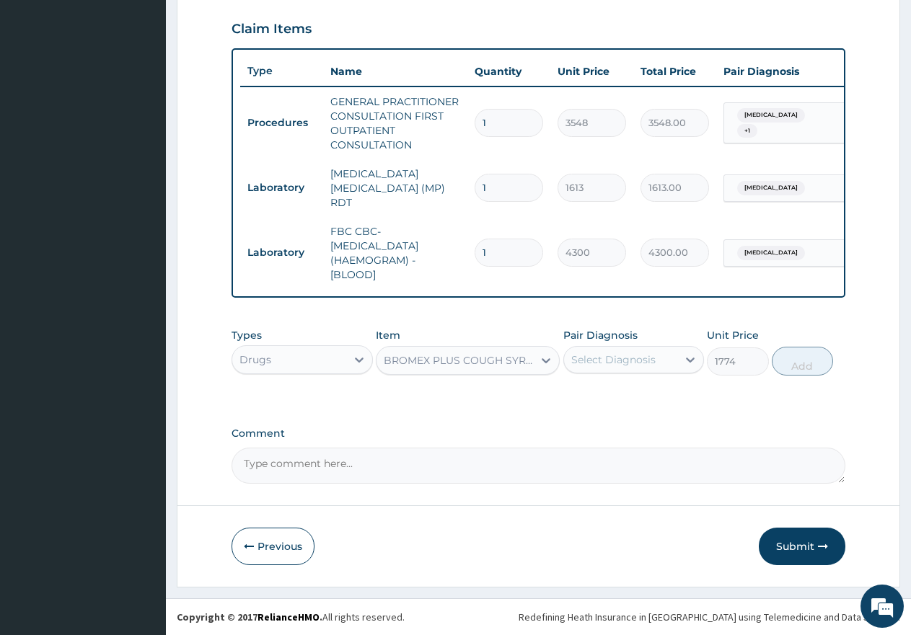
click at [607, 355] on div "Select Diagnosis" at bounding box center [613, 360] width 84 height 14
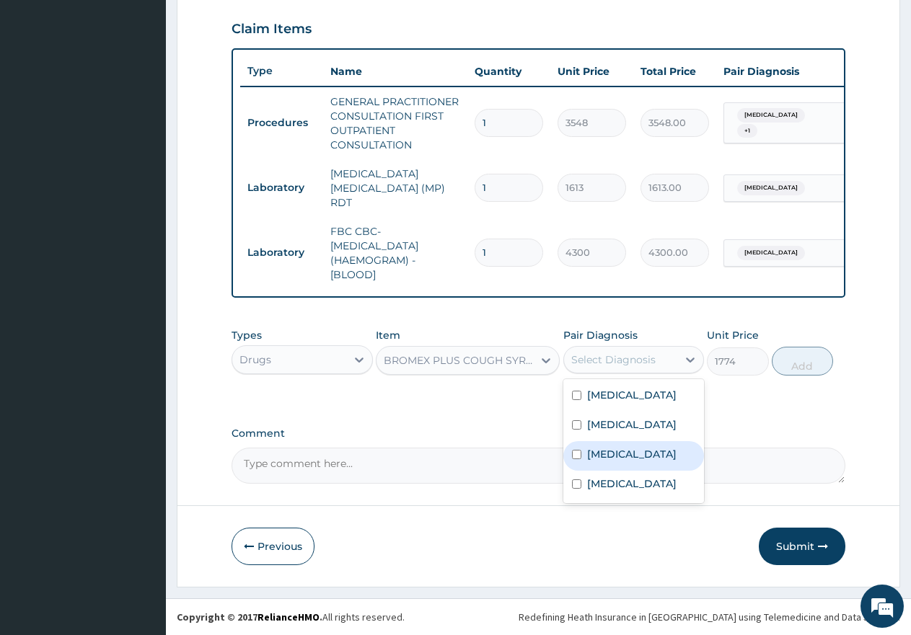
drag, startPoint x: 616, startPoint y: 459, endPoint x: 822, endPoint y: 391, distance: 217.1
click at [625, 459] on label "[MEDICAL_DATA]" at bounding box center [631, 454] width 89 height 14
checkbox input "true"
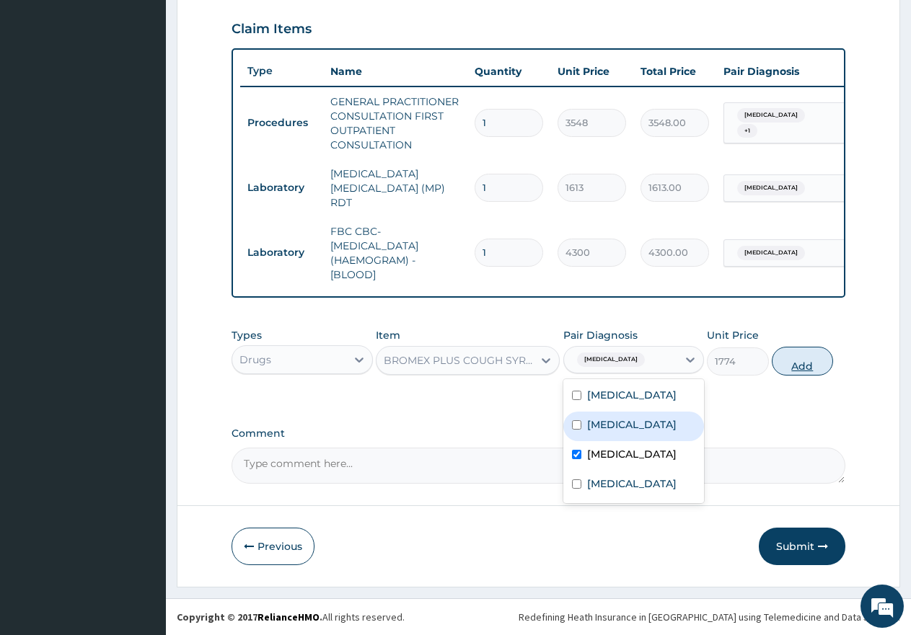
click at [815, 371] on button "Add" at bounding box center [802, 361] width 61 height 29
type input "0"
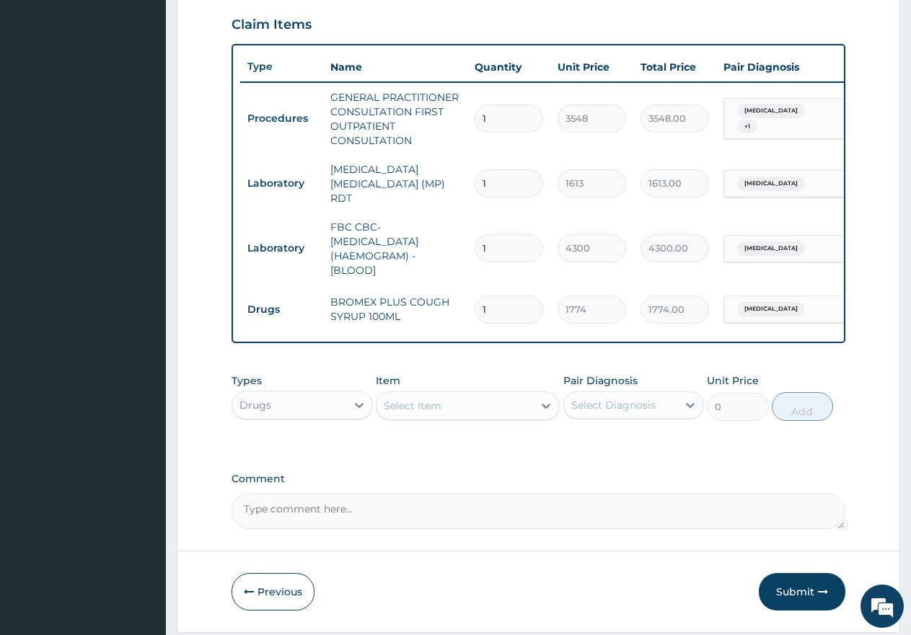
click at [428, 418] on div "Select Item" at bounding box center [454, 405] width 156 height 23
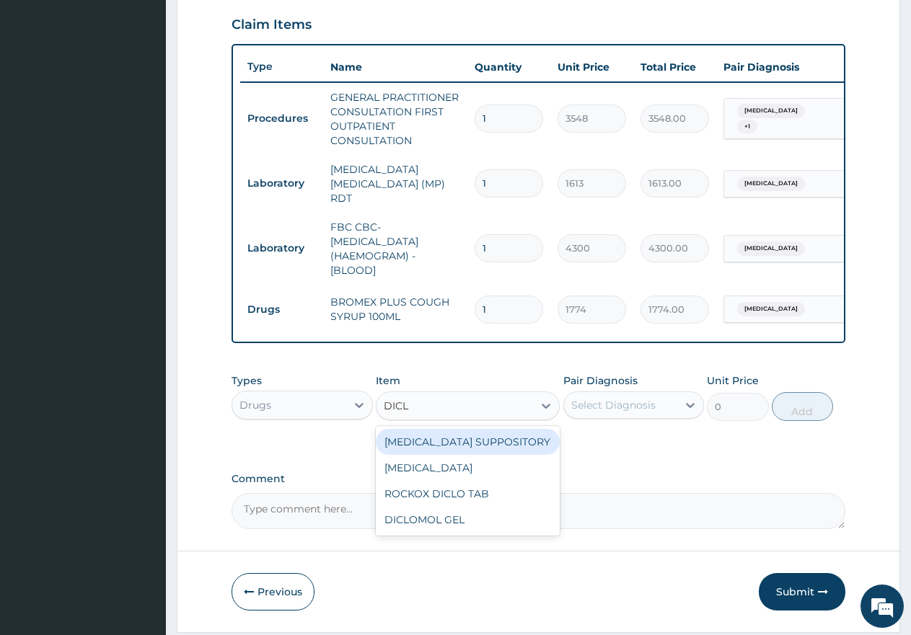
type input "DICLO"
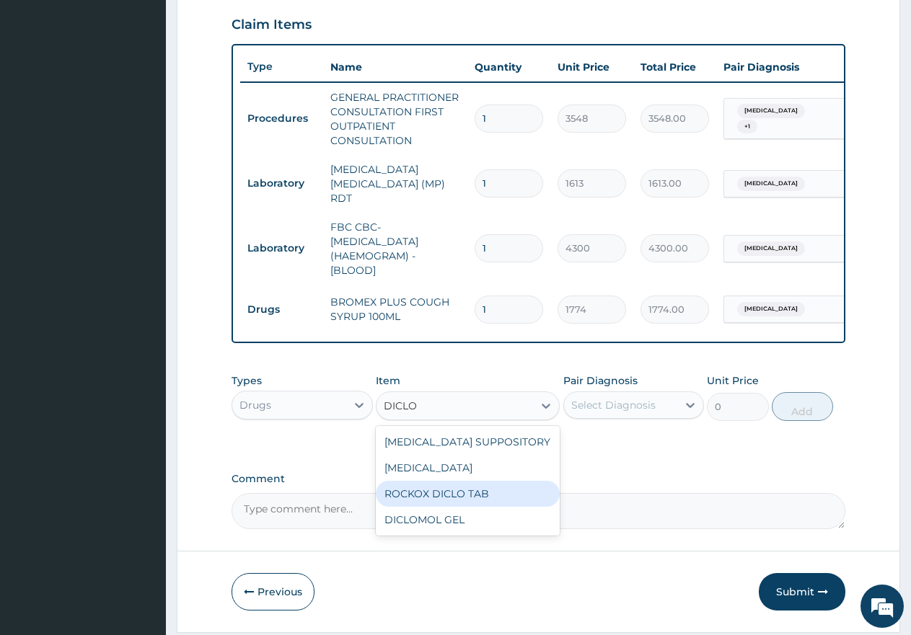
click at [456, 505] on div "ROCKOX DICLO TAB" at bounding box center [468, 494] width 184 height 26
type input "83"
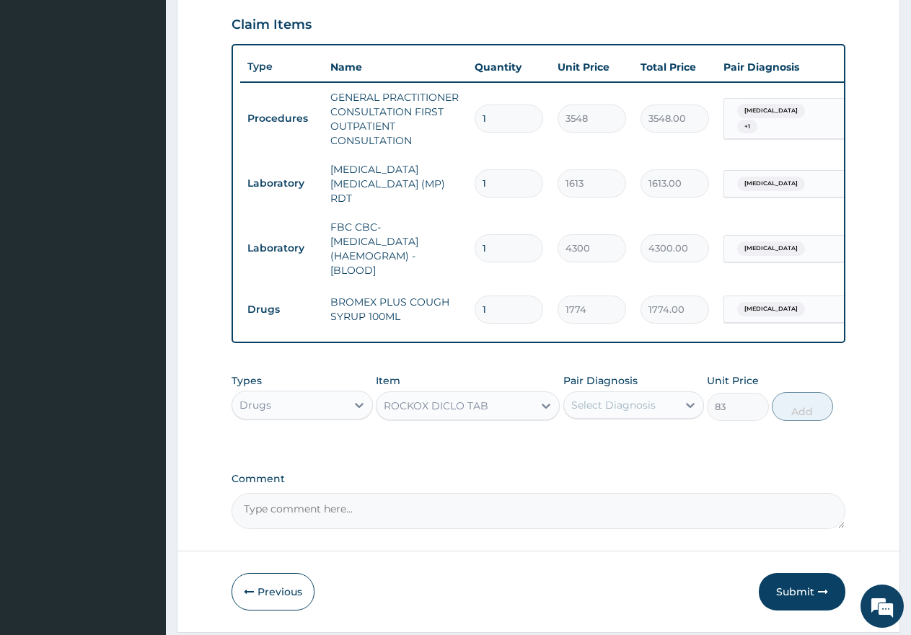
click at [614, 410] on div "Select Diagnosis" at bounding box center [613, 405] width 84 height 14
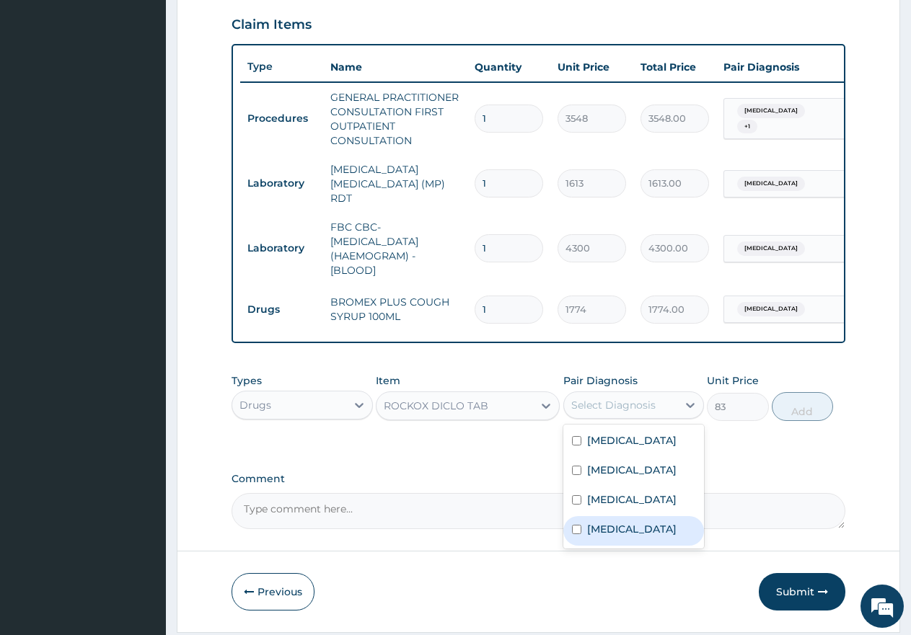
click at [619, 537] on label "[MEDICAL_DATA]" at bounding box center [631, 529] width 89 height 14
checkbox input "true"
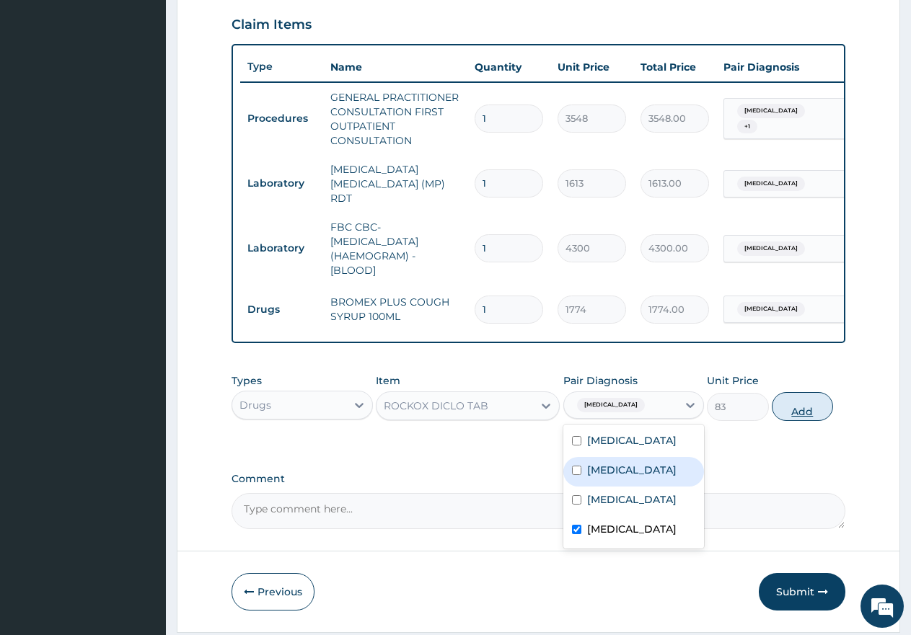
click at [784, 413] on button "Add" at bounding box center [802, 406] width 61 height 29
type input "0"
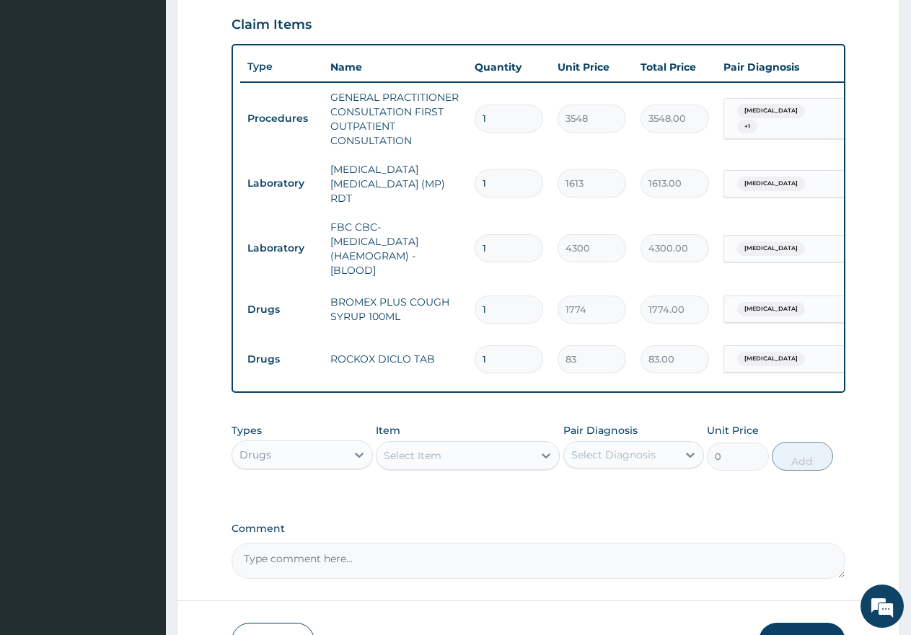
click at [422, 456] on div "Select Item" at bounding box center [413, 456] width 58 height 14
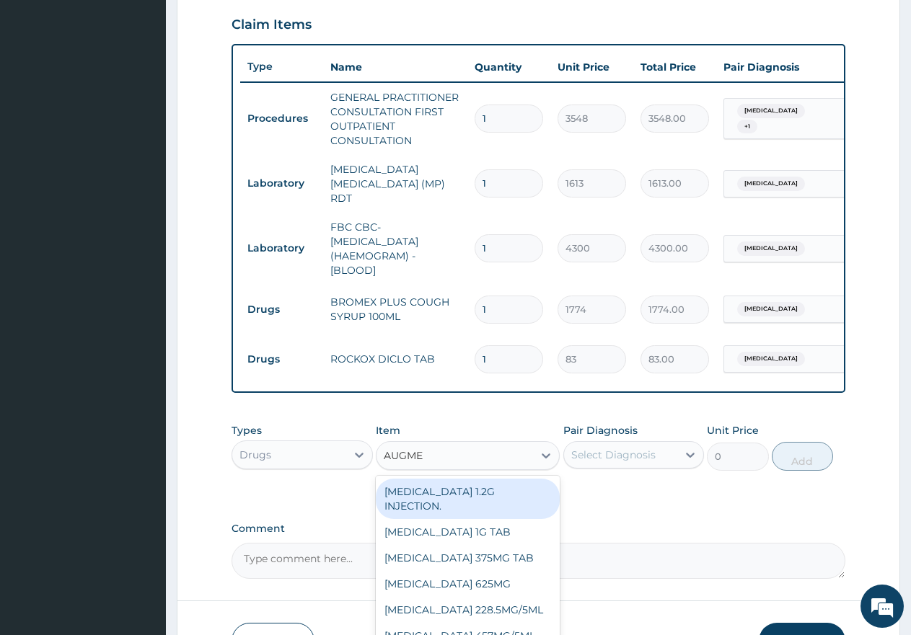
type input "AUGMEN"
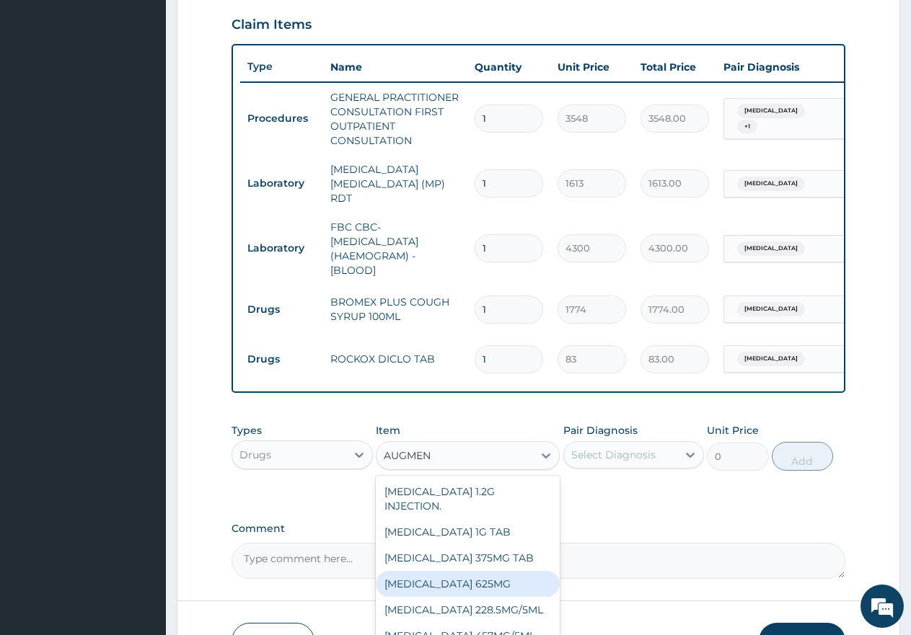
drag, startPoint x: 467, startPoint y: 579, endPoint x: 539, endPoint y: 515, distance: 96.0
click at [471, 575] on div "[MEDICAL_DATA] 625MG" at bounding box center [468, 584] width 184 height 26
type input "887"
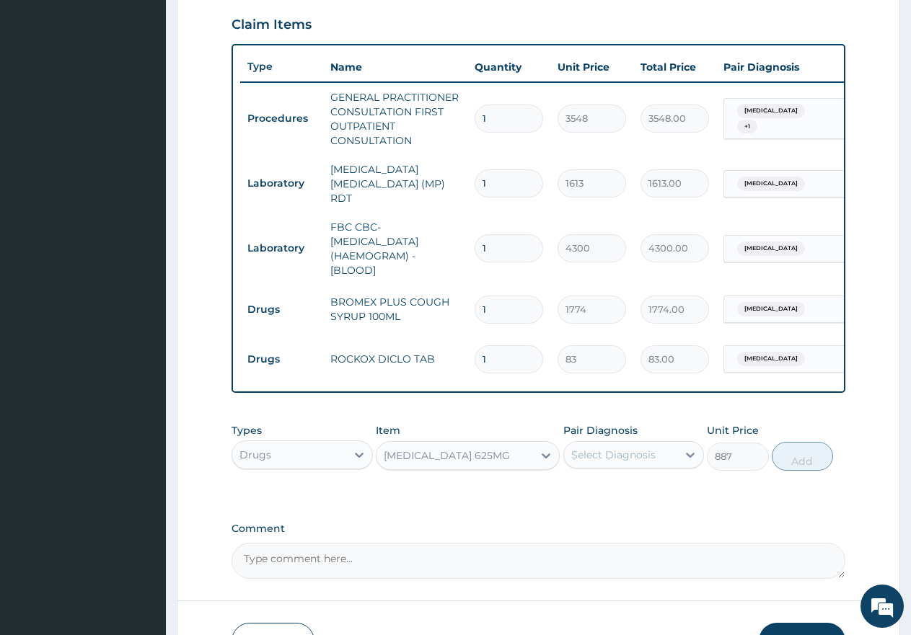
click at [612, 464] on div "Select Diagnosis" at bounding box center [621, 454] width 114 height 23
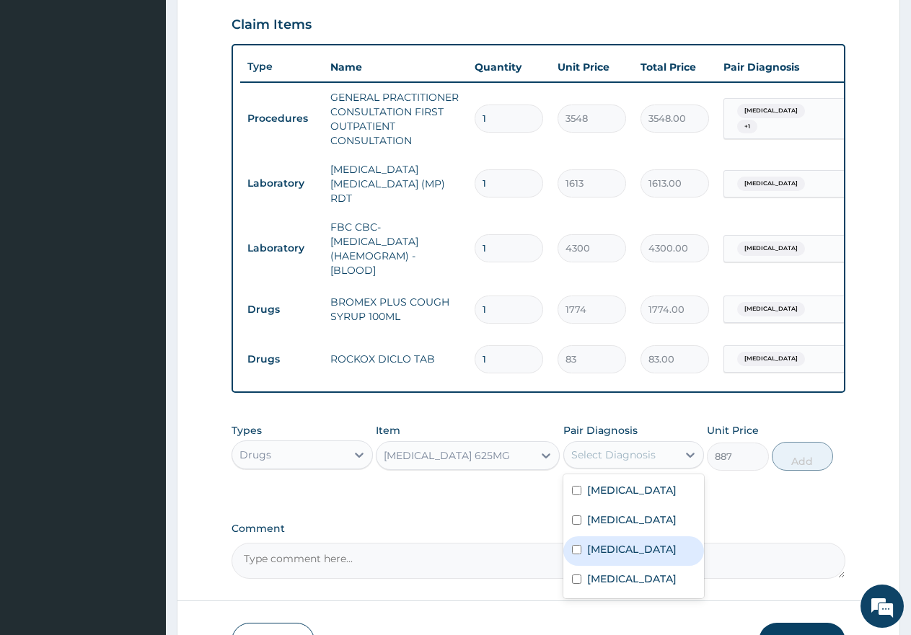
drag, startPoint x: 628, startPoint y: 554, endPoint x: 671, endPoint y: 534, distance: 46.8
click at [630, 555] on label "[MEDICAL_DATA]" at bounding box center [631, 549] width 89 height 14
checkbox input "true"
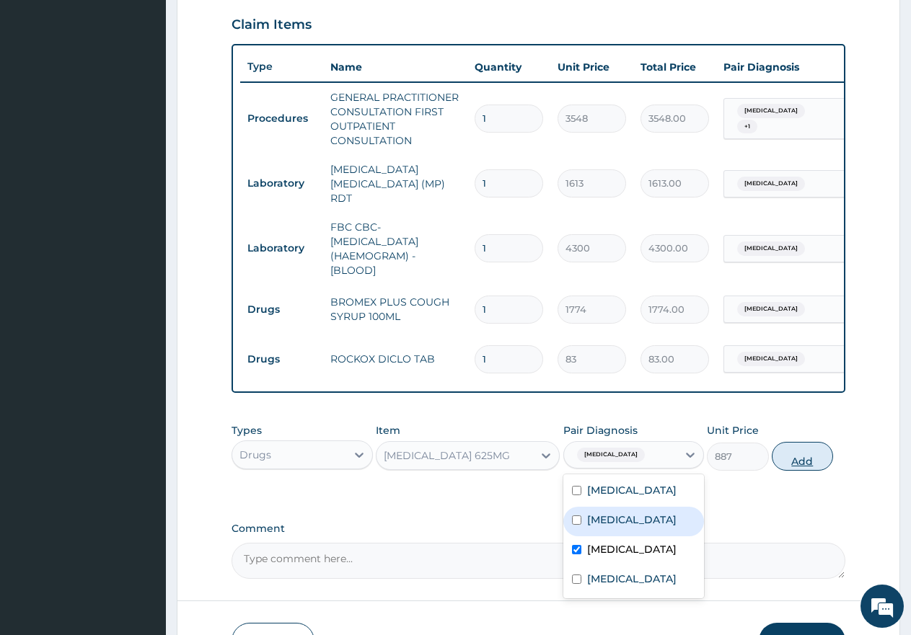
click at [783, 471] on button "Add" at bounding box center [802, 456] width 61 height 29
type input "0"
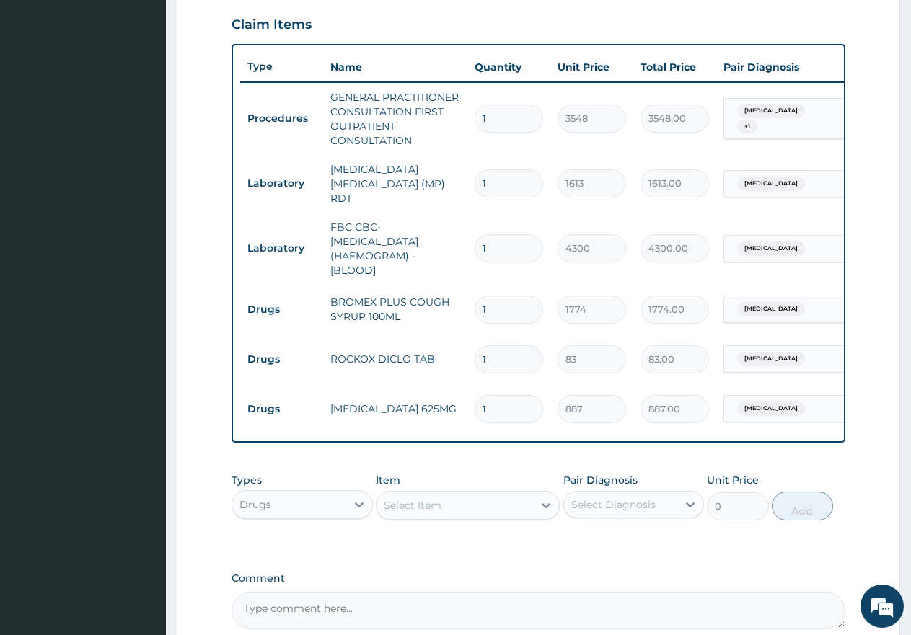
click at [425, 505] on div "Select Item" at bounding box center [413, 505] width 58 height 14
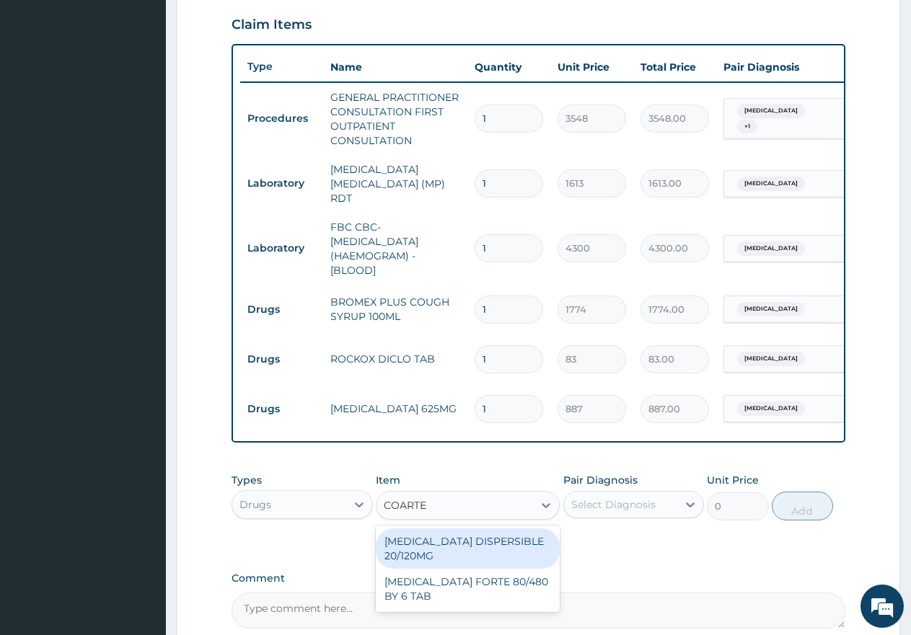
type input "[MEDICAL_DATA]"
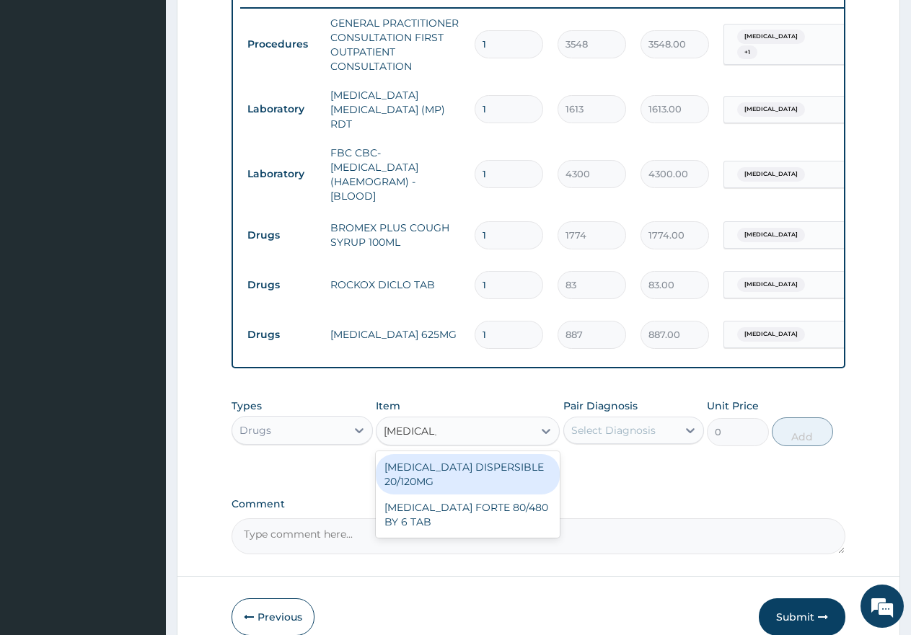
scroll to position [642, 0]
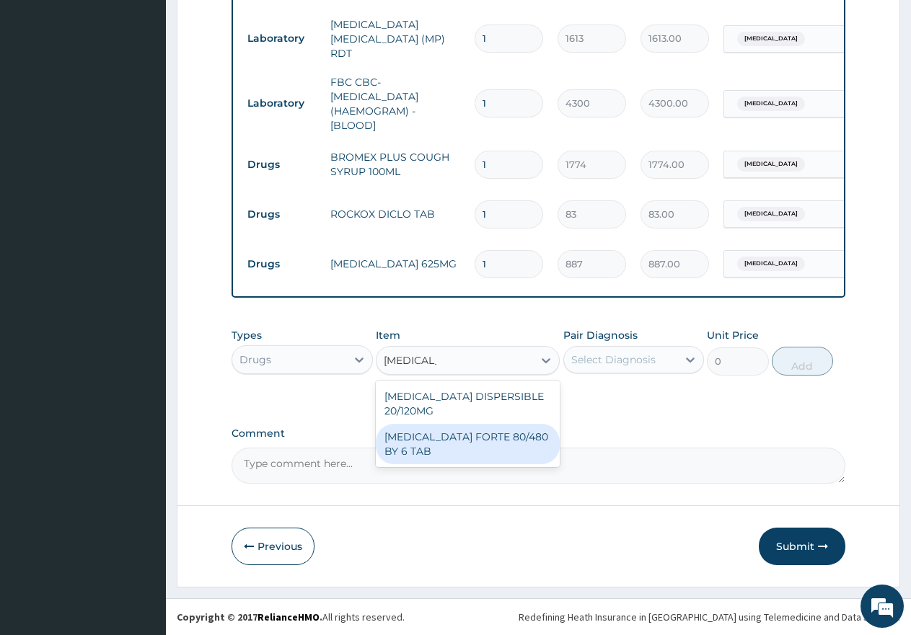
drag, startPoint x: 516, startPoint y: 446, endPoint x: 575, endPoint y: 405, distance: 71.8
click at [519, 442] on div "[MEDICAL_DATA] FORTE 80/480 BY 6 TAB" at bounding box center [468, 444] width 184 height 40
type input "449"
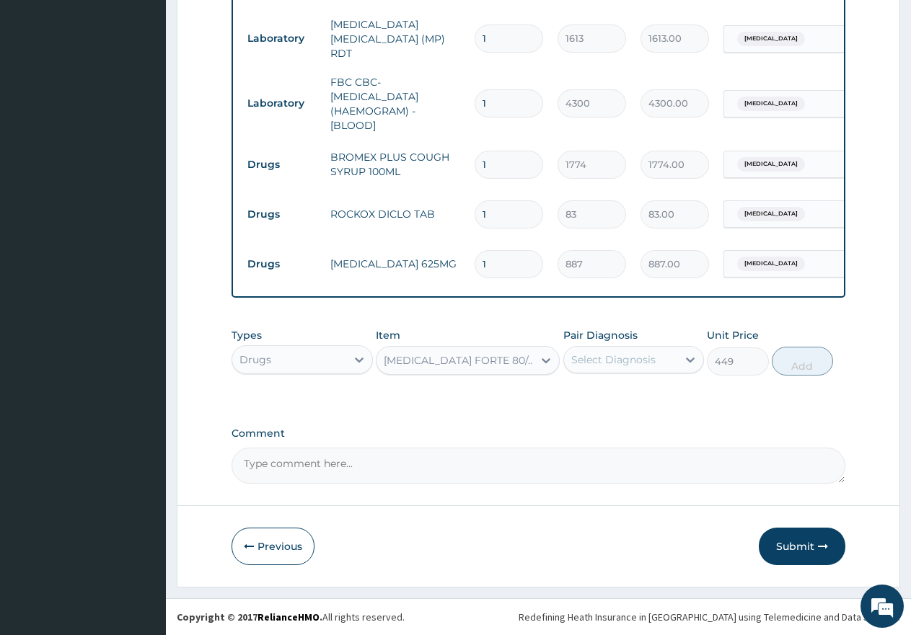
click at [623, 361] on div "Select Diagnosis" at bounding box center [613, 360] width 84 height 14
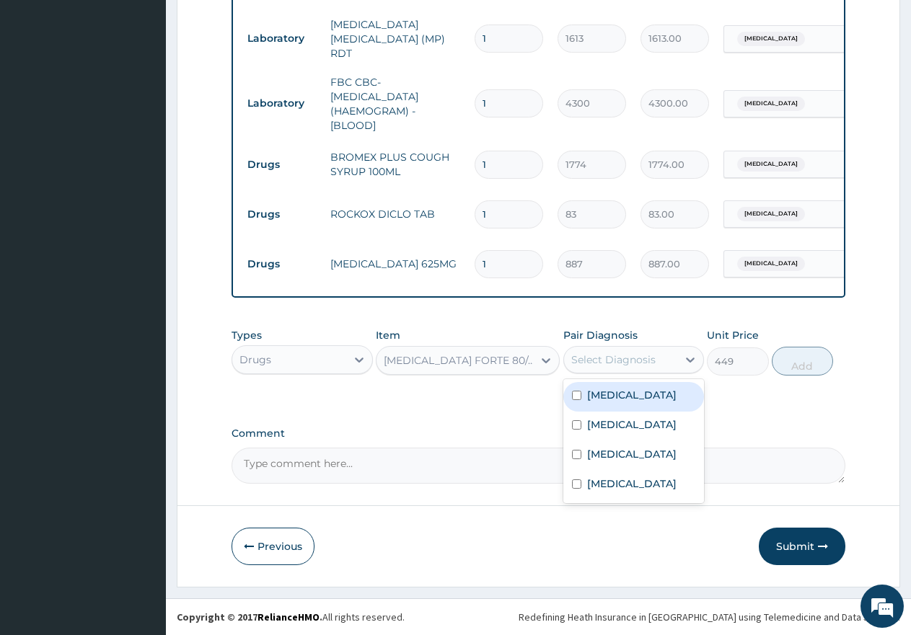
click at [612, 390] on label "[MEDICAL_DATA]" at bounding box center [631, 395] width 89 height 14
checkbox input "true"
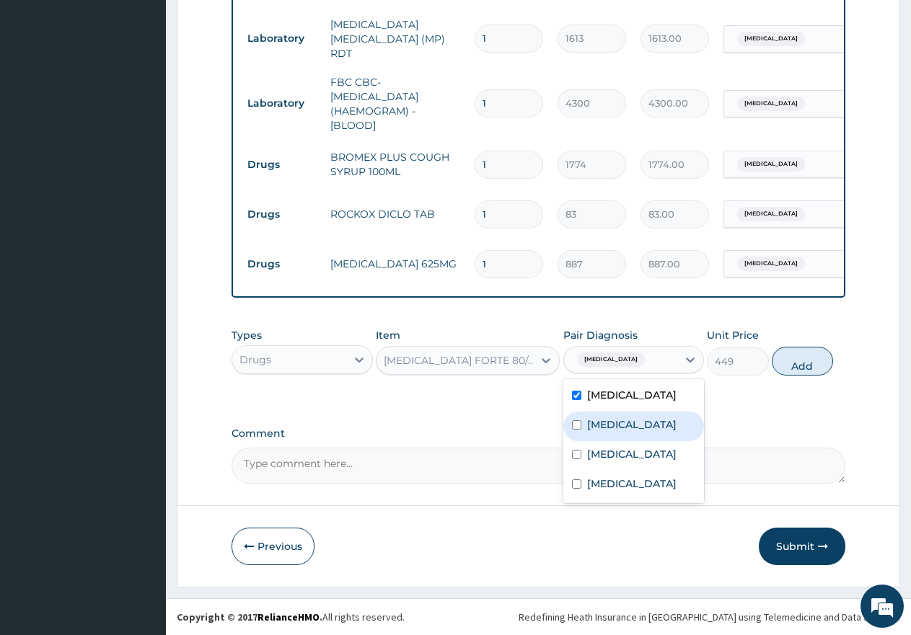
drag, startPoint x: 612, startPoint y: 419, endPoint x: 787, endPoint y: 392, distance: 176.7
click at [612, 420] on label "[MEDICAL_DATA]" at bounding box center [631, 425] width 89 height 14
checkbox input "true"
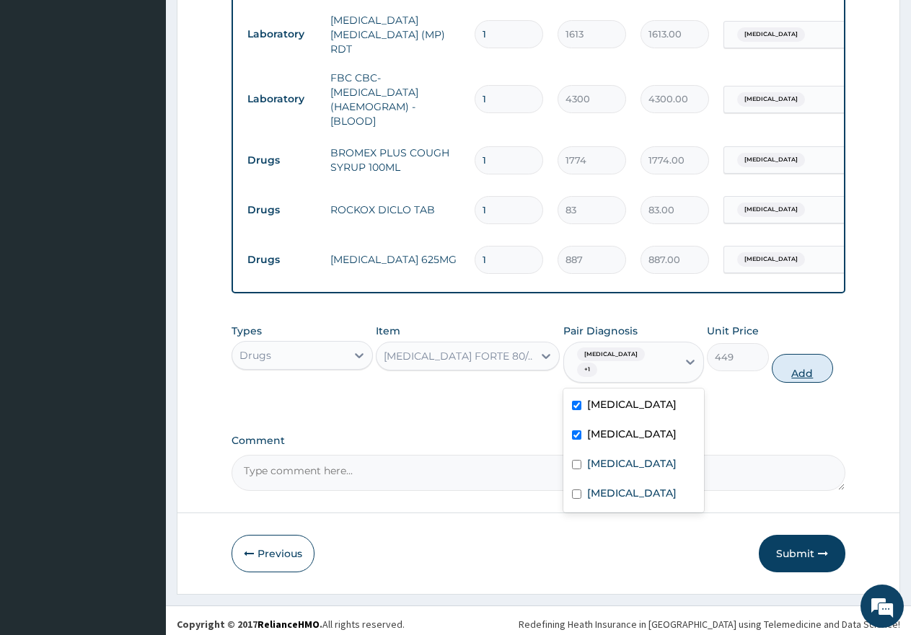
click at [795, 358] on button "Add" at bounding box center [802, 368] width 61 height 29
type input "0"
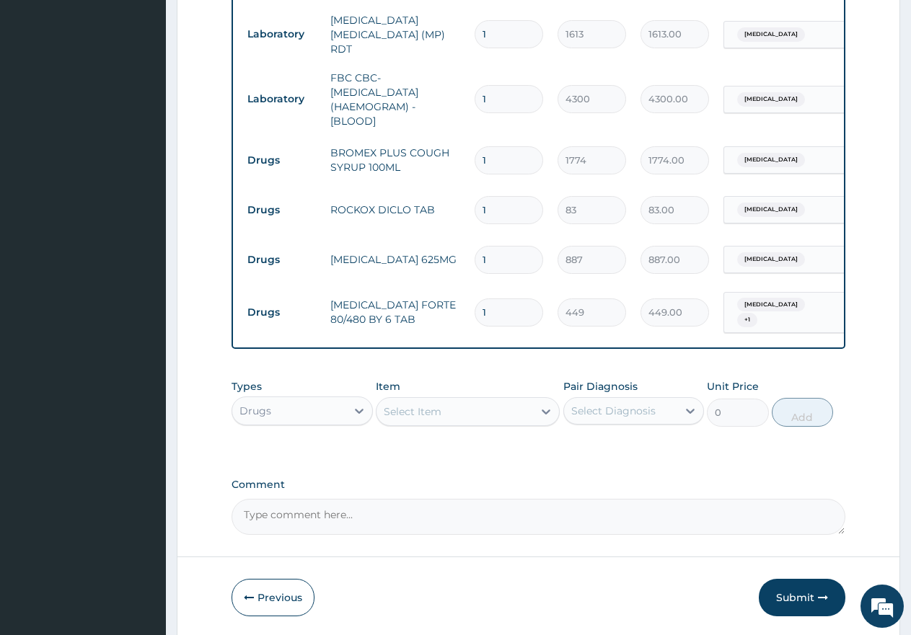
click at [458, 400] on div "Select Item" at bounding box center [454, 411] width 156 height 23
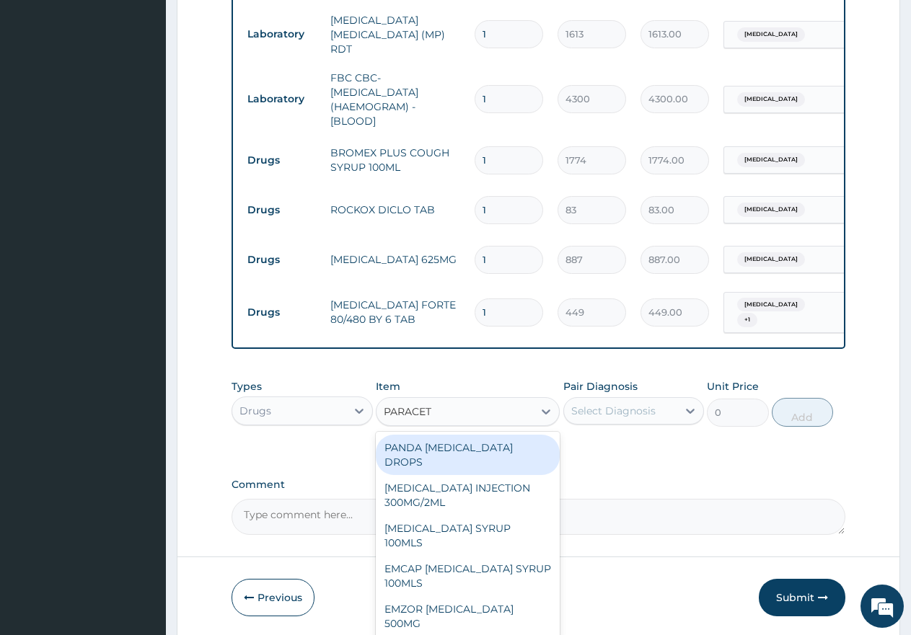
type input "PARACETA"
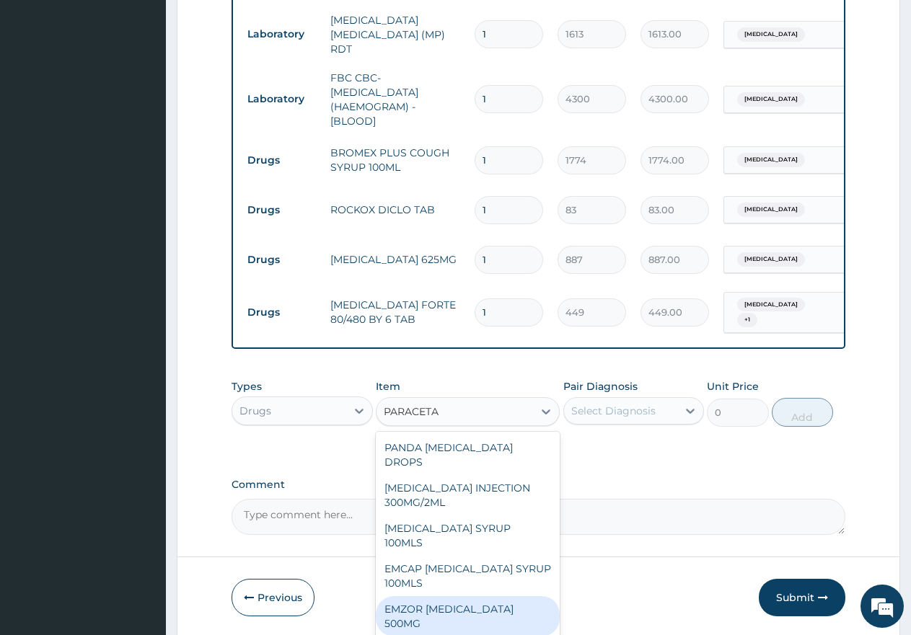
click at [490, 596] on div "EMZOR [MEDICAL_DATA] 500MG" at bounding box center [468, 616] width 184 height 40
type input "24"
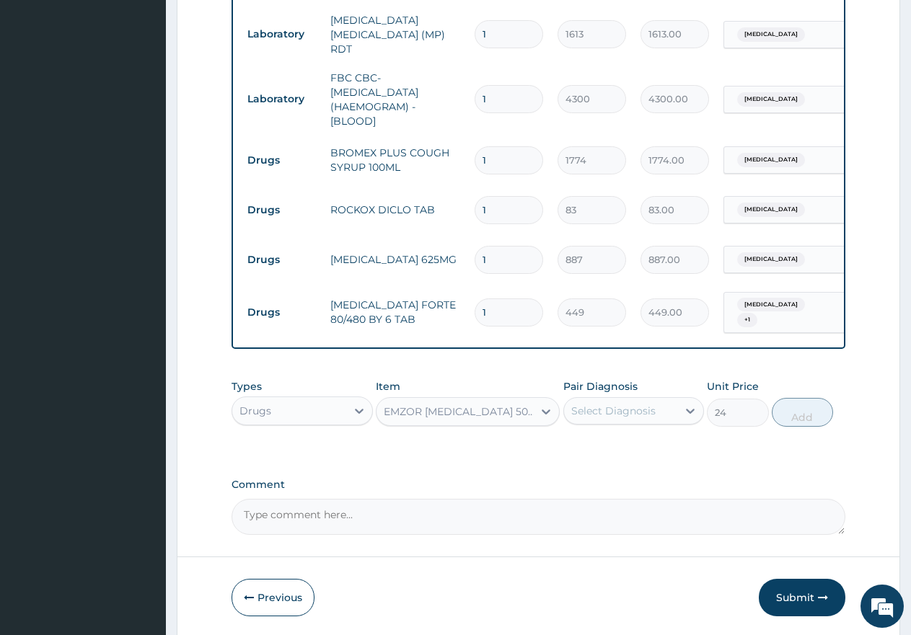
click at [599, 417] on div "Select Diagnosis" at bounding box center [621, 411] width 114 height 23
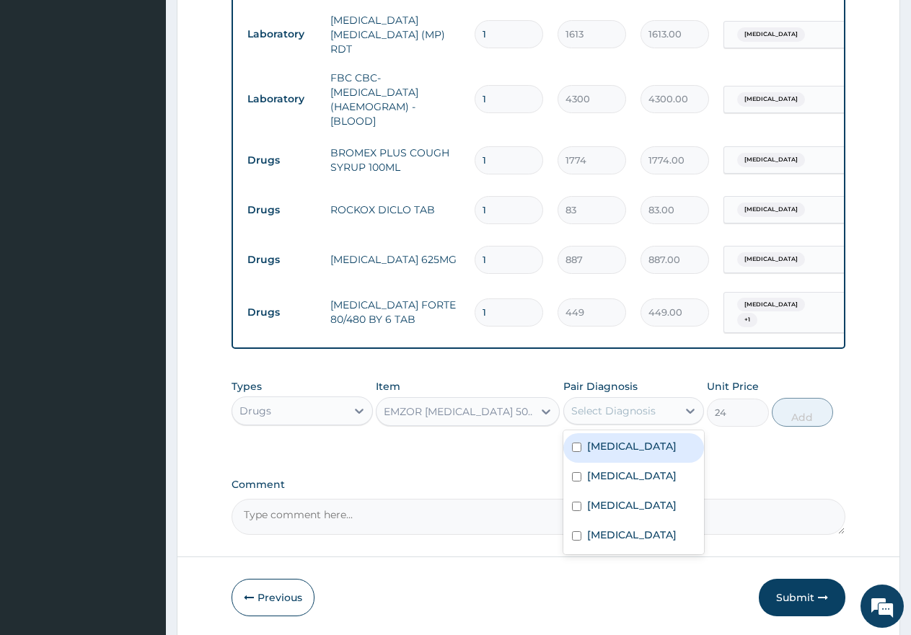
click at [605, 455] on div "[MEDICAL_DATA]" at bounding box center [633, 448] width 141 height 30
checkbox input "true"
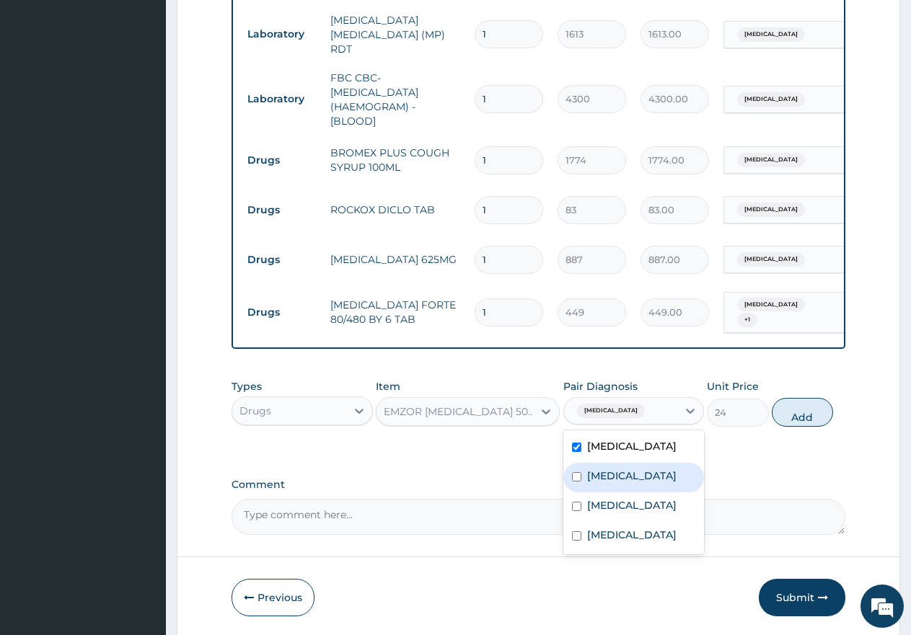
click at [606, 472] on label "[MEDICAL_DATA]" at bounding box center [631, 476] width 89 height 14
checkbox input "true"
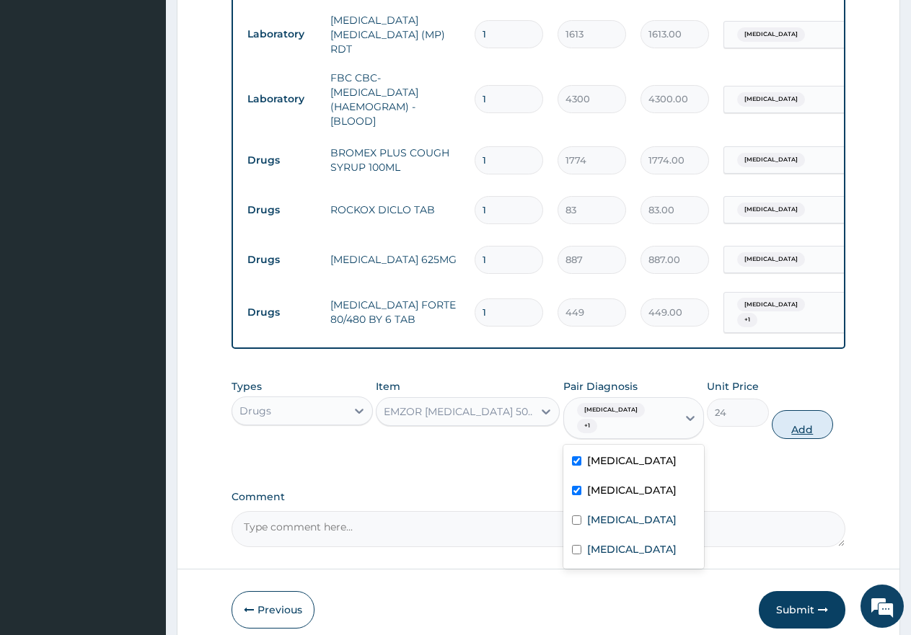
click at [814, 412] on button "Add" at bounding box center [802, 424] width 61 height 29
type input "0"
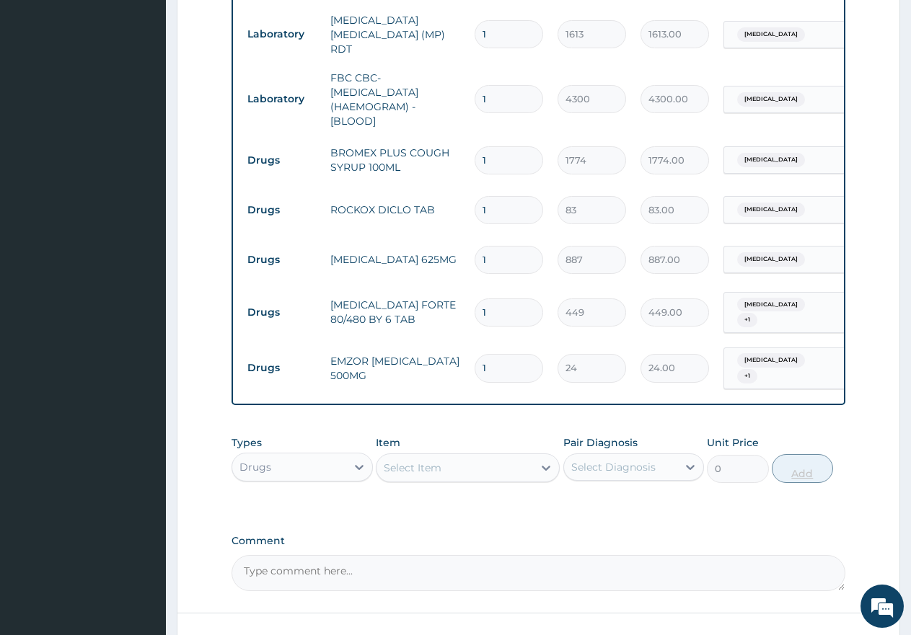
type input "18"
type input "432.00"
type input "18"
click at [500, 306] on input "1" at bounding box center [509, 313] width 69 height 28
type input "0.00"
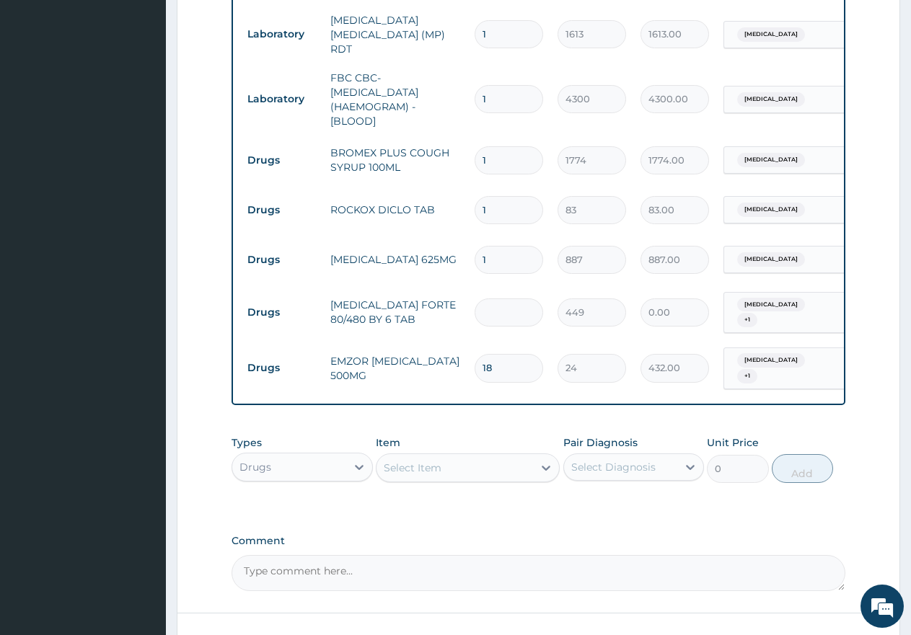
type input "6"
type input "2694.00"
type input "6"
click at [498, 252] on input "1" at bounding box center [509, 260] width 69 height 28
type input "14"
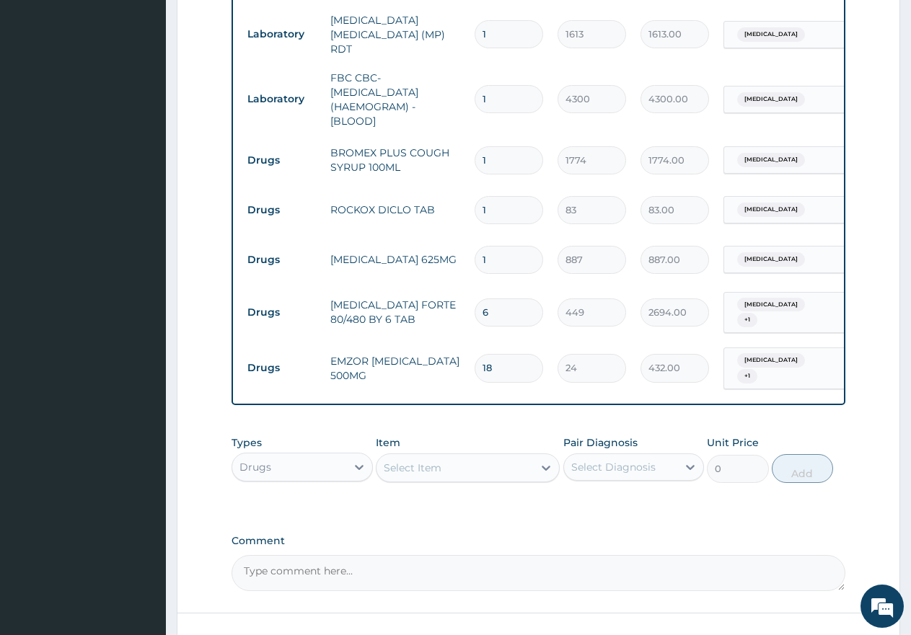
type input "12418.00"
type input "14"
click at [510, 205] on input "1" at bounding box center [509, 210] width 69 height 28
type input "10"
type input "830.00"
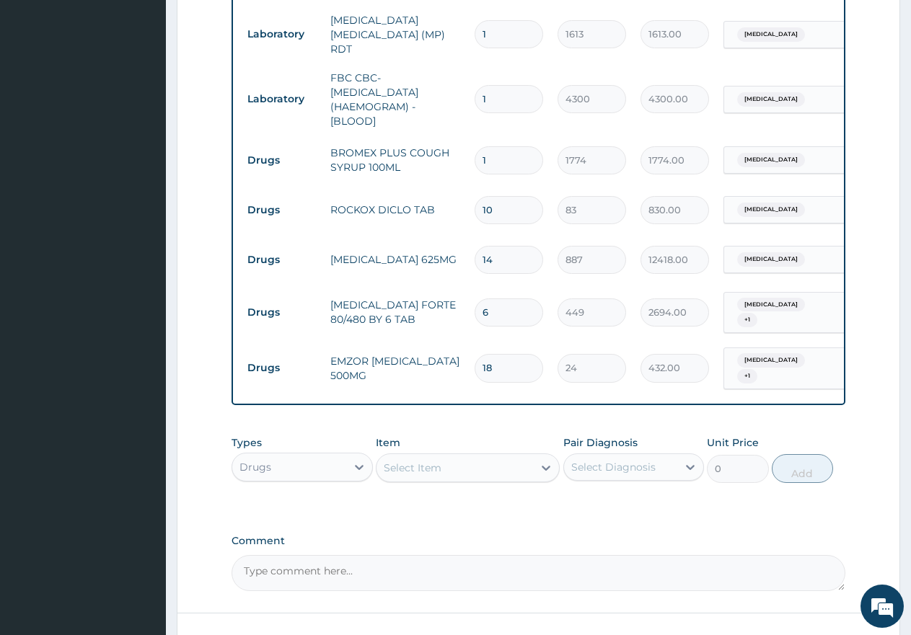
type input "10"
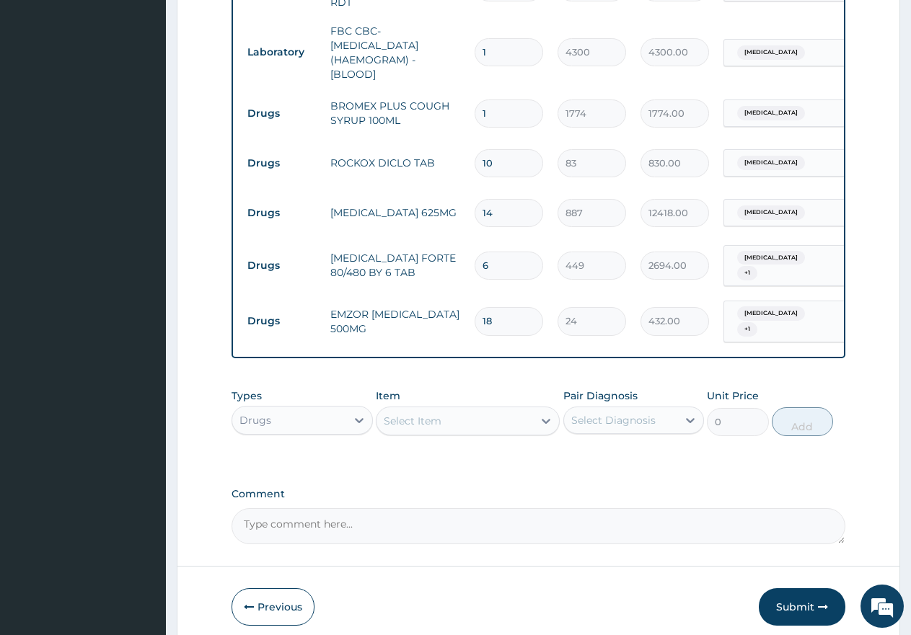
scroll to position [741, 0]
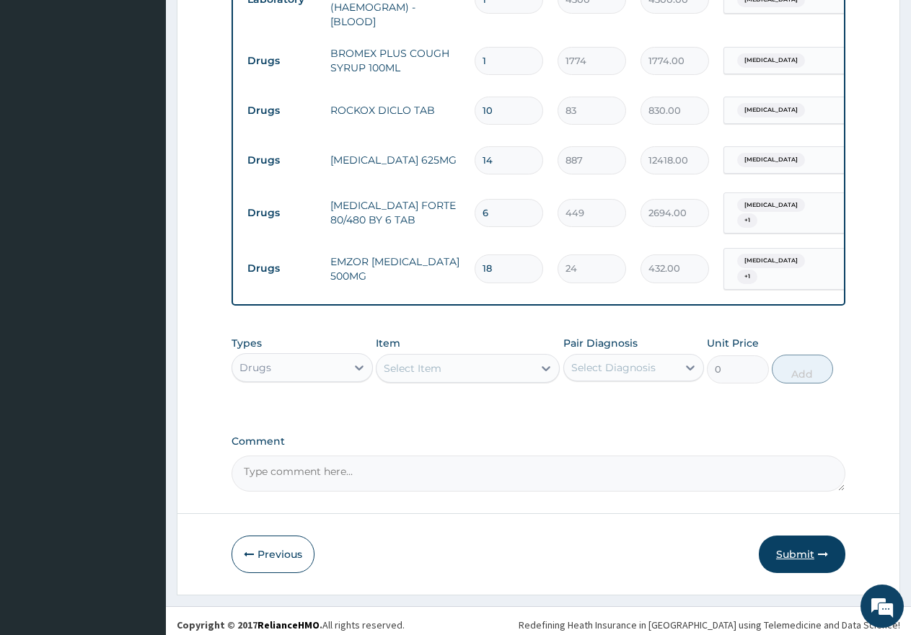
click at [777, 542] on button "Submit" at bounding box center [802, 554] width 87 height 37
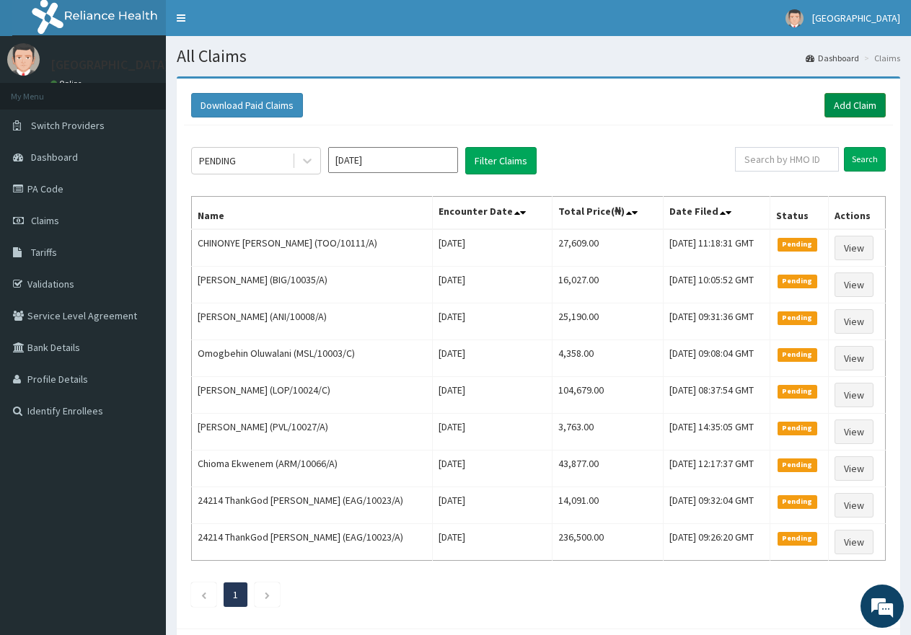
click at [842, 103] on link "Add Claim" at bounding box center [854, 105] width 61 height 25
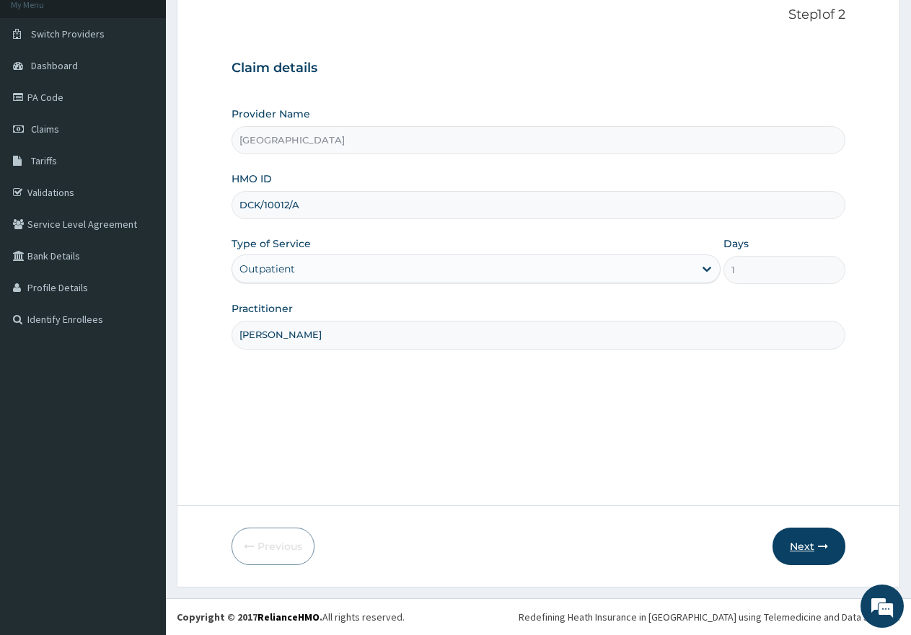
click at [798, 549] on button "Next" at bounding box center [808, 546] width 73 height 37
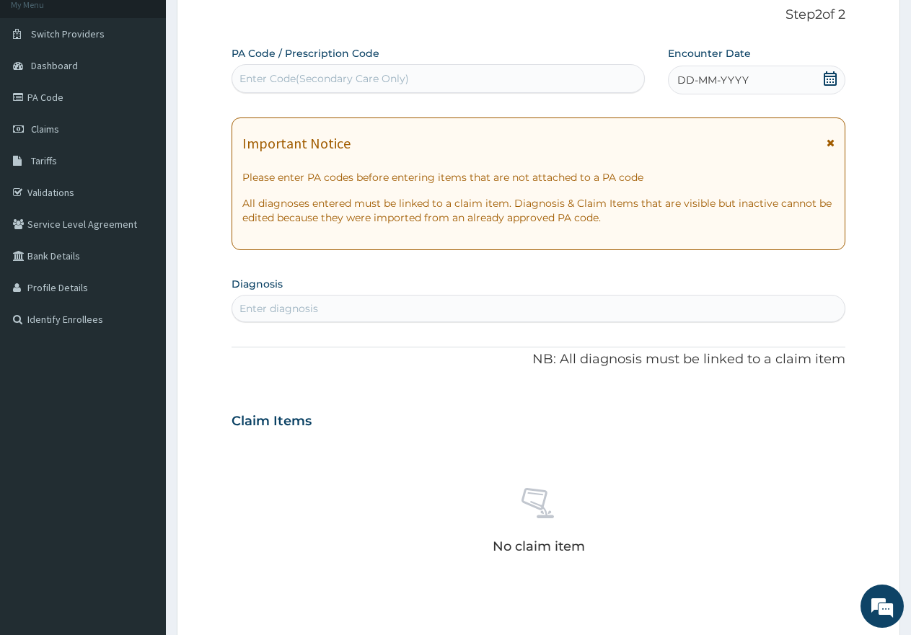
click at [380, 77] on div "Enter Code(Secondary Care Only)" at bounding box center [323, 78] width 169 height 14
type input "PA/3F5F24"
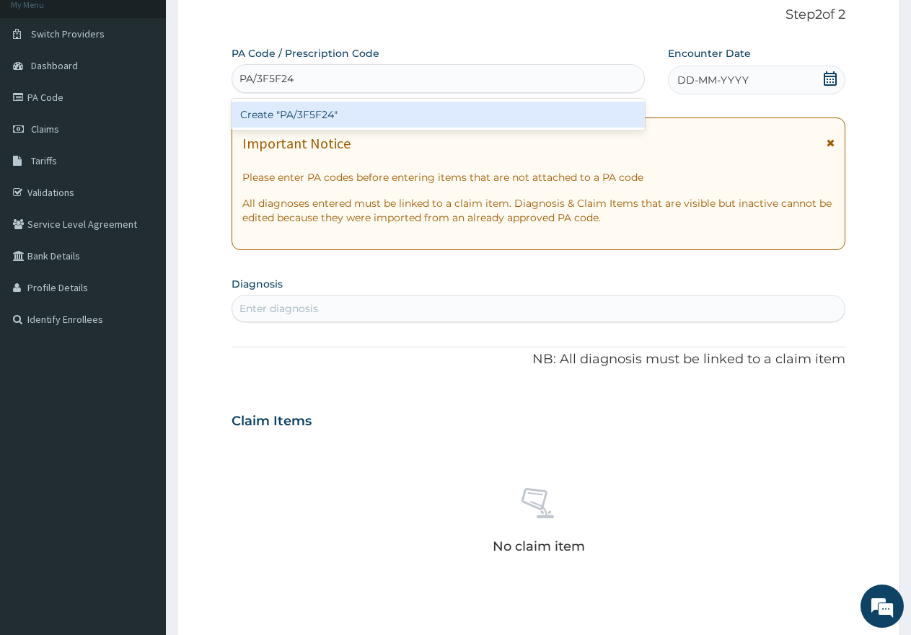
click at [307, 107] on div "Create "PA/3F5F24"" at bounding box center [437, 115] width 413 height 26
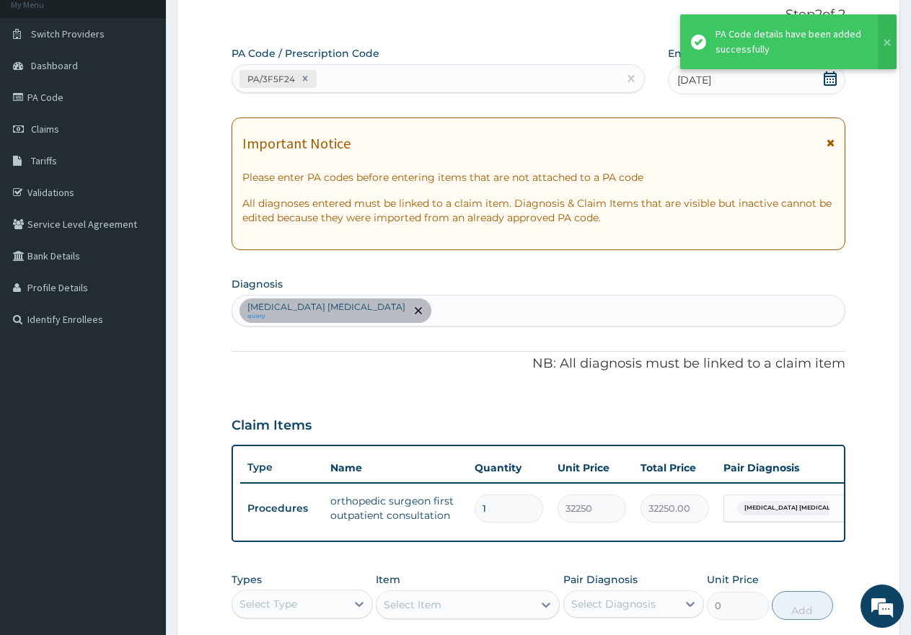
scroll to position [348, 0]
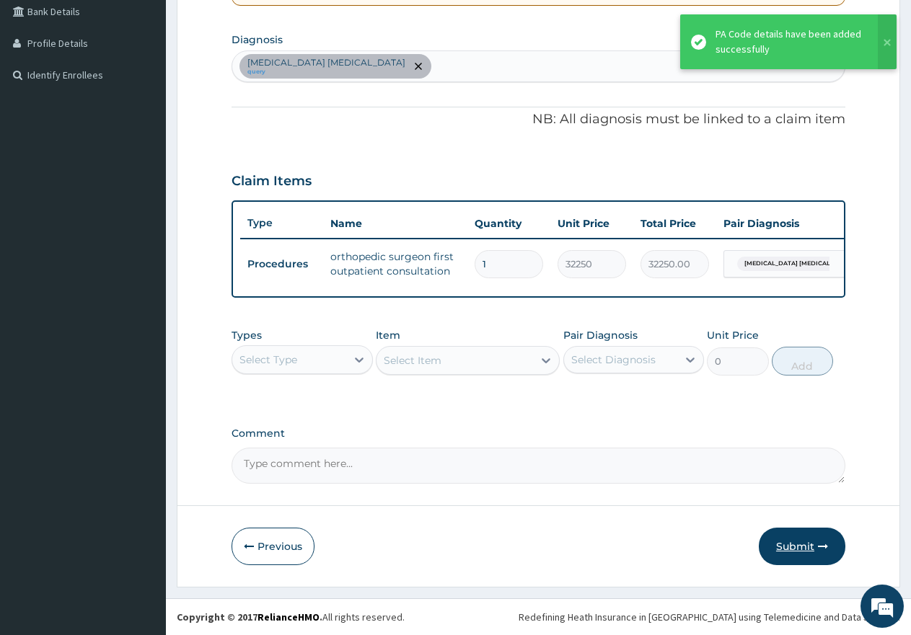
click at [794, 557] on button "Submit" at bounding box center [802, 546] width 87 height 37
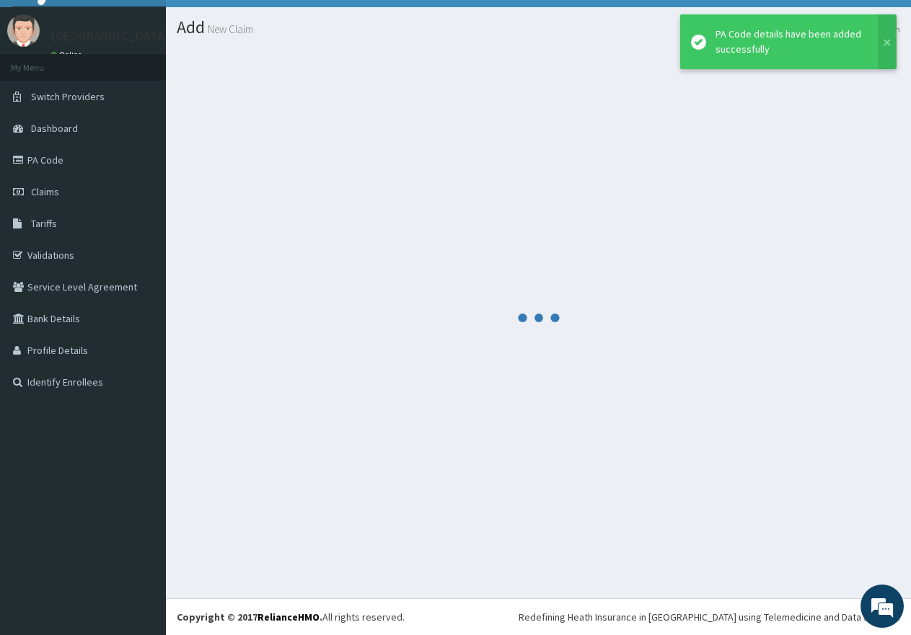
scroll to position [29, 0]
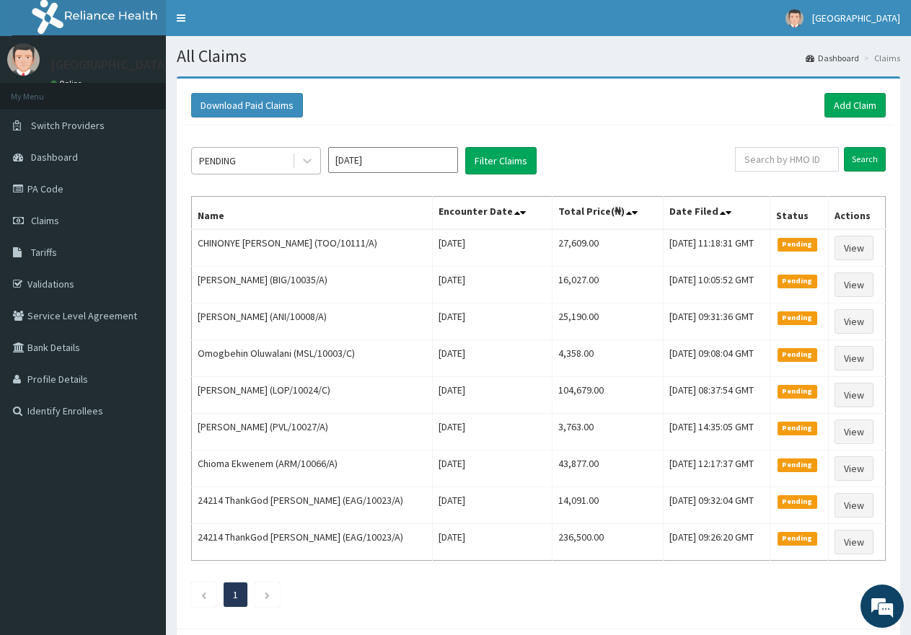
click at [223, 159] on div "PENDING" at bounding box center [217, 161] width 37 height 14
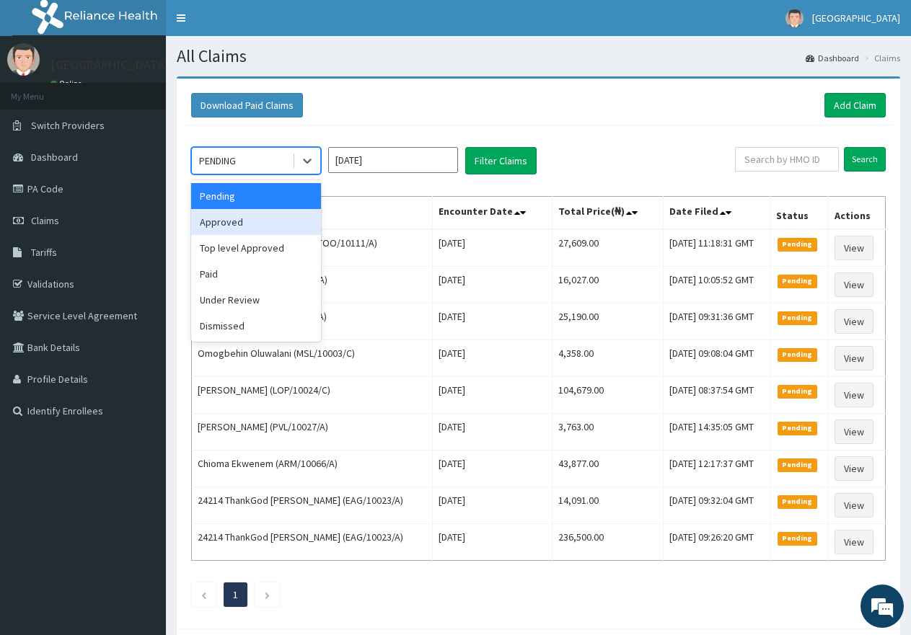
click at [223, 218] on div "Approved" at bounding box center [256, 222] width 130 height 26
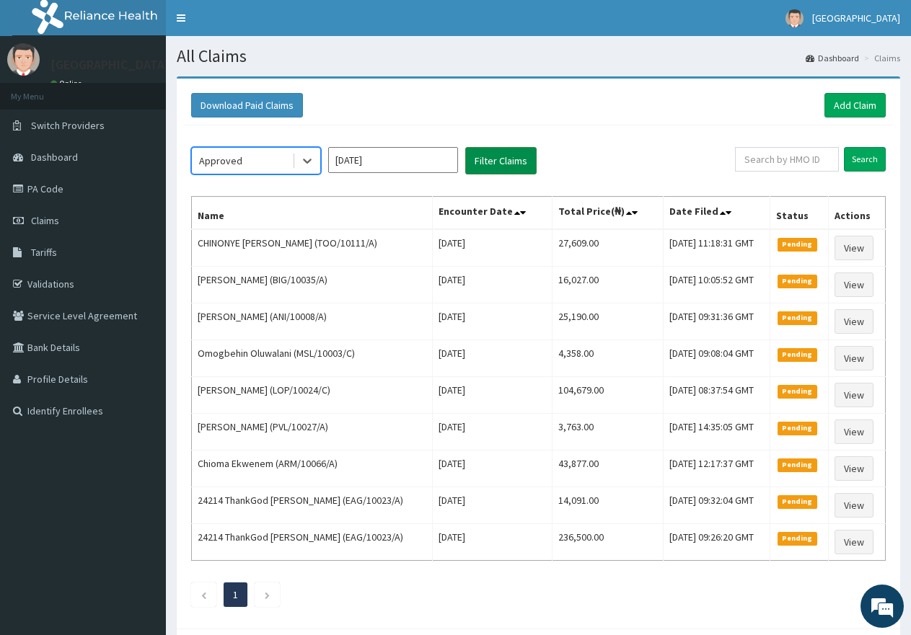
click at [495, 164] on button "Filter Claims" at bounding box center [500, 160] width 71 height 27
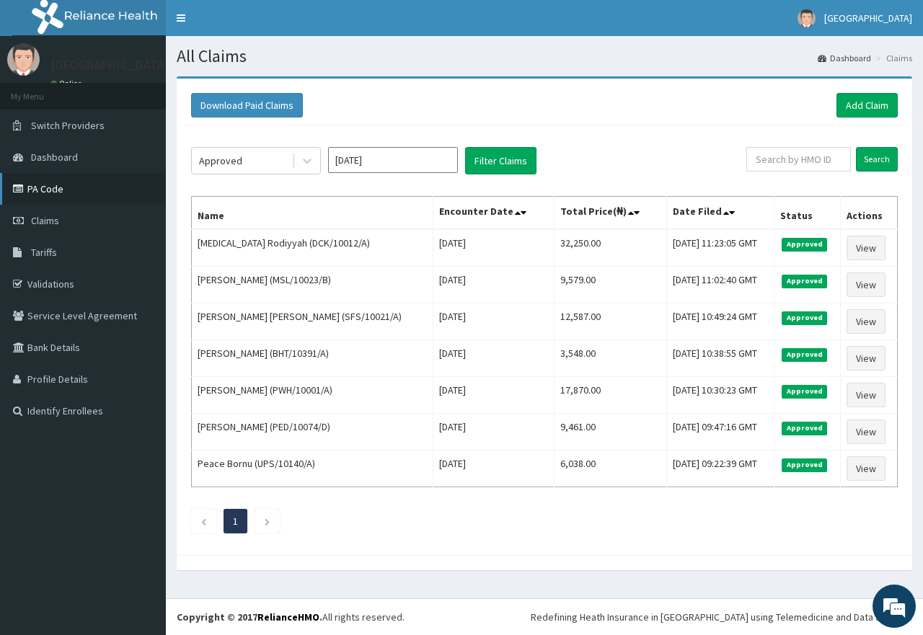
click at [36, 185] on link "PA Code" at bounding box center [83, 189] width 166 height 32
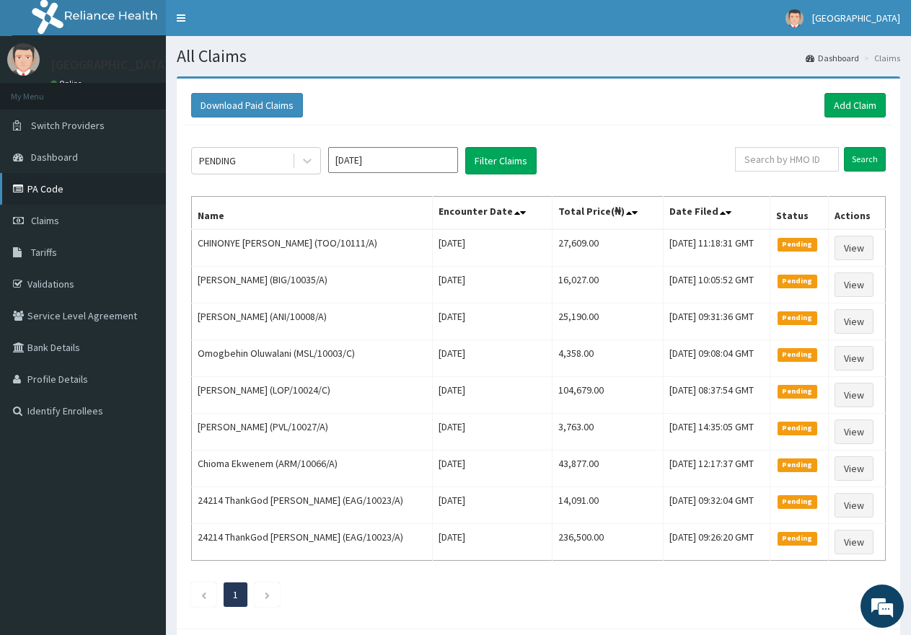
click at [39, 189] on link "PA Code" at bounding box center [83, 189] width 166 height 32
